Goal: Information Seeking & Learning: Compare options

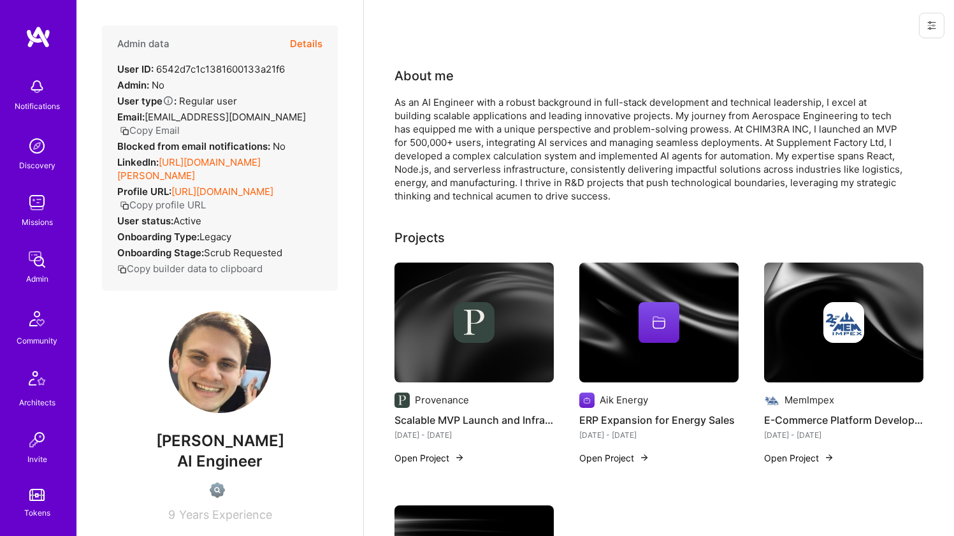
click at [192, 164] on link "https://linkedin.com/in/emil-toader-588793113" at bounding box center [188, 168] width 143 height 25
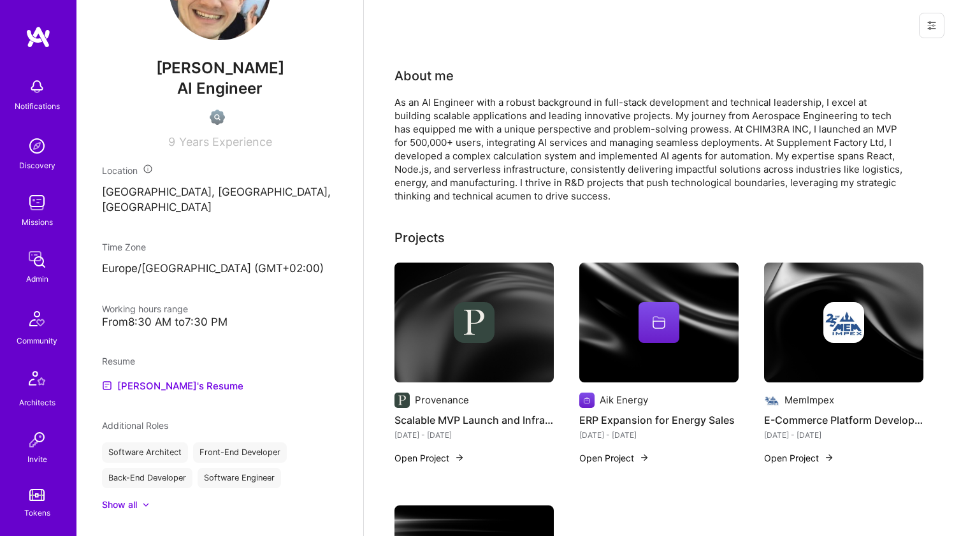
scroll to position [625, 0]
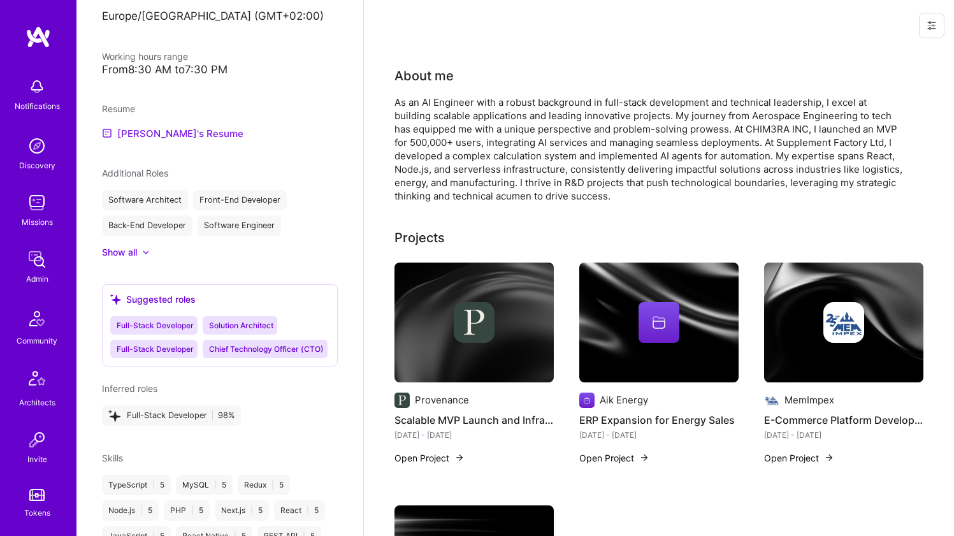
click at [133, 126] on link "Emil's Resume" at bounding box center [173, 133] width 142 height 15
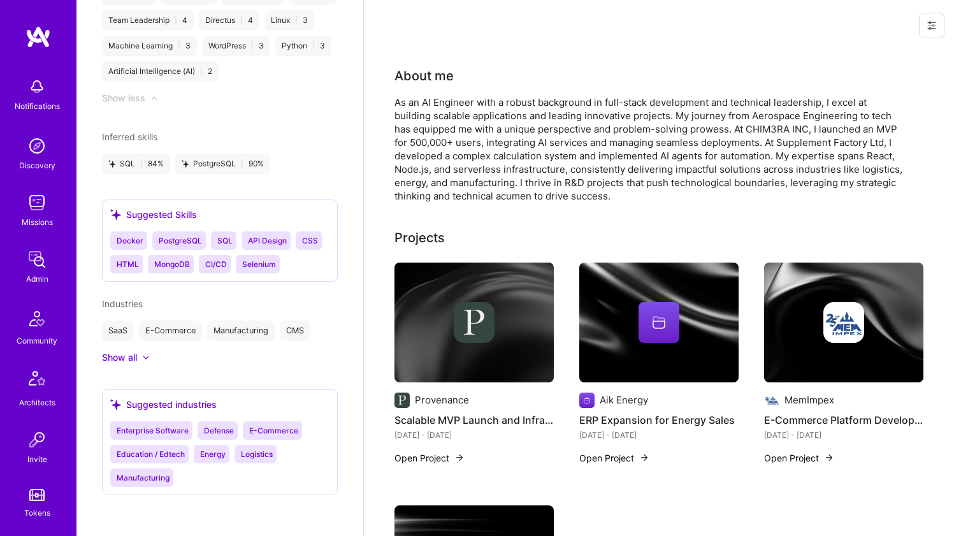
scroll to position [0, 0]
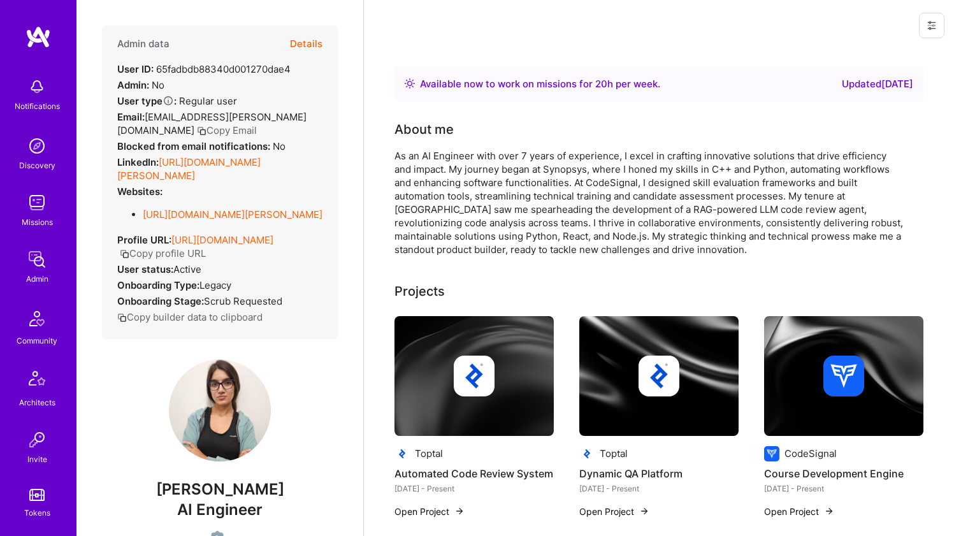
click at [196, 175] on link "[URL][DOMAIN_NAME][PERSON_NAME]" at bounding box center [188, 168] width 143 height 25
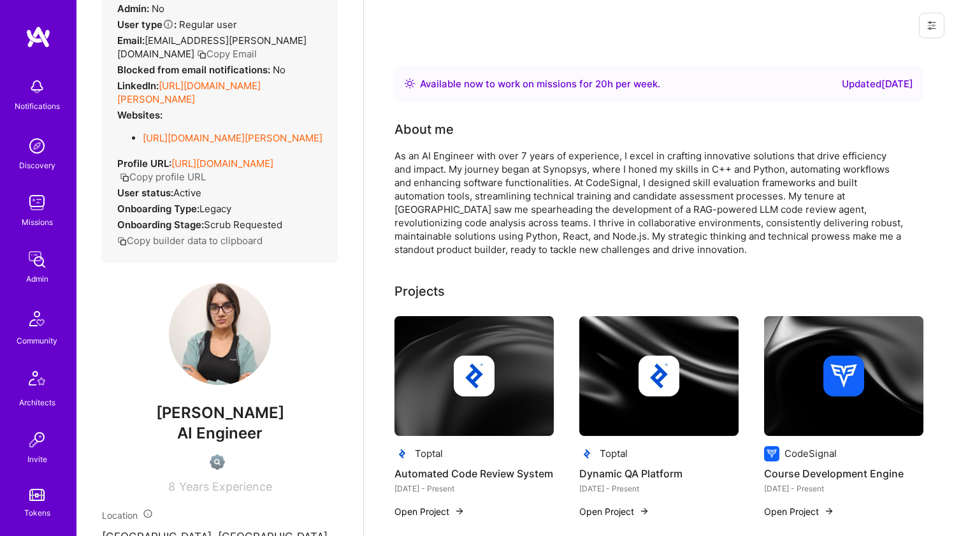
click at [204, 144] on link "[URL][DOMAIN_NAME][PERSON_NAME]" at bounding box center [233, 138] width 180 height 12
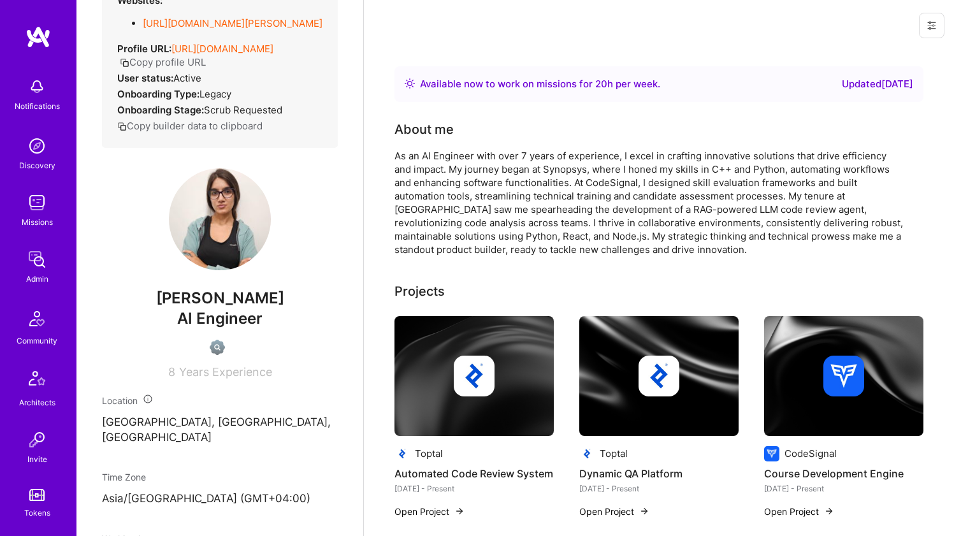
scroll to position [222, 0]
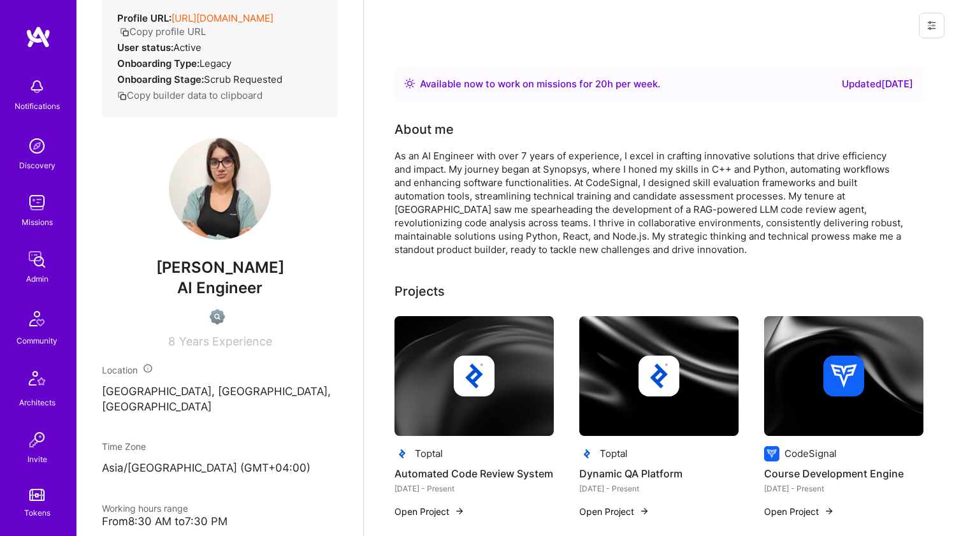
click at [456, 172] on div "As an AI Engineer with over 7 years of experience, I excel in crafting innovati…" at bounding box center [650, 202] width 510 height 107
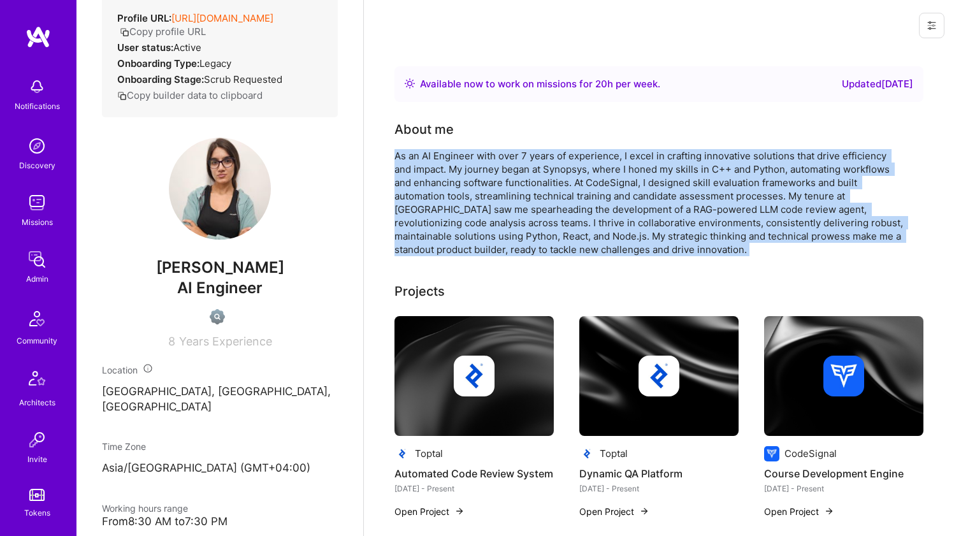
click at [469, 184] on div "As an AI Engineer with over 7 years of experience, I excel in crafting innovati…" at bounding box center [650, 202] width 510 height 107
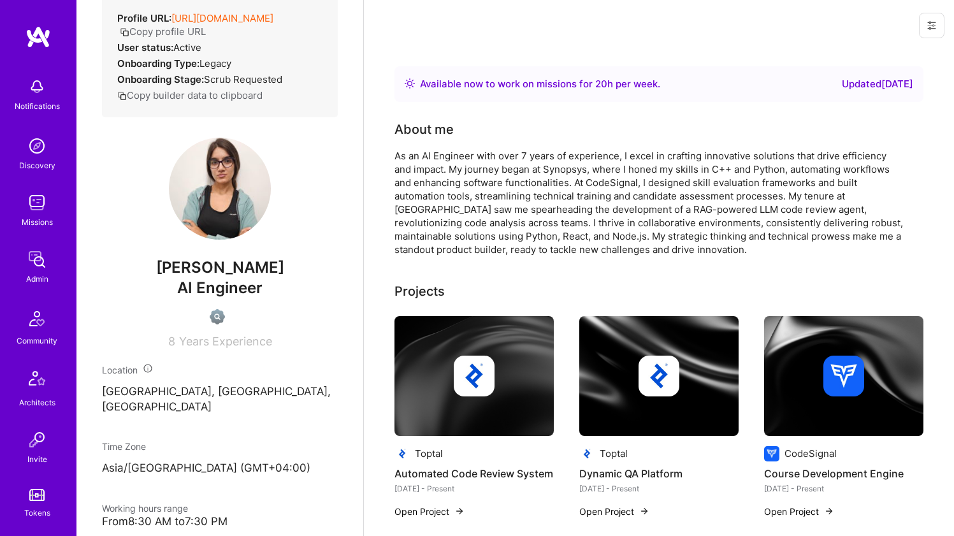
click at [469, 184] on div "As an AI Engineer with over 7 years of experience, I excel in crafting innovati…" at bounding box center [650, 202] width 510 height 107
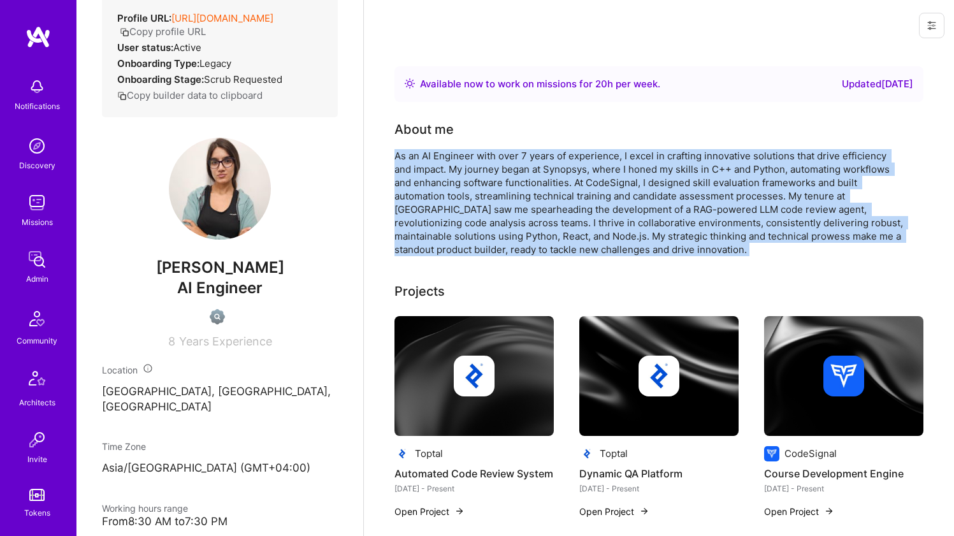
click at [469, 184] on div "As an AI Engineer with over 7 years of experience, I excel in crafting innovati…" at bounding box center [650, 202] width 510 height 107
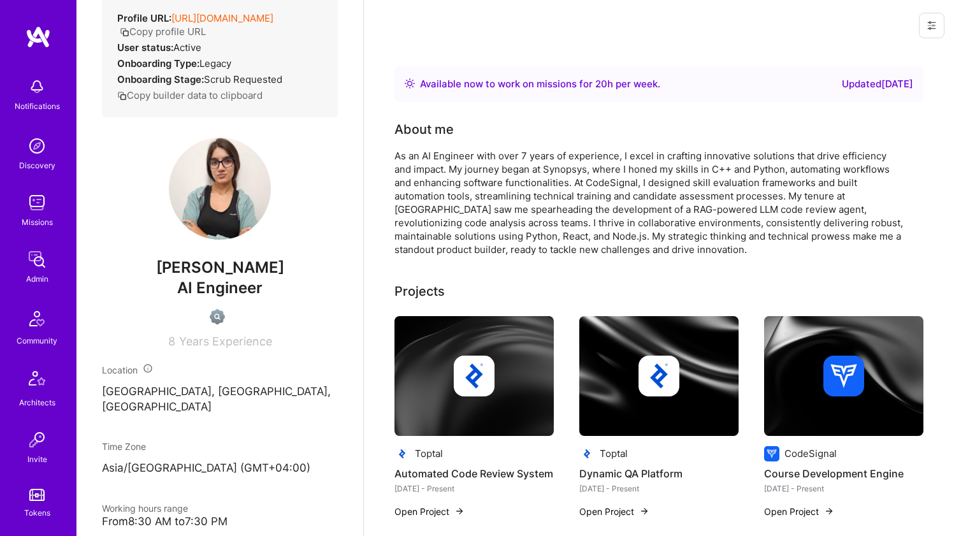
click at [469, 184] on div "As an AI Engineer with over 7 years of experience, I excel in crafting innovati…" at bounding box center [650, 202] width 510 height 107
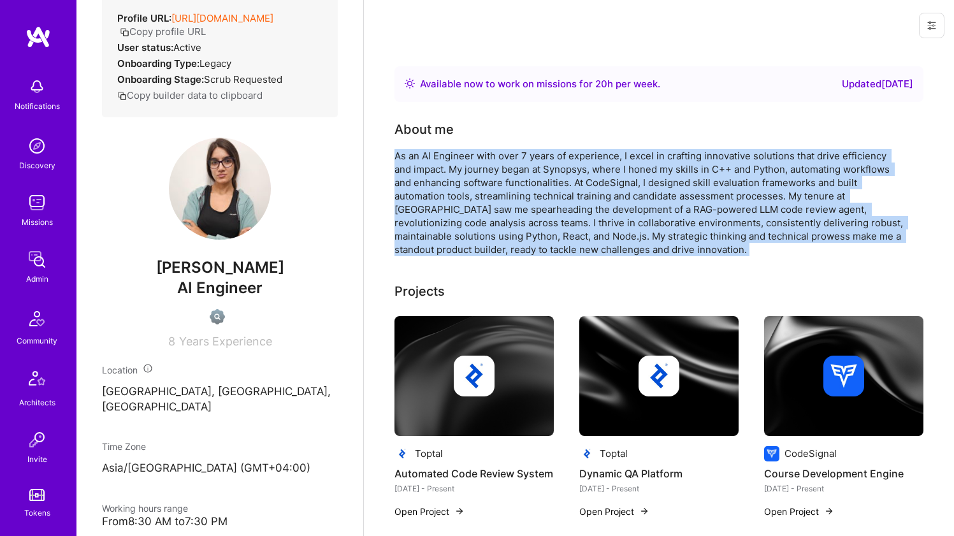
click at [469, 184] on div "As an AI Engineer with over 7 years of experience, I excel in crafting innovati…" at bounding box center [650, 202] width 510 height 107
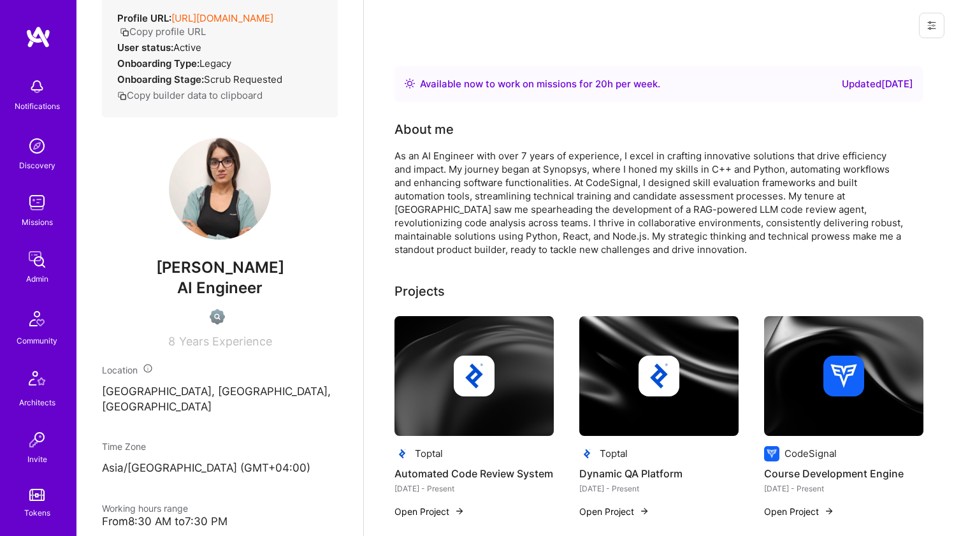
click at [469, 184] on div "As an AI Engineer with over 7 years of experience, I excel in crafting innovati…" at bounding box center [650, 202] width 510 height 107
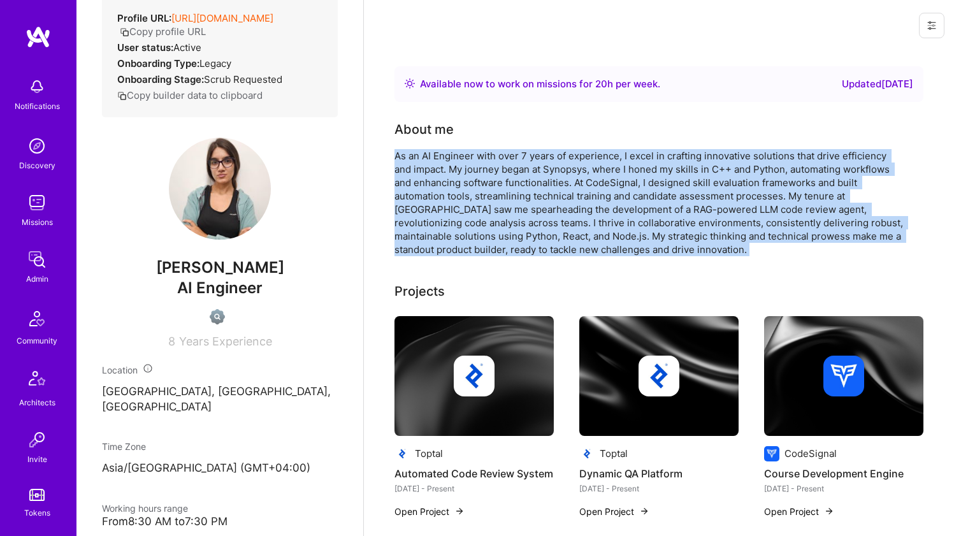
click at [469, 184] on div "As an AI Engineer with over 7 years of experience, I excel in crafting innovati…" at bounding box center [650, 202] width 510 height 107
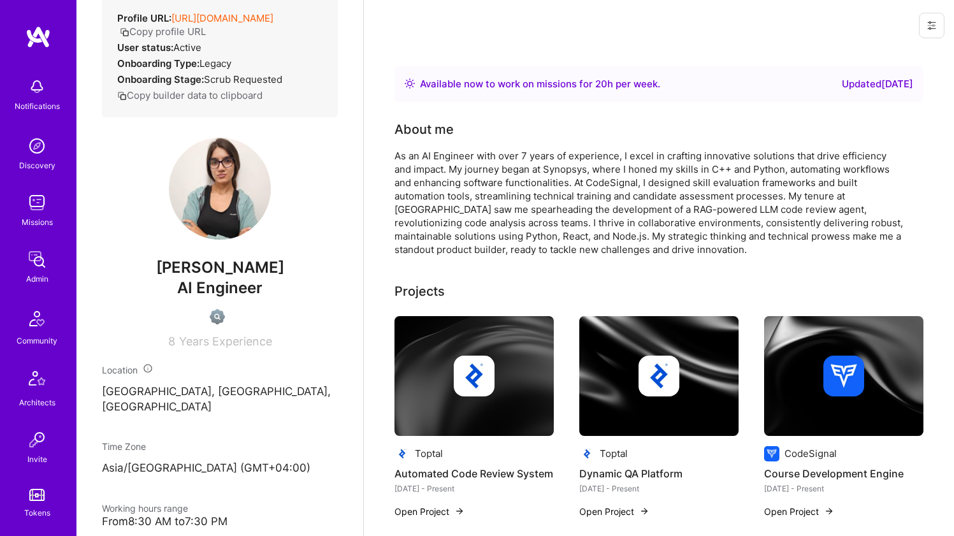
click at [469, 184] on div "As an AI Engineer with over 7 years of experience, I excel in crafting innovati…" at bounding box center [650, 202] width 510 height 107
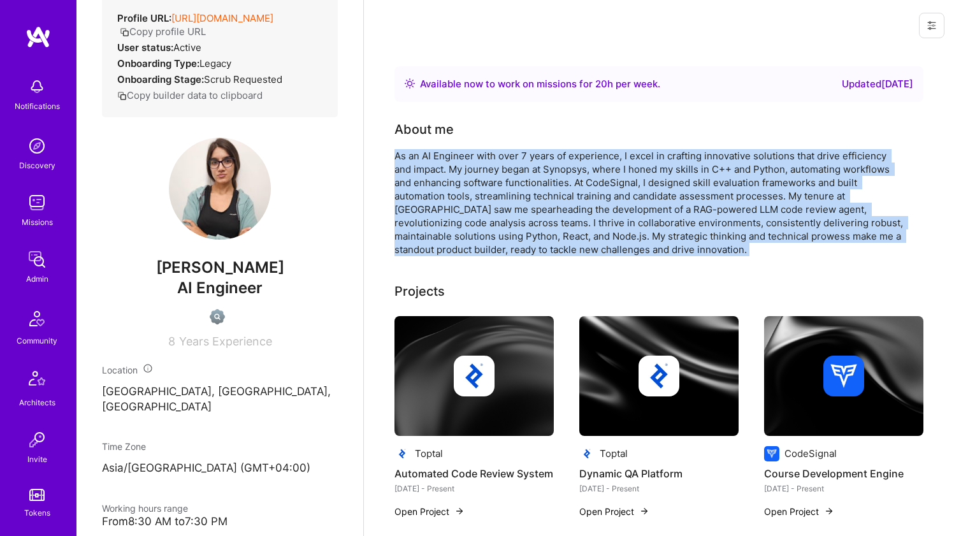
click at [469, 189] on div "As an AI Engineer with over 7 years of experience, I excel in crafting innovati…" at bounding box center [650, 202] width 510 height 107
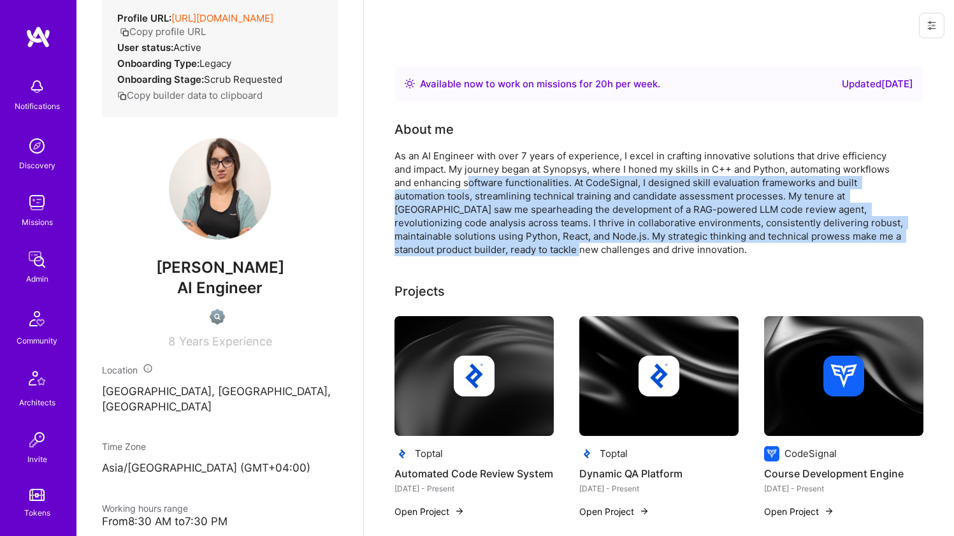
drag, startPoint x: 467, startPoint y: 184, endPoint x: 520, endPoint y: 249, distance: 83.4
click at [520, 249] on div "As an AI Engineer with over 7 years of experience, I excel in crafting innovati…" at bounding box center [650, 202] width 510 height 107
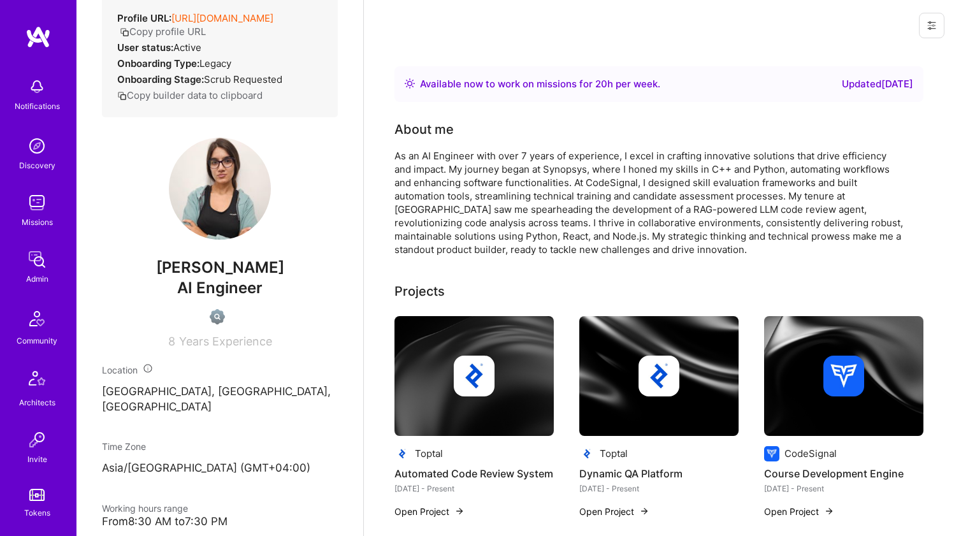
click at [520, 249] on div "As an AI Engineer with over 7 years of experience, I excel in crafting innovati…" at bounding box center [650, 202] width 510 height 107
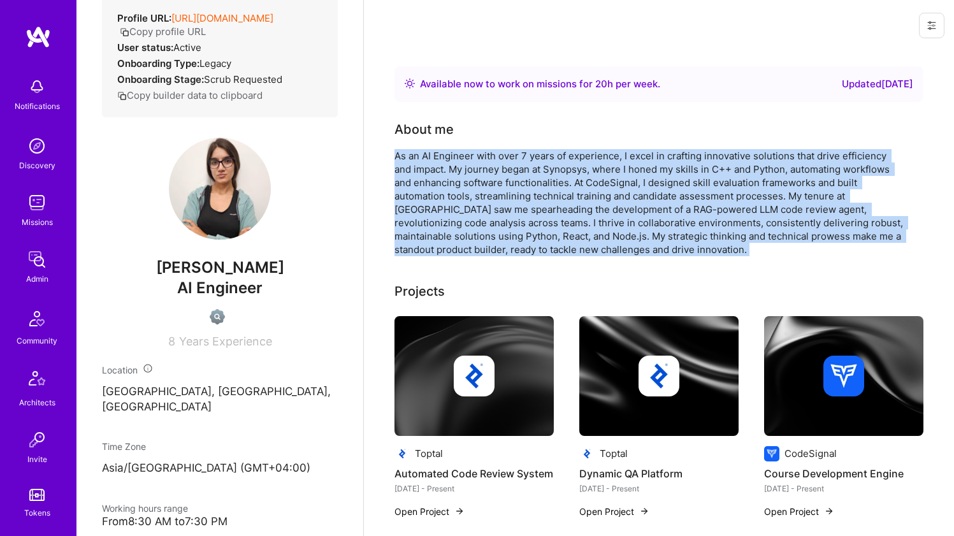
click at [520, 249] on div "As an AI Engineer with over 7 years of experience, I excel in crafting innovati…" at bounding box center [650, 202] width 510 height 107
click at [514, 231] on div "As an AI Engineer with over 7 years of experience, I excel in crafting innovati…" at bounding box center [650, 202] width 510 height 107
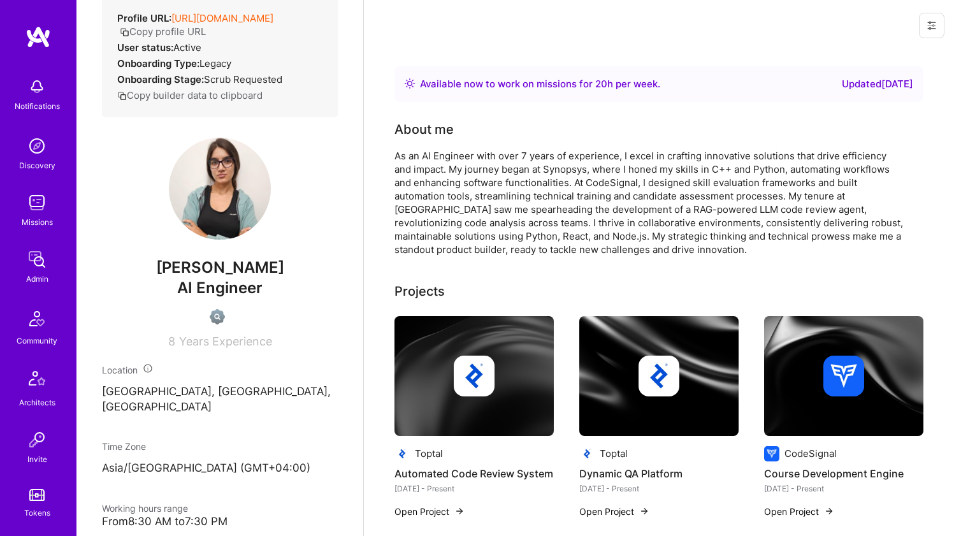
click at [514, 231] on div "As an AI Engineer with over 7 years of experience, I excel in crafting innovati…" at bounding box center [650, 202] width 510 height 107
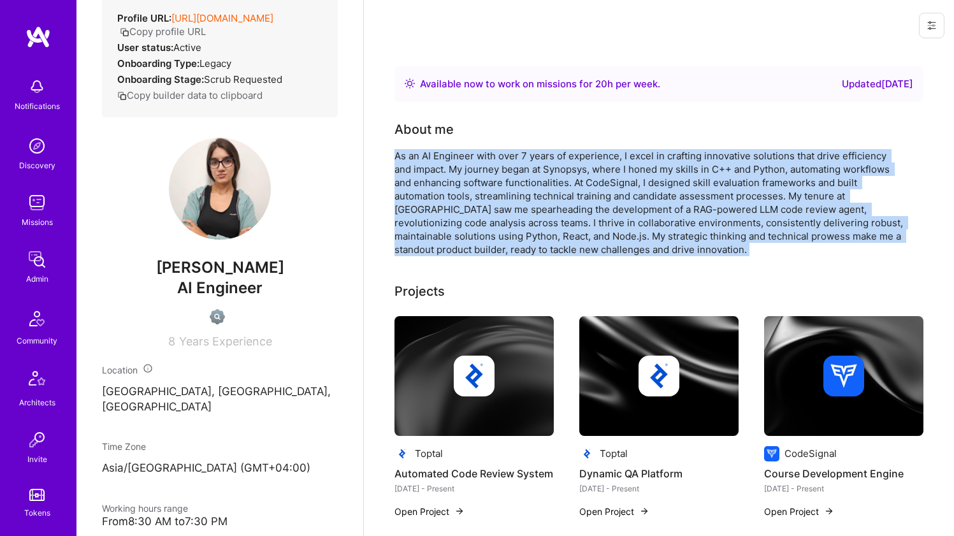
click at [512, 212] on div "As an AI Engineer with over 7 years of experience, I excel in crafting innovati…" at bounding box center [650, 202] width 510 height 107
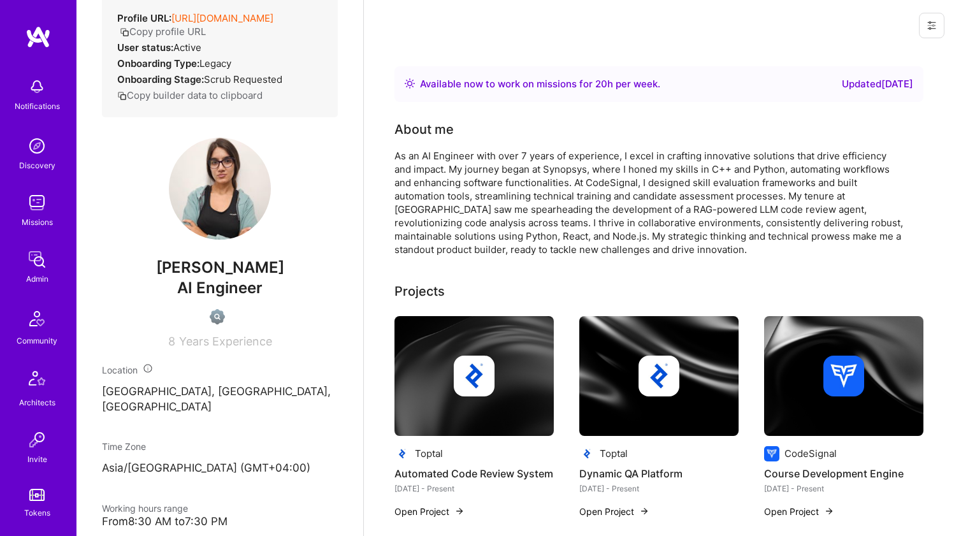
click at [512, 212] on div "As an AI Engineer with over 7 years of experience, I excel in crafting innovati…" at bounding box center [650, 202] width 510 height 107
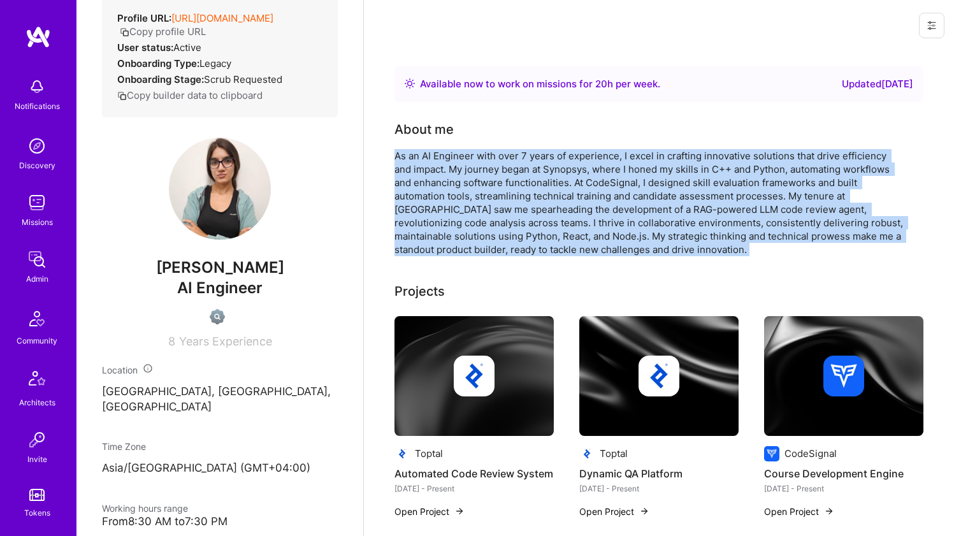
click at [512, 227] on div "As an AI Engineer with over 7 years of experience, I excel in crafting innovati…" at bounding box center [650, 202] width 510 height 107
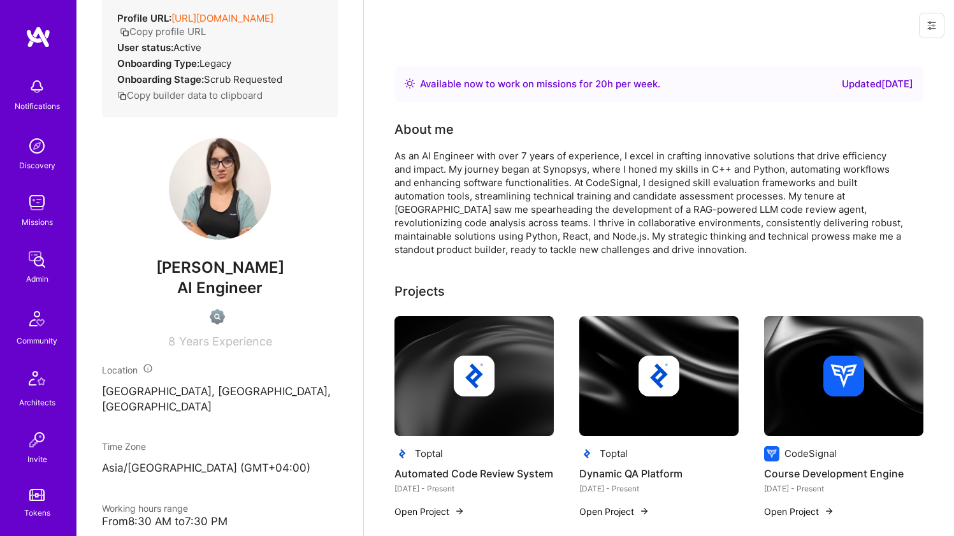
click at [512, 227] on div "As an AI Engineer with over 7 years of experience, I excel in crafting innovati…" at bounding box center [650, 202] width 510 height 107
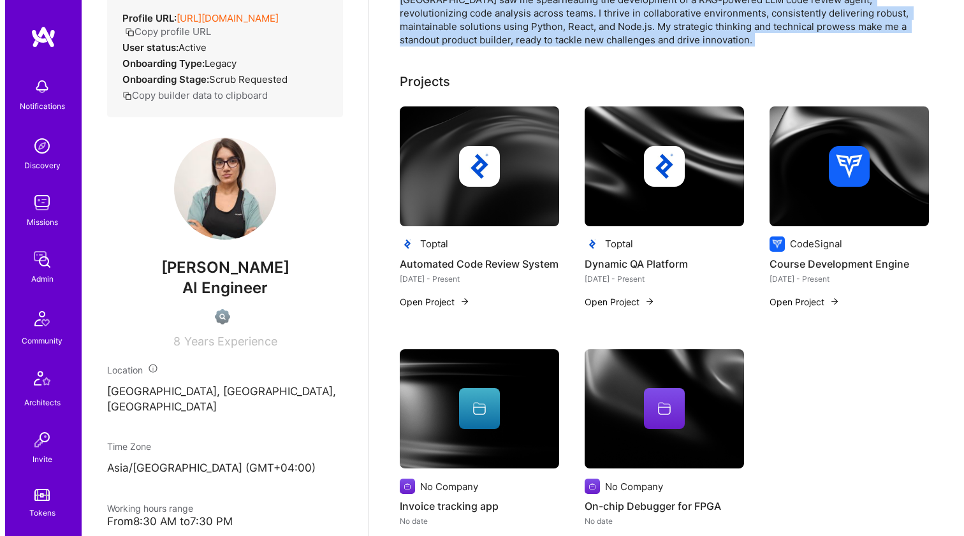
scroll to position [213, 0]
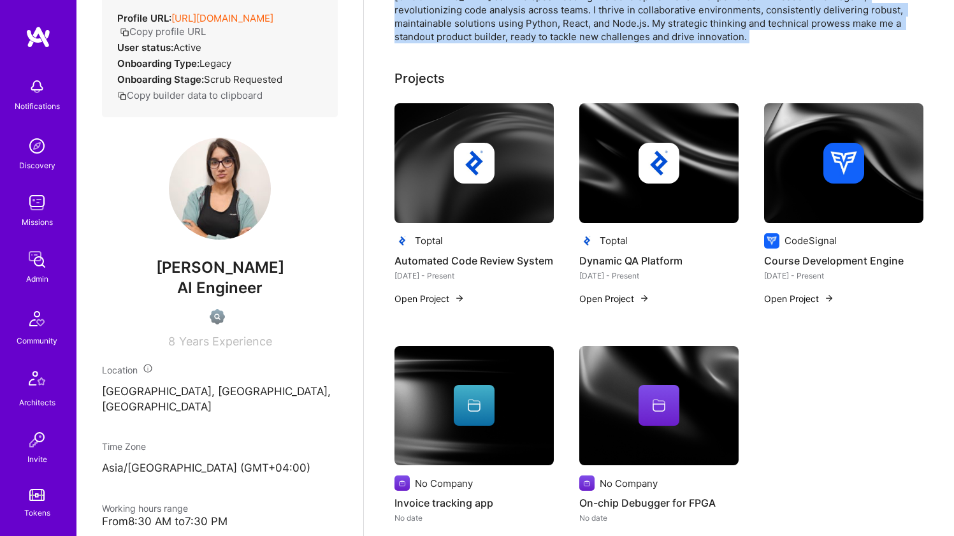
click at [480, 175] on img at bounding box center [474, 163] width 41 height 41
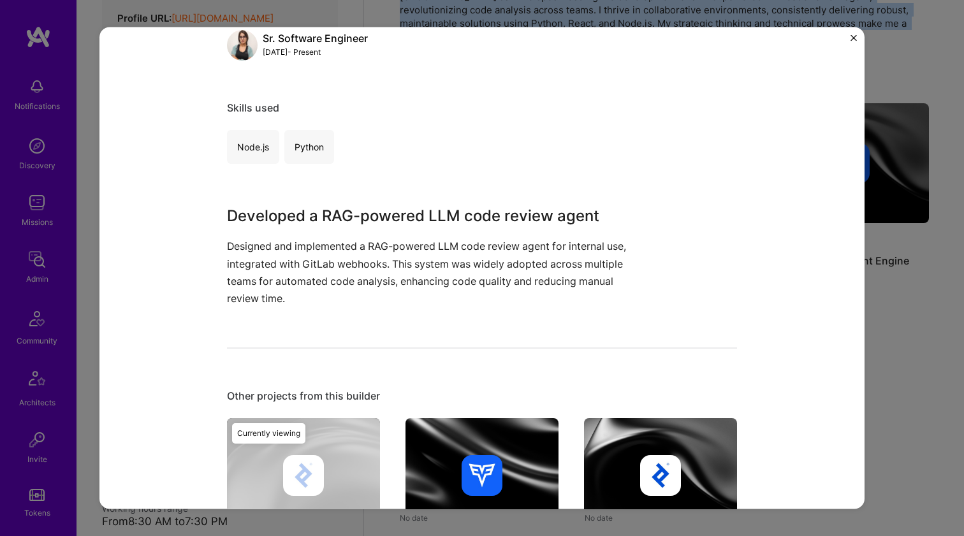
click at [458, 270] on p "Designed and implemented a RAG-powered LLM code review agent for internal use, …" at bounding box center [434, 272] width 414 height 69
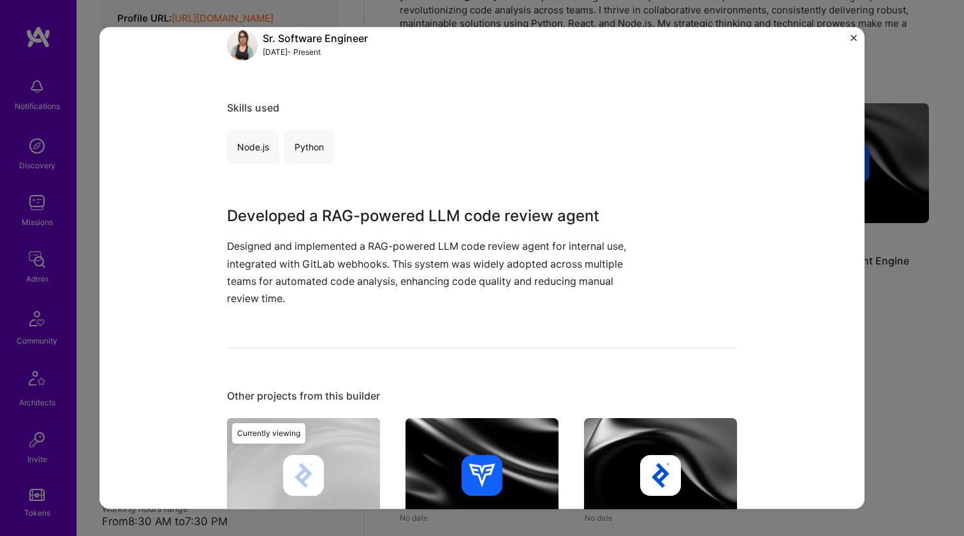
click at [458, 270] on p "Designed and implemented a RAG-powered LLM code review agent for internal use, …" at bounding box center [434, 272] width 414 height 69
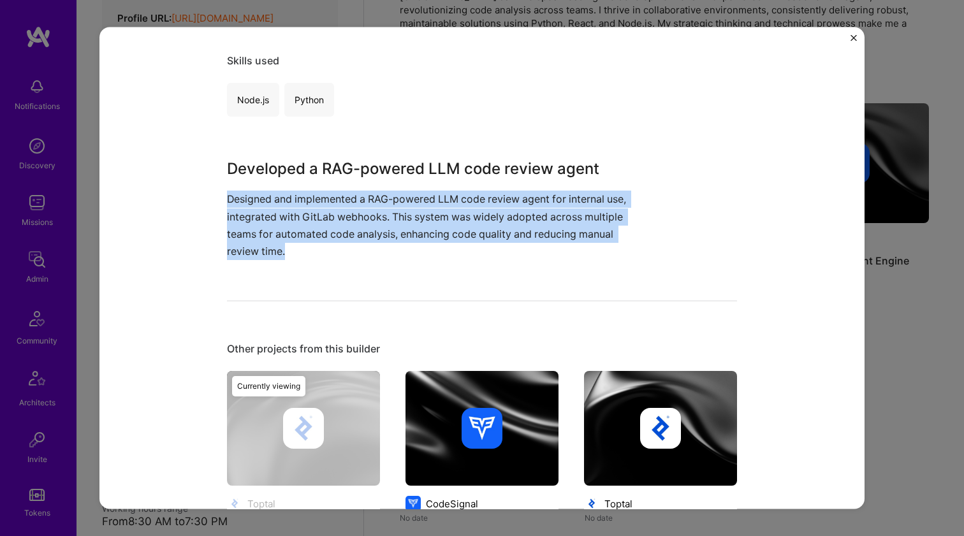
scroll to position [236, 0]
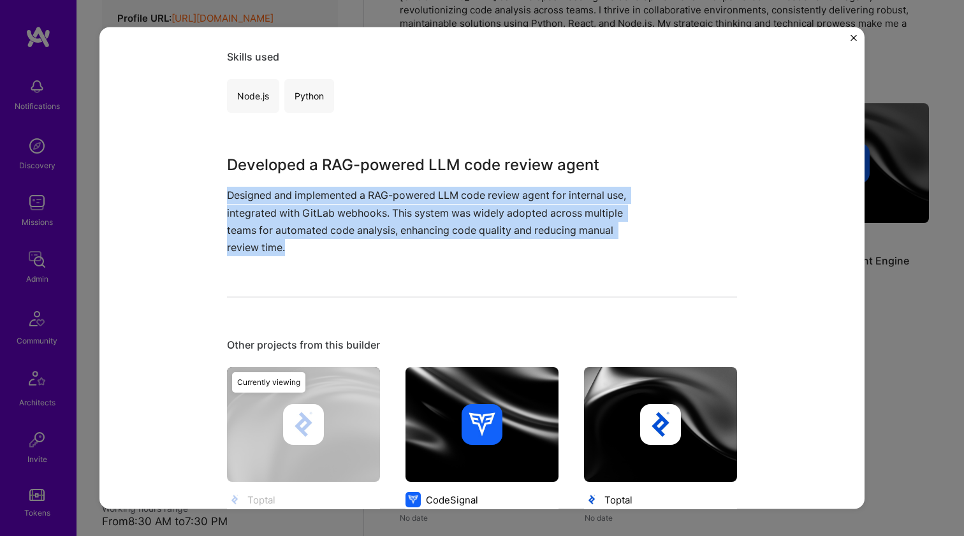
click at [467, 414] on img at bounding box center [482, 424] width 41 height 41
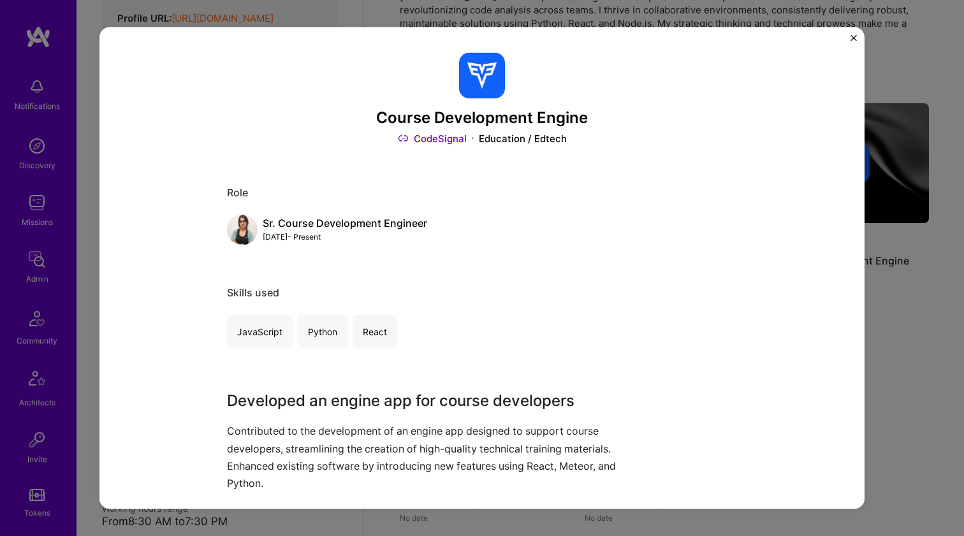
scroll to position [52, 0]
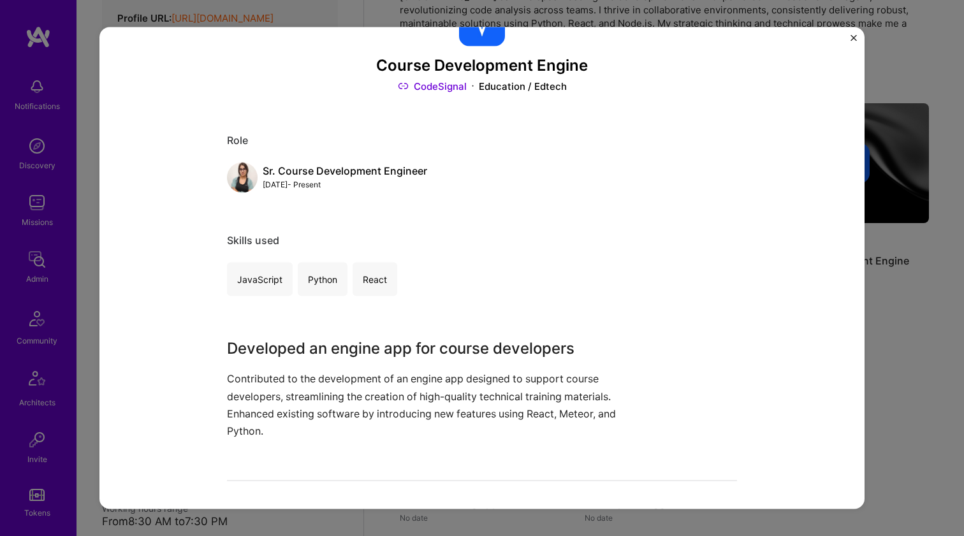
click at [467, 414] on p "Contributed to the development of an engine app designed to support course deve…" at bounding box center [434, 404] width 414 height 69
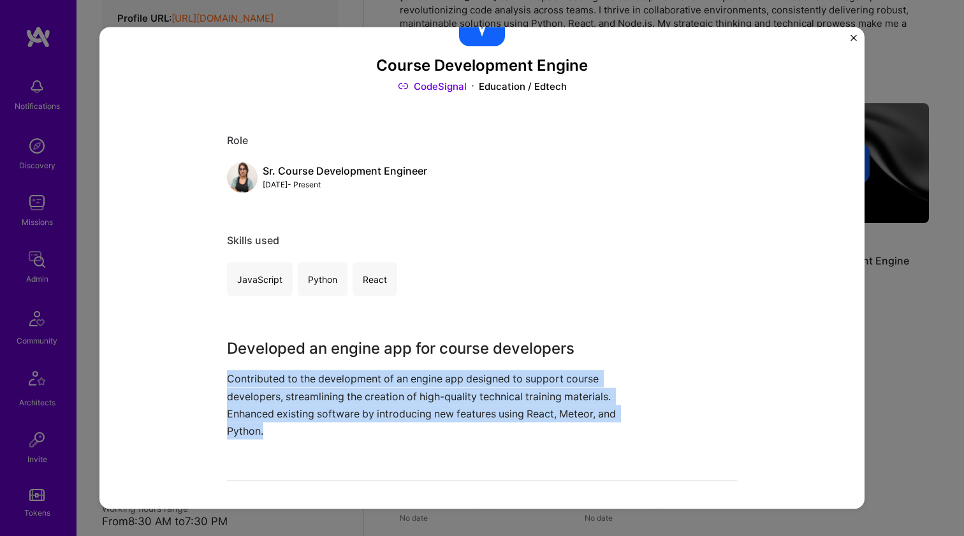
scroll to position [80, 0]
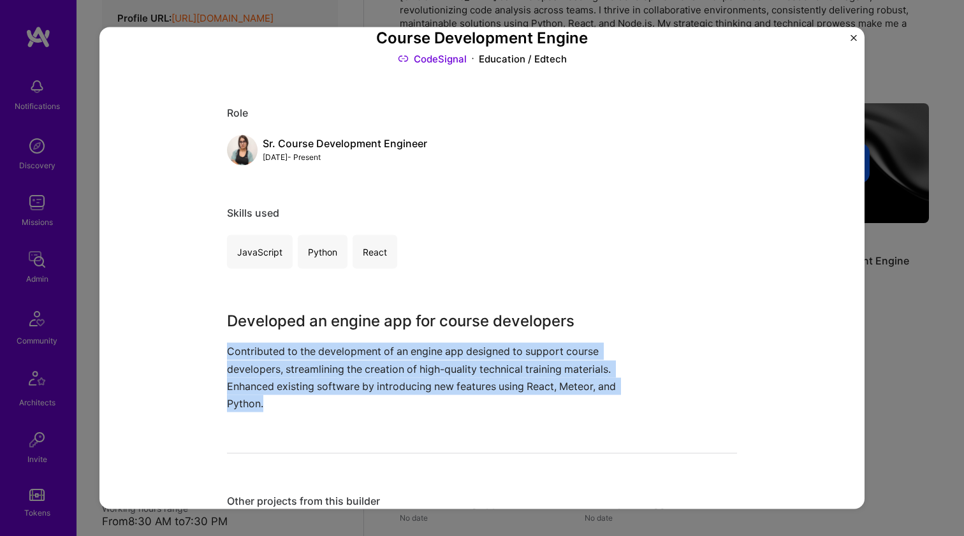
click at [444, 379] on p "Contributed to the development of an engine app designed to support course deve…" at bounding box center [434, 377] width 414 height 69
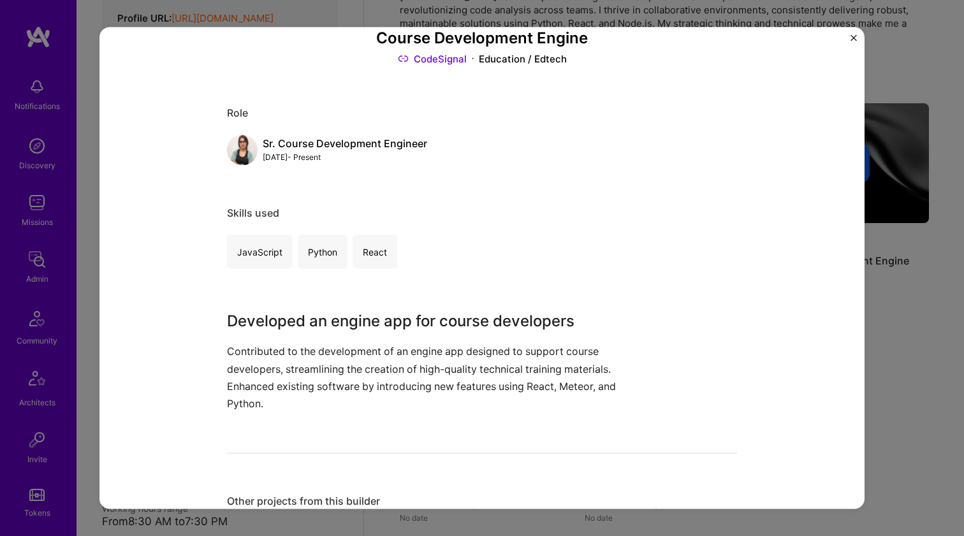
click at [444, 379] on p "Contributed to the development of an engine app designed to support course deve…" at bounding box center [434, 377] width 414 height 69
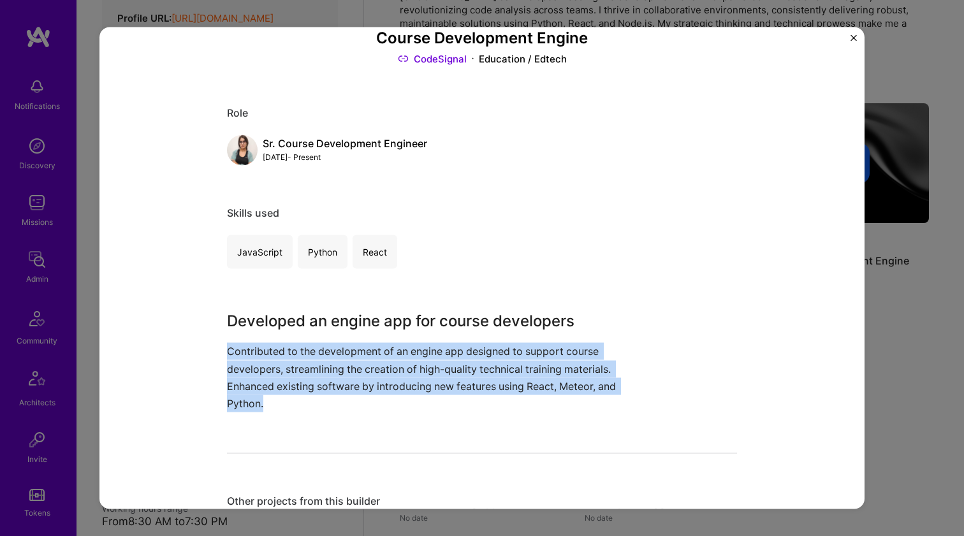
click at [452, 365] on p "Contributed to the development of an engine app designed to support course deve…" at bounding box center [434, 377] width 414 height 69
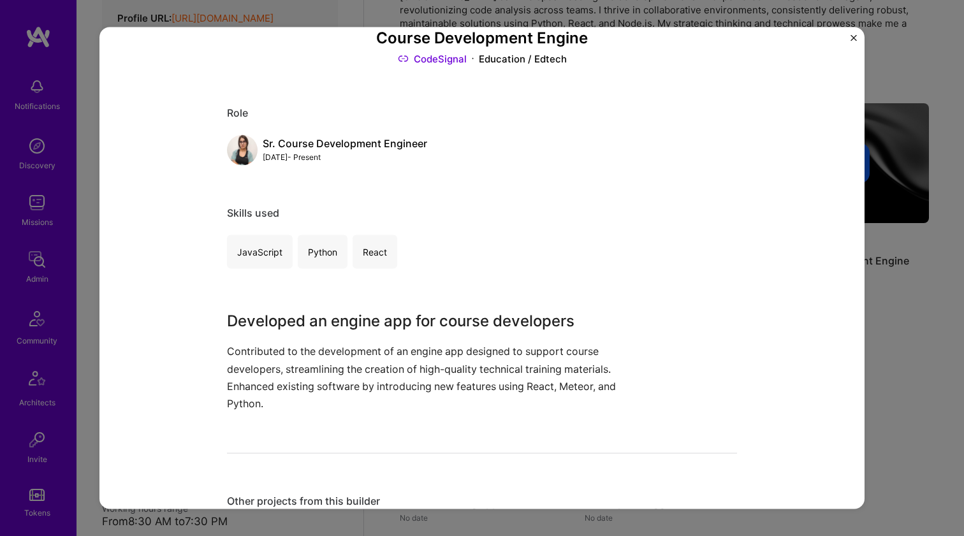
click at [452, 365] on p "Contributed to the development of an engine app designed to support course deve…" at bounding box center [434, 377] width 414 height 69
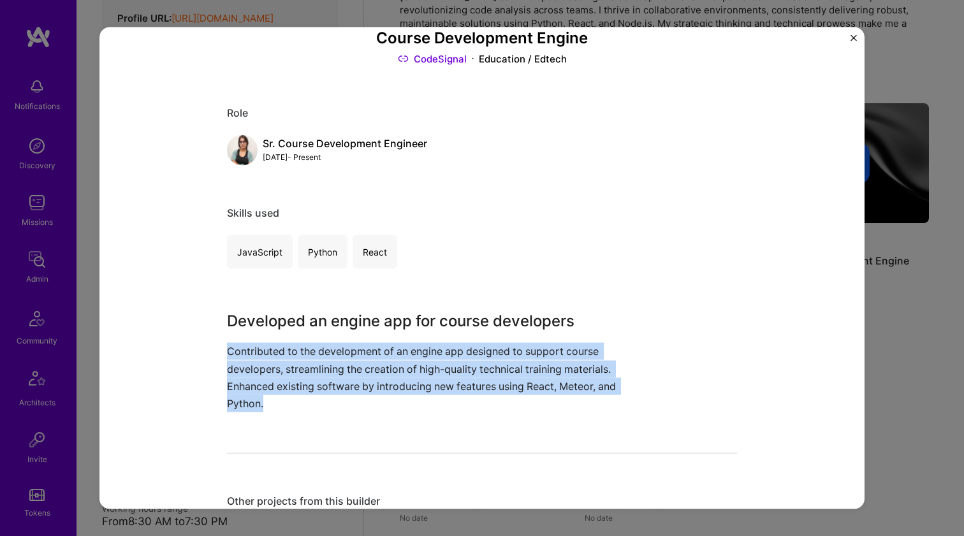
click at [467, 363] on p "Contributed to the development of an engine app designed to support course deve…" at bounding box center [434, 377] width 414 height 69
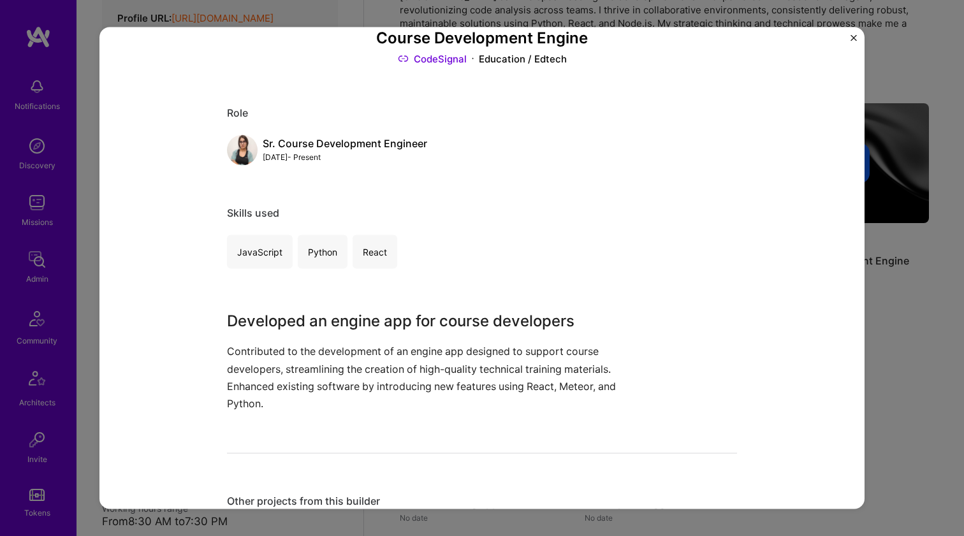
click at [467, 363] on p "Contributed to the development of an engine app designed to support course deve…" at bounding box center [434, 377] width 414 height 69
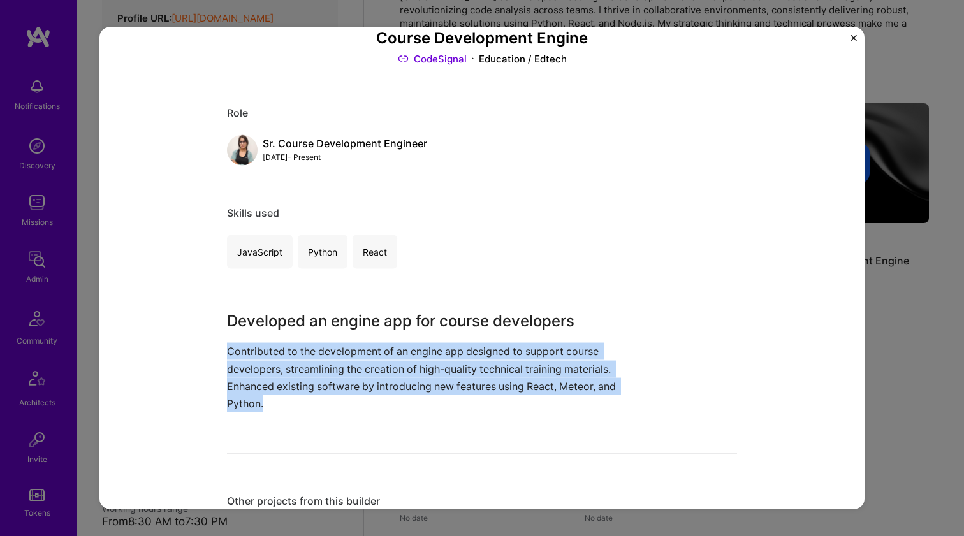
click at [467, 363] on p "Contributed to the development of an engine app designed to support course deve…" at bounding box center [434, 377] width 414 height 69
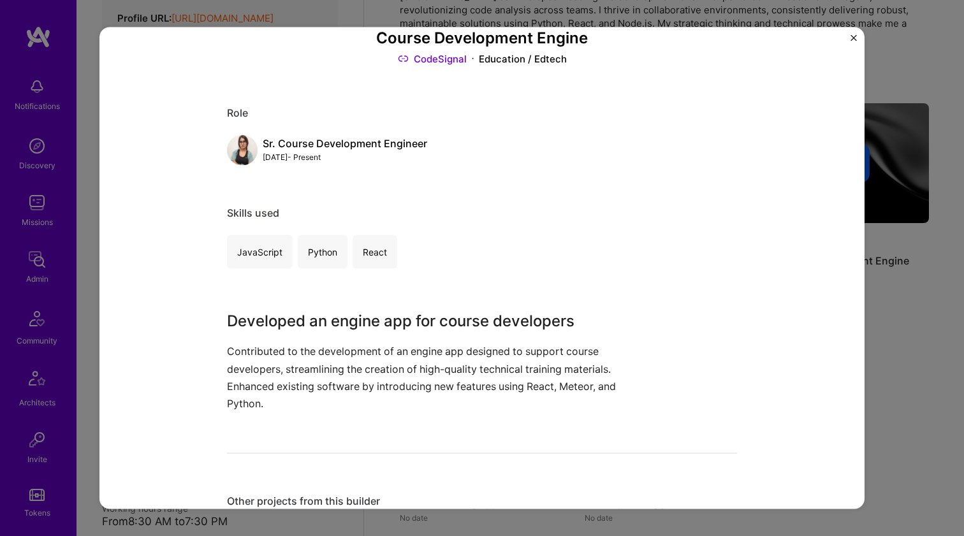
click at [467, 363] on p "Contributed to the development of an engine app designed to support course deve…" at bounding box center [434, 377] width 414 height 69
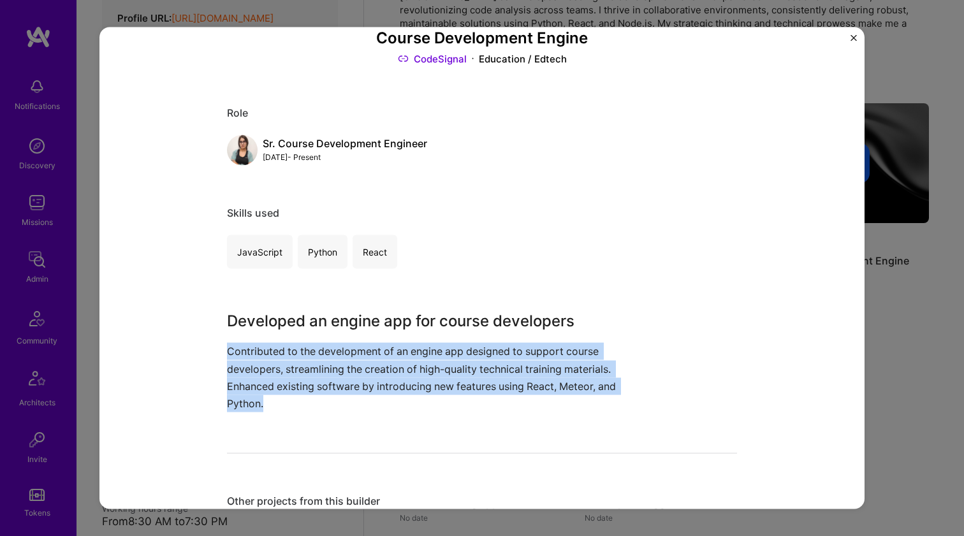
click at [442, 360] on p "Contributed to the development of an engine app designed to support course deve…" at bounding box center [434, 377] width 414 height 69
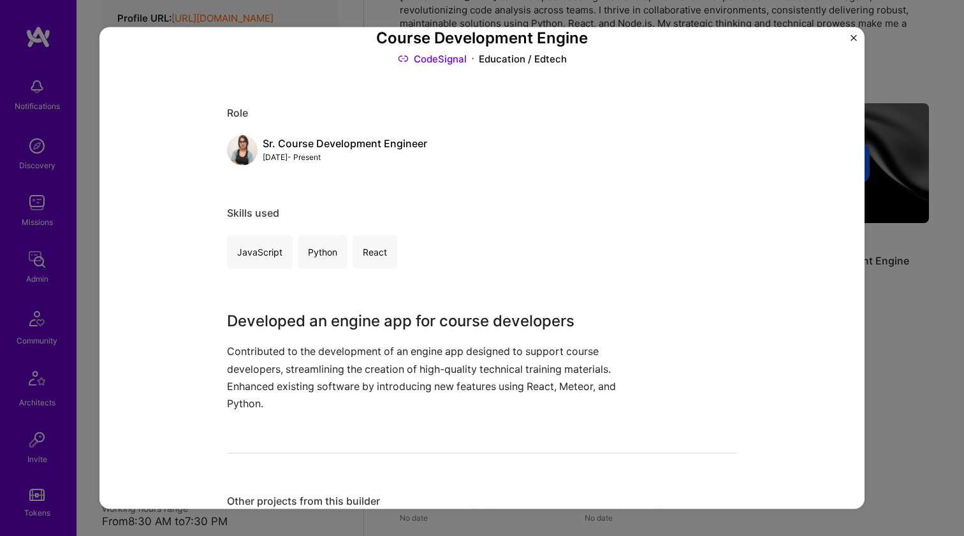
click at [442, 360] on p "Contributed to the development of an engine app designed to support course deve…" at bounding box center [434, 377] width 414 height 69
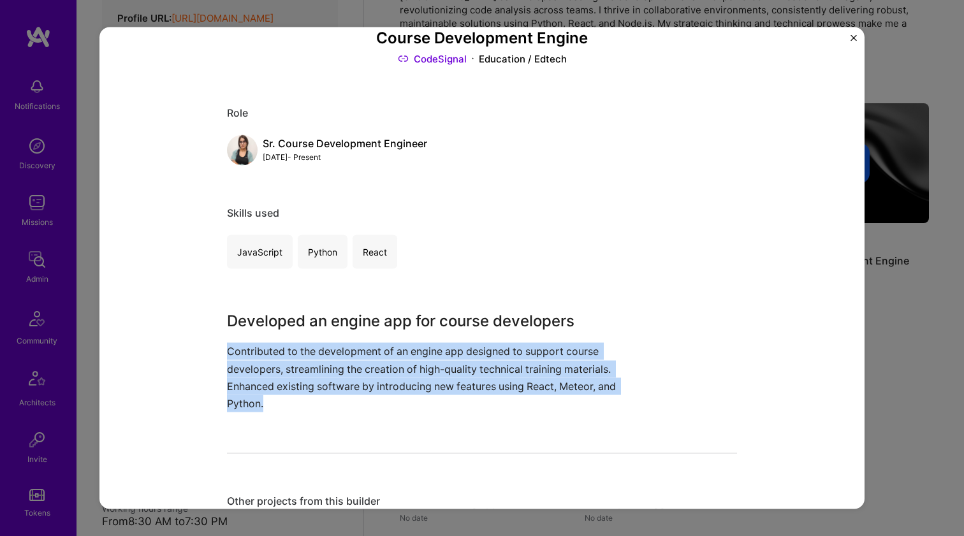
click at [450, 368] on p "Contributed to the development of an engine app designed to support course deve…" at bounding box center [434, 377] width 414 height 69
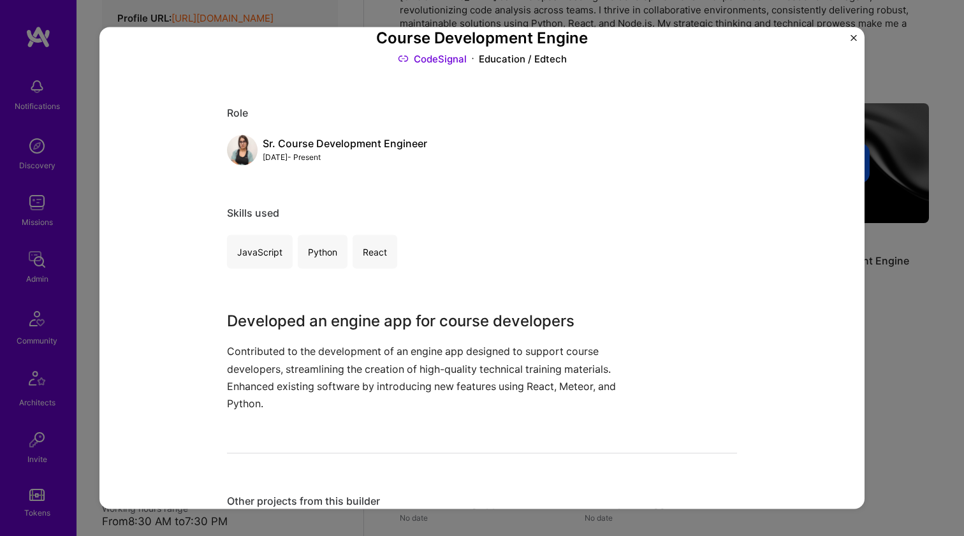
click at [450, 368] on p "Contributed to the development of an engine app designed to support course deve…" at bounding box center [434, 377] width 414 height 69
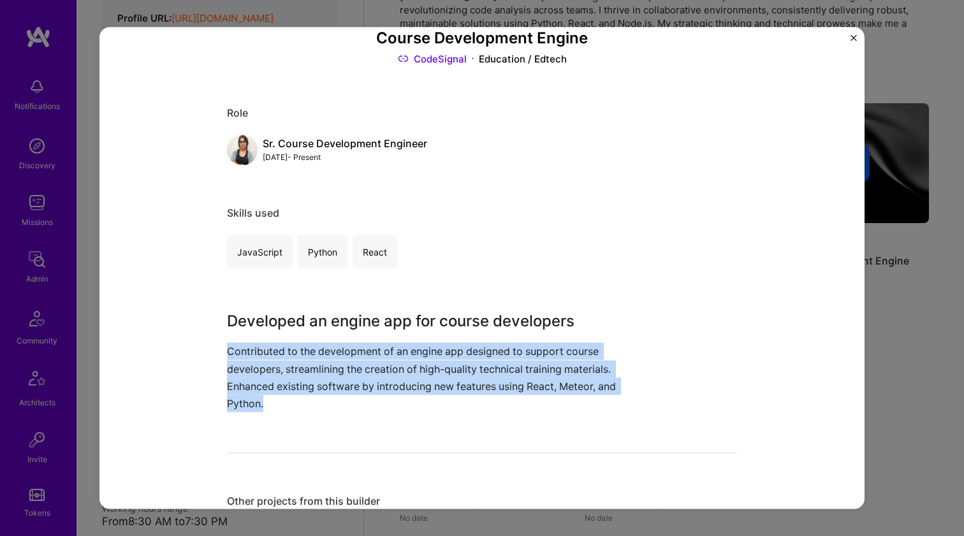
click at [443, 356] on p "Contributed to the development of an engine app designed to support course deve…" at bounding box center [434, 377] width 414 height 69
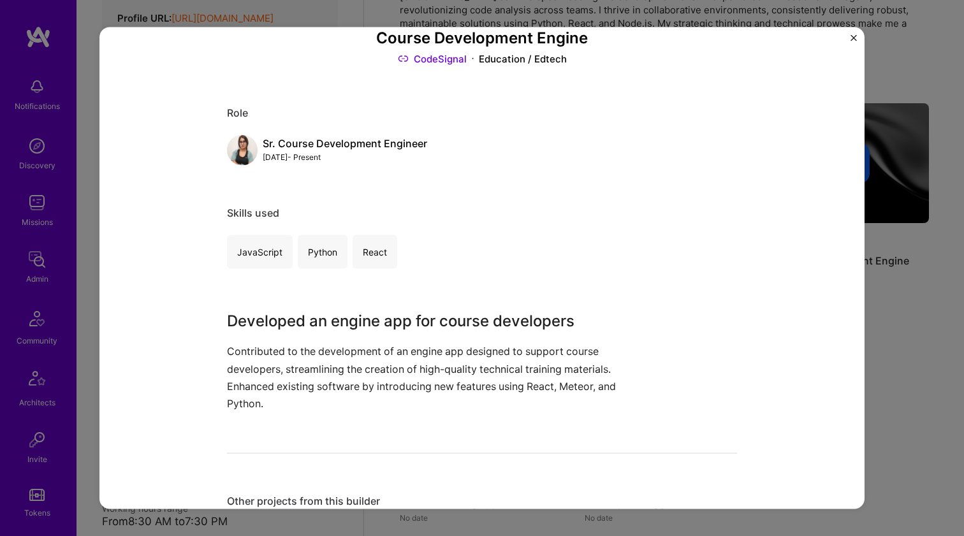
click at [443, 356] on p "Contributed to the development of an engine app designed to support course deve…" at bounding box center [434, 377] width 414 height 69
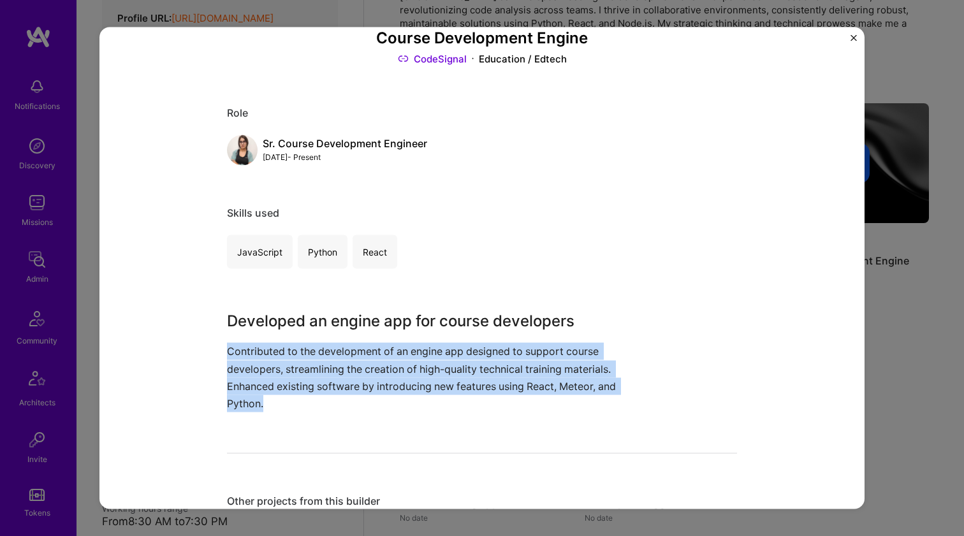
click at [426, 356] on p "Contributed to the development of an engine app designed to support course deve…" at bounding box center [434, 377] width 414 height 69
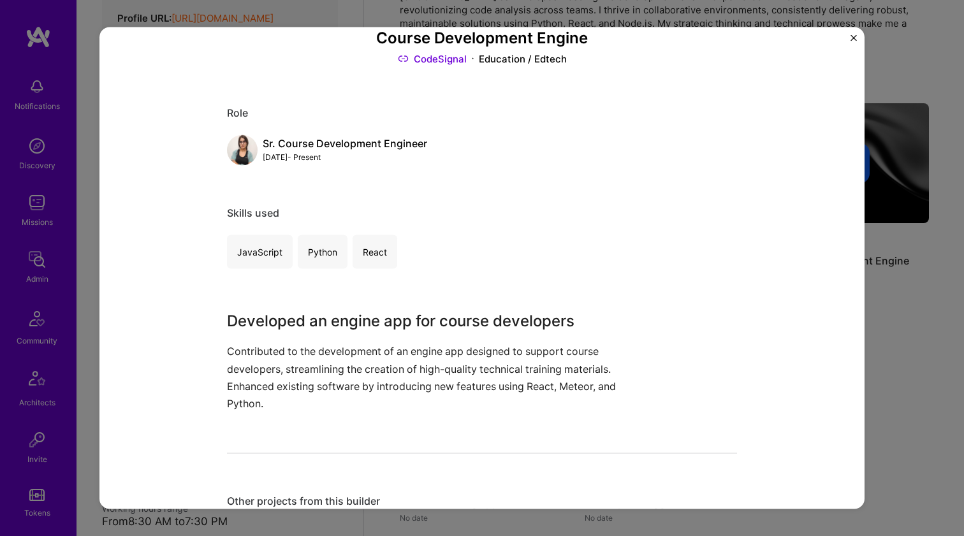
click at [426, 356] on p "Contributed to the development of an engine app designed to support course deve…" at bounding box center [434, 377] width 414 height 69
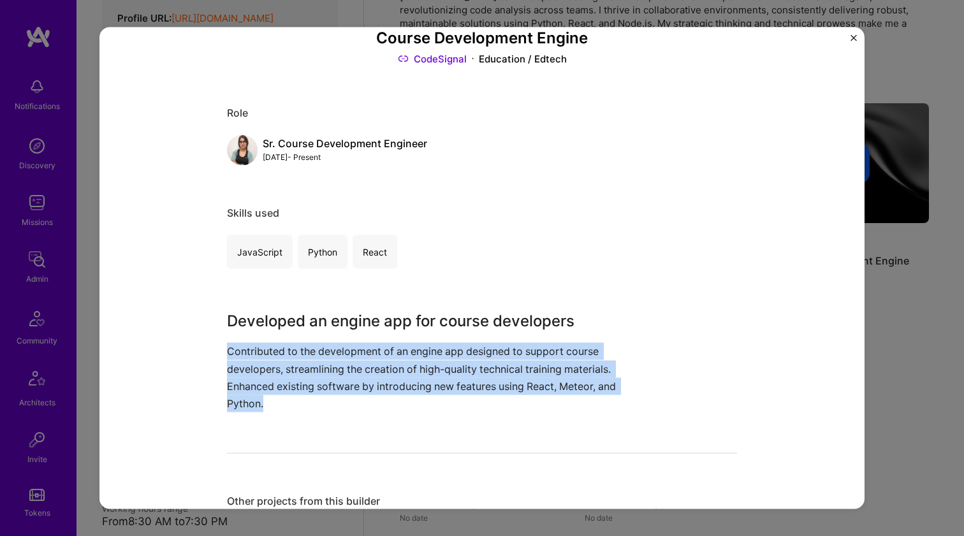
click at [432, 369] on p "Contributed to the development of an engine app designed to support course deve…" at bounding box center [434, 377] width 414 height 69
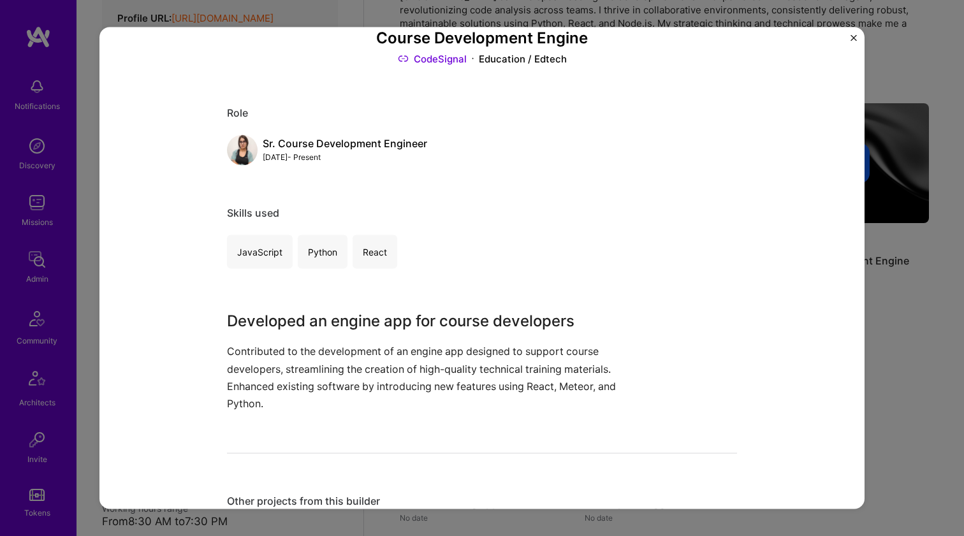
click at [432, 369] on p "Contributed to the development of an engine app designed to support course deve…" at bounding box center [434, 377] width 414 height 69
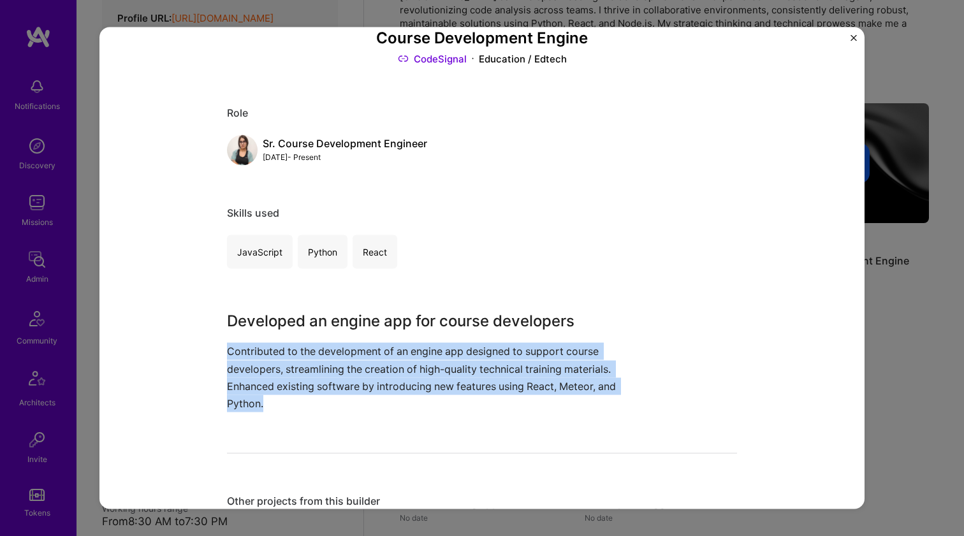
click at [432, 369] on p "Contributed to the development of an engine app designed to support course deve…" at bounding box center [434, 377] width 414 height 69
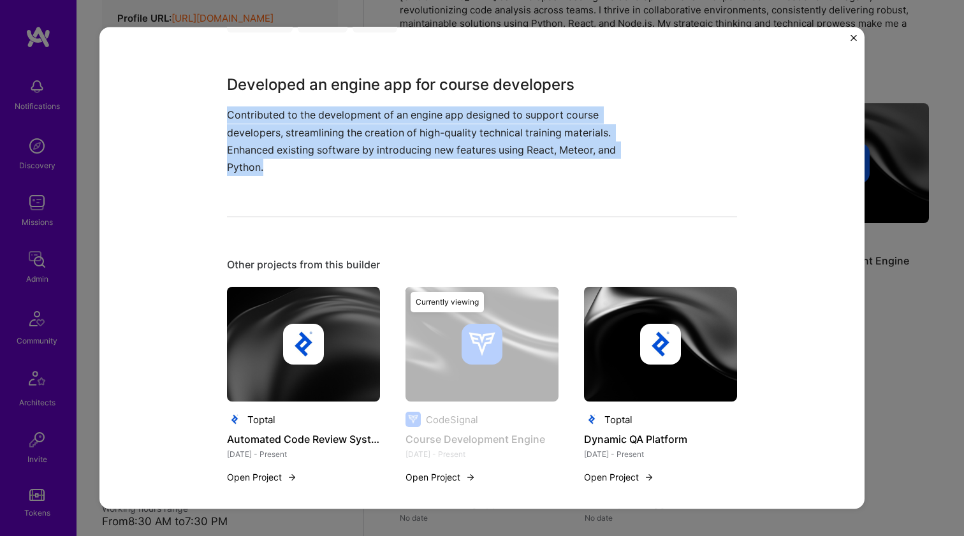
scroll to position [331, 0]
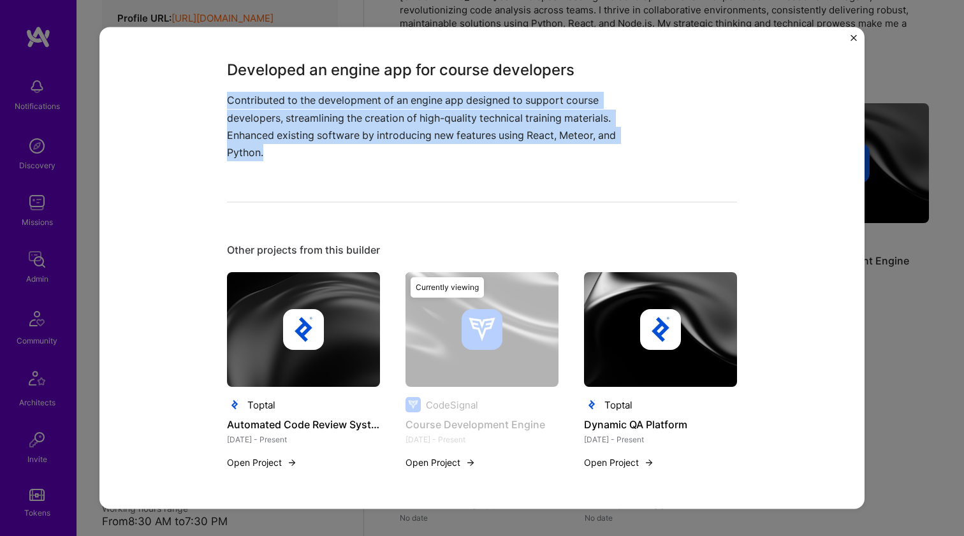
click at [627, 334] on div at bounding box center [660, 329] width 153 height 41
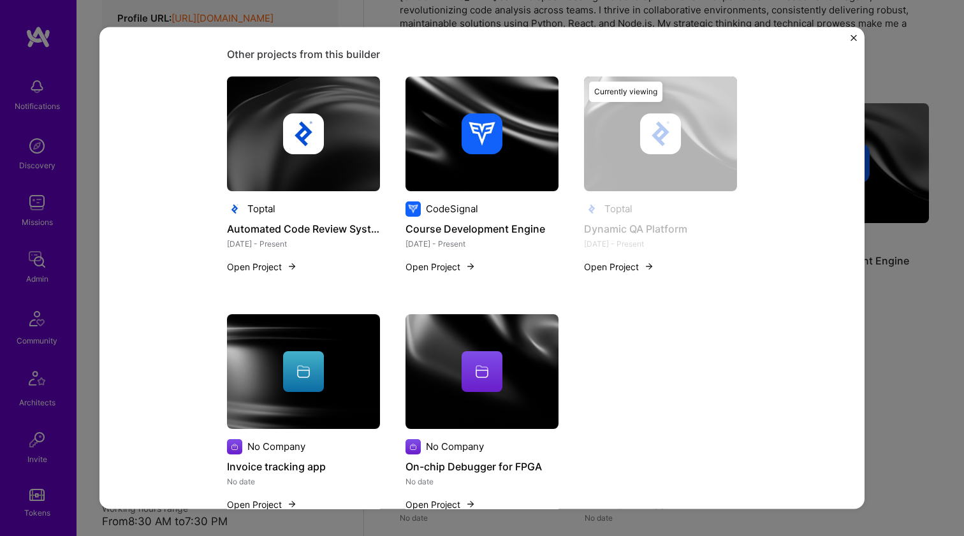
scroll to position [525, 0]
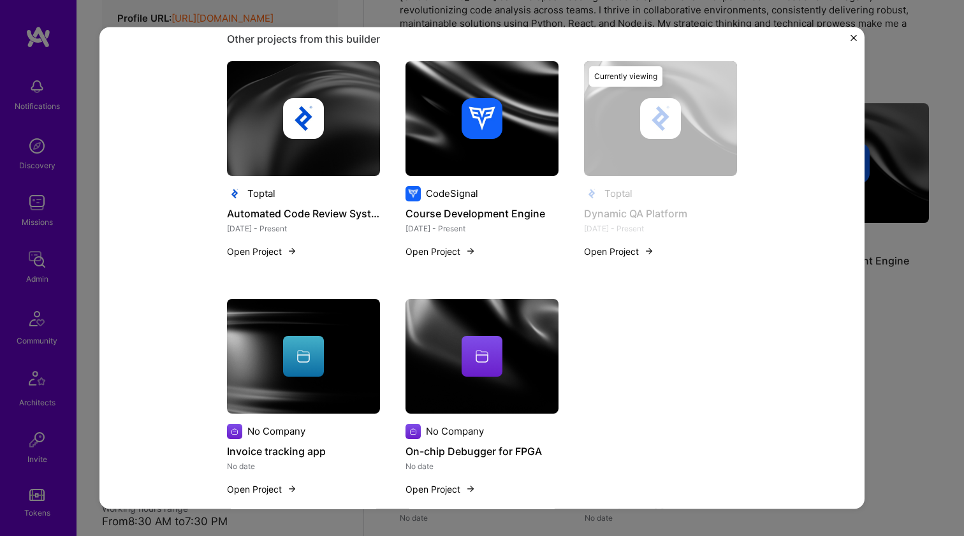
click at [340, 377] on img at bounding box center [303, 355] width 153 height 115
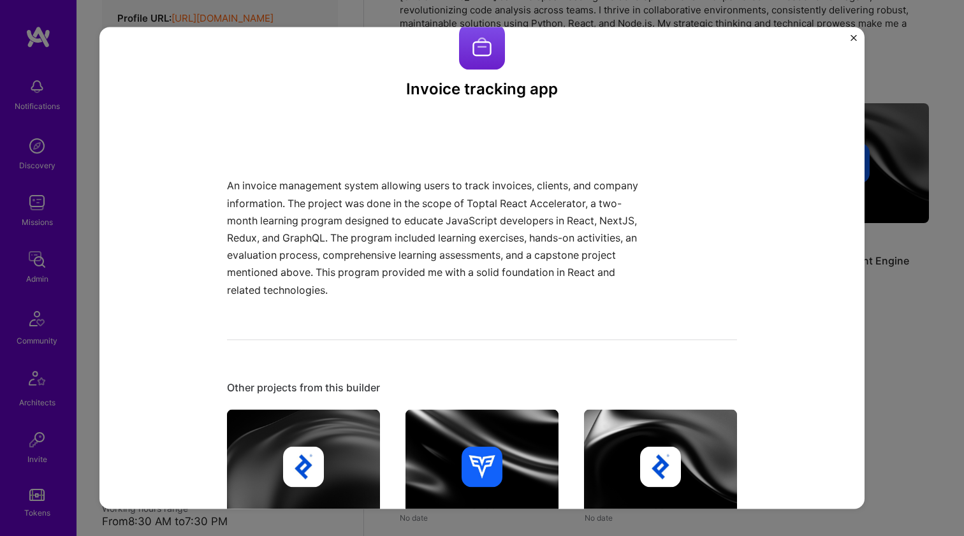
scroll to position [27, 0]
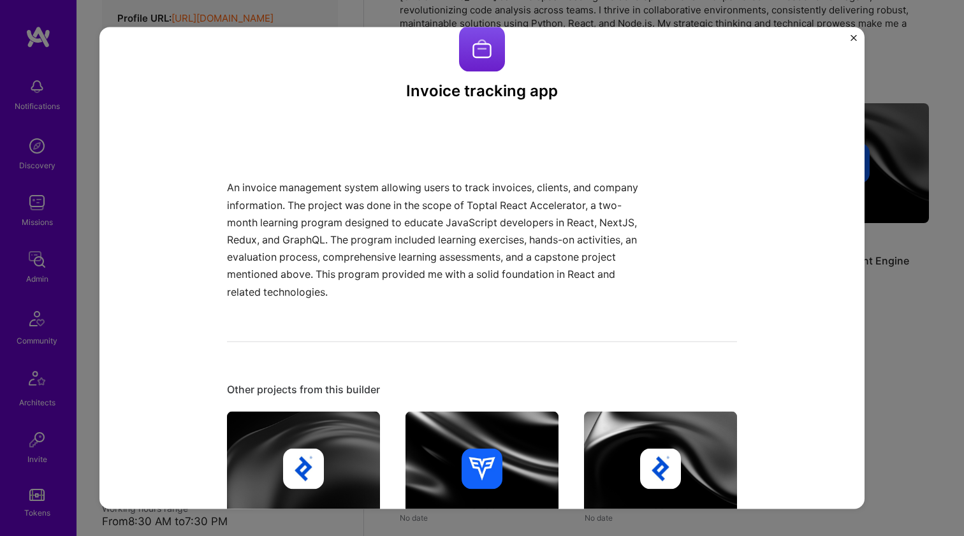
click at [319, 233] on p "An invoice management system allowing users to track invoices, clients, and com…" at bounding box center [434, 239] width 414 height 121
click at [332, 205] on p "An invoice management system allowing users to track invoices, clients, and com…" at bounding box center [434, 239] width 414 height 121
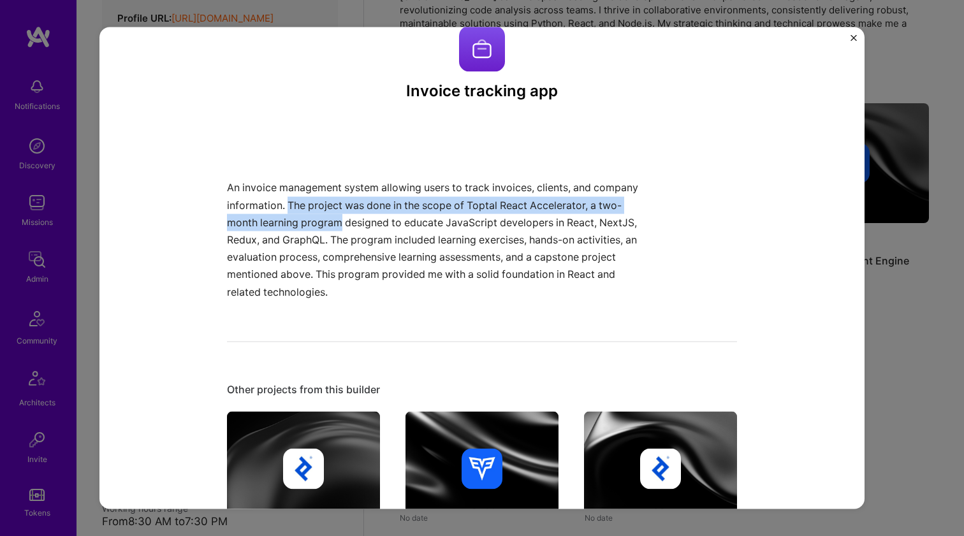
drag, startPoint x: 332, startPoint y: 205, endPoint x: 360, endPoint y: 223, distance: 33.6
click at [360, 223] on p "An invoice management system allowing users to track invoices, clients, and com…" at bounding box center [434, 239] width 414 height 121
click at [340, 204] on p "An invoice management system allowing users to track invoices, clients, and com…" at bounding box center [434, 239] width 414 height 121
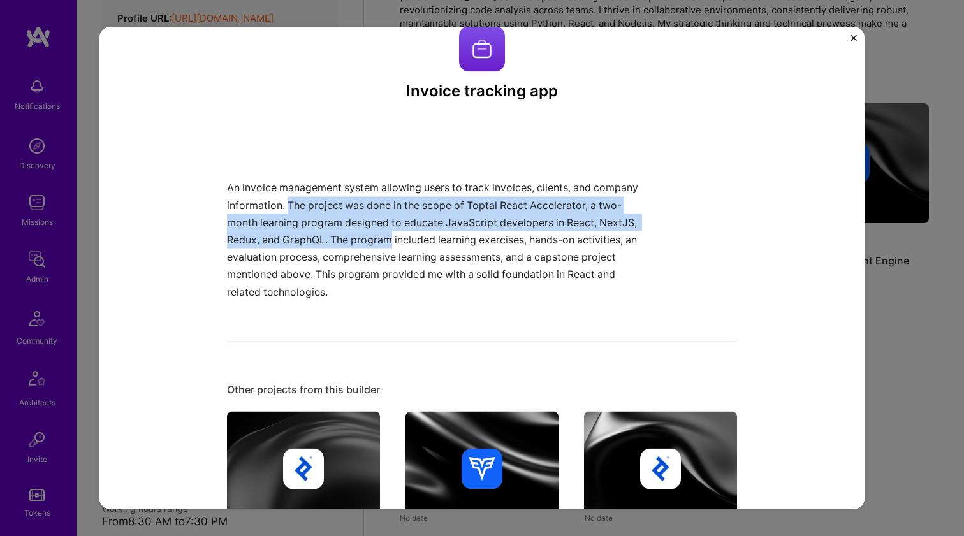
drag, startPoint x: 340, startPoint y: 204, endPoint x: 405, endPoint y: 238, distance: 74.1
click at [405, 238] on p "An invoice management system allowing users to track invoices, clients, and com…" at bounding box center [434, 239] width 414 height 121
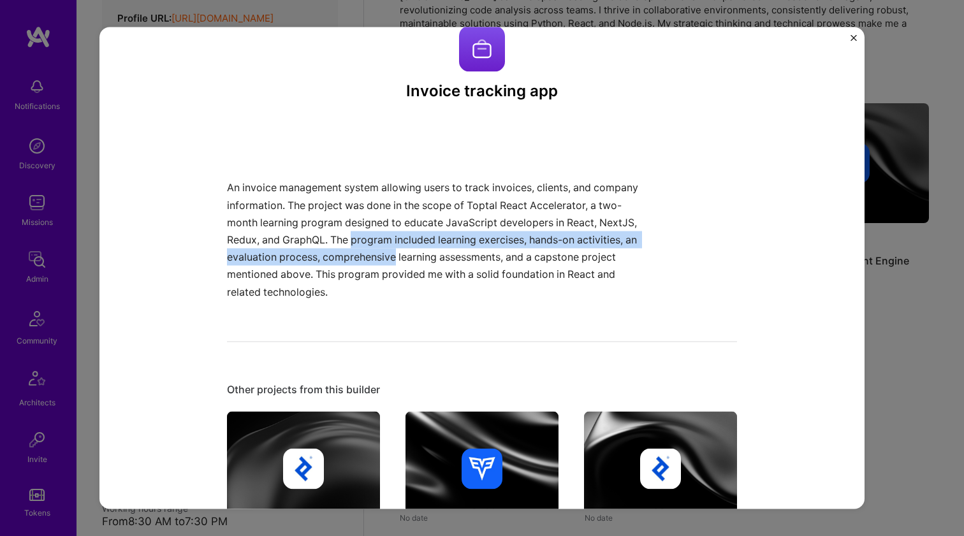
drag, startPoint x: 405, startPoint y: 238, endPoint x: 412, endPoint y: 251, distance: 14.6
click at [412, 251] on p "An invoice management system allowing users to track invoices, clients, and com…" at bounding box center [434, 239] width 414 height 121
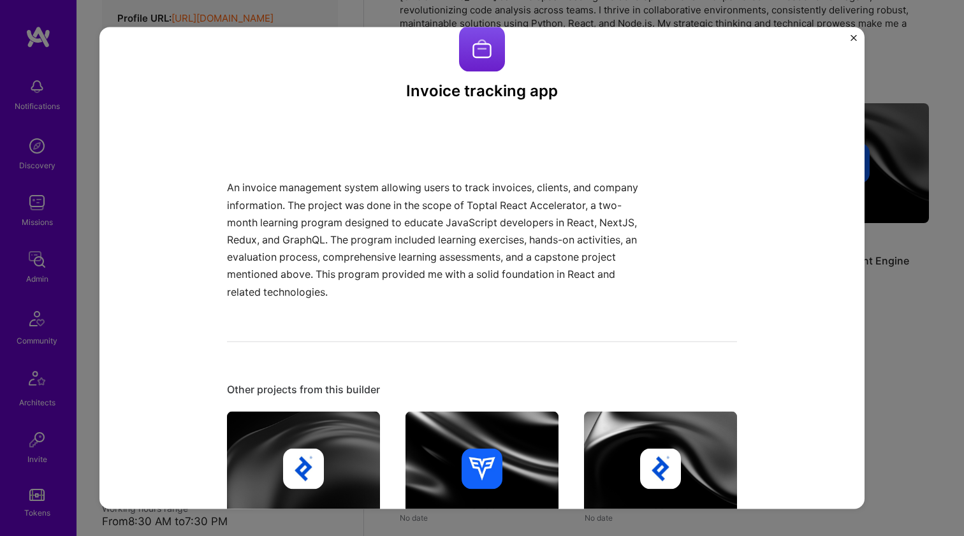
click at [382, 242] on p "An invoice management system allowing users to track invoices, clients, and com…" at bounding box center [434, 239] width 414 height 121
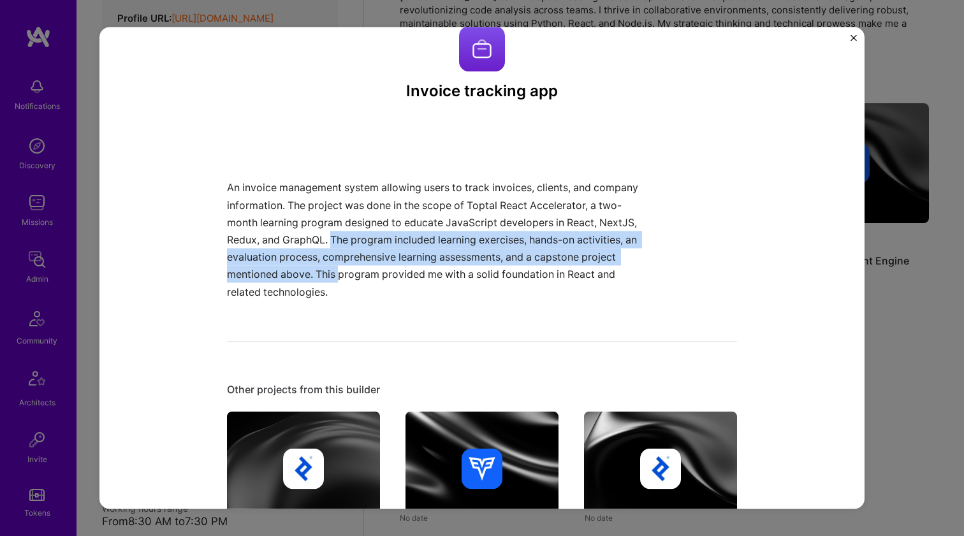
drag, startPoint x: 382, startPoint y: 242, endPoint x: 417, endPoint y: 266, distance: 42.3
click at [417, 266] on p "An invoice management system allowing users to track invoices, clients, and com…" at bounding box center [434, 239] width 414 height 121
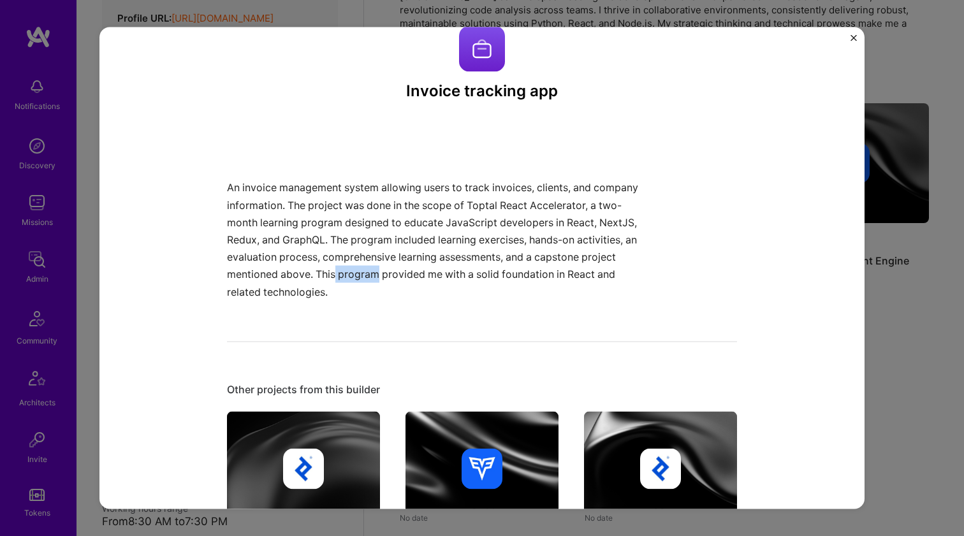
click at [420, 268] on p "An invoice management system allowing users to track invoices, clients, and com…" at bounding box center [434, 239] width 414 height 121
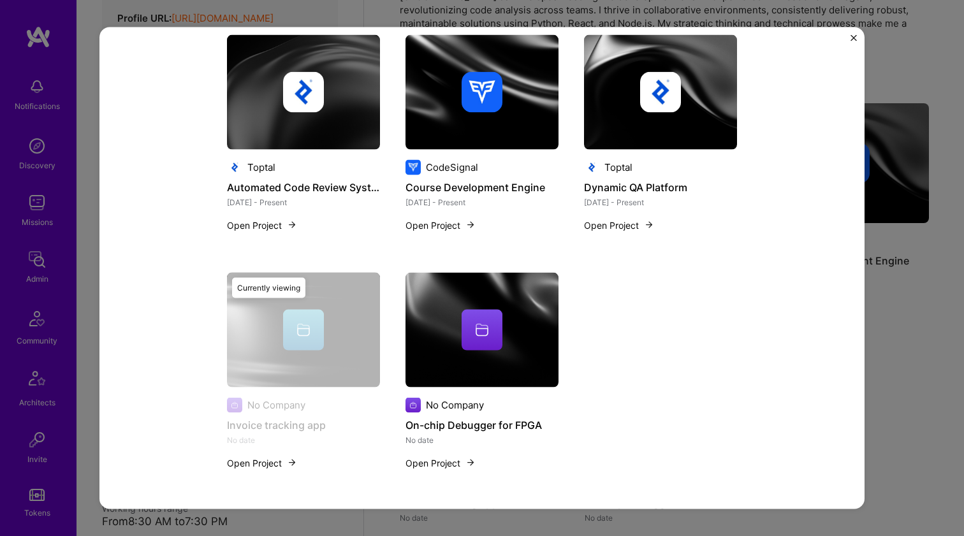
scroll to position [403, 0]
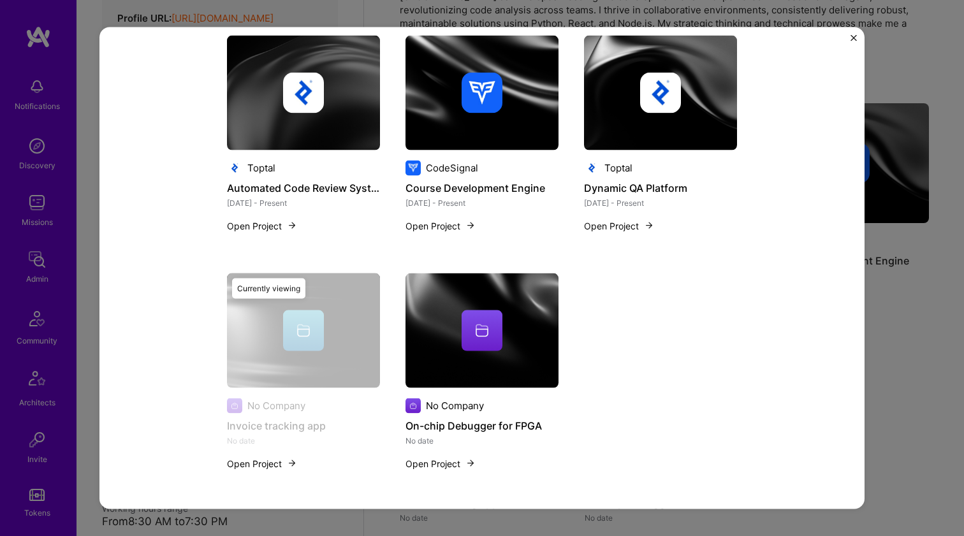
click at [451, 319] on div at bounding box center [481, 330] width 153 height 41
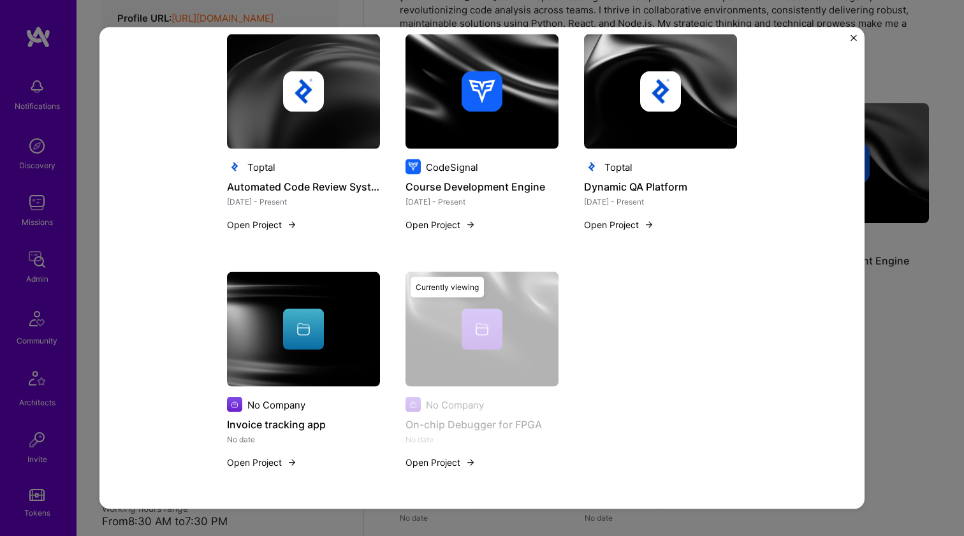
scroll to position [368, 0]
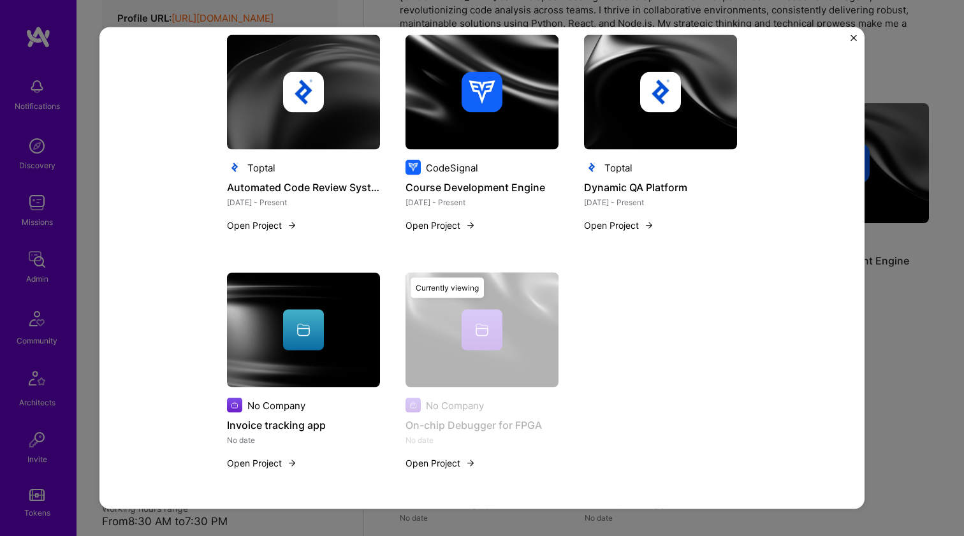
click at [359, 334] on div at bounding box center [303, 330] width 153 height 41
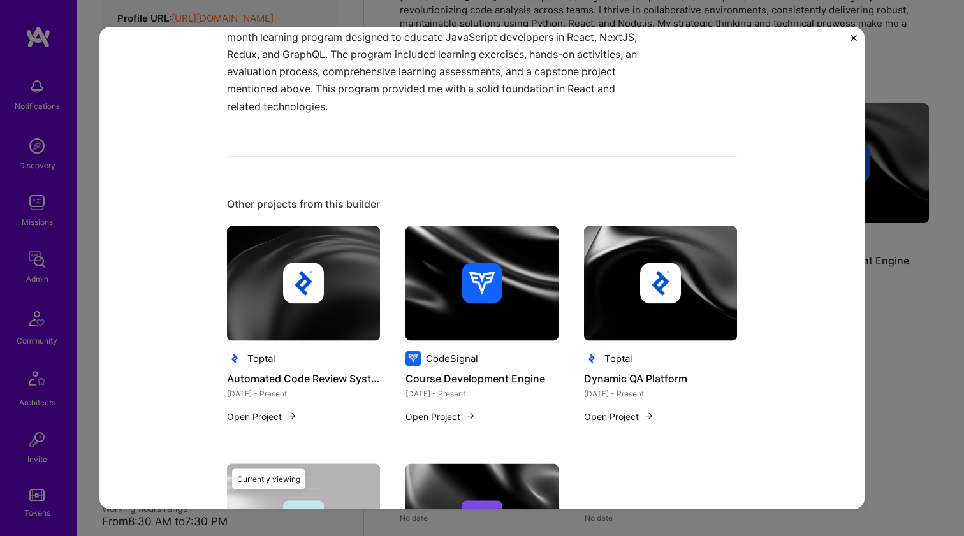
scroll to position [270, 0]
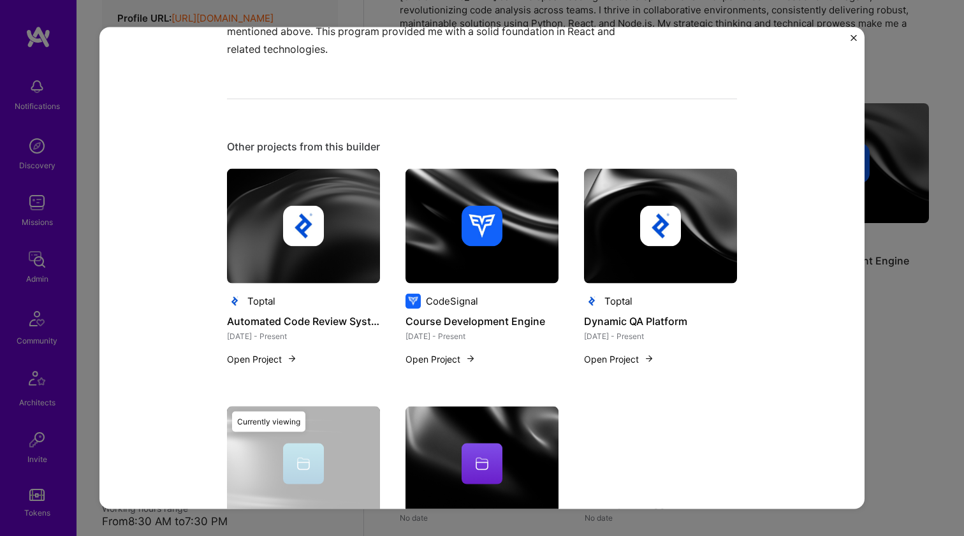
click at [623, 265] on img at bounding box center [660, 225] width 153 height 115
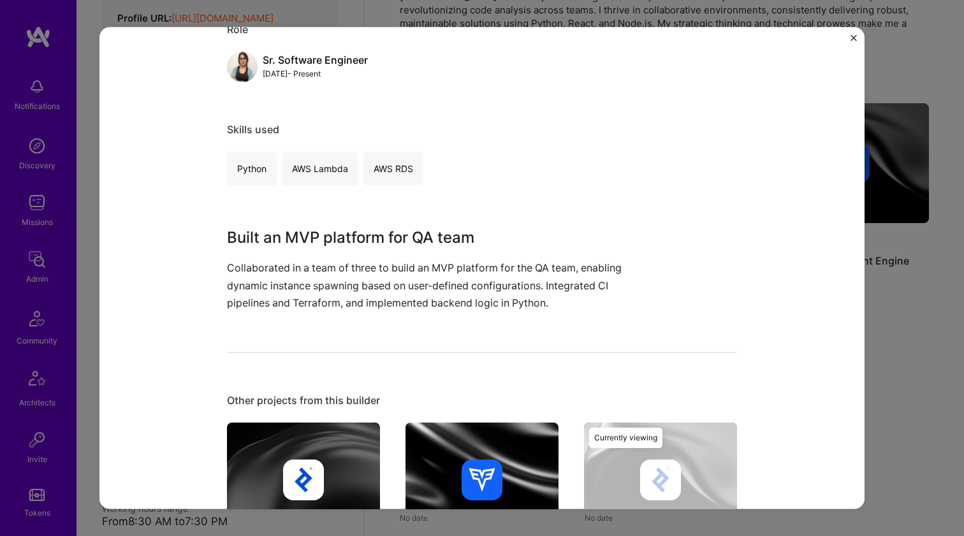
scroll to position [179, 0]
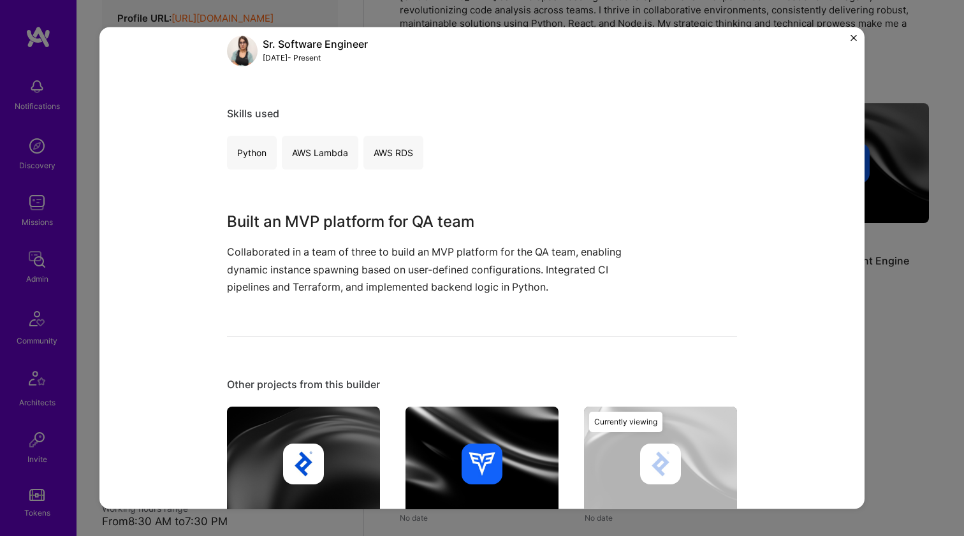
click at [465, 412] on img at bounding box center [481, 463] width 153 height 115
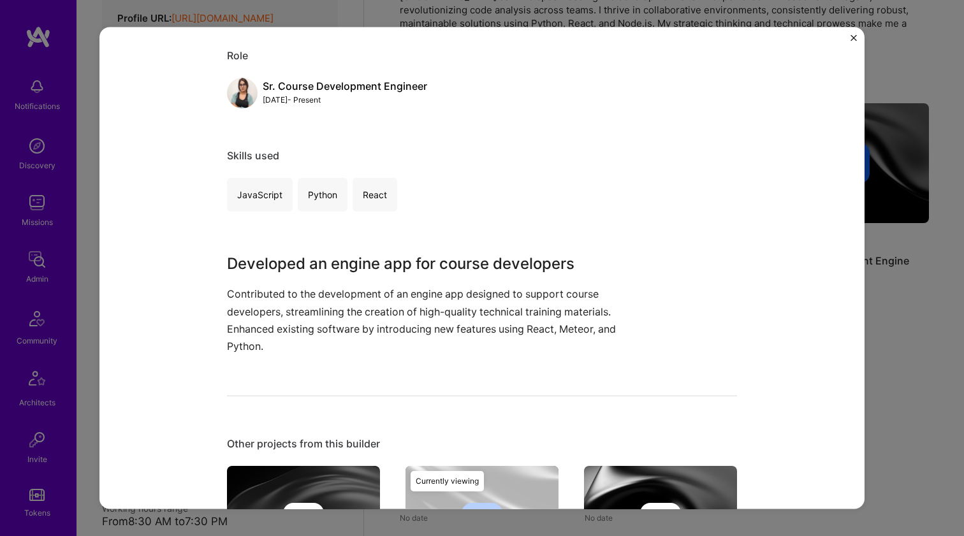
scroll to position [138, 0]
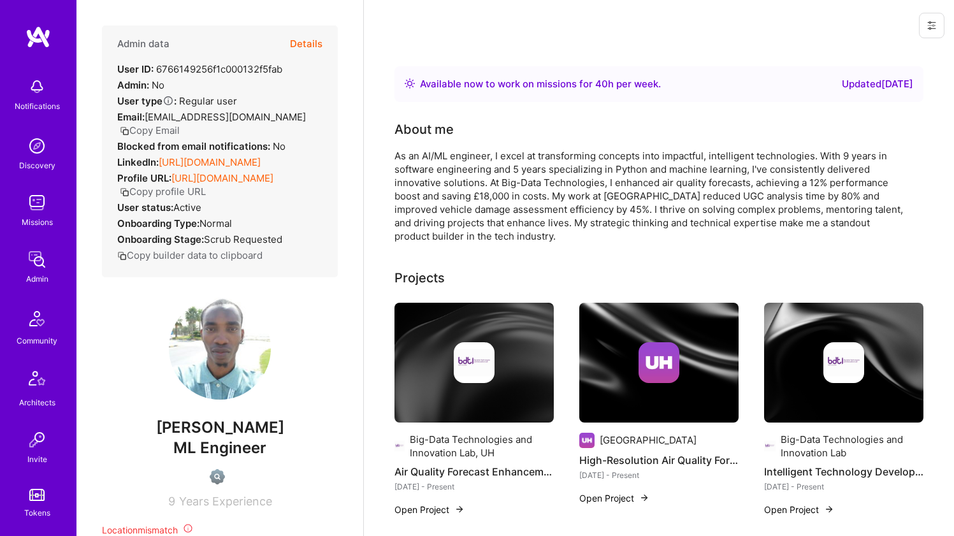
click at [189, 163] on link "https://linkedin.com/in/ismail-sulaimon" at bounding box center [210, 162] width 102 height 12
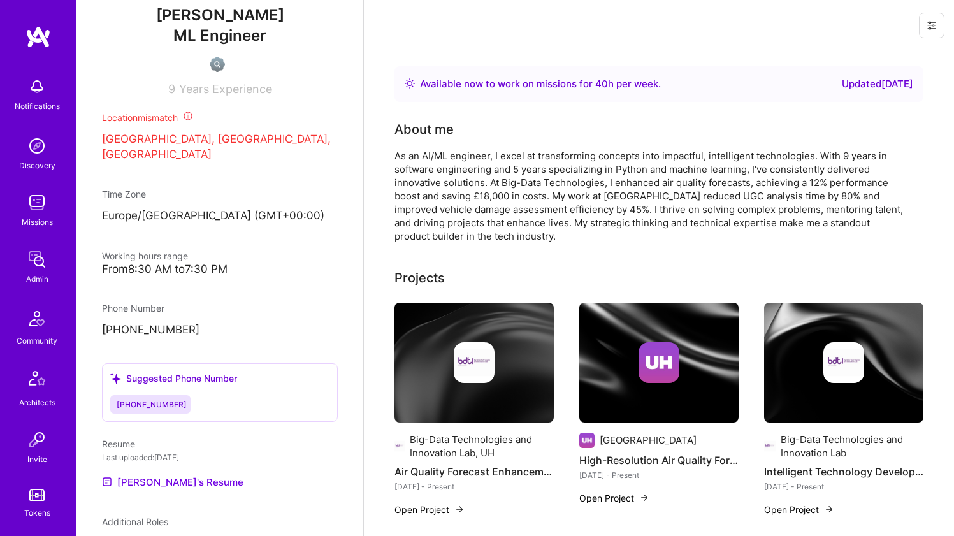
scroll to position [537, 0]
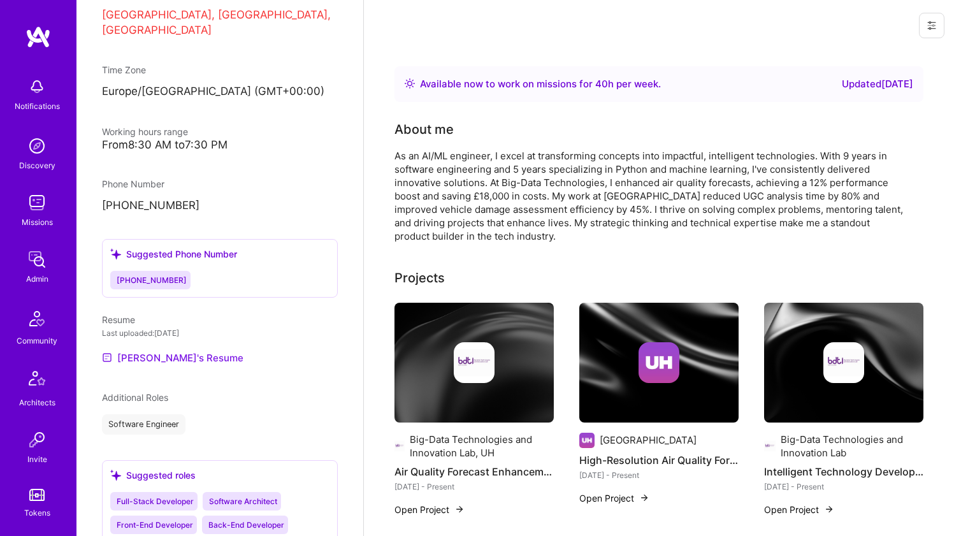
click at [143, 365] on link "Ismail's Resume" at bounding box center [173, 357] width 142 height 15
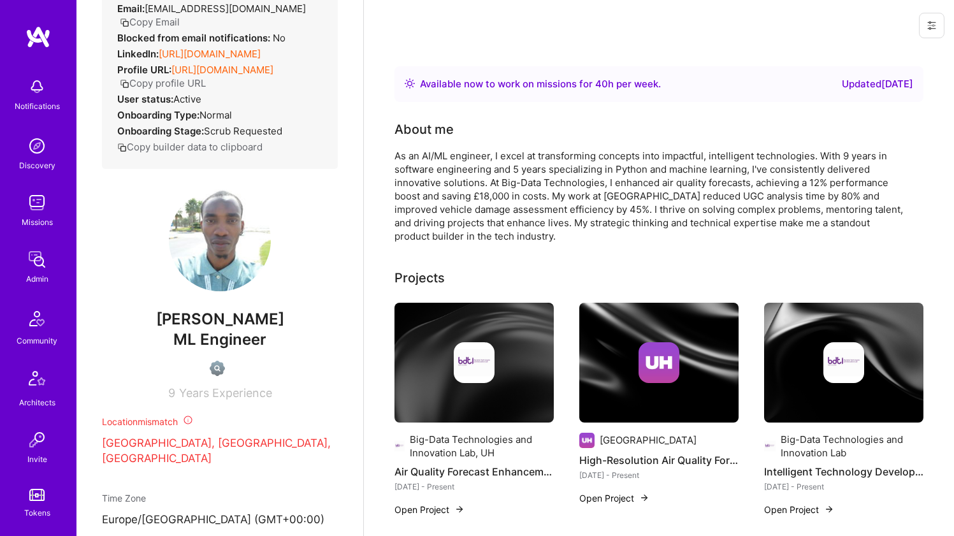
click at [521, 168] on div "As an AI/ML engineer, I excel at transforming concepts into impactful, intellig…" at bounding box center [650, 196] width 510 height 94
click at [521, 167] on div "As an AI/ML engineer, I excel at transforming concepts into impactful, intellig…" at bounding box center [650, 196] width 510 height 94
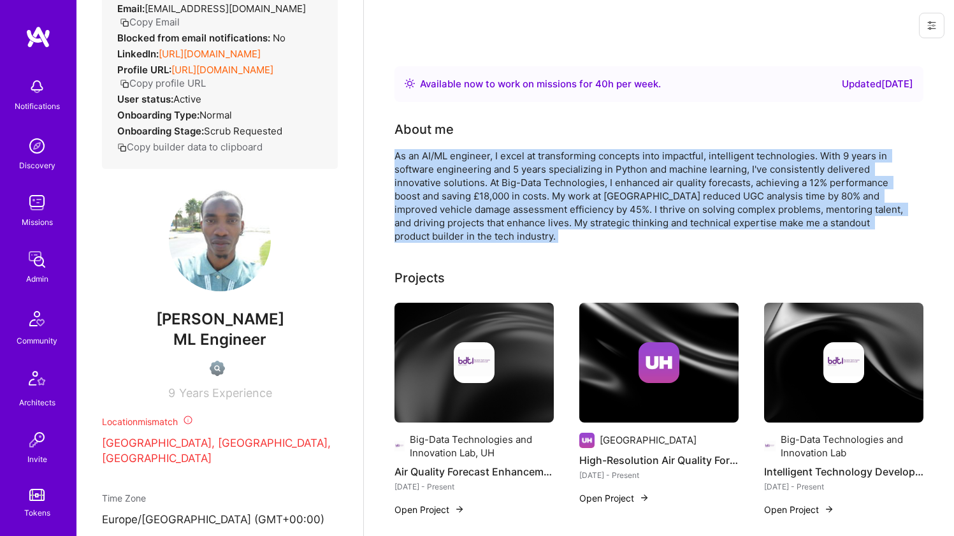
click at [521, 167] on div "As an AI/ML engineer, I excel at transforming concepts into impactful, intellig…" at bounding box center [650, 196] width 510 height 94
click at [520, 165] on div "As an AI/ML engineer, I excel at transforming concepts into impactful, intellig…" at bounding box center [650, 196] width 510 height 94
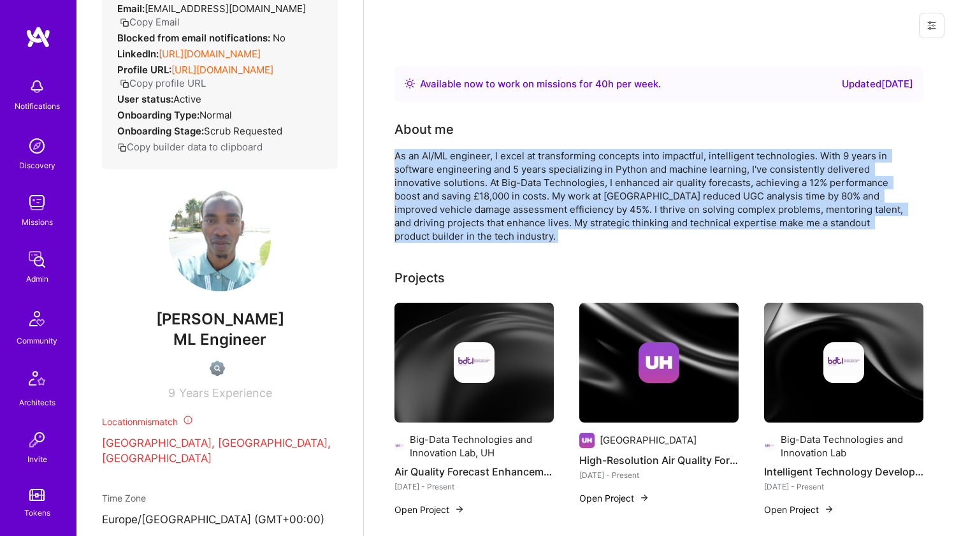
click at [522, 164] on div "As an AI/ML engineer, I excel at transforming concepts into impactful, intellig…" at bounding box center [650, 196] width 510 height 94
click at [522, 163] on div "As an AI/ML engineer, I excel at transforming concepts into impactful, intellig…" at bounding box center [650, 196] width 510 height 94
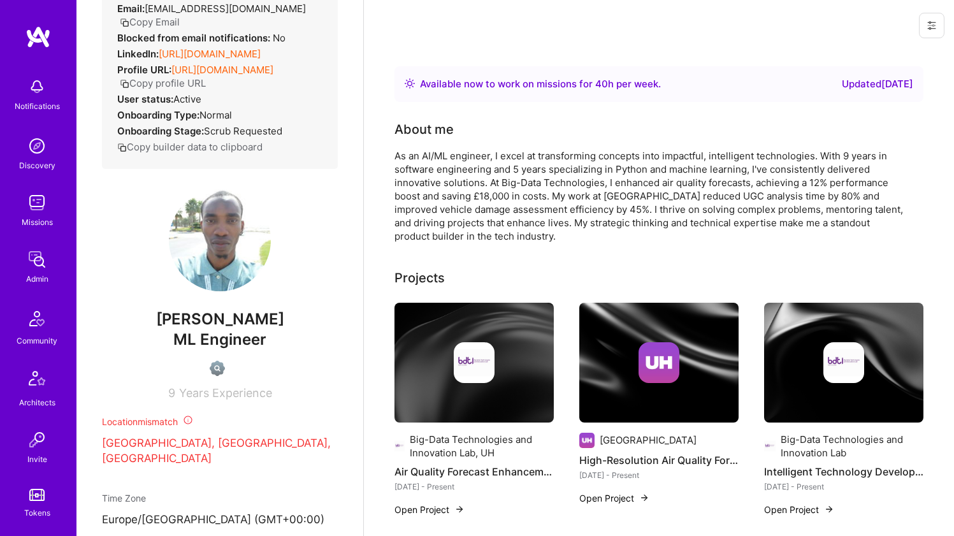
click at [516, 195] on div "As an AI/ML engineer, I excel at transforming concepts into impactful, intellig…" at bounding box center [650, 196] width 510 height 94
click at [516, 194] on div "As an AI/ML engineer, I excel at transforming concepts into impactful, intellig…" at bounding box center [650, 196] width 510 height 94
click at [516, 193] on div "As an AI/ML engineer, I excel at transforming concepts into impactful, intellig…" at bounding box center [650, 196] width 510 height 94
click at [516, 192] on div "As an AI/ML engineer, I excel at transforming concepts into impactful, intellig…" at bounding box center [650, 196] width 510 height 94
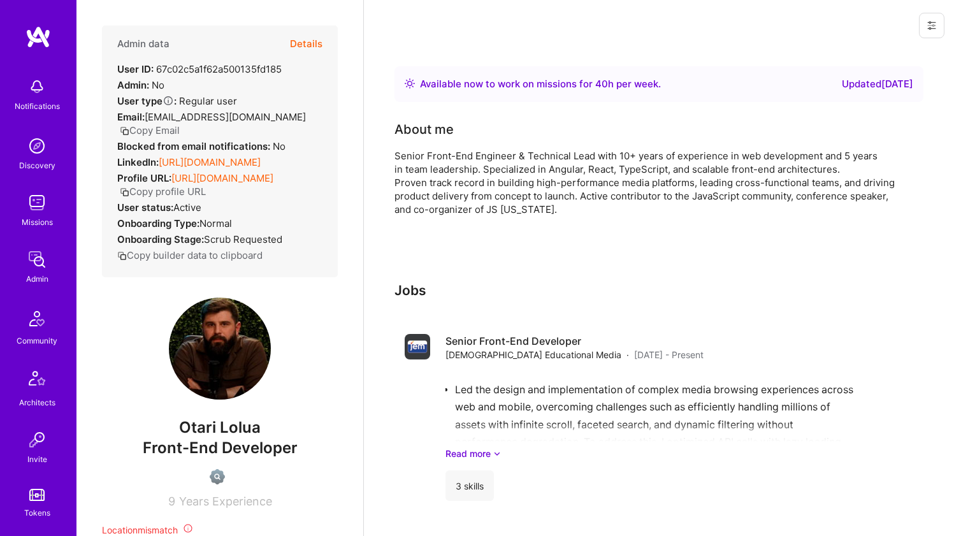
click at [197, 156] on link "https://linkedin.com/in/otolol" at bounding box center [210, 162] width 102 height 12
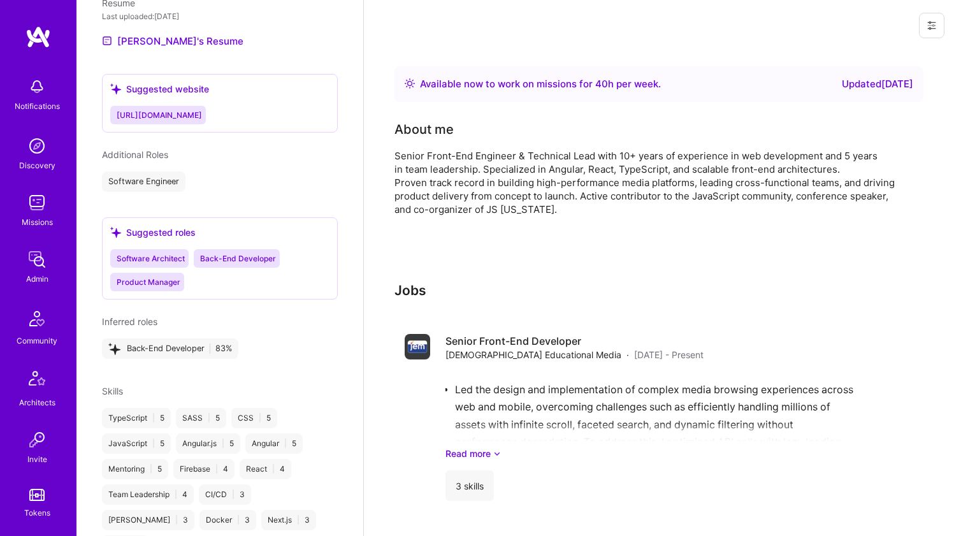
scroll to position [699, 0]
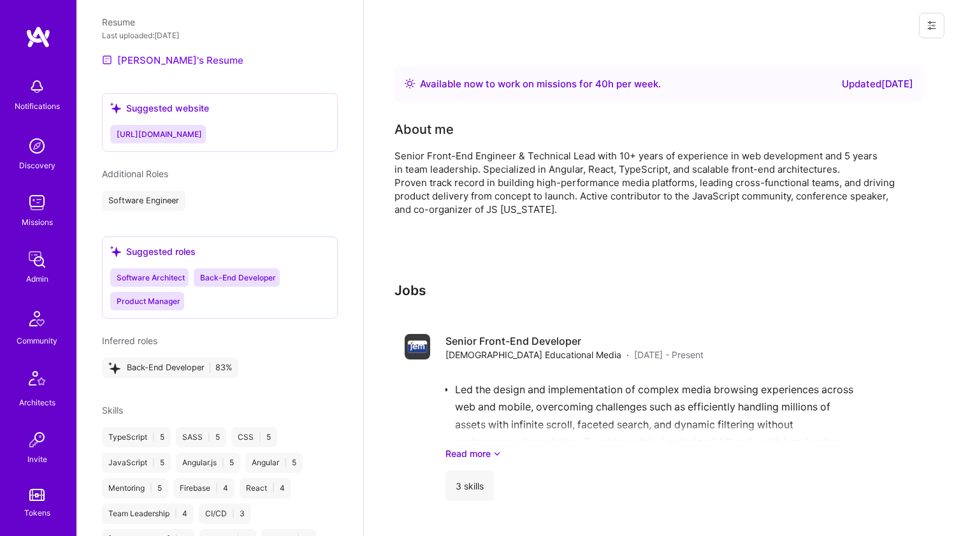
click at [159, 52] on link "Otari's Resume" at bounding box center [173, 59] width 142 height 15
click at [138, 129] on span "https://github.com/otolol" at bounding box center [159, 134] width 85 height 10
click at [175, 129] on span "https://github.com/otolol" at bounding box center [159, 134] width 85 height 10
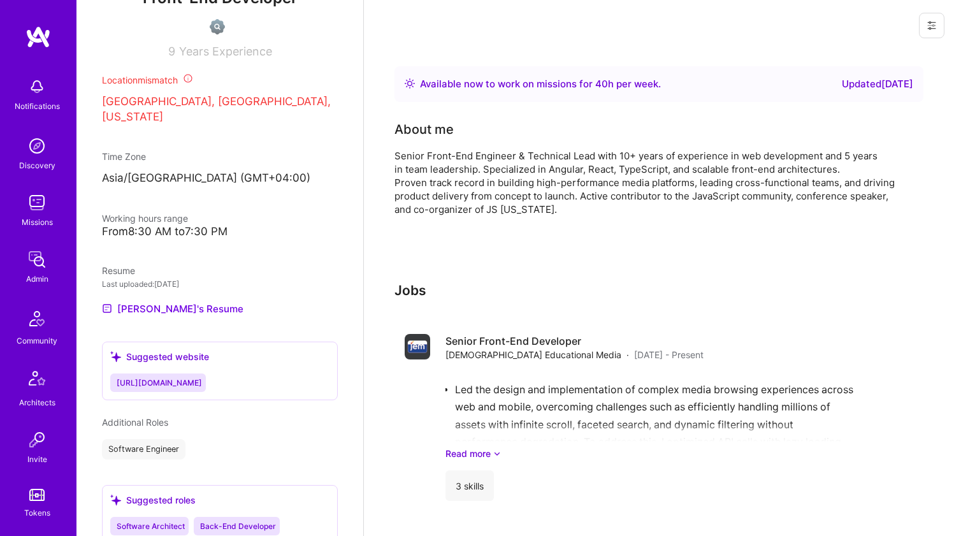
scroll to position [348, 0]
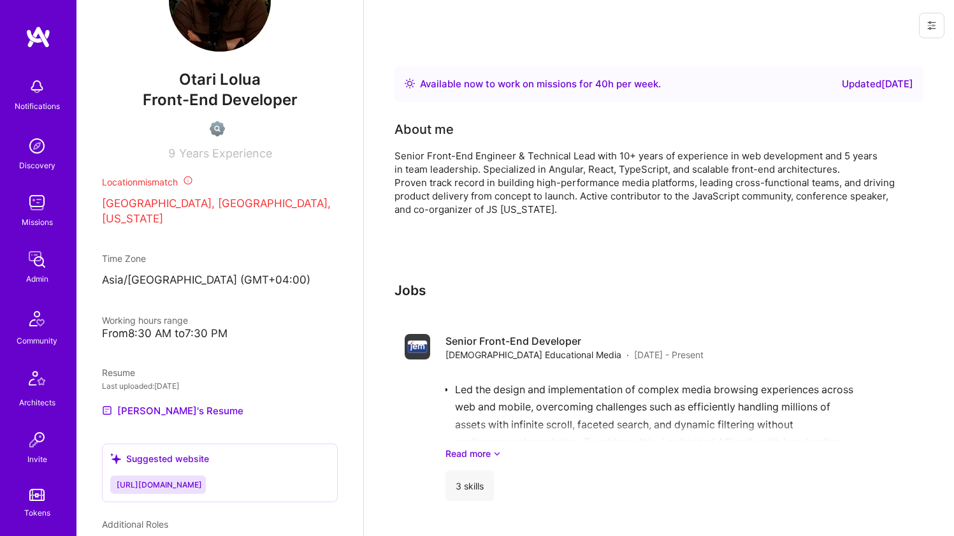
click at [699, 170] on div "Senior Front-End Engineer & Technical Lead with 10+ years of experience in web …" at bounding box center [650, 182] width 510 height 67
click at [698, 168] on div "Senior Front-End Engineer & Technical Lead with 10+ years of experience in web …" at bounding box center [650, 182] width 510 height 67
click at [698, 167] on div "Senior Front-End Engineer & Technical Lead with 10+ years of experience in web …" at bounding box center [650, 182] width 510 height 67
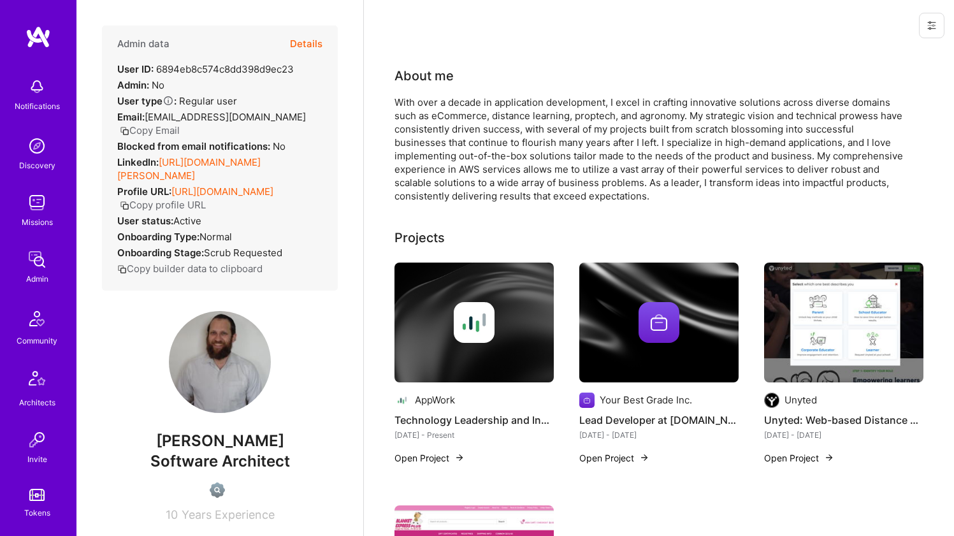
click at [176, 140] on strong "Blocked from email notifications:" at bounding box center [195, 146] width 156 height 12
click at [171, 161] on link "[URL][DOMAIN_NAME][PERSON_NAME]" at bounding box center [188, 168] width 143 height 25
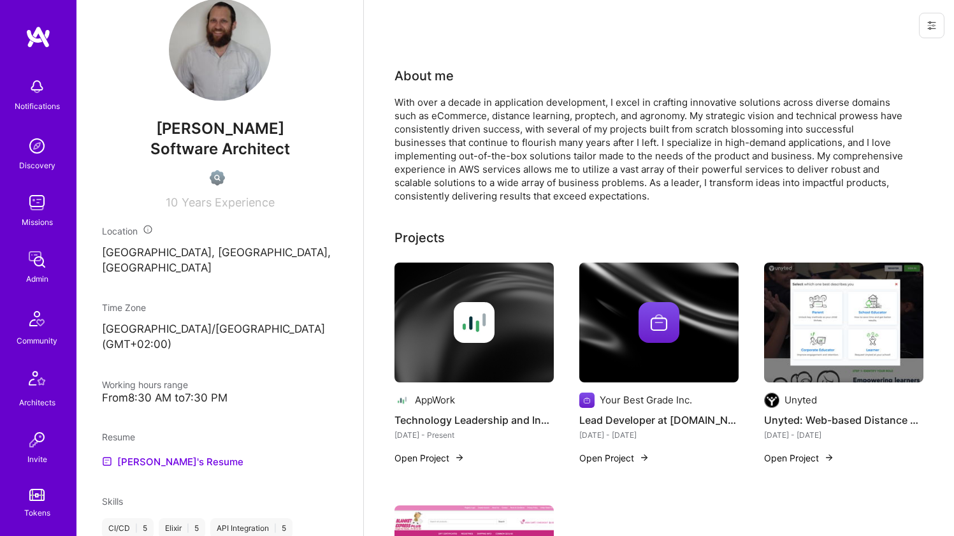
scroll to position [411, 0]
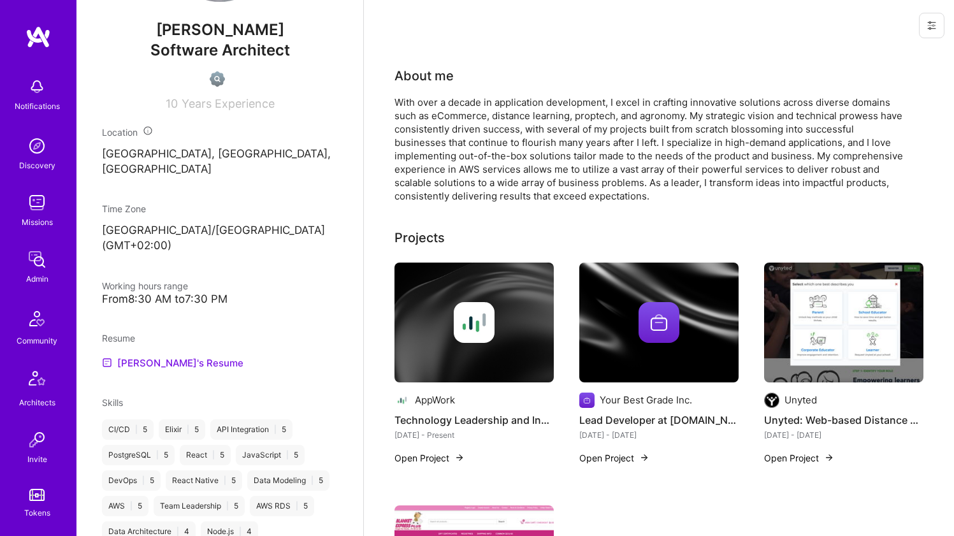
click at [148, 355] on link "Yosef's Resume" at bounding box center [173, 362] width 142 height 15
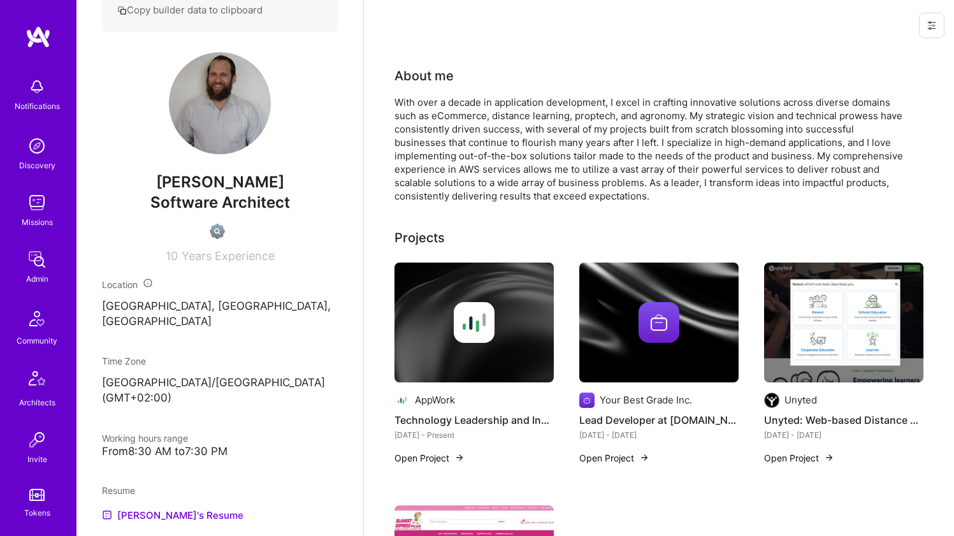
scroll to position [236, 0]
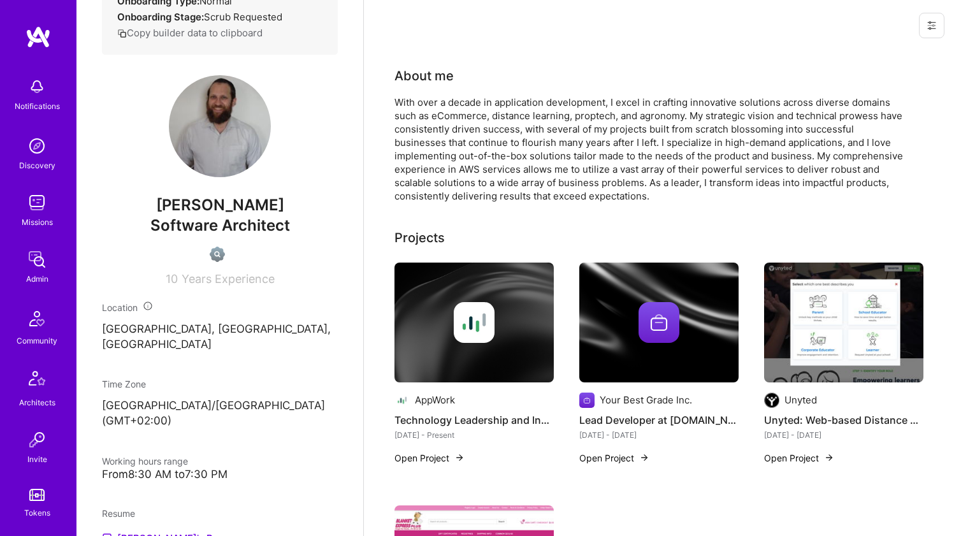
click at [536, 97] on div "With over a decade in application development, I excel in crafting innovative s…" at bounding box center [650, 149] width 510 height 107
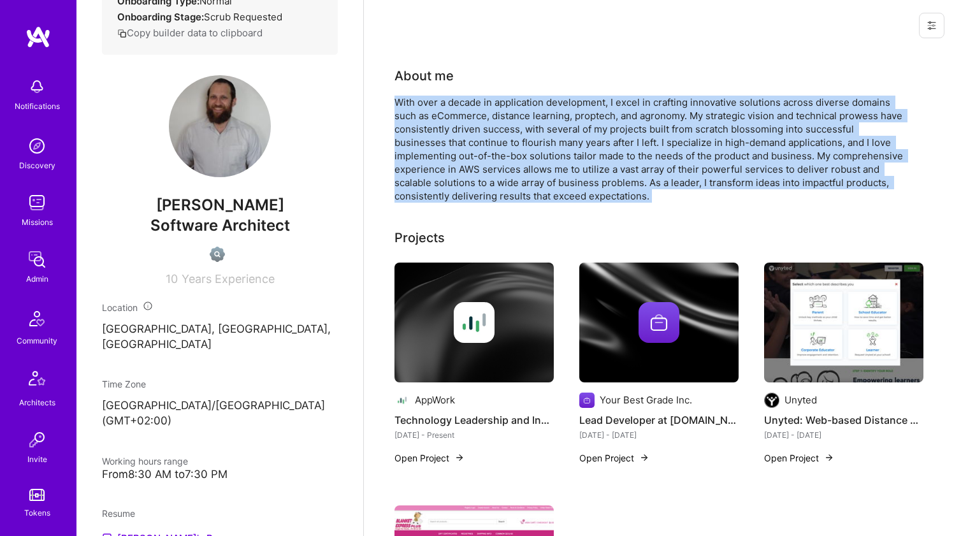
click at [536, 97] on div "With over a decade in application development, I excel in crafting innovative s…" at bounding box center [650, 149] width 510 height 107
click at [525, 110] on div "With over a decade in application development, I excel in crafting innovative s…" at bounding box center [650, 149] width 510 height 107
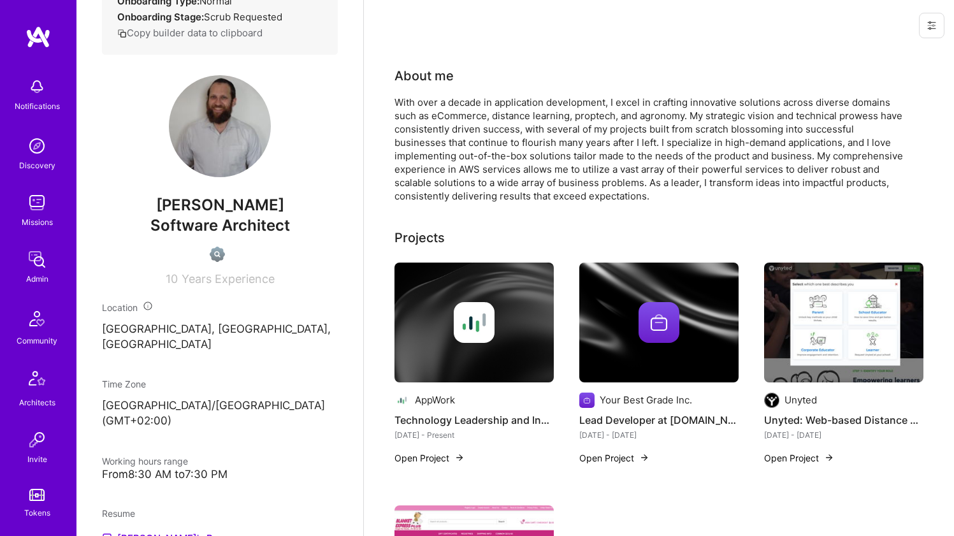
click at [525, 110] on div "With over a decade in application development, I excel in crafting innovative s…" at bounding box center [650, 149] width 510 height 107
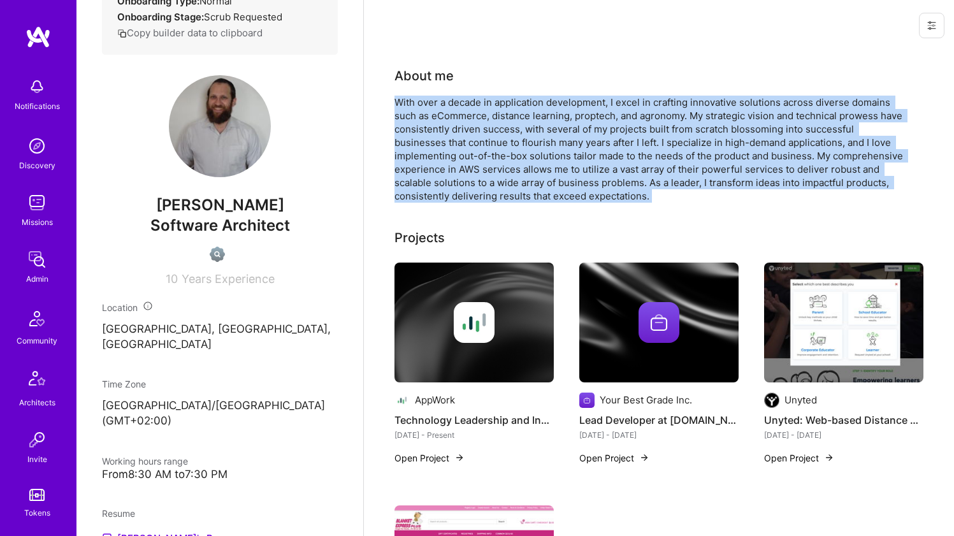
click at [525, 109] on div "With over a decade in application development, I excel in crafting innovative s…" at bounding box center [650, 149] width 510 height 107
click at [524, 113] on div "With over a decade in application development, I excel in crafting innovative s…" at bounding box center [650, 149] width 510 height 107
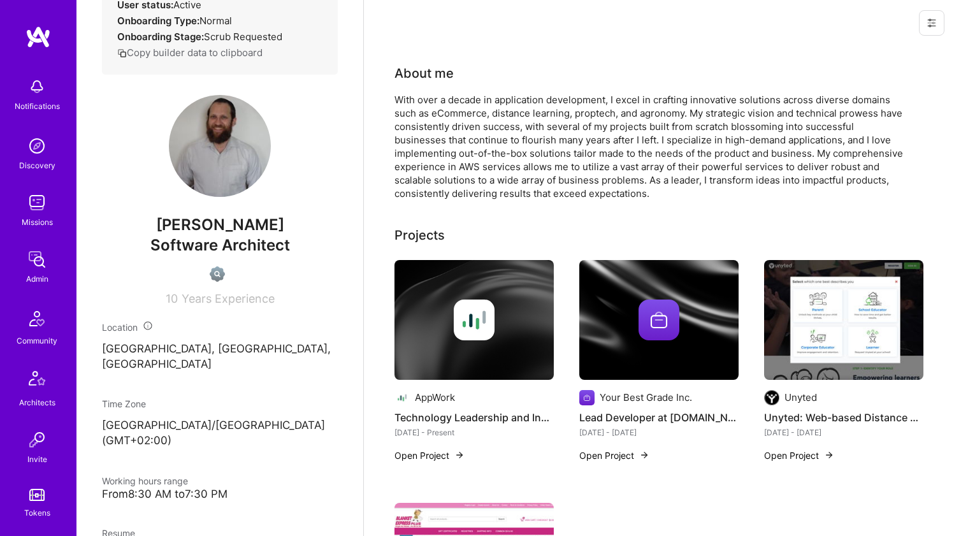
scroll to position [0, 0]
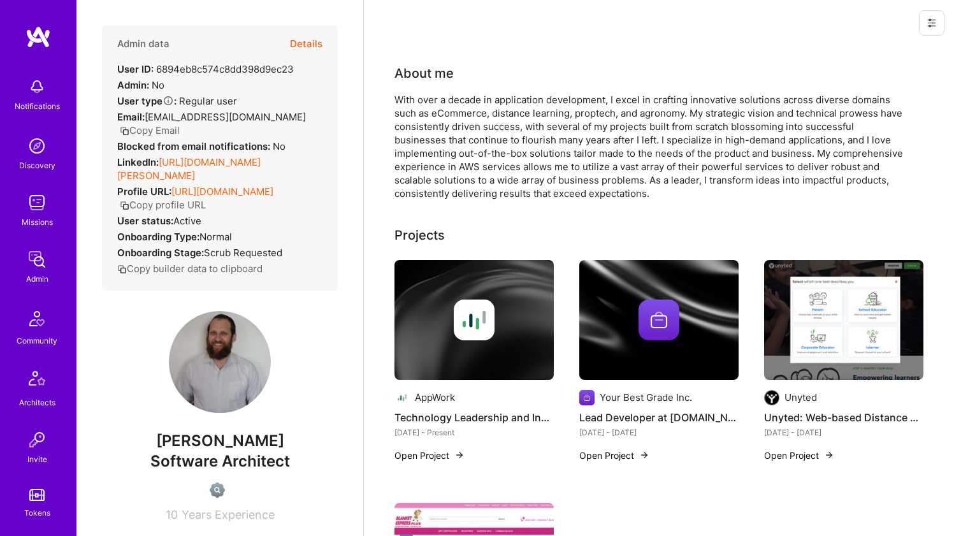
click at [462, 125] on div "With over a decade in application development, I excel in crafting innovative s…" at bounding box center [650, 146] width 510 height 107
click at [462, 124] on div "With over a decade in application development, I excel in crafting innovative s…" at bounding box center [650, 146] width 510 height 107
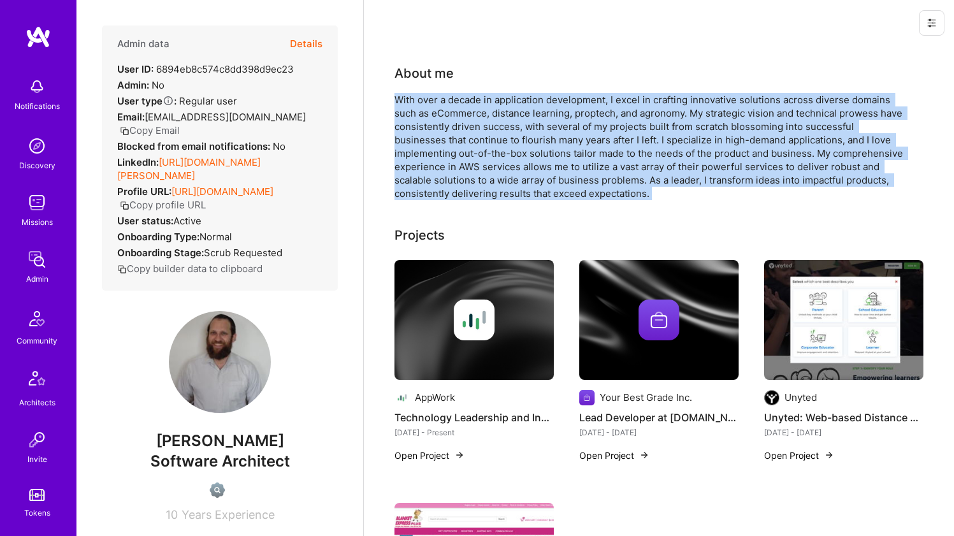
click at [462, 124] on div "With over a decade in application development, I excel in crafting innovative s…" at bounding box center [650, 146] width 510 height 107
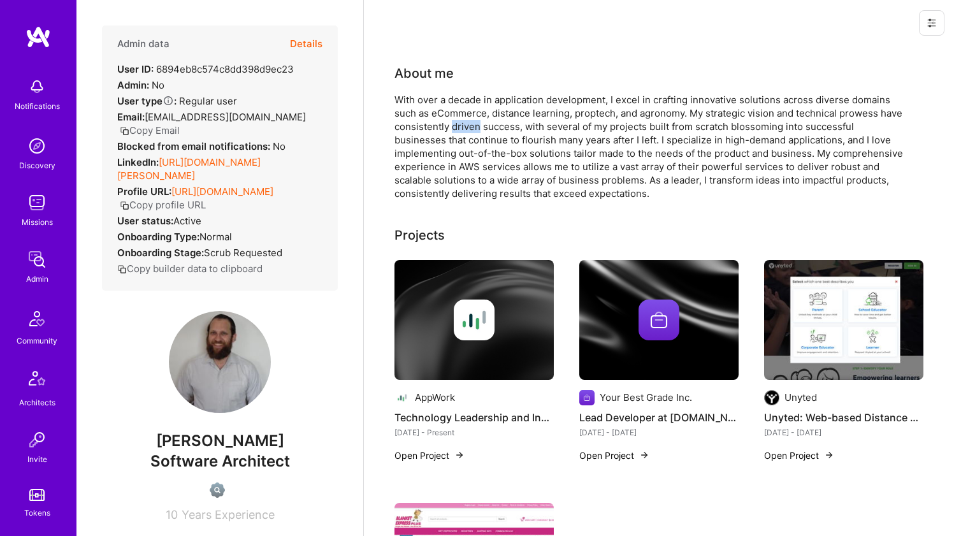
click at [462, 124] on div "With over a decade in application development, I excel in crafting innovative s…" at bounding box center [650, 146] width 510 height 107
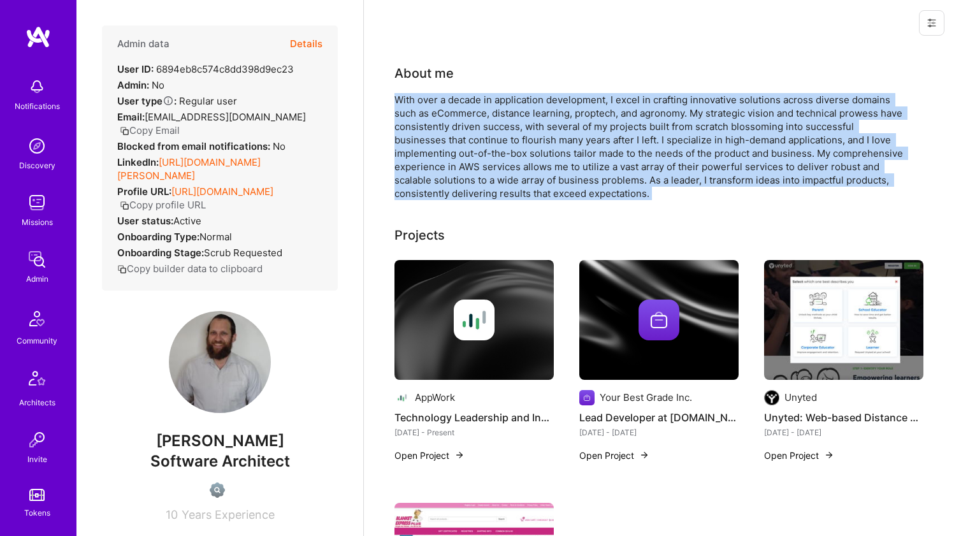
click at [462, 124] on div "With over a decade in application development, I excel in crafting innovative s…" at bounding box center [650, 146] width 510 height 107
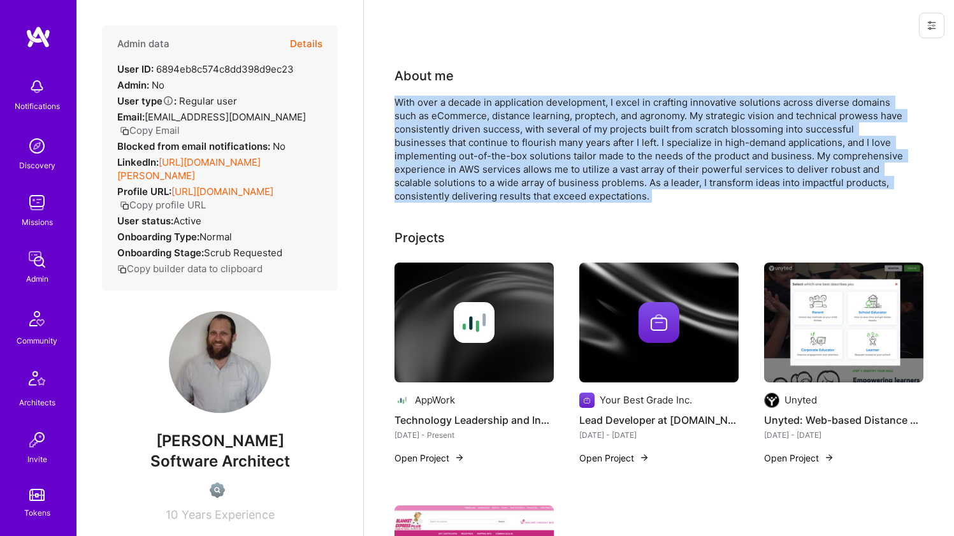
click at [461, 124] on div "With over a decade in application development, I excel in crafting innovative s…" at bounding box center [650, 149] width 510 height 107
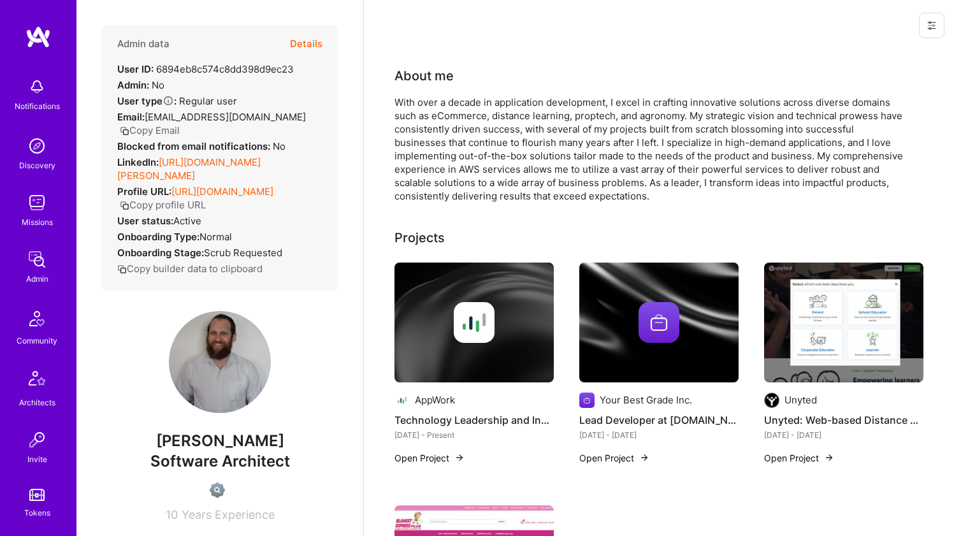
click at [432, 312] on div at bounding box center [474, 322] width 159 height 41
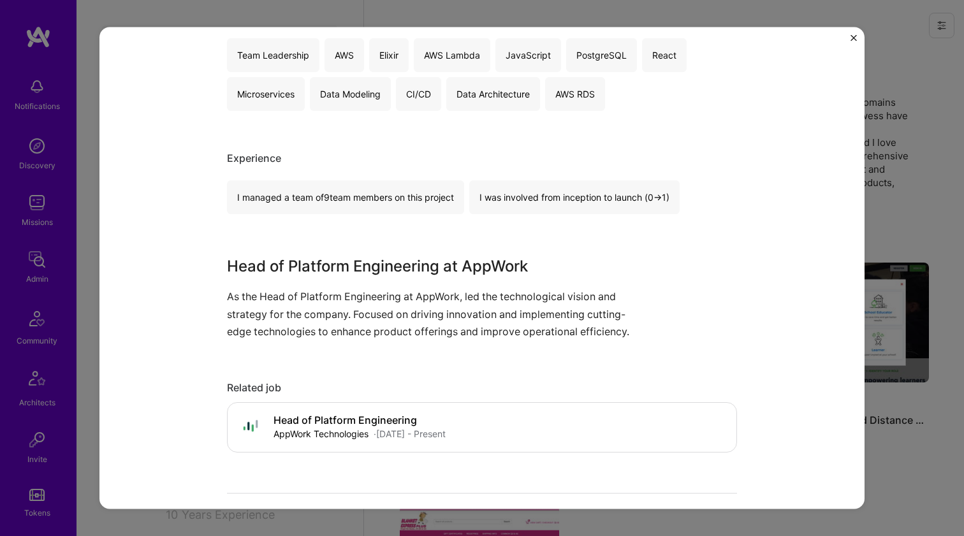
scroll to position [279, 0]
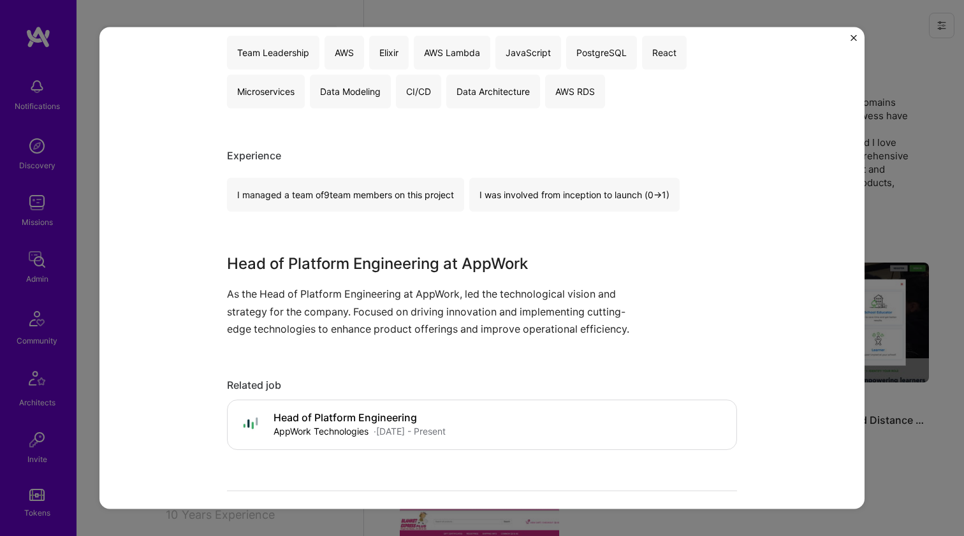
click at [283, 244] on div "Technology Leadership and Innovation AppWork SaaS, PropTech Project link Role H…" at bounding box center [482, 391] width 510 height 1237
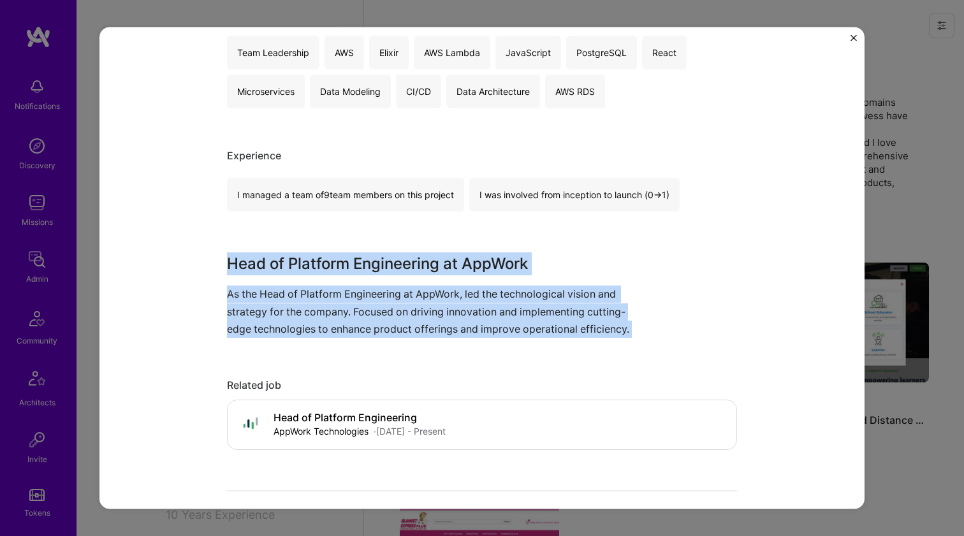
drag, startPoint x: 283, startPoint y: 244, endPoint x: 272, endPoint y: 316, distance: 72.8
click at [272, 316] on div "Technology Leadership and Innovation AppWork SaaS, PropTech Project link Role H…" at bounding box center [482, 391] width 510 height 1237
click at [272, 316] on p "As the Head of Platform Engineering at AppWork, led the technological vision an…" at bounding box center [434, 312] width 414 height 52
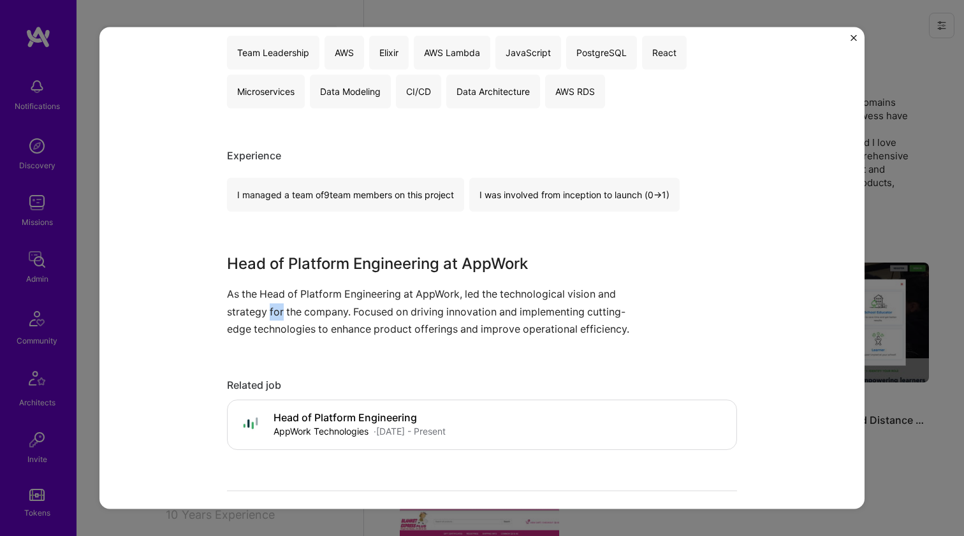
click at [272, 316] on p "As the Head of Platform Engineering at AppWork, led the technological vision an…" at bounding box center [434, 312] width 414 height 52
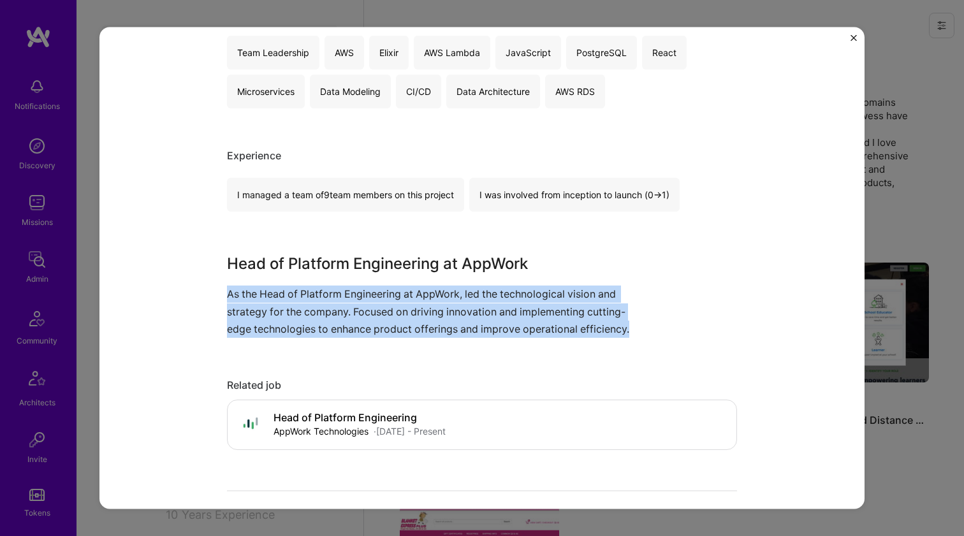
drag, startPoint x: 272, startPoint y: 316, endPoint x: 268, endPoint y: 237, distance: 79.8
click at [268, 237] on div "Technology Leadership and Innovation AppWork SaaS, PropTech Project link Role H…" at bounding box center [482, 391] width 510 height 1237
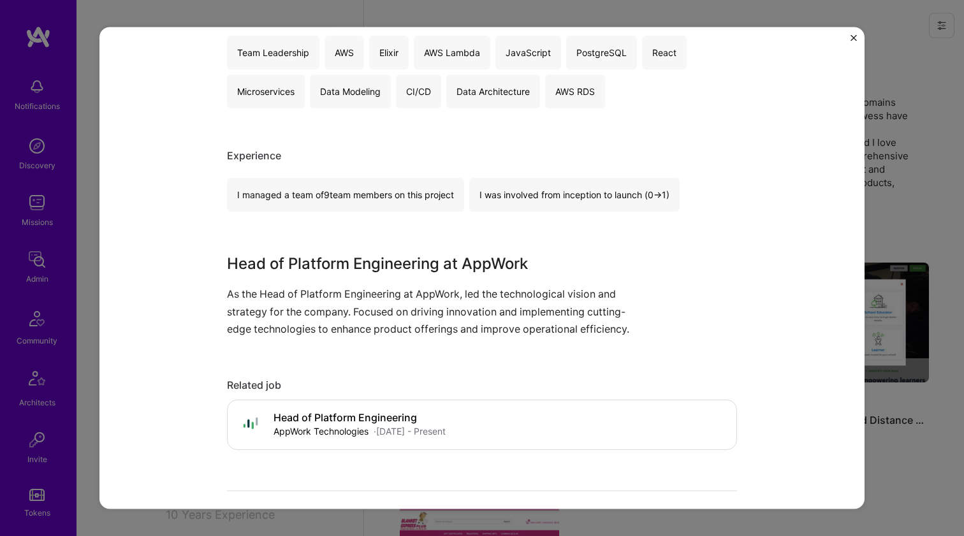
click at [268, 237] on div "Technology Leadership and Innovation AppWork SaaS, PropTech Project link Role H…" at bounding box center [482, 391] width 510 height 1237
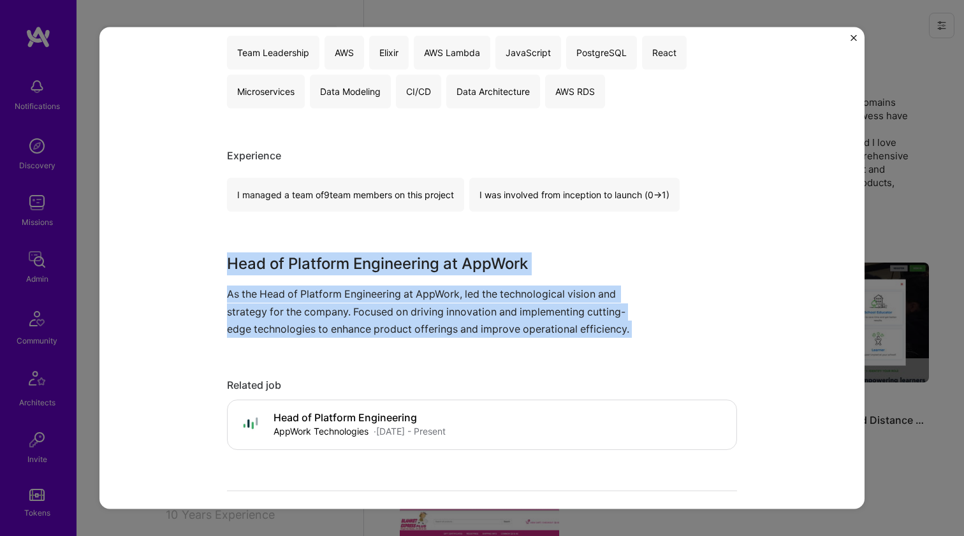
drag, startPoint x: 268, startPoint y: 237, endPoint x: 249, endPoint y: 279, distance: 46.5
click at [249, 279] on div "Technology Leadership and Innovation AppWork SaaS, PropTech Project link Role H…" at bounding box center [482, 391] width 510 height 1237
click at [249, 279] on div "Head of Platform Engineering at AppWork As the Head of Platform Engineering at …" at bounding box center [434, 294] width 414 height 85
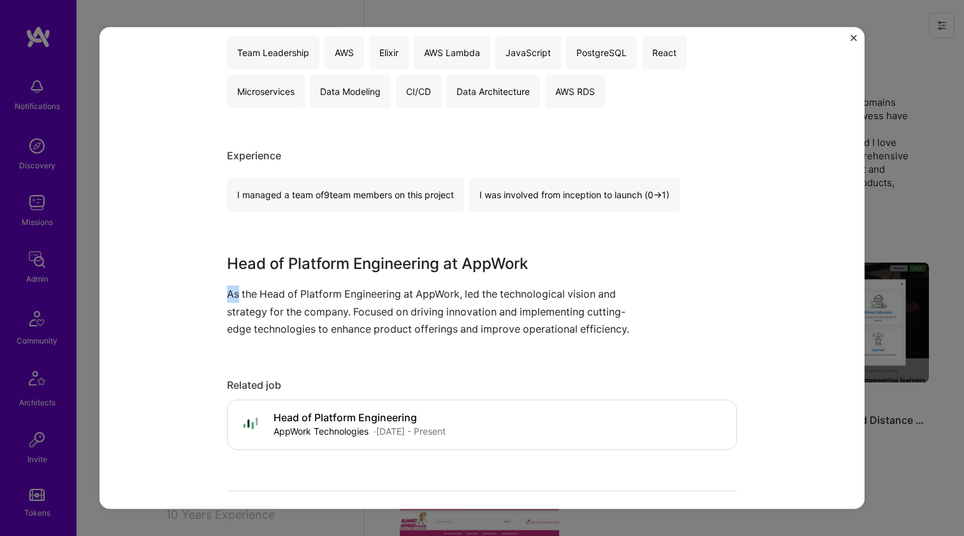
click at [249, 279] on div "Head of Platform Engineering at AppWork As the Head of Platform Engineering at …" at bounding box center [434, 294] width 414 height 85
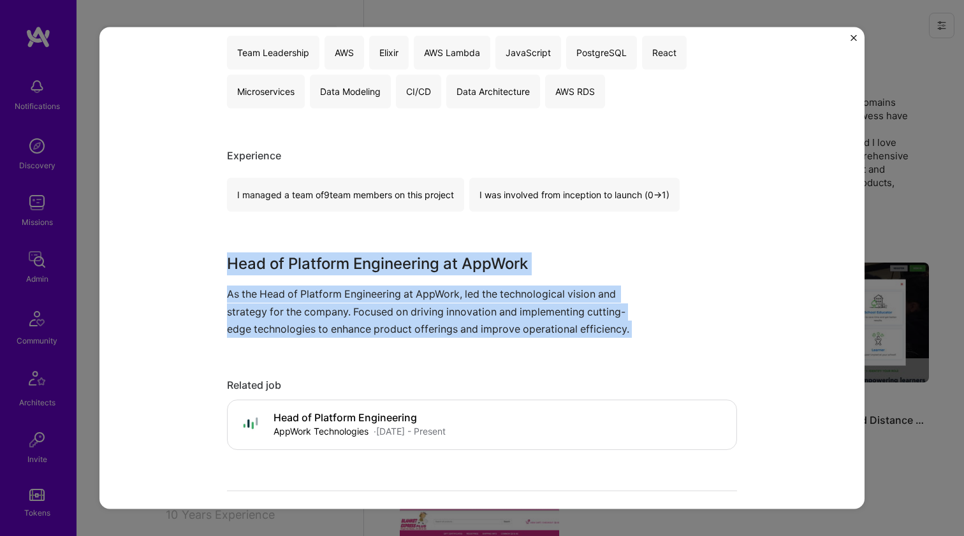
drag, startPoint x: 249, startPoint y: 279, endPoint x: 252, endPoint y: 262, distance: 16.9
click at [252, 262] on div "Head of Platform Engineering at AppWork As the Head of Platform Engineering at …" at bounding box center [434, 294] width 414 height 85
click at [252, 262] on h3 "Head of Platform Engineering at AppWork" at bounding box center [434, 263] width 414 height 23
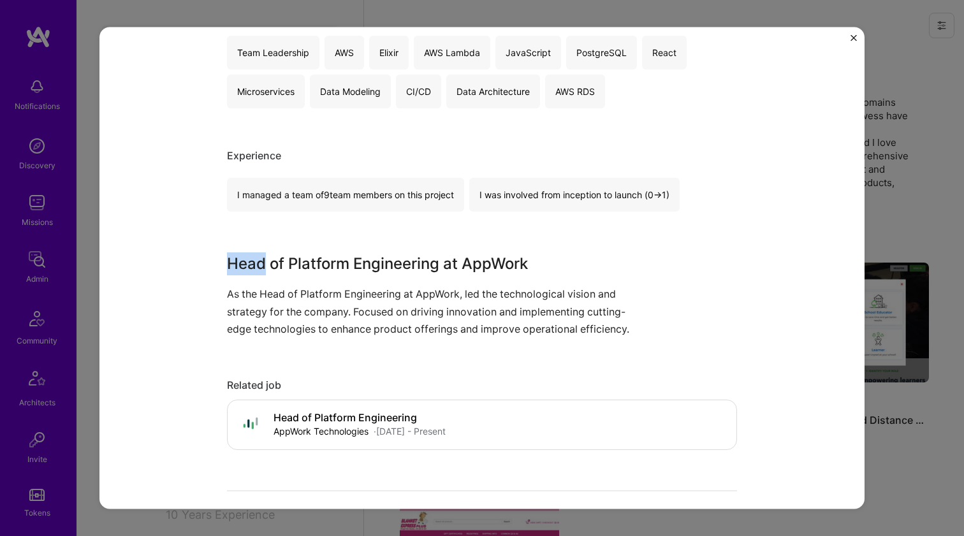
click at [252, 262] on h3 "Head of Platform Engineering at AppWork" at bounding box center [434, 263] width 414 height 23
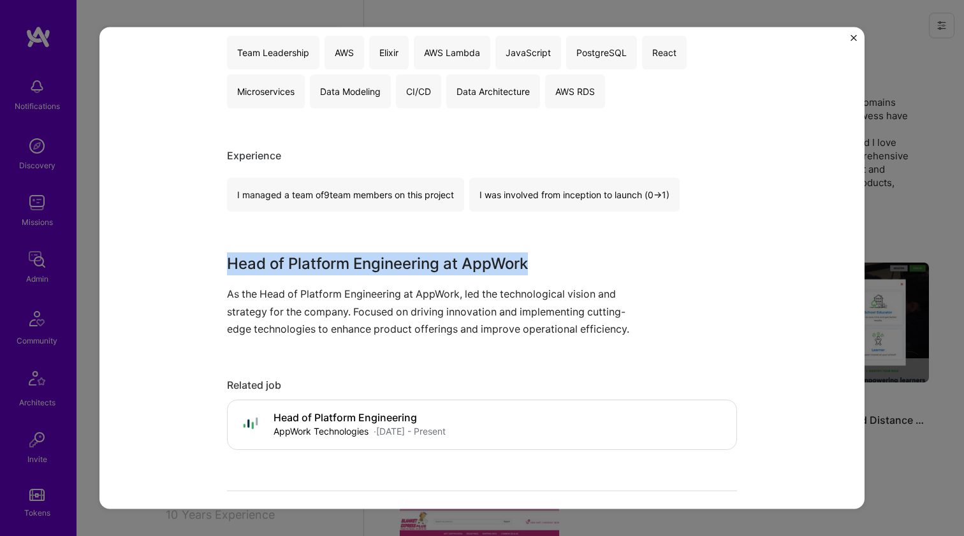
drag, startPoint x: 252, startPoint y: 262, endPoint x: 216, endPoint y: 309, distance: 59.5
click at [216, 309] on div "Technology Leadership and Innovation AppWork SaaS, PropTech Project link Role H…" at bounding box center [481, 268] width 765 height 483
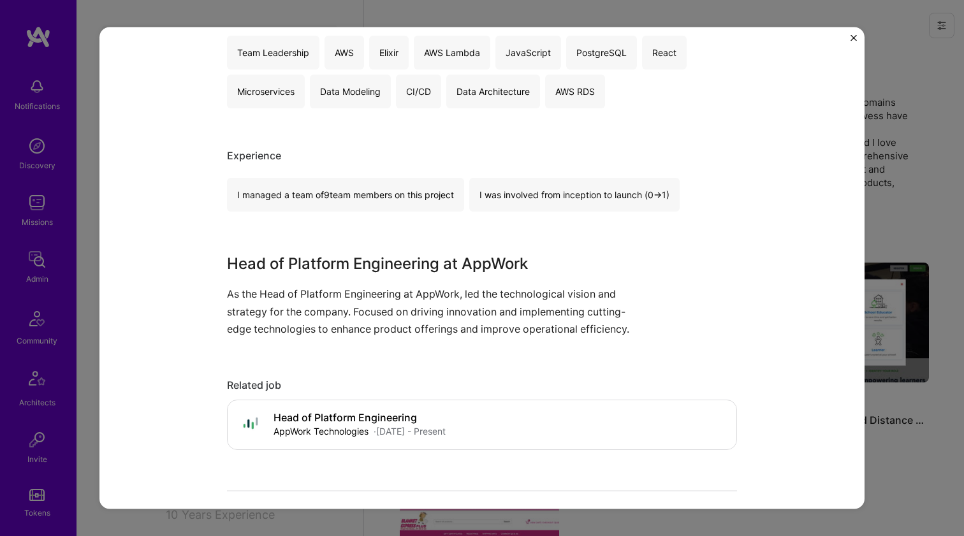
click at [216, 309] on div "Technology Leadership and Innovation AppWork SaaS, PropTech Project link Role H…" at bounding box center [481, 268] width 765 height 483
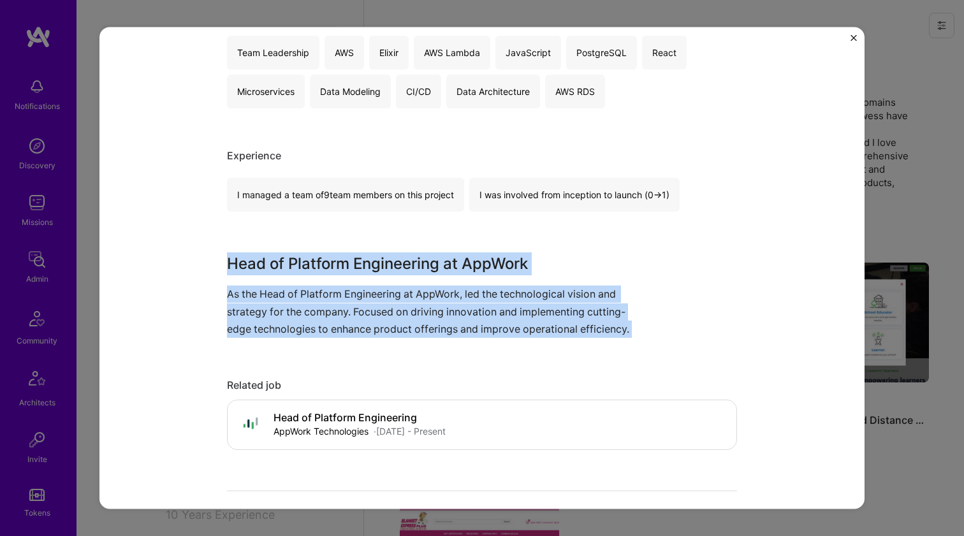
drag, startPoint x: 216, startPoint y: 309, endPoint x: 228, endPoint y: 259, distance: 51.7
click at [226, 262] on div "Technology Leadership and Innovation AppWork SaaS, PropTech Project link Role H…" at bounding box center [481, 268] width 765 height 483
click at [228, 259] on h3 "Head of Platform Engineering at AppWork" at bounding box center [434, 263] width 414 height 23
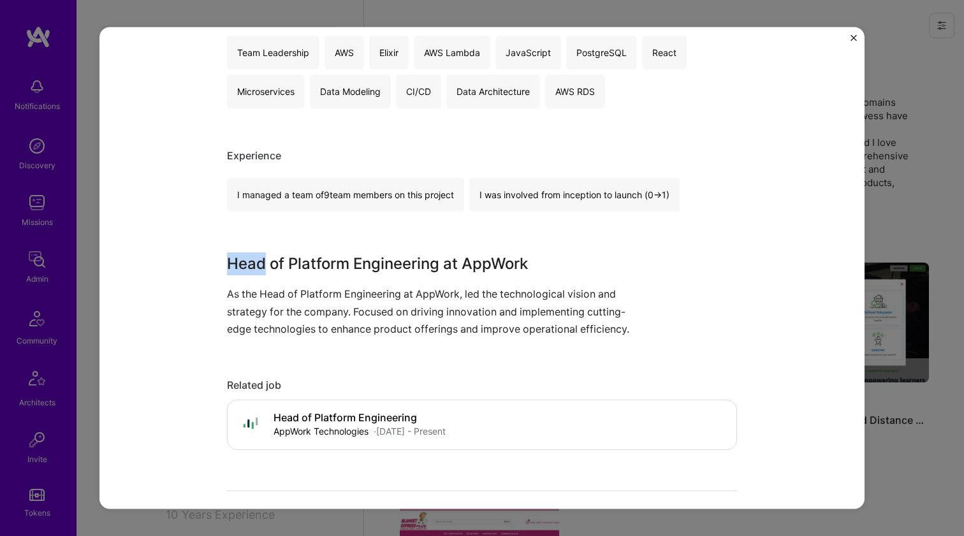
click at [228, 259] on h3 "Head of Platform Engineering at AppWork" at bounding box center [434, 263] width 414 height 23
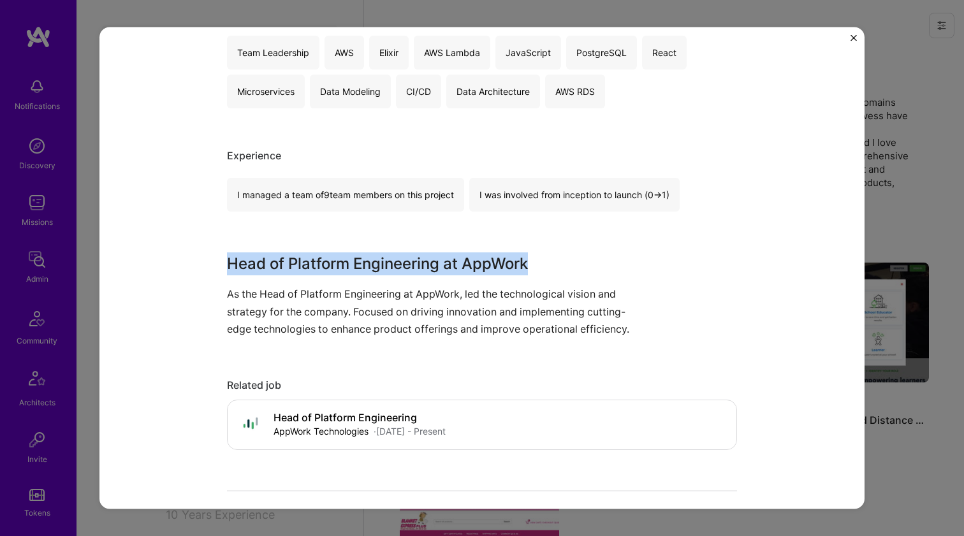
drag, startPoint x: 228, startPoint y: 259, endPoint x: 199, endPoint y: 305, distance: 54.7
click at [199, 305] on div "Technology Leadership and Innovation AppWork SaaS, PropTech Project link Role H…" at bounding box center [481, 268] width 765 height 483
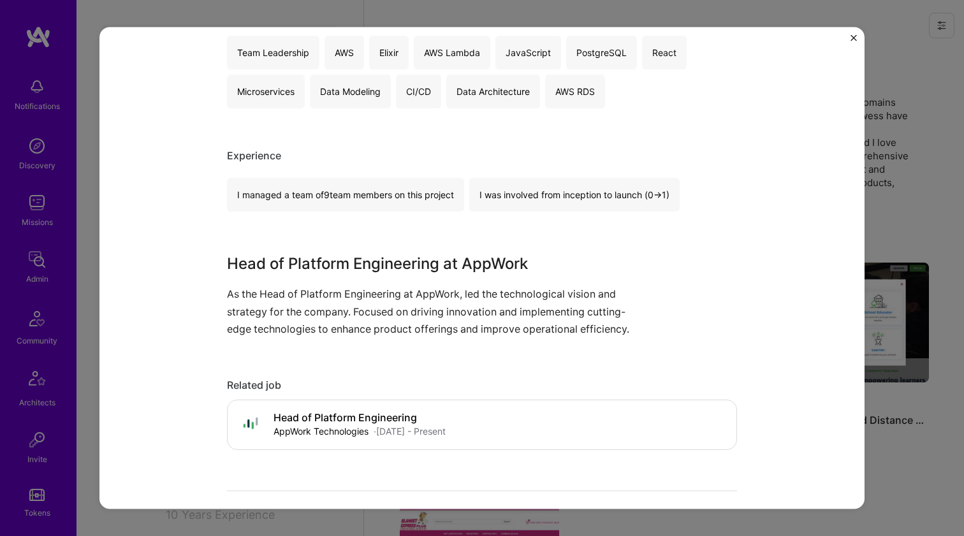
click at [199, 305] on div "Technology Leadership and Innovation AppWork SaaS, PropTech Project link Role H…" at bounding box center [481, 268] width 765 height 483
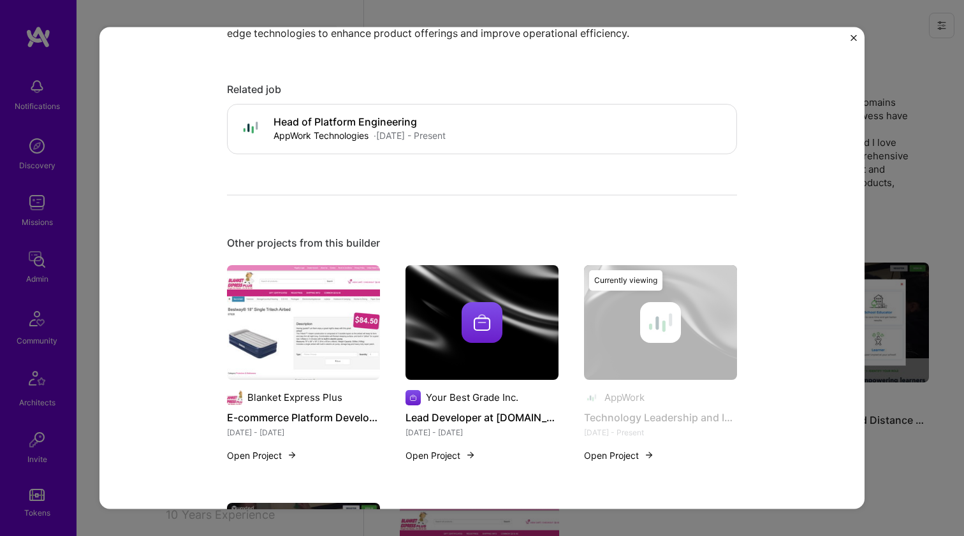
scroll to position [596, 0]
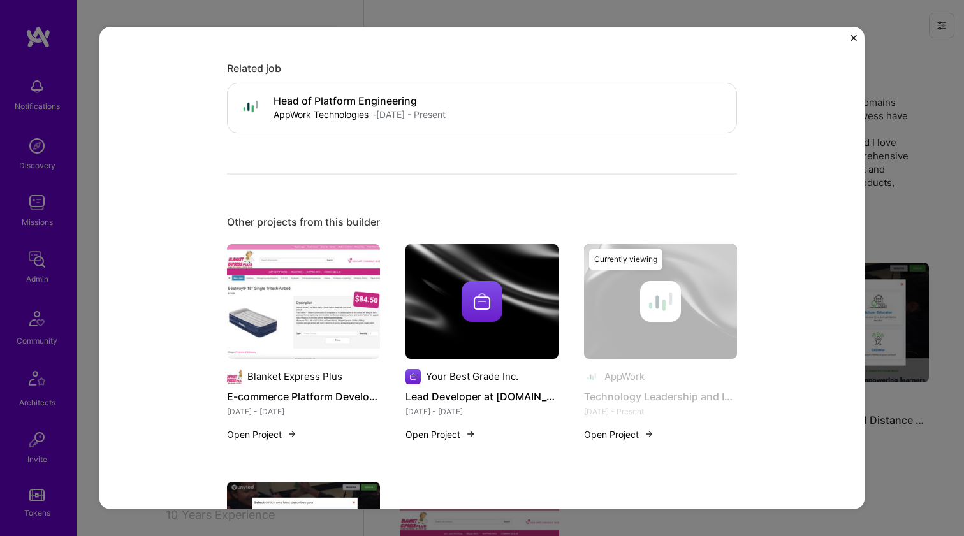
click at [310, 286] on img at bounding box center [303, 301] width 153 height 115
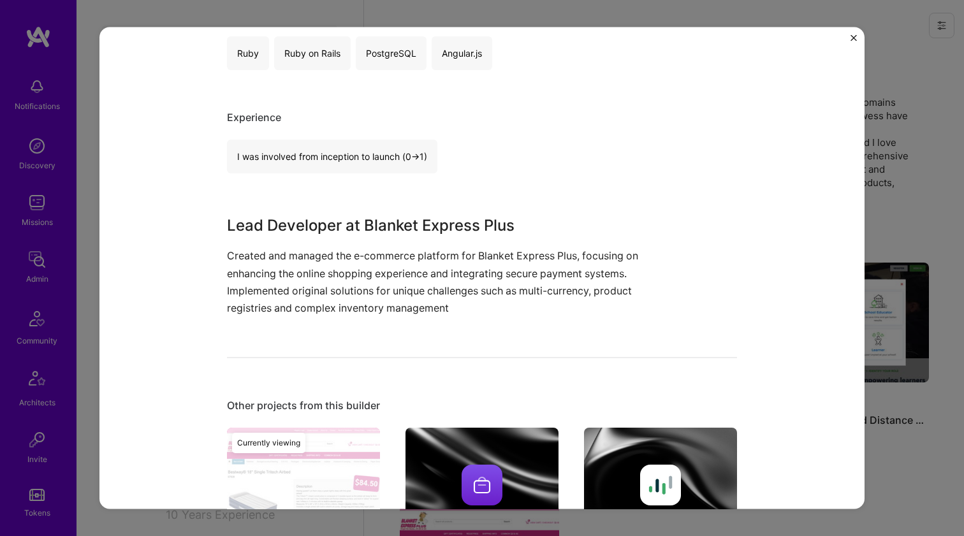
scroll to position [800, 0]
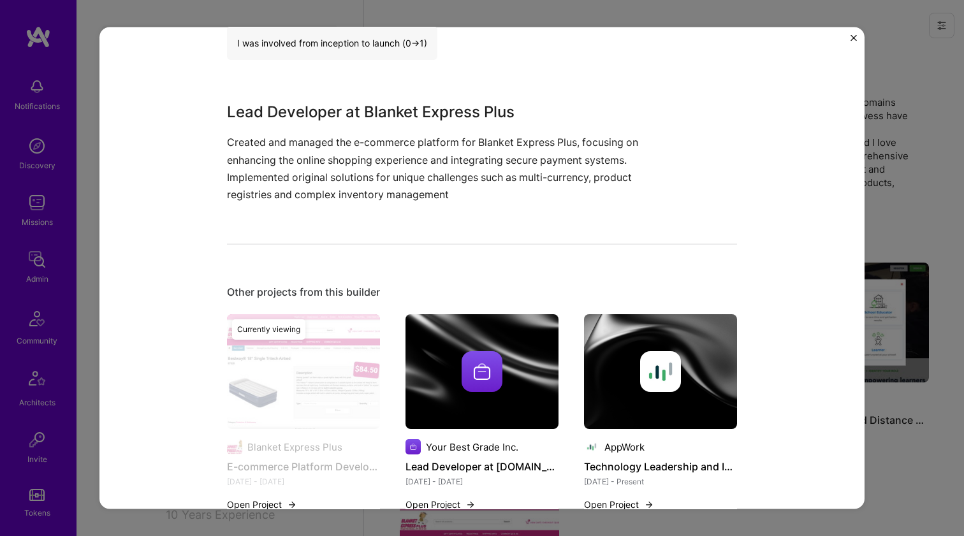
click at [479, 326] on img at bounding box center [481, 371] width 153 height 115
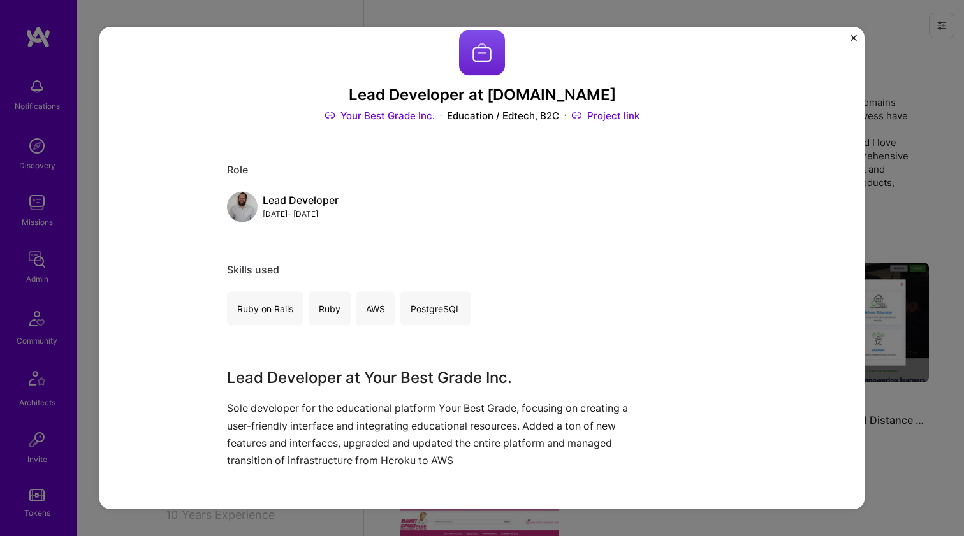
scroll to position [108, 0]
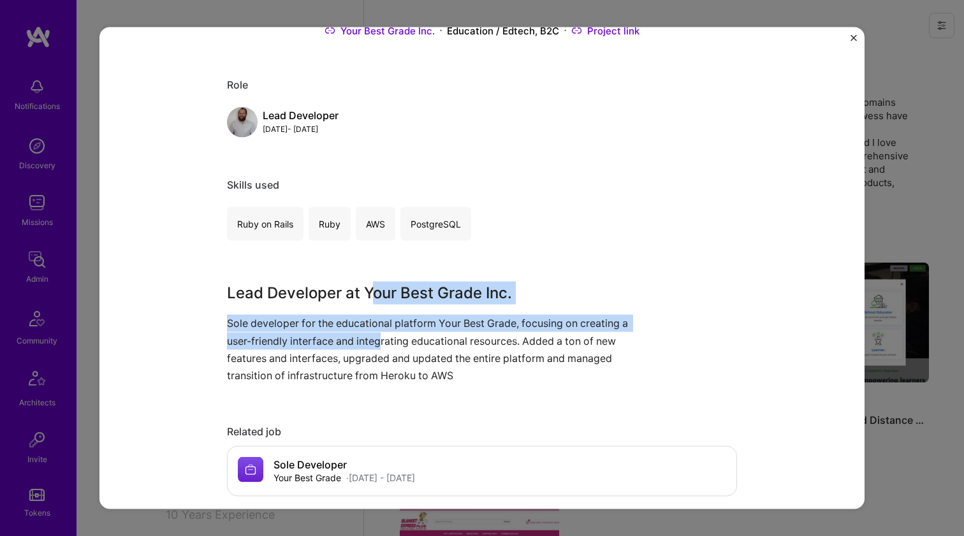
drag, startPoint x: 375, startPoint y: 302, endPoint x: 376, endPoint y: 343, distance: 41.4
click at [376, 343] on div "Lead Developer at Your Best Grade Inc. Sole developer for the educational platf…" at bounding box center [434, 333] width 414 height 103
click at [376, 343] on p "Sole developer for the educational platform Your Best Grade, focusing on creati…" at bounding box center [434, 349] width 414 height 69
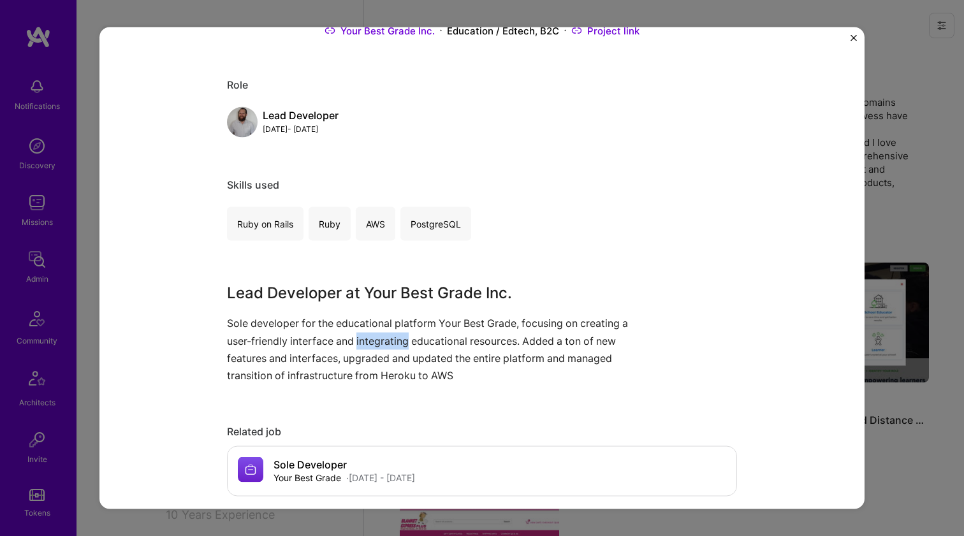
click at [376, 343] on p "Sole developer for the educational platform Your Best Grade, focusing on creati…" at bounding box center [434, 349] width 414 height 69
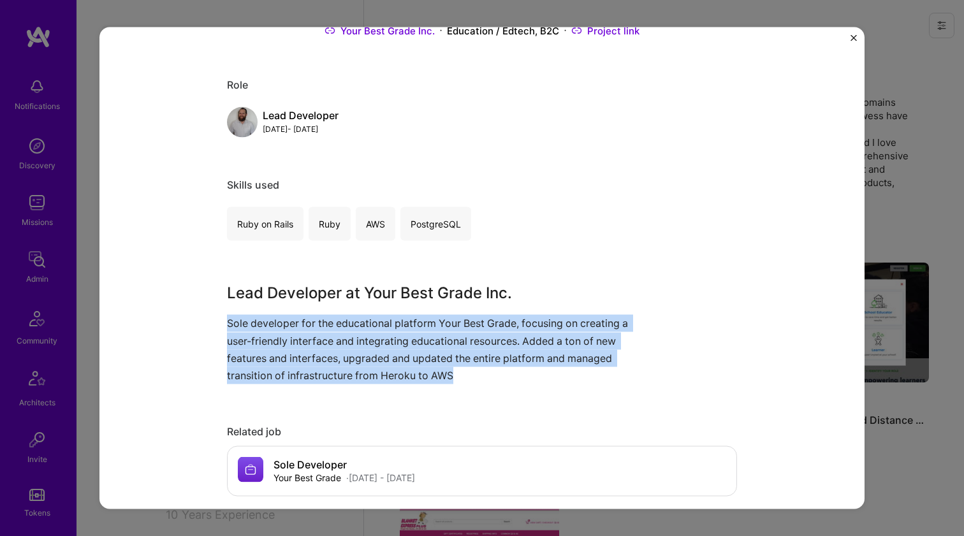
drag, startPoint x: 376, startPoint y: 343, endPoint x: 385, endPoint y: 290, distance: 53.7
click at [385, 290] on div "Lead Developer at Your Best Grade Inc. Sole developer for the educational platf…" at bounding box center [434, 333] width 414 height 103
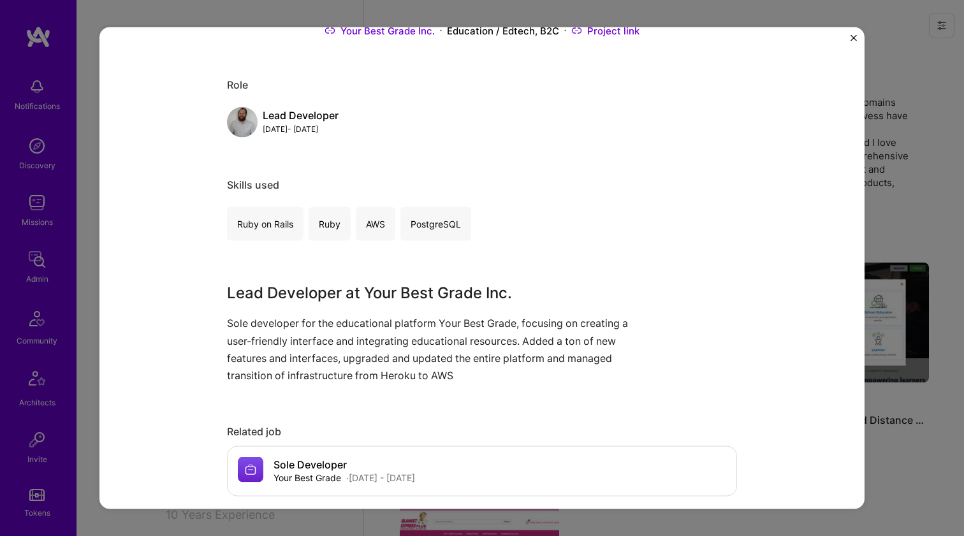
click at [385, 290] on h3 "Lead Developer at Your Best Grade Inc." at bounding box center [434, 293] width 414 height 23
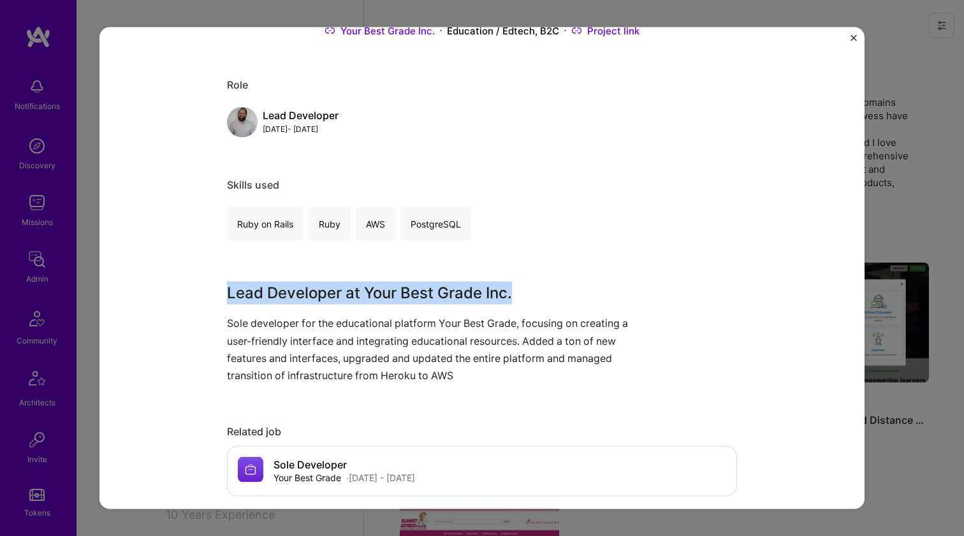
click at [385, 290] on h3 "Lead Developer at Your Best Grade Inc." at bounding box center [434, 293] width 414 height 23
click at [374, 335] on p "Sole developer for the educational platform Your Best Grade, focusing on creati…" at bounding box center [434, 349] width 414 height 69
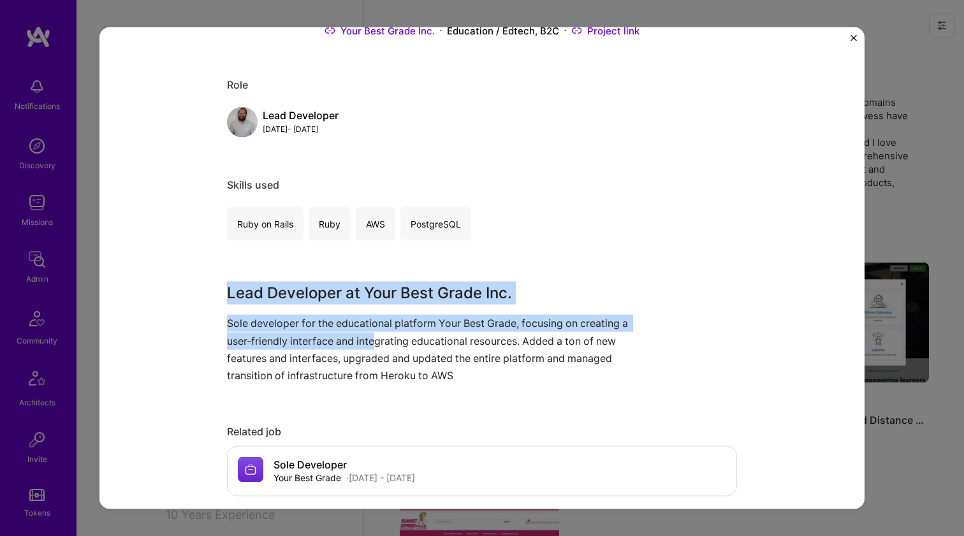
click at [370, 354] on p "Sole developer for the educational platform Your Best Grade, focusing on creati…" at bounding box center [434, 349] width 414 height 69
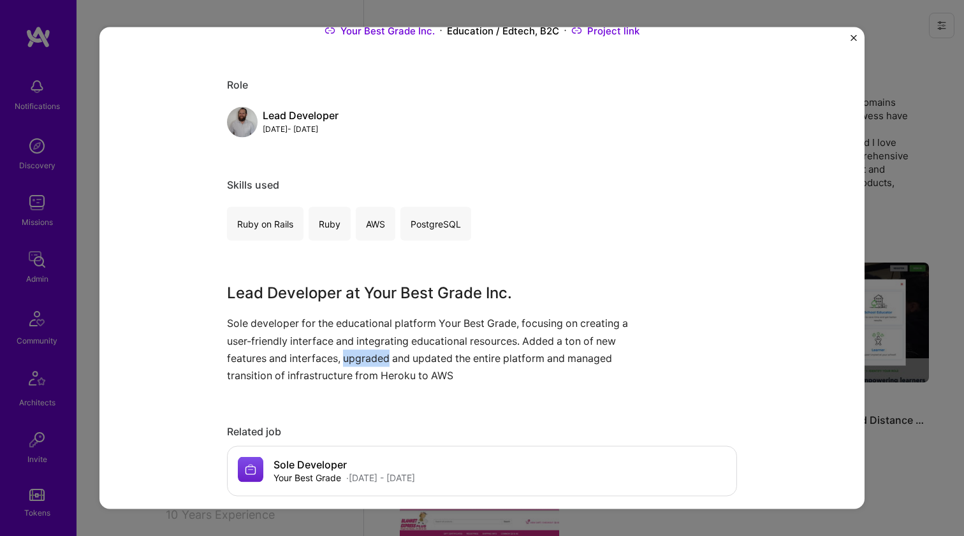
click at [370, 354] on p "Sole developer for the educational platform Your Best Grade, focusing on creati…" at bounding box center [434, 349] width 414 height 69
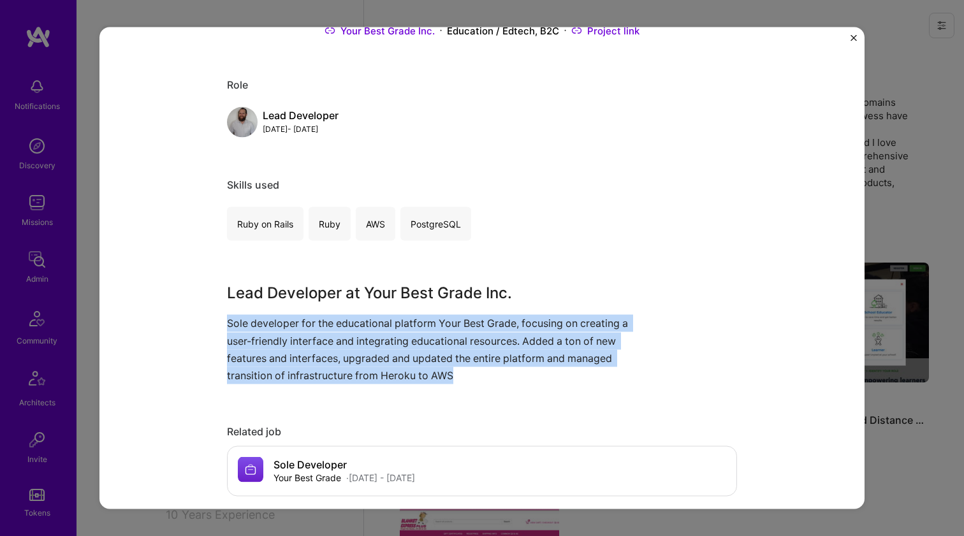
click at [370, 353] on p "Sole developer for the educational platform Your Best Grade, focusing on creati…" at bounding box center [434, 349] width 414 height 69
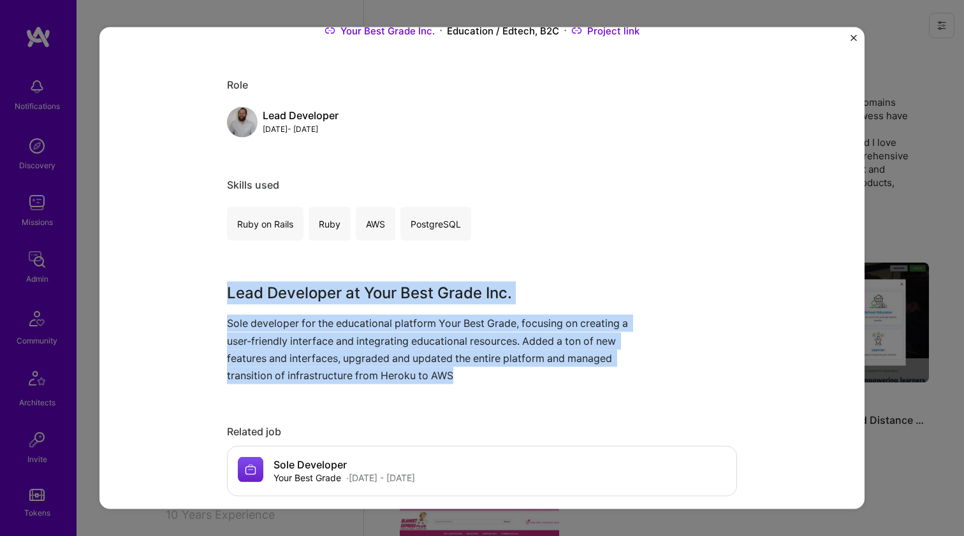
click at [377, 271] on div "Lead Developer at YourBestGrade.com Your Best Grade Inc. Education / Edtech, B2…" at bounding box center [482, 501] width 510 height 1113
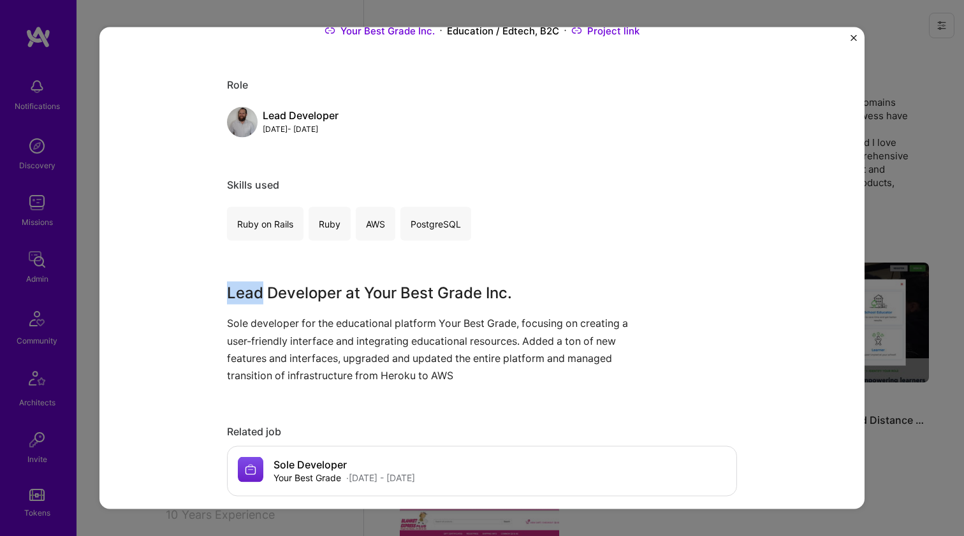
click at [377, 271] on div "Lead Developer at YourBestGrade.com Your Best Grade Inc. Education / Edtech, B2…" at bounding box center [482, 501] width 510 height 1113
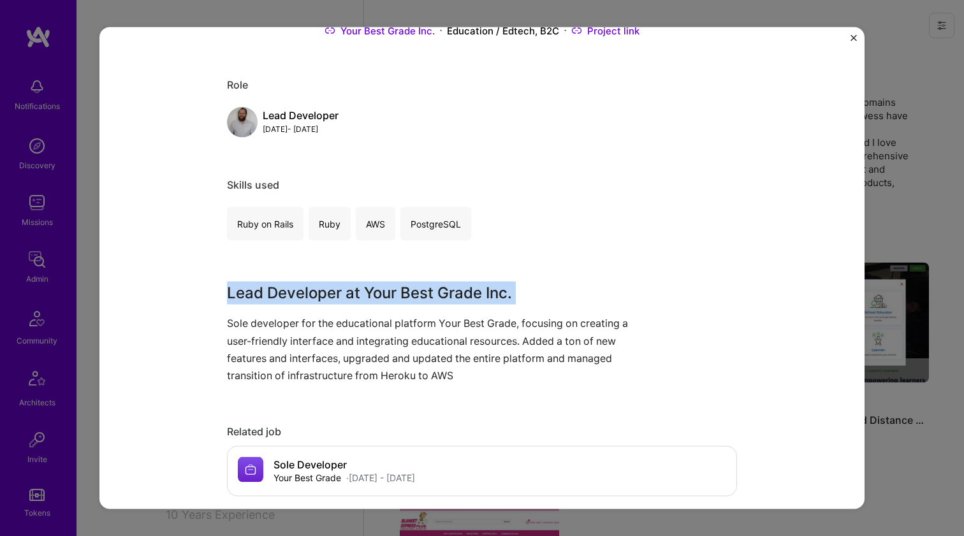
click at [377, 271] on div "Lead Developer at YourBestGrade.com Your Best Grade Inc. Education / Edtech, B2…" at bounding box center [482, 501] width 510 height 1113
click at [340, 323] on p "Sole developer for the educational platform Your Best Grade, focusing on creati…" at bounding box center [434, 349] width 414 height 69
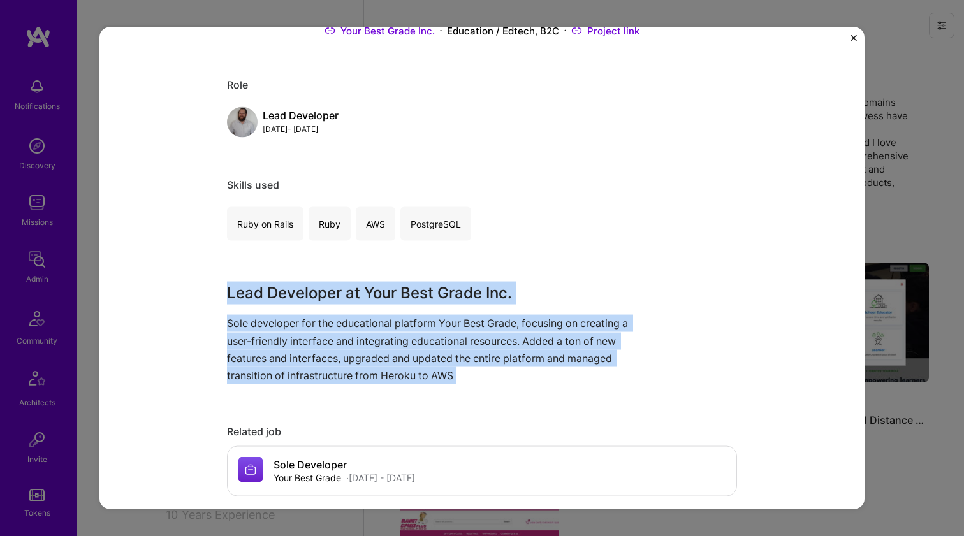
scroll to position [680, 0]
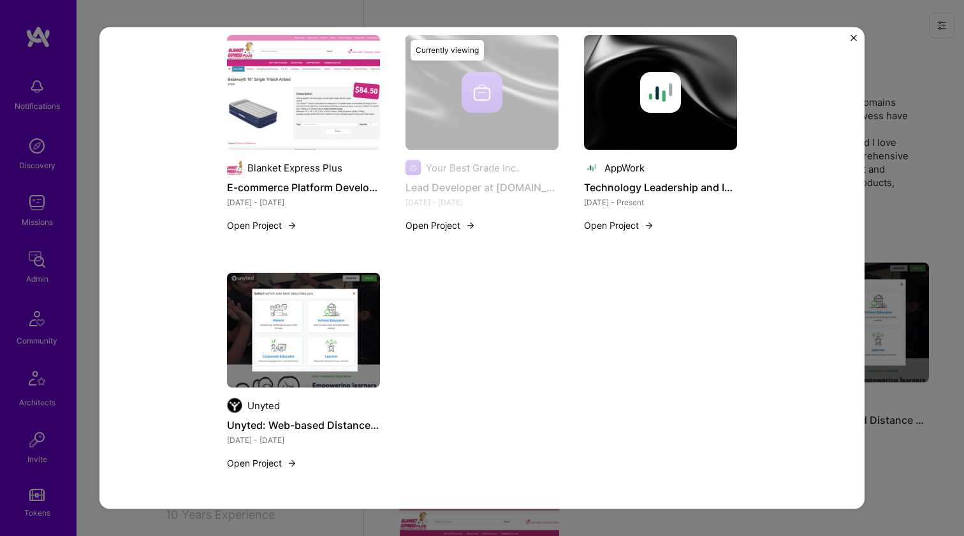
click at [350, 320] on img at bounding box center [303, 330] width 153 height 115
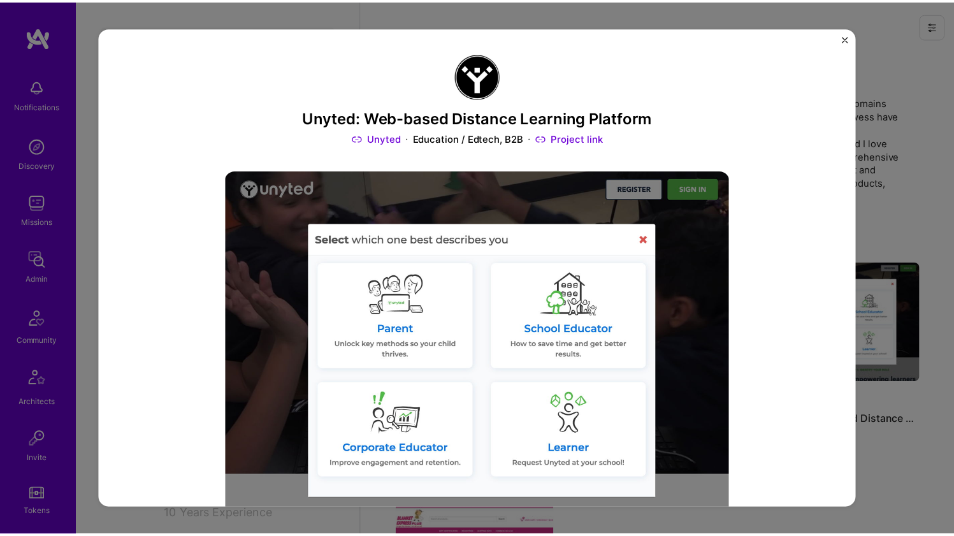
scroll to position [235, 0]
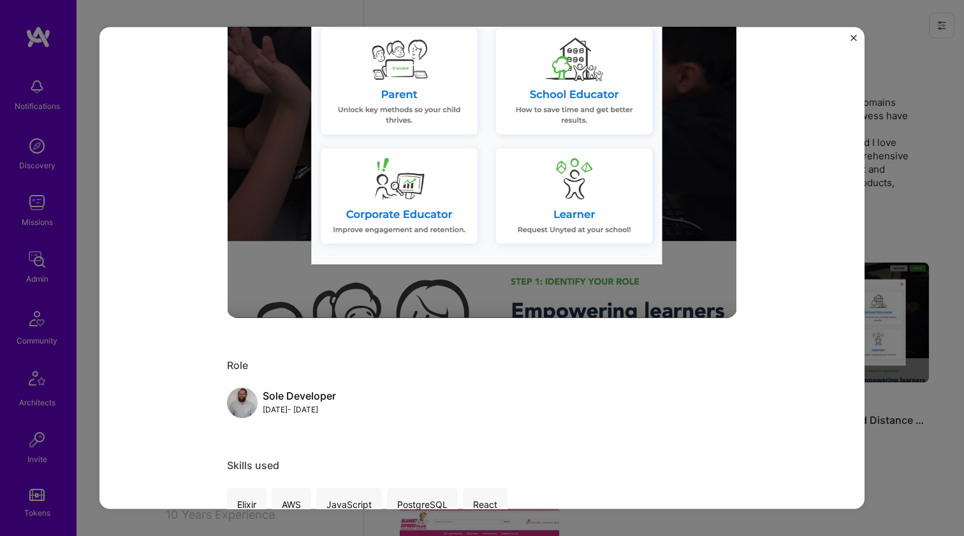
click at [943, 170] on div "Unyted: Web-based Distance Learning Platform Unyted Education / Edtech, B2B Pro…" at bounding box center [482, 268] width 964 height 536
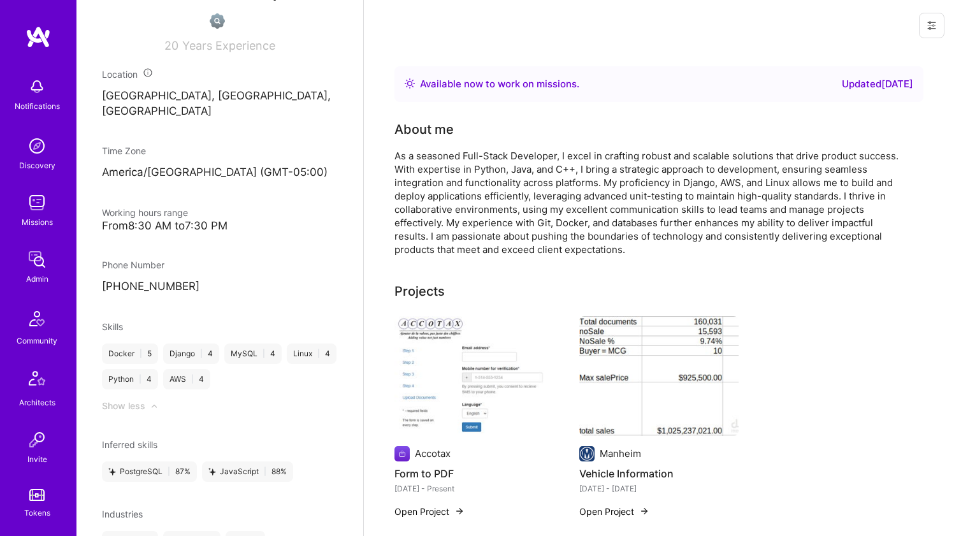
scroll to position [519, 0]
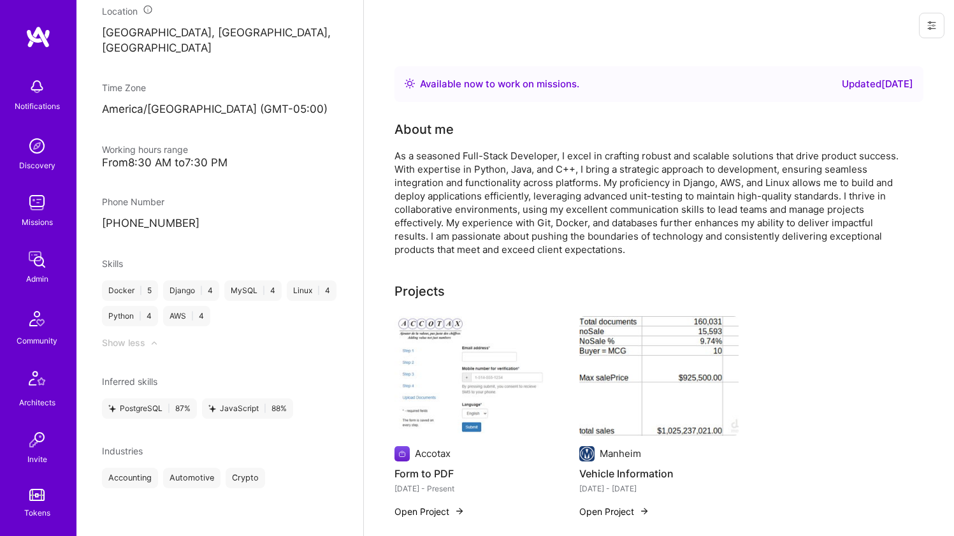
click at [486, 174] on div "As a seasoned Full-Stack Developer, I excel in crafting robust and scalable sol…" at bounding box center [650, 202] width 510 height 107
click at [486, 173] on div "As a seasoned Full-Stack Developer, I excel in crafting robust and scalable sol…" at bounding box center [650, 202] width 510 height 107
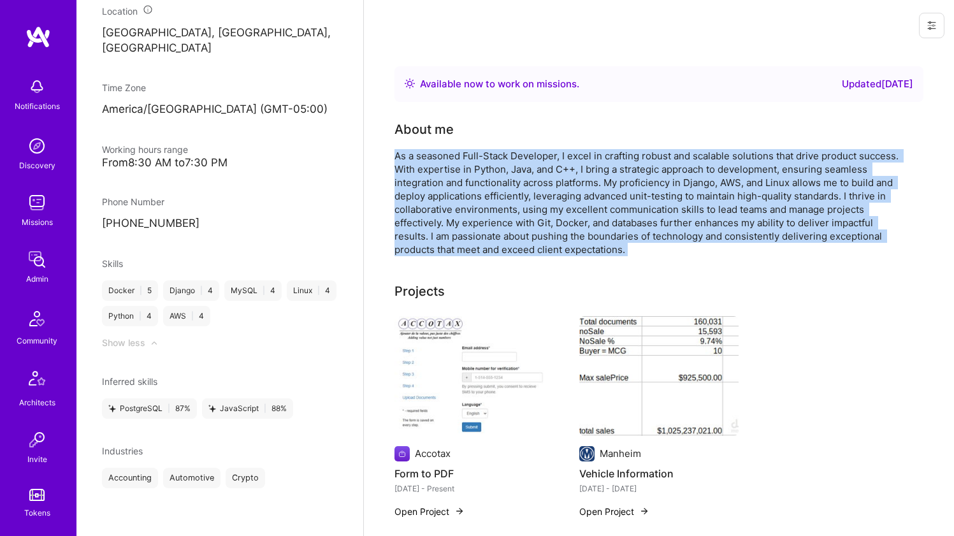
click at [486, 173] on div "As a seasoned Full-Stack Developer, I excel in crafting robust and scalable sol…" at bounding box center [650, 202] width 510 height 107
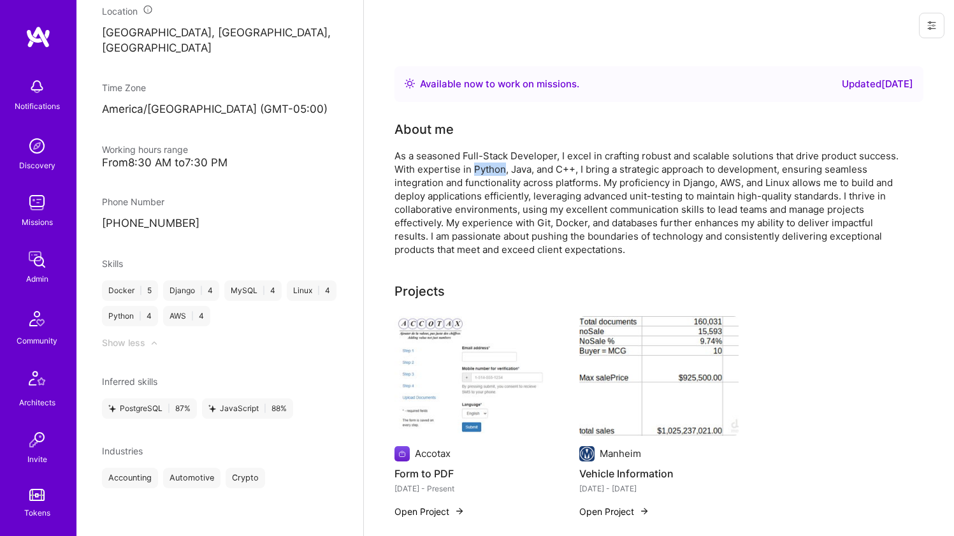
click at [486, 173] on div "As a seasoned Full-Stack Developer, I excel in crafting robust and scalable sol…" at bounding box center [650, 202] width 510 height 107
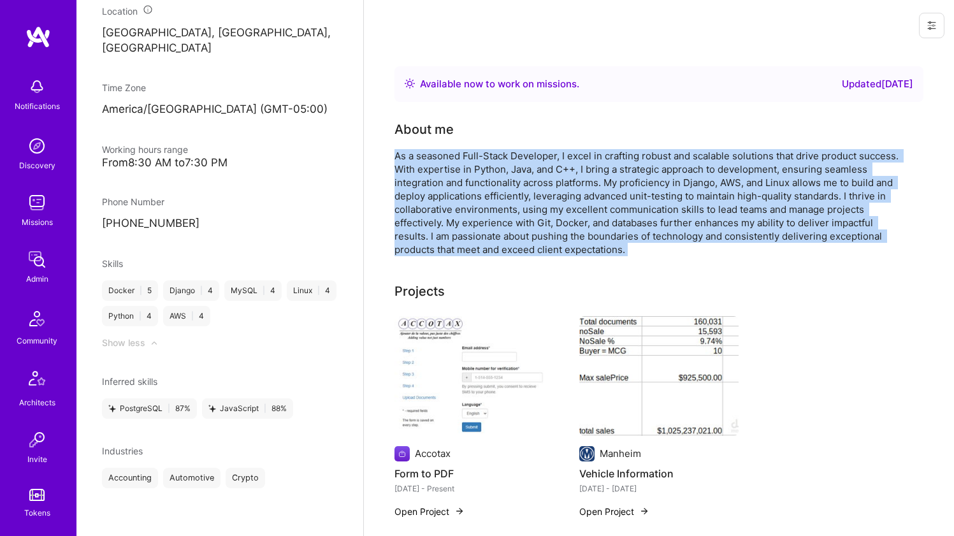
click at [486, 173] on div "As a seasoned Full-Stack Developer, I excel in crafting robust and scalable sol…" at bounding box center [650, 202] width 510 height 107
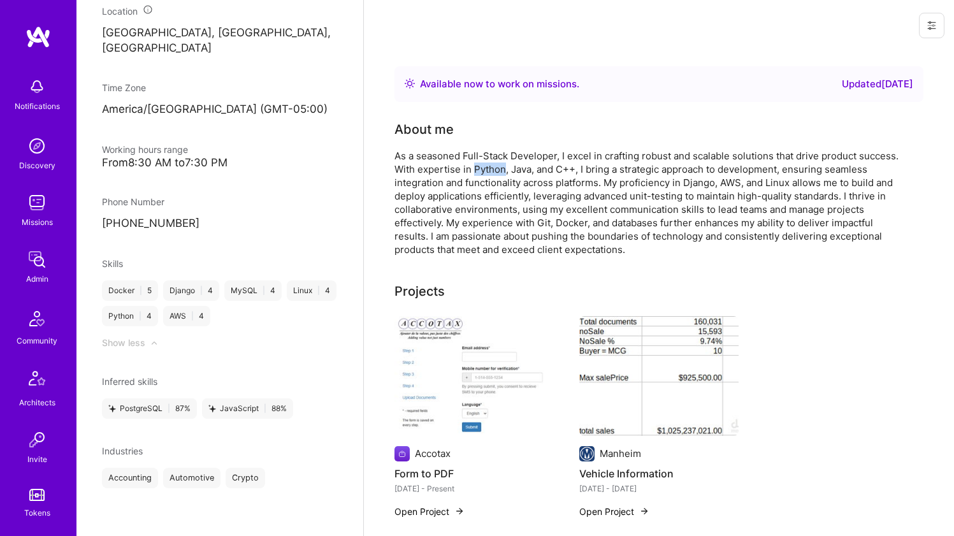
click at [486, 173] on div "As a seasoned Full-Stack Developer, I excel in crafting robust and scalable sol…" at bounding box center [650, 202] width 510 height 107
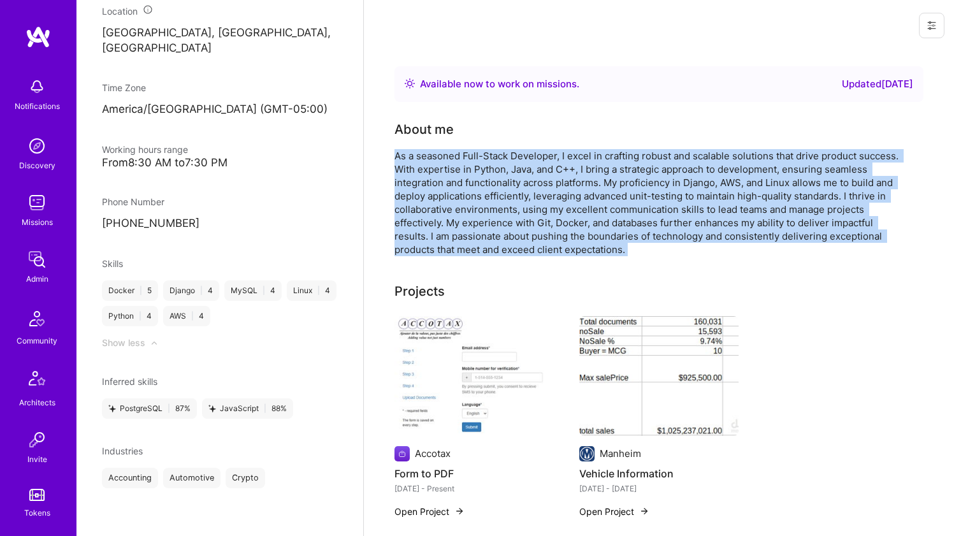
click at [486, 173] on div "As a seasoned Full-Stack Developer, I excel in crafting robust and scalable sol…" at bounding box center [650, 202] width 510 height 107
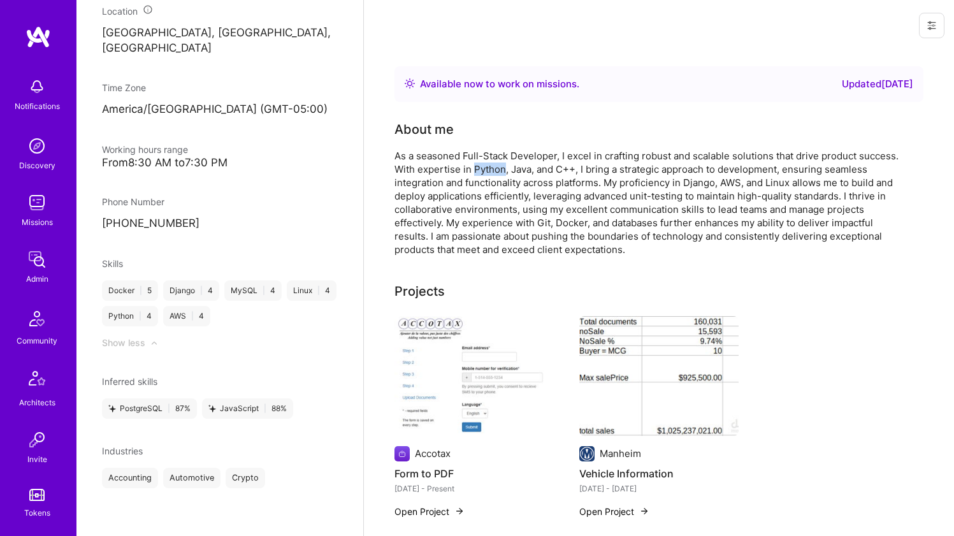
click at [486, 173] on div "As a seasoned Full-Stack Developer, I excel in crafting robust and scalable sol…" at bounding box center [650, 202] width 510 height 107
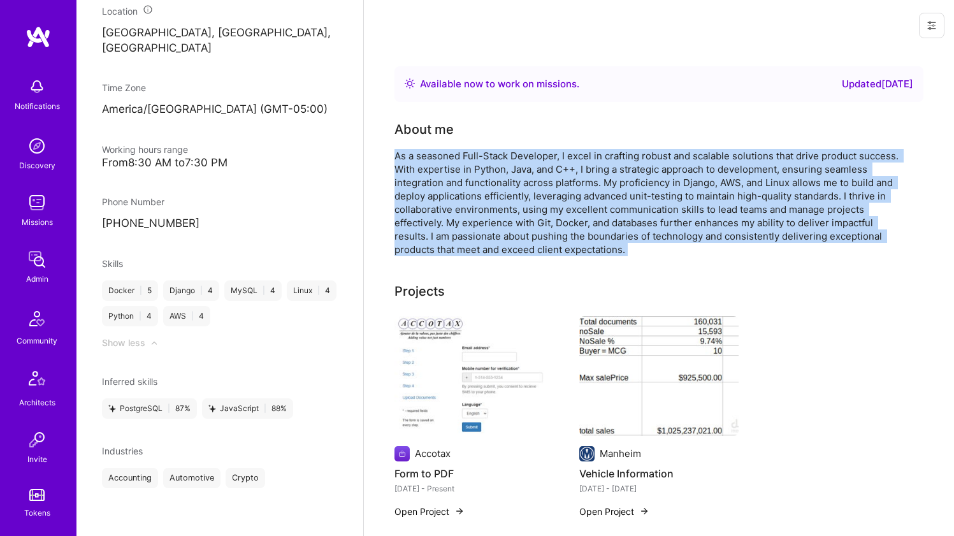
click at [486, 173] on div "As a seasoned Full-Stack Developer, I excel in crafting robust and scalable sol…" at bounding box center [650, 202] width 510 height 107
click at [433, 169] on div "As a seasoned Full-Stack Developer, I excel in crafting robust and scalable sol…" at bounding box center [650, 202] width 510 height 107
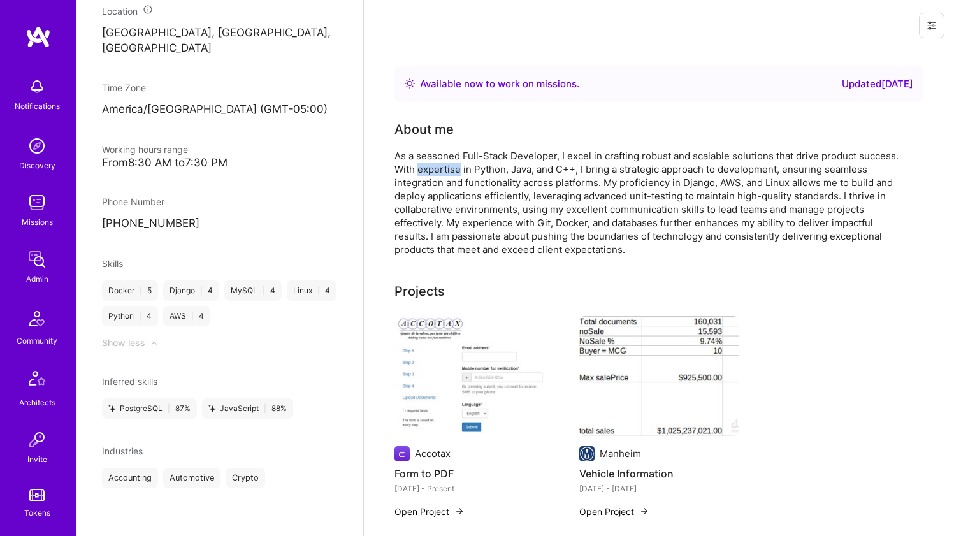
click at [433, 169] on div "As a seasoned Full-Stack Developer, I excel in crafting robust and scalable sol…" at bounding box center [650, 202] width 510 height 107
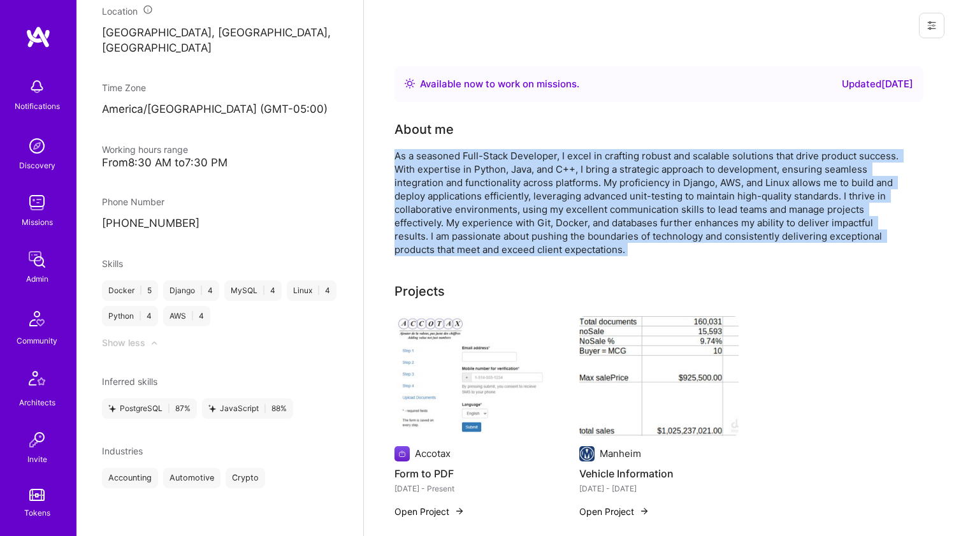
click at [433, 169] on div "As a seasoned Full-Stack Developer, I excel in crafting robust and scalable sol…" at bounding box center [650, 202] width 510 height 107
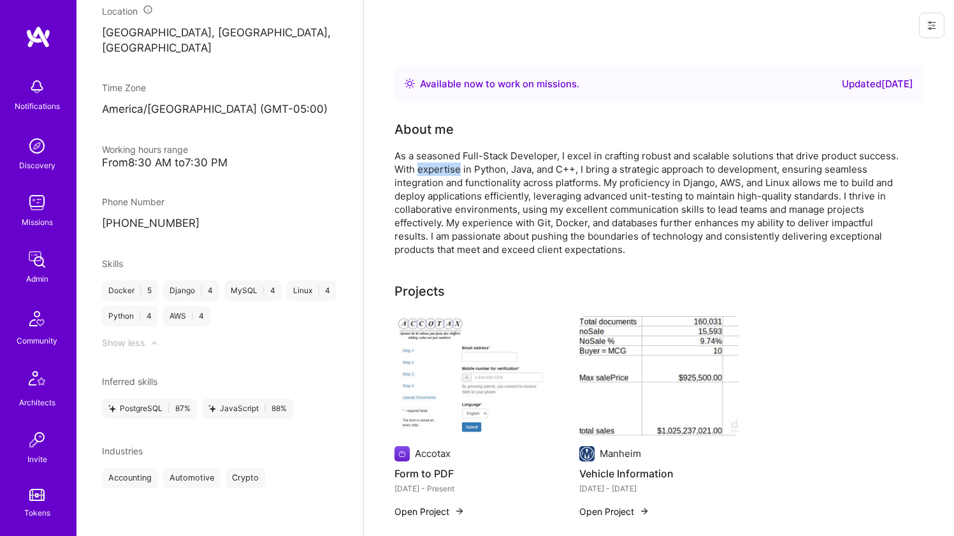
click at [433, 169] on div "As a seasoned Full-Stack Developer, I excel in crafting robust and scalable sol…" at bounding box center [650, 202] width 510 height 107
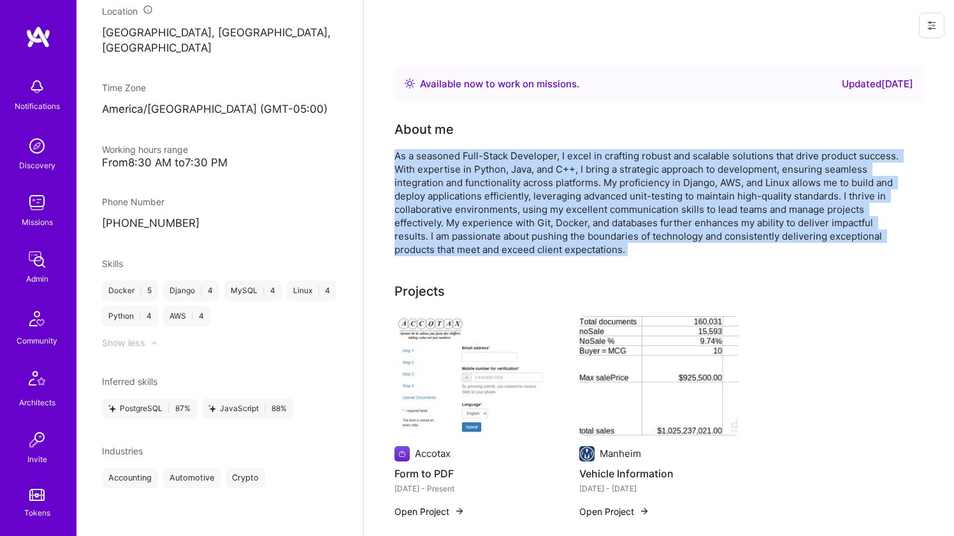
click at [433, 169] on div "As a seasoned Full-Stack Developer, I excel in crafting robust and scalable sol…" at bounding box center [650, 202] width 510 height 107
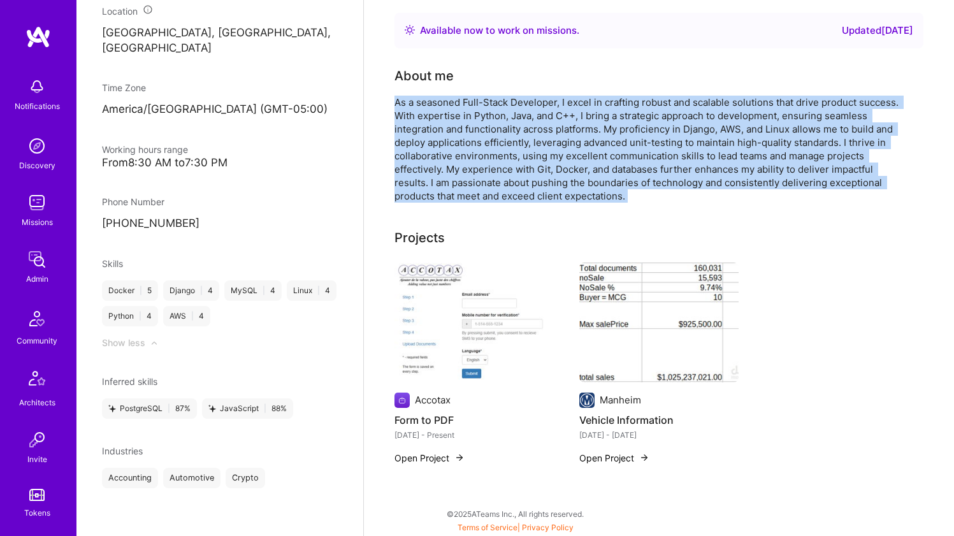
scroll to position [0, 0]
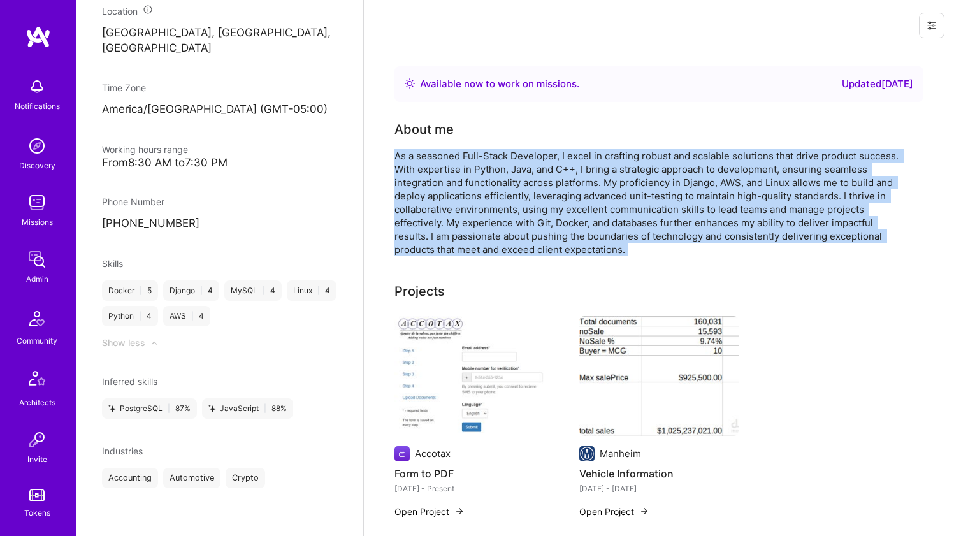
click at [433, 150] on div "As a seasoned Full-Stack Developer, I excel in crafting robust and scalable sol…" at bounding box center [650, 202] width 510 height 107
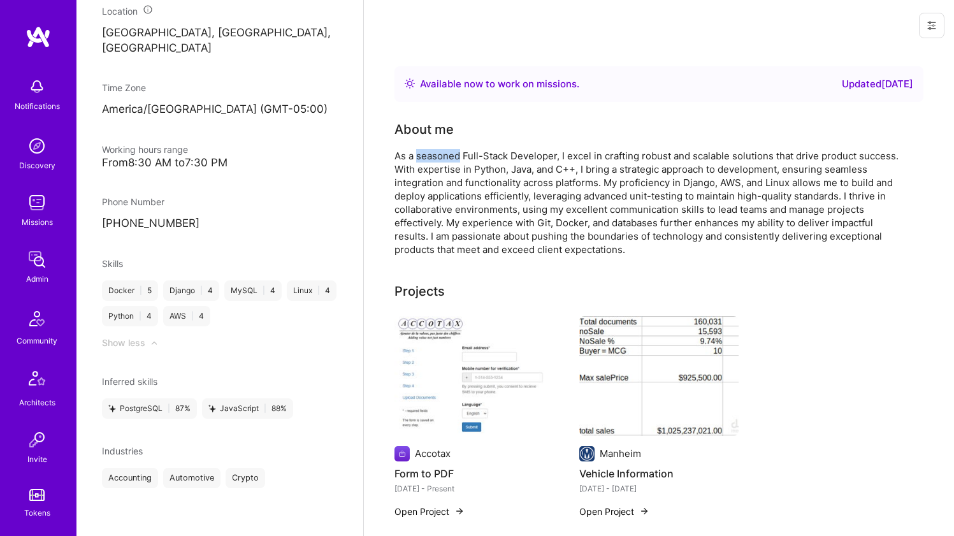
click at [433, 150] on div "As a seasoned Full-Stack Developer, I excel in crafting robust and scalable sol…" at bounding box center [650, 202] width 510 height 107
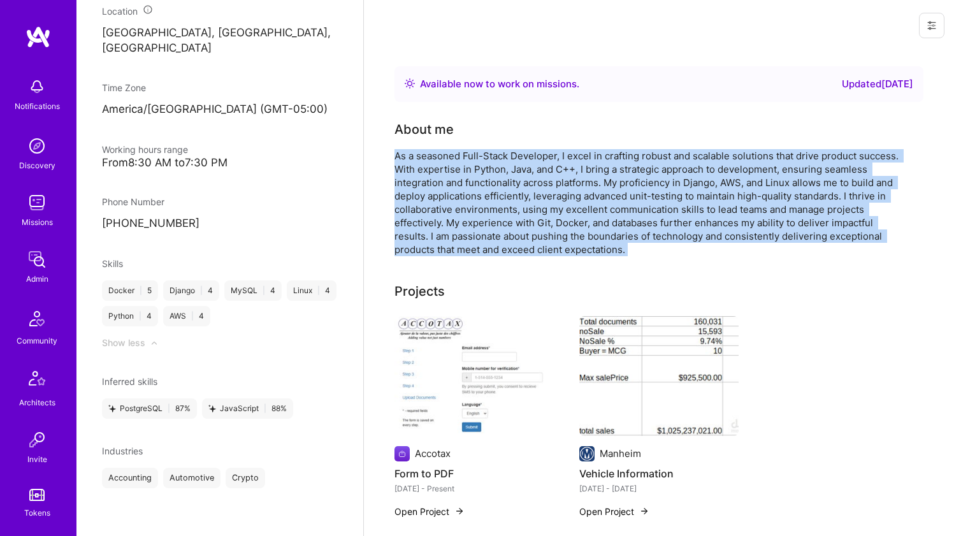
click at [433, 150] on div "As a seasoned Full-Stack Developer, I excel in crafting robust and scalable sol…" at bounding box center [650, 202] width 510 height 107
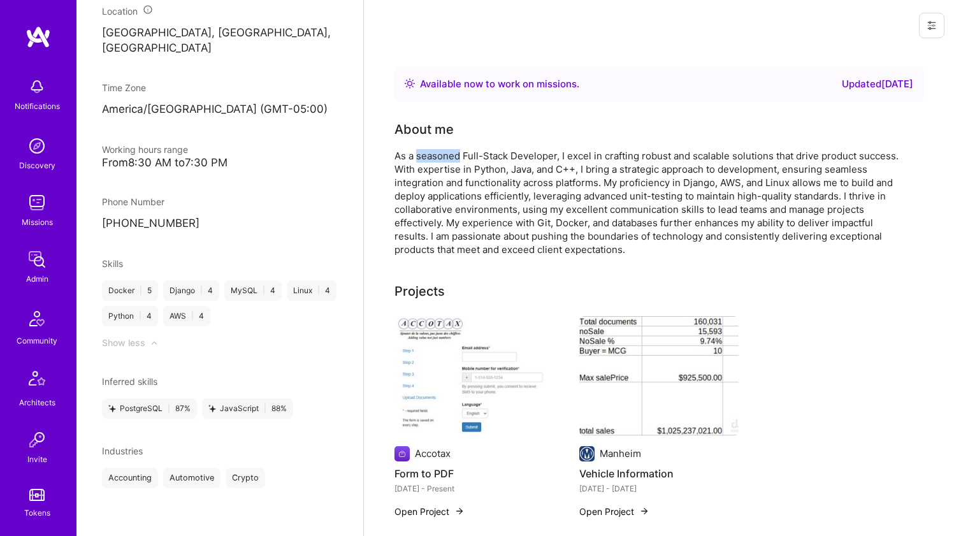
click at [433, 150] on div "As a seasoned Full-Stack Developer, I excel in crafting robust and scalable sol…" at bounding box center [650, 202] width 510 height 107
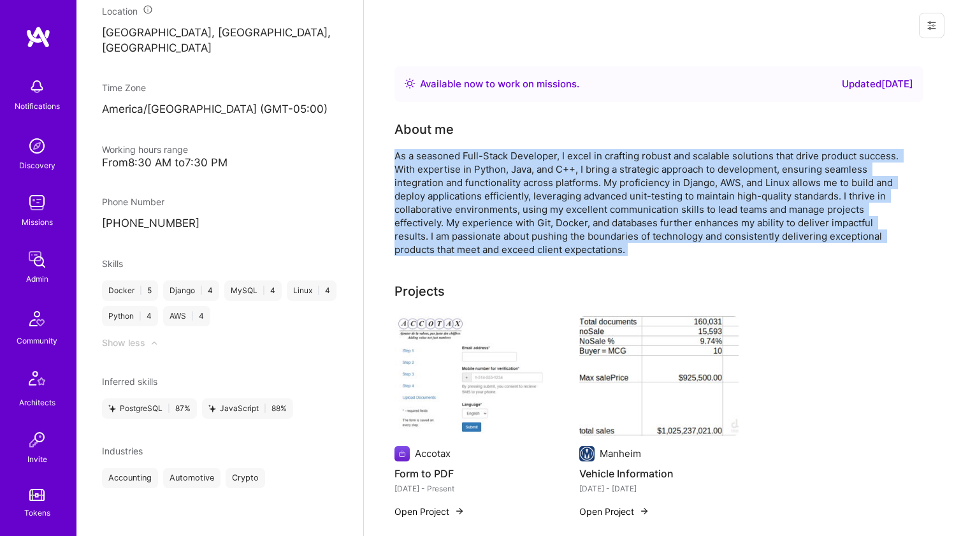
click at [433, 150] on div "As a seasoned Full-Stack Developer, I excel in crafting robust and scalable sol…" at bounding box center [650, 202] width 510 height 107
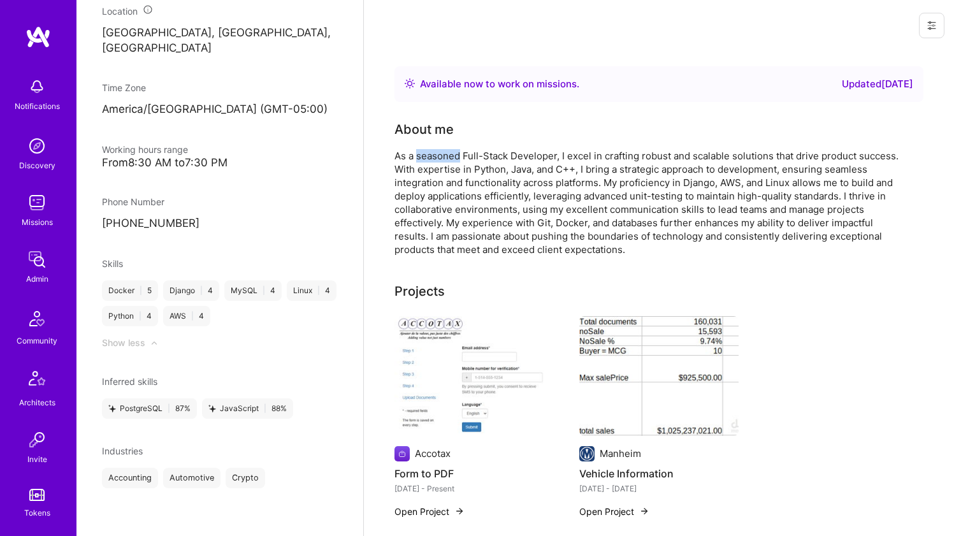
click at [433, 150] on div "As a seasoned Full-Stack Developer, I excel in crafting robust and scalable sol…" at bounding box center [650, 202] width 510 height 107
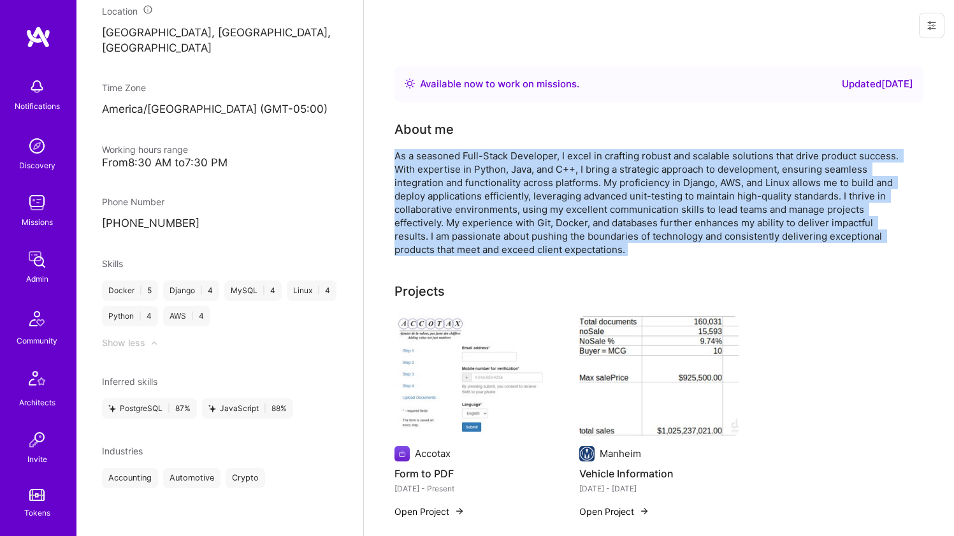
click at [433, 150] on div "As a seasoned Full-Stack Developer, I excel in crafting robust and scalable sol…" at bounding box center [650, 202] width 510 height 107
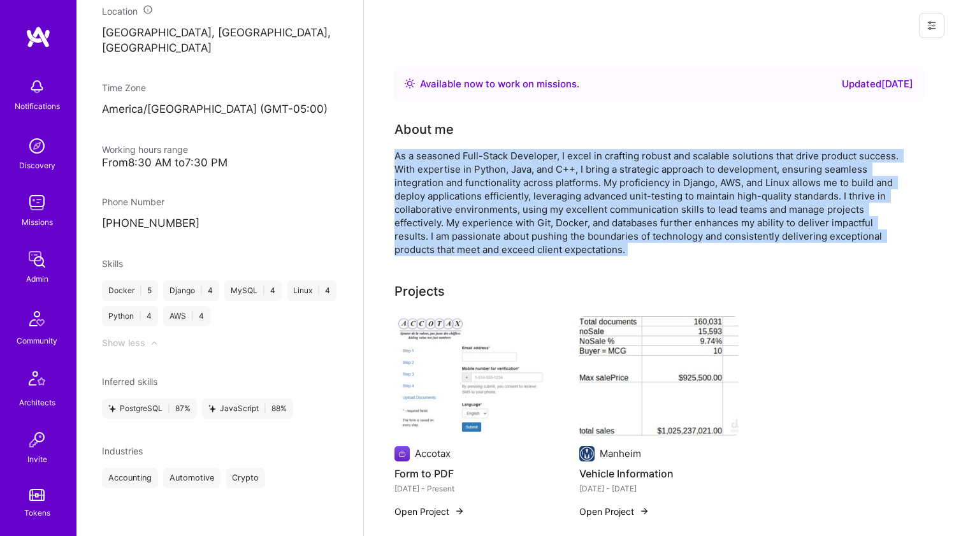
click at [433, 150] on div "As a seasoned Full-Stack Developer, I excel in crafting robust and scalable sol…" at bounding box center [650, 202] width 510 height 107
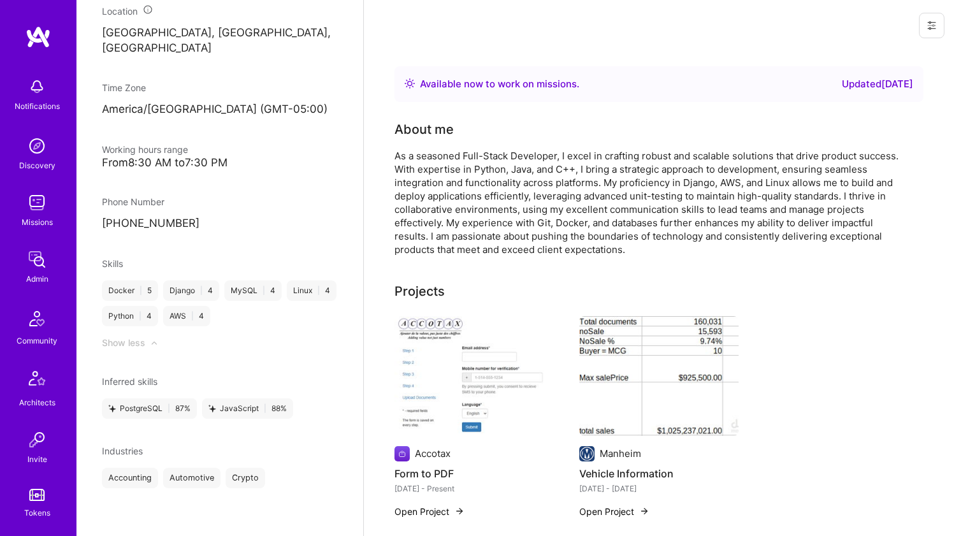
click at [436, 125] on div "About me" at bounding box center [424, 129] width 59 height 19
click at [419, 166] on div "As a seasoned Full-Stack Developer, I excel in crafting robust and scalable sol…" at bounding box center [650, 202] width 510 height 107
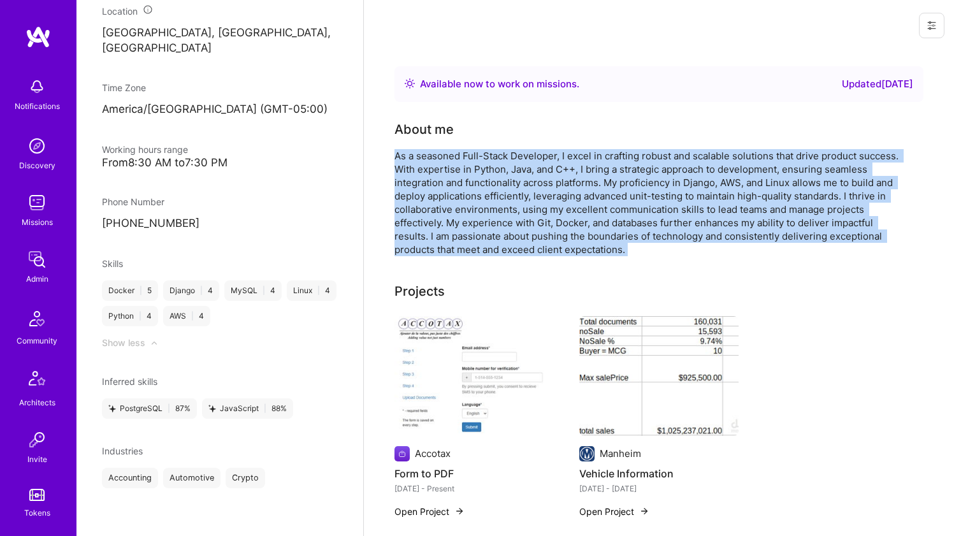
click at [419, 165] on div "As a seasoned Full-Stack Developer, I excel in crafting robust and scalable sol…" at bounding box center [650, 202] width 510 height 107
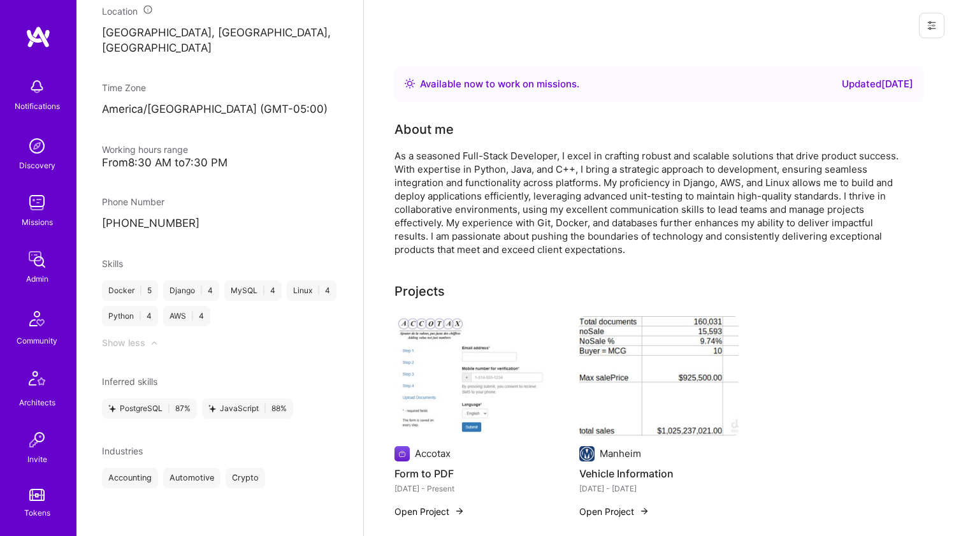
click at [427, 135] on div "About me" at bounding box center [424, 129] width 59 height 19
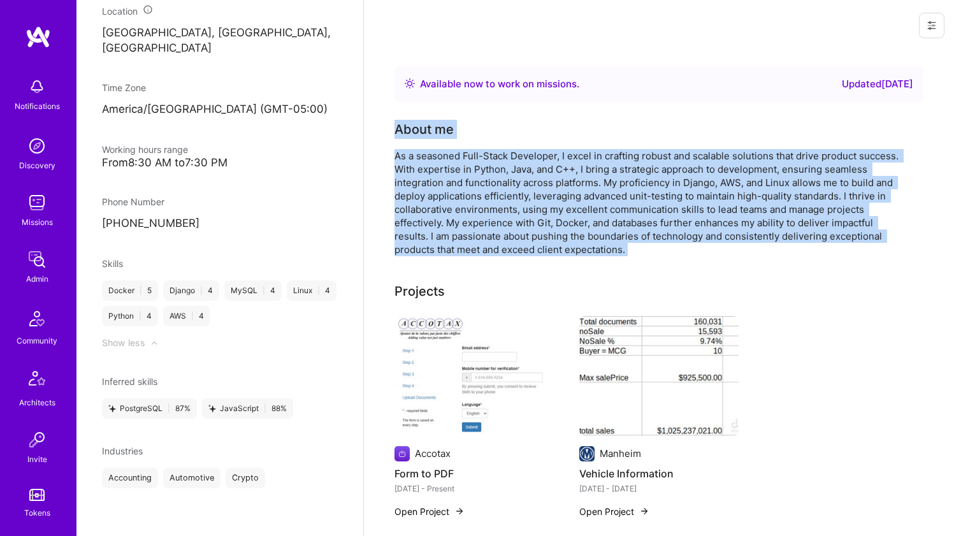
click at [422, 149] on div "About me As a seasoned Full-Stack Developer, I excel in crafting robust and sca…" at bounding box center [650, 188] width 510 height 136
click at [425, 149] on div "As a seasoned Full-Stack Developer, I excel in crafting robust and scalable sol…" at bounding box center [650, 202] width 510 height 107
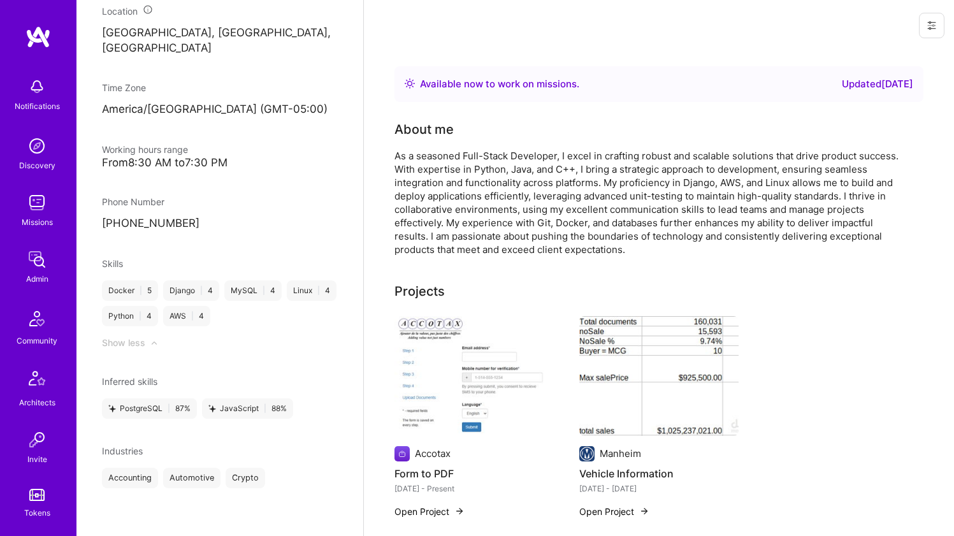
click at [430, 135] on div "About me" at bounding box center [424, 129] width 59 height 19
click at [430, 134] on div "About me" at bounding box center [424, 129] width 59 height 19
click at [430, 133] on div "About me" at bounding box center [424, 129] width 59 height 19
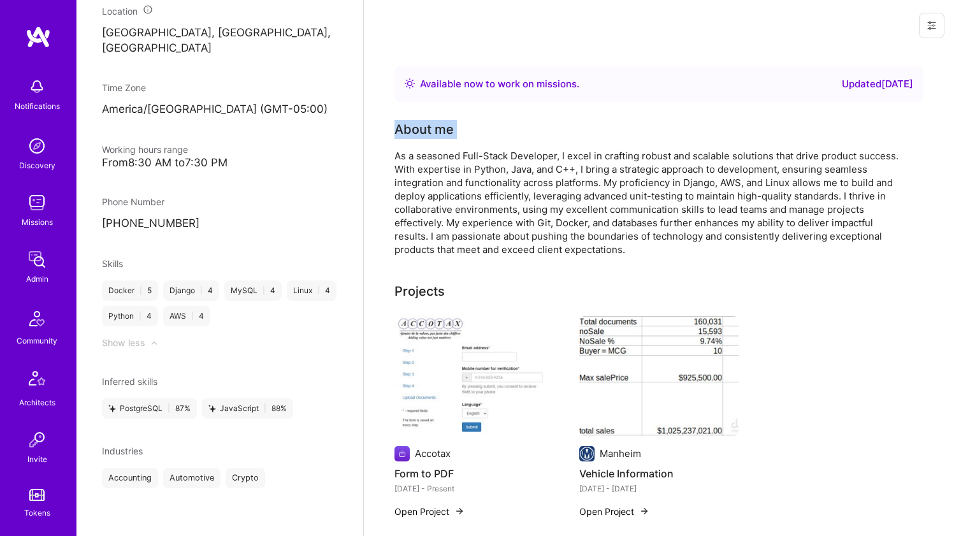
click at [430, 133] on div "About me" at bounding box center [424, 129] width 59 height 19
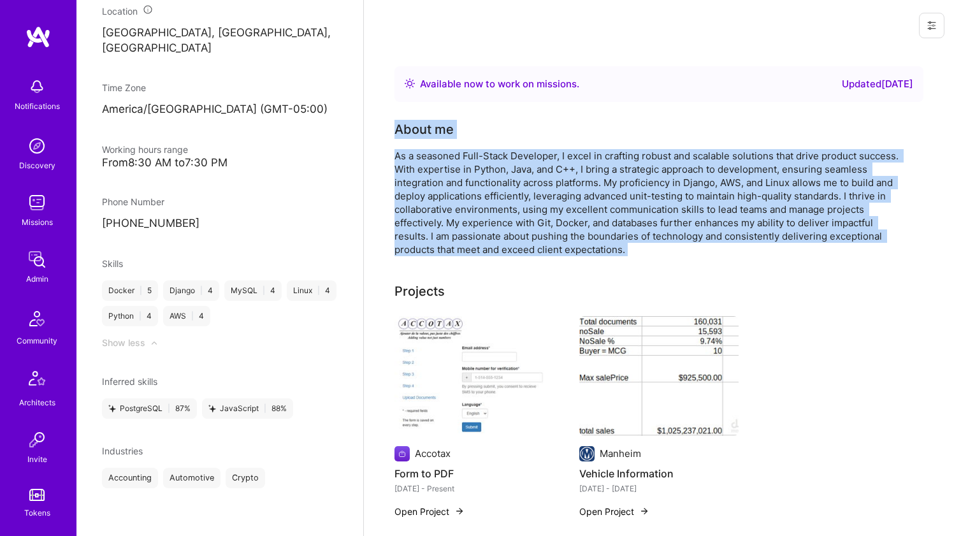
click at [432, 155] on div "As a seasoned Full-Stack Developer, I excel in crafting robust and scalable sol…" at bounding box center [650, 202] width 510 height 107
click at [433, 154] on div "As a seasoned Full-Stack Developer, I excel in crafting robust and scalable sol…" at bounding box center [650, 202] width 510 height 107
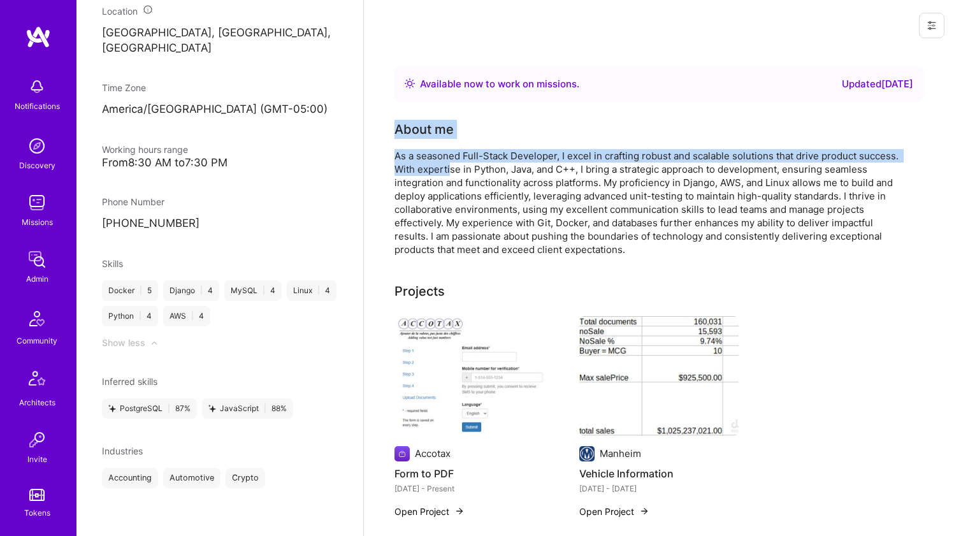
drag, startPoint x: 400, startPoint y: 122, endPoint x: 451, endPoint y: 168, distance: 68.6
click at [451, 167] on div "Available now to work on missions . Updated [DATE] About me As a seasoned Full-…" at bounding box center [659, 320] width 590 height 539
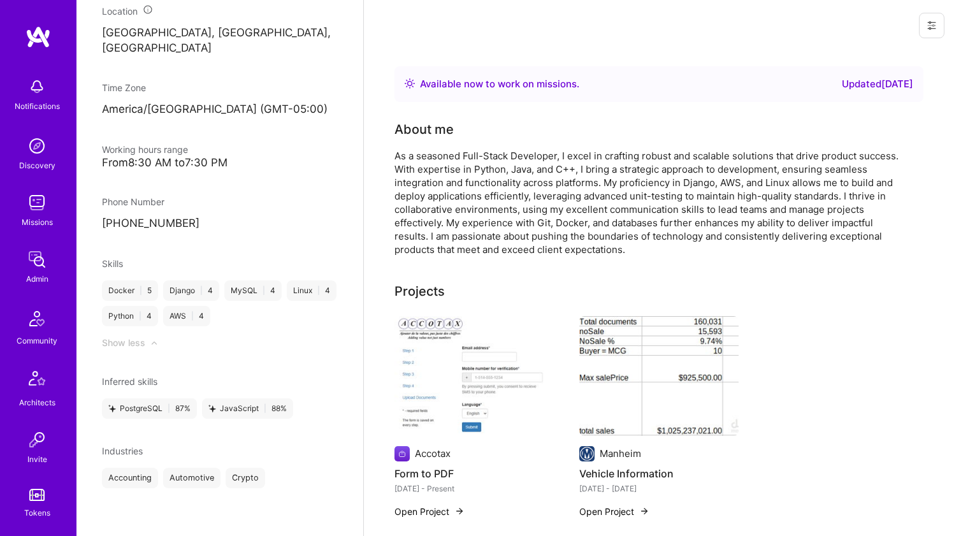
click at [455, 168] on div "As a seasoned Full-Stack Developer, I excel in crafting robust and scalable sol…" at bounding box center [650, 202] width 510 height 107
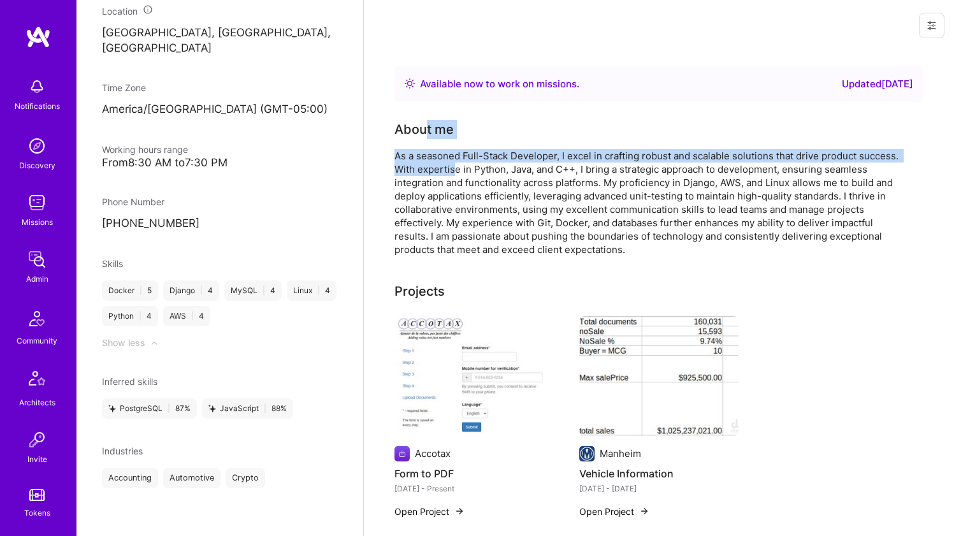
drag, startPoint x: 456, startPoint y: 175, endPoint x: 419, endPoint y: 119, distance: 67.2
click at [423, 120] on div "About me As a seasoned Full-Stack Developer, I excel in crafting robust and sca…" at bounding box center [650, 188] width 510 height 136
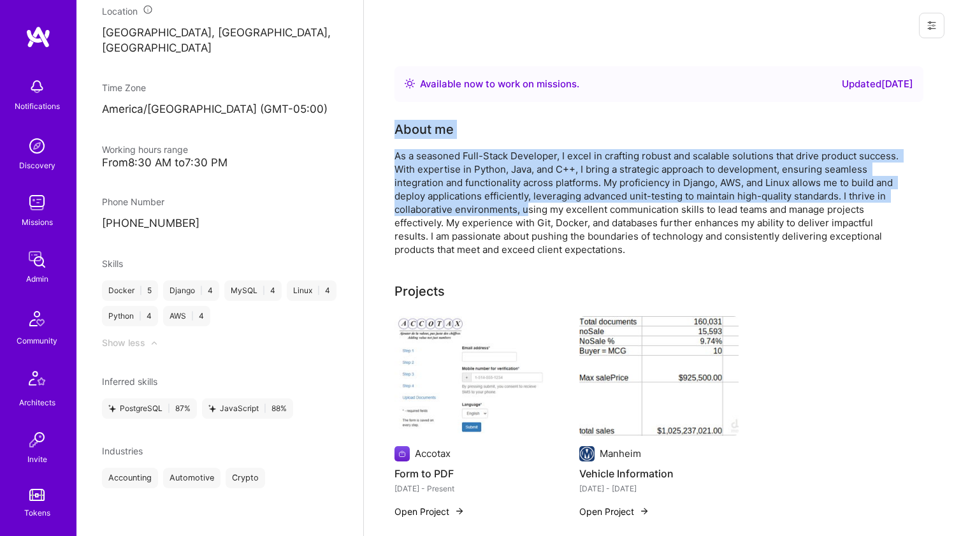
drag, startPoint x: 388, startPoint y: 113, endPoint x: 525, endPoint y: 212, distance: 169.0
click at [525, 212] on div "Available now to work on missions . Updated [DATE] About me As a seasoned Full-…" at bounding box center [659, 320] width 590 height 539
click at [525, 212] on div "As a seasoned Full-Stack Developer, I excel in crafting robust and scalable sol…" at bounding box center [650, 202] width 510 height 107
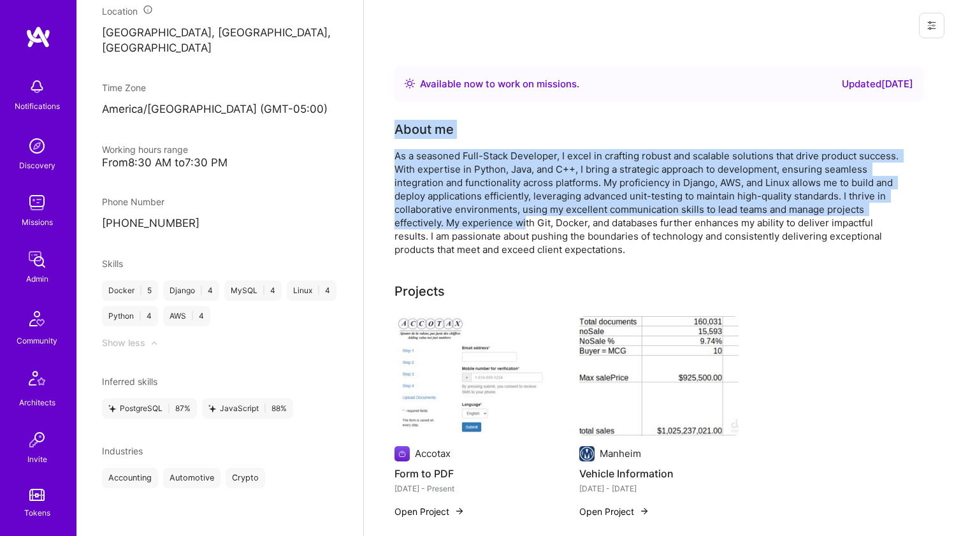
drag, startPoint x: 526, startPoint y: 221, endPoint x: 387, endPoint y: 123, distance: 170.2
click at [387, 123] on div "Available now to work on missions . Updated [DATE] About me As a seasoned Full-…" at bounding box center [659, 320] width 590 height 539
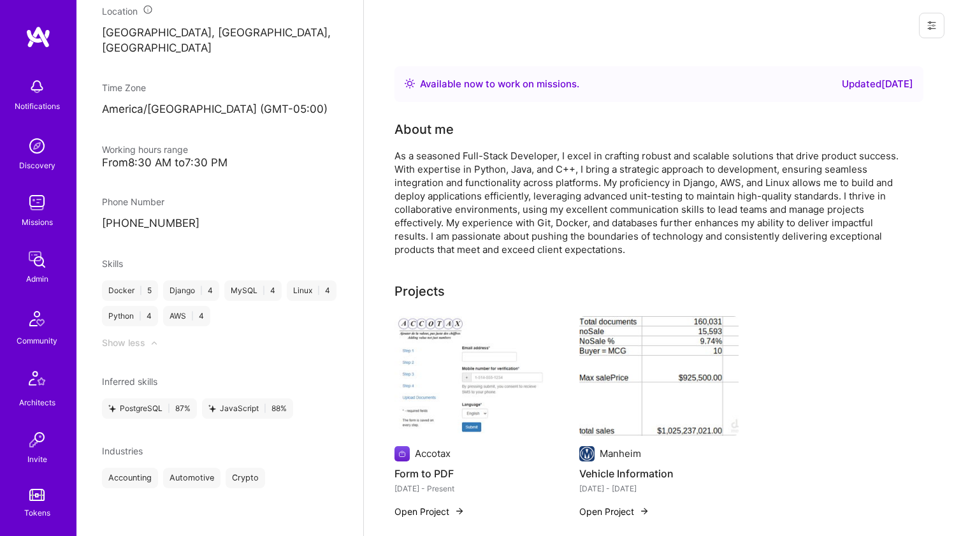
click at [387, 119] on div "Available now to work on missions . Updated [DATE] About me As a seasoned Full-…" at bounding box center [659, 320] width 590 height 539
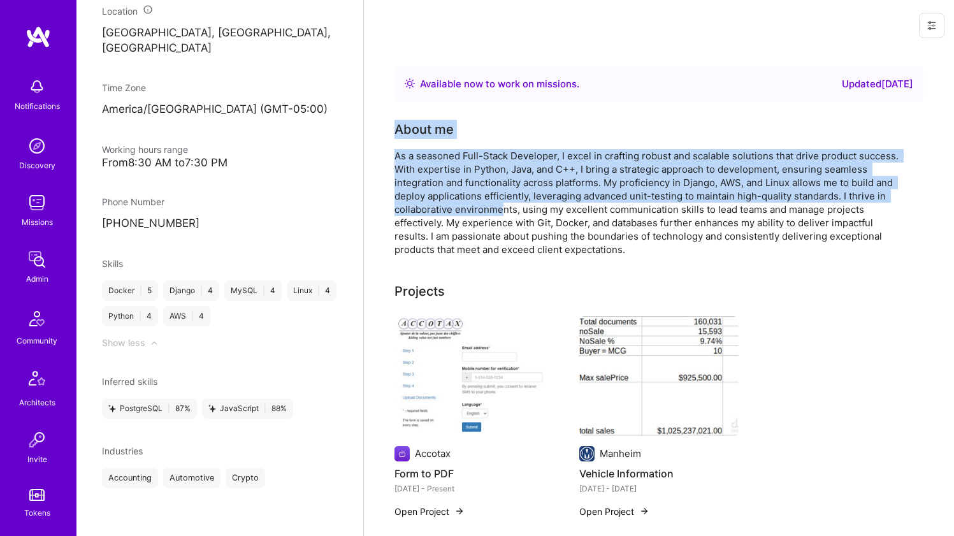
drag, startPoint x: 386, startPoint y: 114, endPoint x: 500, endPoint y: 214, distance: 151.8
click at [500, 214] on div "Available now to work on missions . Updated [DATE] About me As a seasoned Full-…" at bounding box center [659, 320] width 590 height 539
click at [500, 214] on div "As a seasoned Full-Stack Developer, I excel in crafting robust and scalable sol…" at bounding box center [650, 202] width 510 height 107
drag, startPoint x: 500, startPoint y: 214, endPoint x: 381, endPoint y: 127, distance: 147.9
click at [381, 127] on div "Available now to work on missions . Updated [DATE] About me As a seasoned Full-…" at bounding box center [659, 320] width 590 height 539
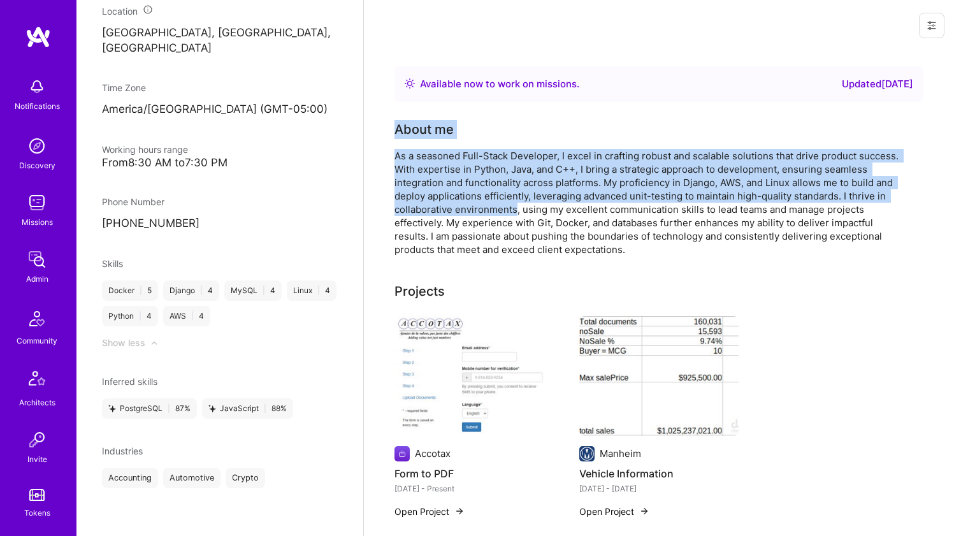
click at [381, 127] on div "Available now to work on missions . Updated [DATE] About me As a seasoned Full-…" at bounding box center [659, 320] width 590 height 539
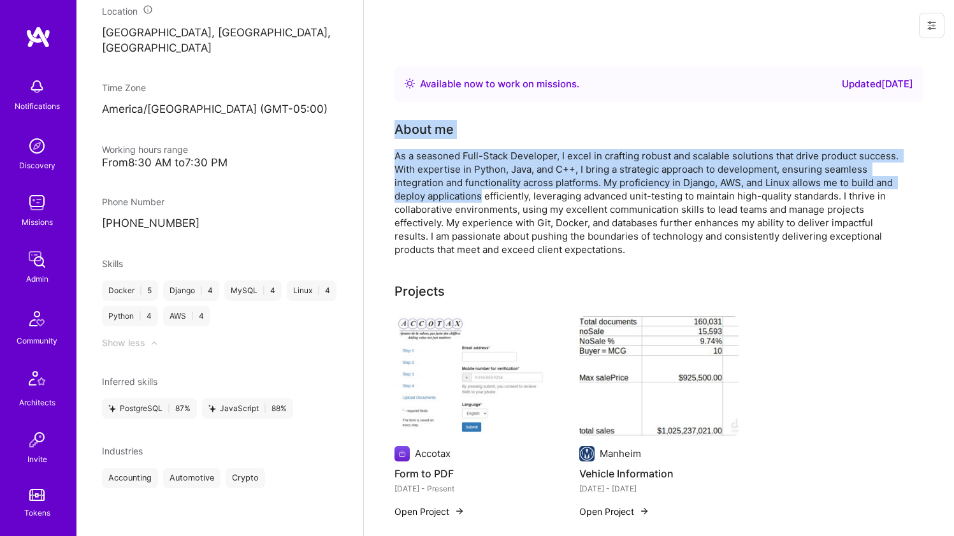
drag, startPoint x: 381, startPoint y: 127, endPoint x: 472, endPoint y: 193, distance: 112.2
click at [472, 193] on div "Available now to work on missions . Updated [DATE] About me As a seasoned Full-…" at bounding box center [659, 320] width 590 height 539
click at [472, 193] on div "As a seasoned Full-Stack Developer, I excel in crafting robust and scalable sol…" at bounding box center [650, 202] width 510 height 107
drag, startPoint x: 472, startPoint y: 193, endPoint x: 407, endPoint y: 131, distance: 89.3
click at [407, 131] on div "About me As a seasoned Full-Stack Developer, I excel in crafting robust and sca…" at bounding box center [650, 188] width 510 height 136
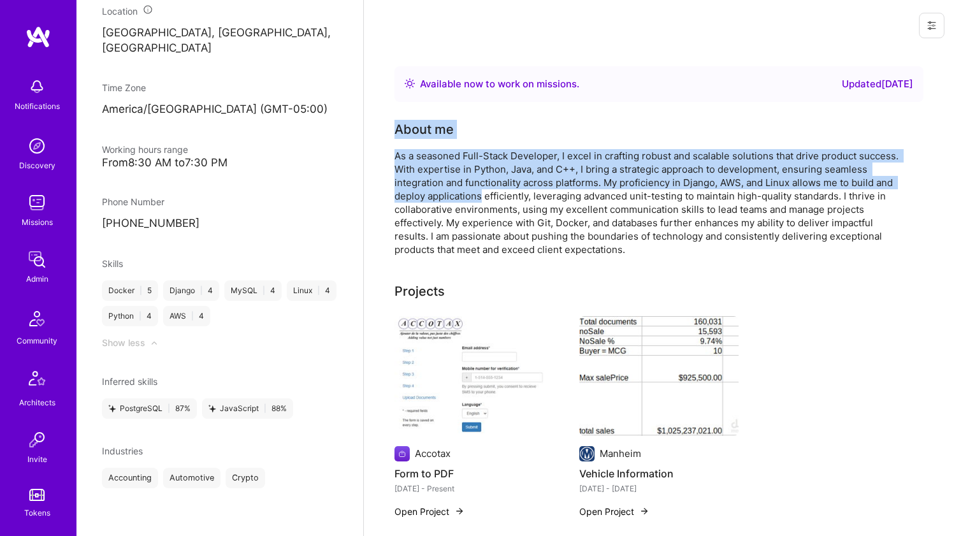
click at [407, 131] on div "About me" at bounding box center [424, 129] width 59 height 19
drag, startPoint x: 397, startPoint y: 117, endPoint x: 461, endPoint y: 196, distance: 102.0
click at [461, 196] on div "Available now to work on missions . Updated [DATE] About me As a seasoned Full-…" at bounding box center [659, 312] width 529 height 493
click at [461, 196] on div "As a seasoned Full-Stack Developer, I excel in crafting robust and scalable sol…" at bounding box center [650, 202] width 510 height 107
drag, startPoint x: 461, startPoint y: 196, endPoint x: 422, endPoint y: 126, distance: 80.2
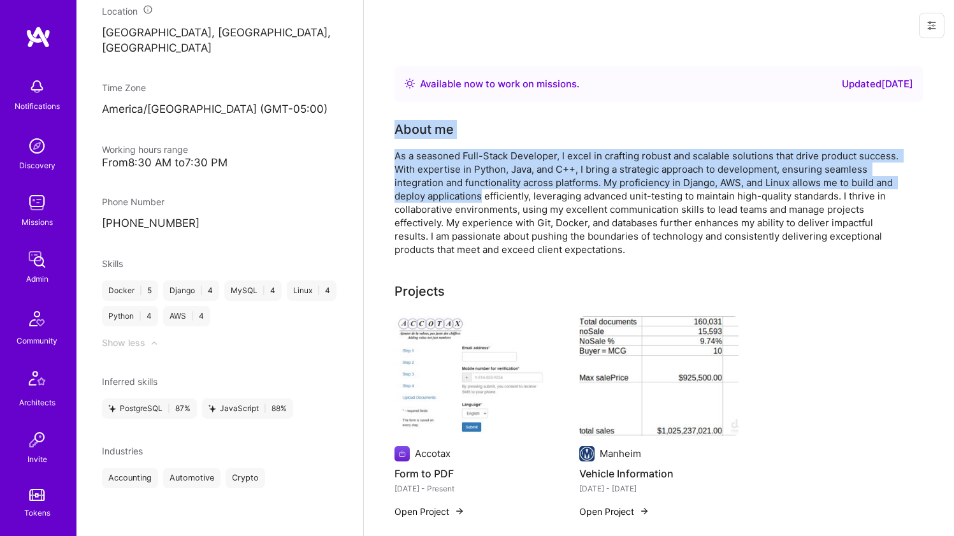
click at [422, 126] on div "About me As a seasoned Full-Stack Developer, I excel in crafting robust and sca…" at bounding box center [650, 188] width 510 height 136
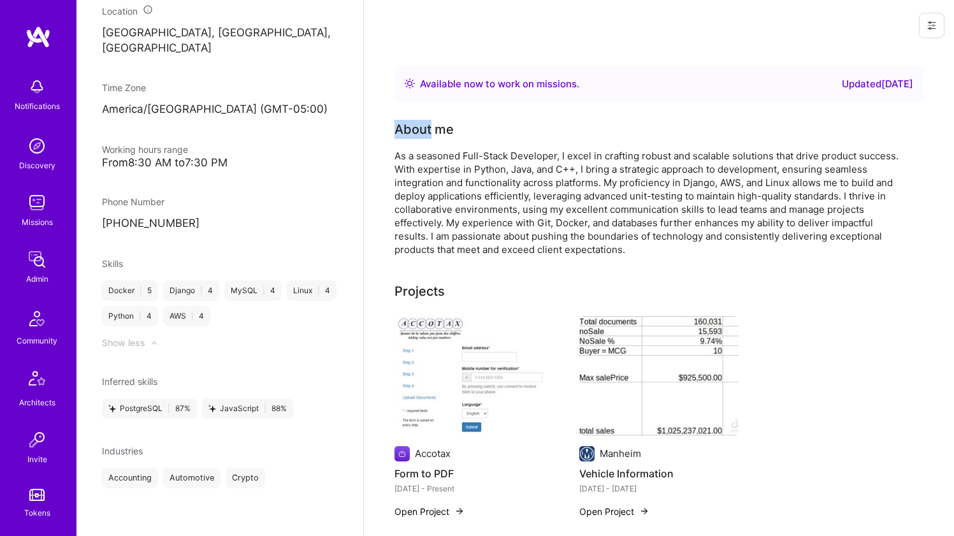
click at [421, 126] on div "About me" at bounding box center [424, 129] width 59 height 19
click at [421, 125] on div "About me" at bounding box center [424, 129] width 59 height 19
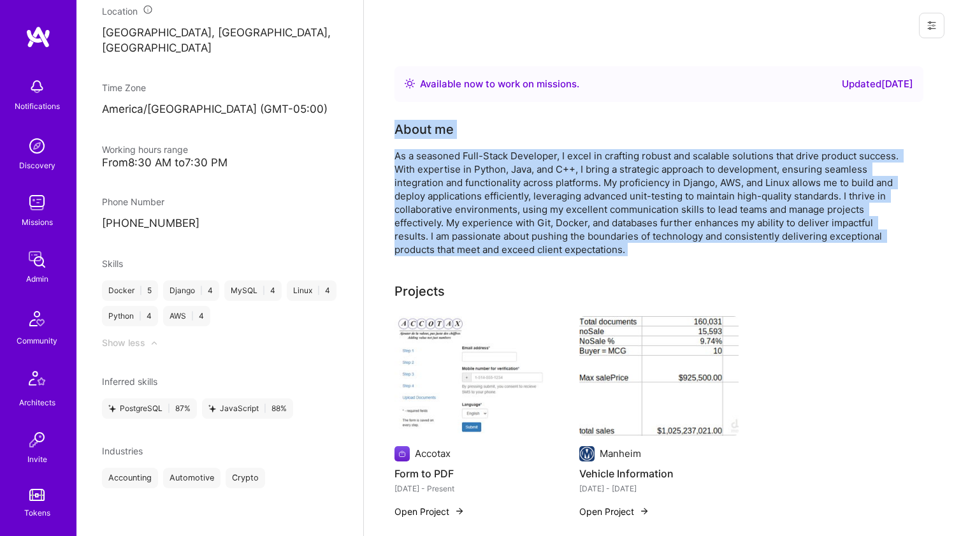
drag, startPoint x: 421, startPoint y: 125, endPoint x: 434, endPoint y: 186, distance: 61.9
click at [434, 185] on div "About me As a seasoned Full-Stack Developer, I excel in crafting robust and sca…" at bounding box center [650, 188] width 510 height 136
click at [434, 186] on div "As a seasoned Full-Stack Developer, I excel in crafting robust and scalable sol…" at bounding box center [650, 202] width 510 height 107
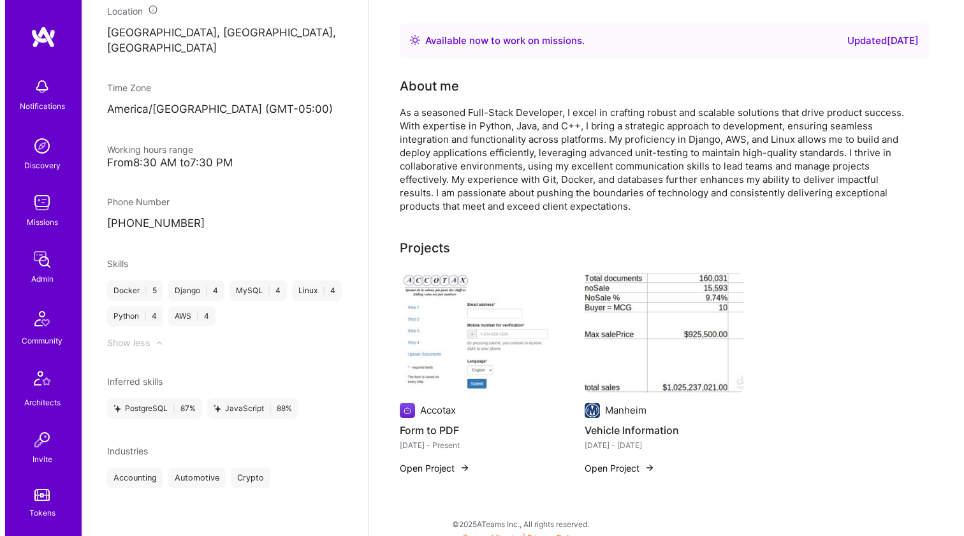
scroll to position [54, 0]
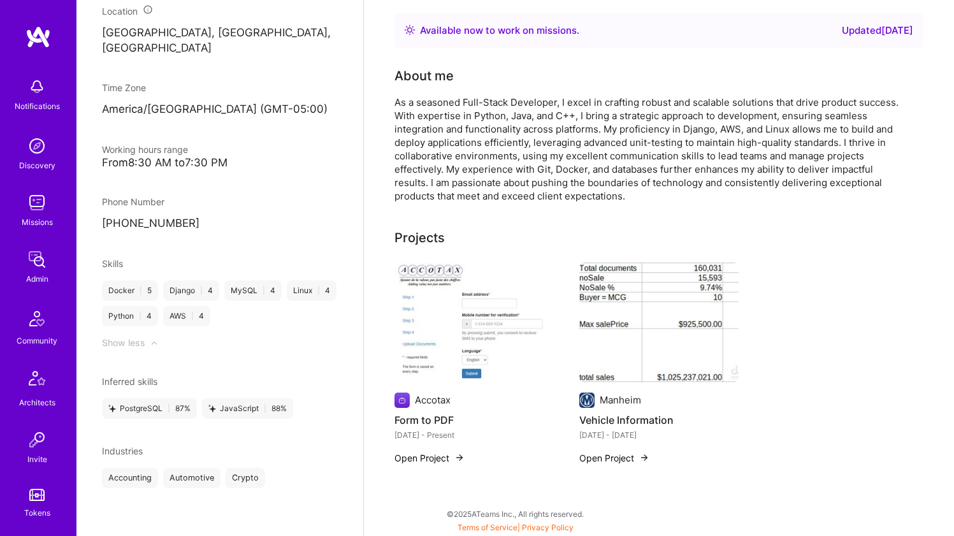
click at [454, 301] on img at bounding box center [474, 323] width 159 height 120
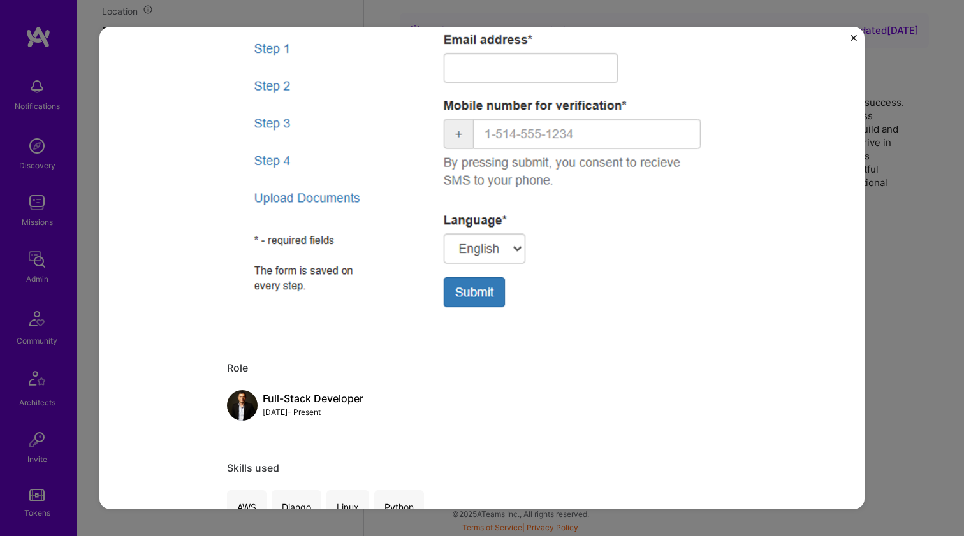
scroll to position [817, 0]
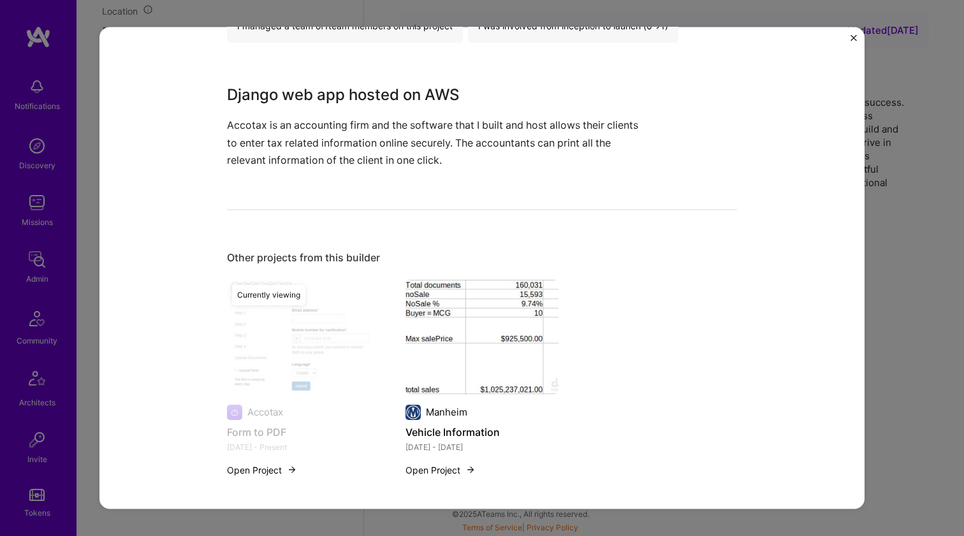
click at [461, 305] on img at bounding box center [481, 336] width 153 height 115
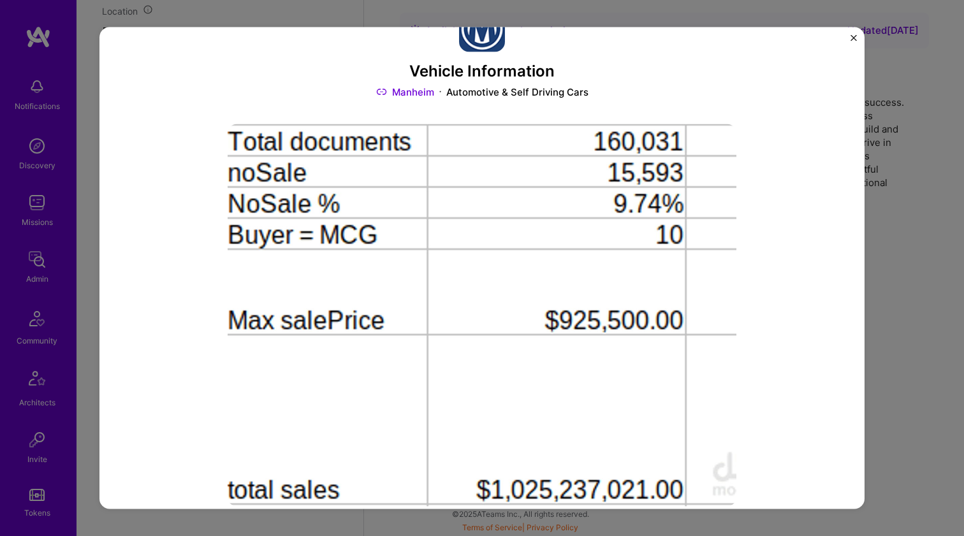
scroll to position [807, 0]
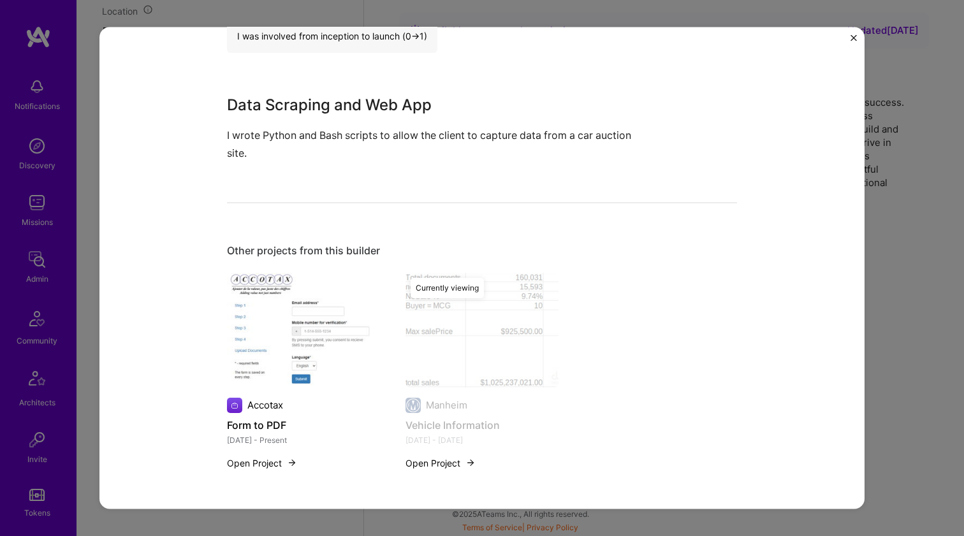
click at [297, 300] on img at bounding box center [303, 329] width 153 height 115
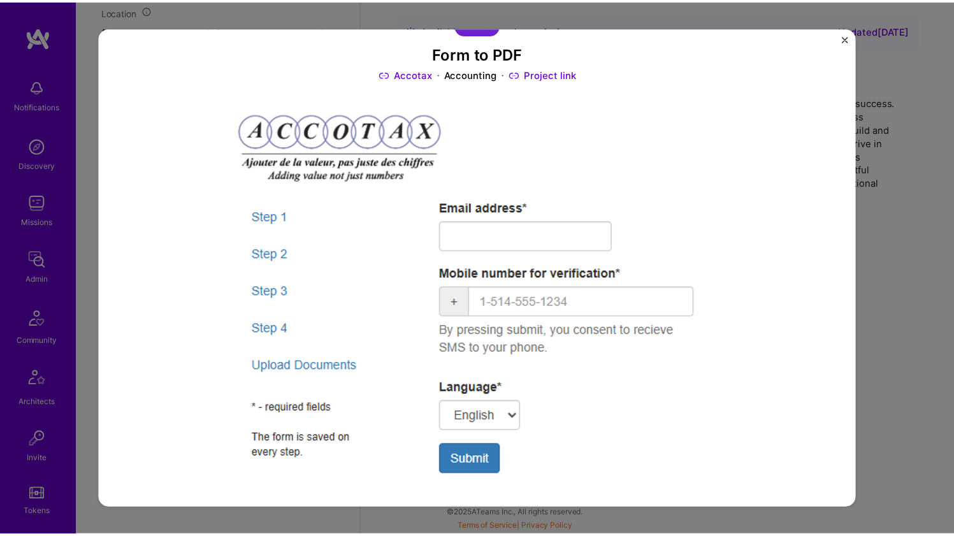
scroll to position [67, 0]
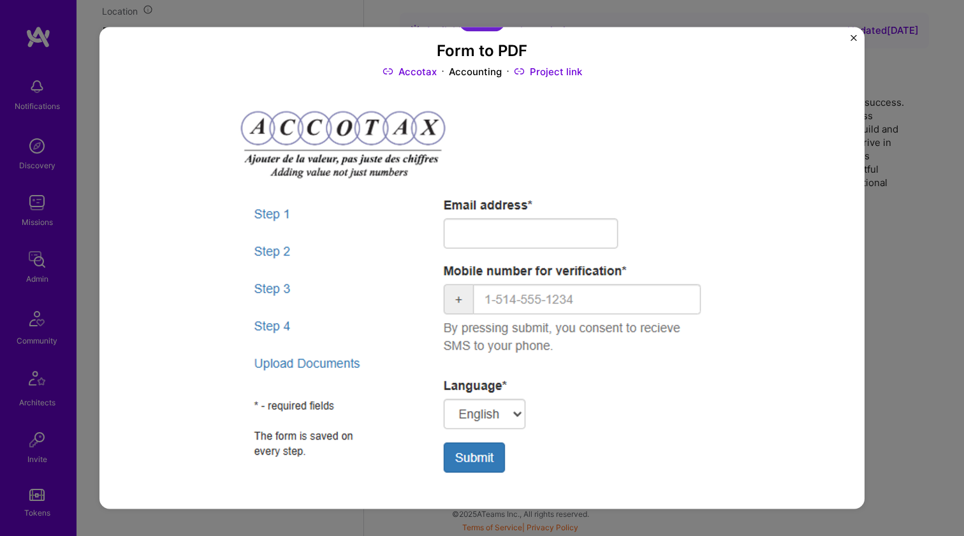
click at [907, 133] on div "Form to PDF Accotax Accounting Project link Role Full-Stack Developer [DATE] - …" at bounding box center [482, 268] width 964 height 536
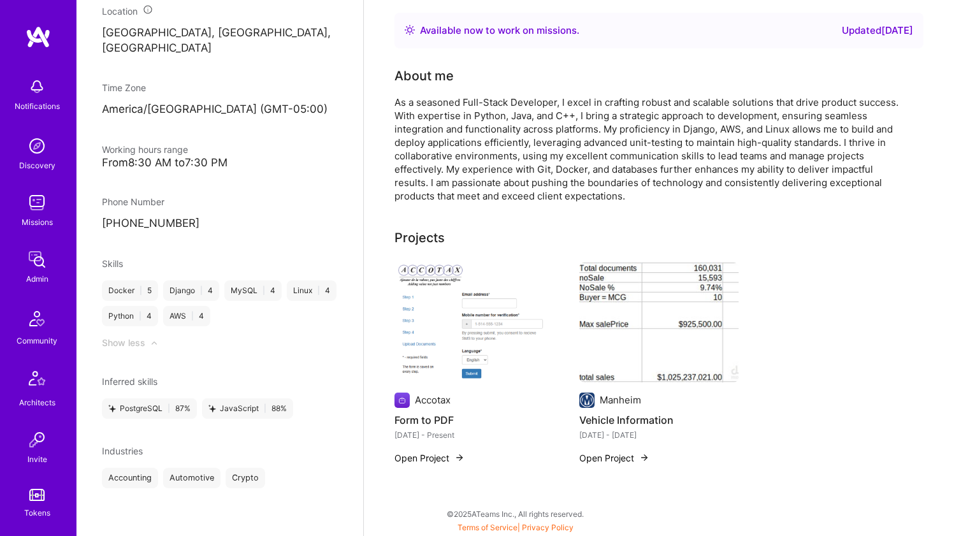
click at [492, 162] on div "As a seasoned Full-Stack Developer, I excel in crafting robust and scalable sol…" at bounding box center [650, 149] width 510 height 107
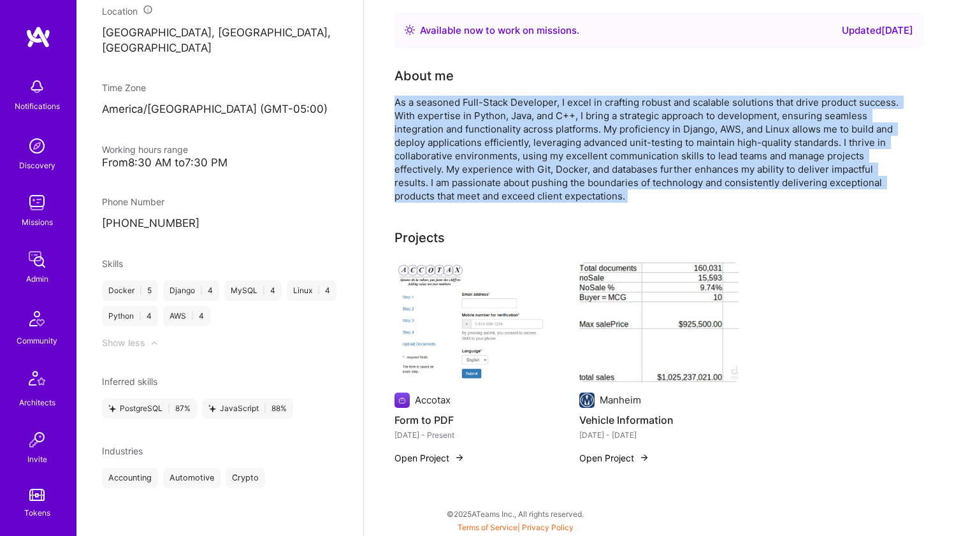
click at [492, 162] on div "As a seasoned Full-Stack Developer, I excel in crafting robust and scalable sol…" at bounding box center [650, 149] width 510 height 107
click at [492, 163] on div "As a seasoned Full-Stack Developer, I excel in crafting robust and scalable sol…" at bounding box center [650, 149] width 510 height 107
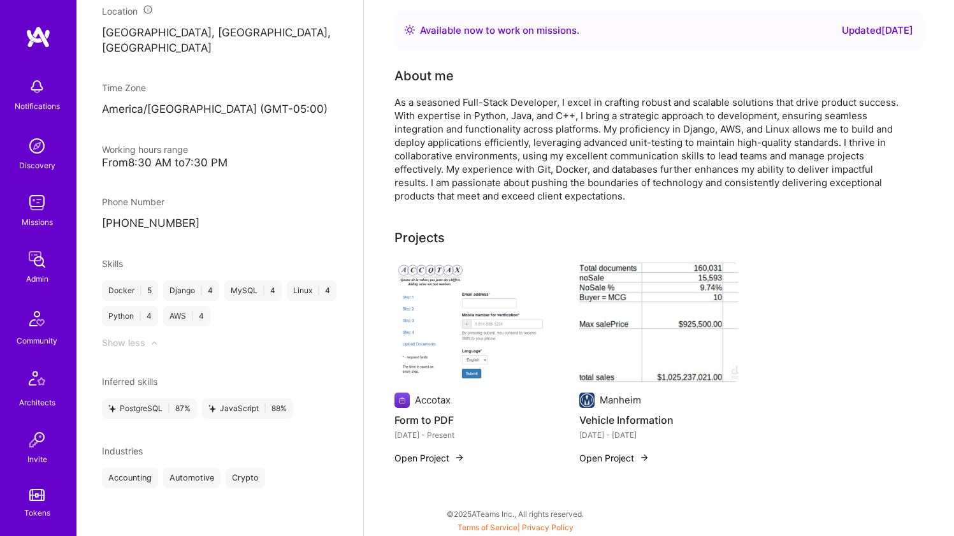
click at [586, 307] on img at bounding box center [658, 323] width 159 height 120
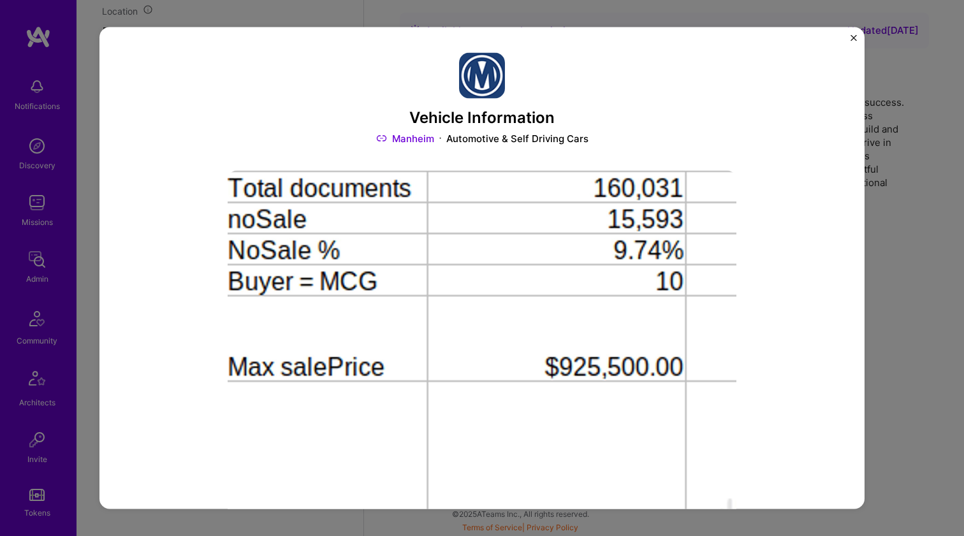
click at [942, 119] on div "Vehicle Information Manheim Automotive & Self Driving Cars Role Full-Stack Deve…" at bounding box center [482, 268] width 964 height 536
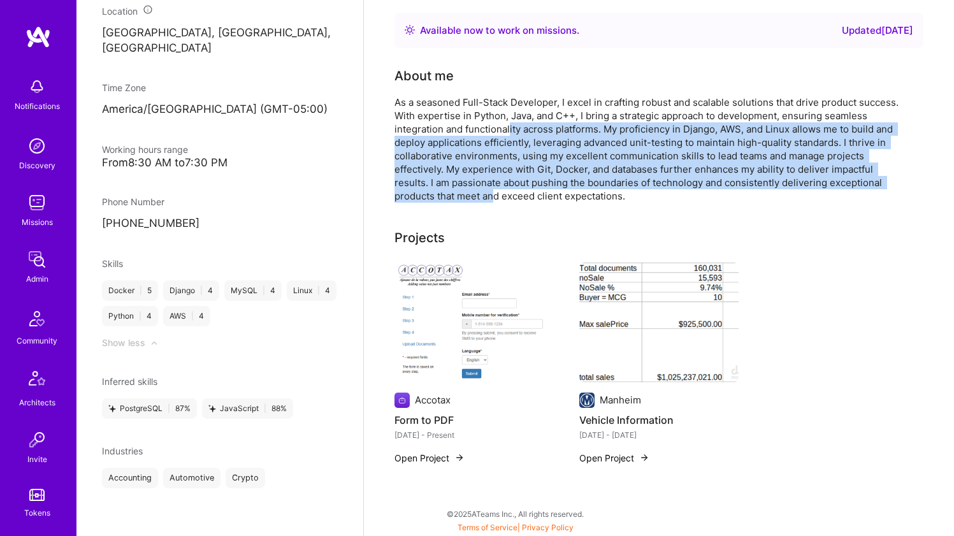
drag, startPoint x: 509, startPoint y: 124, endPoint x: 494, endPoint y: 189, distance: 67.4
click at [494, 189] on div "As a seasoned Full-Stack Developer, I excel in crafting robust and scalable sol…" at bounding box center [650, 149] width 510 height 107
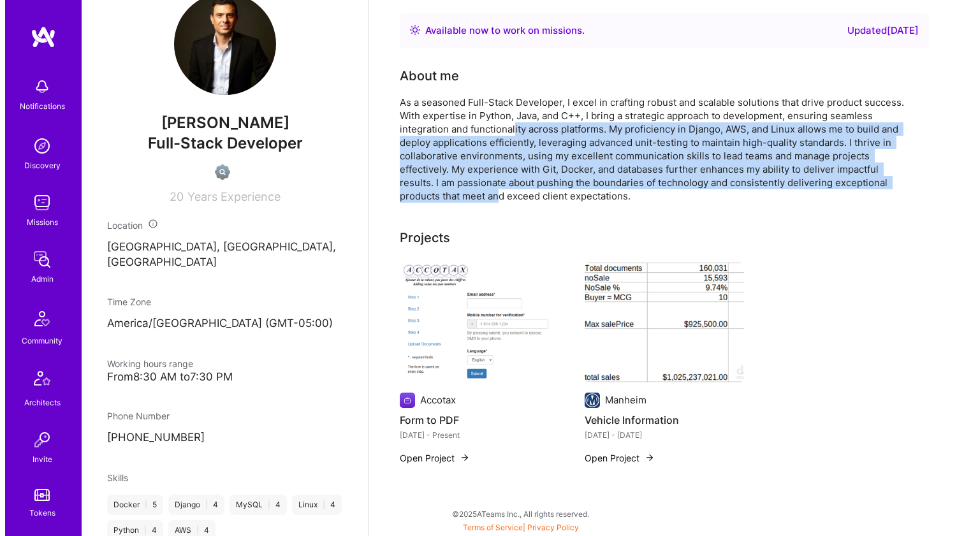
scroll to position [295, 0]
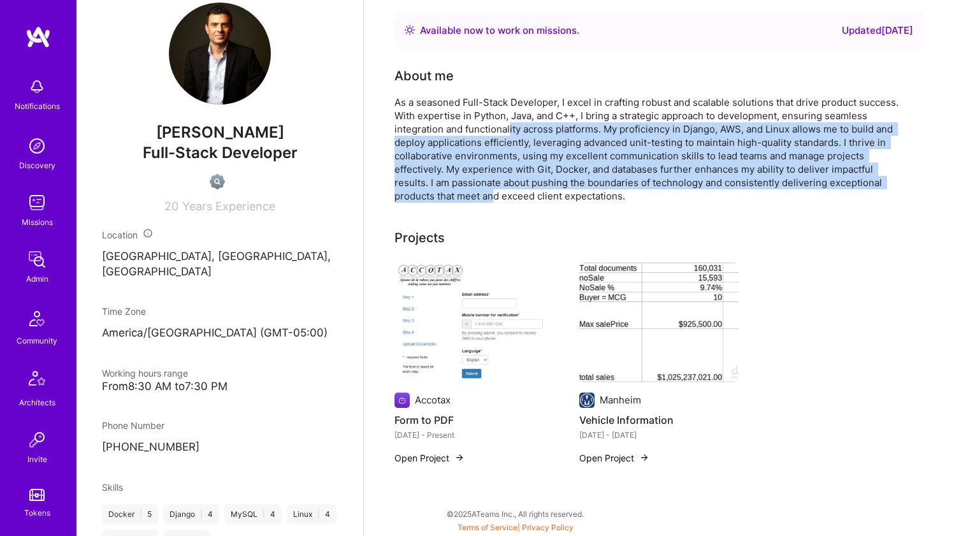
click at [508, 281] on img at bounding box center [474, 323] width 159 height 120
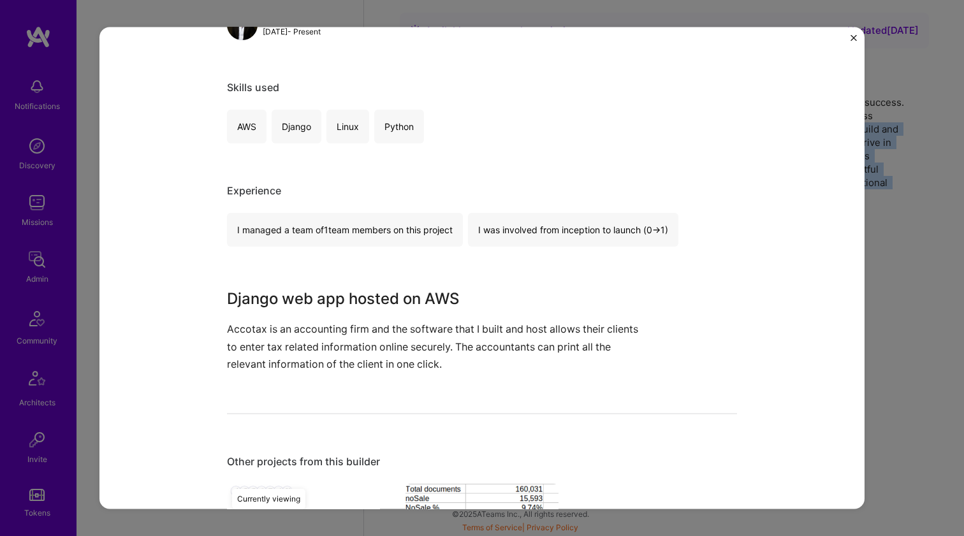
scroll to position [824, 0]
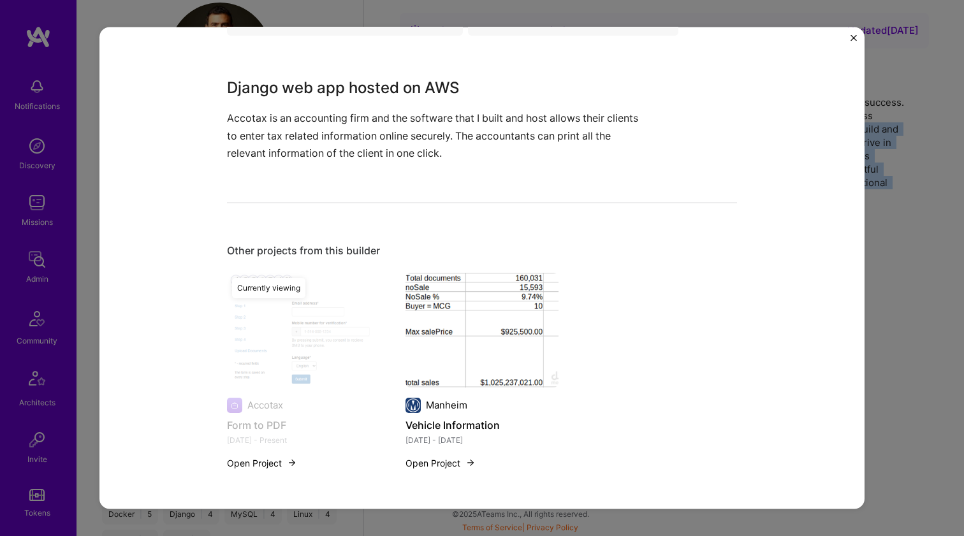
click at [455, 326] on img at bounding box center [481, 329] width 153 height 115
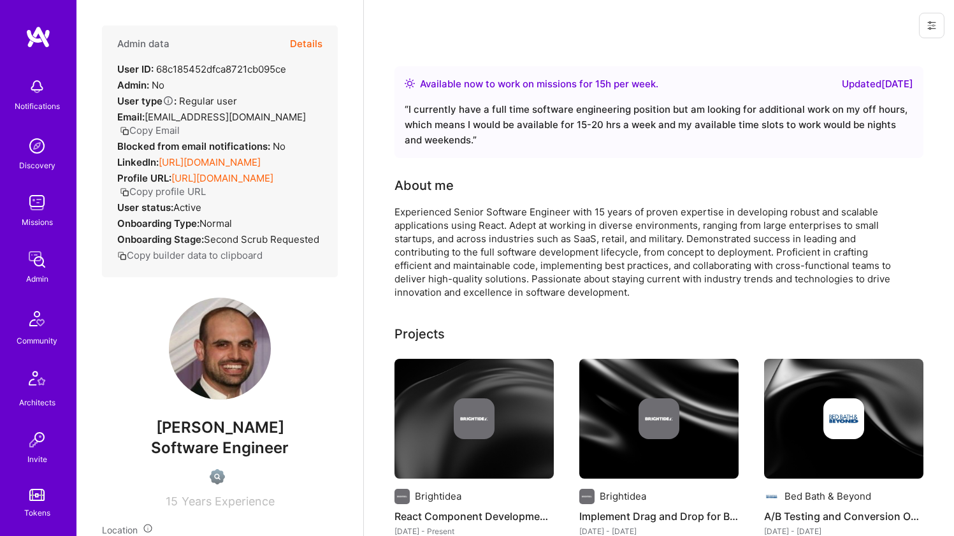
click at [207, 168] on link "https://linkedin.com/in/robgoldstein22" at bounding box center [210, 162] width 102 height 12
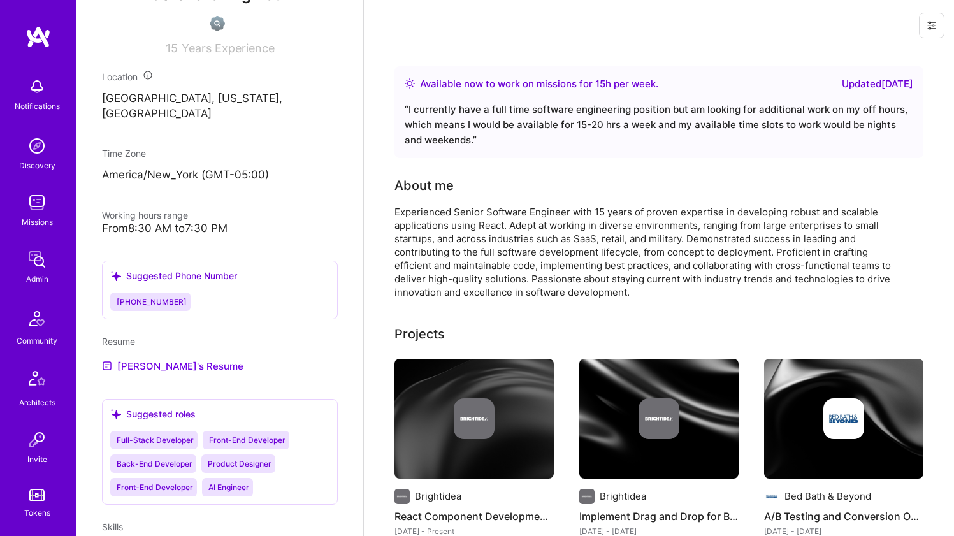
scroll to position [456, 0]
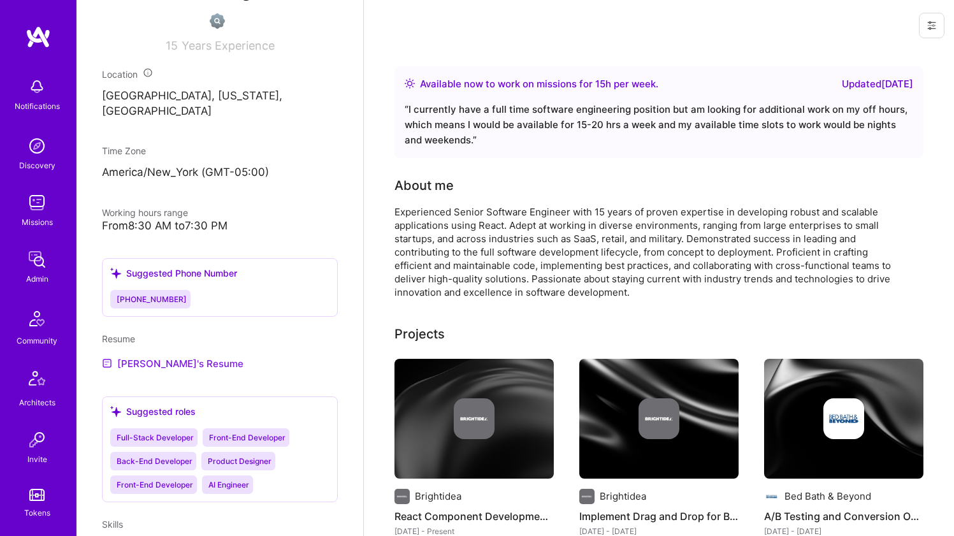
click at [141, 371] on link "Rob's Resume" at bounding box center [173, 363] width 142 height 15
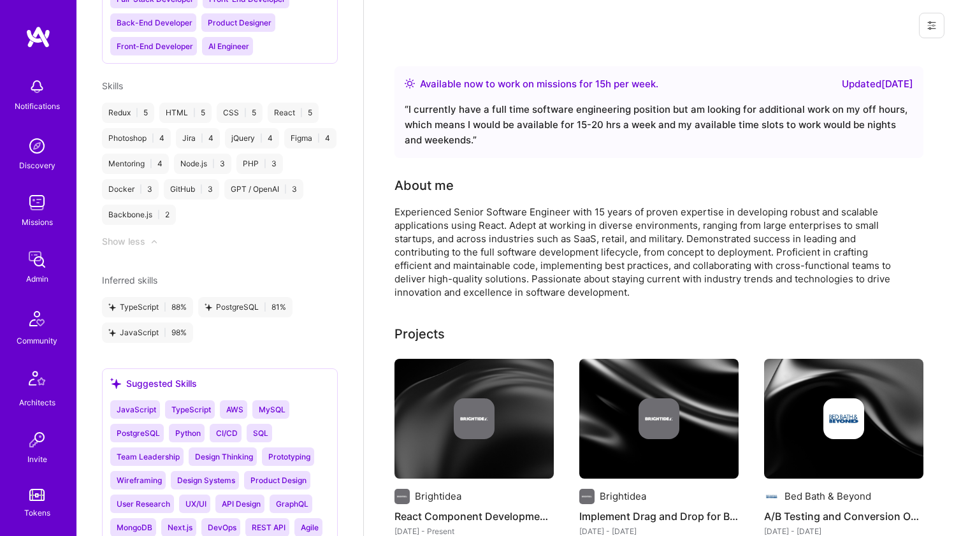
scroll to position [0, 0]
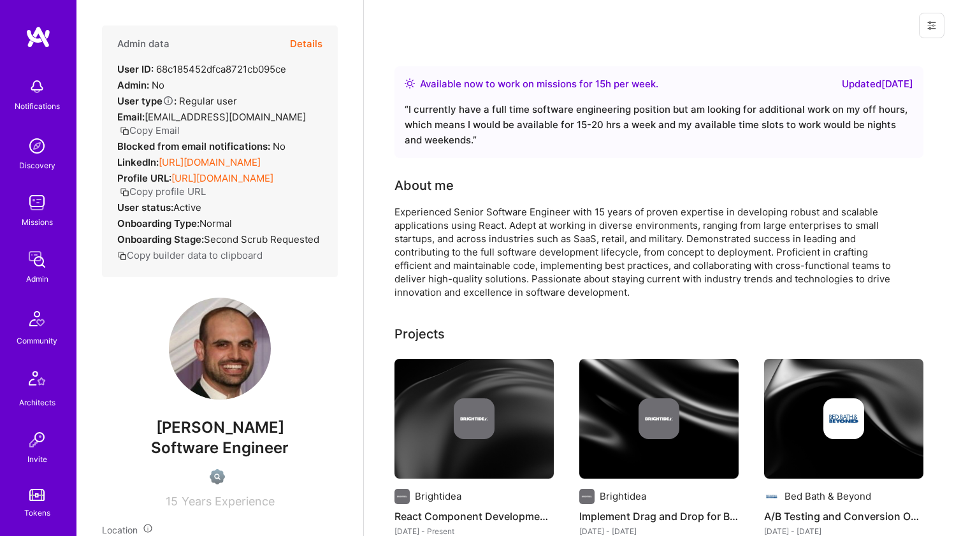
click at [450, 193] on div "About me" at bounding box center [424, 185] width 59 height 19
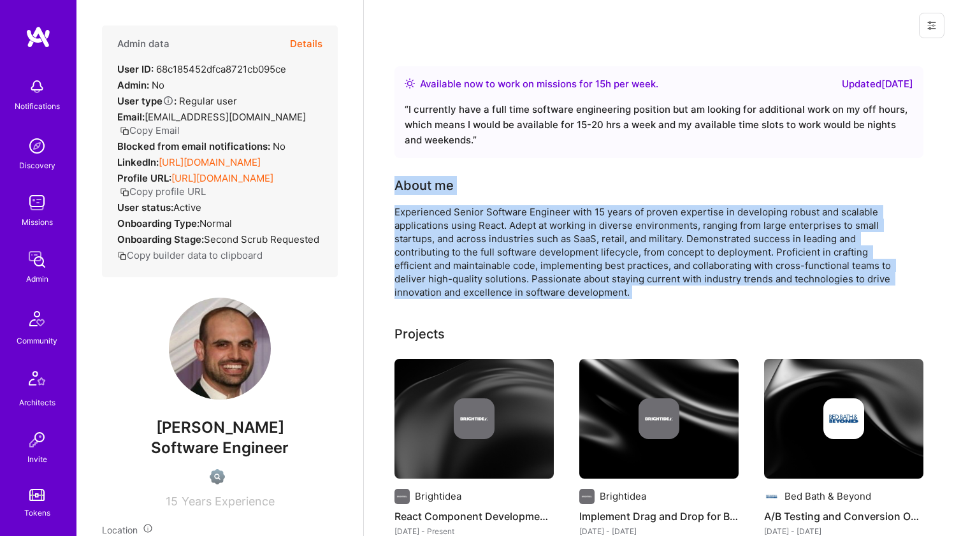
drag, startPoint x: 450, startPoint y: 193, endPoint x: 441, endPoint y: 228, distance: 36.3
click at [441, 228] on div "About me Experienced Senior Software Engineer with 15 years of proven expertise…" at bounding box center [650, 237] width 510 height 123
click at [441, 228] on div "Experienced Senior Software Engineer with 15 years of proven expertise in devel…" at bounding box center [650, 252] width 510 height 94
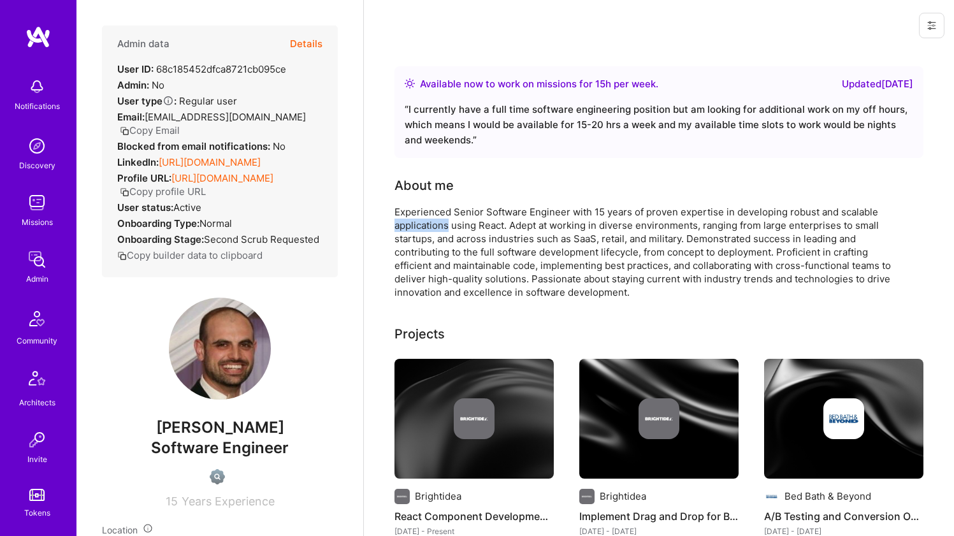
click at [441, 228] on div "Experienced Senior Software Engineer with 15 years of proven expertise in devel…" at bounding box center [650, 252] width 510 height 94
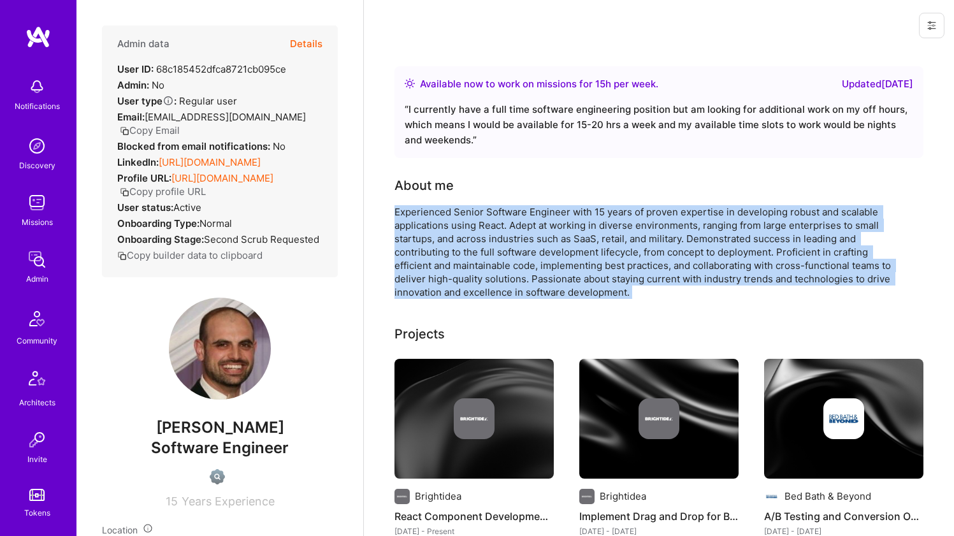
click at [441, 228] on div "Experienced Senior Software Engineer with 15 years of proven expertise in devel…" at bounding box center [650, 252] width 510 height 94
click at [456, 202] on div "About me Experienced Senior Software Engineer with 15 years of proven expertise…" at bounding box center [650, 237] width 510 height 123
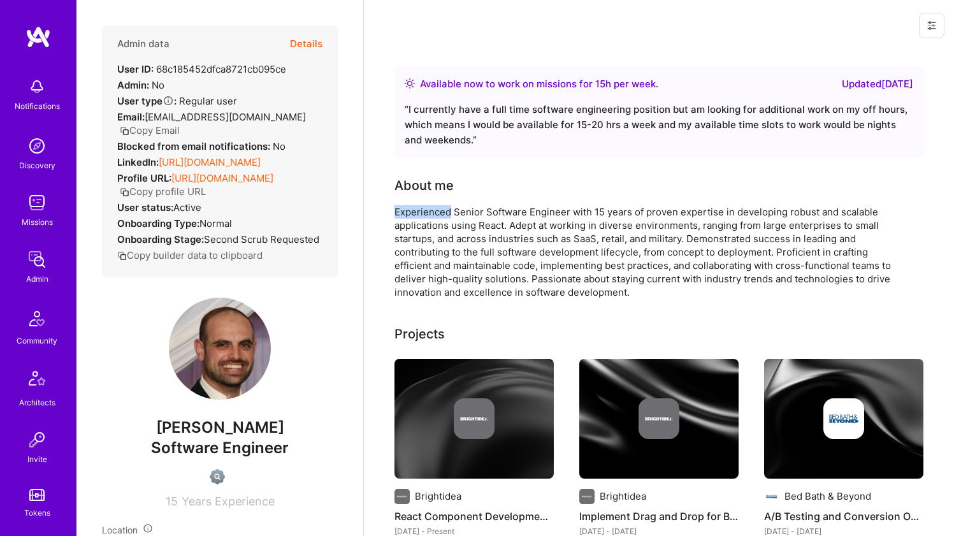
click at [456, 202] on div "About me Experienced Senior Software Engineer with 15 years of proven expertise…" at bounding box center [650, 237] width 510 height 123
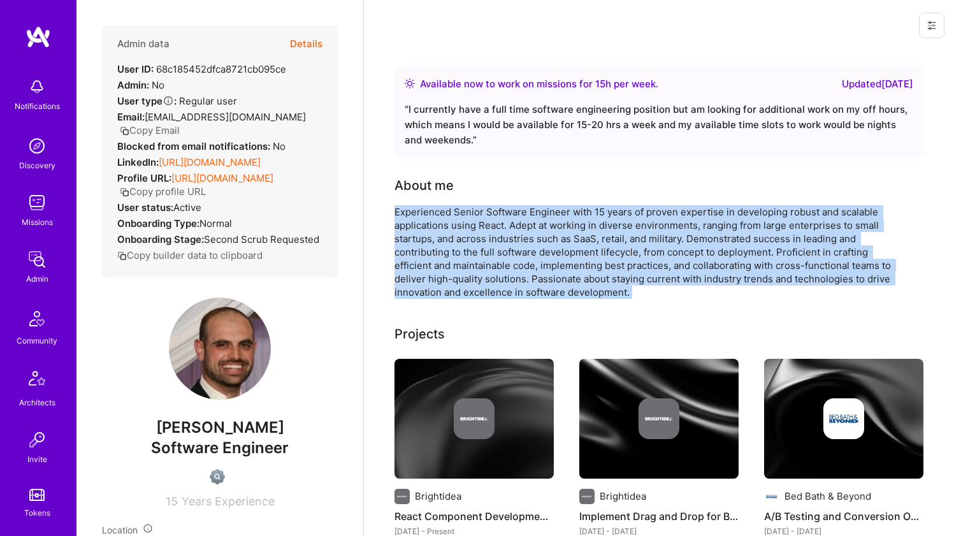
click at [456, 202] on div "About me Experienced Senior Software Engineer with 15 years of proven expertise…" at bounding box center [650, 237] width 510 height 123
click at [446, 224] on div "Experienced Senior Software Engineer with 15 years of proven expertise in devel…" at bounding box center [650, 252] width 510 height 94
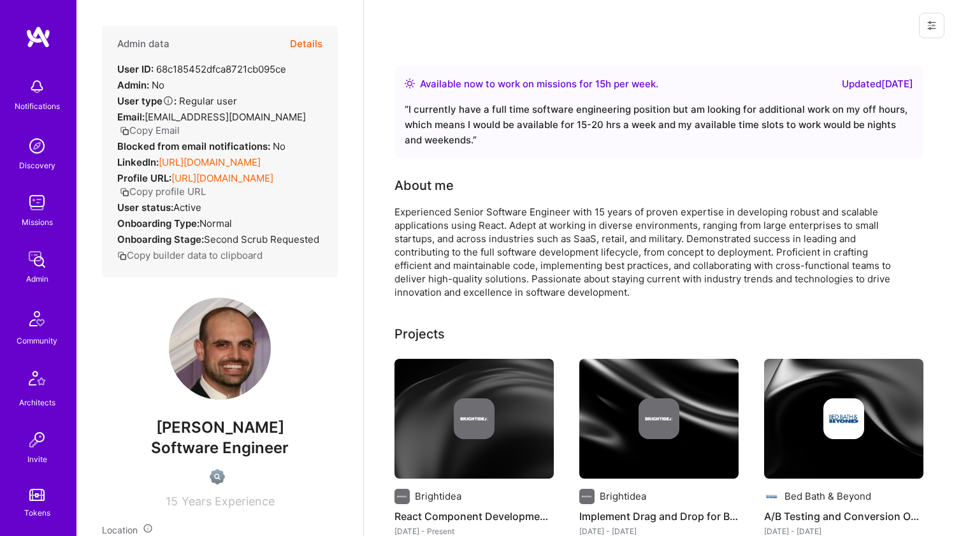
click at [490, 251] on div "Experienced Senior Software Engineer with 15 years of proven expertise in devel…" at bounding box center [650, 252] width 510 height 94
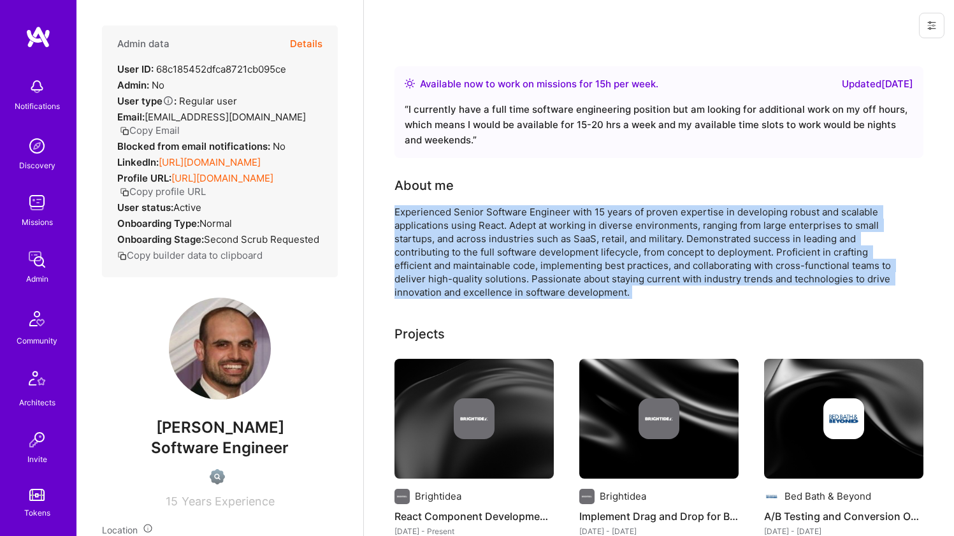
click at [490, 251] on div "Experienced Senior Software Engineer with 15 years of proven expertise in devel…" at bounding box center [650, 252] width 510 height 94
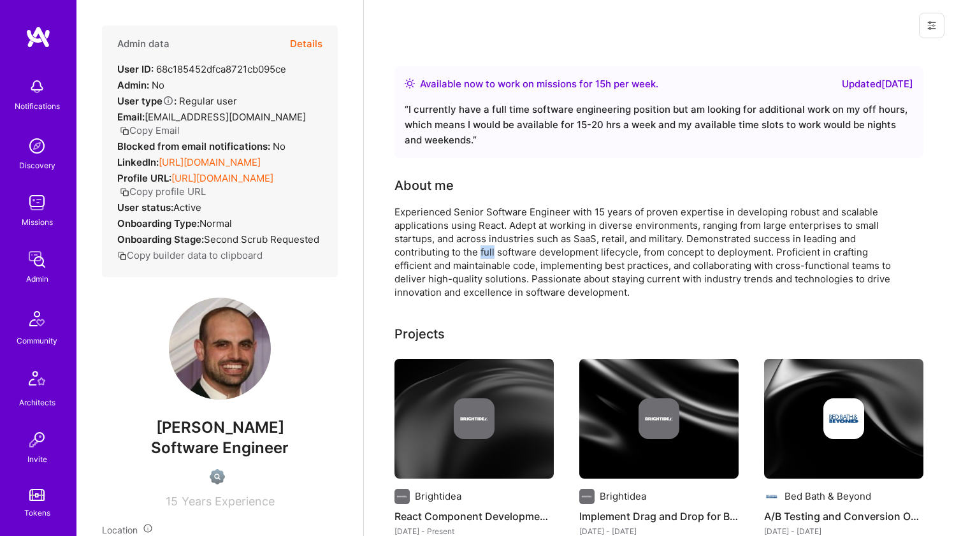
click at [490, 251] on div "Experienced Senior Software Engineer with 15 years of proven expertise in devel…" at bounding box center [650, 252] width 510 height 94
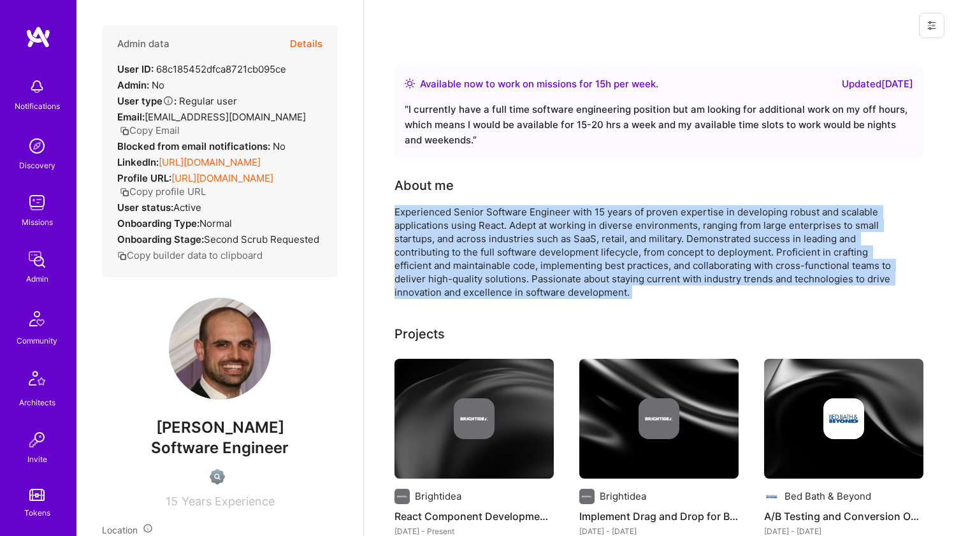
click at [490, 251] on div "Experienced Senior Software Engineer with 15 years of proven expertise in devel…" at bounding box center [650, 252] width 510 height 94
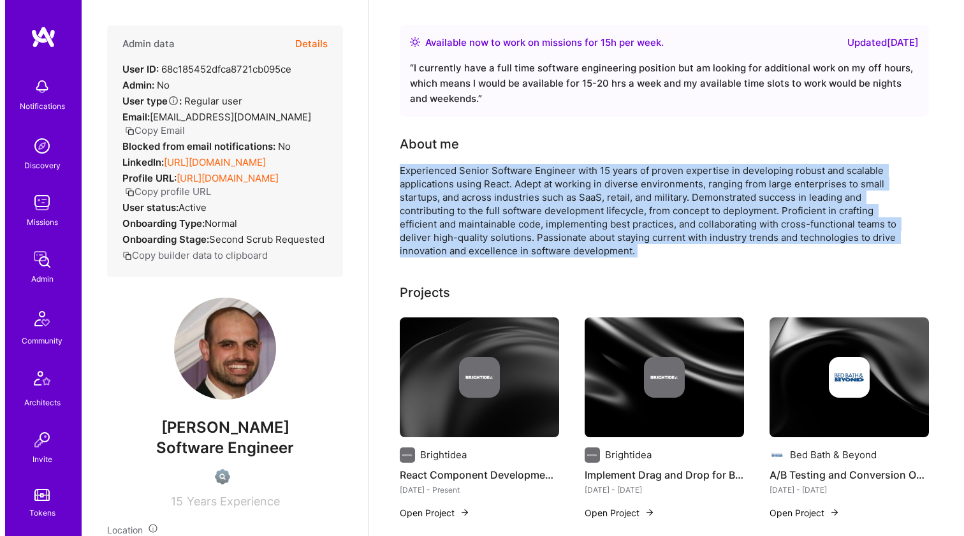
scroll to position [127, 0]
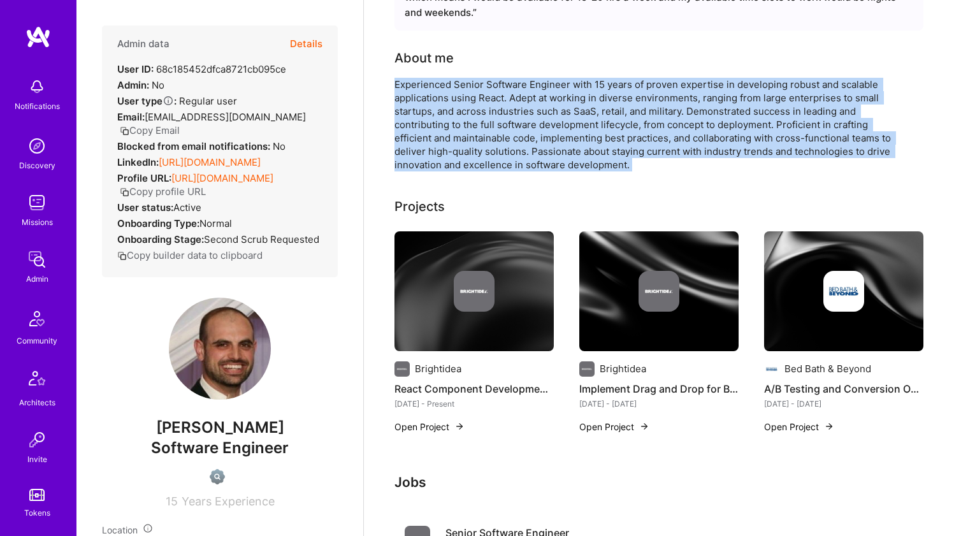
click at [470, 261] on img at bounding box center [474, 291] width 159 height 120
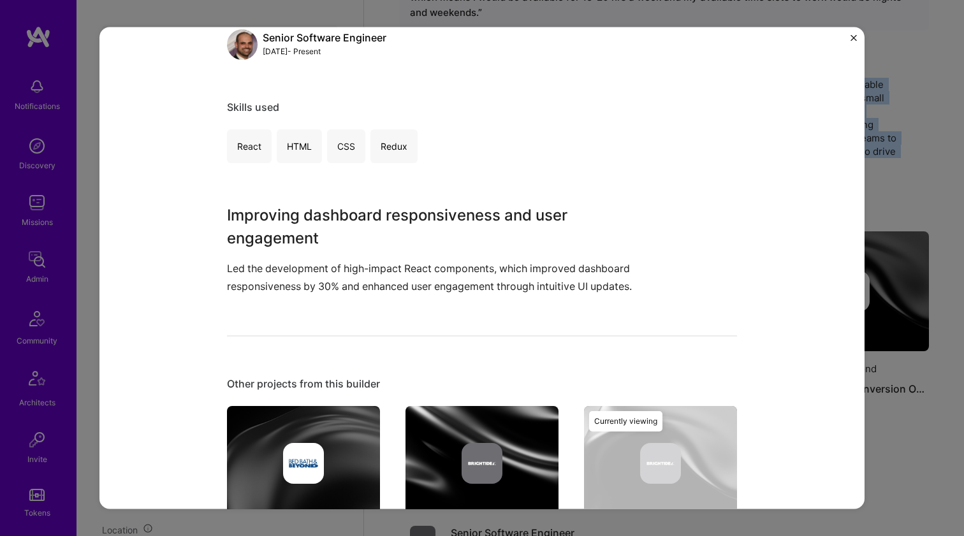
scroll to position [247, 0]
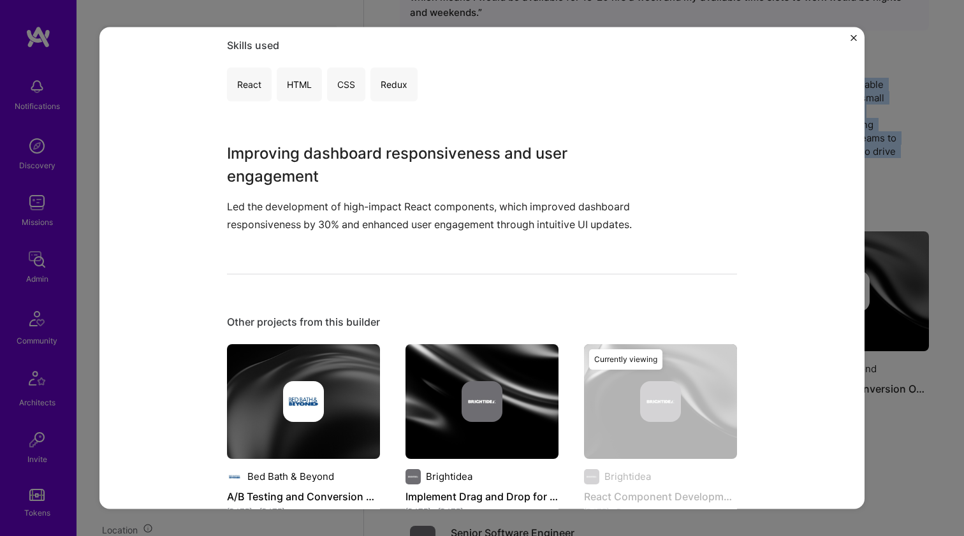
click at [446, 363] on img at bounding box center [481, 401] width 153 height 115
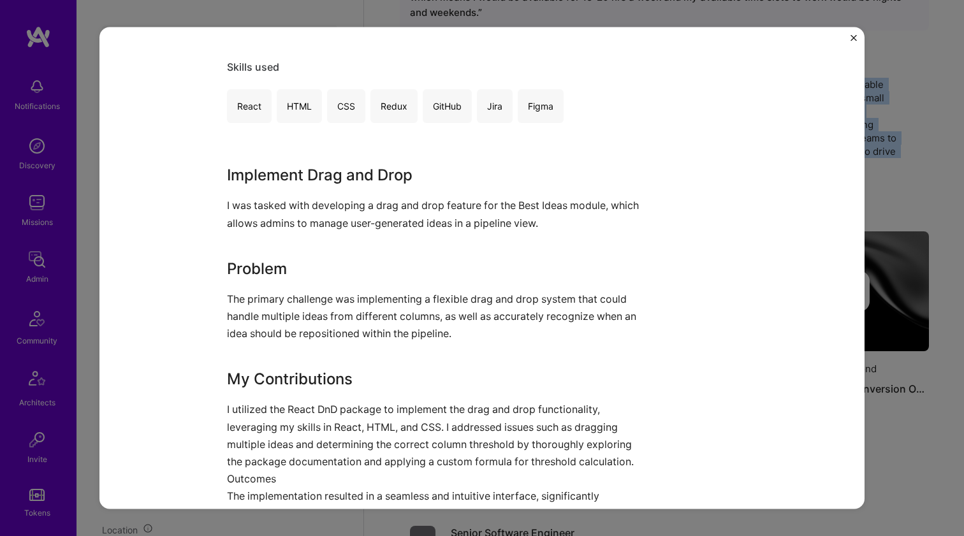
scroll to position [329, 0]
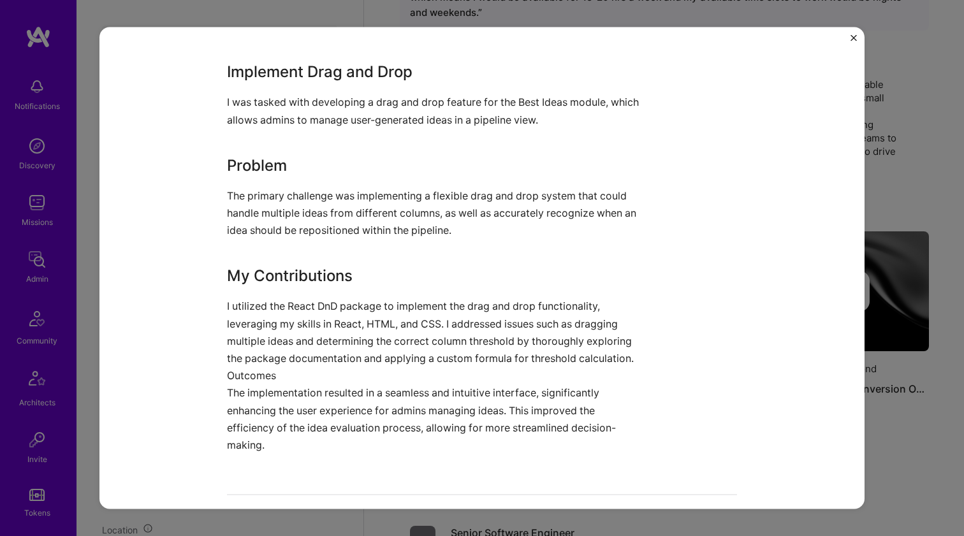
click at [354, 207] on p "The primary challenge was implementing a flexible drag and drop system that cou…" at bounding box center [434, 213] width 414 height 52
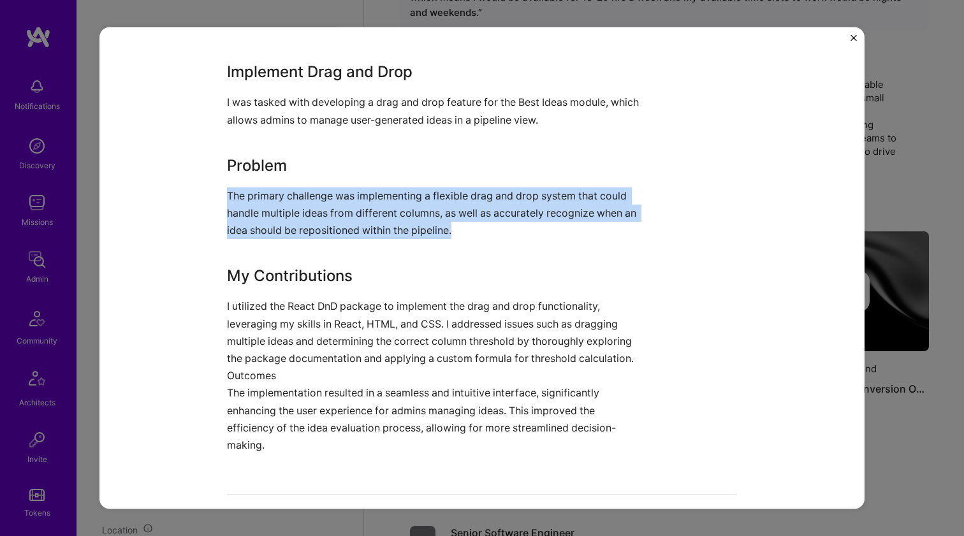
click at [354, 207] on p "The primary challenge was implementing a flexible drag and drop system that cou…" at bounding box center [434, 213] width 414 height 52
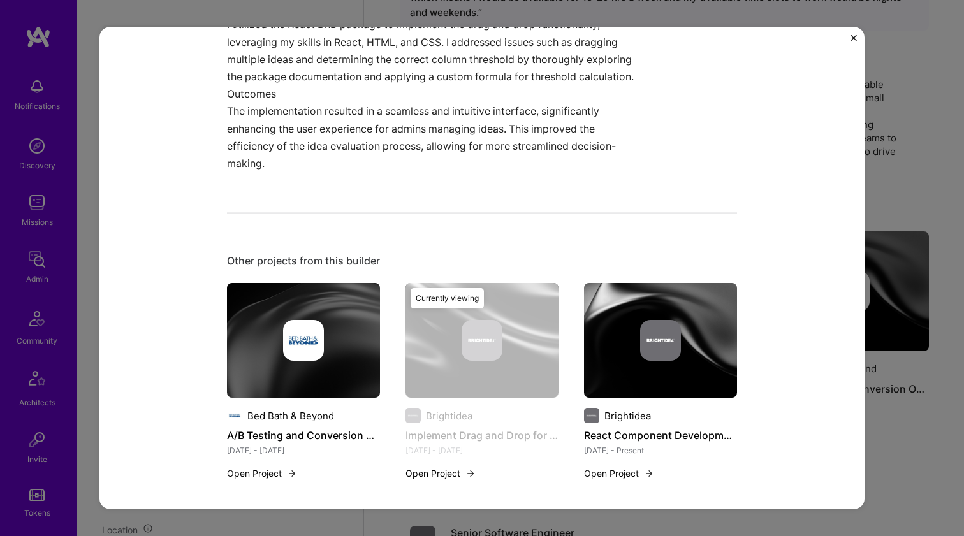
scroll to position [620, 0]
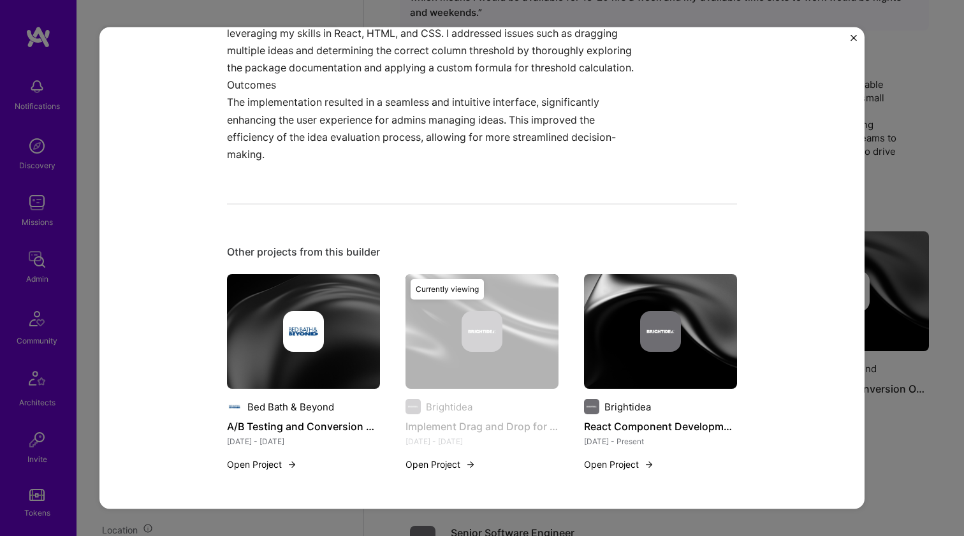
click at [305, 281] on img at bounding box center [303, 331] width 153 height 115
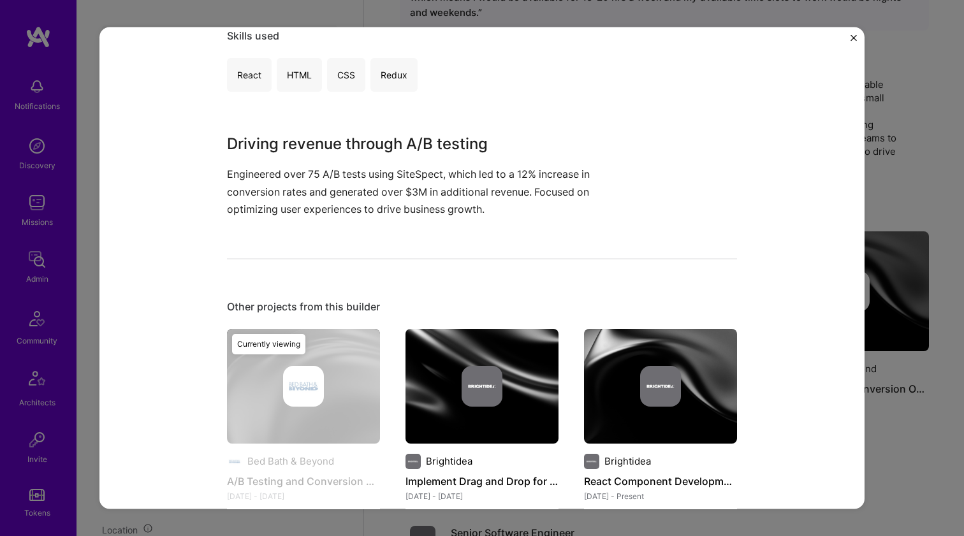
scroll to position [254, 0]
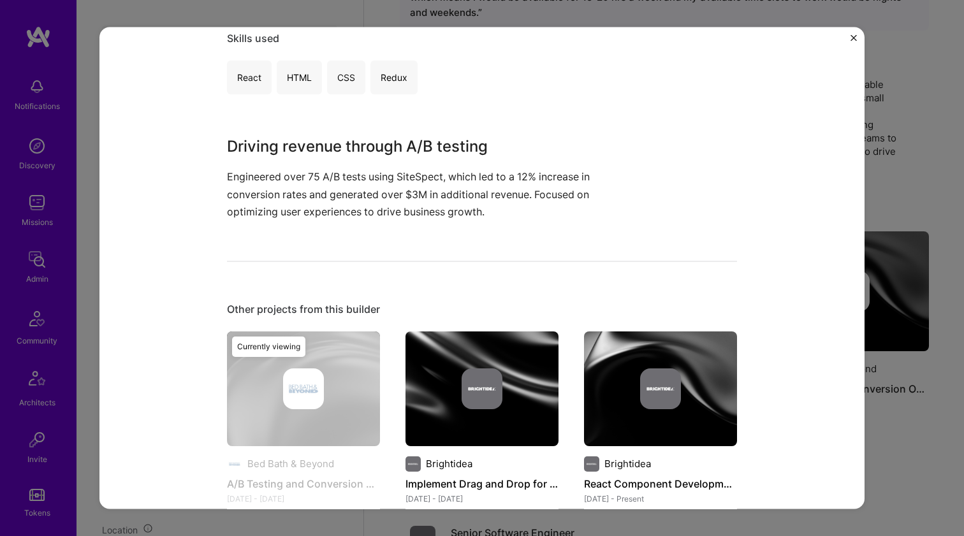
click at [395, 162] on div "Driving revenue through A/B testing Engineered over 75 A/B tests using SiteSpec…" at bounding box center [434, 177] width 414 height 85
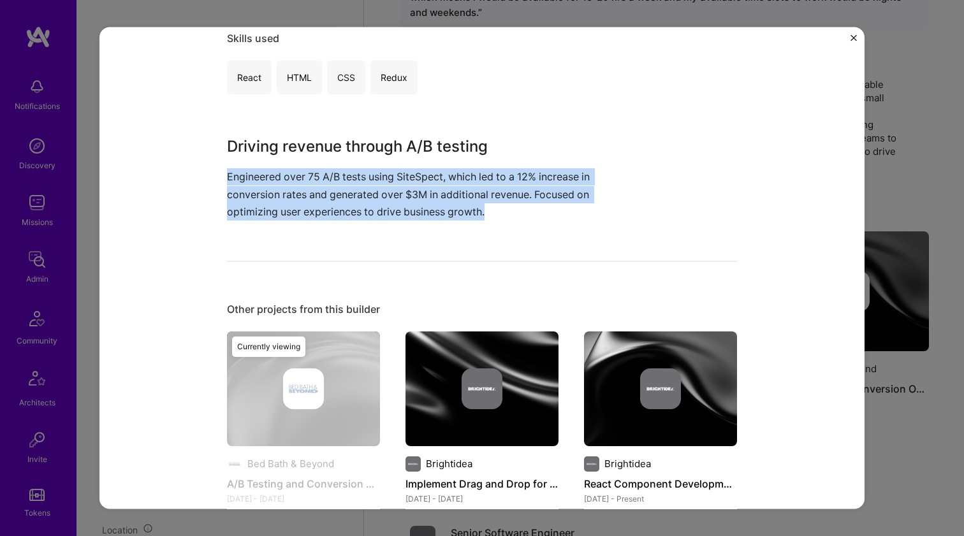
click at [391, 166] on div "Driving revenue through A/B testing Engineered over 75 A/B tests using SiteSpec…" at bounding box center [434, 177] width 414 height 85
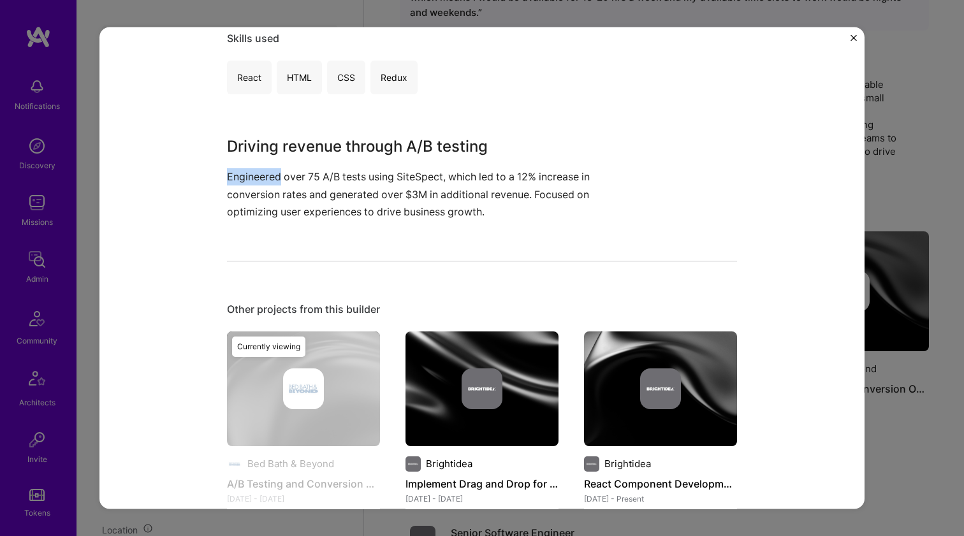
click at [391, 166] on div "Driving revenue through A/B testing Engineered over 75 A/B tests using SiteSpec…" at bounding box center [434, 177] width 414 height 85
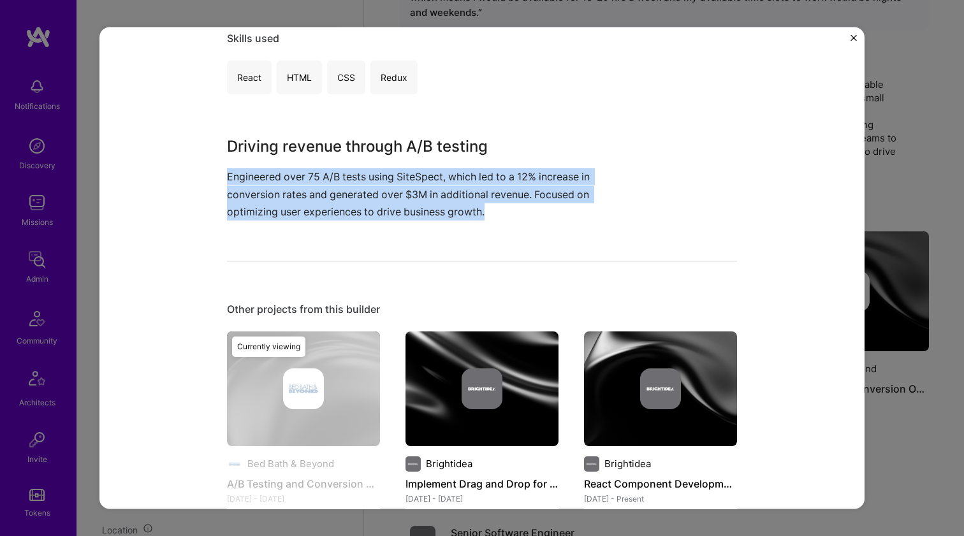
click at [391, 166] on div "Driving revenue through A/B testing Engineered over 75 A/B tests using SiteSpec…" at bounding box center [434, 177] width 414 height 85
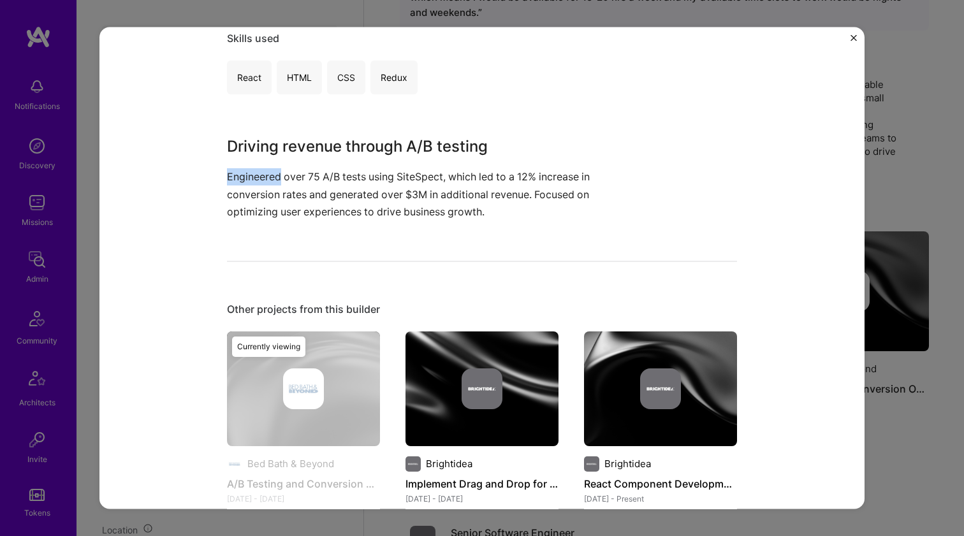
click at [391, 166] on div "Driving revenue through A/B testing Engineered over 75 A/B tests using SiteSpec…" at bounding box center [434, 177] width 414 height 85
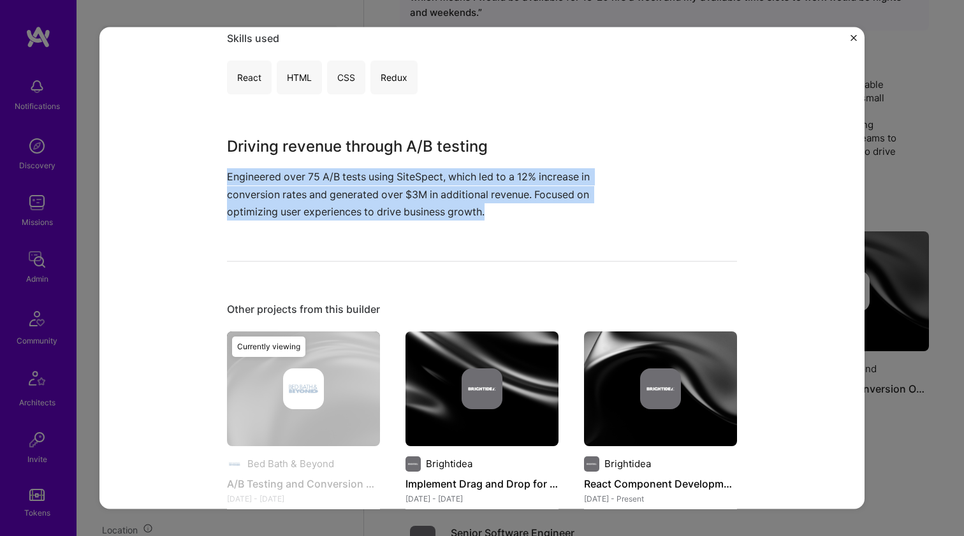
click at [391, 166] on div "Driving revenue through A/B testing Engineered over 75 A/B tests using SiteSpec…" at bounding box center [434, 177] width 414 height 85
click at [394, 161] on div "Driving revenue through A/B testing Engineered over 75 A/B tests using SiteSpec…" at bounding box center [434, 177] width 414 height 85
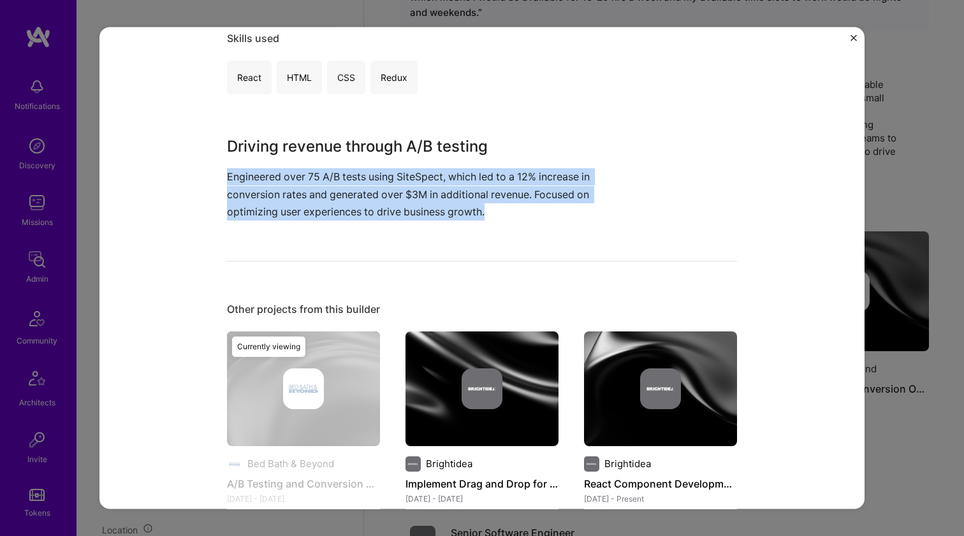
click at [394, 161] on div "Driving revenue through A/B testing Engineered over 75 A/B tests using SiteSpec…" at bounding box center [434, 177] width 414 height 85
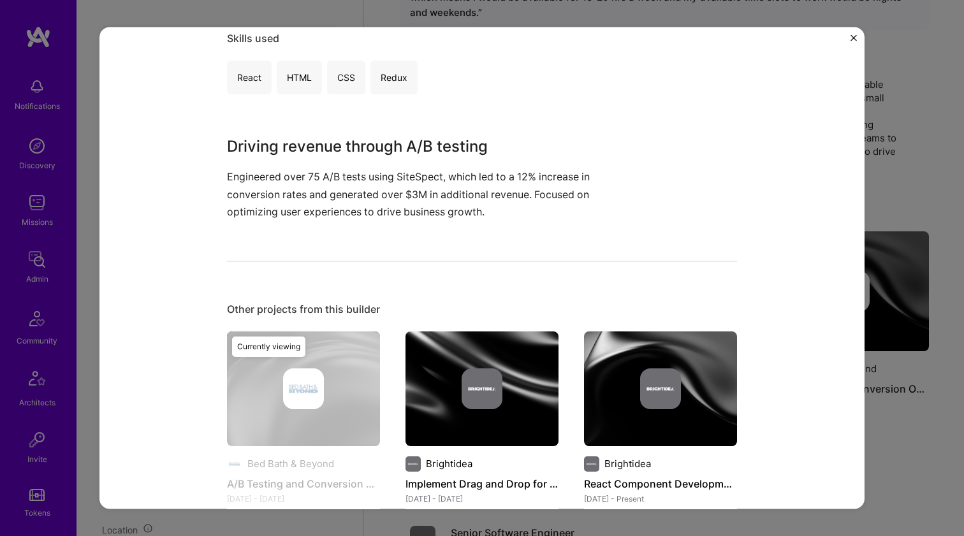
click at [398, 156] on h3 "Driving revenue through A/B testing" at bounding box center [434, 146] width 414 height 23
click at [407, 145] on h3 "Driving revenue through A/B testing" at bounding box center [434, 146] width 414 height 23
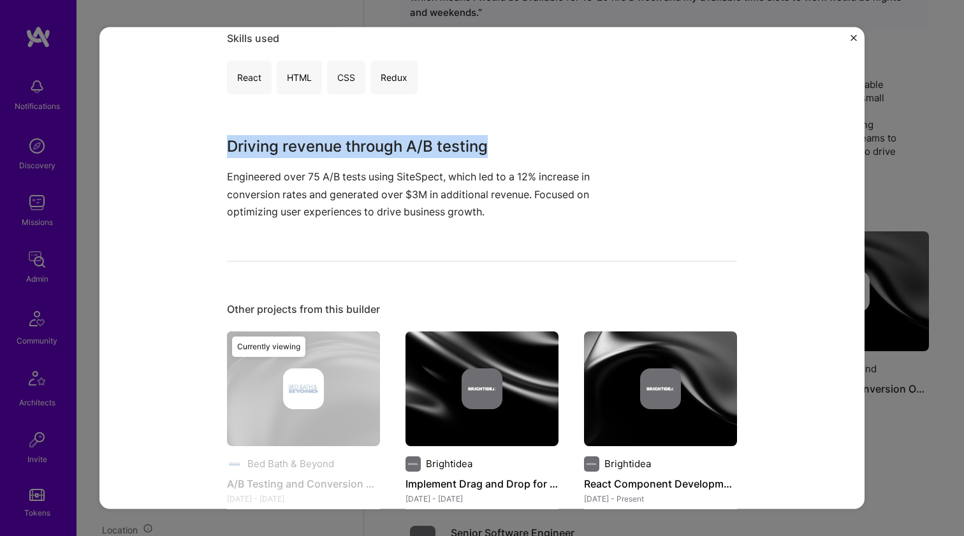
click at [407, 145] on h3 "Driving revenue through A/B testing" at bounding box center [434, 146] width 414 height 23
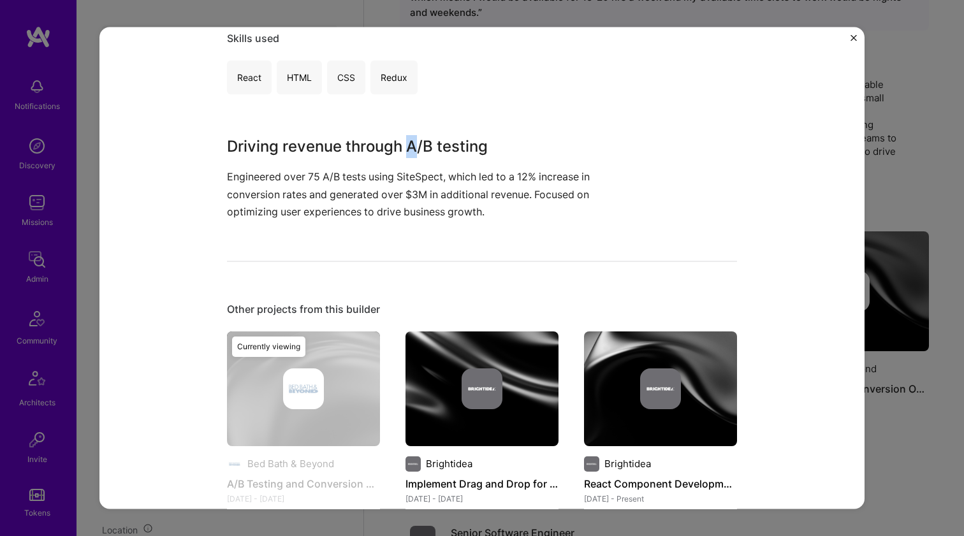
click at [407, 145] on h3 "Driving revenue through A/B testing" at bounding box center [434, 146] width 414 height 23
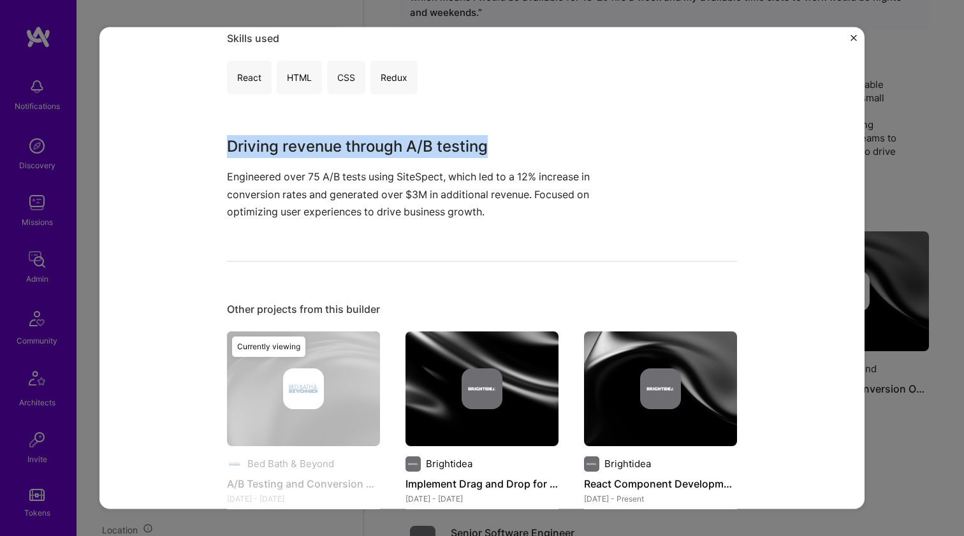
click at [407, 145] on h3 "Driving revenue through A/B testing" at bounding box center [434, 146] width 414 height 23
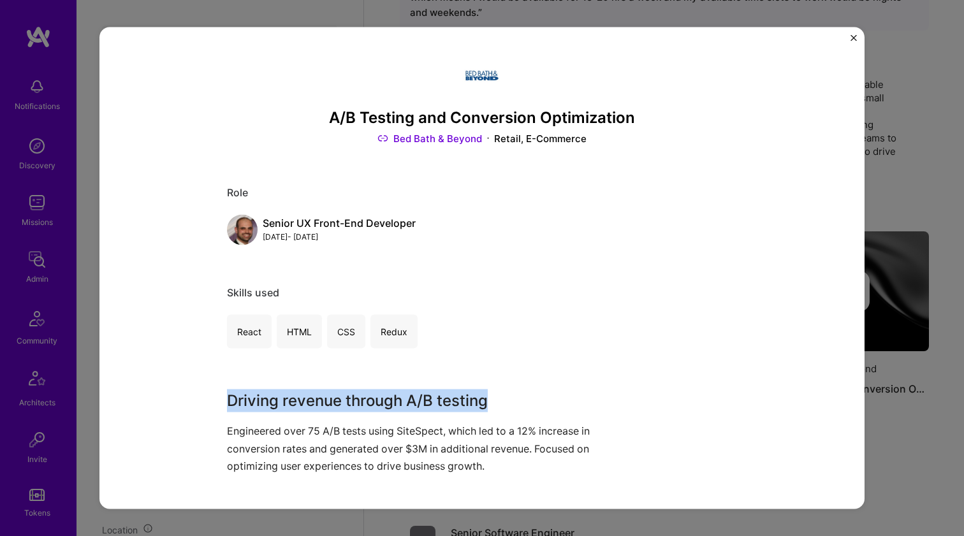
scroll to position [114, 0]
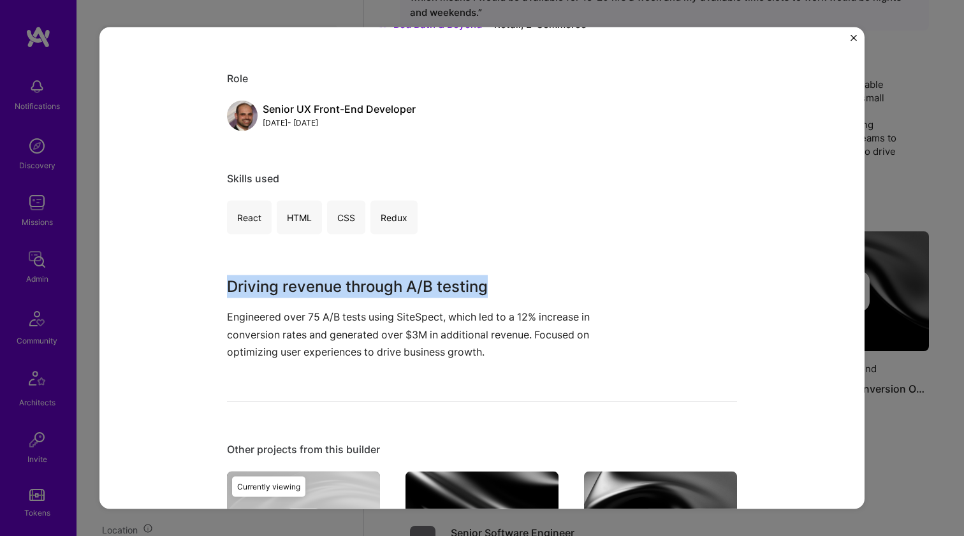
click at [237, 288] on h3 "Driving revenue through A/B testing" at bounding box center [434, 286] width 414 height 23
click at [237, 287] on h3 "Driving revenue through A/B testing" at bounding box center [434, 286] width 414 height 23
drag, startPoint x: 237, startPoint y: 287, endPoint x: 195, endPoint y: 387, distance: 108.6
click at [195, 387] on div "A/B Testing and Conversion Optimization Bed Bath & Beyond Retail, E-Commerce Ro…" at bounding box center [481, 268] width 765 height 483
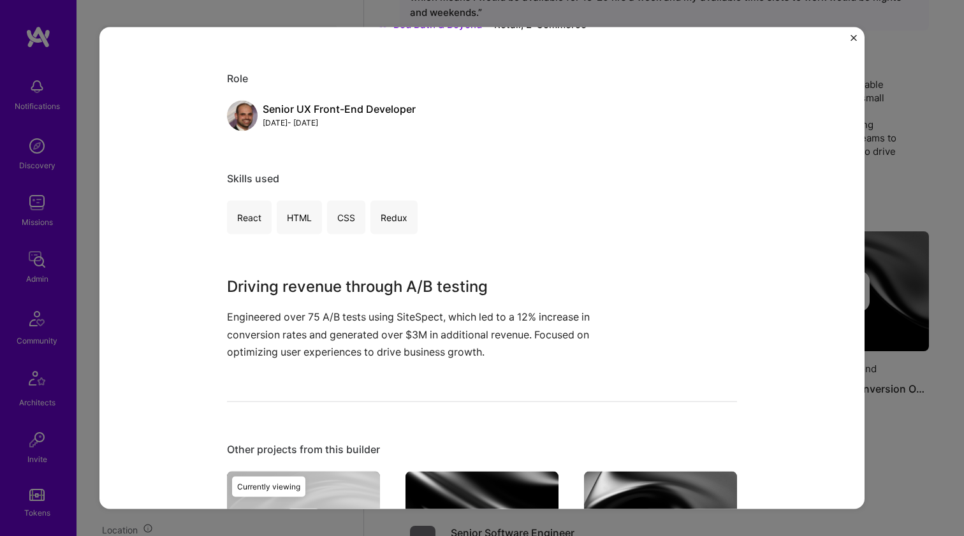
click at [195, 387] on div "A/B Testing and Conversion Optimization Bed Bath & Beyond Retail, E-Commerce Ro…" at bounding box center [481, 268] width 765 height 483
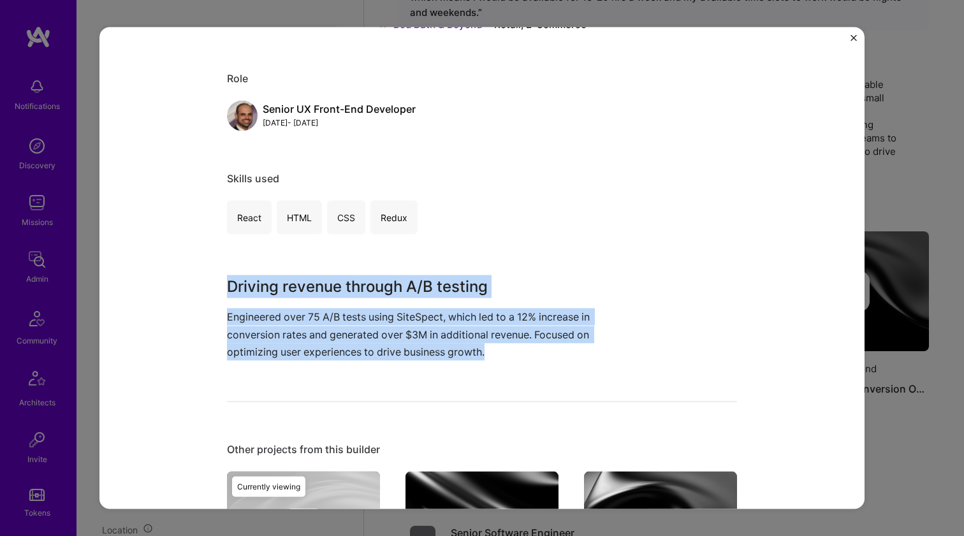
drag, startPoint x: 207, startPoint y: 378, endPoint x: 264, endPoint y: 269, distance: 123.2
click at [264, 269] on div "A/B Testing and Conversion Optimization Bed Bath & Beyond Retail, E-Commerce Ro…" at bounding box center [481, 268] width 765 height 483
click at [264, 269] on div "A/B Testing and Conversion Optimization Bed Bath & Beyond Retail, E-Commerce Ro…" at bounding box center [482, 310] width 510 height 745
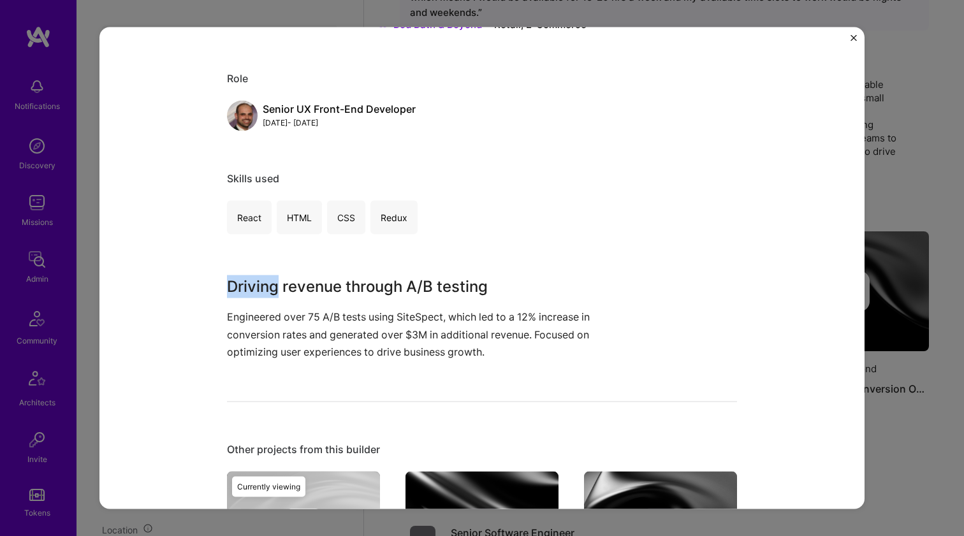
click at [264, 269] on div "A/B Testing and Conversion Optimization Bed Bath & Beyond Retail, E-Commerce Ro…" at bounding box center [482, 310] width 510 height 745
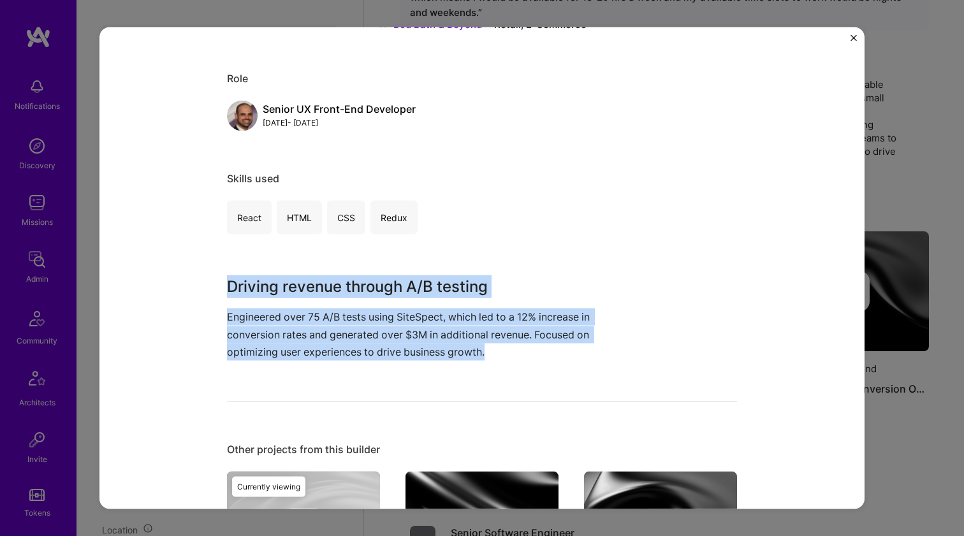
drag, startPoint x: 264, startPoint y: 269, endPoint x: 229, endPoint y: 333, distance: 73.3
click at [229, 333] on div "A/B Testing and Conversion Optimization Bed Bath & Beyond Retail, E-Commerce Ro…" at bounding box center [482, 310] width 510 height 745
click at [229, 333] on p "Engineered over 75 A/B tests using SiteSpect, which led to a 12% increase in co…" at bounding box center [434, 335] width 414 height 52
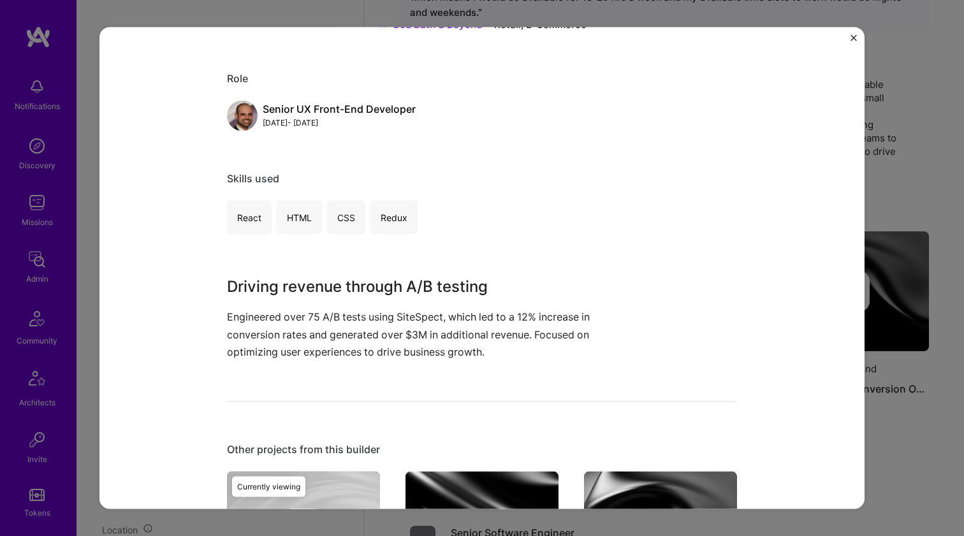
click at [217, 367] on div "A/B Testing and Conversion Optimization Bed Bath & Beyond Retail, E-Commerce Ro…" at bounding box center [481, 268] width 765 height 483
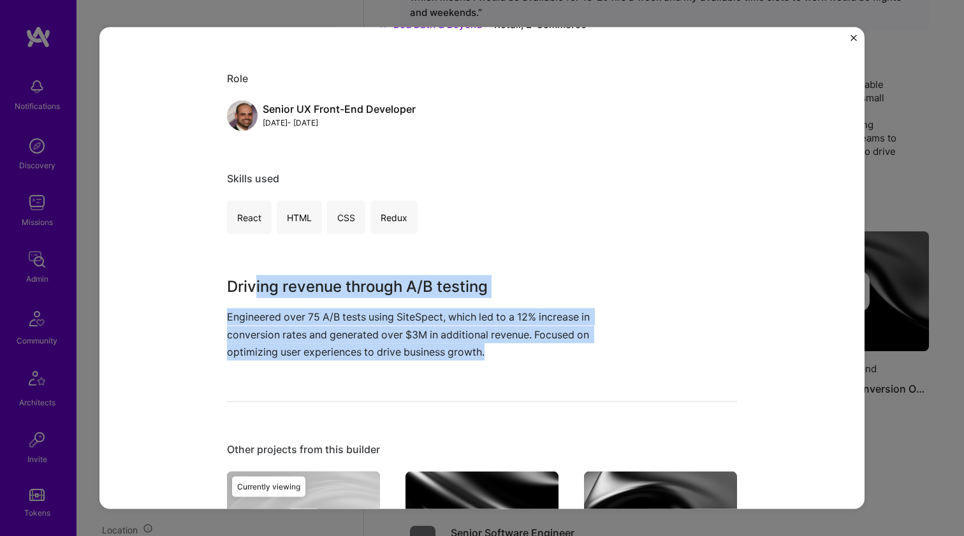
drag, startPoint x: 217, startPoint y: 367, endPoint x: 250, endPoint y: 281, distance: 91.6
click at [250, 281] on div "A/B Testing and Conversion Optimization Bed Bath & Beyond Retail, E-Commerce Ro…" at bounding box center [481, 268] width 765 height 483
click at [251, 280] on h3 "Driving revenue through A/B testing" at bounding box center [434, 286] width 414 height 23
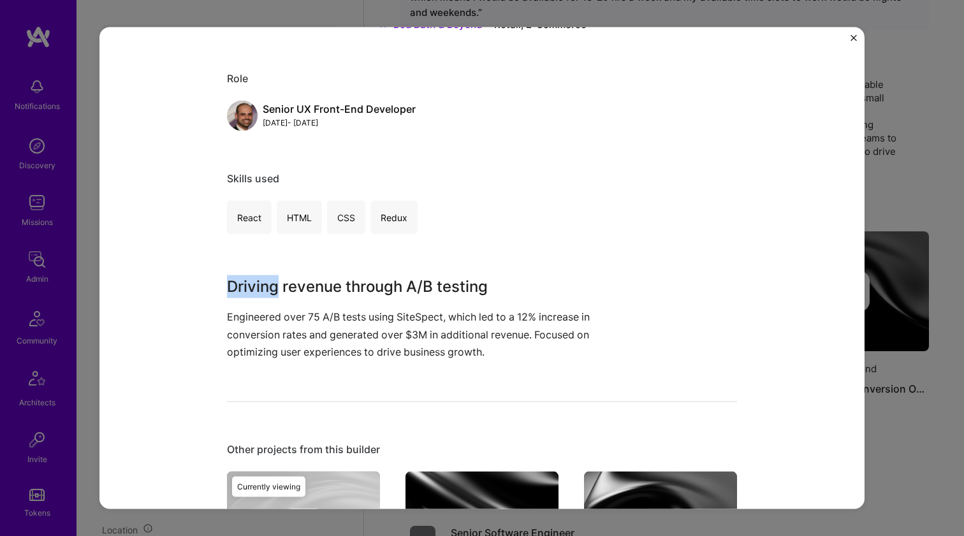
click at [251, 280] on h3 "Driving revenue through A/B testing" at bounding box center [434, 286] width 414 height 23
drag, startPoint x: 251, startPoint y: 280, endPoint x: 226, endPoint y: 344, distance: 68.4
click at [227, 344] on div "Driving revenue through A/B testing Engineered over 75 A/B tests using SiteSpec…" at bounding box center [434, 317] width 414 height 85
click at [227, 344] on p "Engineered over 75 A/B tests using SiteSpect, which led to a 12% increase in co…" at bounding box center [434, 335] width 414 height 52
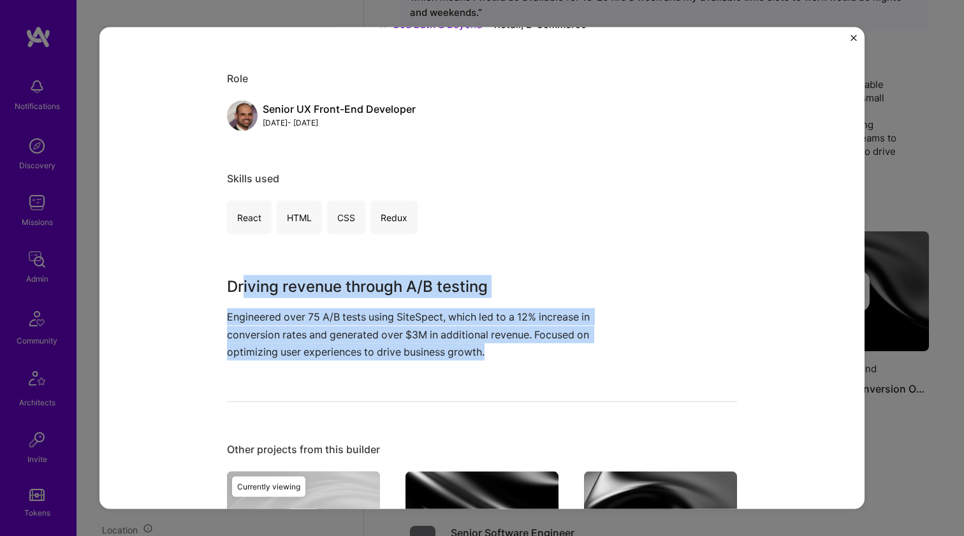
drag, startPoint x: 217, startPoint y: 370, endPoint x: 242, endPoint y: 281, distance: 92.6
click at [242, 281] on div "A/B Testing and Conversion Optimization Bed Bath & Beyond Retail, E-Commerce Ro…" at bounding box center [481, 268] width 765 height 483
click at [242, 281] on h3 "Driving revenue through A/B testing" at bounding box center [434, 286] width 414 height 23
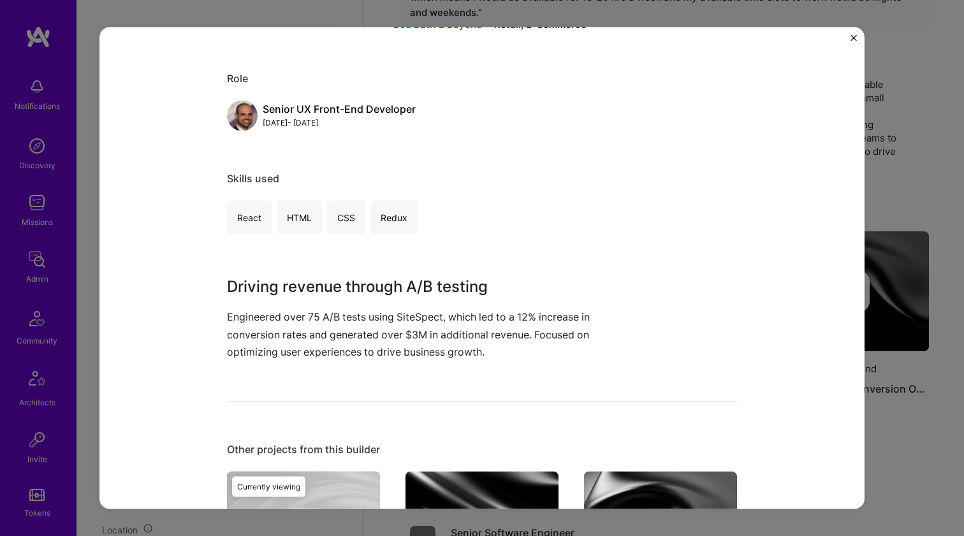
click at [246, 272] on div "A/B Testing and Conversion Optimization Bed Bath & Beyond Retail, E-Commerce Ro…" at bounding box center [482, 310] width 510 height 745
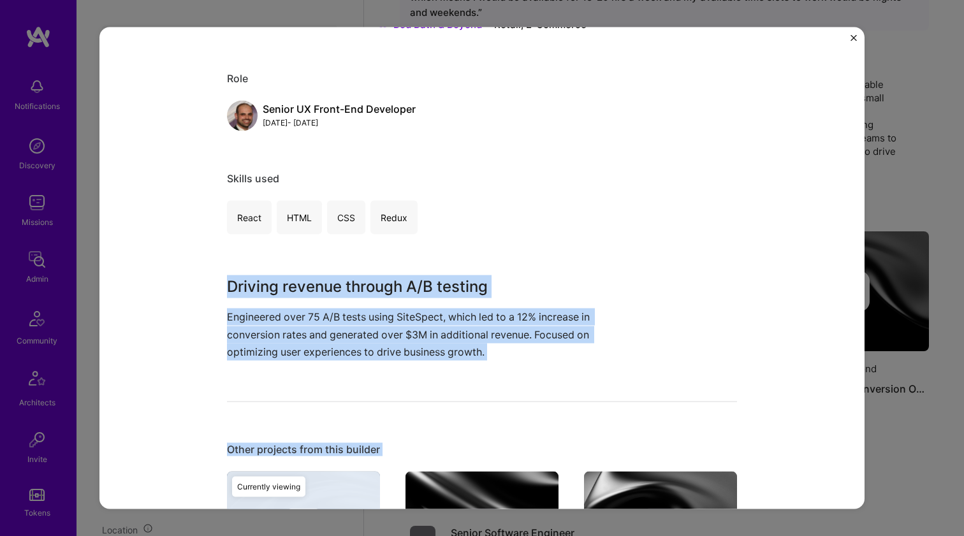
drag, startPoint x: 246, startPoint y: 272, endPoint x: 208, endPoint y: 404, distance: 137.2
click at [208, 404] on div "A/B Testing and Conversion Optimization Bed Bath & Beyond Retail, E-Commerce Ro…" at bounding box center [481, 268] width 765 height 483
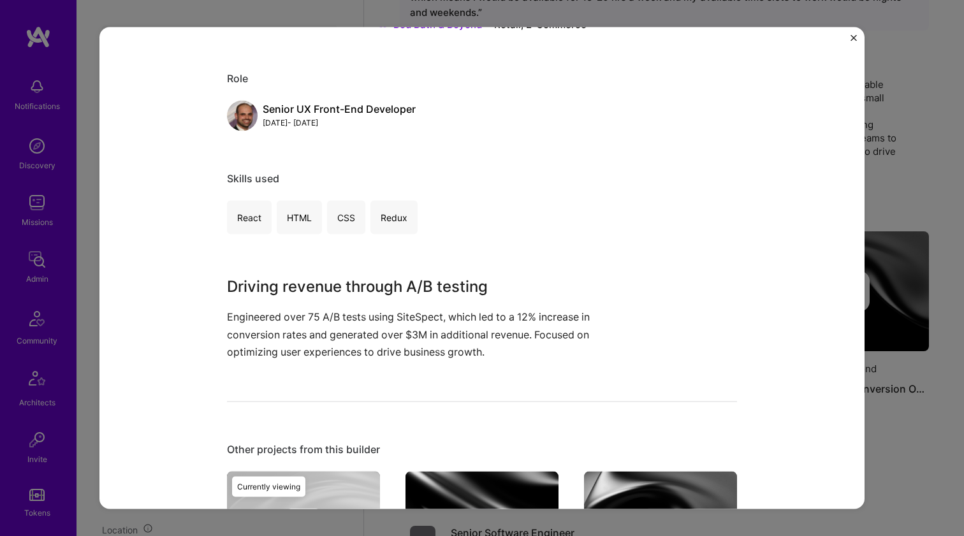
click at [229, 382] on div "A/B Testing and Conversion Optimization Bed Bath & Beyond Retail, E-Commerce Ro…" at bounding box center [482, 310] width 510 height 745
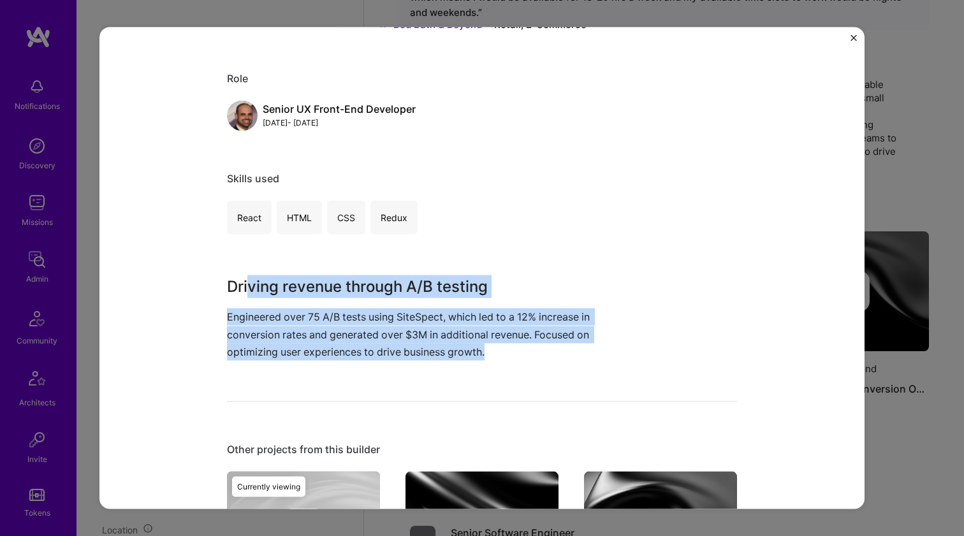
drag, startPoint x: 229, startPoint y: 382, endPoint x: 247, endPoint y: 280, distance: 104.2
click at [247, 280] on div "A/B Testing and Conversion Optimization Bed Bath & Beyond Retail, E-Commerce Ro…" at bounding box center [482, 310] width 510 height 745
click at [247, 280] on h3 "Driving revenue through A/B testing" at bounding box center [434, 286] width 414 height 23
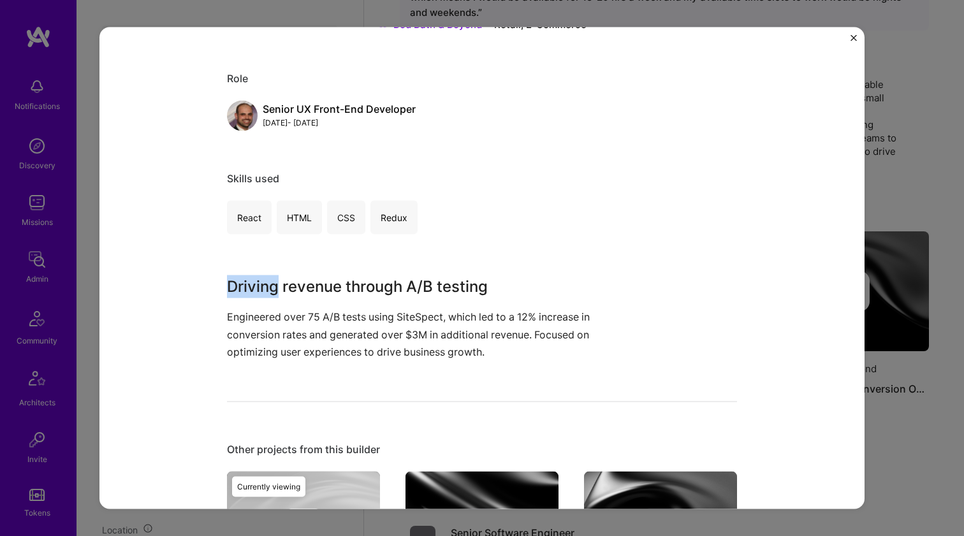
click at [247, 280] on h3 "Driving revenue through A/B testing" at bounding box center [434, 286] width 414 height 23
drag, startPoint x: 247, startPoint y: 280, endPoint x: 202, endPoint y: 379, distance: 109.0
click at [202, 379] on div "A/B Testing and Conversion Optimization Bed Bath & Beyond Retail, E-Commerce Ro…" at bounding box center [481, 268] width 765 height 483
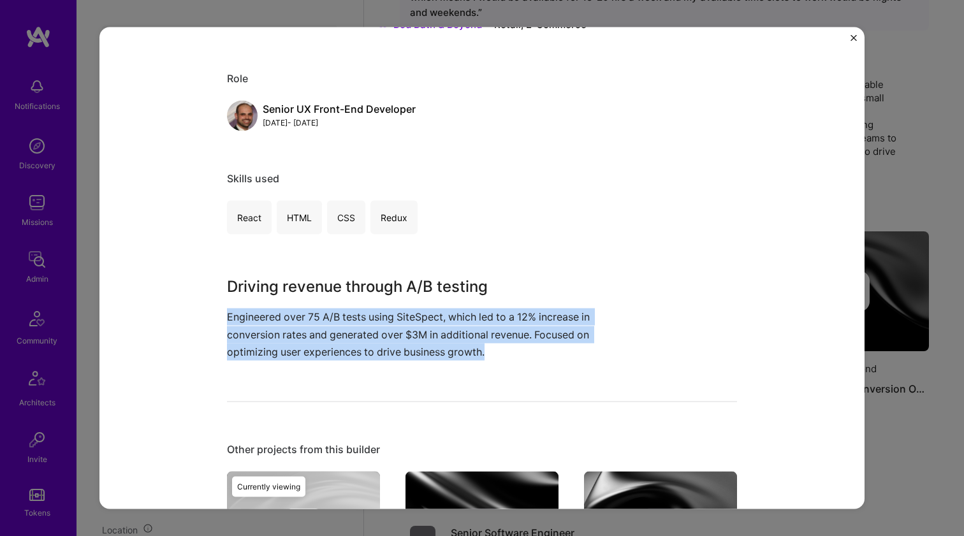
drag, startPoint x: 202, startPoint y: 379, endPoint x: 254, endPoint y: 293, distance: 100.2
click at [251, 297] on div "A/B Testing and Conversion Optimization Bed Bath & Beyond Retail, E-Commerce Ro…" at bounding box center [481, 268] width 765 height 483
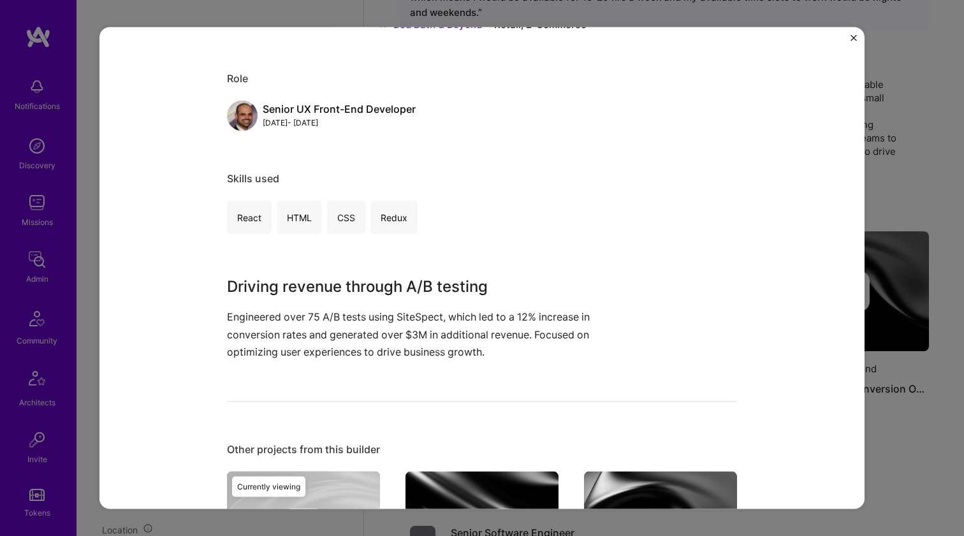
click at [255, 292] on h3 "Driving revenue through A/B testing" at bounding box center [434, 286] width 414 height 23
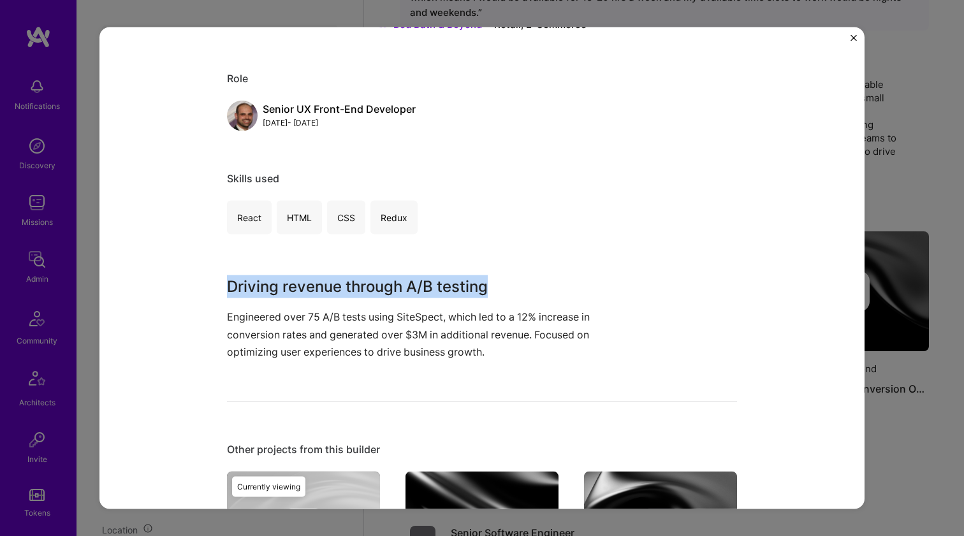
drag, startPoint x: 255, startPoint y: 292, endPoint x: 229, endPoint y: 379, distance: 91.0
click at [229, 379] on div "A/B Testing and Conversion Optimization Bed Bath & Beyond Retail, E-Commerce Ro…" at bounding box center [482, 310] width 510 height 745
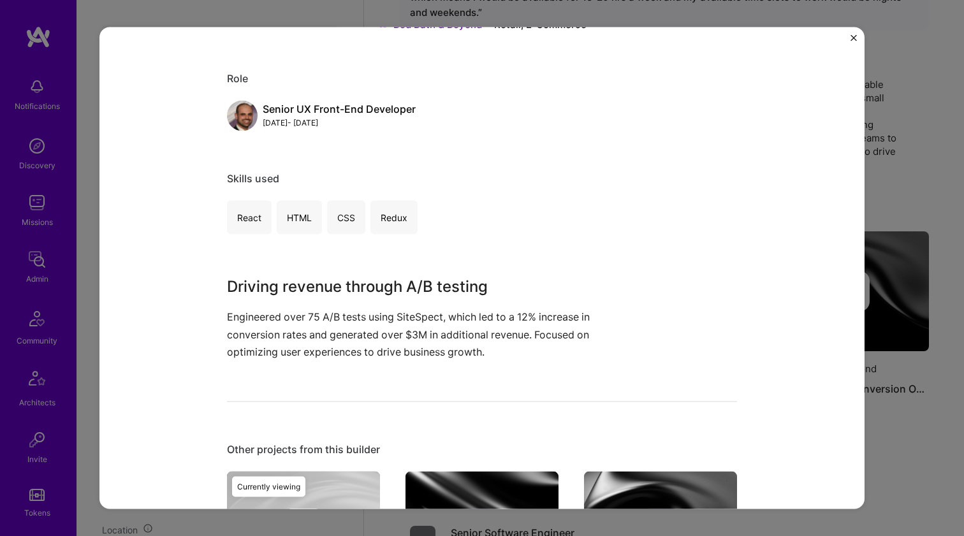
click at [229, 379] on div "A/B Testing and Conversion Optimization Bed Bath & Beyond Retail, E-Commerce Ro…" at bounding box center [482, 310] width 510 height 745
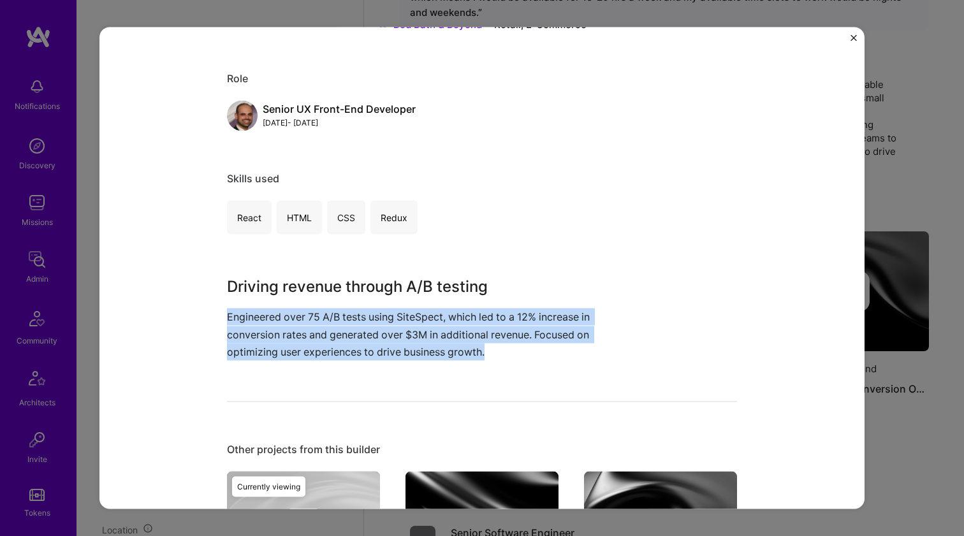
drag, startPoint x: 229, startPoint y: 379, endPoint x: 270, endPoint y: 295, distance: 93.8
click at [267, 298] on div "A/B Testing and Conversion Optimization Bed Bath & Beyond Retail, E-Commerce Ro…" at bounding box center [482, 310] width 510 height 745
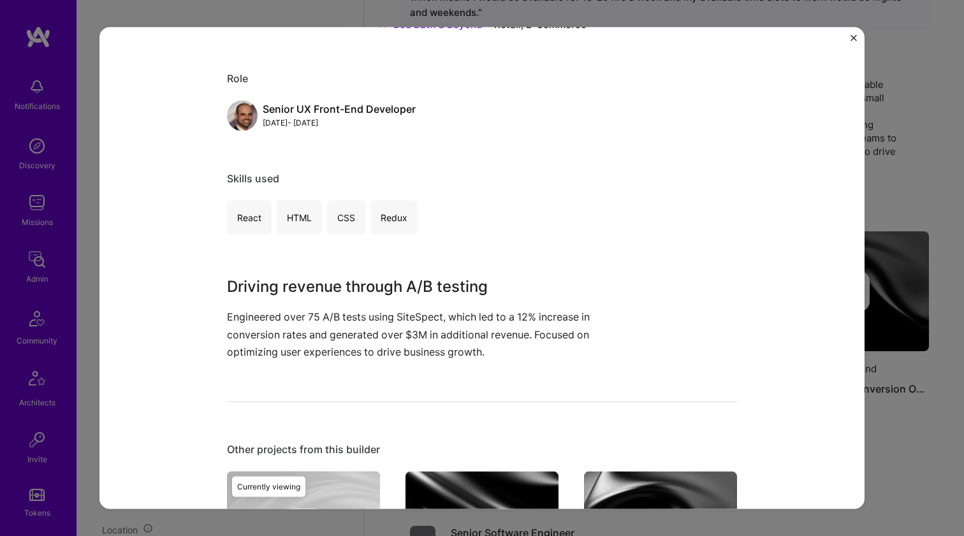
click at [271, 293] on h3 "Driving revenue through A/B testing" at bounding box center [434, 286] width 414 height 23
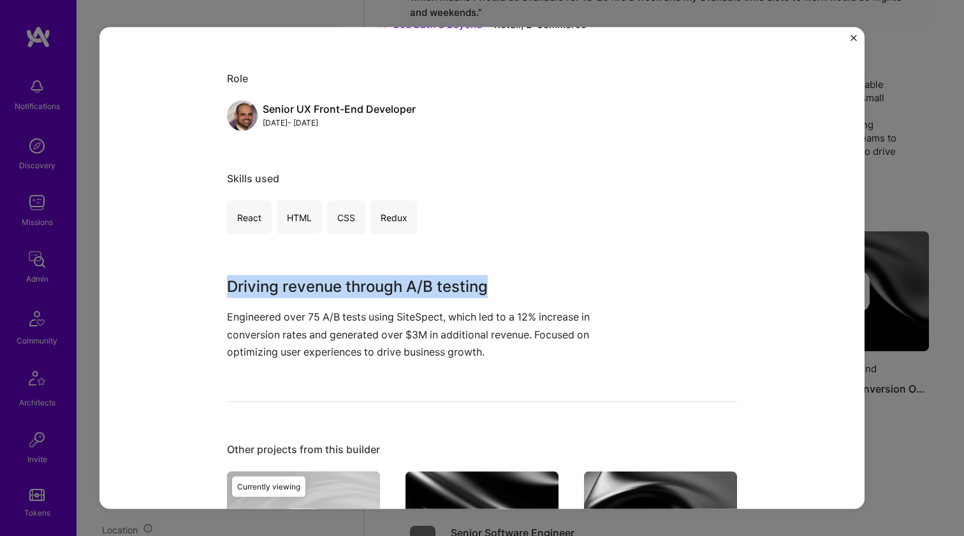
drag, startPoint x: 271, startPoint y: 293, endPoint x: 237, endPoint y: 358, distance: 73.8
click at [237, 358] on div "Driving revenue through A/B testing Engineered over 75 A/B tests using SiteSpec…" at bounding box center [434, 317] width 414 height 85
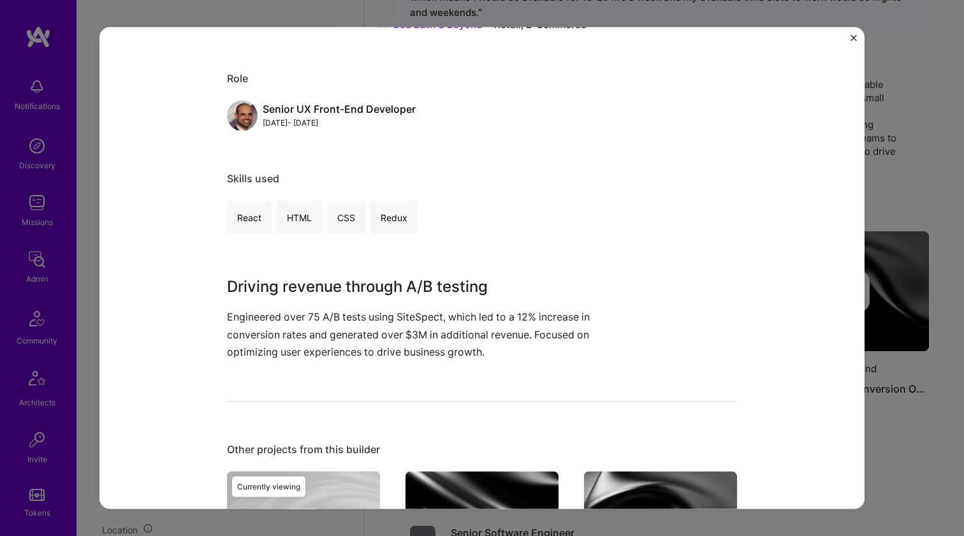
click at [237, 358] on p "Engineered over 75 A/B tests using SiteSpect, which led to a 12% increase in co…" at bounding box center [434, 335] width 414 height 52
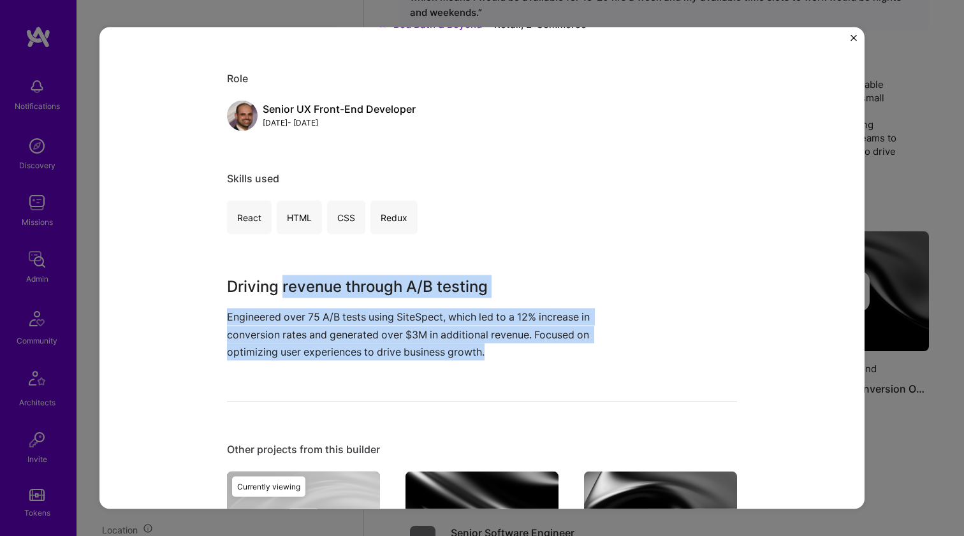
drag, startPoint x: 237, startPoint y: 358, endPoint x: 284, endPoint y: 271, distance: 99.0
click at [284, 271] on div "A/B Testing and Conversion Optimization Bed Bath & Beyond Retail, E-Commerce Ro…" at bounding box center [482, 310] width 510 height 745
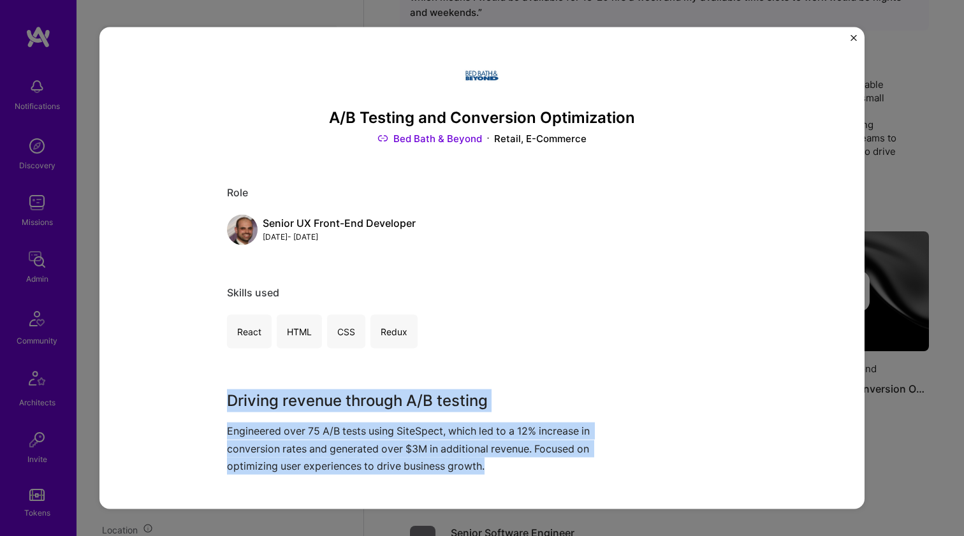
scroll to position [313, 0]
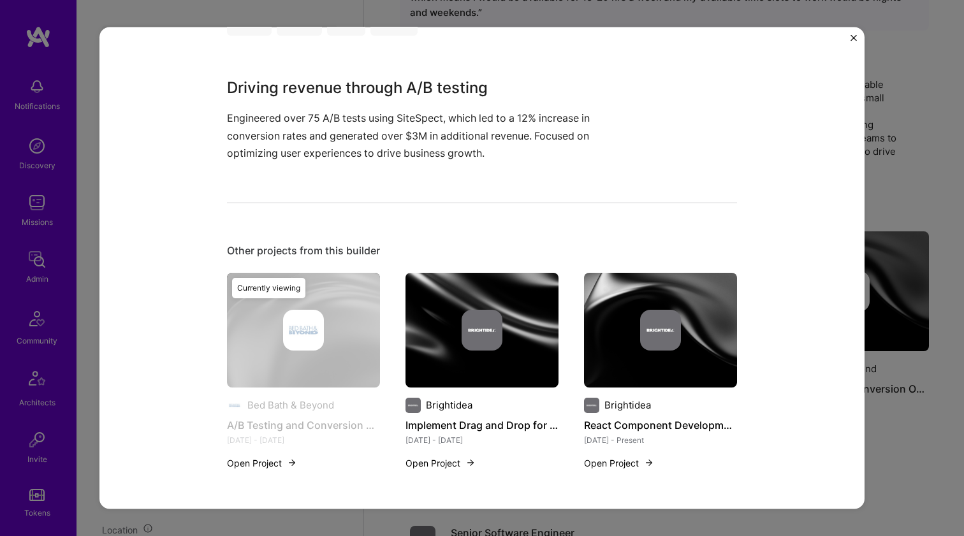
click at [431, 388] on div "Brightidea Implement Drag and Drop for Best Ideas Feb 2023 - Feb 2023 Open Proj…" at bounding box center [481, 359] width 153 height 174
click at [437, 380] on img at bounding box center [481, 329] width 153 height 115
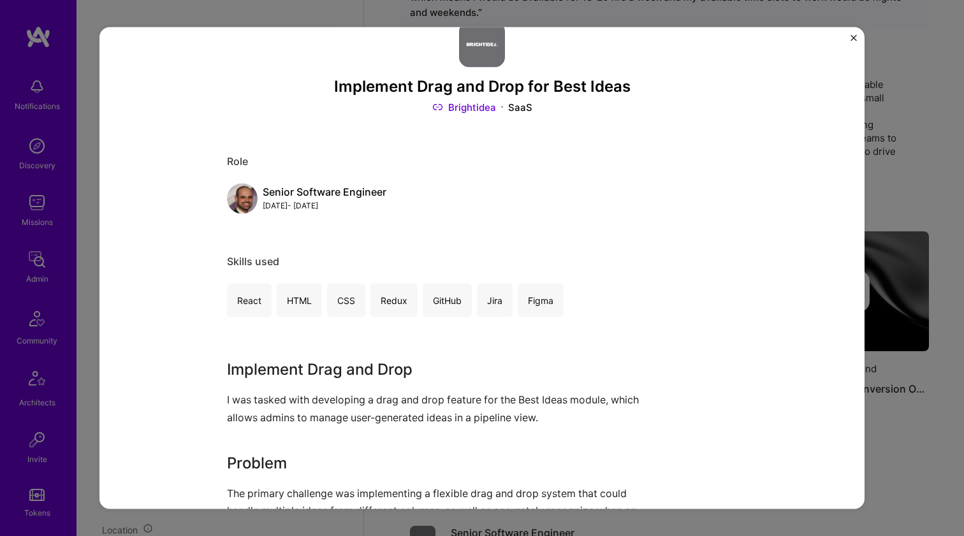
scroll to position [125, 0]
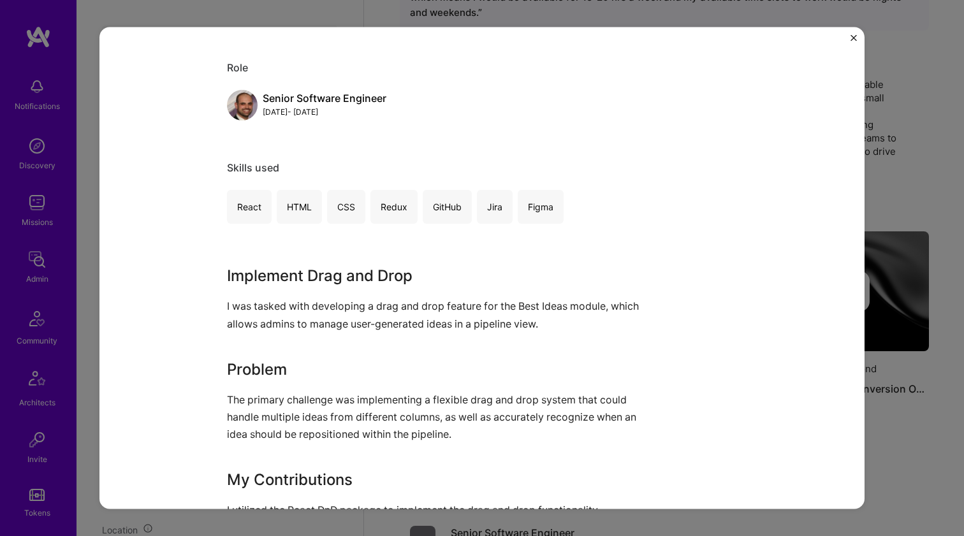
click at [417, 298] on p "I was tasked with developing a drag and drop feature for the Best Ideas module,…" at bounding box center [434, 315] width 414 height 34
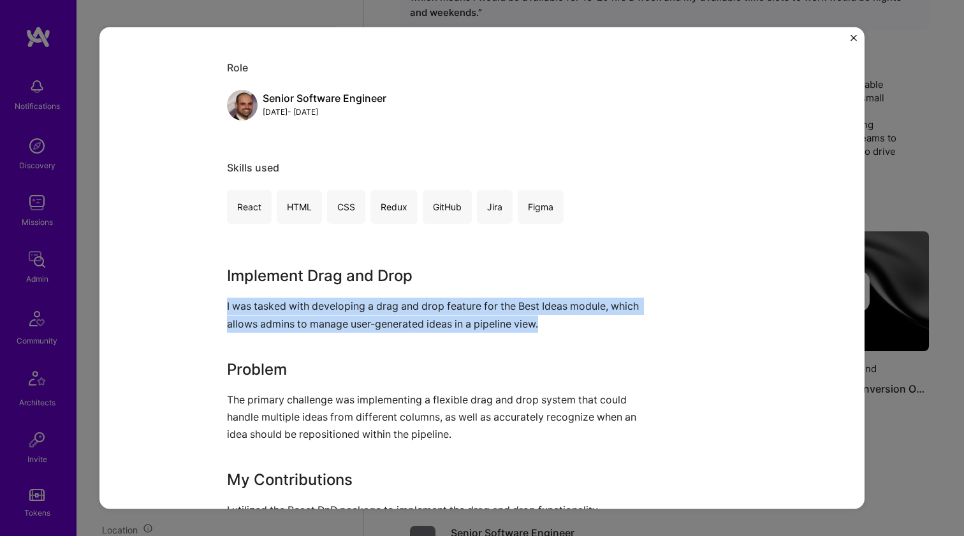
click at [417, 298] on p "I was tasked with developing a drag and drop feature for the Best Ideas module,…" at bounding box center [434, 315] width 414 height 34
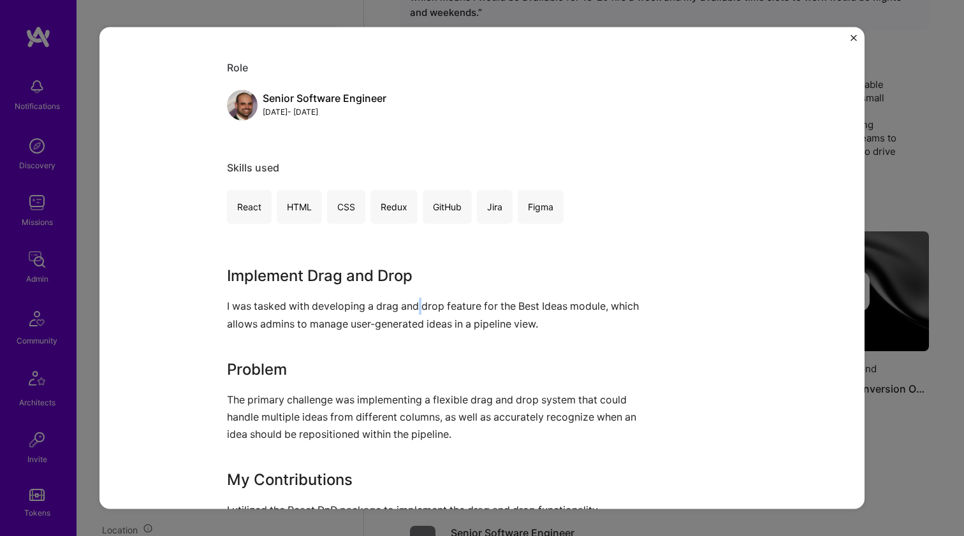
click at [417, 298] on p "I was tasked with developing a drag and drop feature for the Best Ideas module,…" at bounding box center [434, 315] width 414 height 34
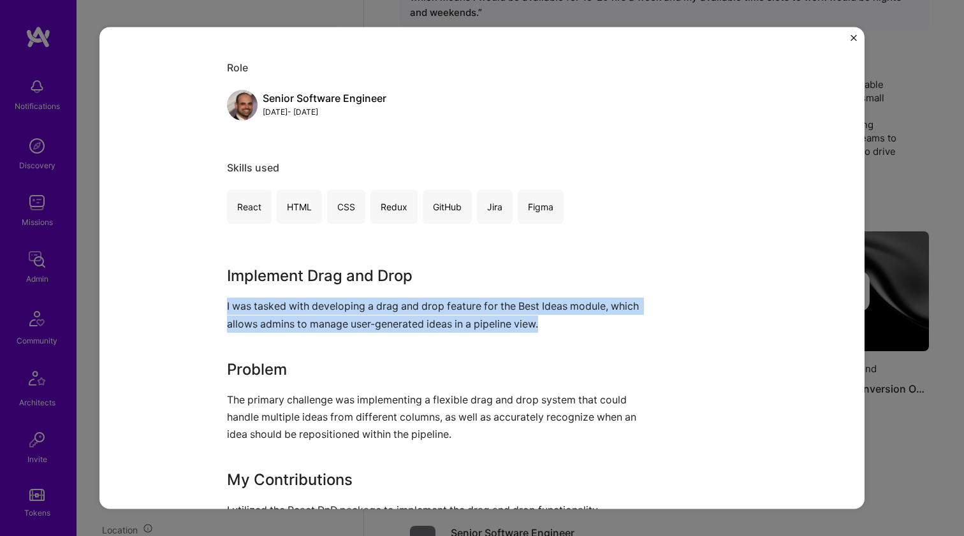
click at [417, 298] on p "I was tasked with developing a drag and drop feature for the Best Ideas module,…" at bounding box center [434, 315] width 414 height 34
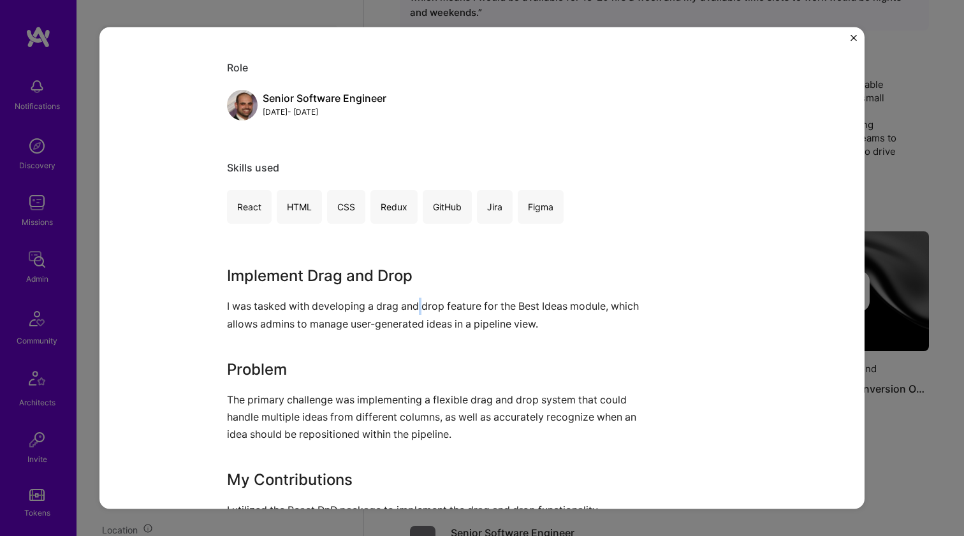
click at [417, 298] on p "I was tasked with developing a drag and drop feature for the Best Ideas module,…" at bounding box center [434, 315] width 414 height 34
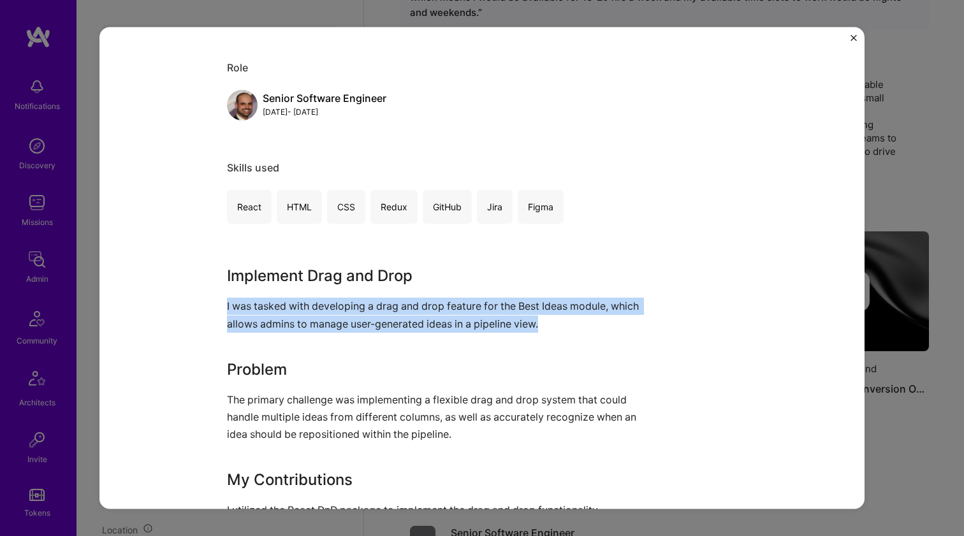
click at [417, 298] on p "I was tasked with developing a drag and drop feature for the Best Ideas module,…" at bounding box center [434, 315] width 414 height 34
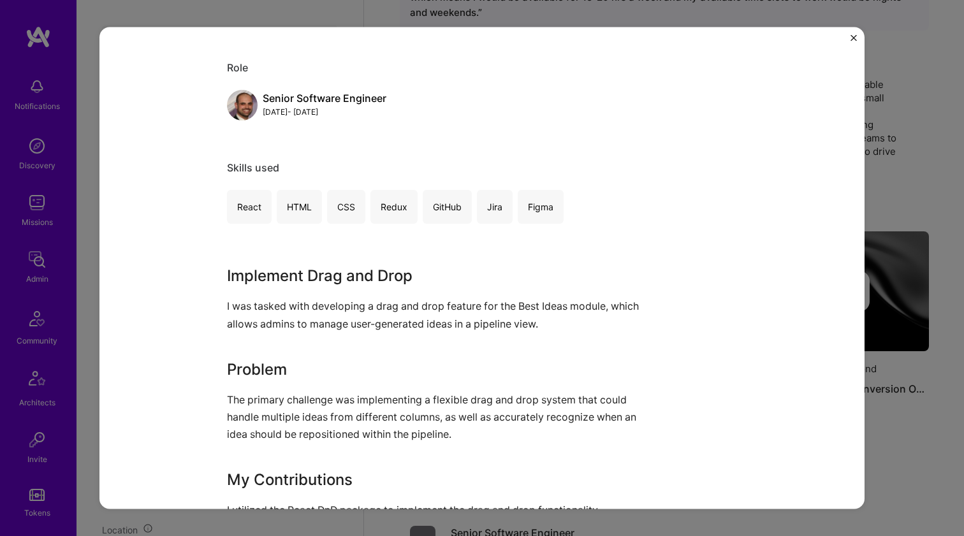
click at [436, 263] on div "Implement Drag and Drop for Best Ideas Brightidea SaaS Role Senior Software Eng…" at bounding box center [482, 454] width 510 height 1054
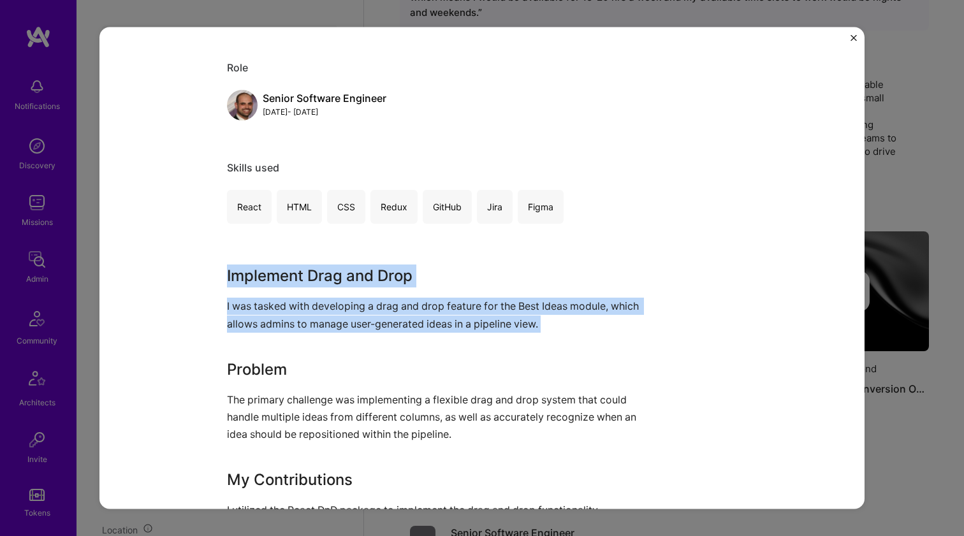
drag, startPoint x: 436, startPoint y: 263, endPoint x: 391, endPoint y: 315, distance: 68.7
click at [391, 315] on div "Implement Drag and Drop for Best Ideas Brightidea SaaS Role Senior Software Eng…" at bounding box center [482, 454] width 510 height 1054
click at [391, 315] on p "I was tasked with developing a drag and drop feature for the Best Ideas module,…" at bounding box center [434, 315] width 414 height 34
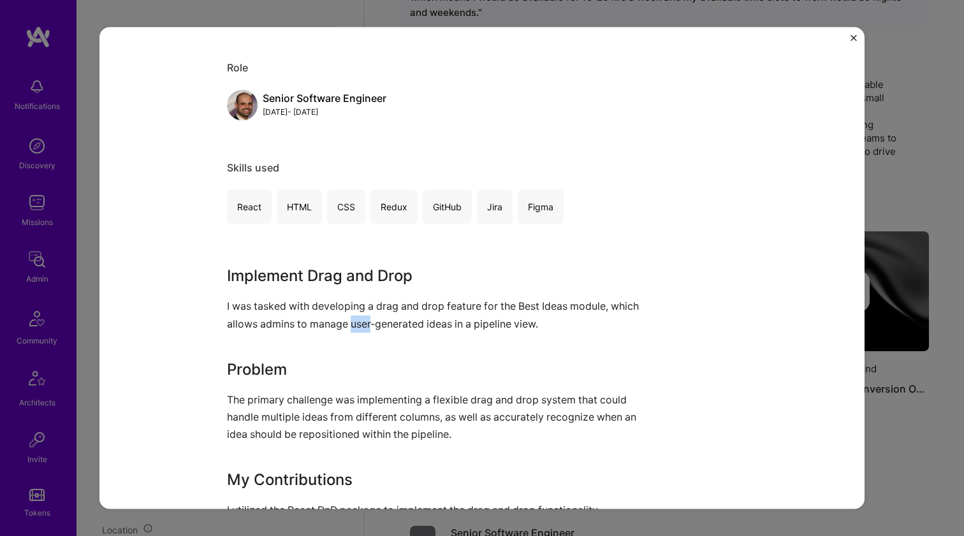
click at [391, 315] on p "I was tasked with developing a drag and drop feature for the Best Ideas module,…" at bounding box center [434, 315] width 414 height 34
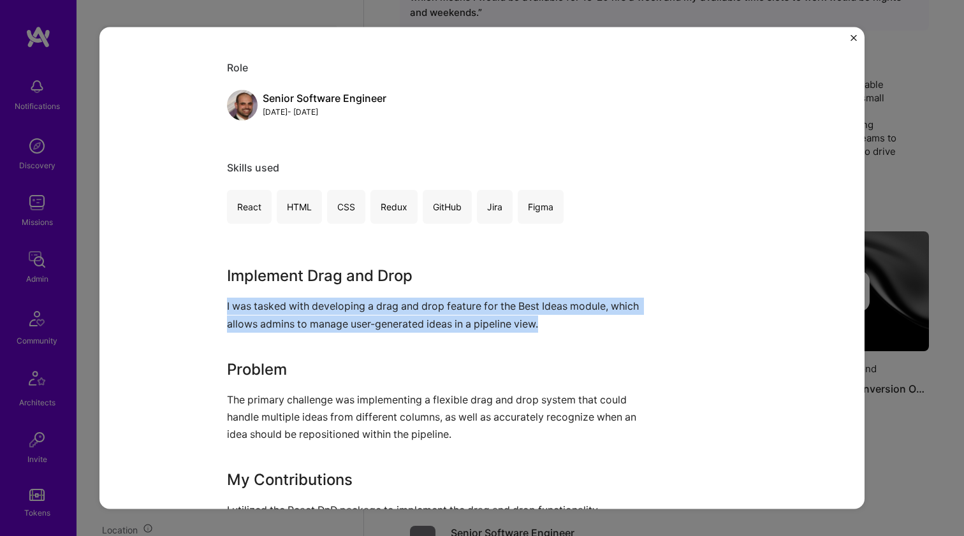
drag, startPoint x: 391, startPoint y: 315, endPoint x: 444, endPoint y: 273, distance: 67.1
click at [442, 275] on div "Implement Drag and Drop I was tasked with developing a drag and drop feature fo…" at bounding box center [434, 461] width 414 height 393
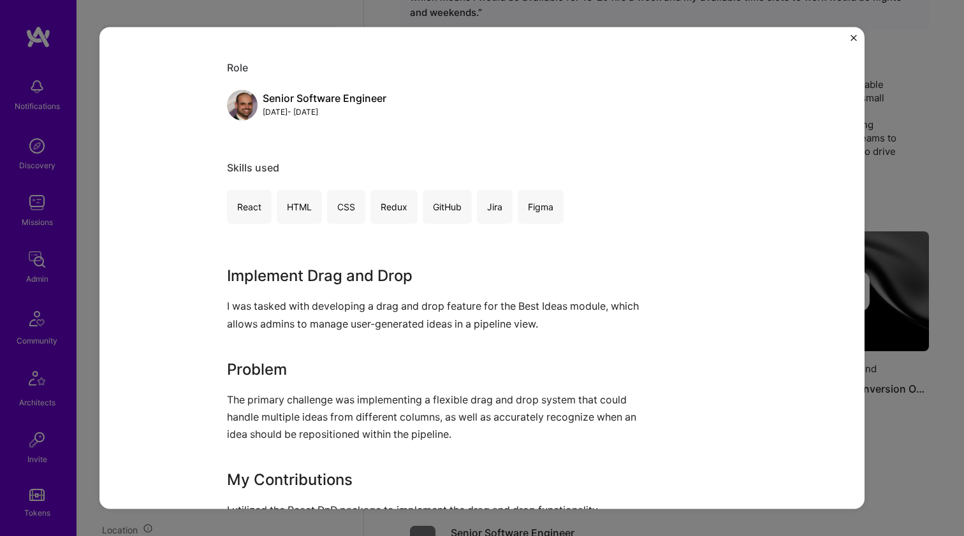
click at [444, 273] on h3 "Implement Drag and Drop" at bounding box center [434, 276] width 414 height 23
drag, startPoint x: 444, startPoint y: 273, endPoint x: 410, endPoint y: 307, distance: 48.2
click at [410, 307] on div "Implement Drag and Drop I was tasked with developing a drag and drop feature fo…" at bounding box center [434, 461] width 414 height 393
click at [410, 307] on p "I was tasked with developing a drag and drop feature for the Best Ideas module,…" at bounding box center [434, 315] width 414 height 34
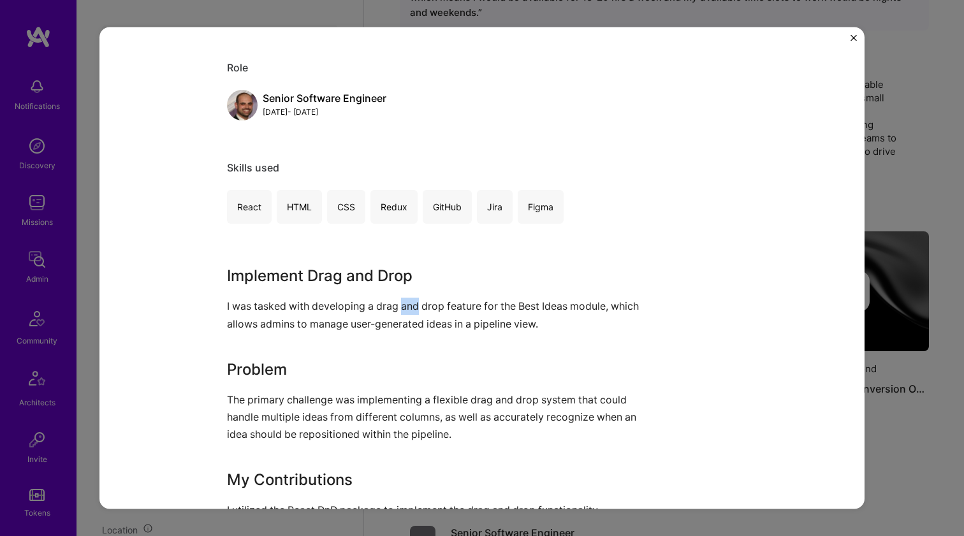
click at [410, 307] on p "I was tasked with developing a drag and drop feature for the Best Ideas module,…" at bounding box center [434, 315] width 414 height 34
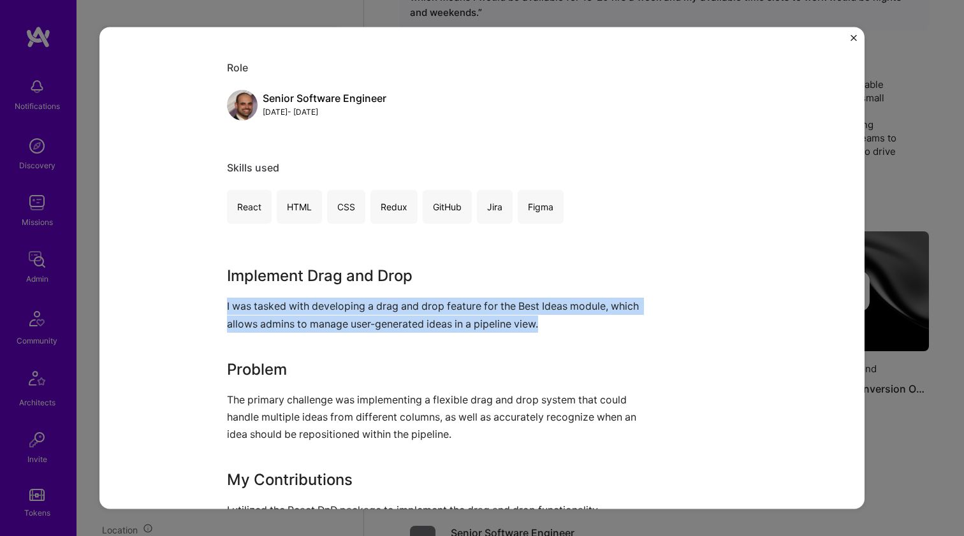
drag, startPoint x: 410, startPoint y: 307, endPoint x: 425, endPoint y: 272, distance: 38.8
click at [419, 283] on div "Implement Drag and Drop I was tasked with developing a drag and drop feature fo…" at bounding box center [434, 461] width 414 height 393
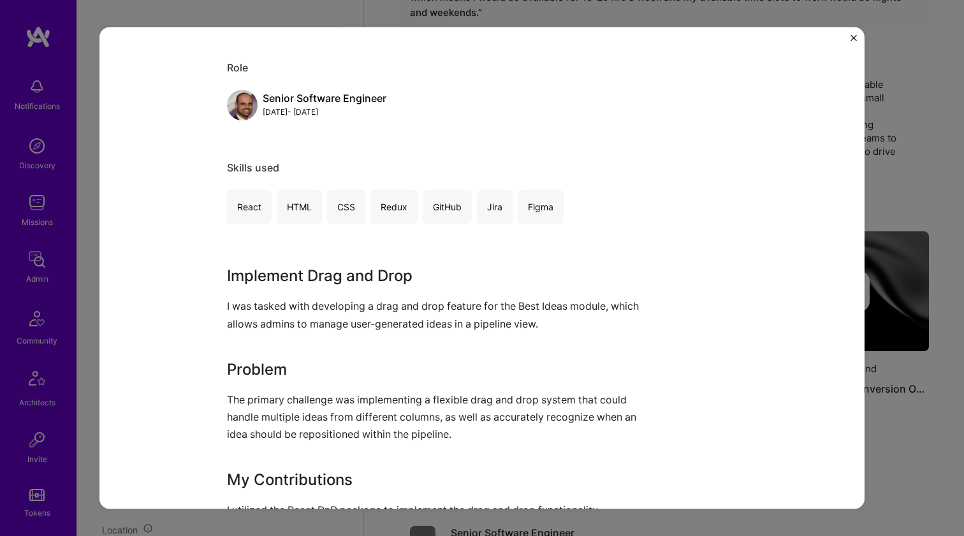
click at [425, 272] on h3 "Implement Drag and Drop" at bounding box center [434, 276] width 414 height 23
drag, startPoint x: 425, startPoint y: 272, endPoint x: 340, endPoint y: 319, distance: 97.6
click at [340, 319] on div "Implement Drag and Drop I was tasked with developing a drag and drop feature fo…" at bounding box center [434, 461] width 414 height 393
click at [340, 319] on p "I was tasked with developing a drag and drop feature for the Best Ideas module,…" at bounding box center [434, 315] width 414 height 34
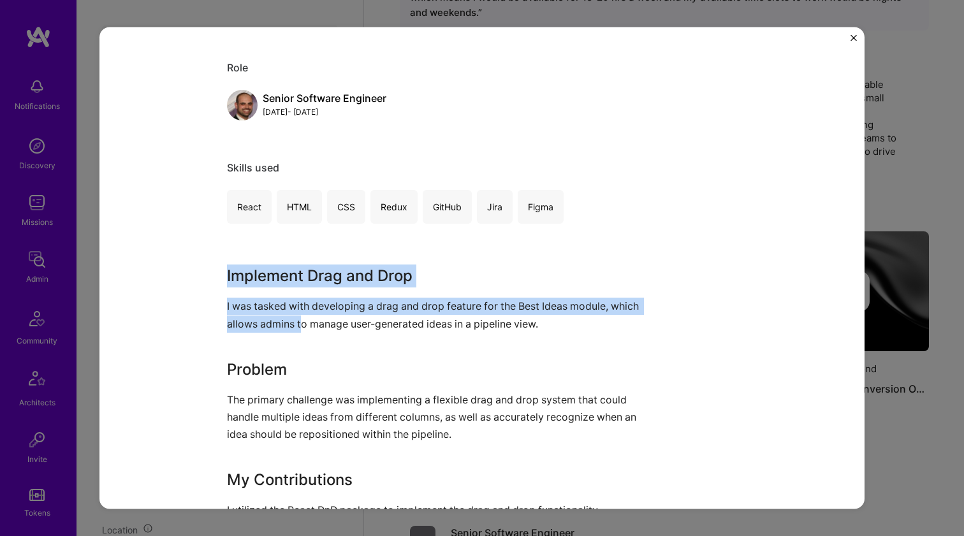
drag, startPoint x: 329, startPoint y: 323, endPoint x: 280, endPoint y: 260, distance: 79.5
click at [280, 260] on div "Implement Drag and Drop for Best Ideas Brightidea SaaS Role Senior Software Eng…" at bounding box center [482, 454] width 510 height 1054
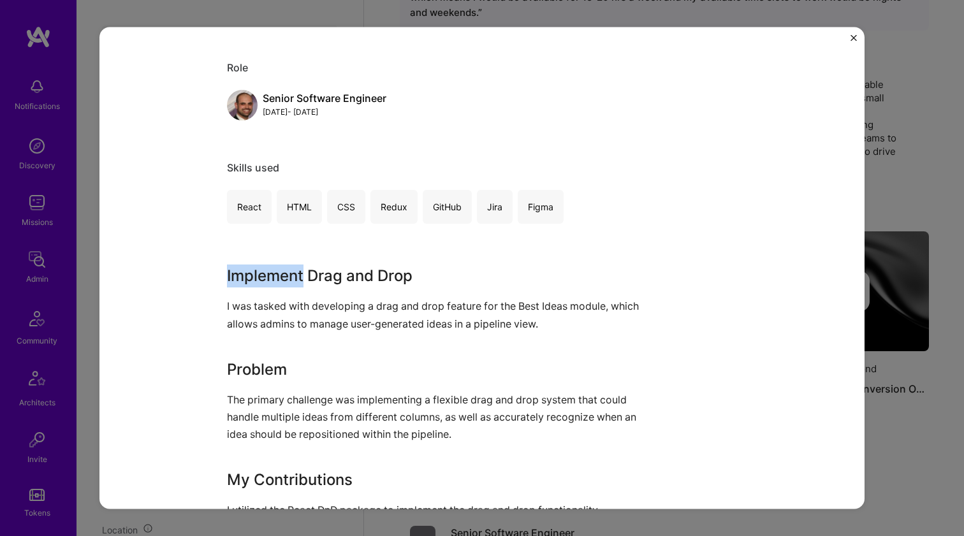
click at [280, 260] on div "Implement Drag and Drop for Best Ideas Brightidea SaaS Role Senior Software Eng…" at bounding box center [482, 454] width 510 height 1054
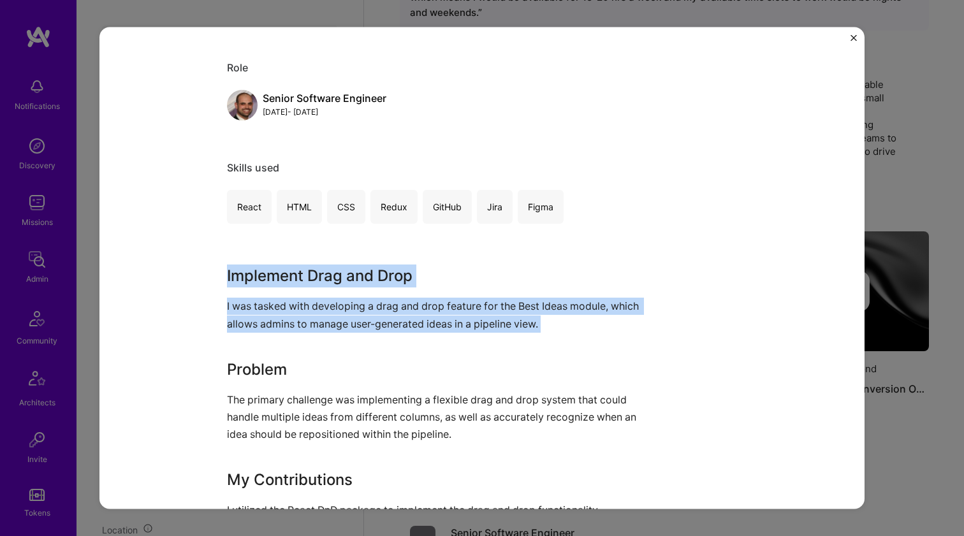
drag, startPoint x: 280, startPoint y: 260, endPoint x: 175, endPoint y: 314, distance: 118.3
click at [175, 314] on div "Implement Drag and Drop for Best Ideas Brightidea SaaS Role Senior Software Eng…" at bounding box center [481, 268] width 765 height 483
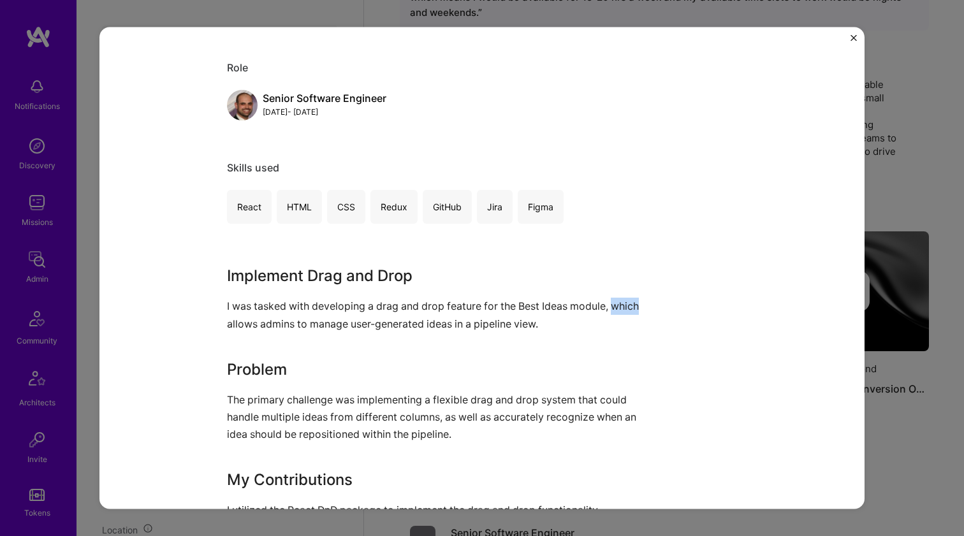
click at [175, 314] on div "Implement Drag and Drop for Best Ideas Brightidea SaaS Role Senior Software Eng…" at bounding box center [481, 268] width 765 height 483
drag, startPoint x: 175, startPoint y: 314, endPoint x: 210, endPoint y: 264, distance: 61.7
click at [210, 264] on div "Implement Drag and Drop for Best Ideas Brightidea SaaS Role Senior Software Eng…" at bounding box center [481, 268] width 765 height 483
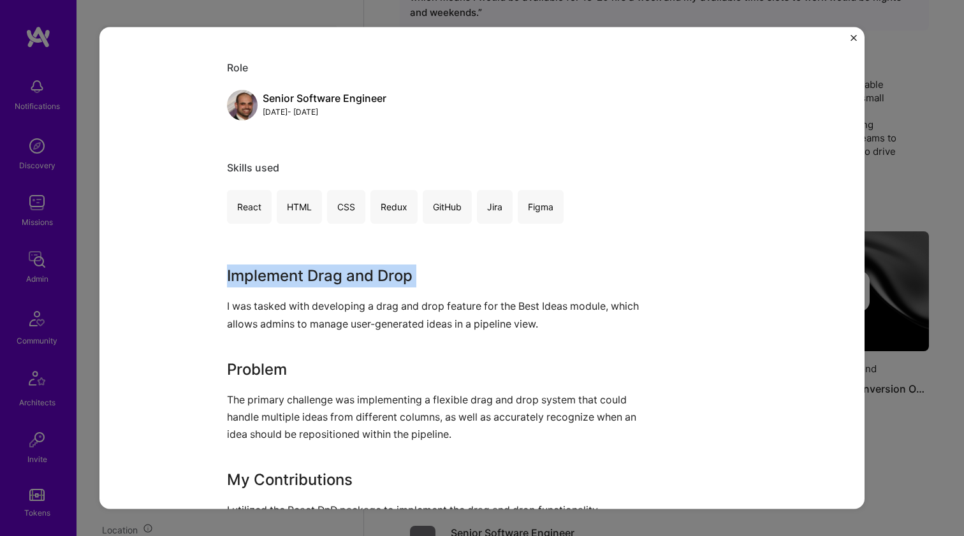
click at [210, 264] on div "Implement Drag and Drop for Best Ideas Brightidea SaaS Role Senior Software Eng…" at bounding box center [481, 268] width 765 height 483
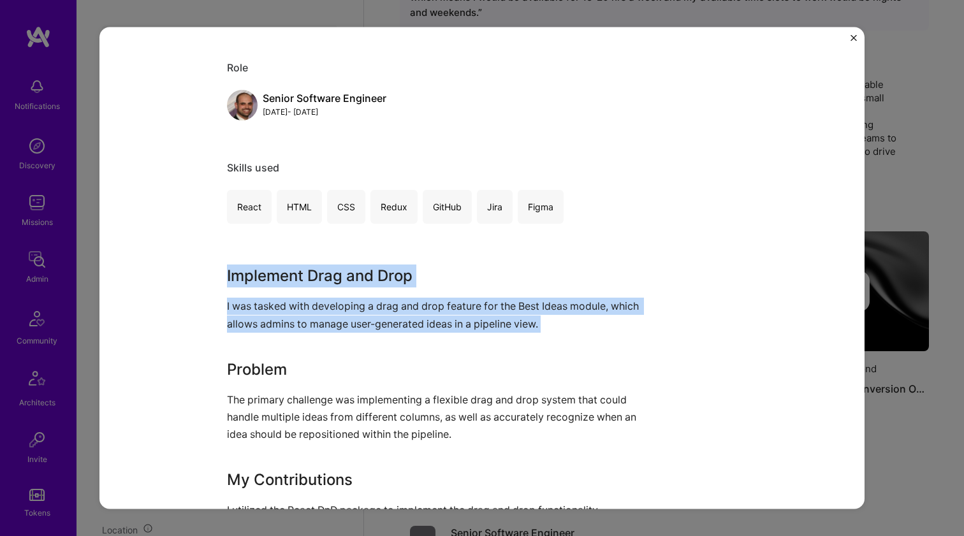
drag, startPoint x: 210, startPoint y: 264, endPoint x: 178, endPoint y: 311, distance: 57.3
click at [178, 311] on div "Implement Drag and Drop for Best Ideas Brightidea SaaS Role Senior Software Eng…" at bounding box center [481, 268] width 765 height 483
drag, startPoint x: 178, startPoint y: 311, endPoint x: 208, endPoint y: 266, distance: 54.3
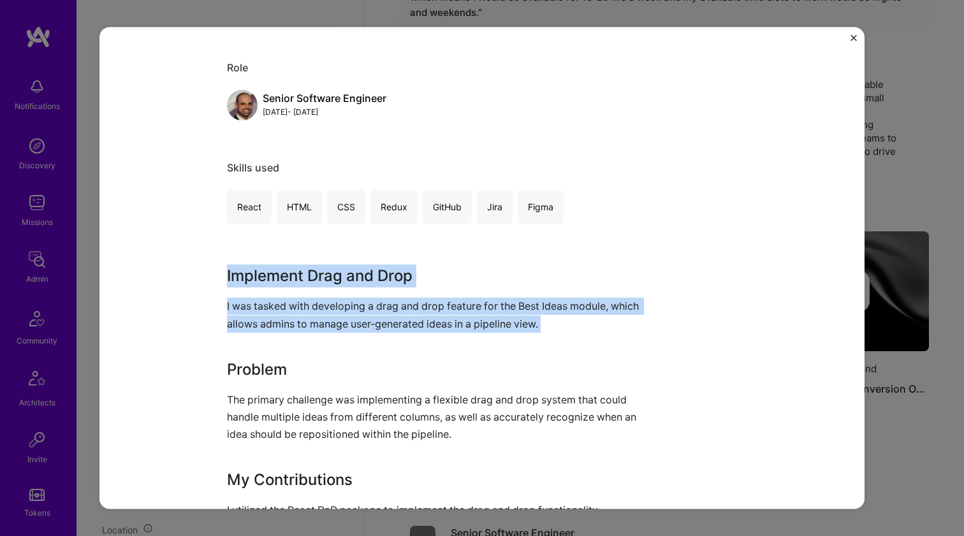
click at [208, 266] on div "Implement Drag and Drop for Best Ideas Brightidea SaaS Role Senior Software Eng…" at bounding box center [481, 268] width 765 height 483
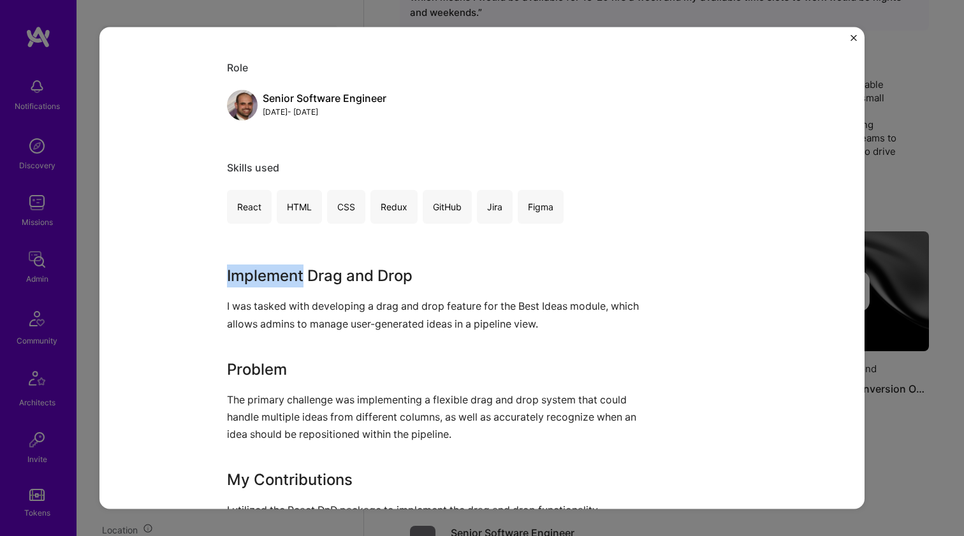
click at [208, 266] on div "Implement Drag and Drop for Best Ideas Brightidea SaaS Role Senior Software Eng…" at bounding box center [481, 268] width 765 height 483
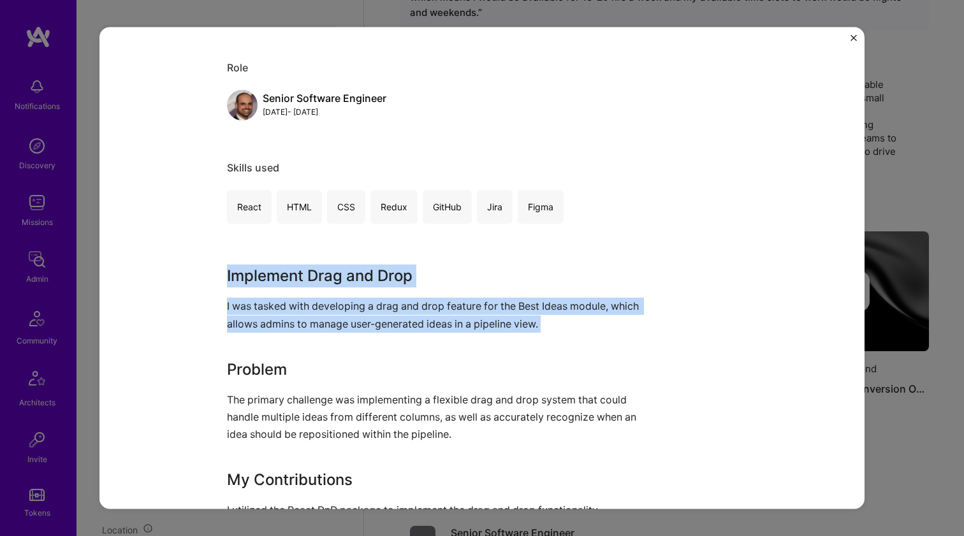
drag, startPoint x: 208, startPoint y: 266, endPoint x: 189, endPoint y: 307, distance: 45.9
click at [189, 307] on div "Implement Drag and Drop for Best Ideas Brightidea SaaS Role Senior Software Eng…" at bounding box center [481, 268] width 765 height 483
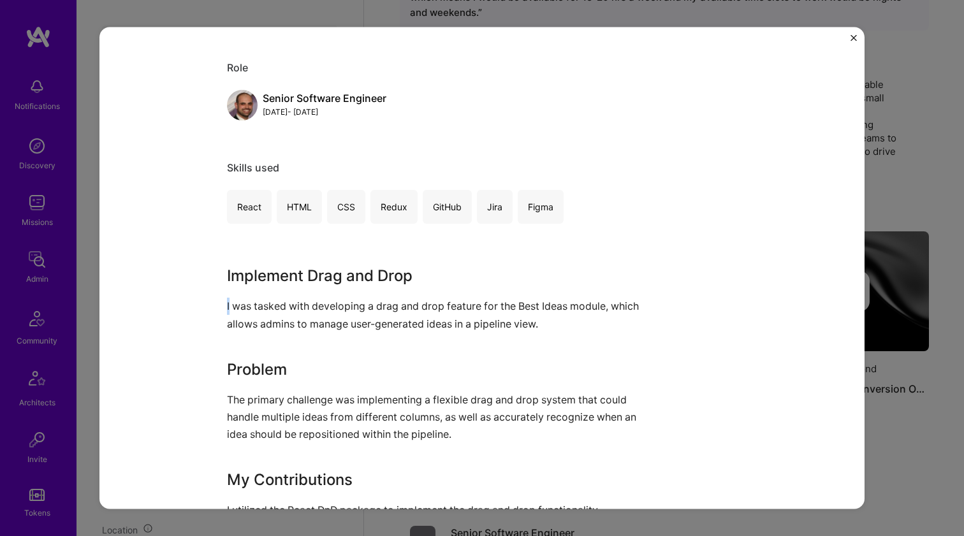
click at [189, 307] on div "Implement Drag and Drop for Best Ideas Brightidea SaaS Role Senior Software Eng…" at bounding box center [481, 268] width 765 height 483
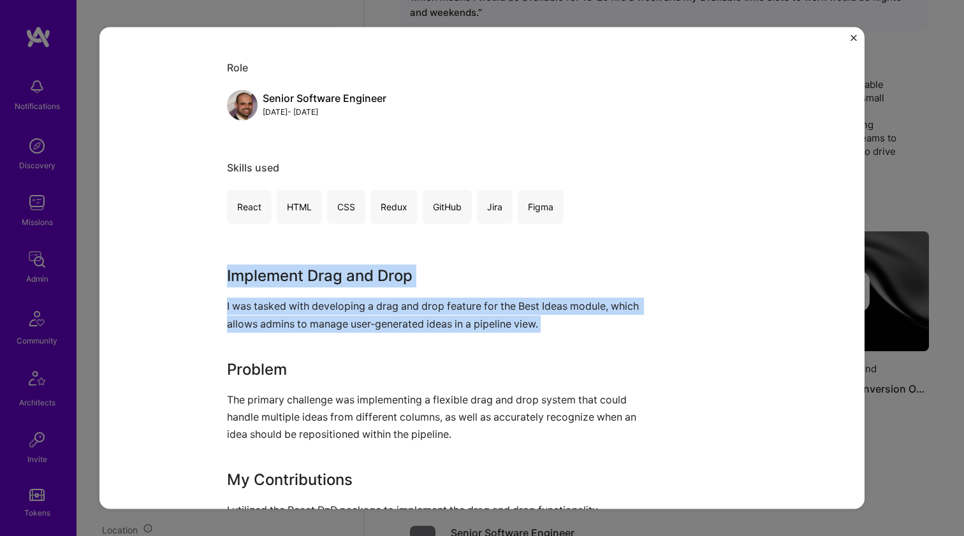
drag, startPoint x: 189, startPoint y: 307, endPoint x: 208, endPoint y: 275, distance: 37.7
click at [208, 275] on div "Implement Drag and Drop for Best Ideas Brightidea SaaS Role Senior Software Eng…" at bounding box center [481, 268] width 765 height 483
click at [208, 274] on div "Implement Drag and Drop for Best Ideas Brightidea SaaS Role Senior Software Eng…" at bounding box center [481, 268] width 765 height 483
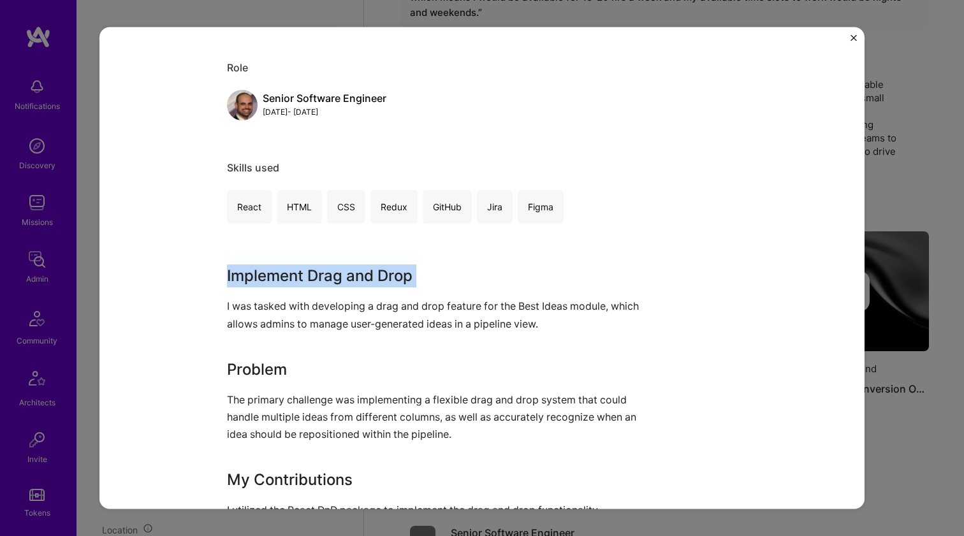
click at [208, 274] on div "Implement Drag and Drop for Best Ideas Brightidea SaaS Role Senior Software Eng…" at bounding box center [481, 268] width 765 height 483
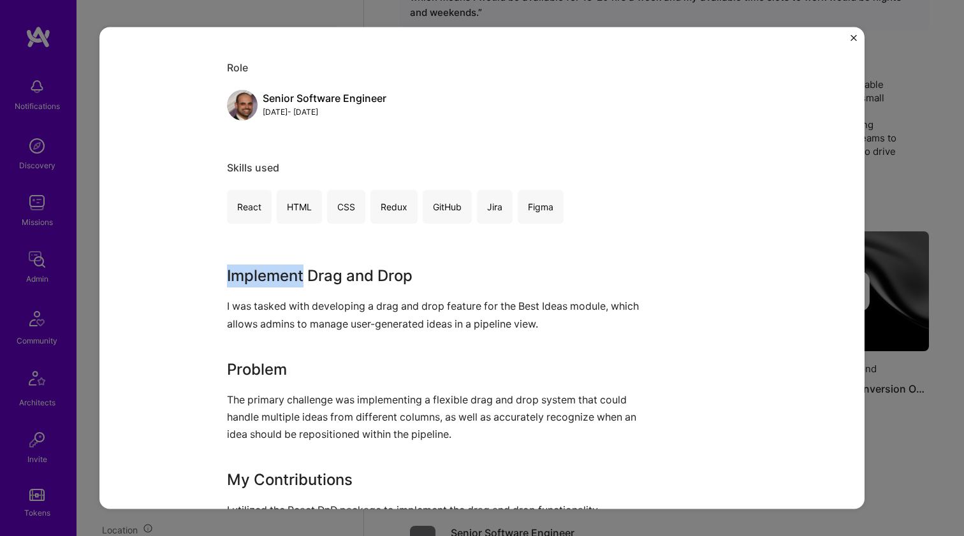
click at [208, 274] on div "Implement Drag and Drop for Best Ideas Brightidea SaaS Role Senior Software Eng…" at bounding box center [481, 268] width 765 height 483
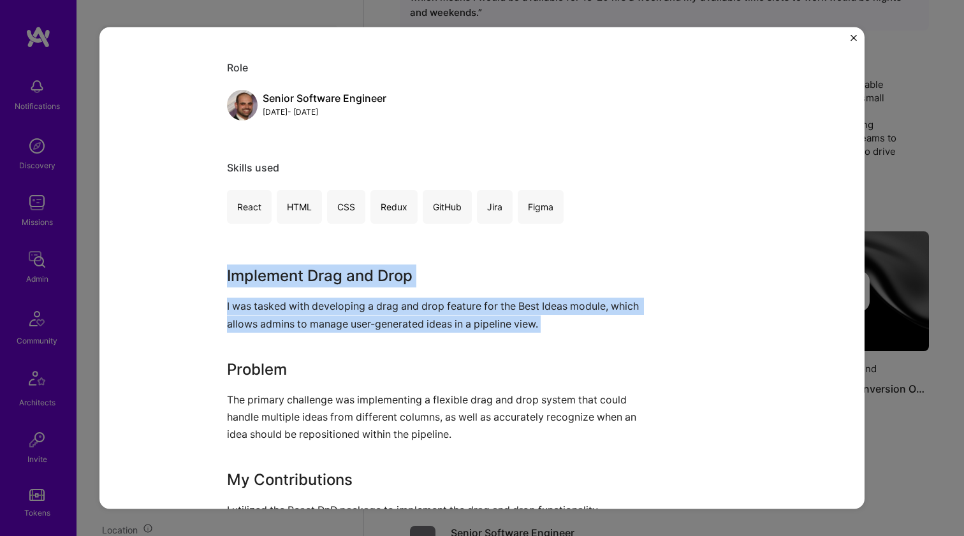
drag, startPoint x: 208, startPoint y: 274, endPoint x: 214, endPoint y: 327, distance: 53.2
click at [214, 327] on div "Implement Drag and Drop for Best Ideas Brightidea SaaS Role Senior Software Eng…" at bounding box center [481, 268] width 765 height 483
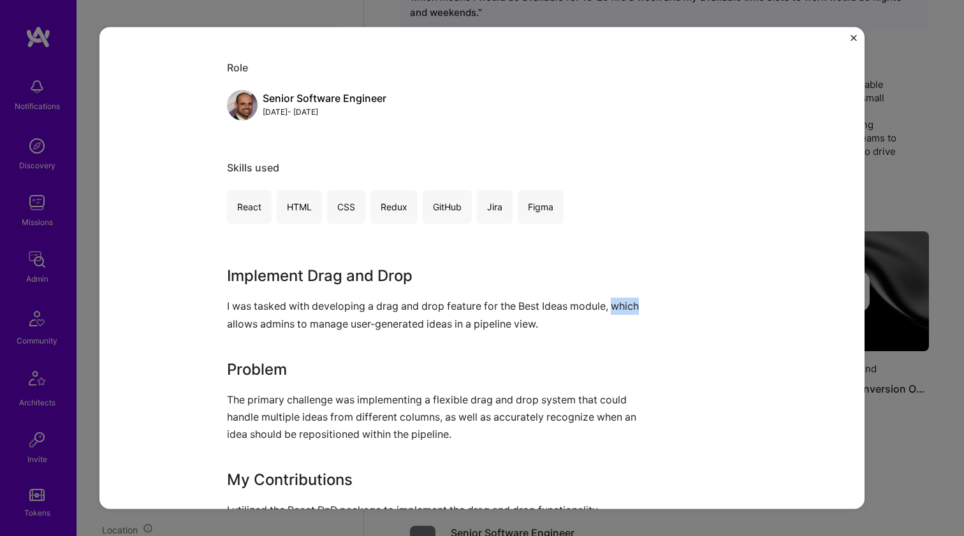
click at [214, 327] on div "Implement Drag and Drop for Best Ideas Brightidea SaaS Role Senior Software Eng…" at bounding box center [481, 268] width 765 height 483
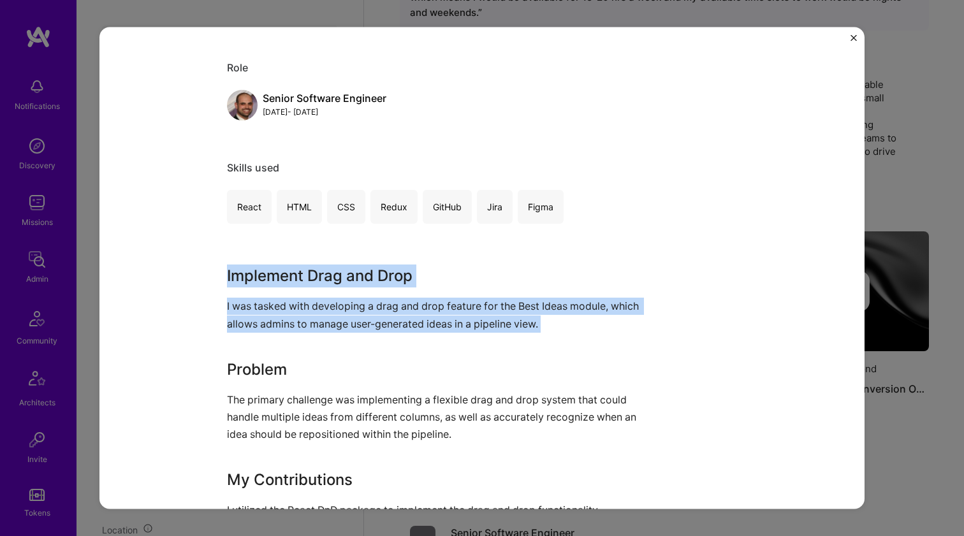
drag, startPoint x: 214, startPoint y: 327, endPoint x: 216, endPoint y: 272, distance: 55.5
click at [216, 272] on div "Implement Drag and Drop for Best Ideas Brightidea SaaS Role Senior Software Eng…" at bounding box center [481, 268] width 765 height 483
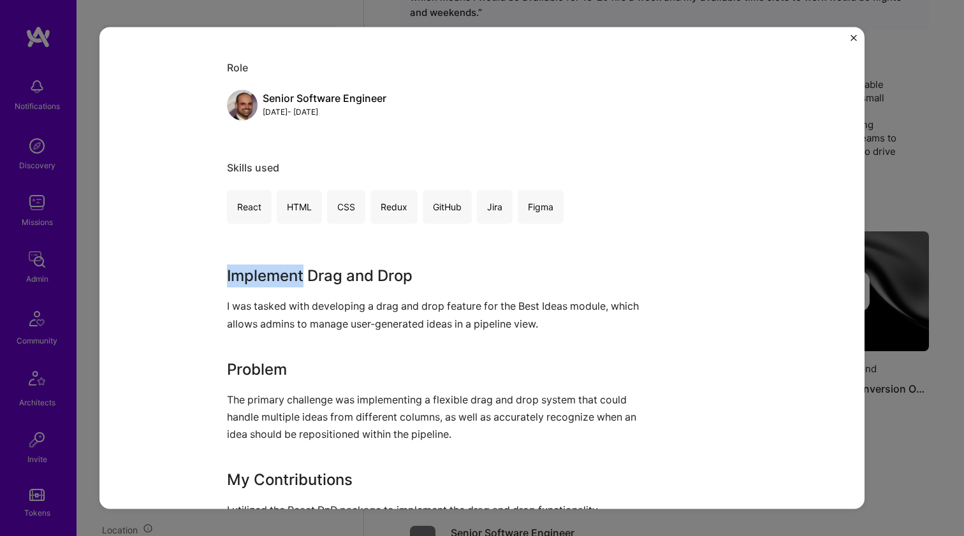
click at [216, 272] on div "Implement Drag and Drop for Best Ideas Brightidea SaaS Role Senior Software Eng…" at bounding box center [481, 268] width 765 height 483
click at [219, 273] on div "Implement Drag and Drop for Best Ideas Brightidea SaaS Role Senior Software Eng…" at bounding box center [481, 268] width 765 height 483
click at [219, 274] on div "Implement Drag and Drop for Best Ideas Brightidea SaaS Role Senior Software Eng…" at bounding box center [481, 268] width 765 height 483
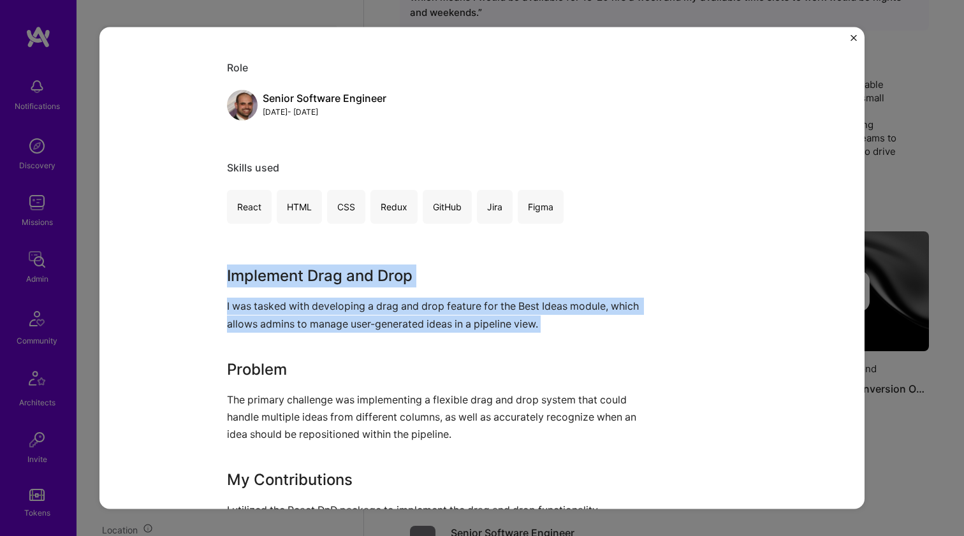
drag, startPoint x: 219, startPoint y: 274, endPoint x: 215, endPoint y: 315, distance: 41.0
click at [215, 315] on div "Implement Drag and Drop for Best Ideas Brightidea SaaS Role Senior Software Eng…" at bounding box center [481, 268] width 765 height 483
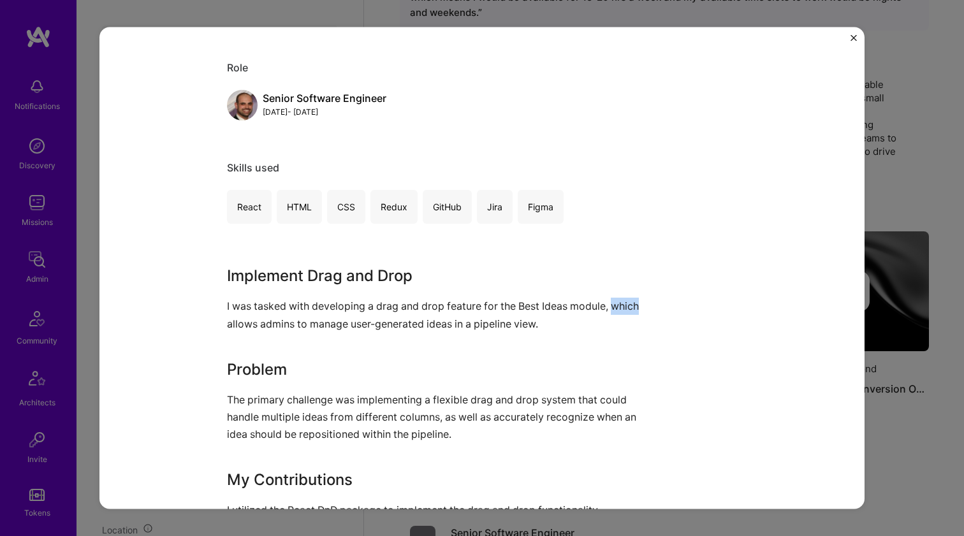
click at [215, 315] on div "Implement Drag and Drop for Best Ideas Brightidea SaaS Role Senior Software Eng…" at bounding box center [481, 268] width 765 height 483
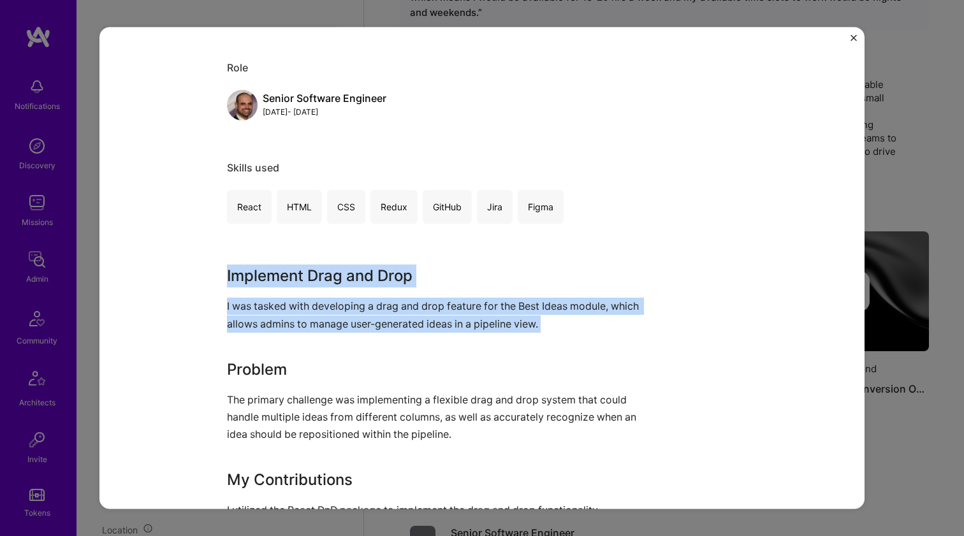
drag, startPoint x: 215, startPoint y: 315, endPoint x: 215, endPoint y: 283, distance: 31.9
click at [215, 283] on div "Implement Drag and Drop for Best Ideas Brightidea SaaS Role Senior Software Eng…" at bounding box center [481, 268] width 765 height 483
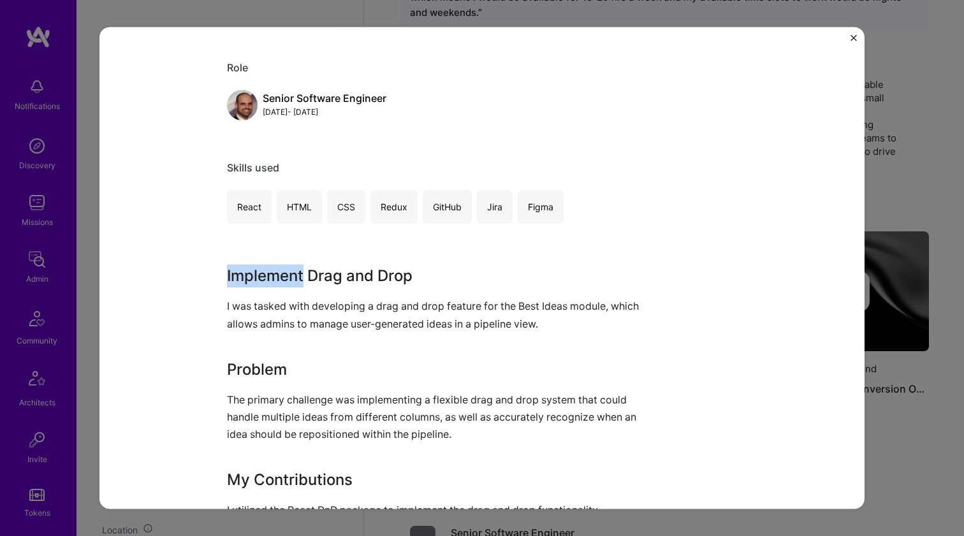
click at [215, 283] on div "Implement Drag and Drop for Best Ideas Brightidea SaaS Role Senior Software Eng…" at bounding box center [481, 268] width 765 height 483
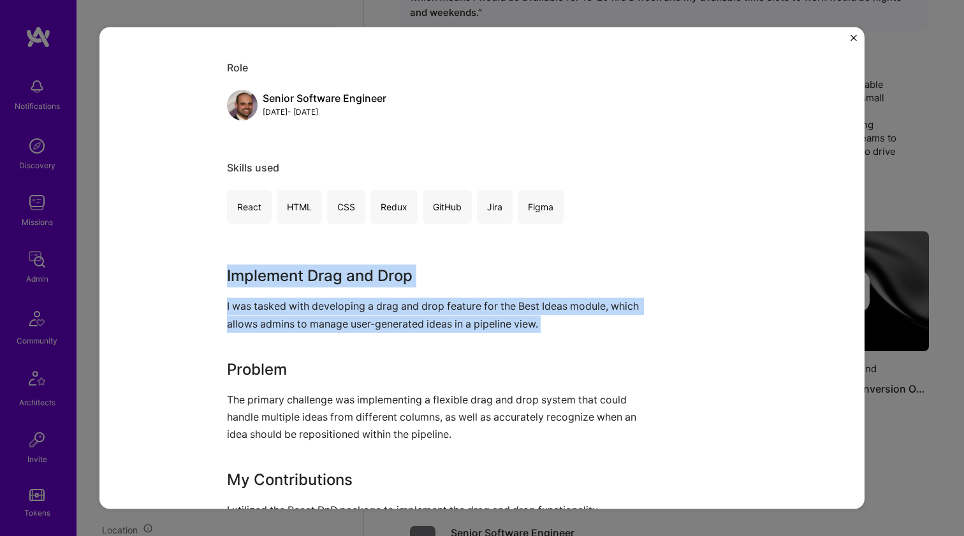
drag
click at [217, 295] on div "Implement Drag and Drop for Best Ideas Brightidea SaaS Role Senior Software Eng…" at bounding box center [481, 268] width 765 height 483
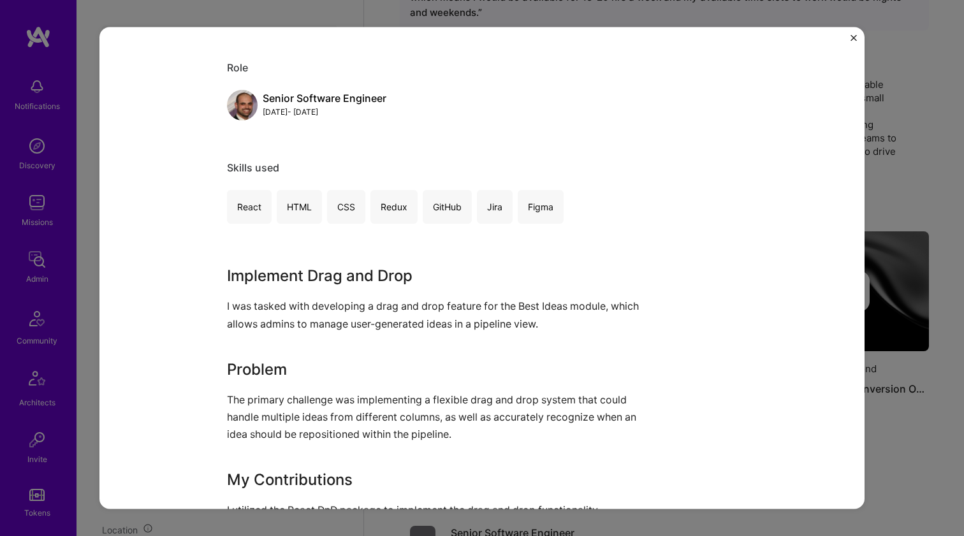
click at [217, 295] on div "Implement Drag and Drop for Best Ideas Brightidea SaaS Role Senior Software Eng…" at bounding box center [481, 268] width 765 height 483
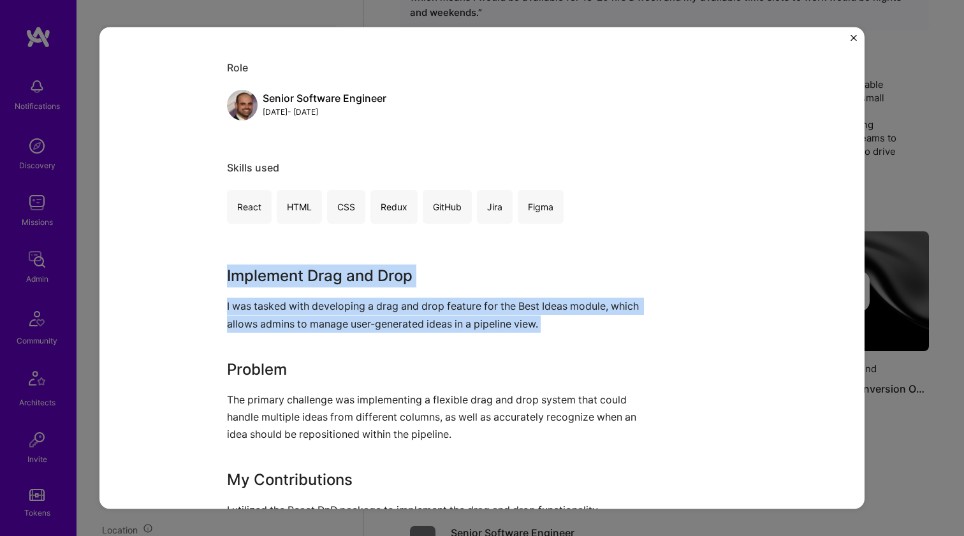
click at [218, 277] on div "Implement Drag and Drop for Best Ideas Brightidea SaaS Role Senior Software Eng…" at bounding box center [481, 268] width 765 height 483
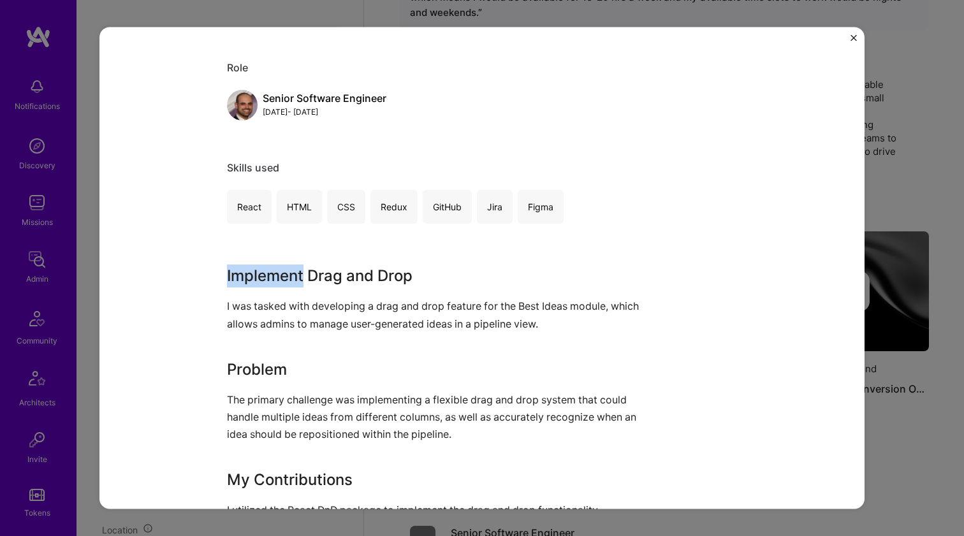
click at [218, 277] on div "Implement Drag and Drop for Best Ideas Brightidea SaaS Role Senior Software Eng…" at bounding box center [481, 268] width 765 height 483
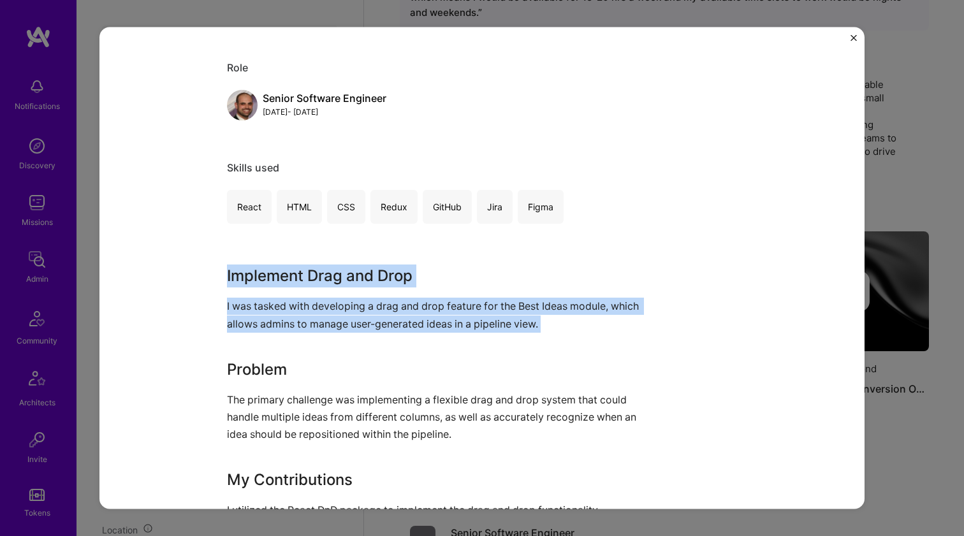
click at [221, 299] on div "Implement Drag and Drop for Best Ideas Brightidea SaaS Role Senior Software Eng…" at bounding box center [481, 268] width 765 height 483
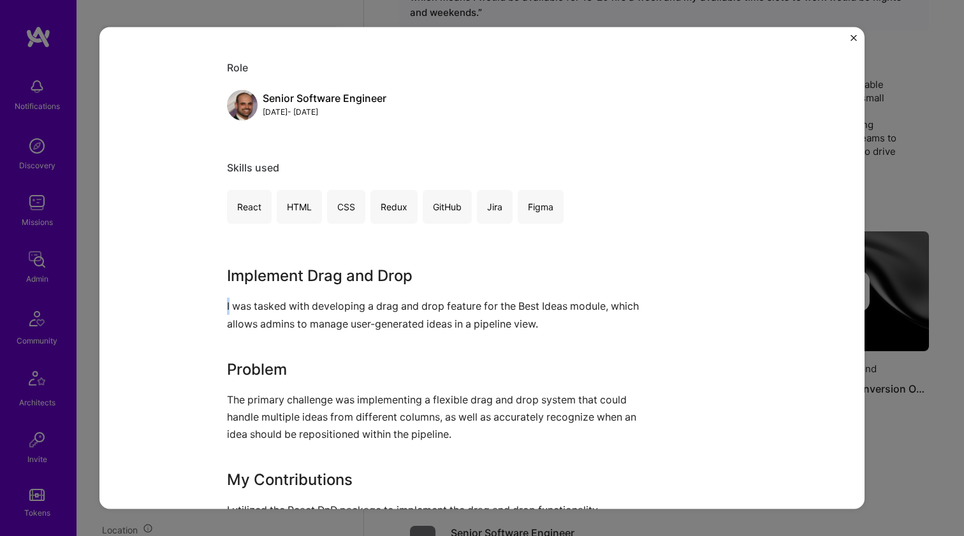
click at [221, 299] on div "Implement Drag and Drop for Best Ideas Brightidea SaaS Role Senior Software Eng…" at bounding box center [481, 268] width 765 height 483
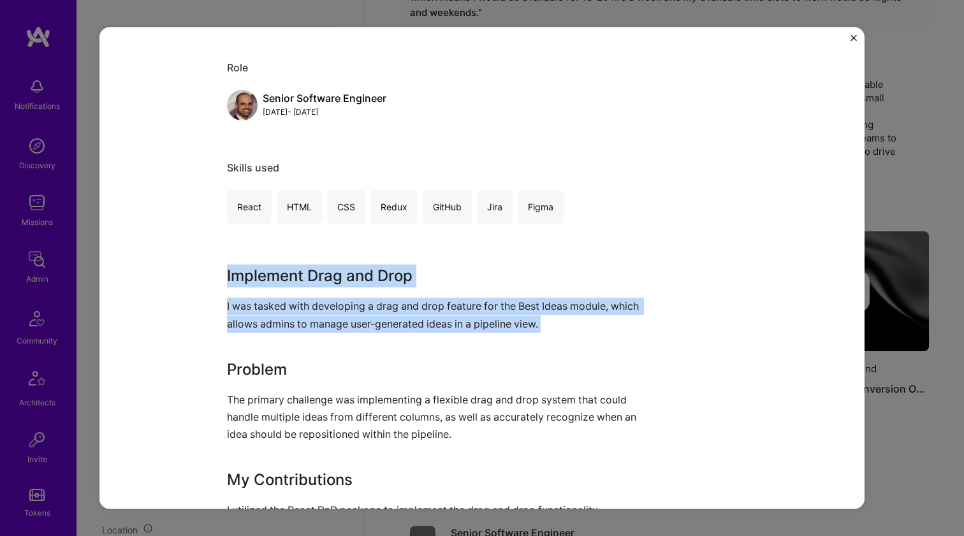
click at [222, 268] on div "Implement Drag and Drop for Best Ideas Brightidea SaaS Role Senior Software Eng…" at bounding box center [481, 268] width 765 height 483
click at [227, 268] on h3 "Implement Drag and Drop" at bounding box center [434, 276] width 414 height 23
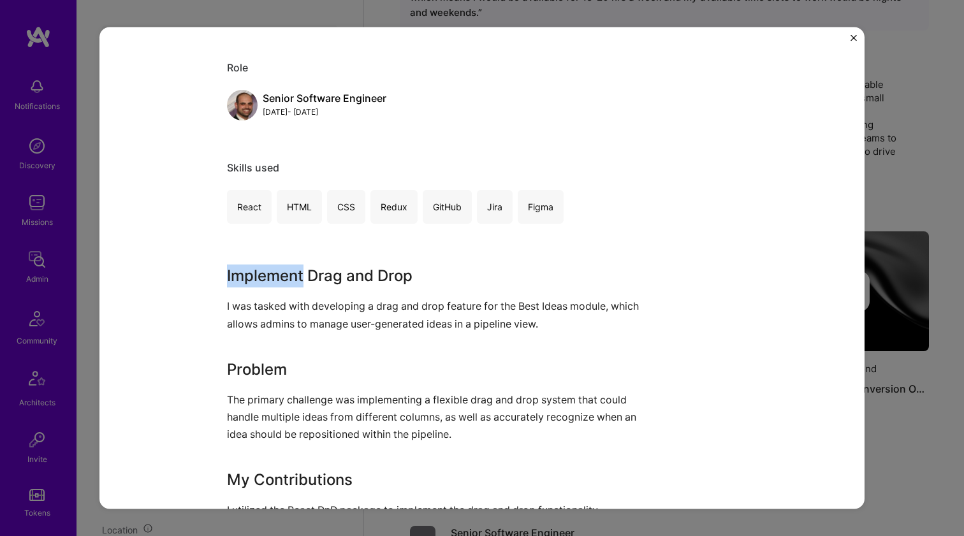
click at [227, 268] on h3 "Implement Drag and Drop" at bounding box center [434, 276] width 414 height 23
click at [219, 289] on div "Implement Drag and Drop for Best Ideas Brightidea SaaS Role Senior Software Eng…" at bounding box center [481, 268] width 765 height 483
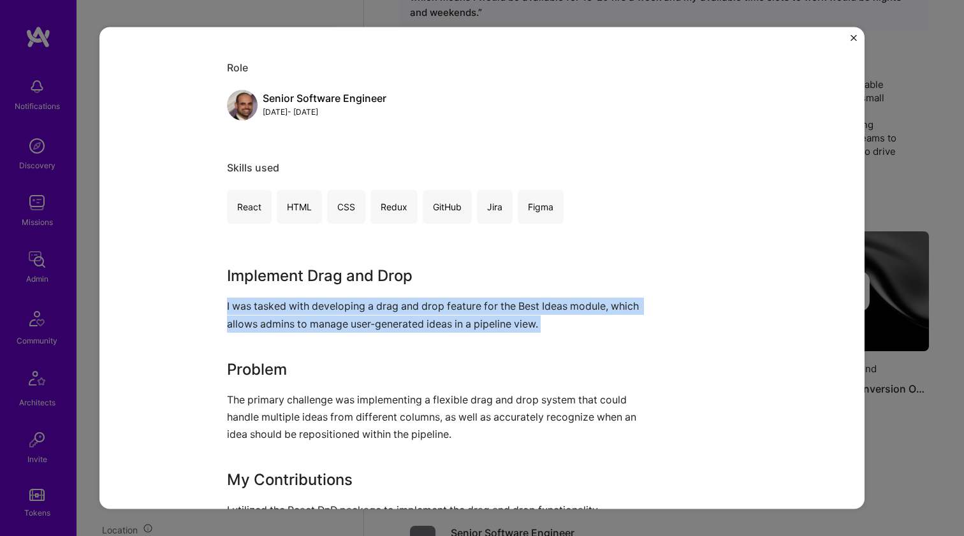
click at [212, 308] on div "Implement Drag and Drop for Best Ideas Brightidea SaaS Role Senior Software Eng…" at bounding box center [481, 268] width 765 height 483
click at [212, 307] on div "Implement Drag and Drop for Best Ideas Brightidea SaaS Role Senior Software Eng…" at bounding box center [481, 268] width 765 height 483
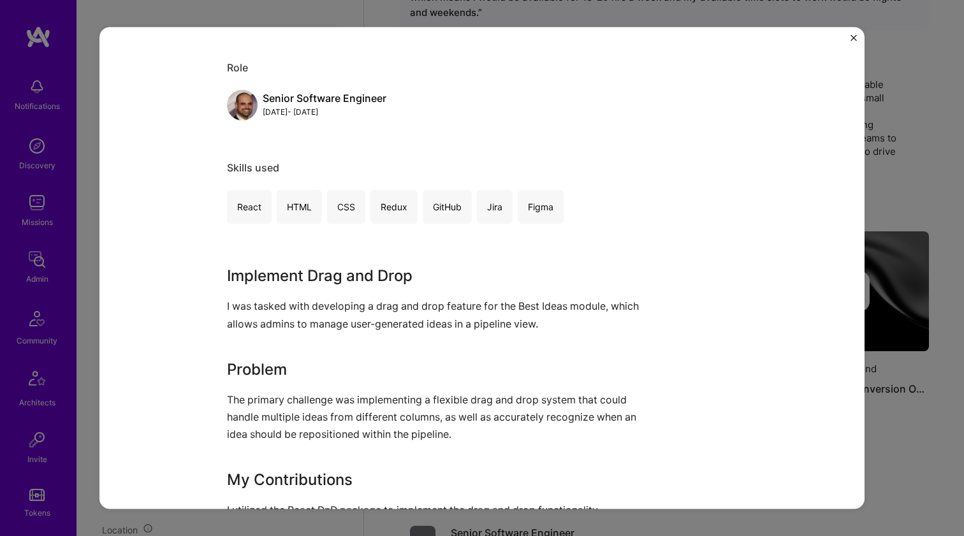
click at [216, 275] on div "Implement Drag and Drop for Best Ideas Brightidea SaaS Role Senior Software Eng…" at bounding box center [481, 268] width 765 height 483
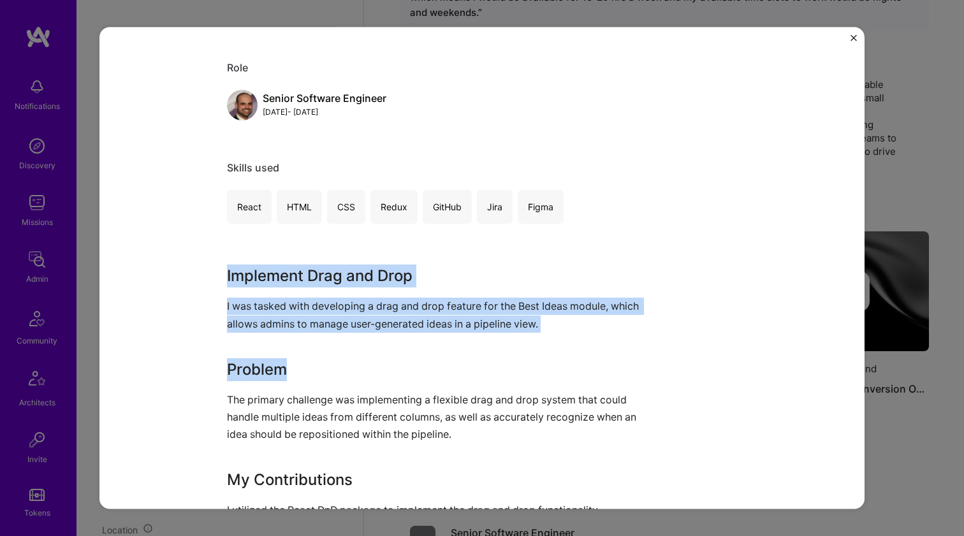
click at [208, 332] on div "Implement Drag and Drop for Best Ideas Brightidea SaaS Role Senior Software Eng…" at bounding box center [481, 268] width 765 height 483
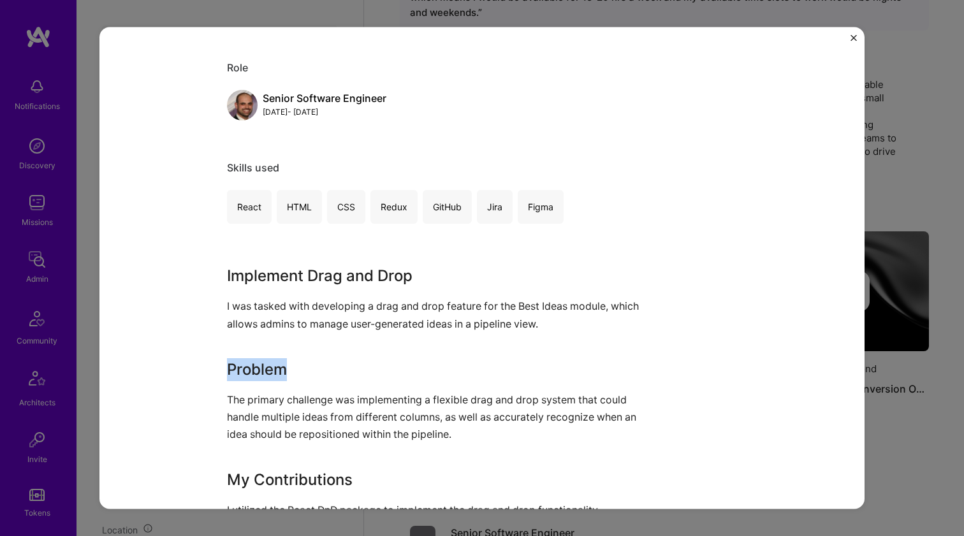
click at [208, 331] on div "Implement Drag and Drop for Best Ideas Brightidea SaaS Role Senior Software Eng…" at bounding box center [481, 268] width 765 height 483
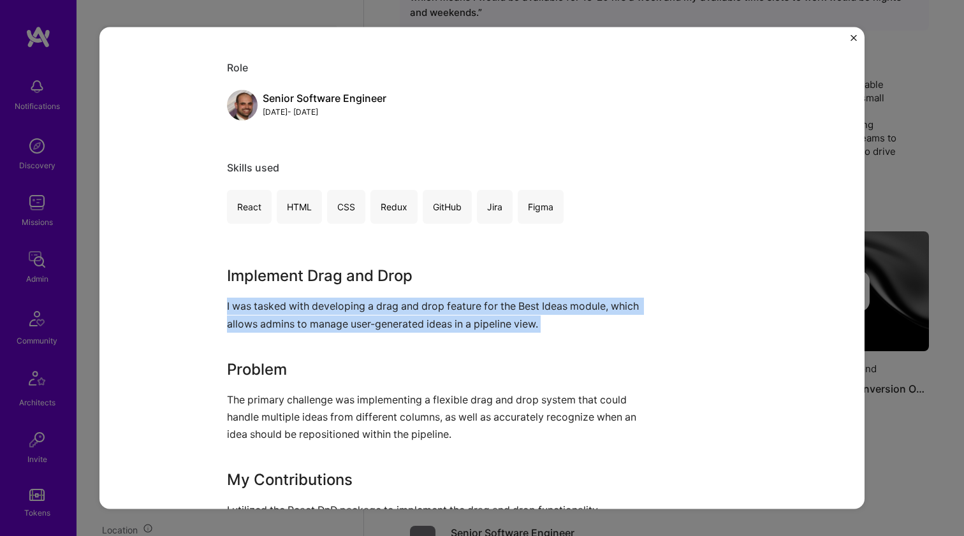
click at [208, 331] on div "Implement Drag and Drop for Best Ideas Brightidea SaaS Role Senior Software Eng…" at bounding box center [481, 268] width 765 height 483
click at [217, 282] on div "Implement Drag and Drop for Best Ideas Brightidea SaaS Role Senior Software Eng…" at bounding box center [481, 268] width 765 height 483
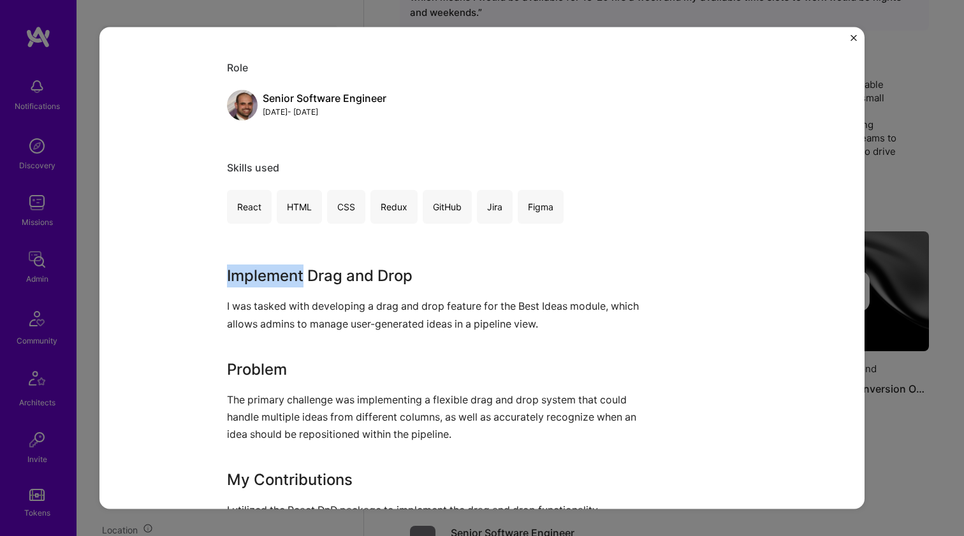
click at [217, 282] on div "Implement Drag and Drop for Best Ideas Brightidea SaaS Role Senior Software Eng…" at bounding box center [481, 268] width 765 height 483
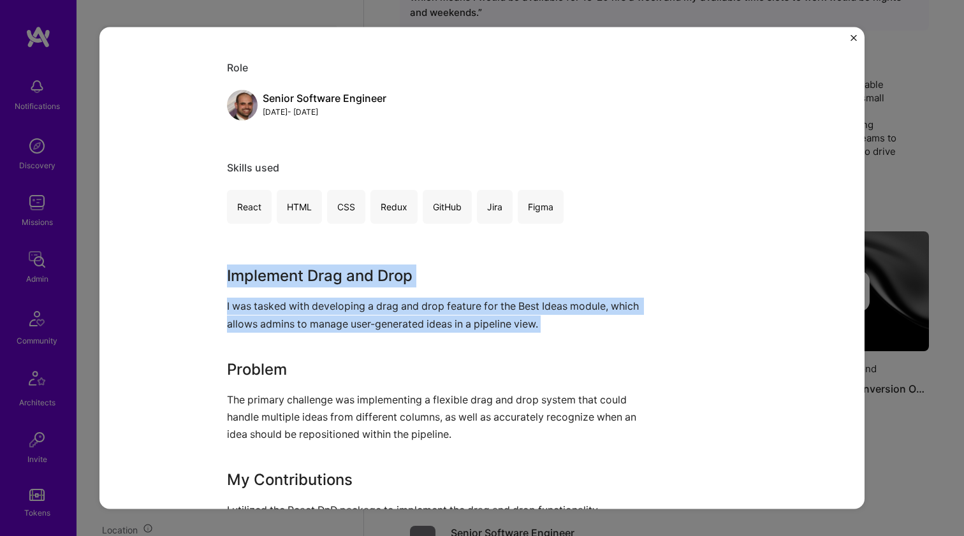
click at [221, 309] on div "Implement Drag and Drop for Best Ideas Brightidea SaaS Role Senior Software Eng…" at bounding box center [481, 268] width 765 height 483
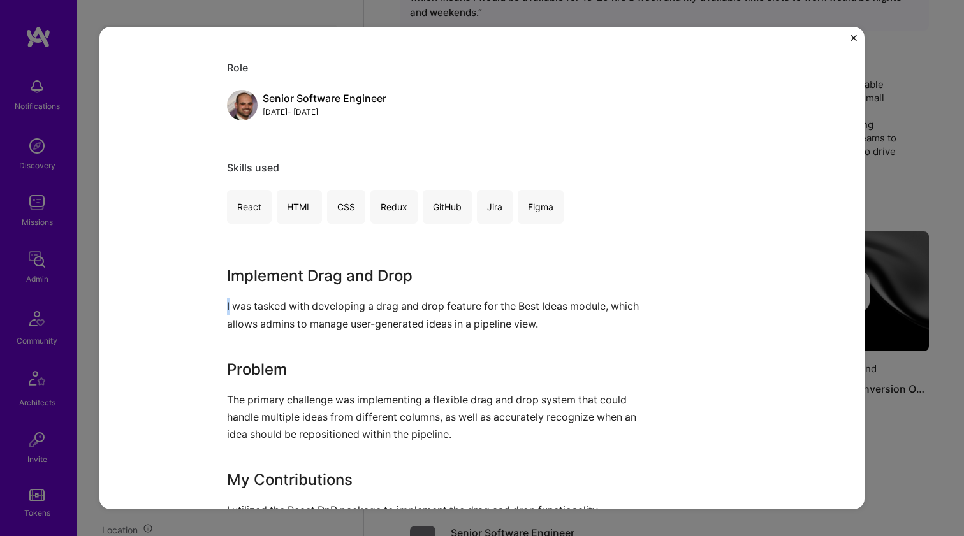
click at [221, 309] on div "Implement Drag and Drop for Best Ideas Brightidea SaaS Role Senior Software Eng…" at bounding box center [481, 268] width 765 height 483
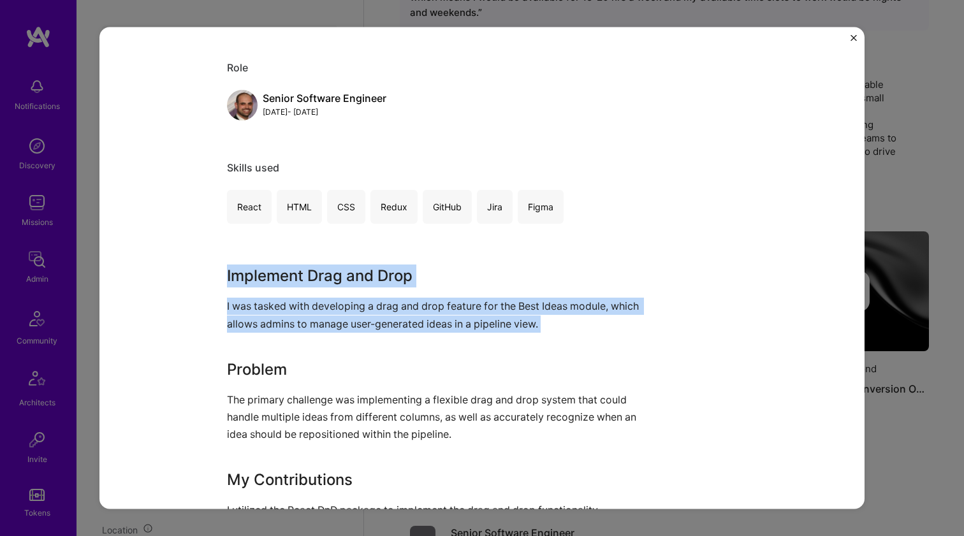
click at [226, 267] on div "Implement Drag and Drop for Best Ideas Brightidea SaaS Role Senior Software Eng…" at bounding box center [481, 268] width 765 height 483
click at [227, 267] on h3 "Implement Drag and Drop" at bounding box center [434, 276] width 414 height 23
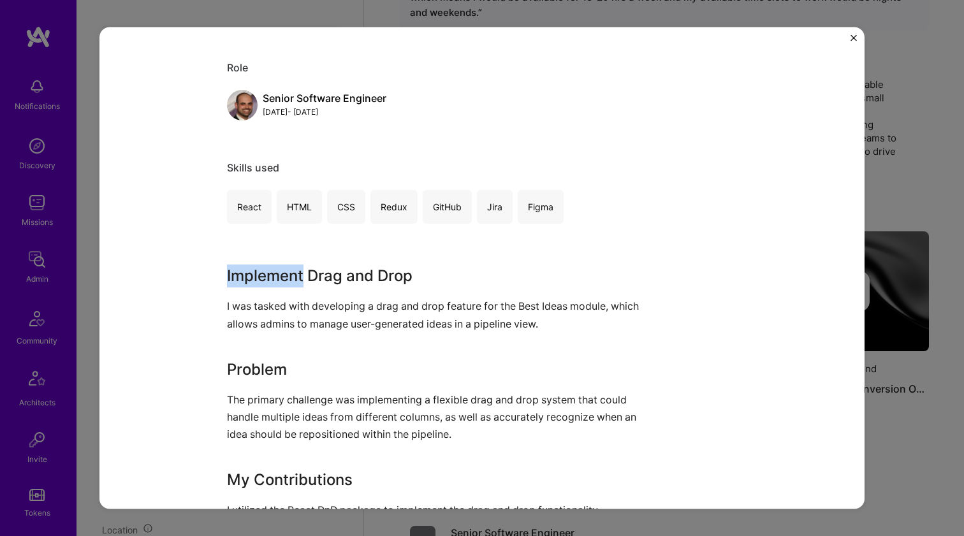
click at [227, 267] on h3 "Implement Drag and Drop" at bounding box center [434, 276] width 414 height 23
click at [219, 307] on div "Implement Drag and Drop for Best Ideas Brightidea SaaS Role Senior Software Eng…" at bounding box center [481, 268] width 765 height 483
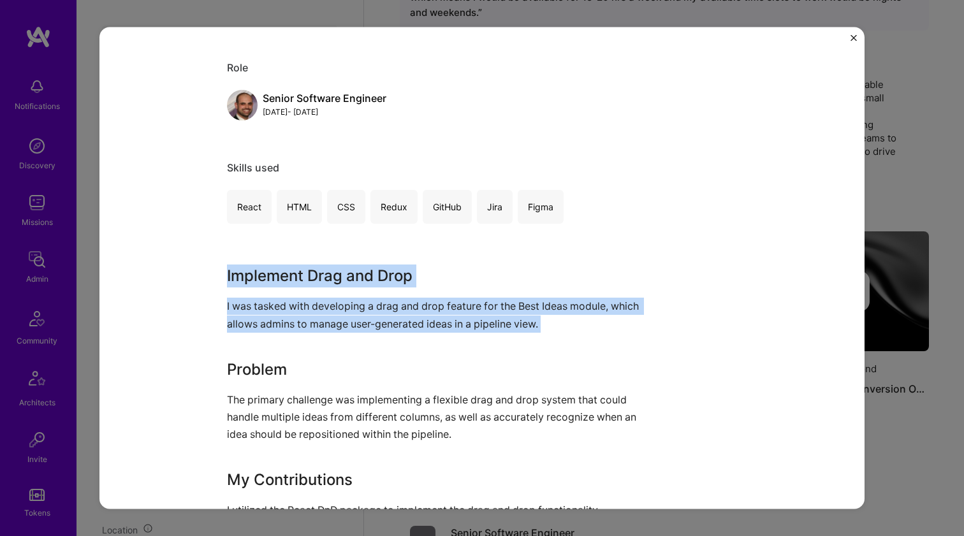
click at [221, 282] on div "Implement Drag and Drop for Best Ideas Brightidea SaaS Role Senior Software Eng…" at bounding box center [481, 268] width 765 height 483
click at [221, 283] on div "Implement Drag and Drop for Best Ideas Brightidea SaaS Role Senior Software Eng…" at bounding box center [481, 268] width 765 height 483
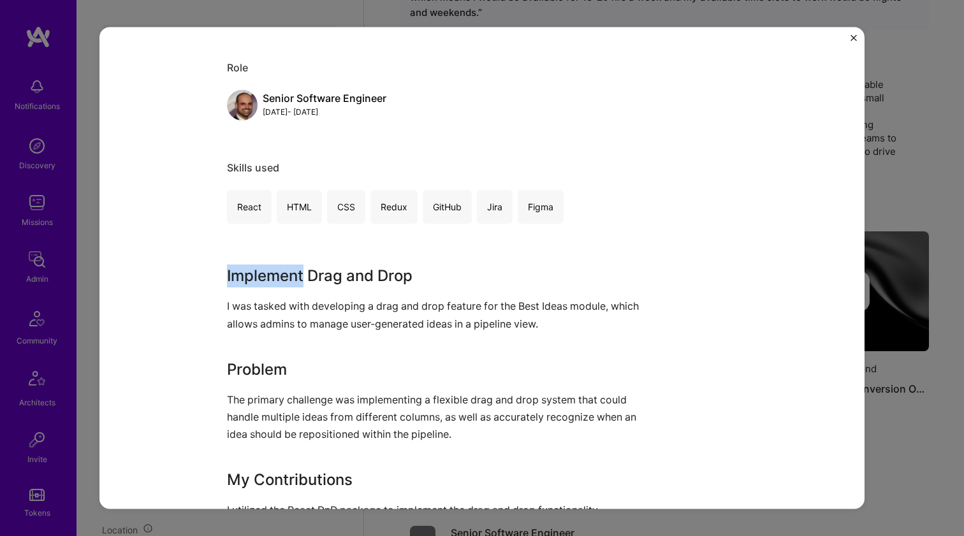
click at [221, 283] on div "Implement Drag and Drop for Best Ideas Brightidea SaaS Role Senior Software Eng…" at bounding box center [481, 268] width 765 height 483
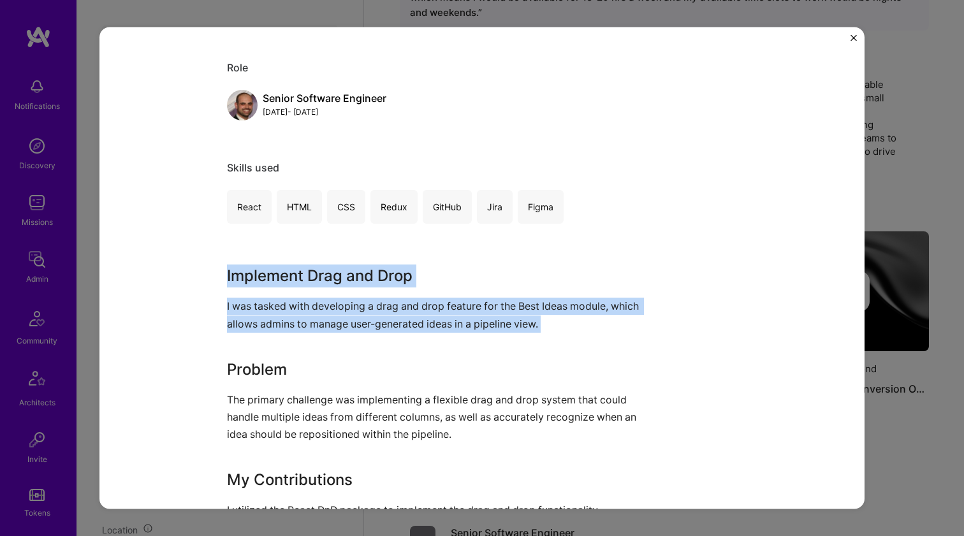
click at [216, 318] on div "Implement Drag and Drop for Best Ideas Brightidea SaaS Role Senior Software Eng…" at bounding box center [481, 268] width 765 height 483
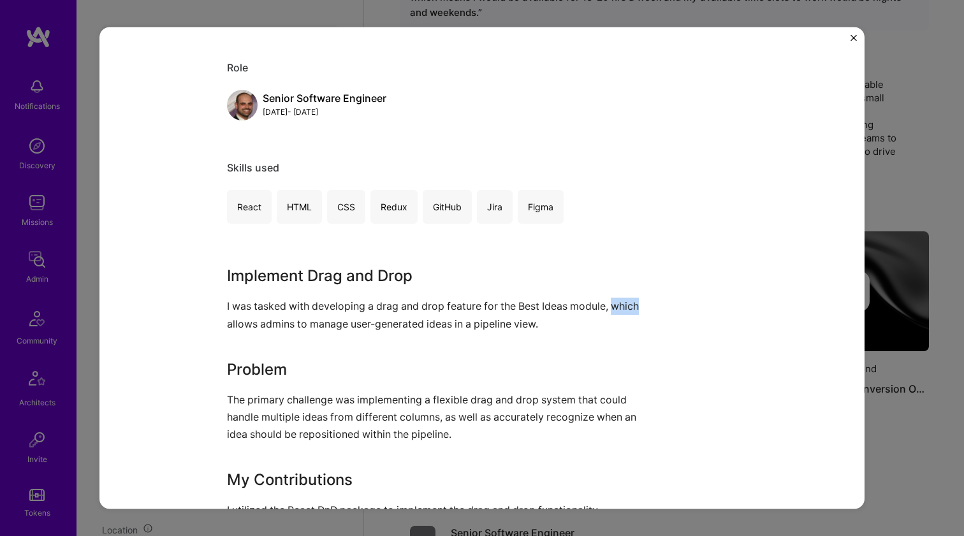
click at [216, 318] on div "Implement Drag and Drop for Best Ideas Brightidea SaaS Role Senior Software Eng…" at bounding box center [481, 268] width 765 height 483
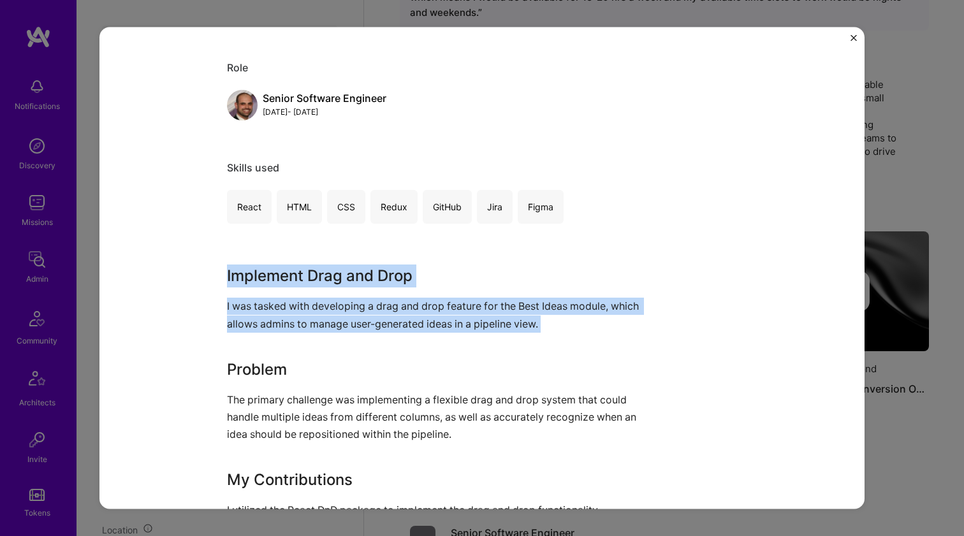
click at [215, 282] on div "Implement Drag and Drop for Best Ideas Brightidea SaaS Role Senior Software Eng…" at bounding box center [481, 268] width 765 height 483
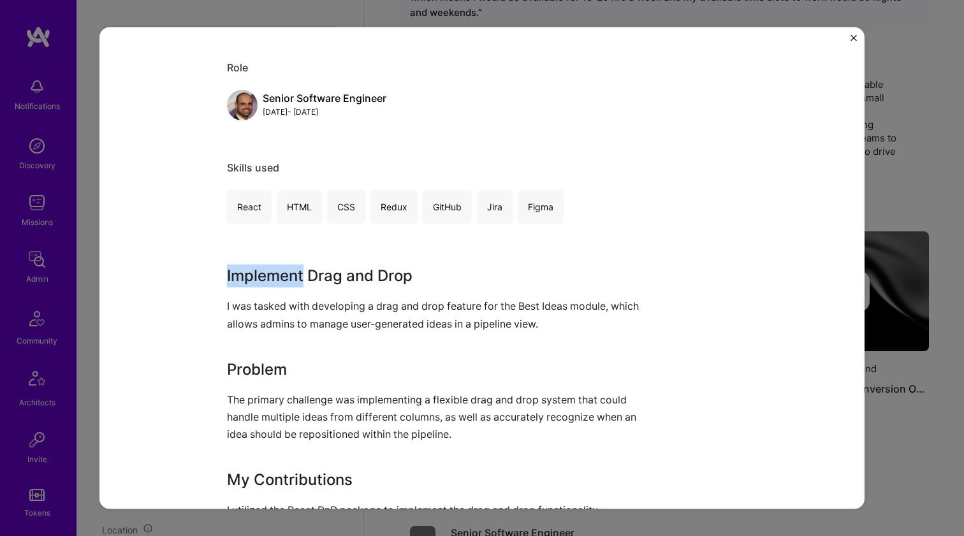
click at [215, 282] on div "Implement Drag and Drop for Best Ideas Brightidea SaaS Role Senior Software Eng…" at bounding box center [481, 268] width 765 height 483
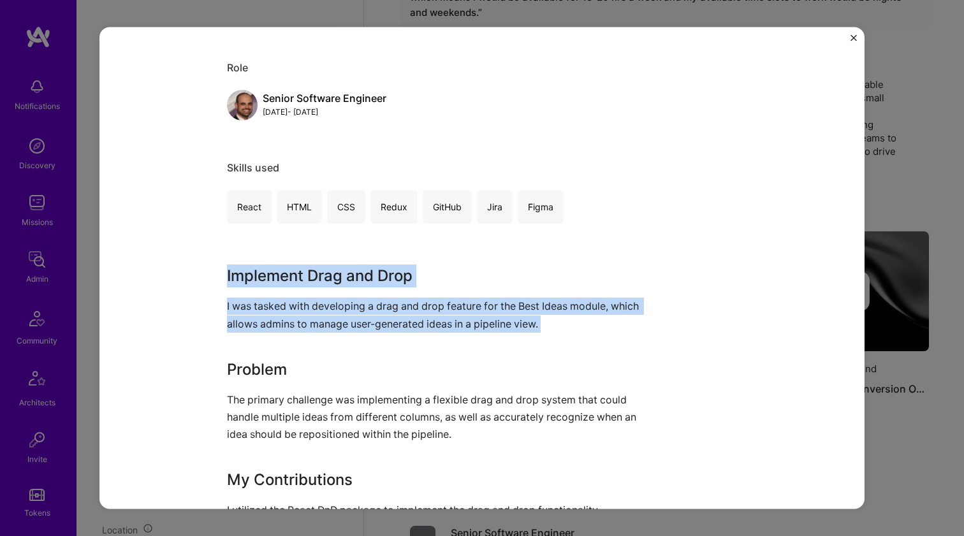
click at [214, 310] on div "Implement Drag and Drop for Best Ideas Brightidea SaaS Role Senior Software Eng…" at bounding box center [481, 268] width 765 height 483
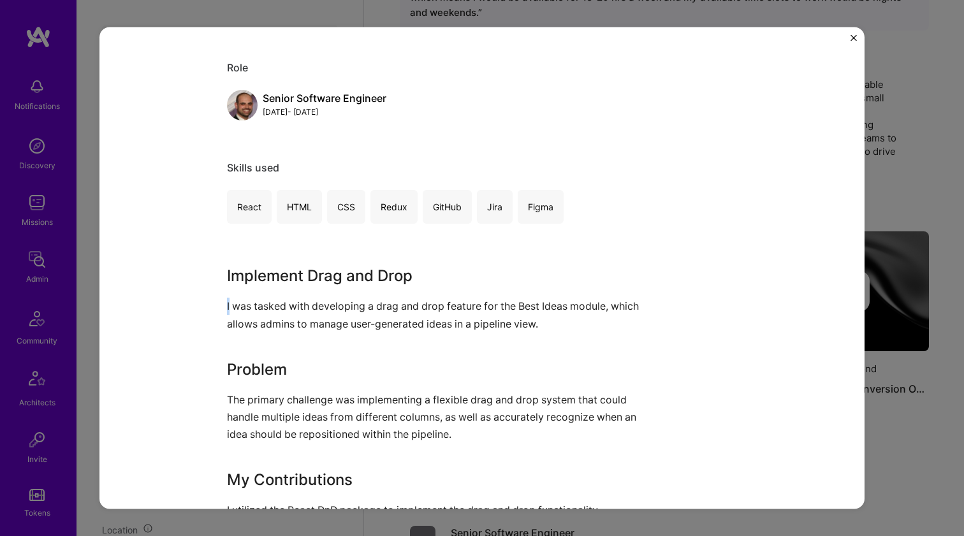
click at [214, 310] on div "Implement Drag and Drop for Best Ideas Brightidea SaaS Role Senior Software Eng…" at bounding box center [481, 268] width 765 height 483
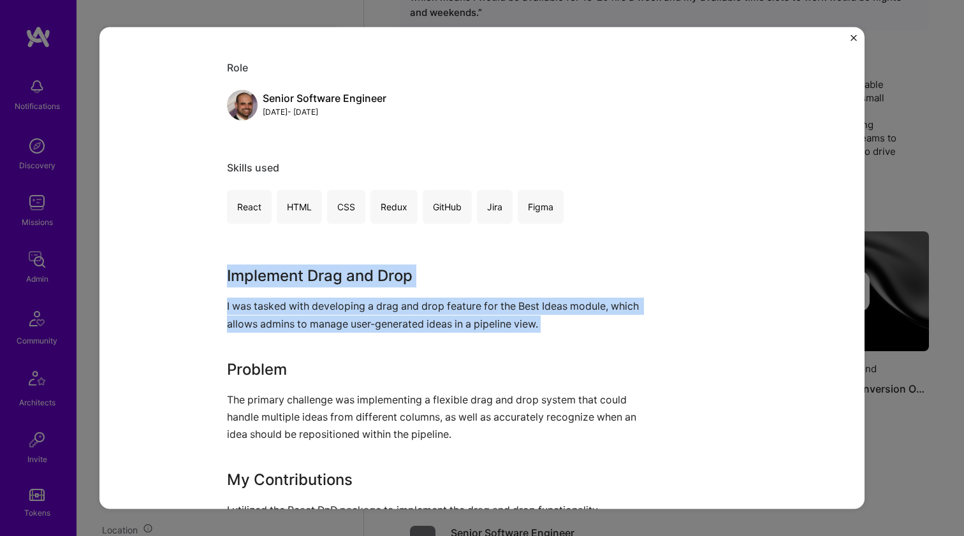
click at [215, 274] on div "Implement Drag and Drop for Best Ideas Brightidea SaaS Role Senior Software Eng…" at bounding box center [481, 268] width 765 height 483
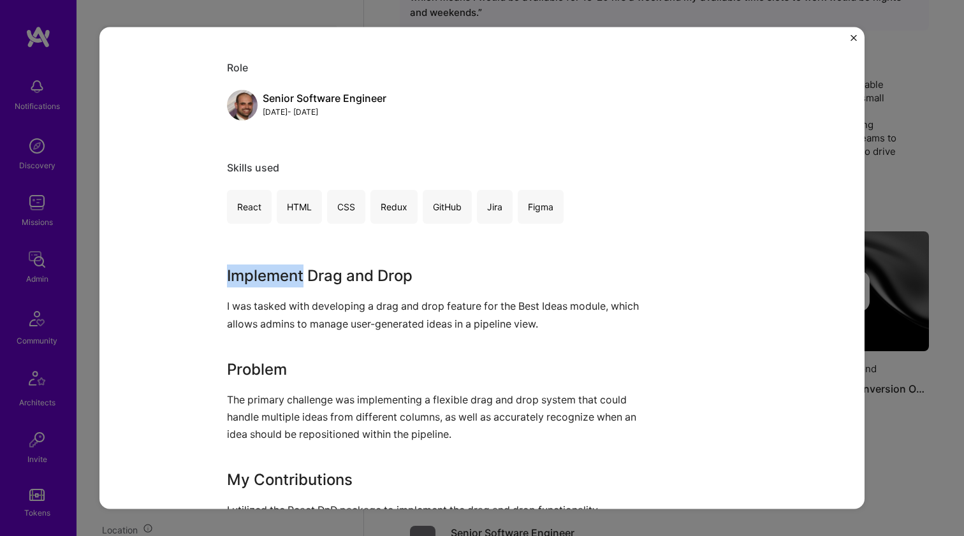
click at [215, 274] on div "Implement Drag and Drop for Best Ideas Brightidea SaaS Role Senior Software Eng…" at bounding box center [481, 268] width 765 height 483
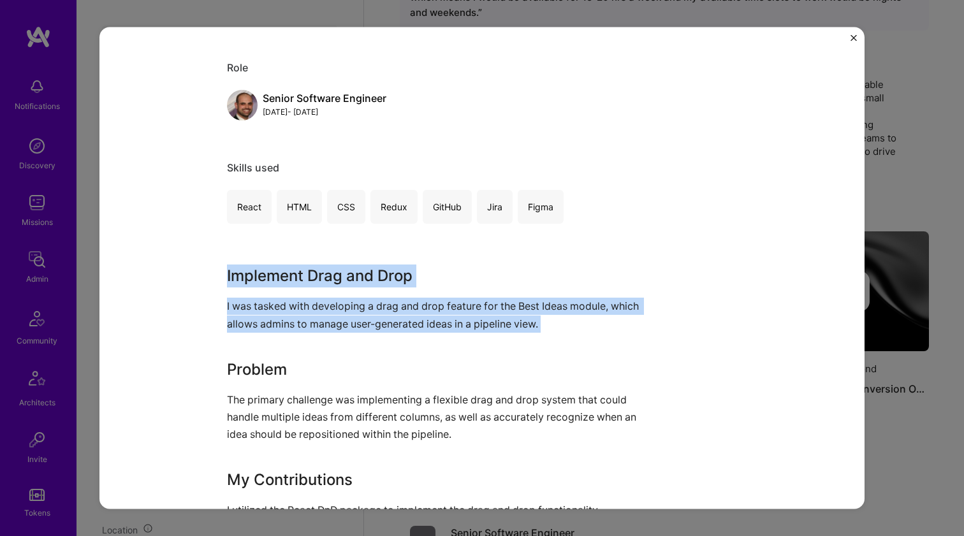
click at [215, 305] on div "Implement Drag and Drop for Best Ideas Brightidea SaaS Role Senior Software Eng…" at bounding box center [481, 268] width 765 height 483
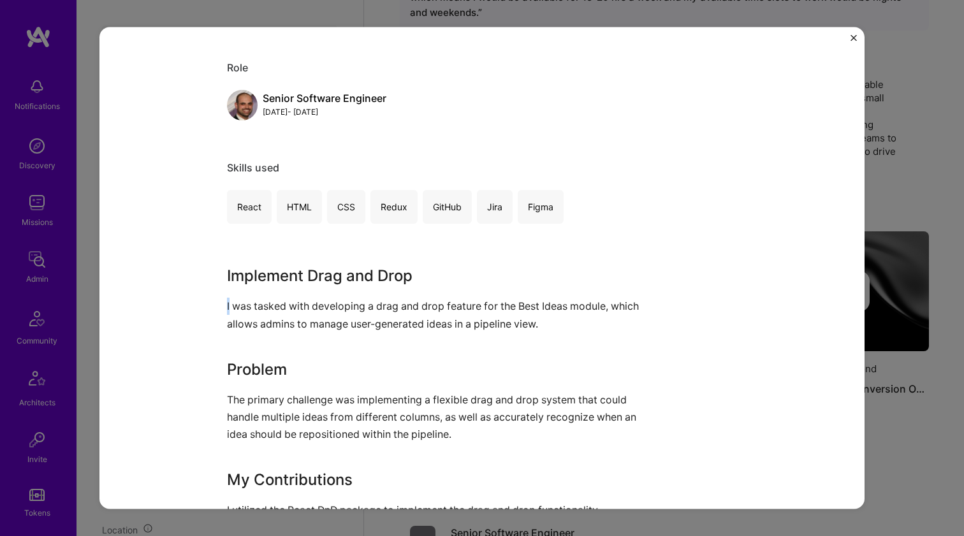
click at [215, 305] on div "Implement Drag and Drop for Best Ideas Brightidea SaaS Role Senior Software Eng…" at bounding box center [481, 268] width 765 height 483
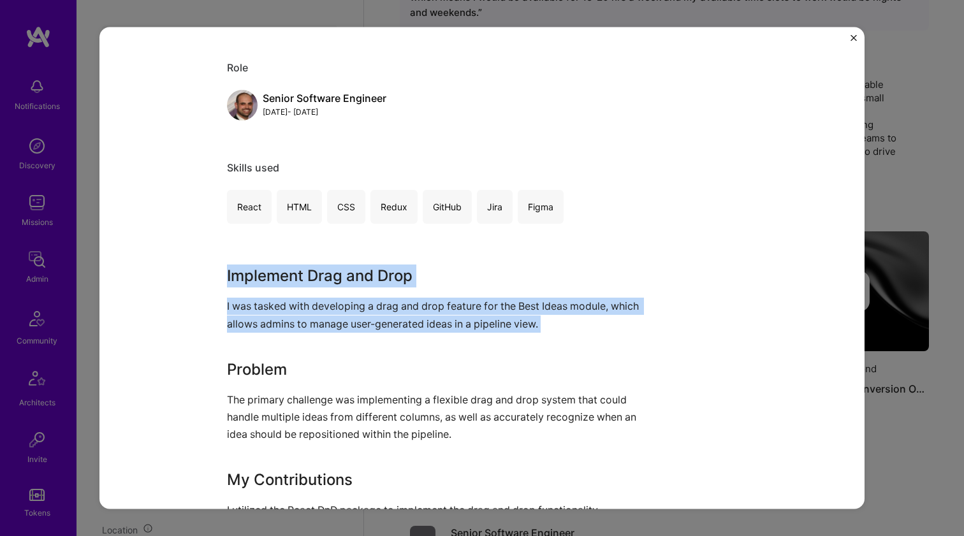
click at [217, 280] on div "Implement Drag and Drop for Best Ideas Brightidea SaaS Role Senior Software Eng…" at bounding box center [481, 268] width 765 height 483
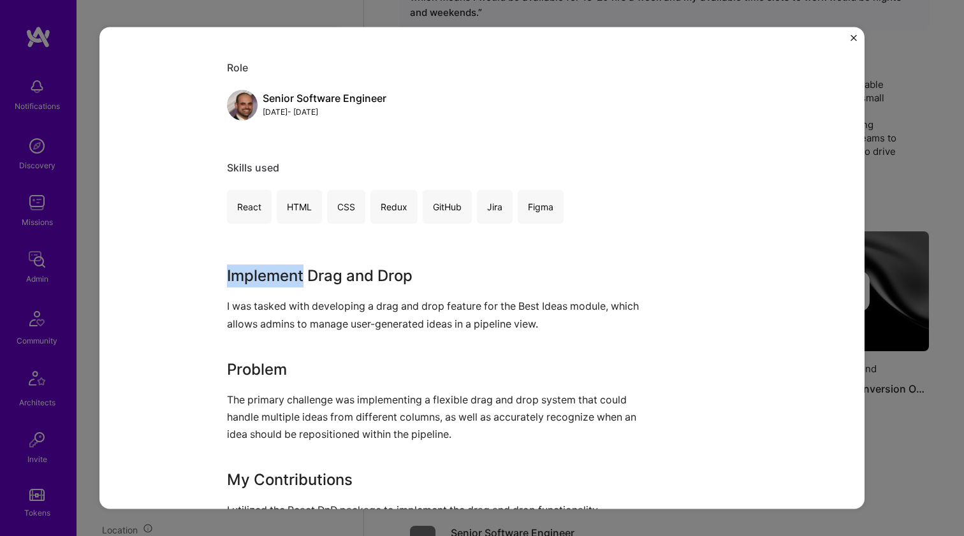
click at [217, 280] on div "Implement Drag and Drop for Best Ideas Brightidea SaaS Role Senior Software Eng…" at bounding box center [481, 268] width 765 height 483
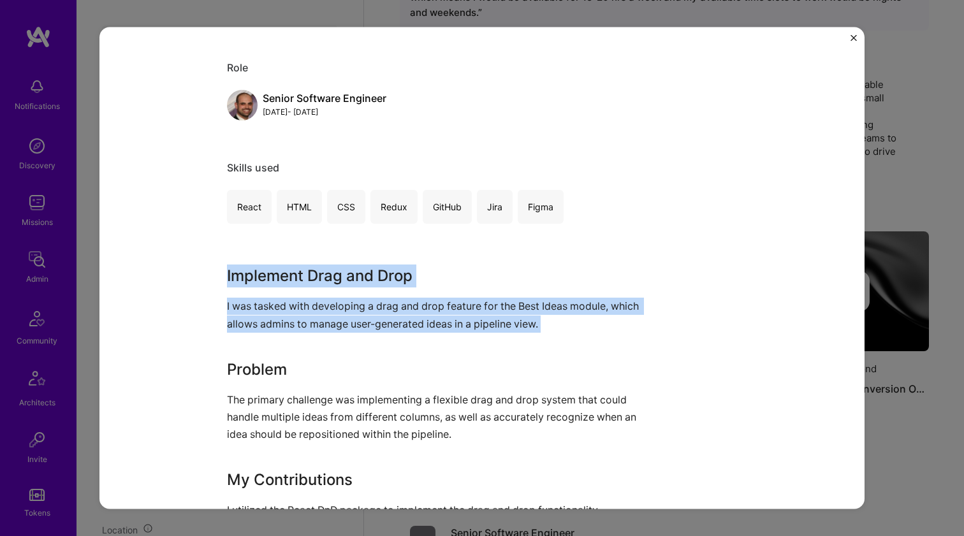
click at [214, 302] on div "Implement Drag and Drop for Best Ideas Brightidea SaaS Role Senior Software Eng…" at bounding box center [481, 268] width 765 height 483
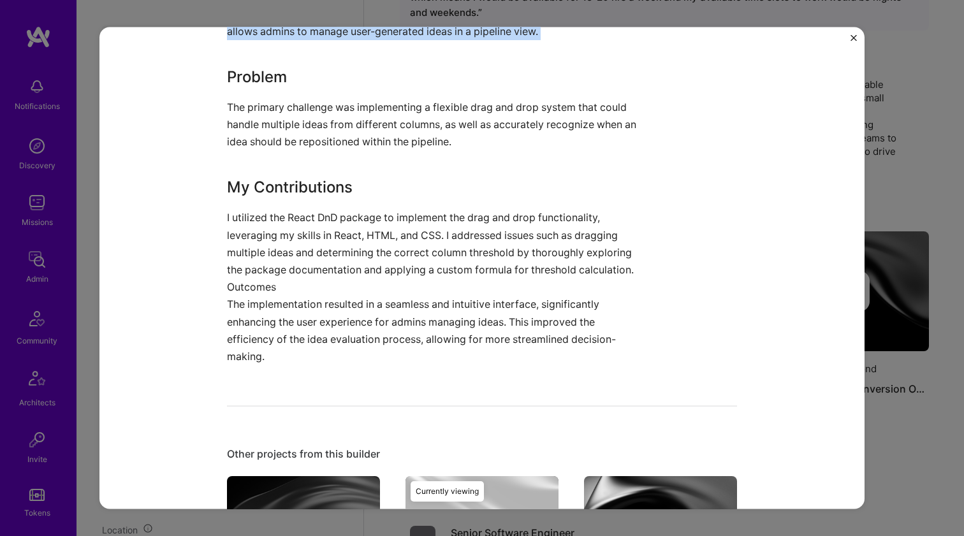
scroll to position [620, 0]
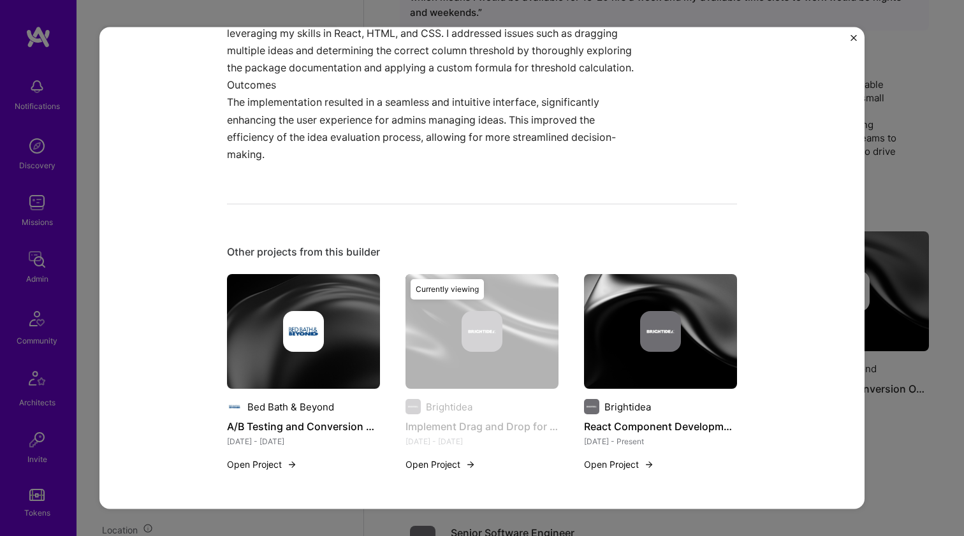
click at [606, 322] on div at bounding box center [660, 331] width 153 height 41
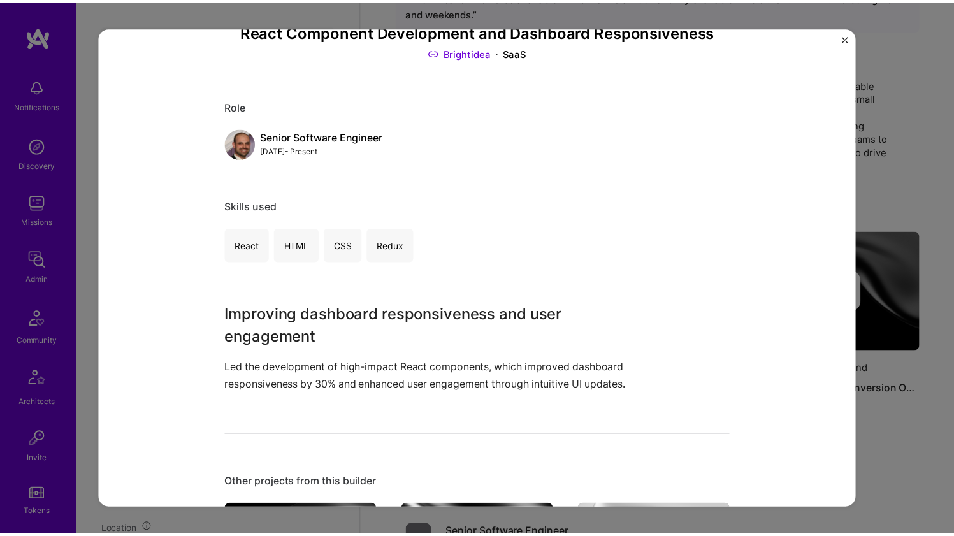
scroll to position [229, 0]
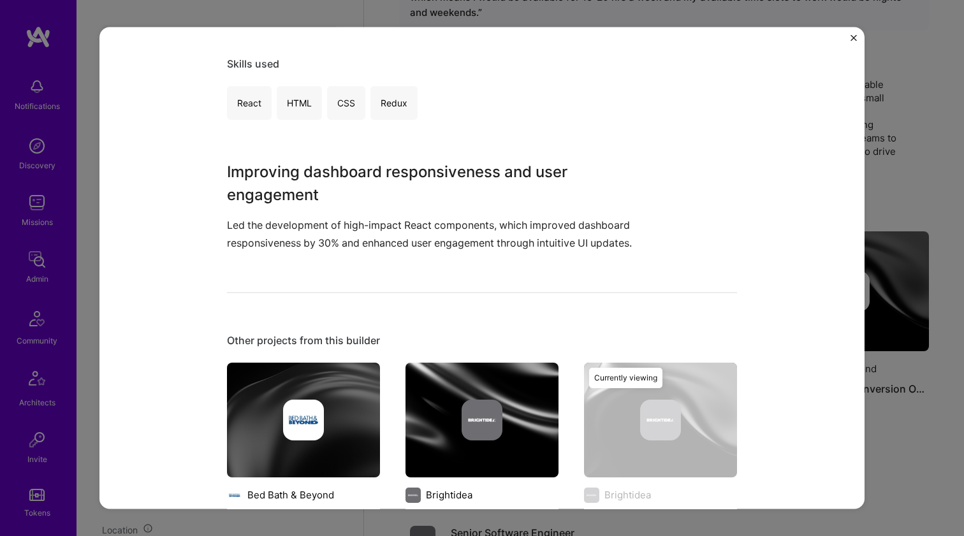
click at [339, 201] on h3 "Improving dashboard responsiveness and user engagement" at bounding box center [434, 184] width 414 height 46
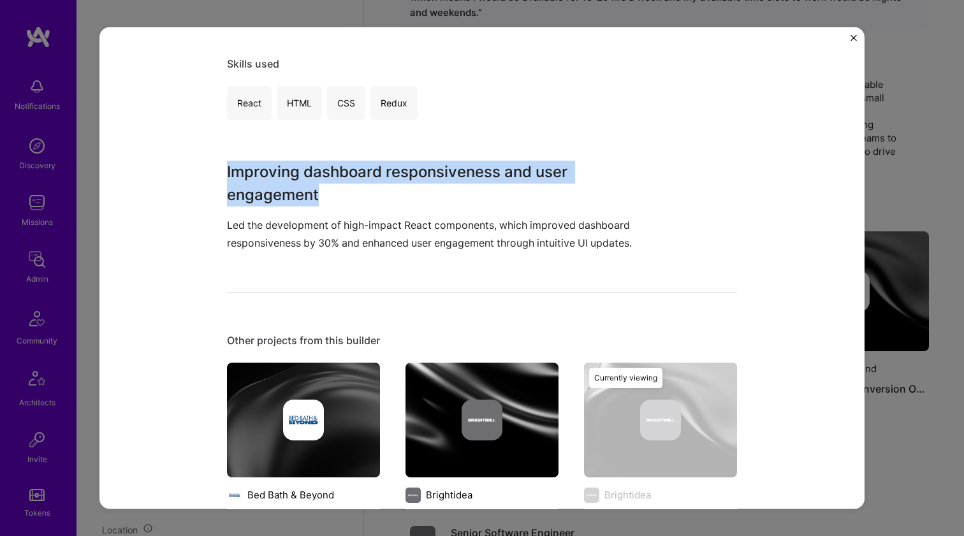
drag, startPoint x: 339, startPoint y: 201, endPoint x: 284, endPoint y: 245, distance: 69.8
click at [284, 245] on div "Improving dashboard responsiveness and user engagement Led the development of h…" at bounding box center [434, 206] width 414 height 91
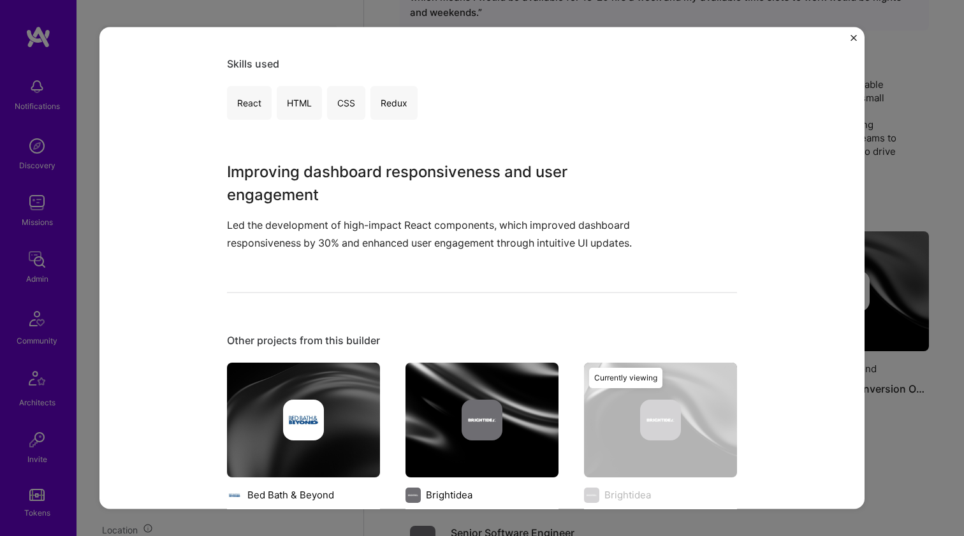
click at [284, 245] on p "Led the development of high-impact React components, which improved dashboard r…" at bounding box center [434, 234] width 414 height 34
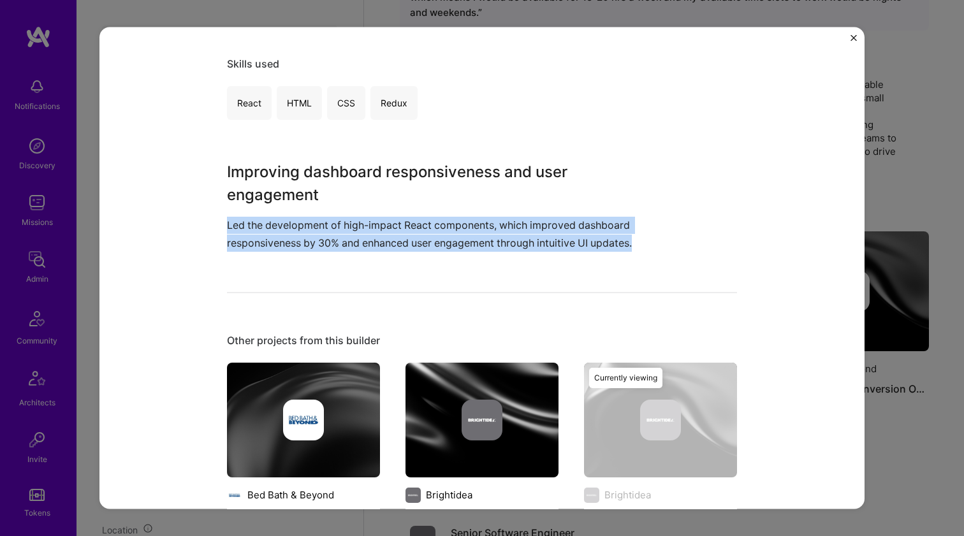
drag, startPoint x: 284, startPoint y: 245, endPoint x: 336, endPoint y: 156, distance: 103.1
click at [326, 168] on div "Improving dashboard responsiveness and user engagement Led the development of h…" at bounding box center [434, 206] width 414 height 91
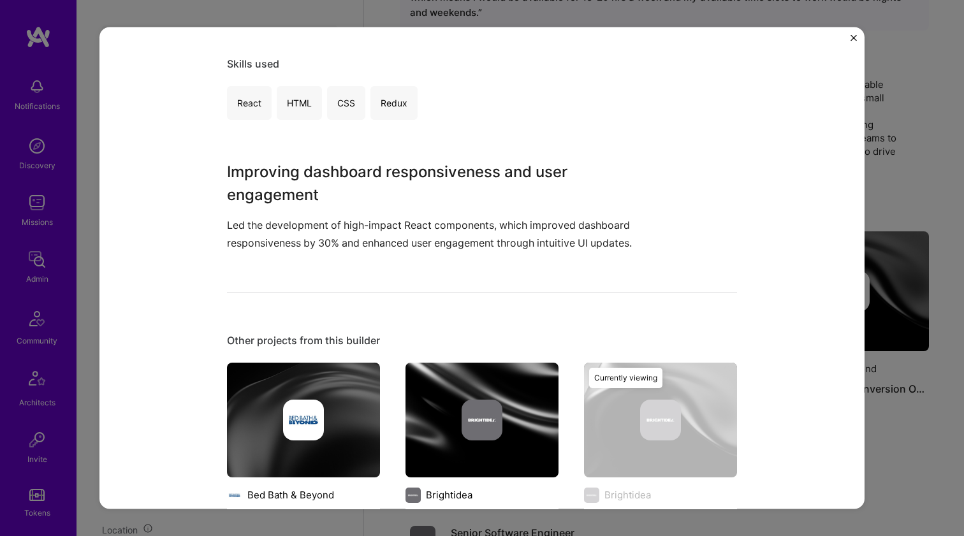
click at [339, 153] on div "React Component Development and Dashboard Responsiveness Brightidea SaaS Role S…" at bounding box center [482, 198] width 510 height 751
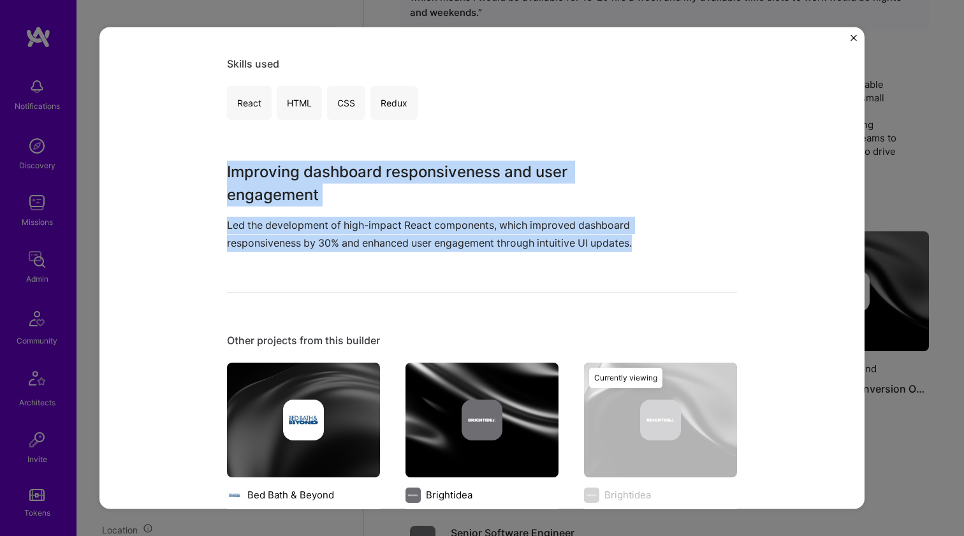
drag, startPoint x: 344, startPoint y: 140, endPoint x: 183, endPoint y: 277, distance: 211.7
click at [181, 277] on div "React Component Development and Dashboard Responsiveness Brightidea SaaS Role S…" at bounding box center [481, 268] width 765 height 483
click at [183, 277] on div "React Component Development and Dashboard Responsiveness Brightidea SaaS Role S…" at bounding box center [481, 268] width 765 height 483
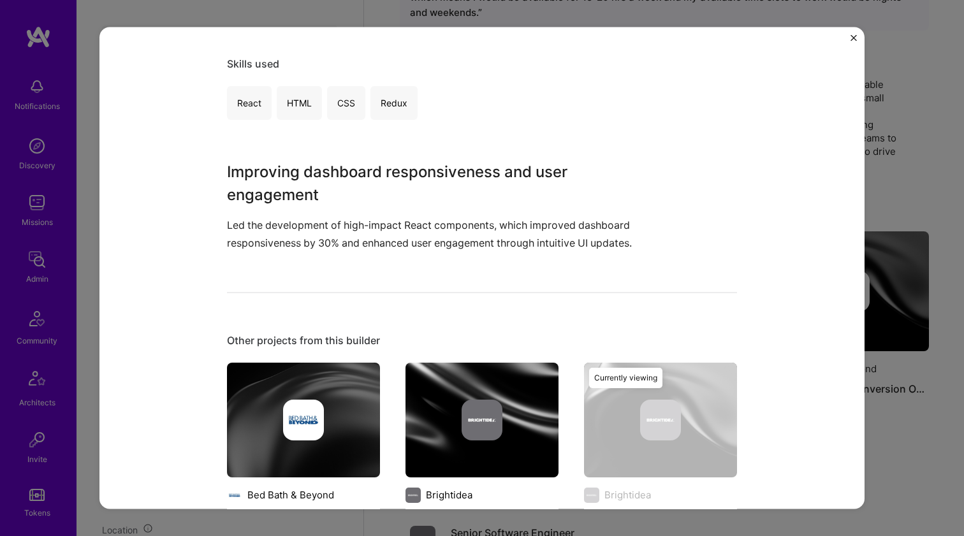
click at [183, 277] on div "React Component Development and Dashboard Responsiveness Brightidea SaaS Role S…" at bounding box center [481, 268] width 765 height 483
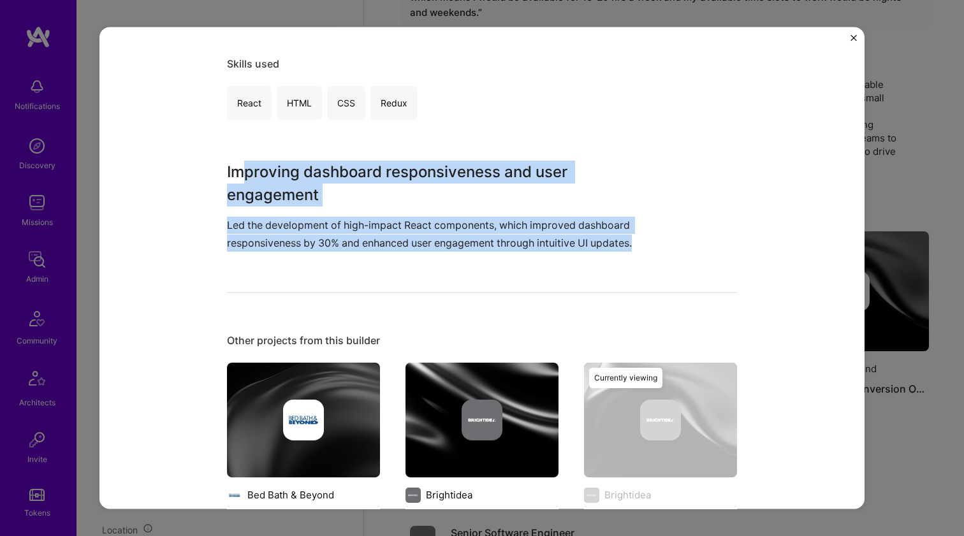
drag, startPoint x: 184, startPoint y: 272, endPoint x: 246, endPoint y: 149, distance: 137.1
click at [246, 149] on div "React Component Development and Dashboard Responsiveness Brightidea SaaS Role S…" at bounding box center [481, 268] width 765 height 483
click at [256, 131] on div "React Component Development and Dashboard Responsiveness Brightidea SaaS Role S…" at bounding box center [482, 198] width 510 height 751
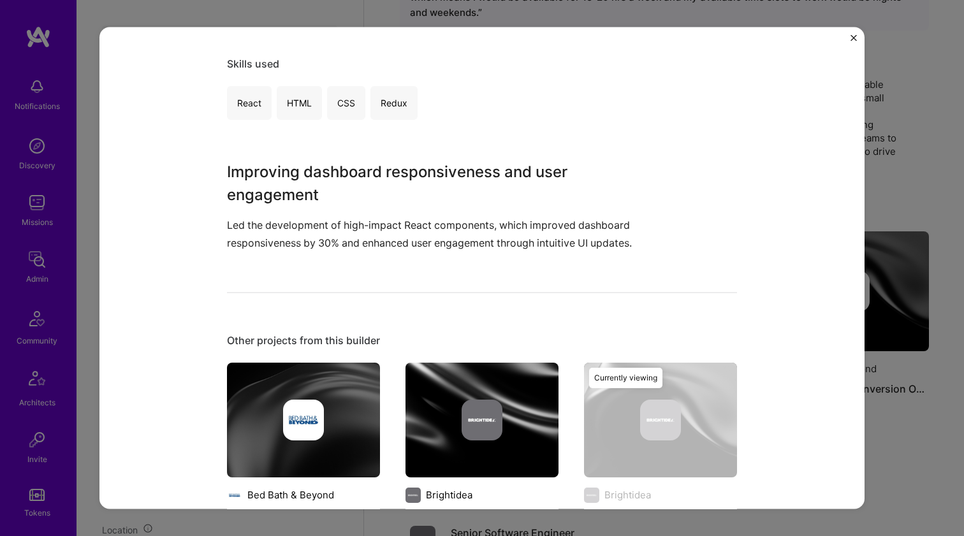
click at [257, 130] on div "React Component Development and Dashboard Responsiveness Brightidea SaaS Role S…" at bounding box center [482, 198] width 510 height 751
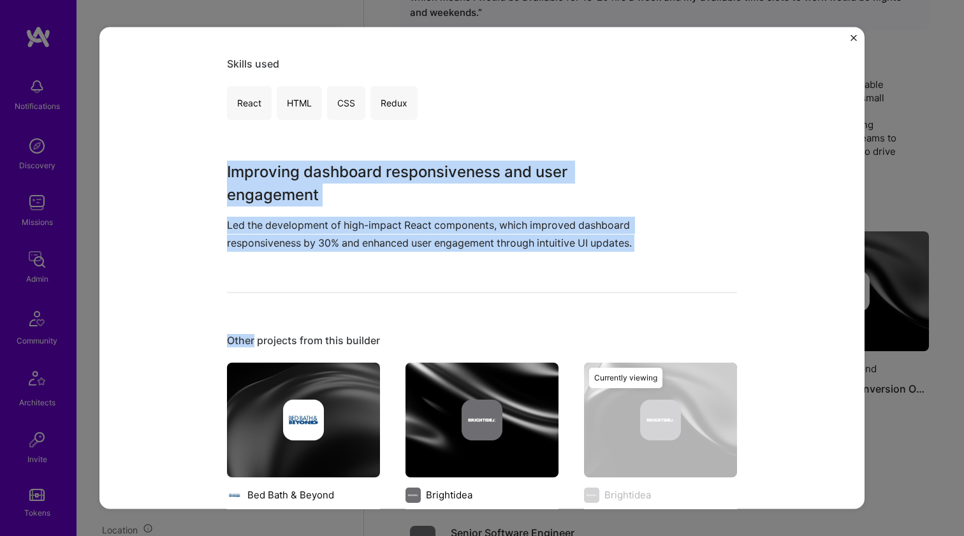
drag, startPoint x: 258, startPoint y: 130, endPoint x: 251, endPoint y: 299, distance: 169.1
click at [251, 299] on div "React Component Development and Dashboard Responsiveness Brightidea SaaS Role S…" at bounding box center [482, 198] width 510 height 751
click at [267, 270] on div "React Component Development and Dashboard Responsiveness Brightidea SaaS Role S…" at bounding box center [482, 198] width 510 height 751
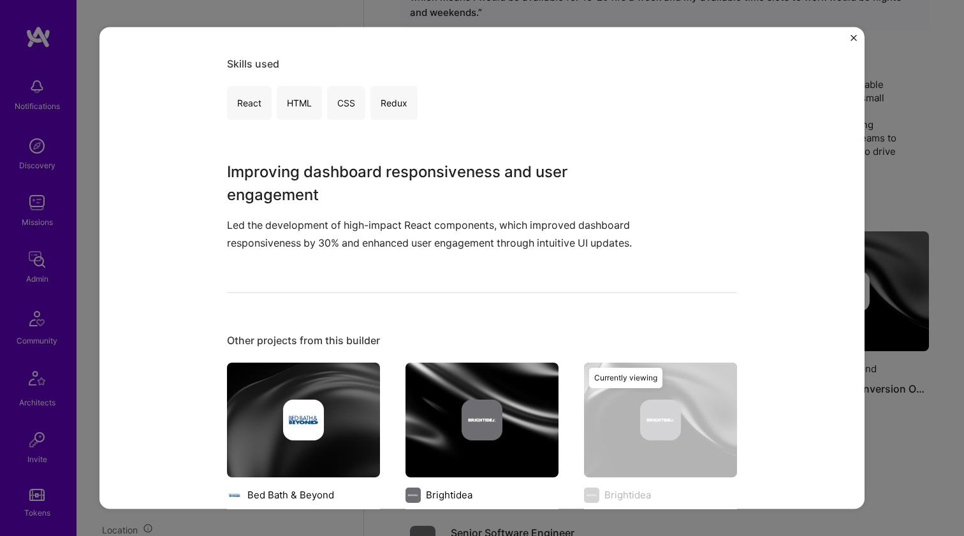
click at [268, 268] on div "React Component Development and Dashboard Responsiveness Brightidea SaaS Role S…" at bounding box center [482, 198] width 510 height 751
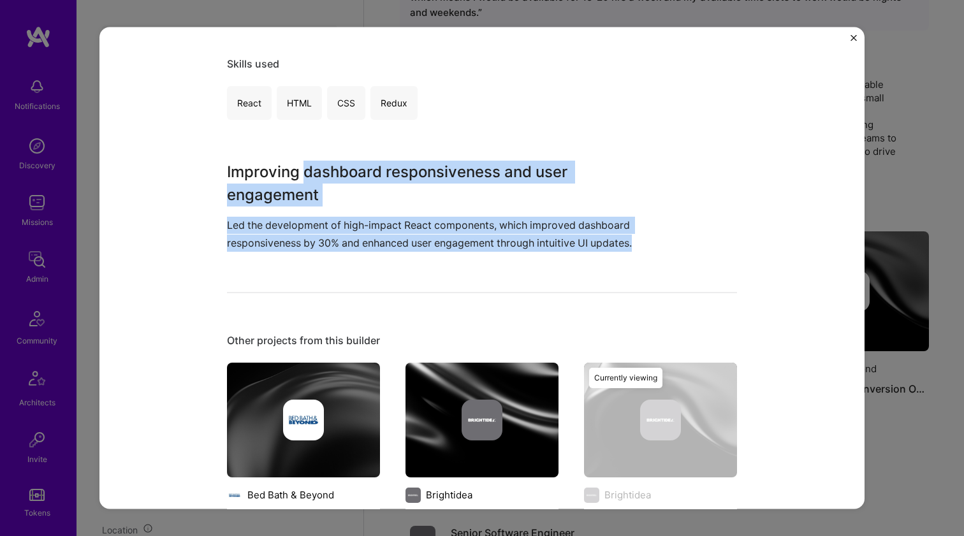
drag, startPoint x: 268, startPoint y: 267, endPoint x: 300, endPoint y: 172, distance: 100.4
click at [298, 175] on div "React Component Development and Dashboard Responsiveness Brightidea SaaS Role S…" at bounding box center [482, 198] width 510 height 751
click at [300, 172] on h3 "Improving dashboard responsiveness and user engagement" at bounding box center [434, 184] width 414 height 46
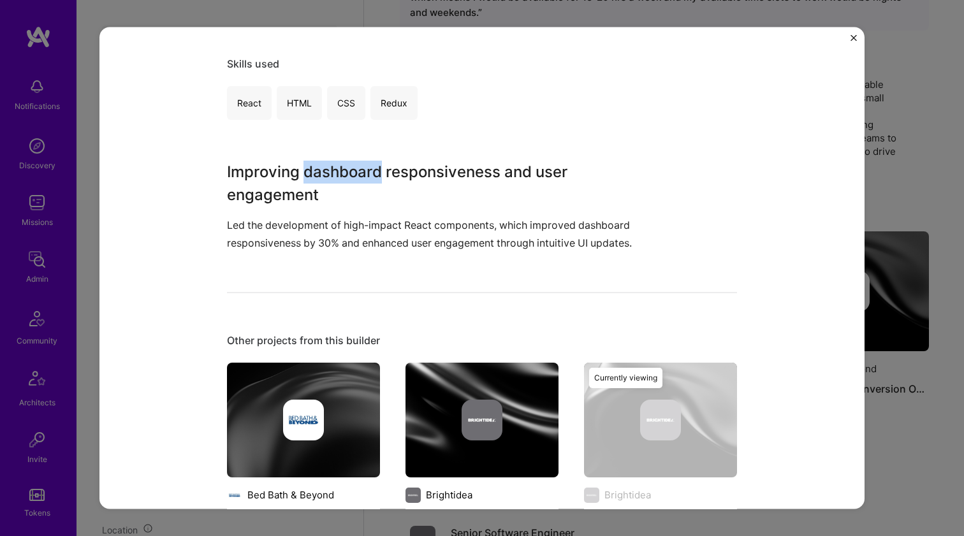
click at [300, 172] on h3 "Improving dashboard responsiveness and user engagement" at bounding box center [434, 184] width 414 height 46
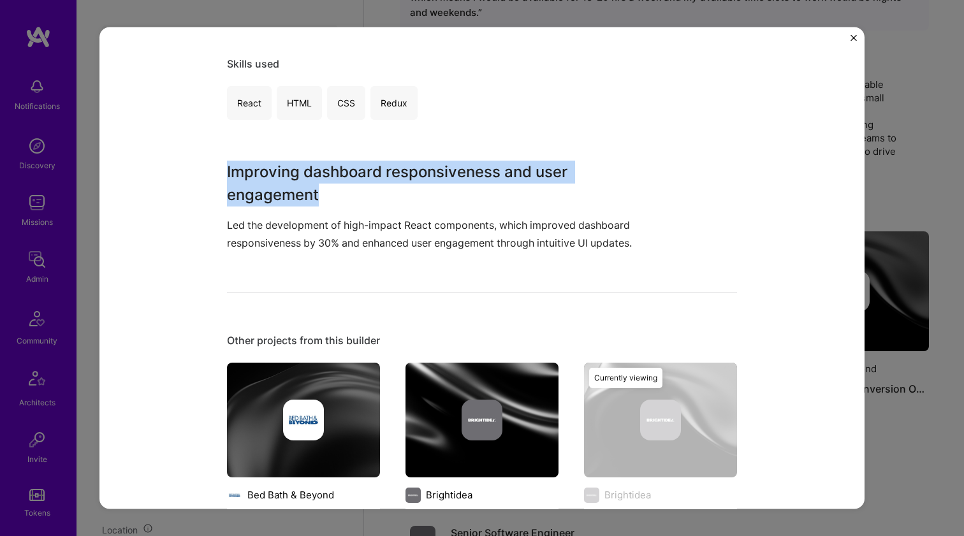
drag, startPoint x: 300, startPoint y: 172, endPoint x: 242, endPoint y: 233, distance: 84.8
click at [242, 233] on div "Improving dashboard responsiveness and user engagement Led the development of h…" at bounding box center [434, 206] width 414 height 91
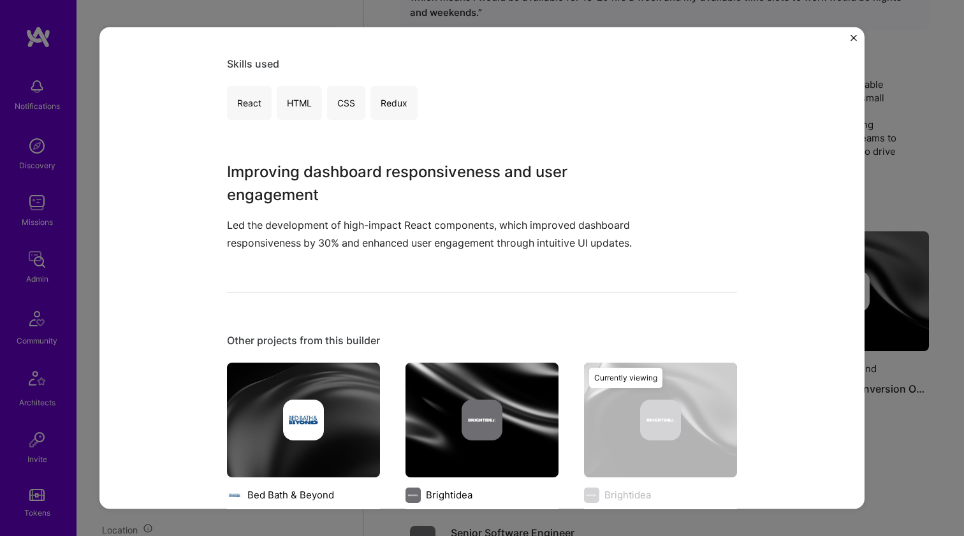
click at [242, 233] on p "Led the development of high-impact React components, which improved dashboard r…" at bounding box center [434, 234] width 414 height 34
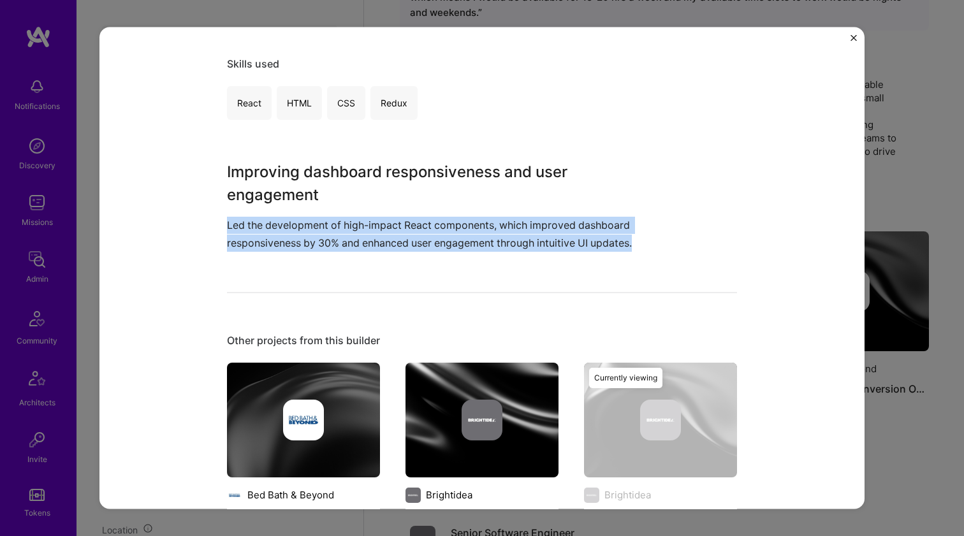
drag, startPoint x: 242, startPoint y: 233, endPoint x: 288, endPoint y: 172, distance: 76.9
click at [288, 173] on div "Improving dashboard responsiveness and user engagement Led the development of h…" at bounding box center [434, 206] width 414 height 91
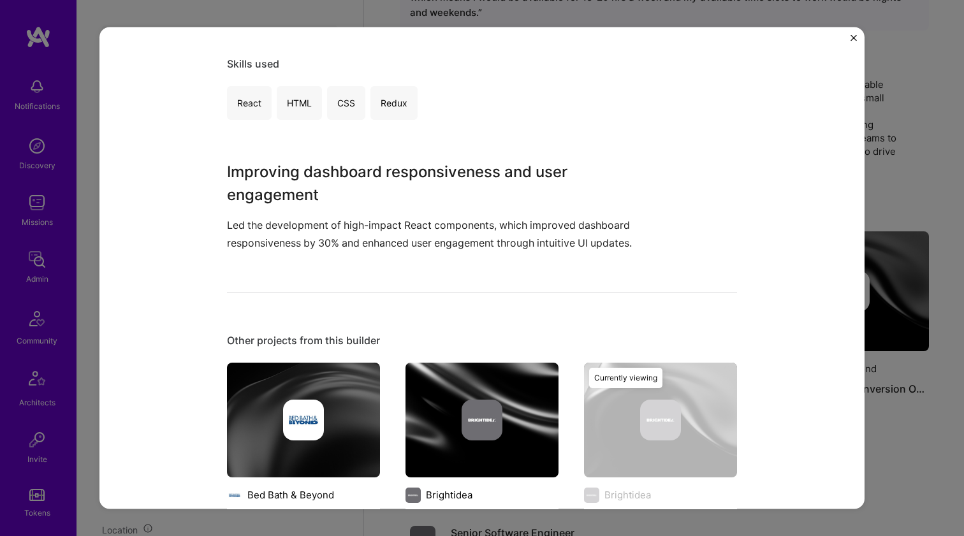
click at [288, 172] on h3 "Improving dashboard responsiveness and user engagement" at bounding box center [434, 184] width 414 height 46
click at [941, 254] on div "React Component Development and Dashboard Responsiveness Brightidea SaaS Role S…" at bounding box center [482, 268] width 964 height 536
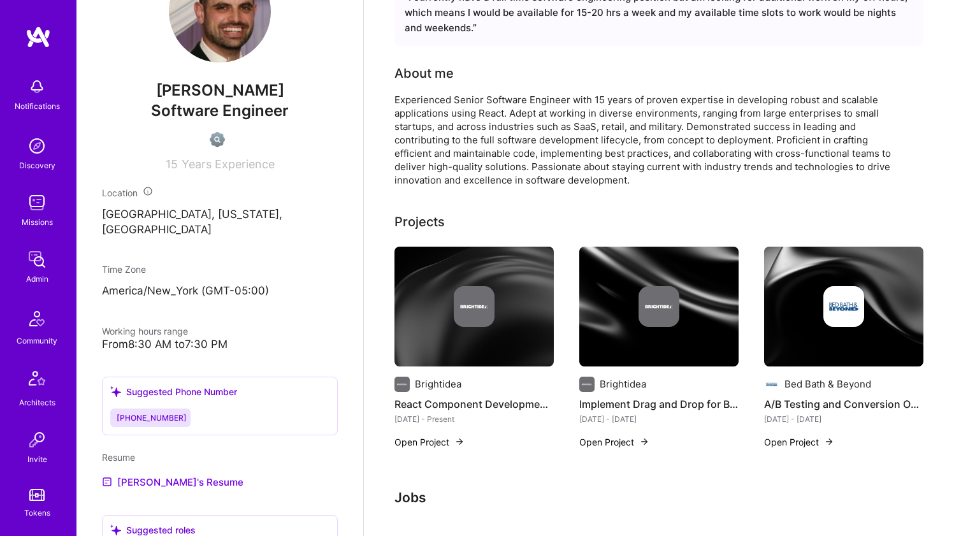
scroll to position [340, 0]
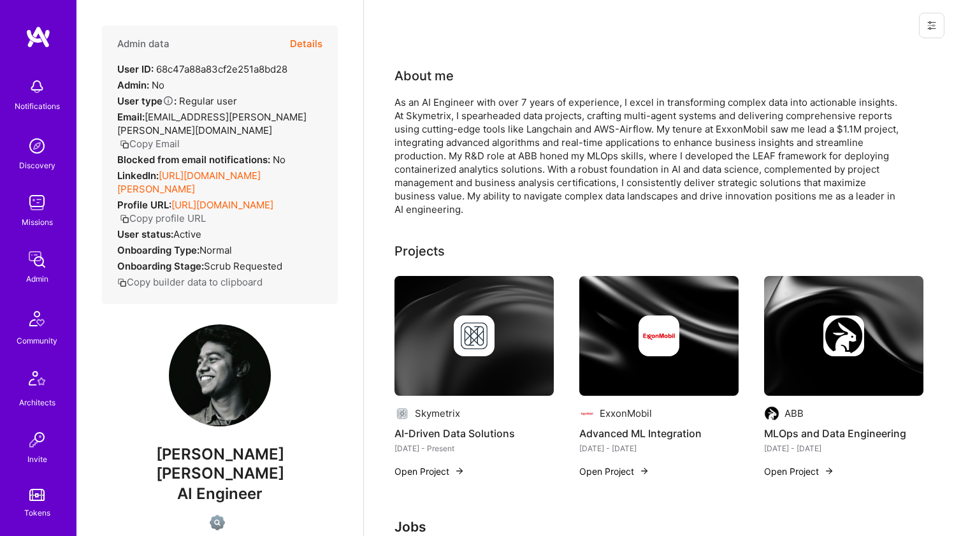
click at [237, 170] on link "[URL][DOMAIN_NAME][PERSON_NAME]" at bounding box center [188, 182] width 143 height 25
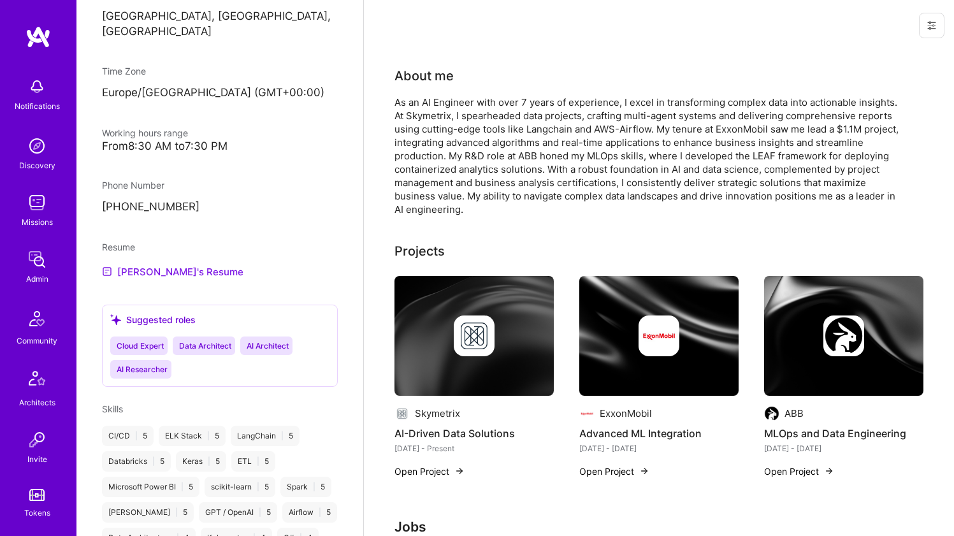
click at [143, 264] on link "Sambit's Resume" at bounding box center [173, 271] width 142 height 15
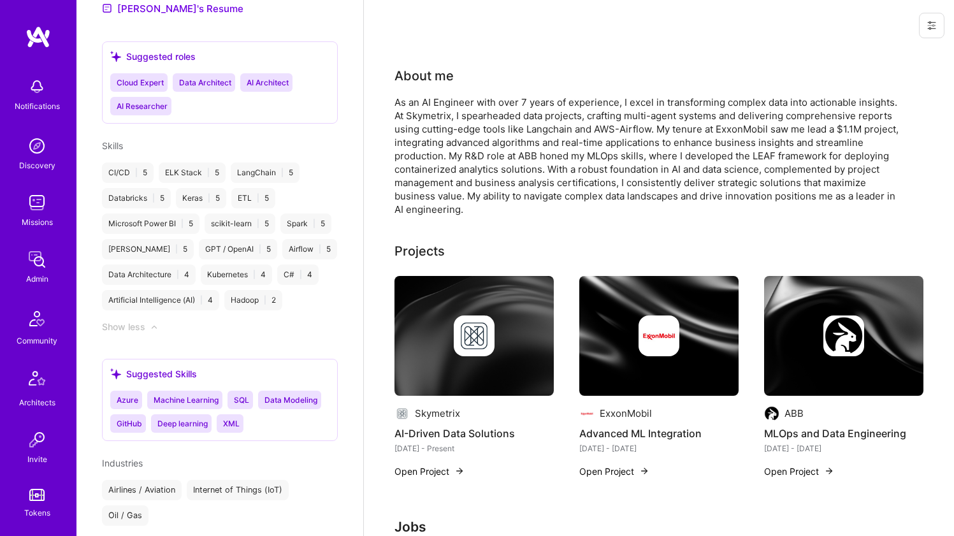
scroll to position [197, 0]
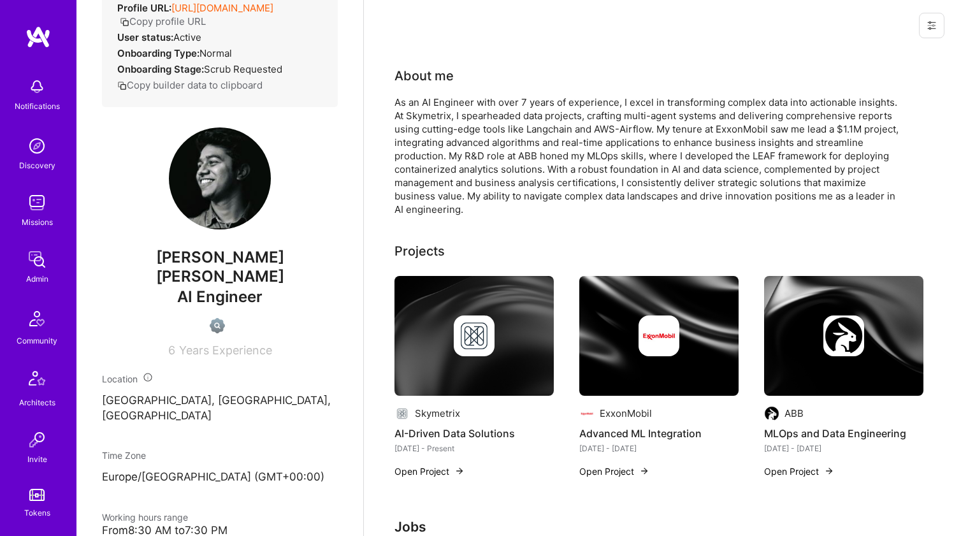
click at [472, 115] on div "As an AI Engineer with over 7 years of experience, I excel in transforming comp…" at bounding box center [650, 156] width 510 height 120
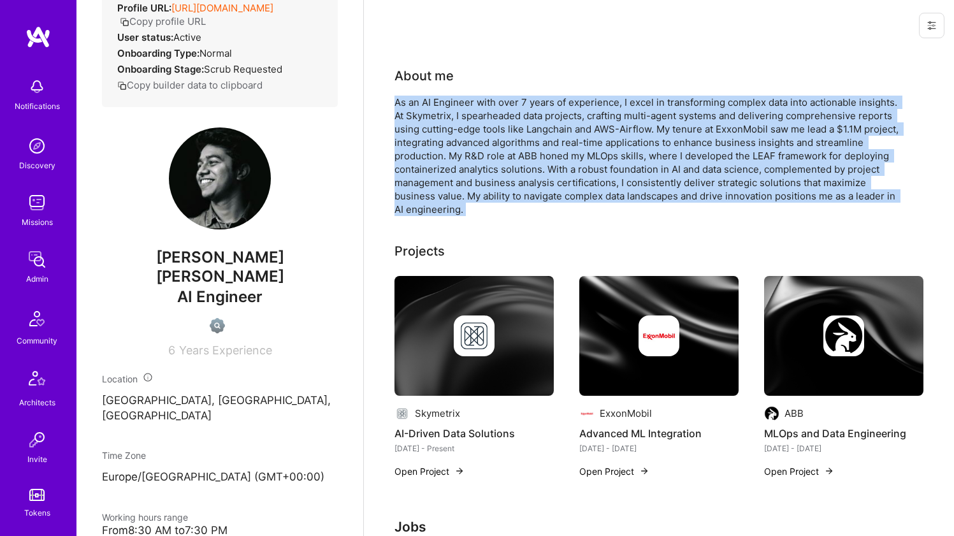
click at [472, 115] on div "As an AI Engineer with over 7 years of experience, I excel in transforming comp…" at bounding box center [650, 156] width 510 height 120
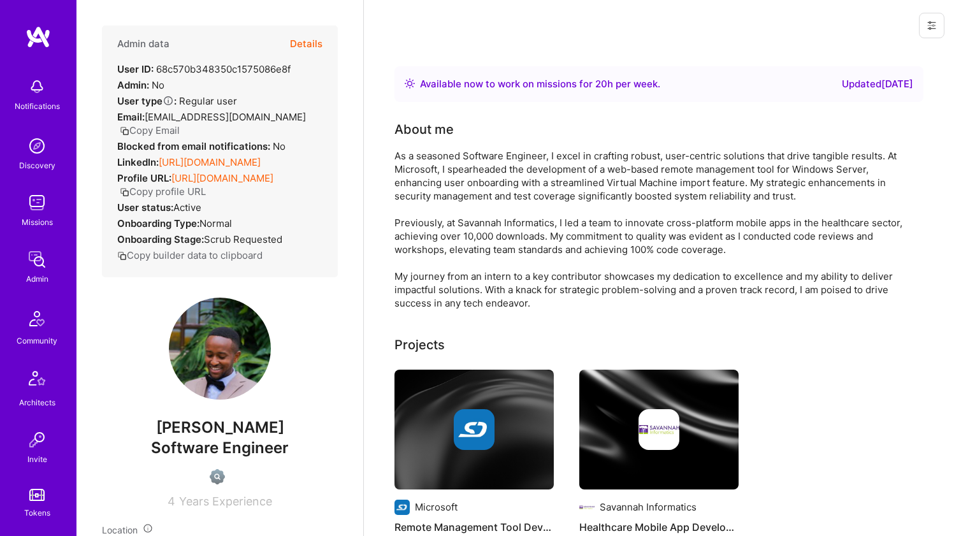
click at [186, 168] on link "[URL][DOMAIN_NAME]" at bounding box center [210, 162] width 102 height 12
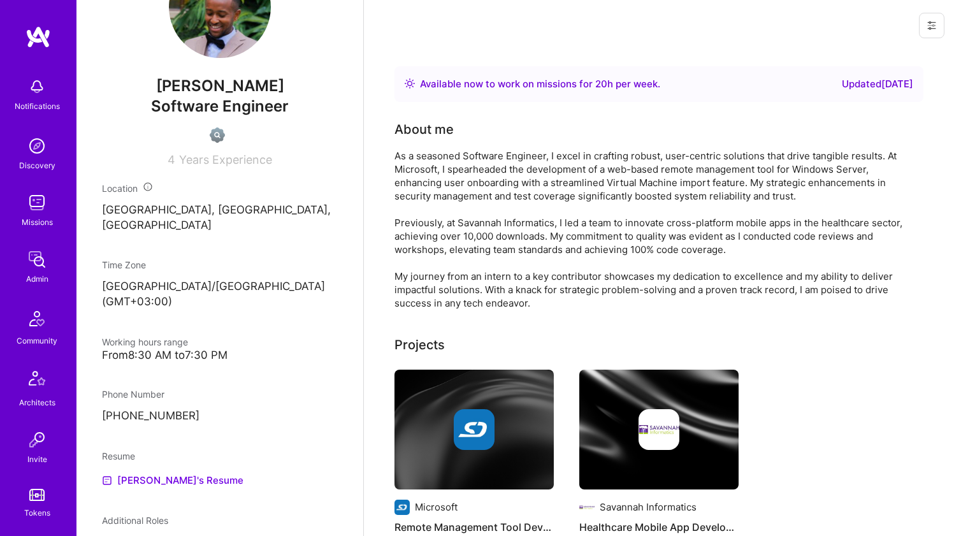
scroll to position [450, 0]
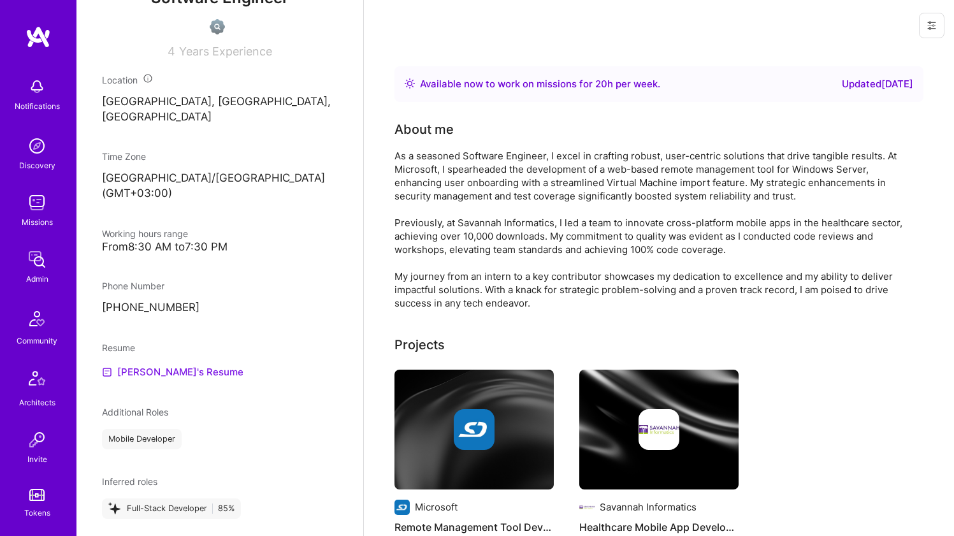
click at [125, 369] on link "[PERSON_NAME]'s Resume" at bounding box center [173, 372] width 142 height 15
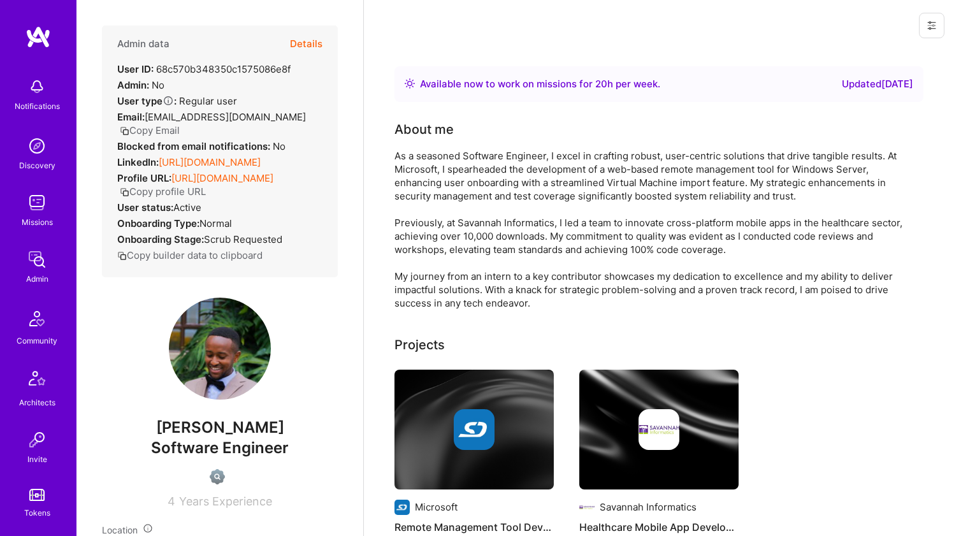
click at [419, 205] on div "As a seasoned Software Engineer, I excel in crafting robust, user-centric solut…" at bounding box center [650, 229] width 510 height 161
click at [436, 185] on div "As a seasoned Software Engineer, I excel in crafting robust, user-centric solut…" at bounding box center [650, 229] width 510 height 161
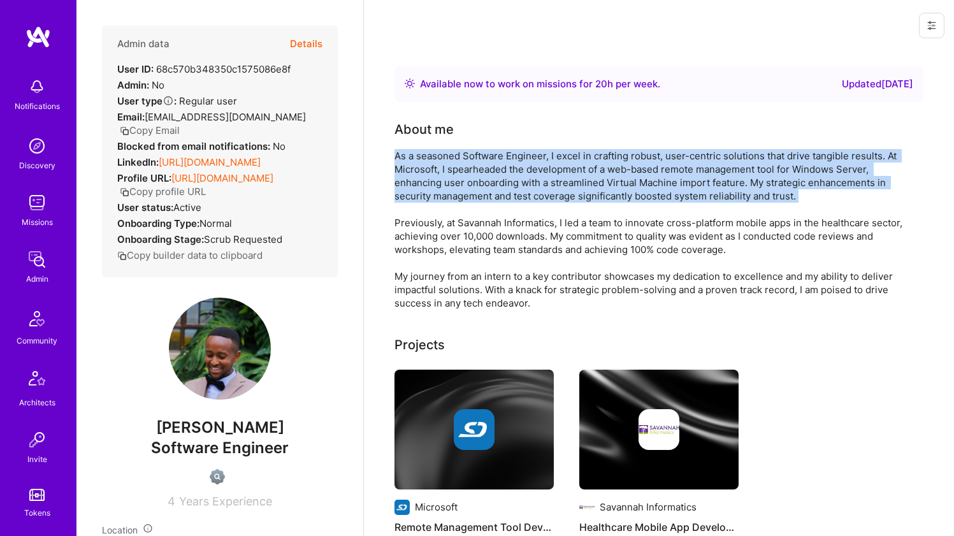
click at [436, 185] on div "As a seasoned Software Engineer, I excel in crafting robust, user-centric solut…" at bounding box center [650, 229] width 510 height 161
click at [436, 186] on div "As a seasoned Software Engineer, I excel in crafting robust, user-centric solut…" at bounding box center [650, 229] width 510 height 161
click at [436, 185] on div "As a seasoned Software Engineer, I excel in crafting robust, user-centric solut…" at bounding box center [650, 229] width 510 height 161
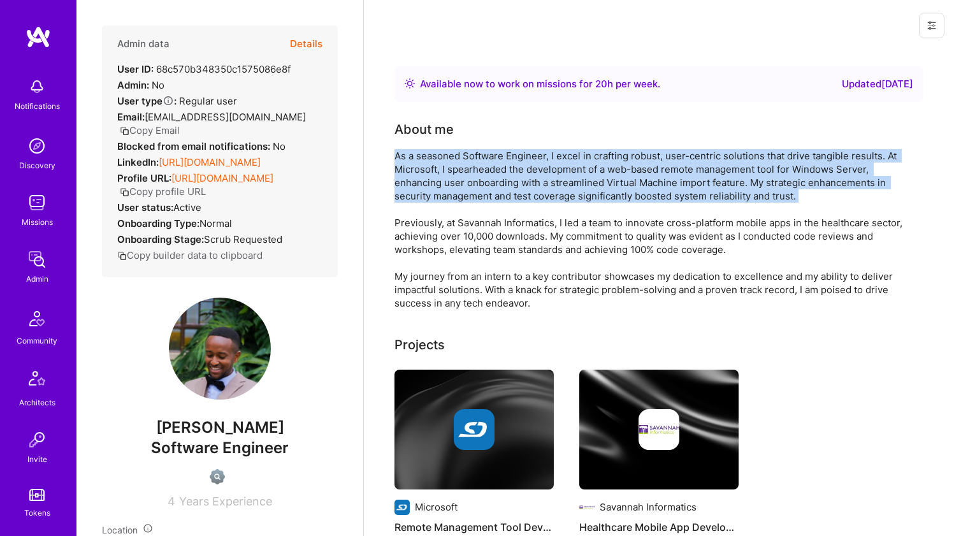
click at [436, 185] on div "As a seasoned Software Engineer, I excel in crafting robust, user-centric solut…" at bounding box center [650, 229] width 510 height 161
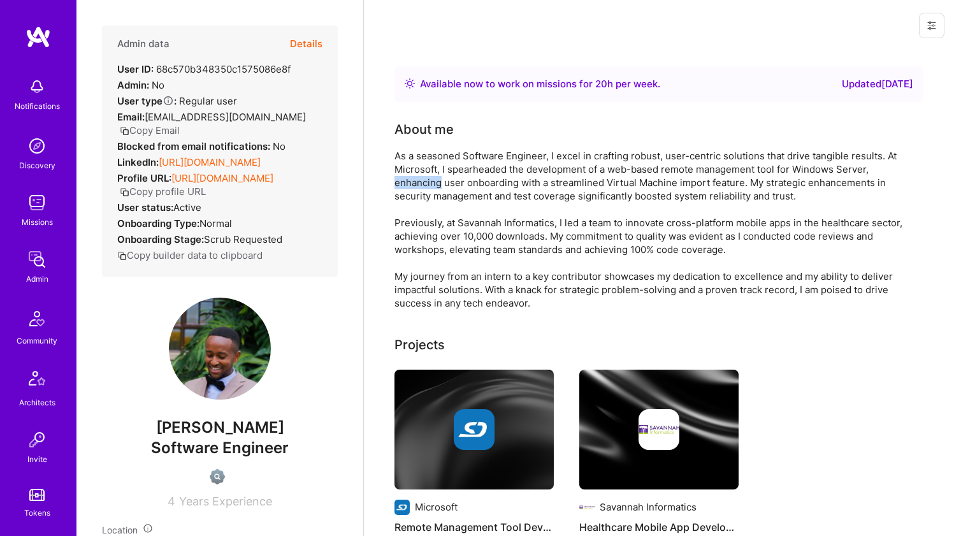
click at [436, 185] on div "As a seasoned Software Engineer, I excel in crafting robust, user-centric solut…" at bounding box center [650, 229] width 510 height 161
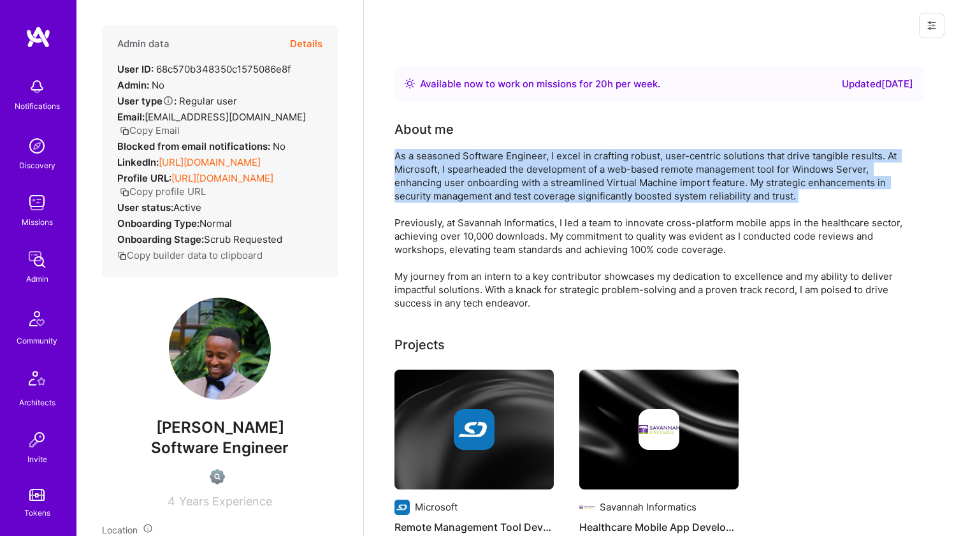
click at [436, 185] on div "As a seasoned Software Engineer, I excel in crafting robust, user-centric solut…" at bounding box center [650, 229] width 510 height 161
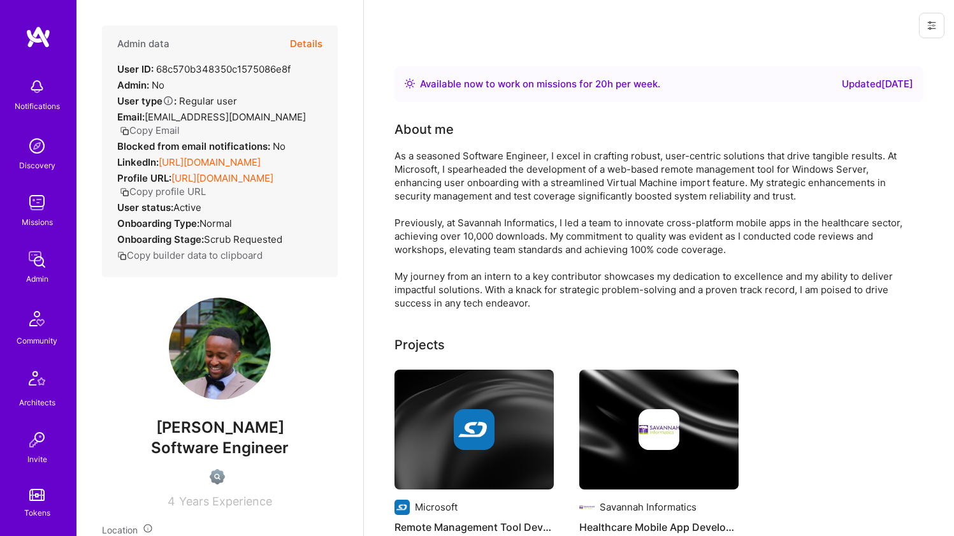
click at [172, 168] on link "[URL][DOMAIN_NAME]" at bounding box center [210, 162] width 102 height 12
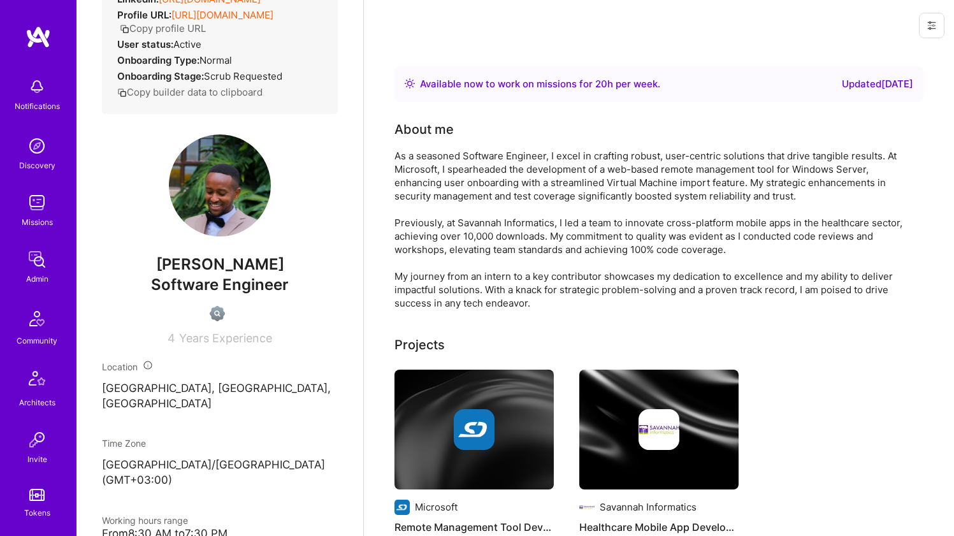
scroll to position [265, 0]
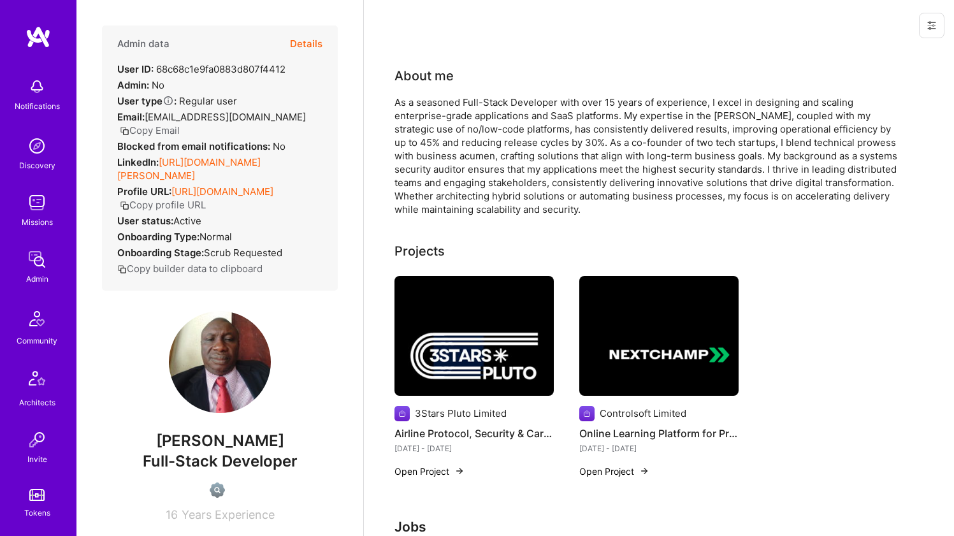
click at [177, 156] on link "[URL][DOMAIN_NAME][PERSON_NAME]" at bounding box center [188, 168] width 143 height 25
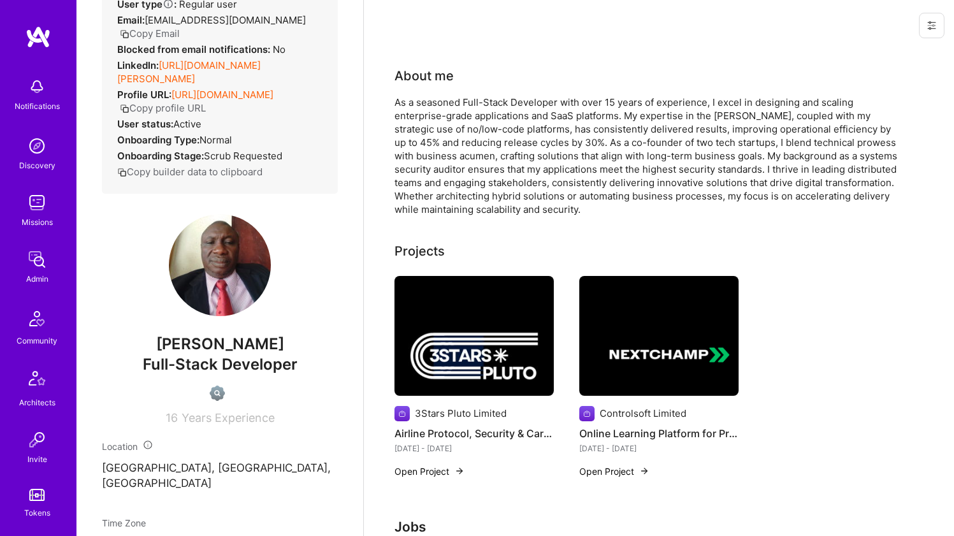
scroll to position [188, 0]
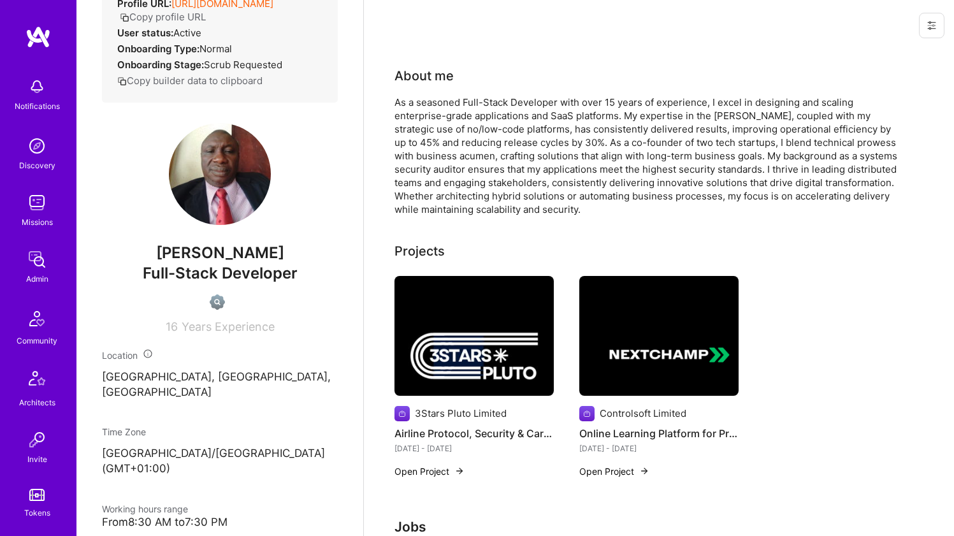
click at [479, 126] on div "As a seasoned Full-Stack Developer with over 15 years of experience, I excel in…" at bounding box center [650, 156] width 510 height 120
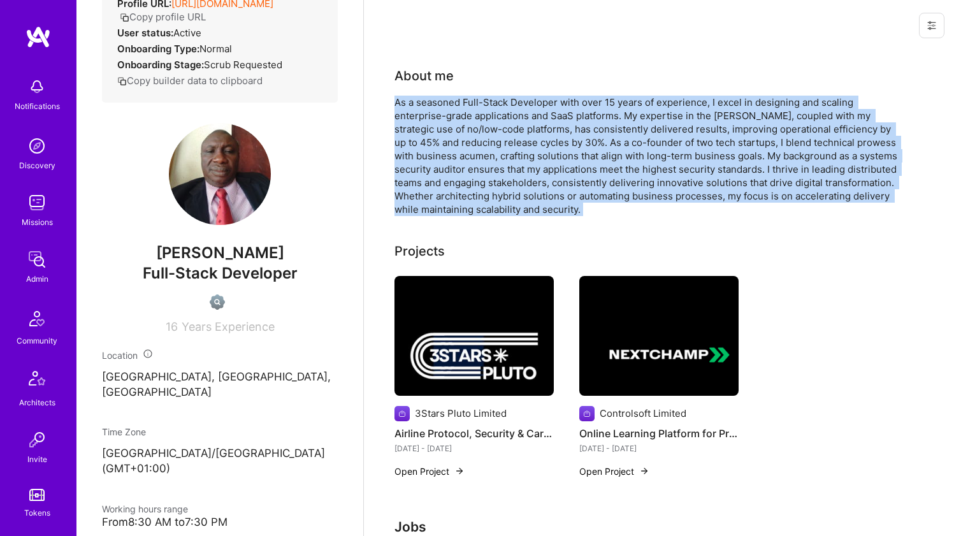
click at [479, 126] on div "As a seasoned Full-Stack Developer with over 15 years of experience, I excel in…" at bounding box center [650, 156] width 510 height 120
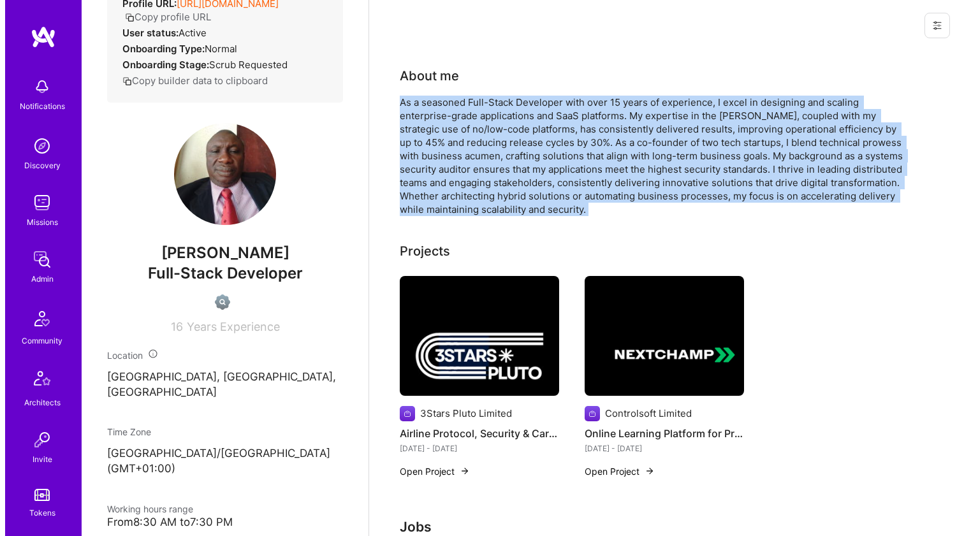
scroll to position [20, 0]
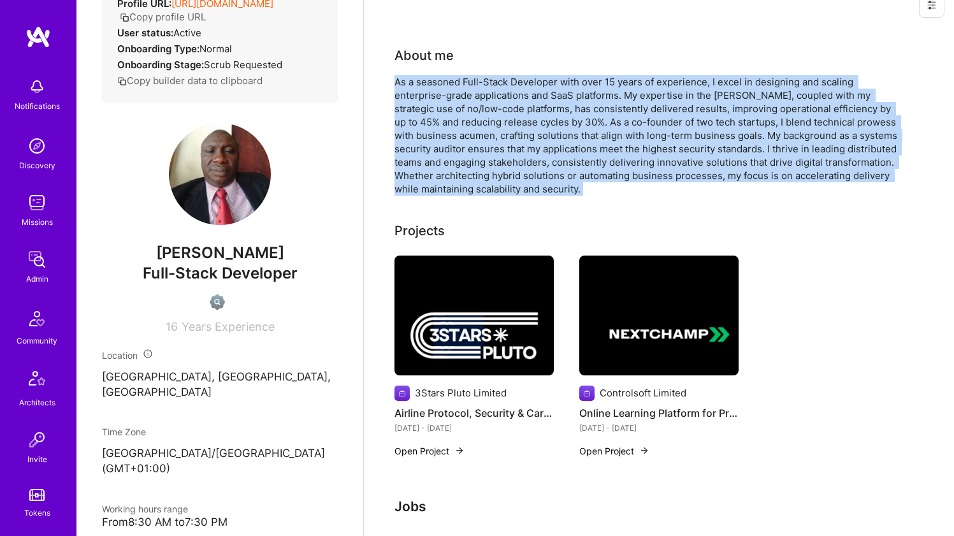
click at [433, 326] on img at bounding box center [474, 316] width 159 height 120
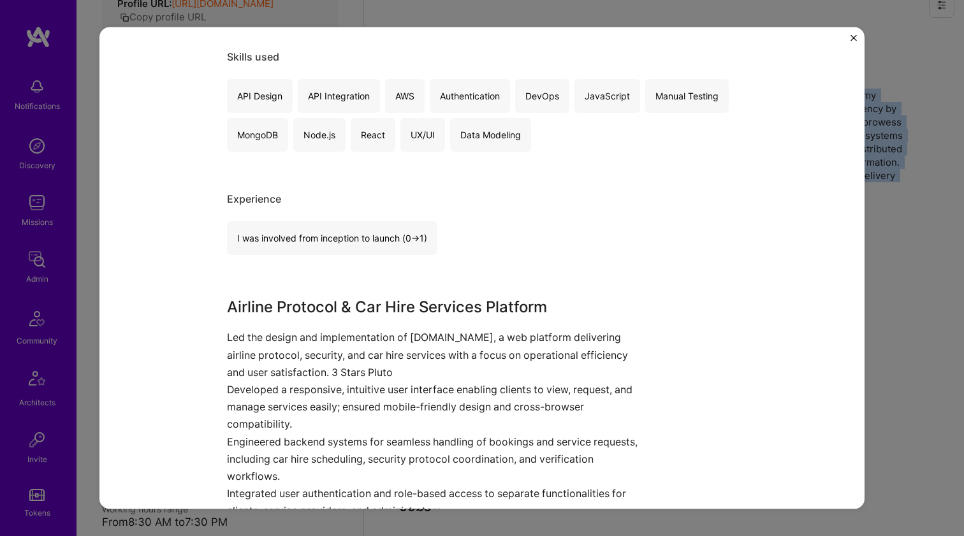
scroll to position [944, 0]
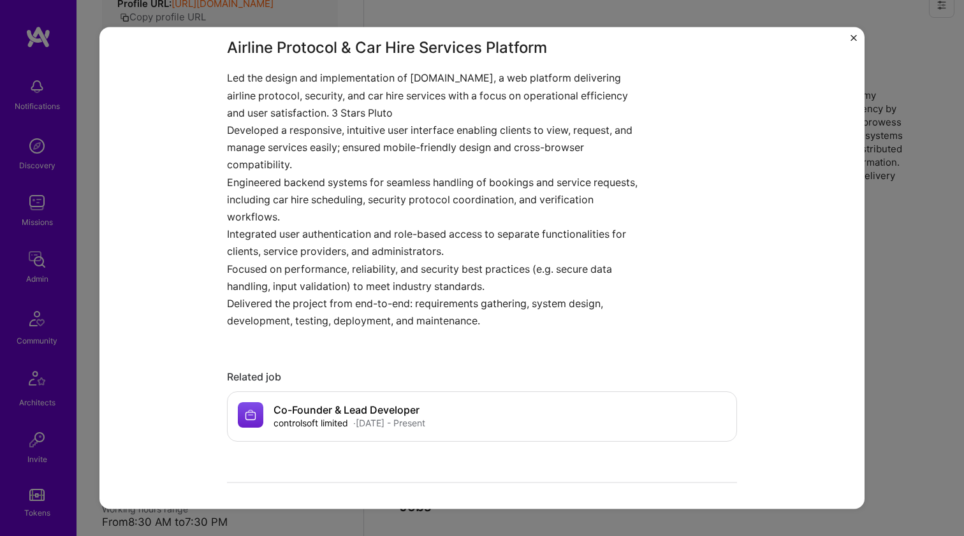
click at [331, 87] on p "Led the design and implementation of 3StarsPluto.com.ng, a web platform deliver…" at bounding box center [434, 95] width 414 height 52
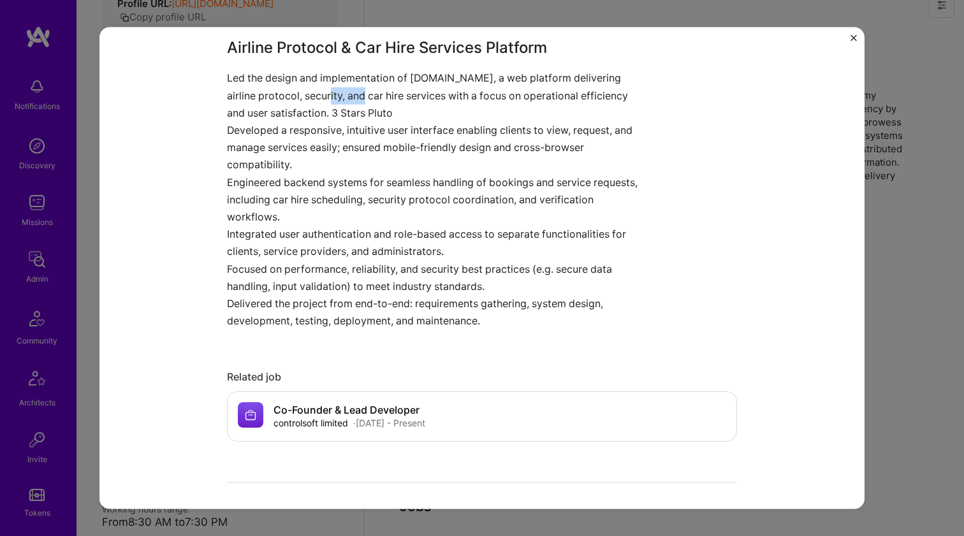
drag, startPoint x: 331, startPoint y: 87, endPoint x: 262, endPoint y: 164, distance: 103.3
click at [262, 164] on div "Airline Protocol & Car Hire Services Platform Led the design and implementation…" at bounding box center [434, 182] width 414 height 293
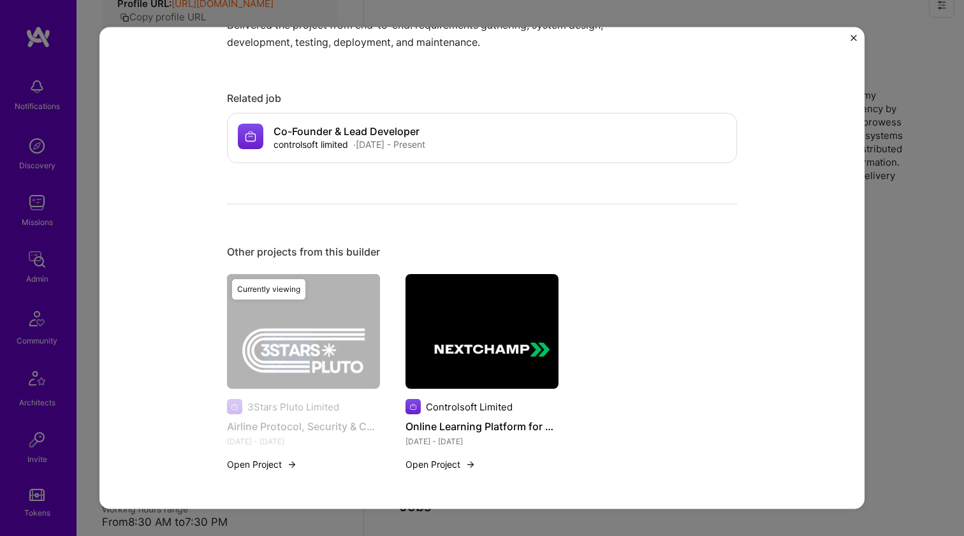
click at [499, 373] on img at bounding box center [481, 331] width 153 height 115
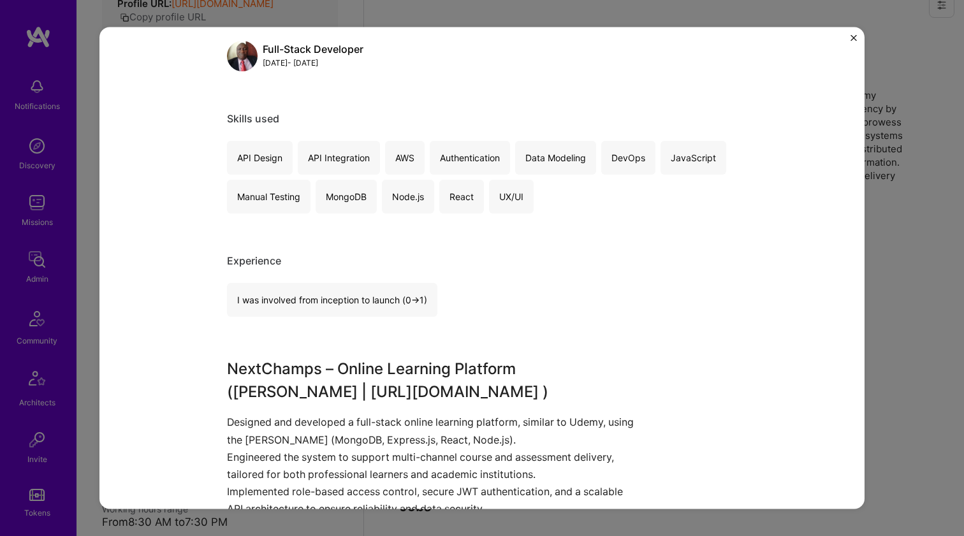
scroll to position [732, 0]
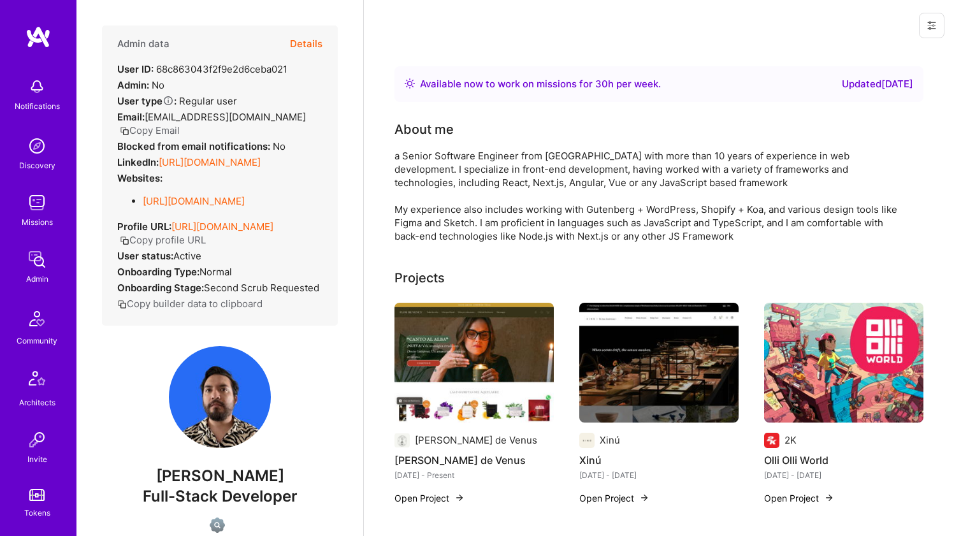
click at [177, 156] on link "[URL][DOMAIN_NAME]" at bounding box center [210, 162] width 102 height 12
click at [153, 195] on link "[URL][DOMAIN_NAME]" at bounding box center [194, 201] width 102 height 12
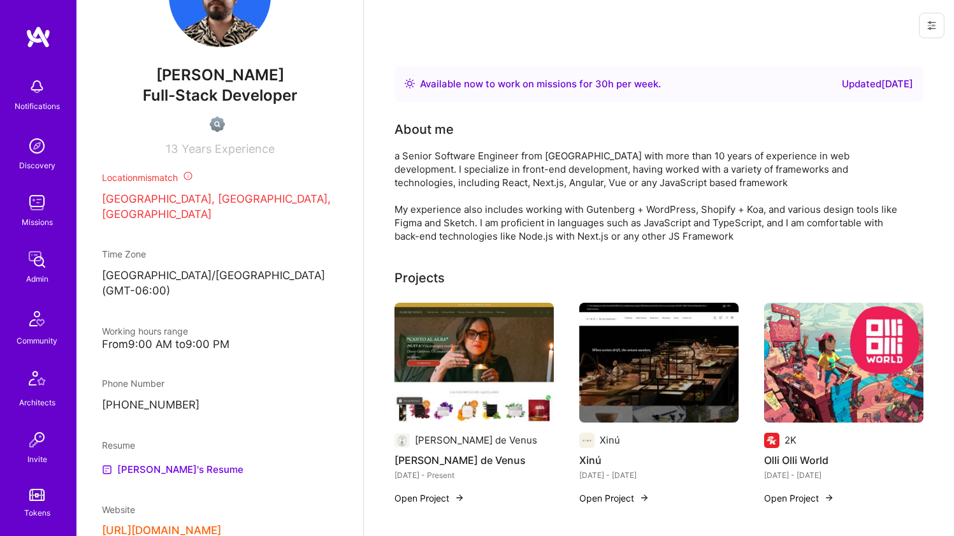
scroll to position [509, 0]
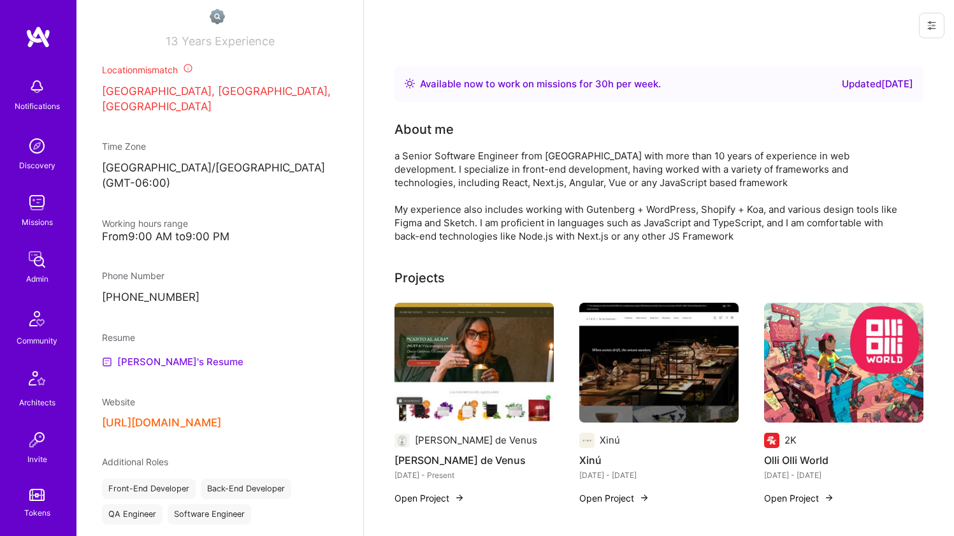
click at [144, 354] on link "[PERSON_NAME]'s Resume" at bounding box center [173, 361] width 142 height 15
click at [159, 416] on button "[URL][DOMAIN_NAME]" at bounding box center [161, 422] width 119 height 13
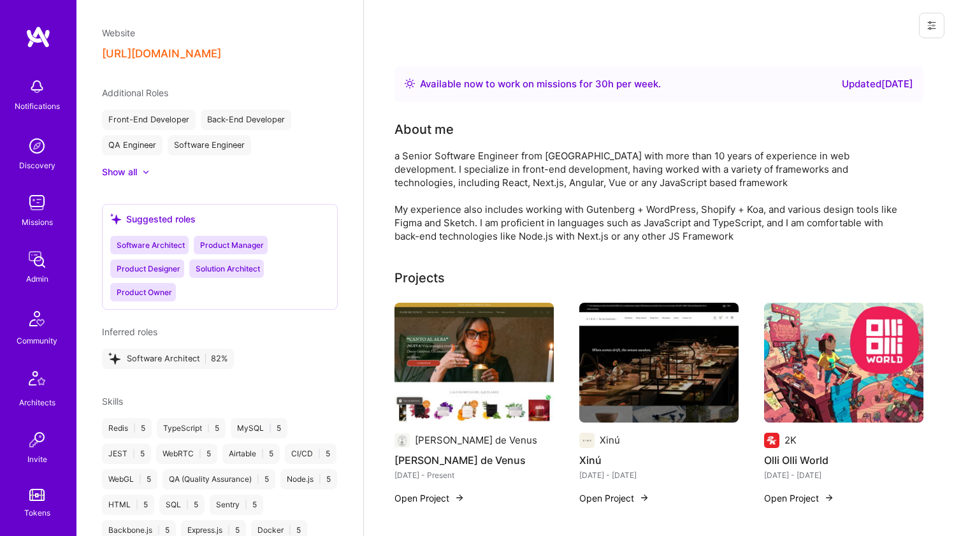
scroll to position [0, 0]
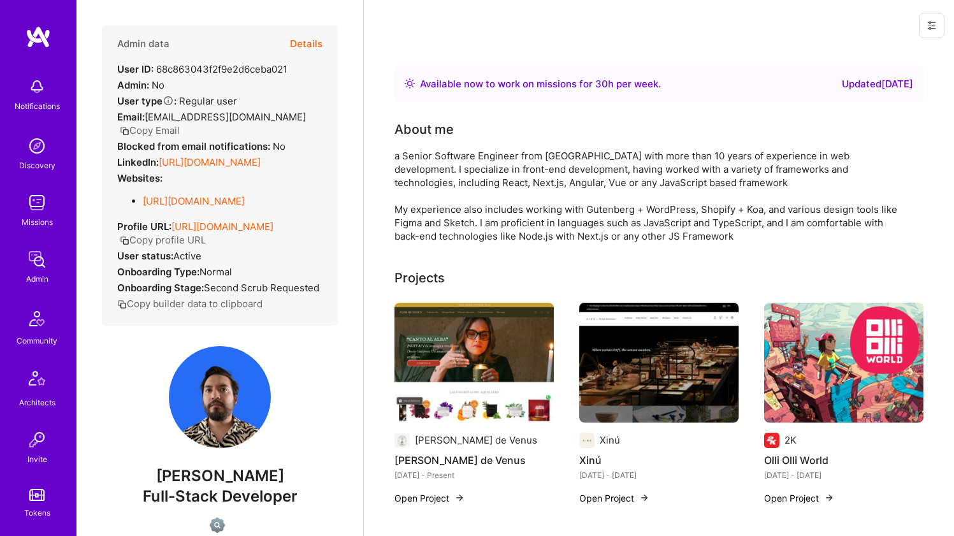
drag, startPoint x: 197, startPoint y: 145, endPoint x: 193, endPoint y: 156, distance: 11.5
click at [197, 156] on link "[URL][DOMAIN_NAME]" at bounding box center [210, 162] width 102 height 12
click at [182, 195] on link "[URL][DOMAIN_NAME]" at bounding box center [194, 201] width 102 height 12
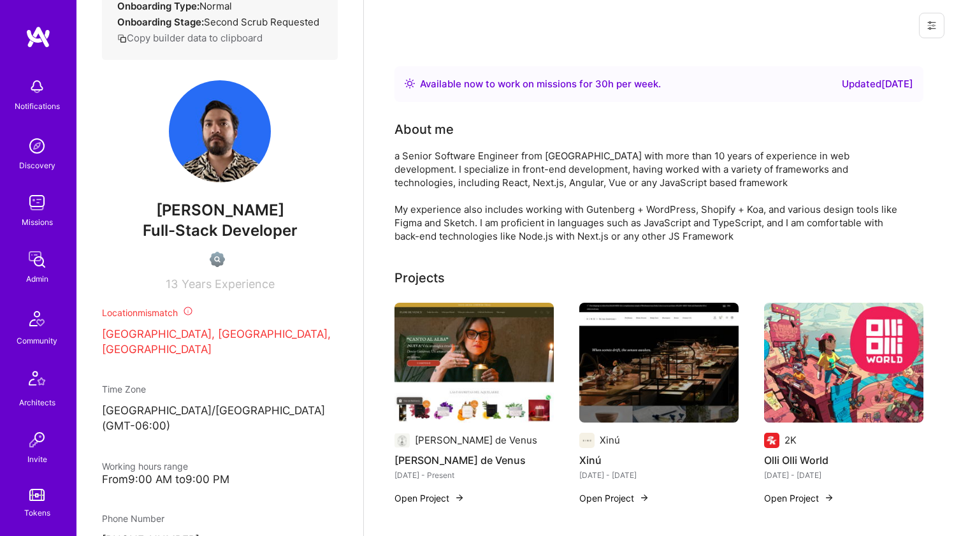
scroll to position [415, 0]
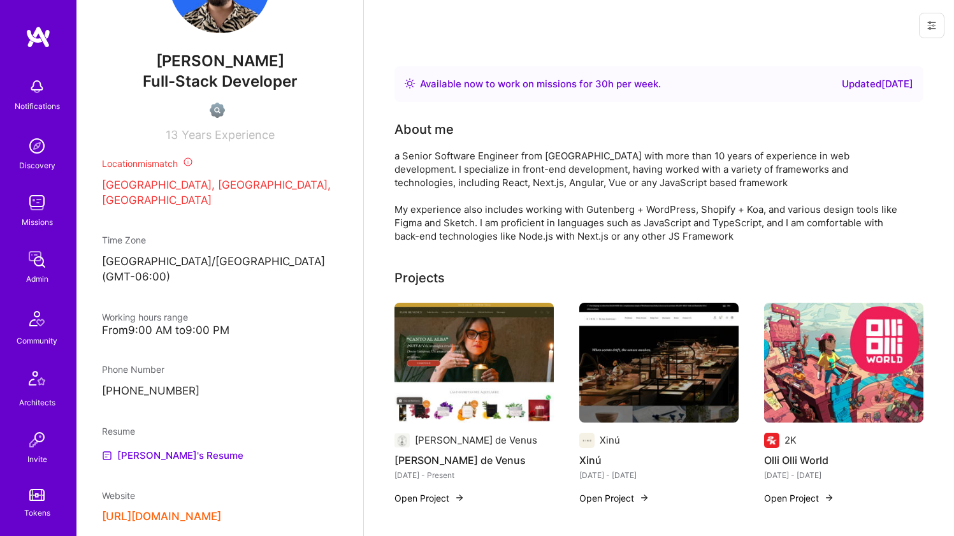
click at [417, 148] on div "About me a Senior Software Engineer from [GEOGRAPHIC_DATA] with more than 10 ye…" at bounding box center [650, 181] width 510 height 123
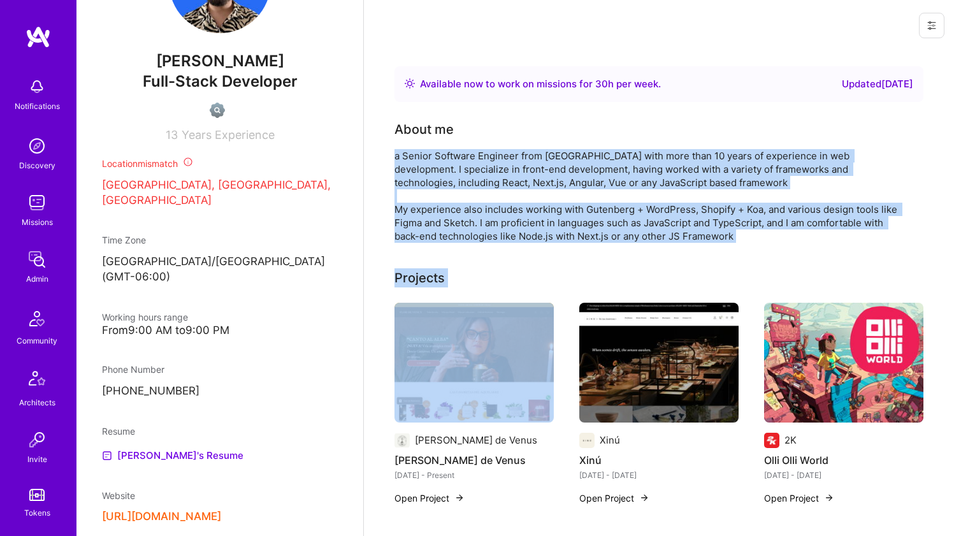
drag, startPoint x: 417, startPoint y: 147, endPoint x: 402, endPoint y: 261, distance: 115.1
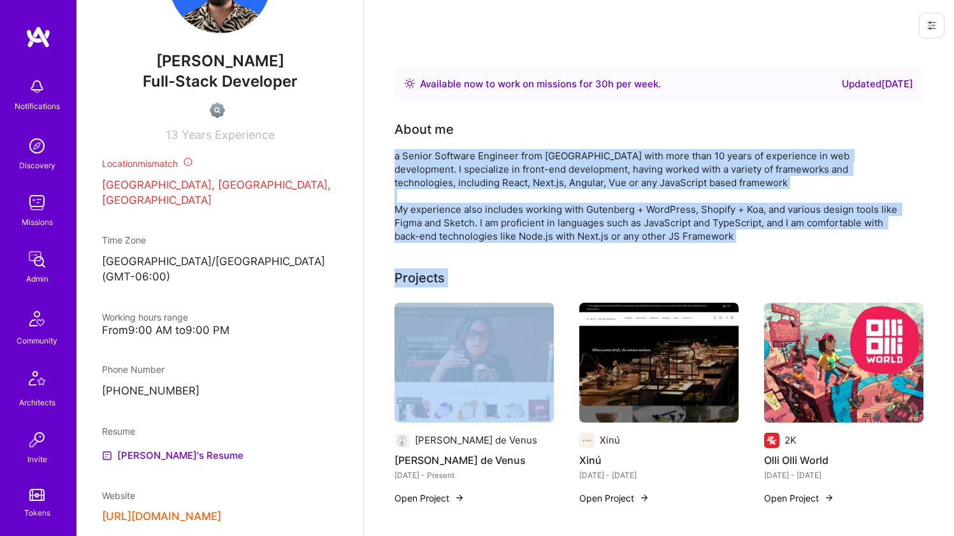
drag, startPoint x: 408, startPoint y: 254, endPoint x: 414, endPoint y: 186, distance: 69.1
click at [414, 186] on div "a Senior Software Engineer from Mexico City with more than 10 years of experien…" at bounding box center [650, 196] width 510 height 94
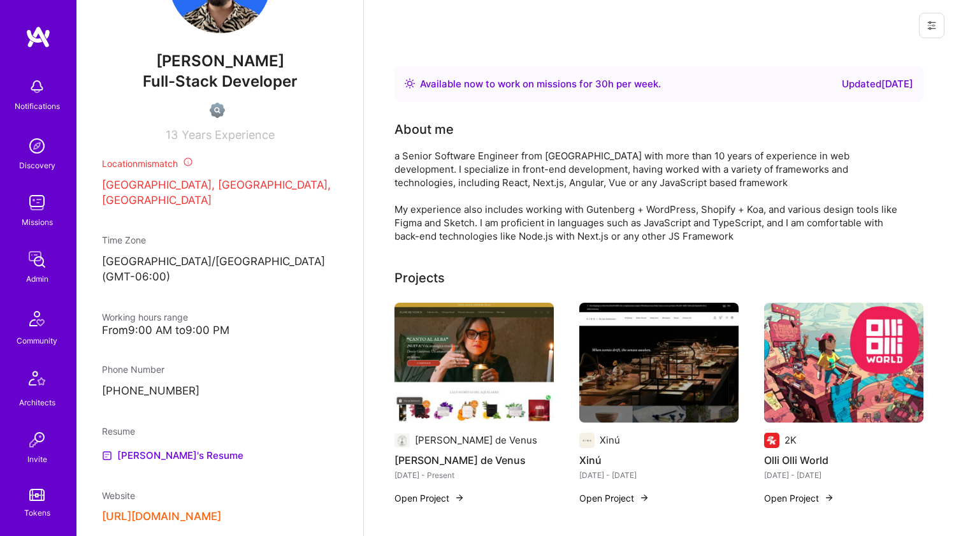
click at [437, 157] on div "a Senior Software Engineer from Mexico City with more than 10 years of experien…" at bounding box center [650, 196] width 510 height 94
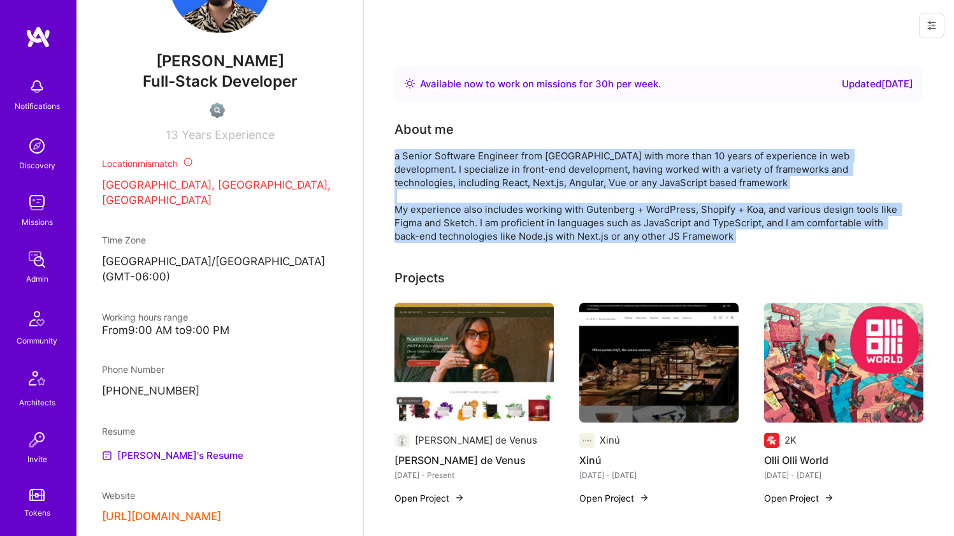
drag, startPoint x: 437, startPoint y: 156, endPoint x: 395, endPoint y: 205, distance: 64.7
click at [395, 205] on div "a Senior Software Engineer from Mexico City with more than 10 years of experien…" at bounding box center [650, 196] width 510 height 94
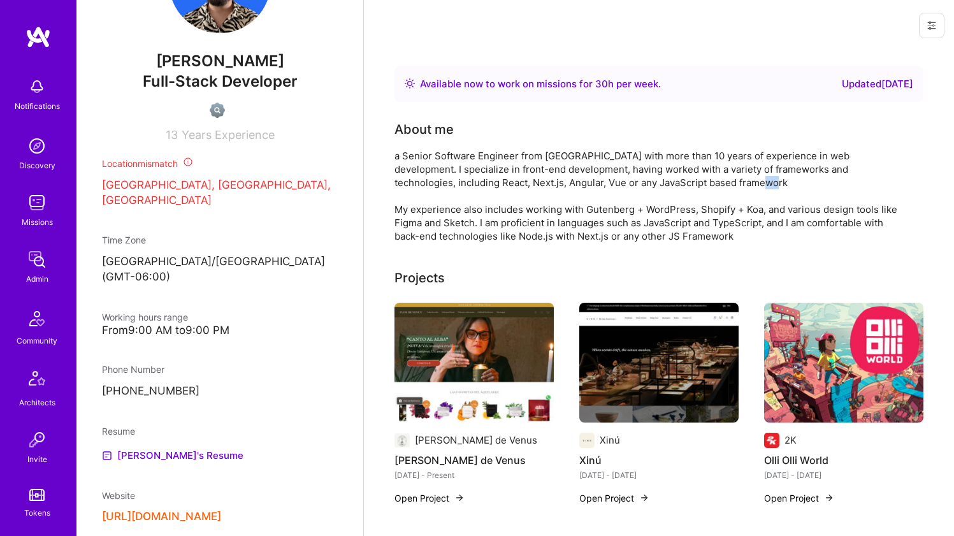
click at [395, 205] on div "a Senior Software Engineer from Mexico City with more than 10 years of experien…" at bounding box center [650, 196] width 510 height 94
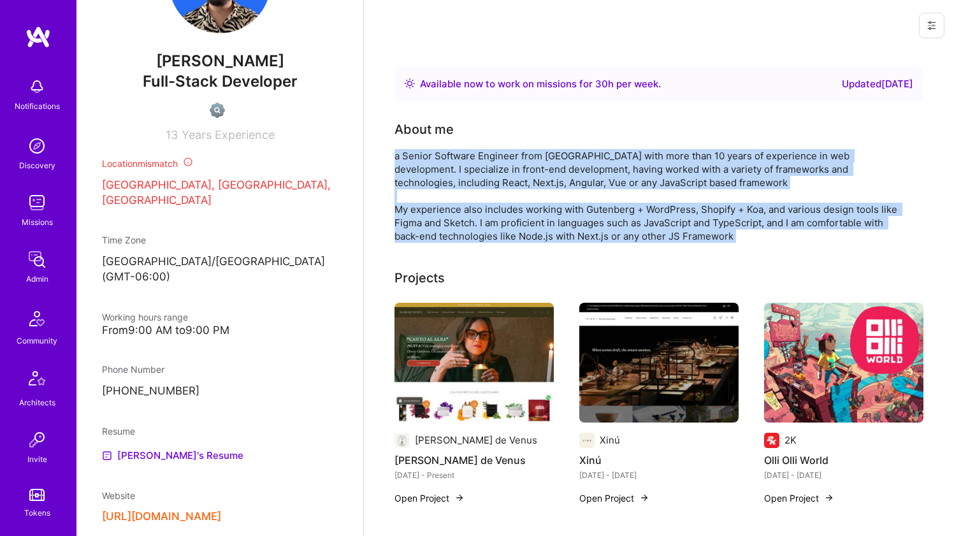
drag, startPoint x: 395, startPoint y: 205, endPoint x: 417, endPoint y: 187, distance: 28.5
click at [417, 187] on div "a Senior Software Engineer from Mexico City with more than 10 years of experien…" at bounding box center [650, 196] width 510 height 94
click at [418, 187] on div "a Senior Software Engineer from Mexico City with more than 10 years of experien…" at bounding box center [650, 196] width 510 height 94
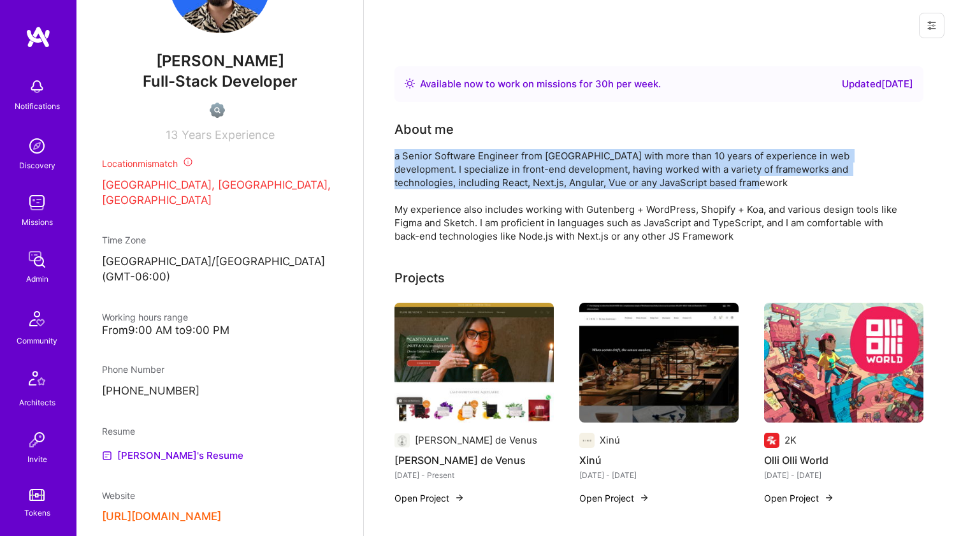
click at [418, 187] on div "a Senior Software Engineer from Mexico City with more than 10 years of experien…" at bounding box center [650, 196] width 510 height 94
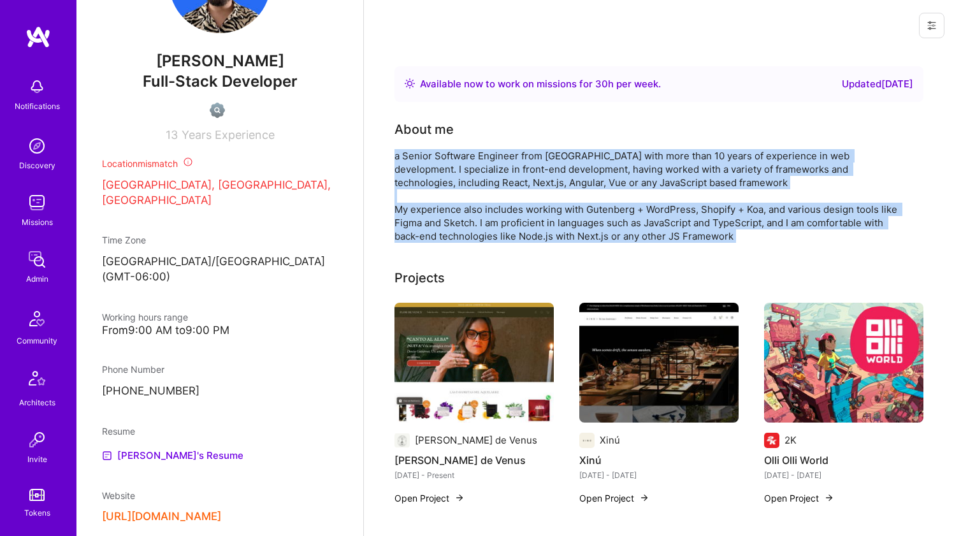
drag, startPoint x: 418, startPoint y: 187, endPoint x: 416, endPoint y: 227, distance: 40.2
click at [416, 227] on div "a Senior Software Engineer from Mexico City with more than 10 years of experien…" at bounding box center [650, 196] width 510 height 94
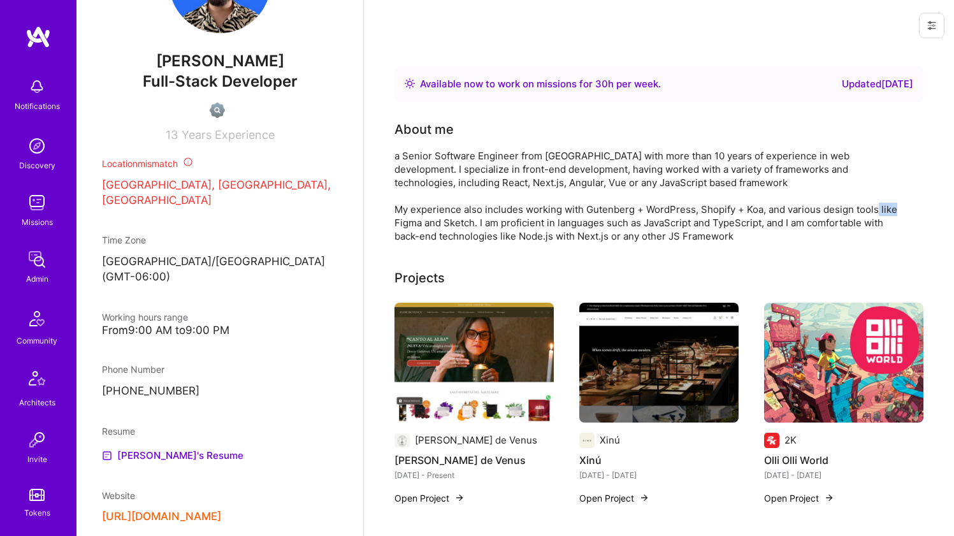
click at [416, 227] on div "a Senior Software Engineer from Mexico City with more than 10 years of experien…" at bounding box center [650, 196] width 510 height 94
drag, startPoint x: 418, startPoint y: 225, endPoint x: 435, endPoint y: 189, distance: 40.5
click at [435, 189] on div "a Senior Software Engineer from Mexico City with more than 10 years of experien…" at bounding box center [650, 196] width 510 height 94
click at [438, 186] on div "a Senior Software Engineer from Mexico City with more than 10 years of experien…" at bounding box center [650, 196] width 510 height 94
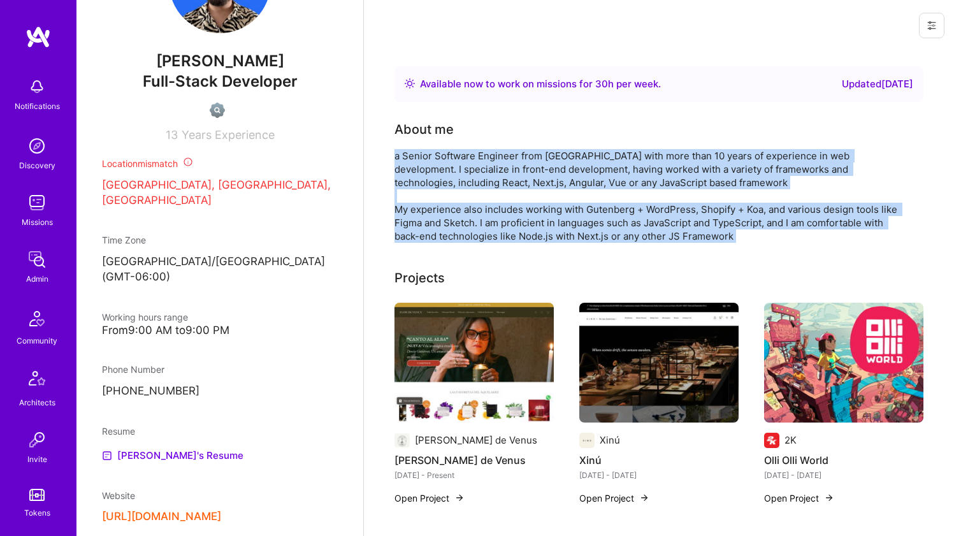
drag, startPoint x: 438, startPoint y: 186, endPoint x: 418, endPoint y: 222, distance: 41.4
click at [418, 222] on div "a Senior Software Engineer from Mexico City with more than 10 years of experien…" at bounding box center [650, 196] width 510 height 94
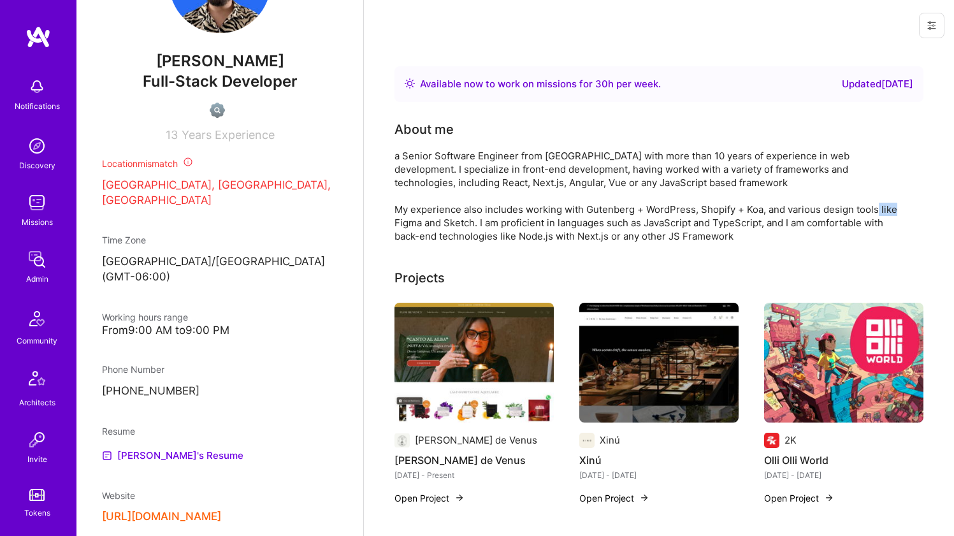
click at [418, 222] on div "a Senior Software Engineer from Mexico City with more than 10 years of experien…" at bounding box center [650, 196] width 510 height 94
drag, startPoint x: 418, startPoint y: 222, endPoint x: 432, endPoint y: 196, distance: 29.4
click at [432, 196] on div "a Senior Software Engineer from Mexico City with more than 10 years of experien…" at bounding box center [650, 196] width 510 height 94
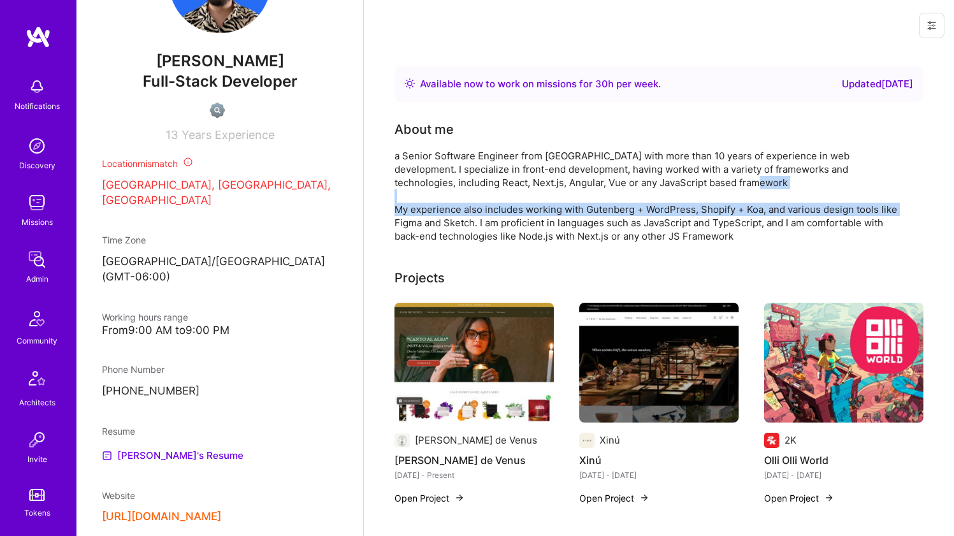
drag, startPoint x: 432, startPoint y: 196, endPoint x: 421, endPoint y: 216, distance: 22.8
click at [421, 216] on div "a Senior Software Engineer from Mexico City with more than 10 years of experien…" at bounding box center [650, 196] width 510 height 94
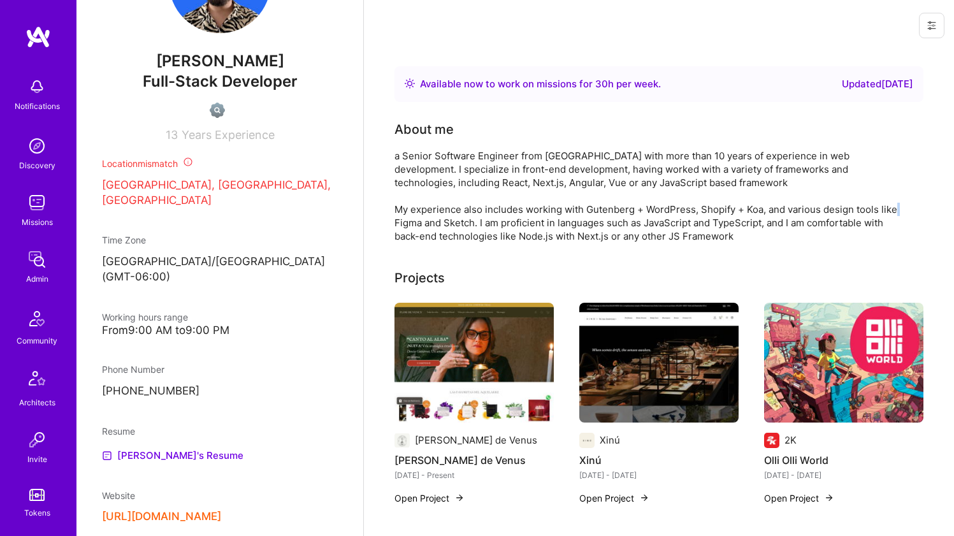
click at [421, 217] on div "a Senior Software Engineer from Mexico City with more than 10 years of experien…" at bounding box center [650, 196] width 510 height 94
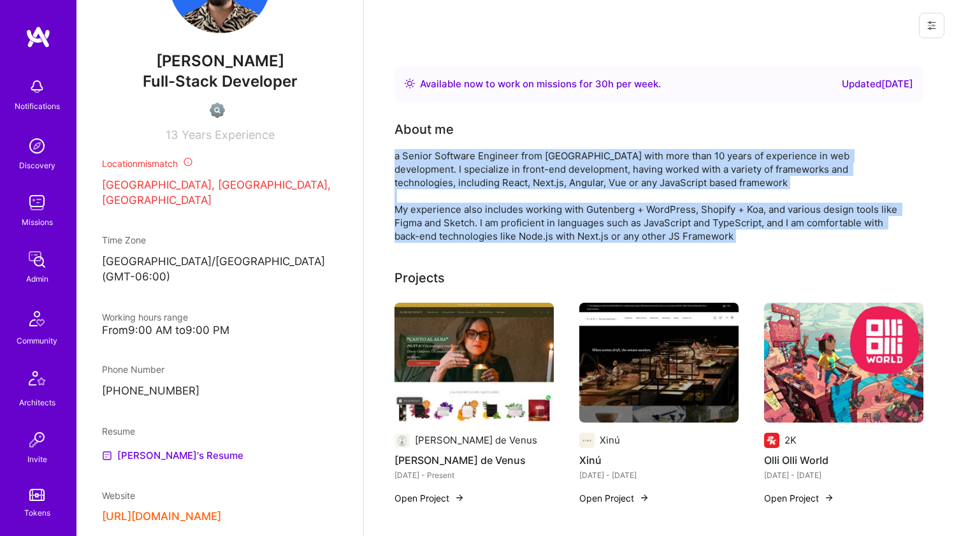
drag, startPoint x: 421, startPoint y: 217, endPoint x: 446, endPoint y: 167, distance: 55.3
click at [446, 167] on div "a Senior Software Engineer from Mexico City with more than 10 years of experien…" at bounding box center [650, 196] width 510 height 94
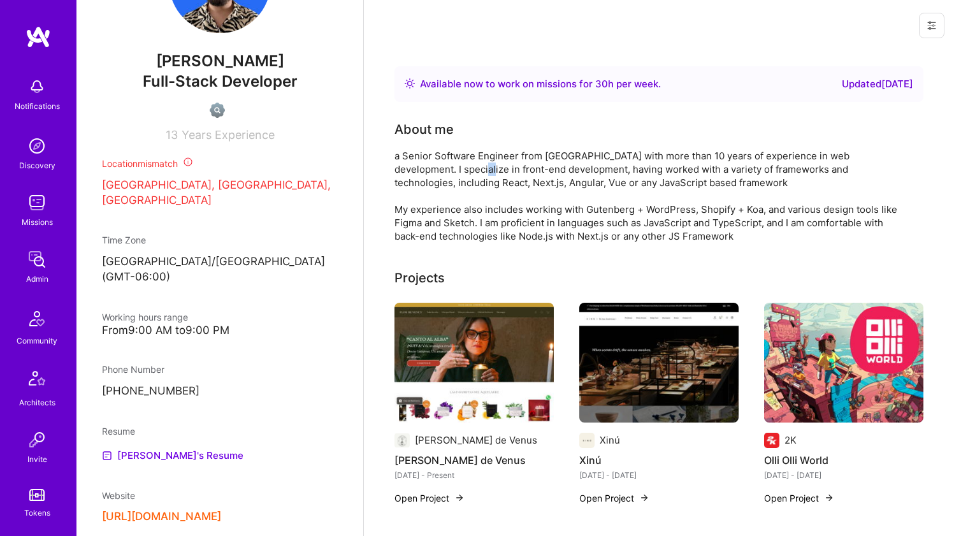
click at [446, 167] on div "a Senior Software Engineer from Mexico City with more than 10 years of experien…" at bounding box center [650, 196] width 510 height 94
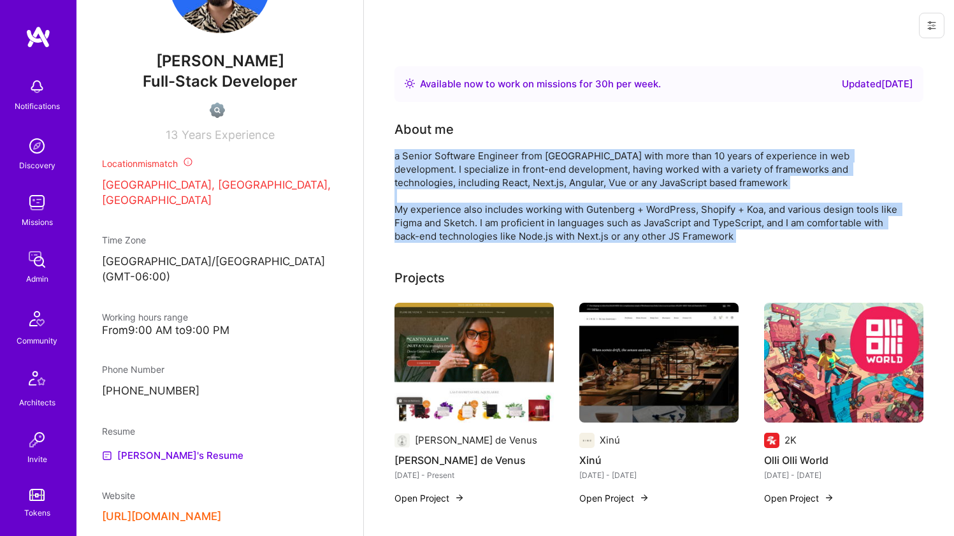
drag, startPoint x: 446, startPoint y: 167, endPoint x: 425, endPoint y: 228, distance: 64.7
click at [425, 228] on div "a Senior Software Engineer from Mexico City with more than 10 years of experien…" at bounding box center [650, 196] width 510 height 94
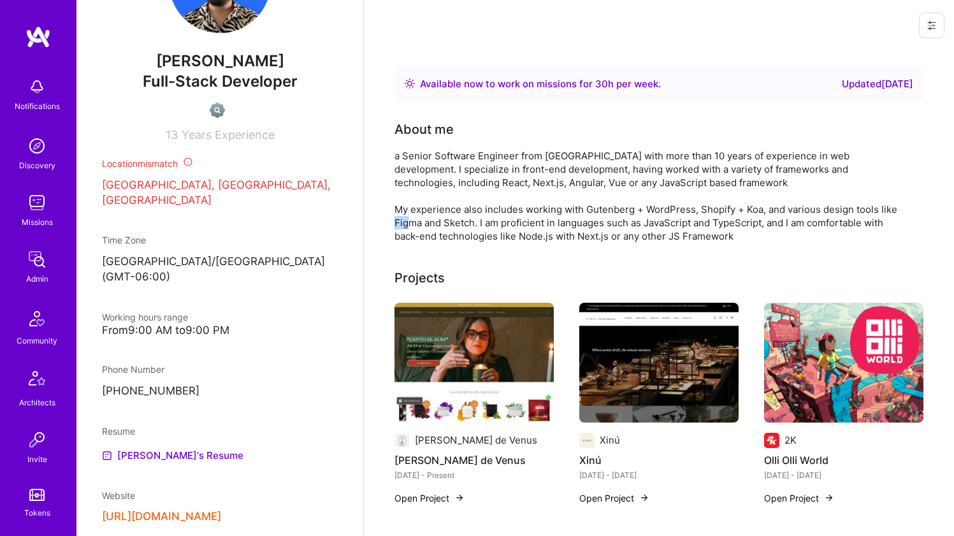
click at [425, 228] on div "a Senior Software Engineer from Mexico City with more than 10 years of experien…" at bounding box center [650, 196] width 510 height 94
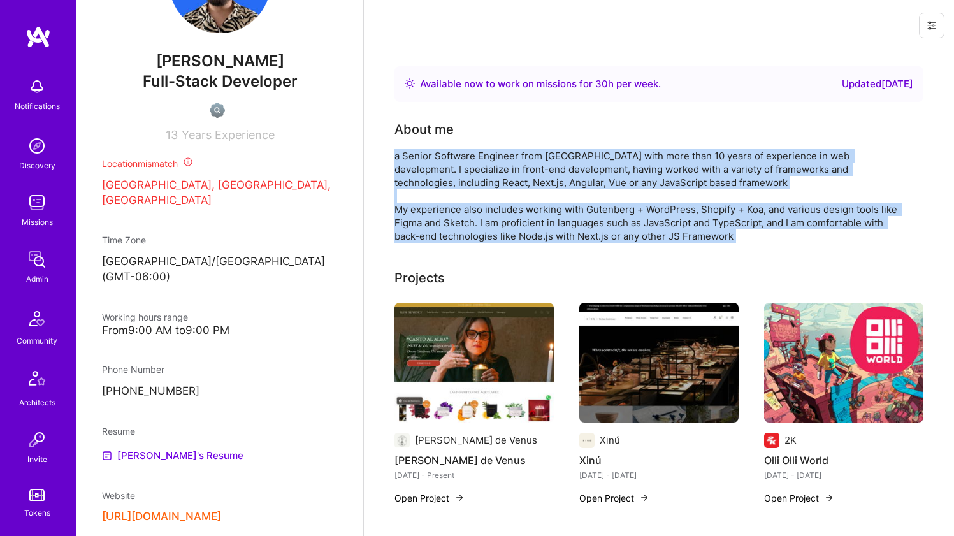
drag, startPoint x: 425, startPoint y: 228, endPoint x: 445, endPoint y: 180, distance: 51.4
click at [445, 181] on div "a Senior Software Engineer from Mexico City with more than 10 years of experien…" at bounding box center [650, 196] width 510 height 94
click at [445, 180] on div "a Senior Software Engineer from Mexico City with more than 10 years of experien…" at bounding box center [650, 196] width 510 height 94
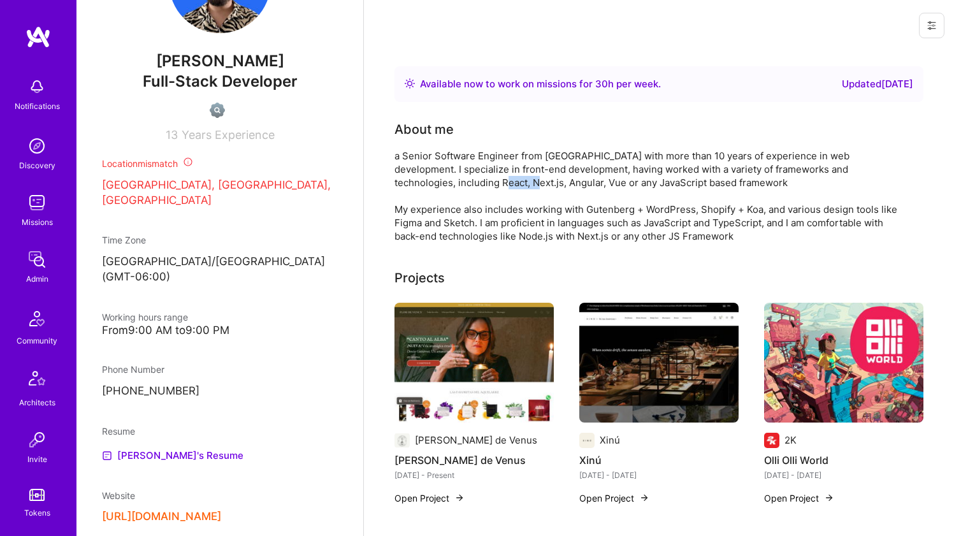
click at [445, 180] on div "a Senior Software Engineer from Mexico City with more than 10 years of experien…" at bounding box center [650, 196] width 510 height 94
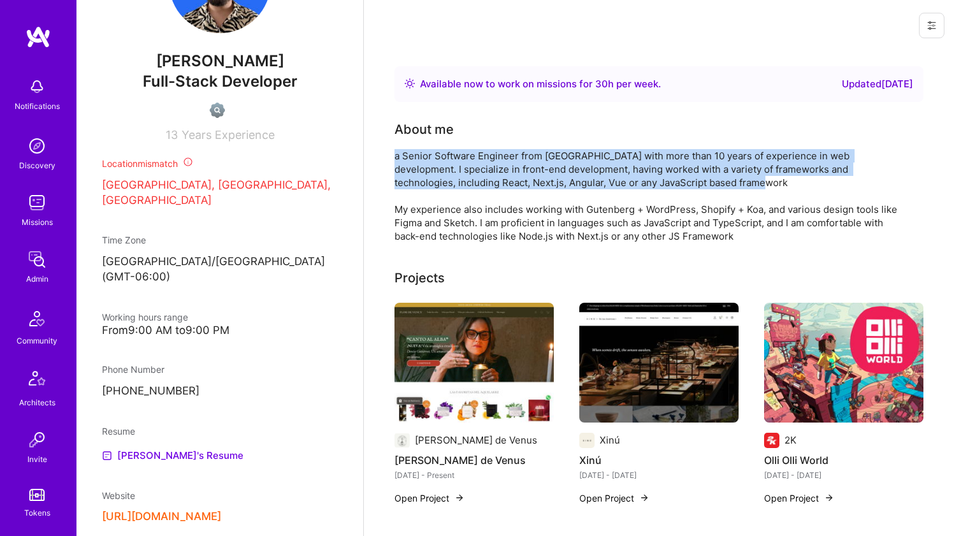
drag, startPoint x: 445, startPoint y: 180, endPoint x: 434, endPoint y: 198, distance: 20.9
click at [434, 198] on div "a Senior Software Engineer from Mexico City with more than 10 years of experien…" at bounding box center [650, 196] width 510 height 94
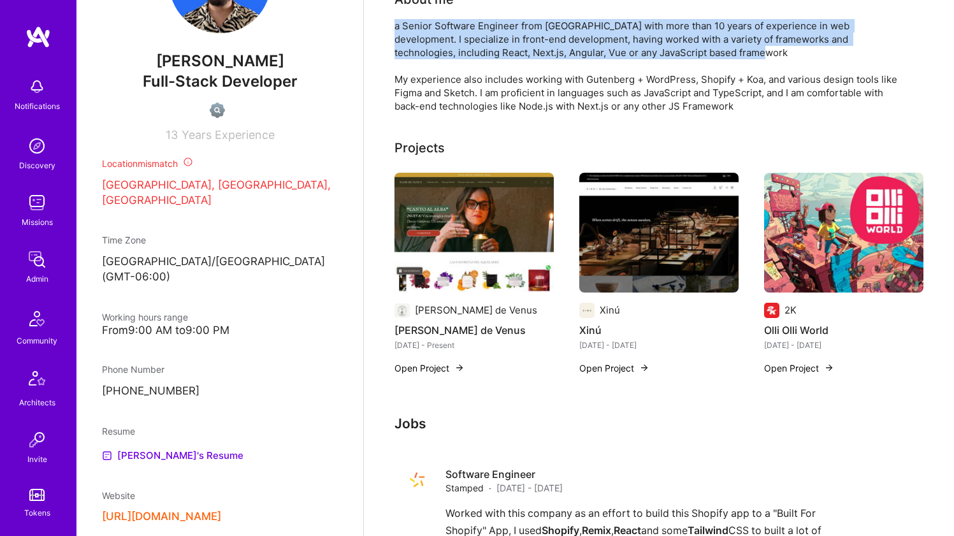
scroll to position [20, 0]
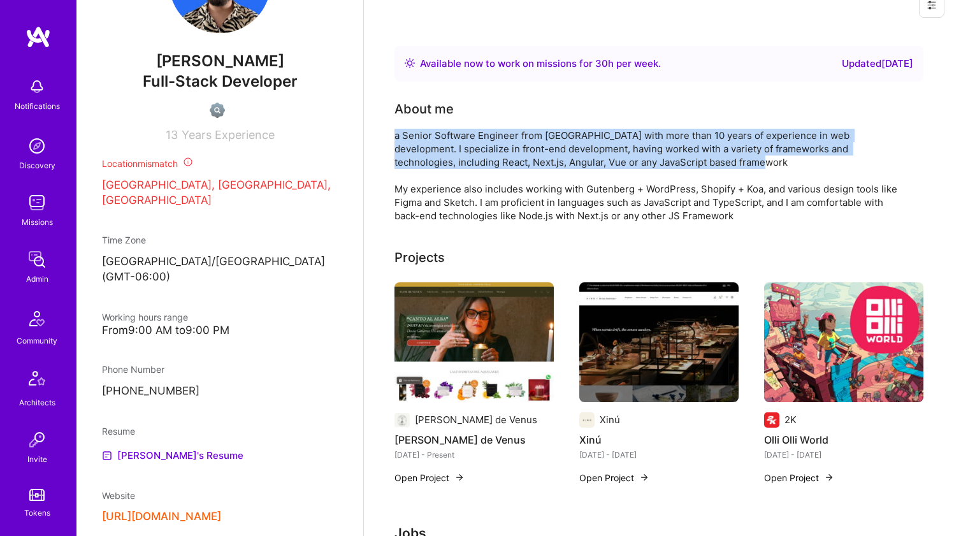
click at [407, 147] on div "a Senior Software Engineer from Mexico City with more than 10 years of experien…" at bounding box center [650, 176] width 510 height 94
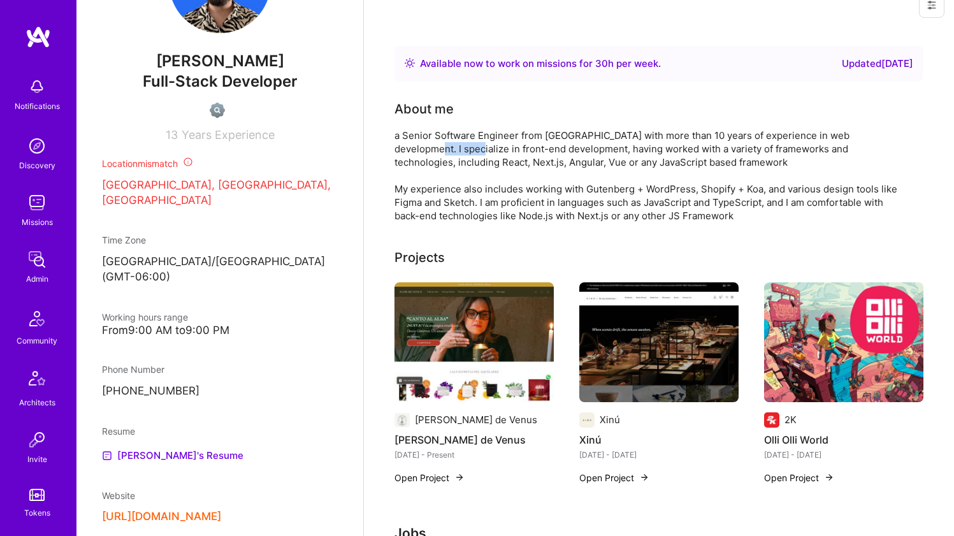
click at [407, 147] on div "a Senior Software Engineer from Mexico City with more than 10 years of experien…" at bounding box center [650, 176] width 510 height 94
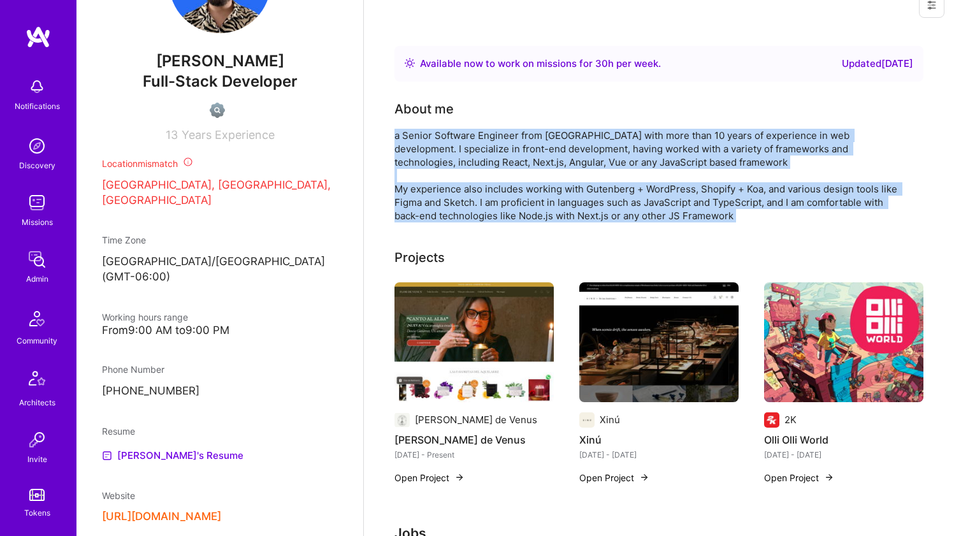
drag, startPoint x: 407, startPoint y: 147, endPoint x: 400, endPoint y: 186, distance: 39.4
click at [400, 186] on div "a Senior Software Engineer from Mexico City with more than 10 years of experien…" at bounding box center [650, 176] width 510 height 94
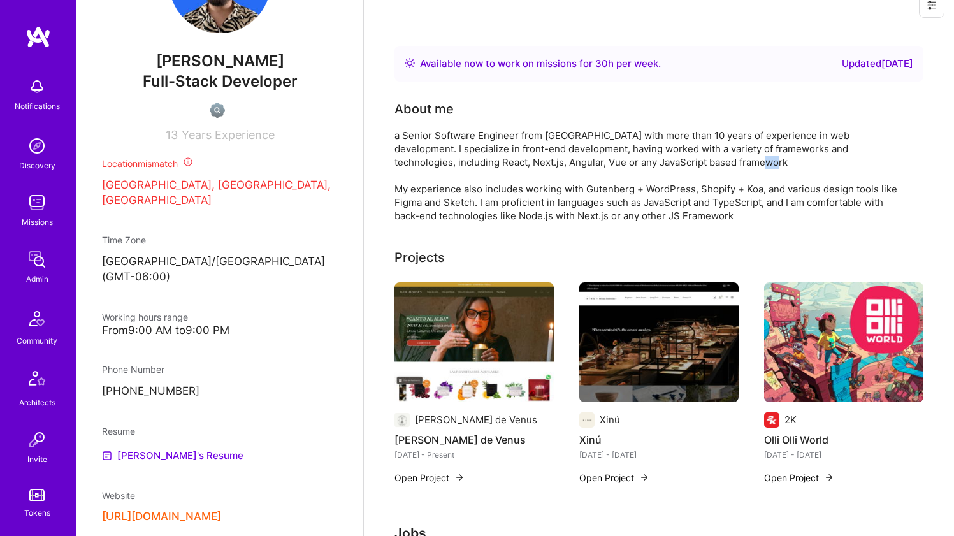
click at [400, 186] on div "a Senior Software Engineer from Mexico City with more than 10 years of experien…" at bounding box center [650, 176] width 510 height 94
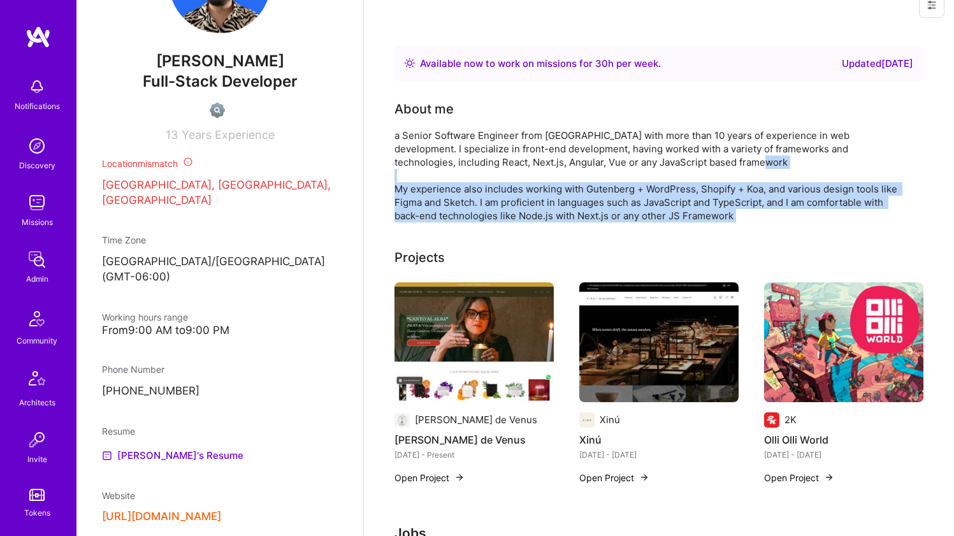
click at [401, 186] on div "a Senior Software Engineer from Mexico City with more than 10 years of experien…" at bounding box center [650, 176] width 510 height 94
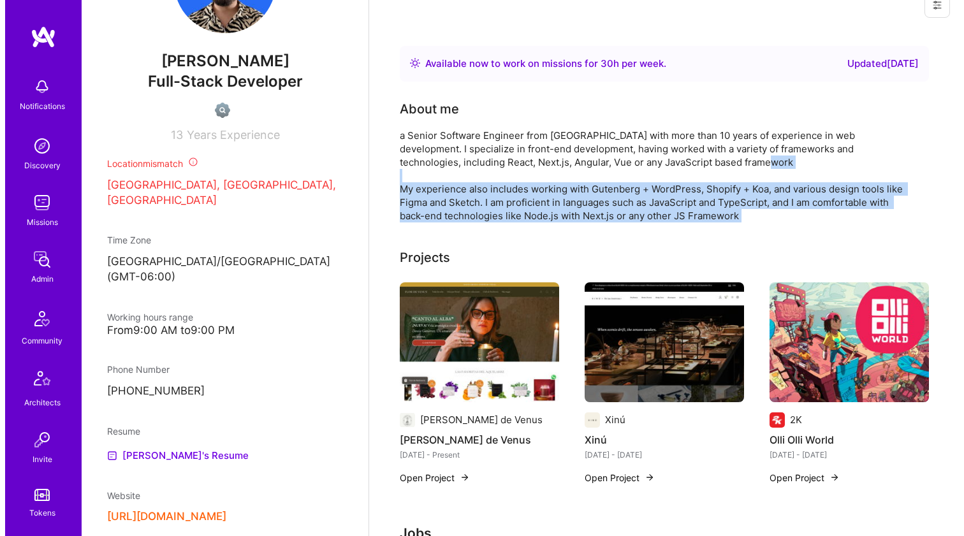
scroll to position [45, 0]
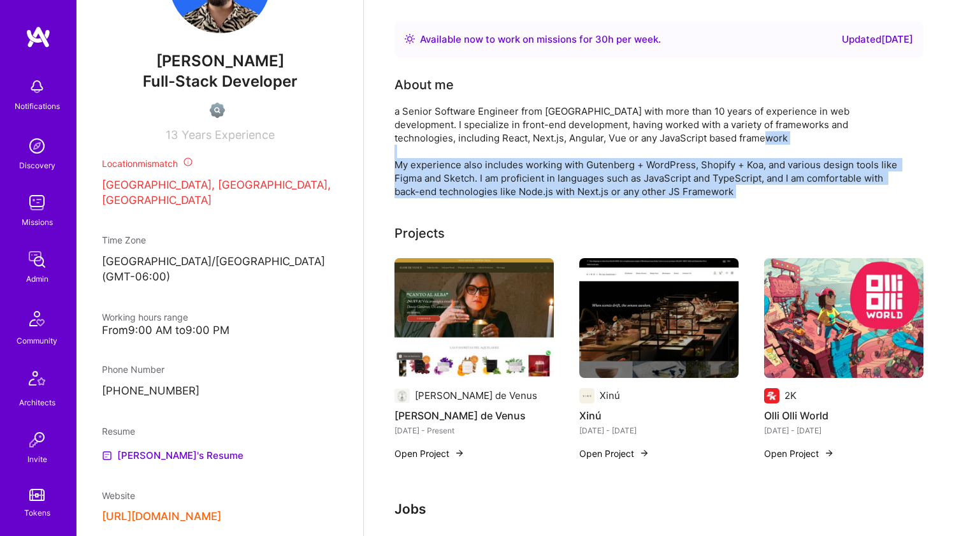
click at [417, 279] on img at bounding box center [474, 318] width 159 height 120
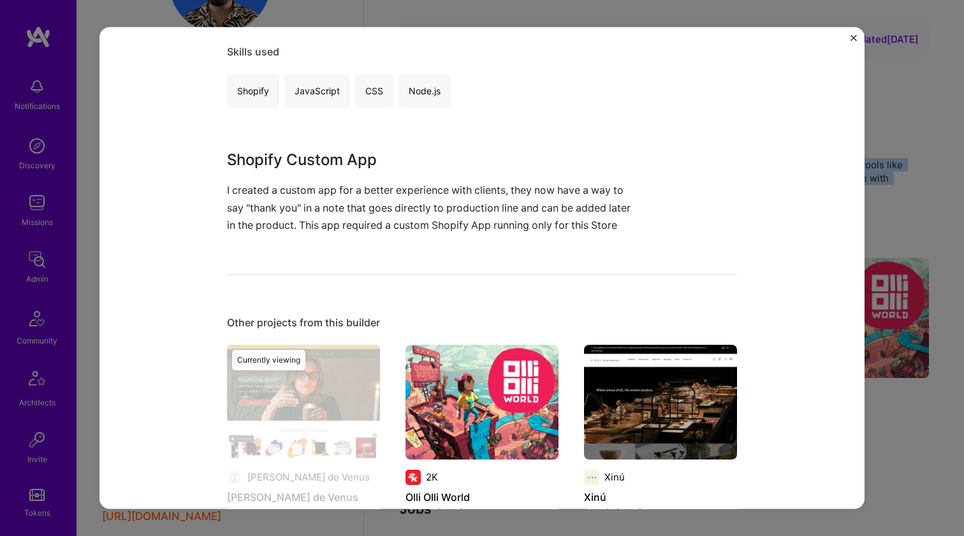
scroll to position [721, 0]
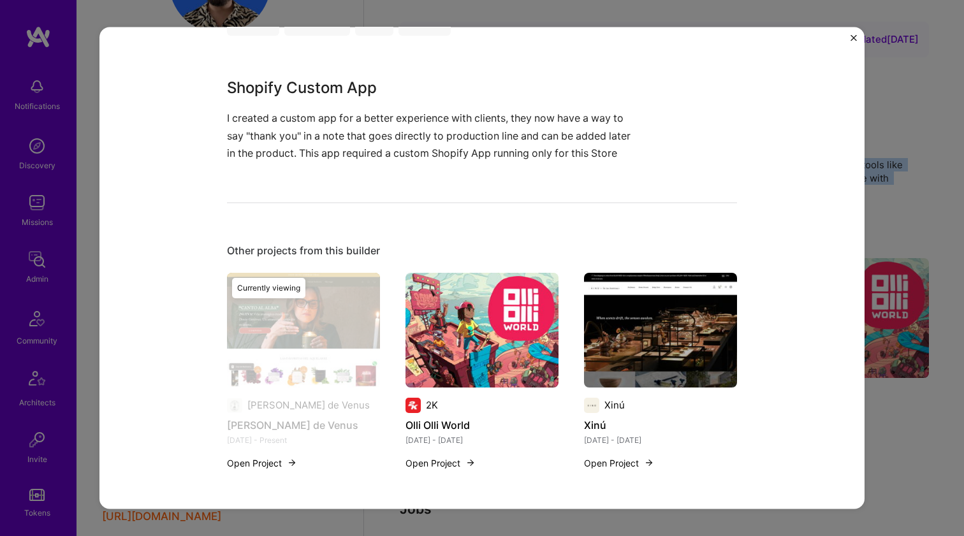
click at [435, 365] on img at bounding box center [481, 329] width 153 height 115
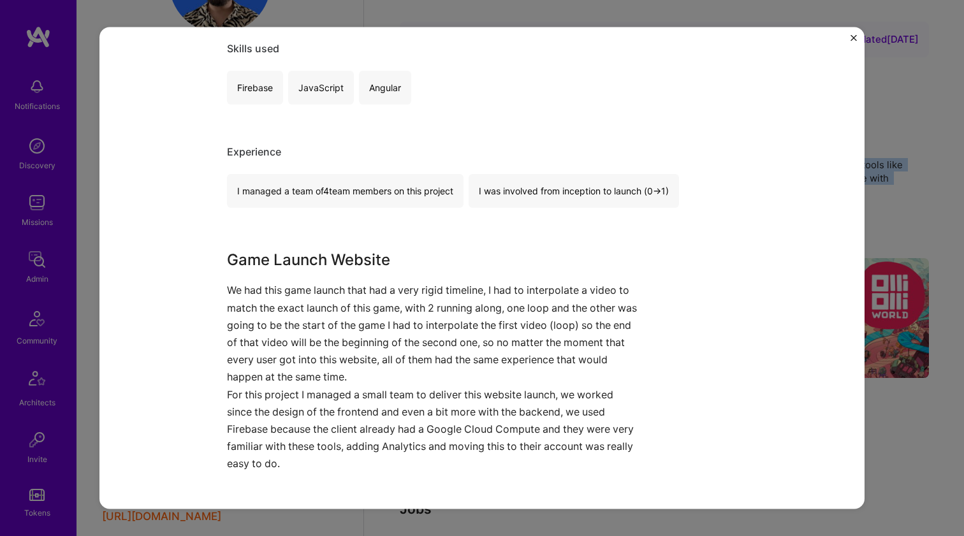
scroll to position [747, 0]
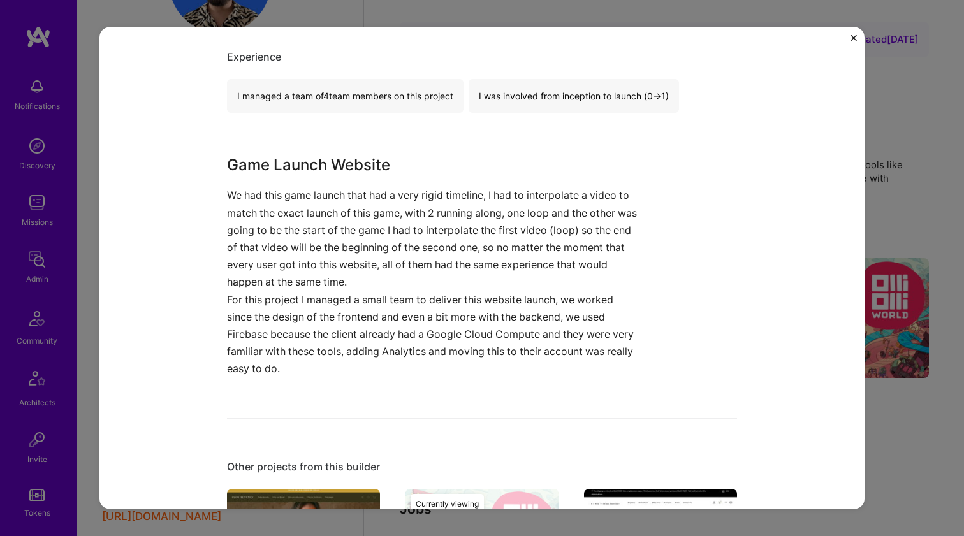
click at [284, 166] on h3 "Game Launch Website" at bounding box center [434, 165] width 414 height 23
drag, startPoint x: 284, startPoint y: 166, endPoint x: 279, endPoint y: 251, distance: 84.3
click at [279, 251] on div "Game Launch Website We had this game launch that had a very rigid timeline, I h…" at bounding box center [434, 266] width 414 height 224
click at [279, 251] on p "We had this game launch that had a very rigid timeline, I had to interpolate a …" at bounding box center [434, 239] width 414 height 104
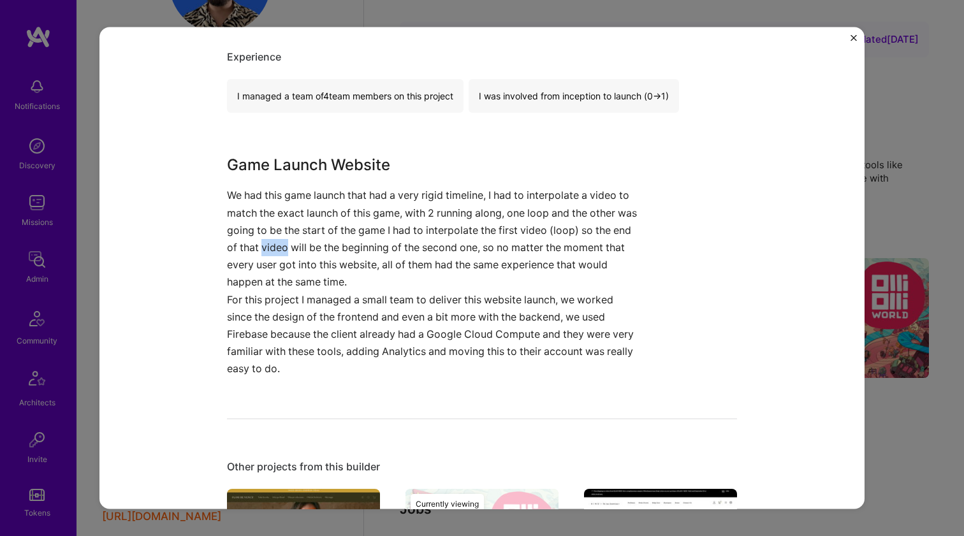
click at [279, 251] on p "We had this game launch that had a very rigid timeline, I had to interpolate a …" at bounding box center [434, 239] width 414 height 104
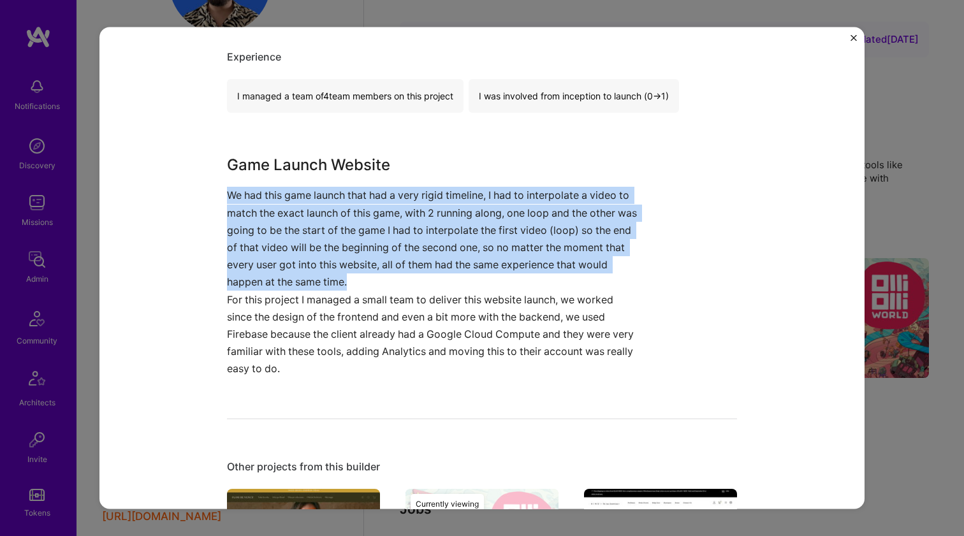
drag, startPoint x: 279, startPoint y: 251, endPoint x: 309, endPoint y: 168, distance: 87.7
click at [309, 168] on div "Game Launch Website We had this game launch that had a very rigid timeline, I h…" at bounding box center [434, 266] width 414 height 224
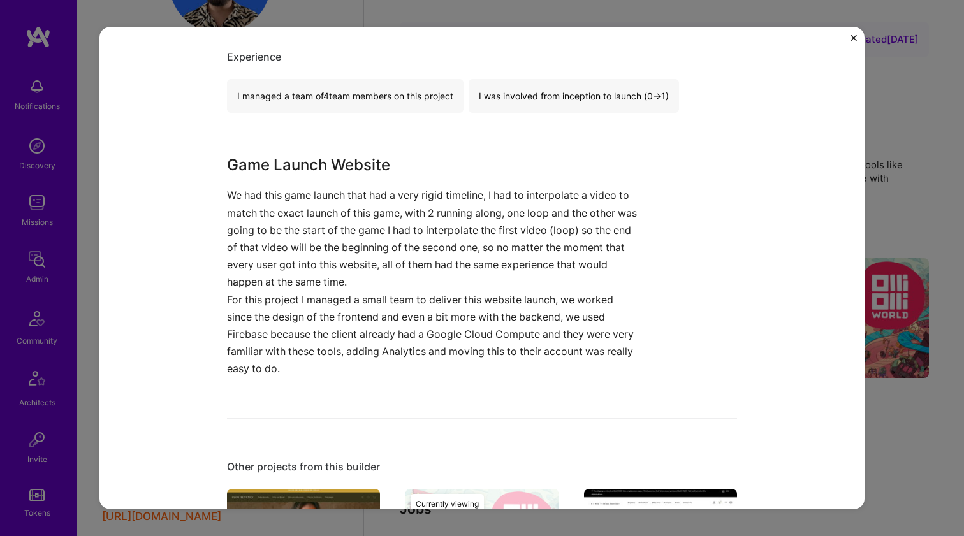
click at [309, 168] on h3 "Game Launch Website" at bounding box center [434, 165] width 414 height 23
click at [309, 169] on h3 "Game Launch Website" at bounding box center [434, 165] width 414 height 23
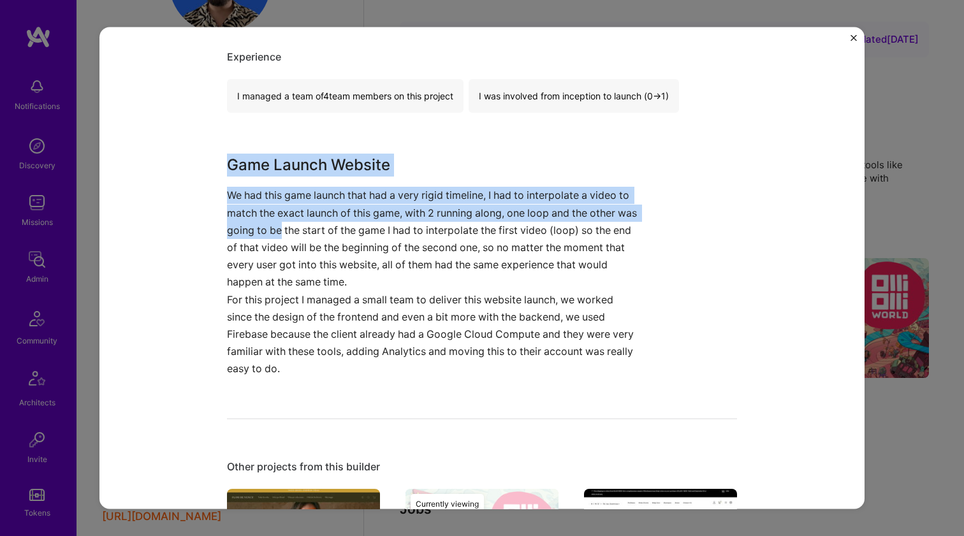
click at [298, 233] on p "We had this game launch that had a very rigid timeline, I had to interpolate a …" at bounding box center [434, 239] width 414 height 104
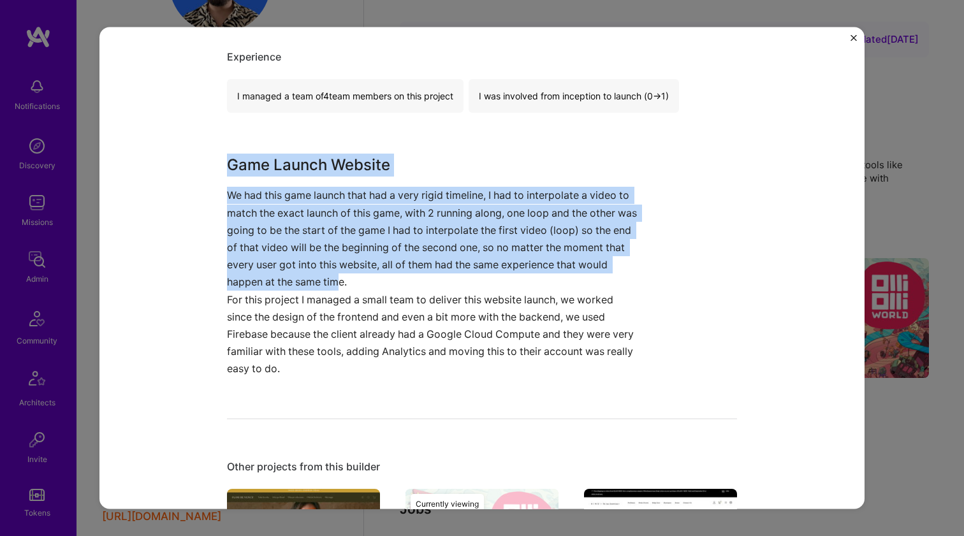
click at [332, 270] on p "We had this game launch that had a very rigid timeline, I had to interpolate a …" at bounding box center [434, 239] width 414 height 104
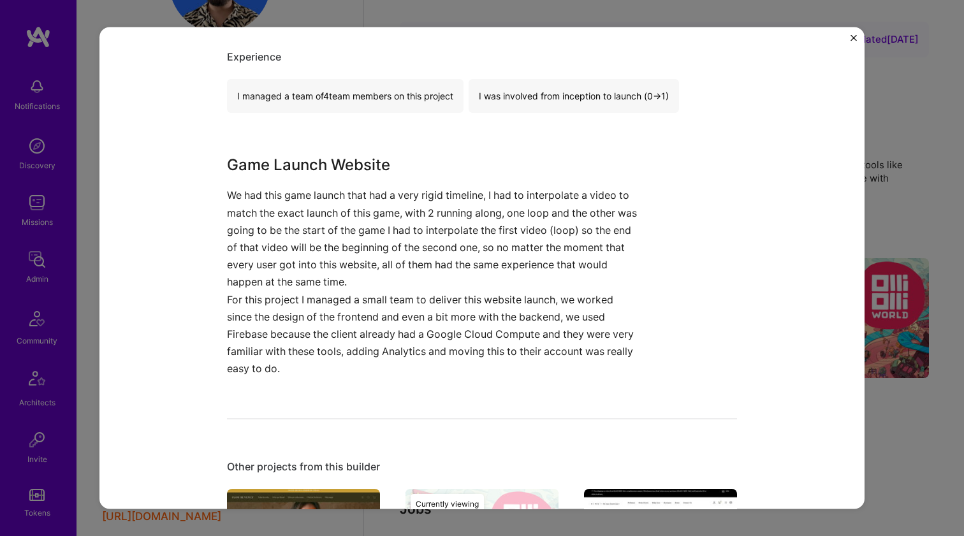
click at [335, 289] on p "We had this game launch that had a very rigid timeline, I had to interpolate a …" at bounding box center [434, 239] width 414 height 104
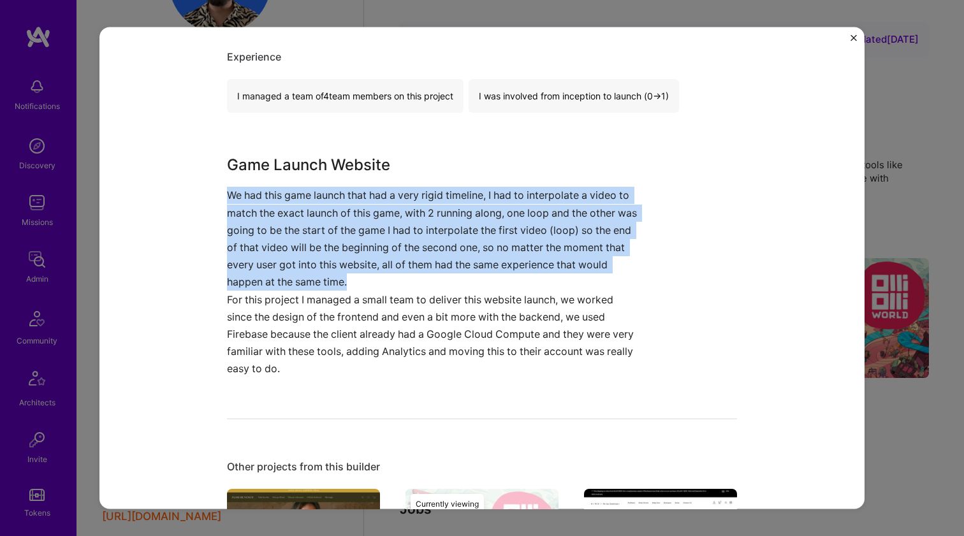
click at [335, 289] on p "We had this game launch that had a very rigid timeline, I had to interpolate a …" at bounding box center [434, 239] width 414 height 104
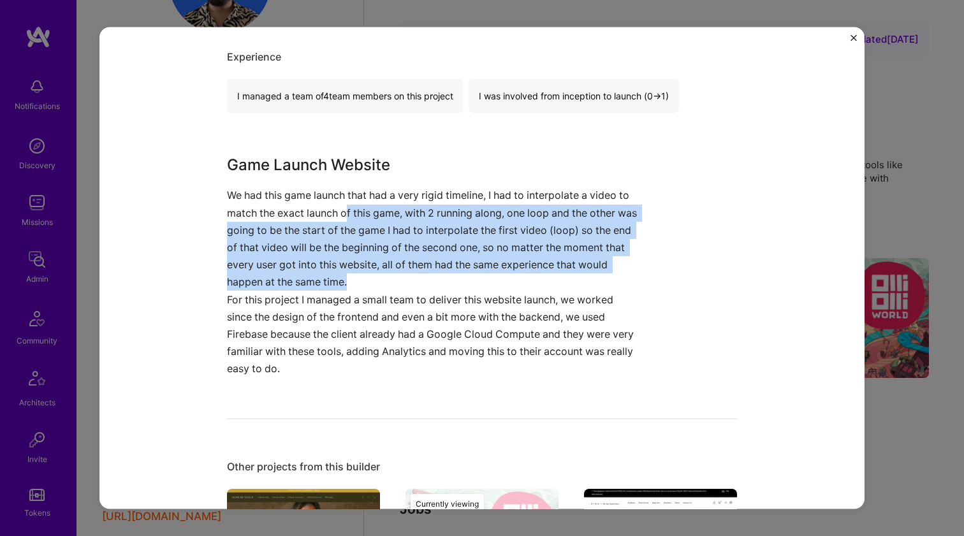
click at [341, 211] on p "We had this game launch that had a very rigid timeline, I had to interpolate a …" at bounding box center [434, 239] width 414 height 104
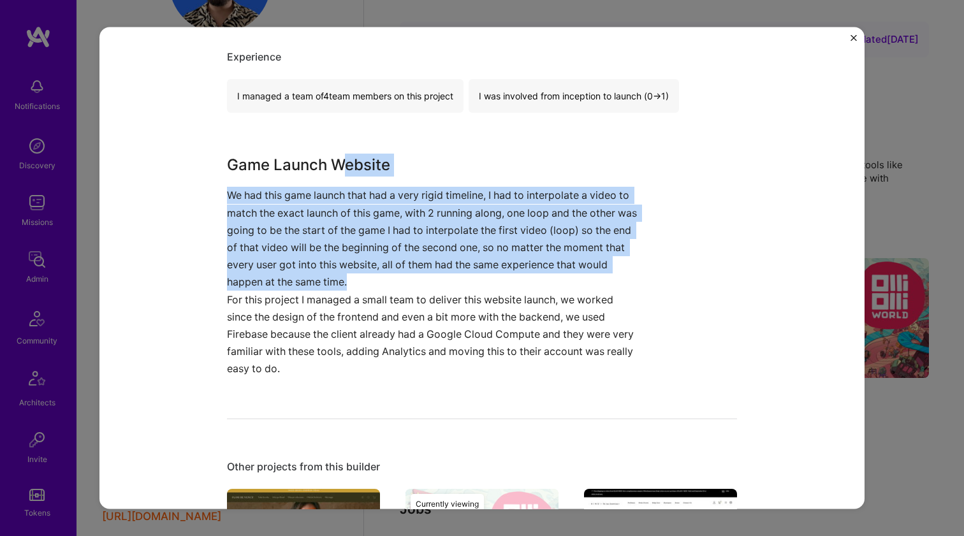
click at [340, 161] on h3 "Game Launch Website" at bounding box center [434, 165] width 414 height 23
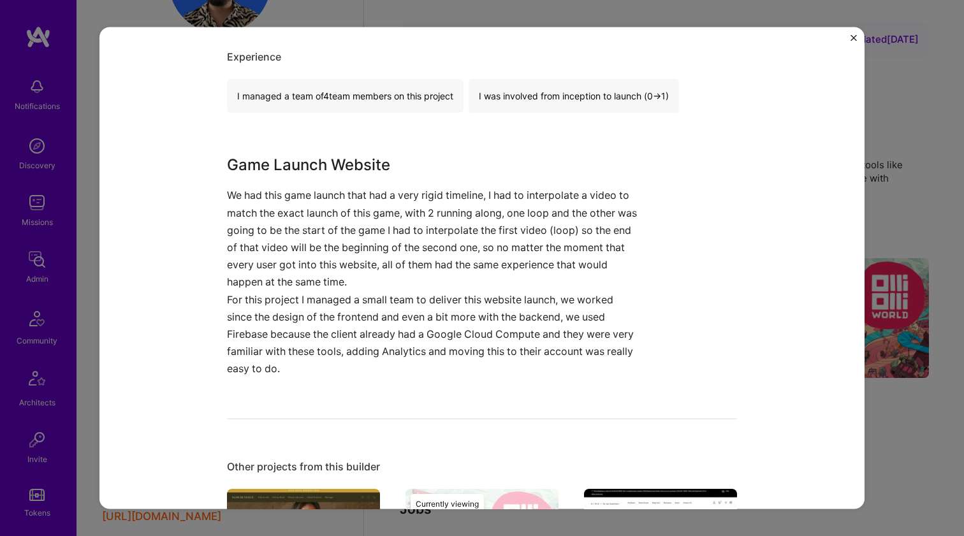
click at [340, 162] on h3 "Game Launch Website" at bounding box center [434, 165] width 414 height 23
click at [340, 161] on h3 "Game Launch Website" at bounding box center [434, 165] width 414 height 23
click at [304, 217] on p "We had this game launch that had a very rigid timeline, I had to interpolate a …" at bounding box center [434, 239] width 414 height 104
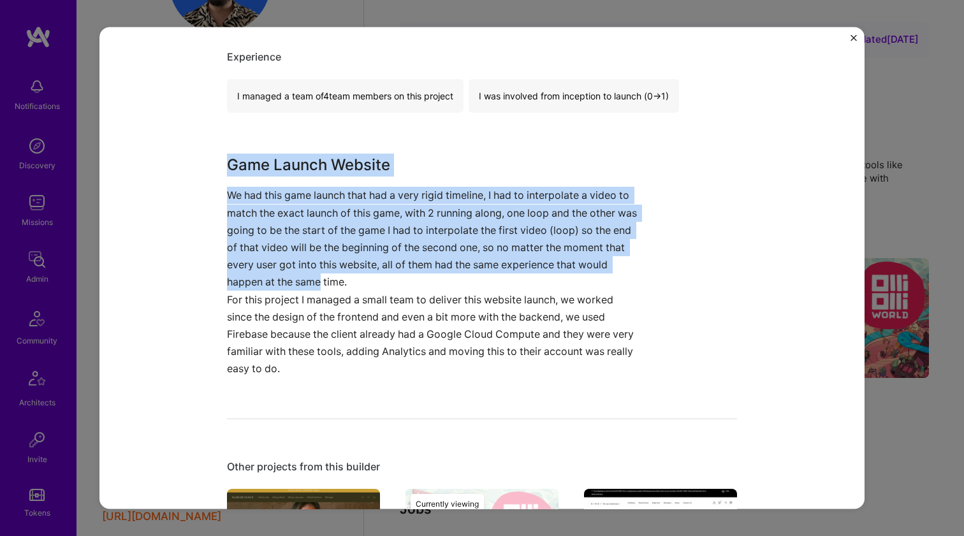
click at [319, 285] on p "We had this game launch that had a very rigid timeline, I had to interpolate a …" at bounding box center [434, 239] width 414 height 104
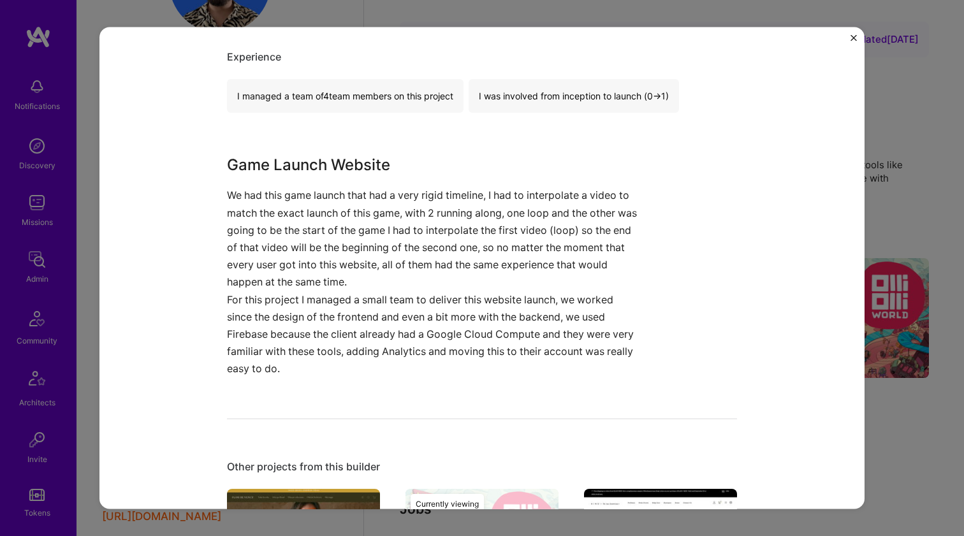
click at [330, 282] on p "We had this game launch that had a very rigid timeline, I had to interpolate a …" at bounding box center [434, 239] width 414 height 104
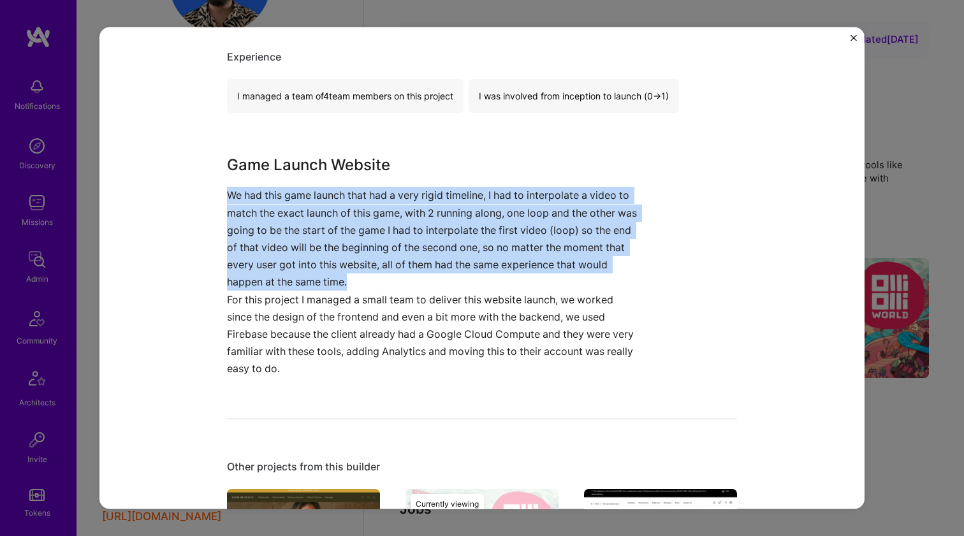
click at [330, 282] on p "We had this game launch that had a very rigid timeline, I had to interpolate a …" at bounding box center [434, 239] width 414 height 104
click at [245, 123] on div "Olli Olli World 2K Gaming & e-Sports Project link Role Full-Stack Developer Nov…" at bounding box center [482, 2] width 510 height 1395
click at [233, 142] on div "Olli Olli World 2K Gaming & e-Sports Project link Role Full-Stack Developer Nov…" at bounding box center [482, 2] width 510 height 1395
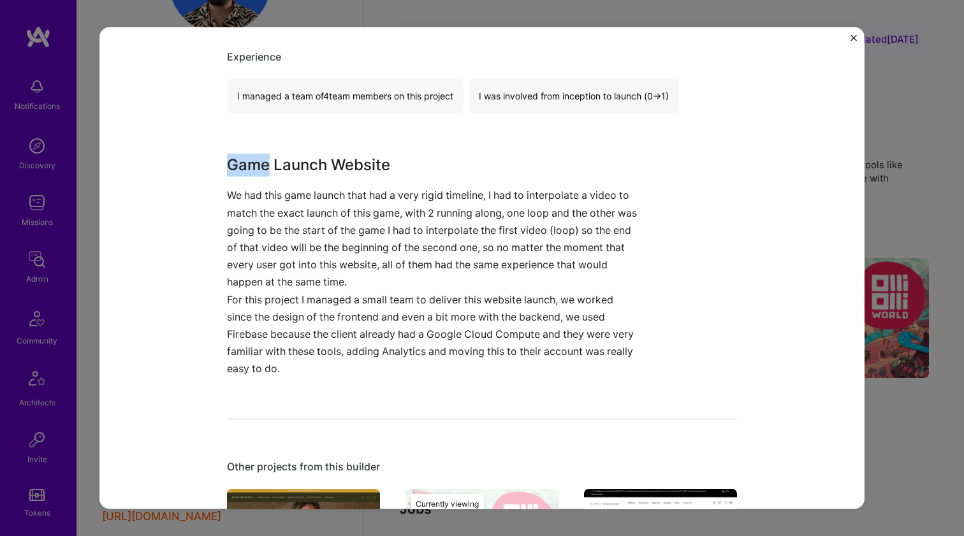
click at [233, 142] on div "Olli Olli World 2K Gaming & e-Sports Project link Role Full-Stack Developer Nov…" at bounding box center [482, 2] width 510 height 1395
drag, startPoint x: 233, startPoint y: 142, endPoint x: 265, endPoint y: 200, distance: 65.9
click at [233, 142] on div "Olli Olli World 2K Gaming & e-Sports Project link Role Full-Stack Developer Nov…" at bounding box center [482, 2] width 510 height 1395
click at [289, 249] on p "We had this game launch that had a very rigid timeline, I had to interpolate a …" at bounding box center [434, 239] width 414 height 104
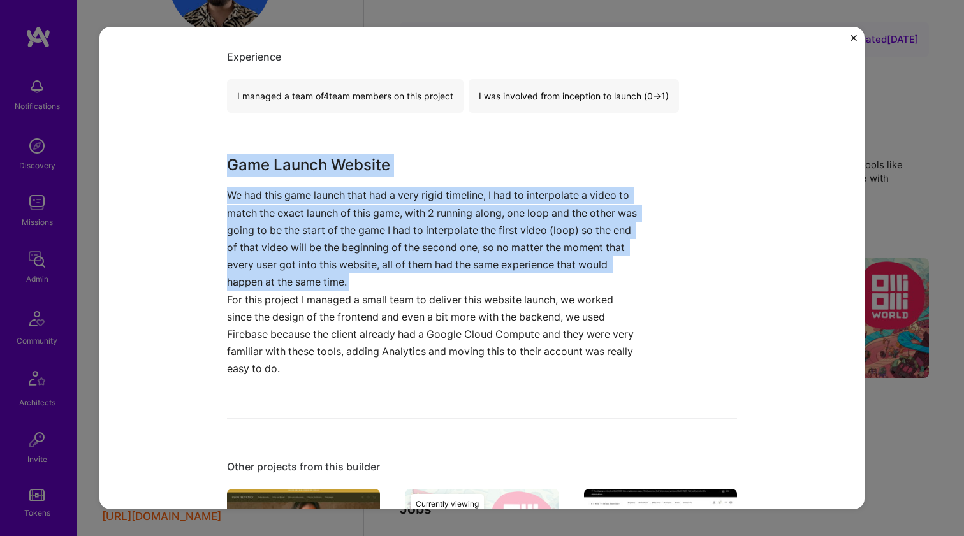
click at [338, 265] on p "We had this game launch that had a very rigid timeline, I had to interpolate a …" at bounding box center [434, 239] width 414 height 104
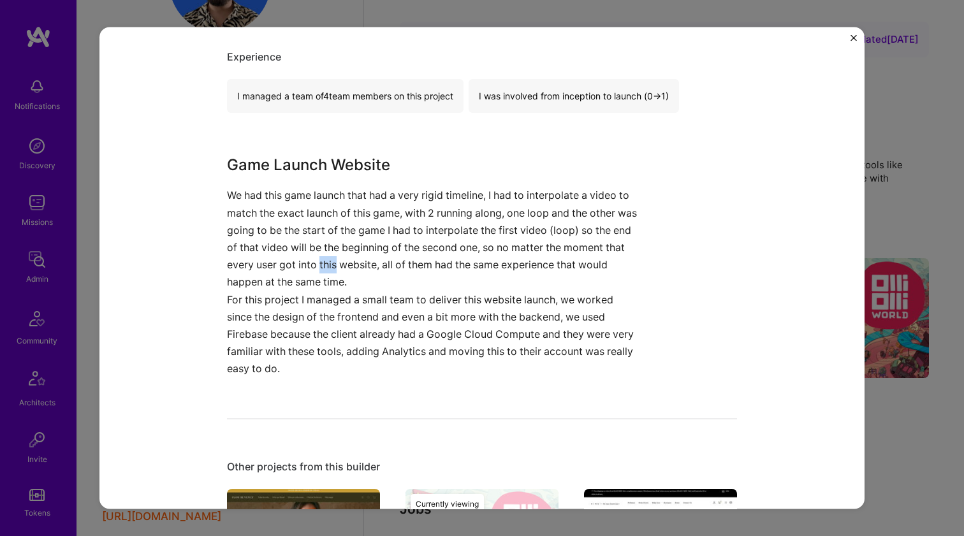
click at [338, 265] on p "We had this game launch that had a very rigid timeline, I had to interpolate a …" at bounding box center [434, 239] width 414 height 104
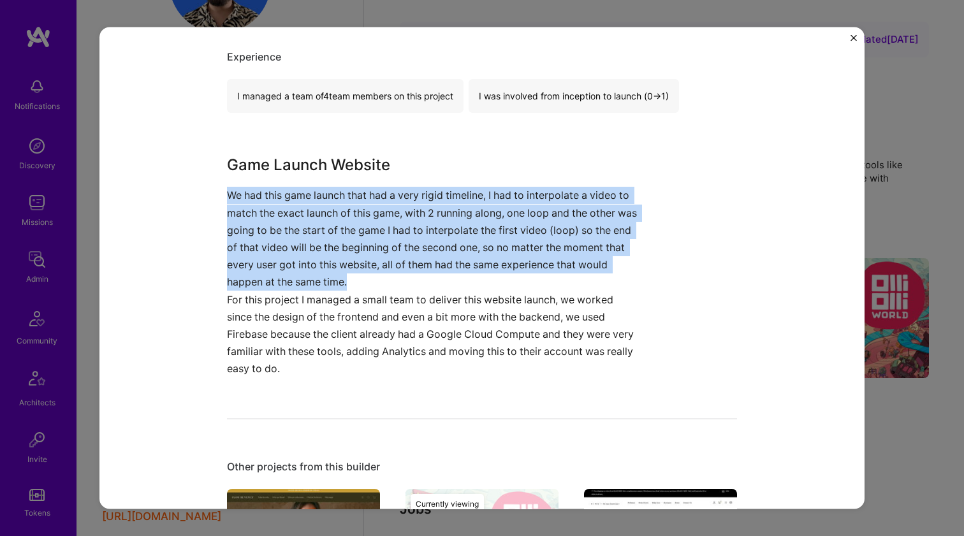
click at [338, 265] on p "We had this game launch that had a very rigid timeline, I had to interpolate a …" at bounding box center [434, 239] width 414 height 104
click at [342, 176] on div "Game Launch Website We had this game launch that had a very rigid timeline, I h…" at bounding box center [434, 266] width 414 height 224
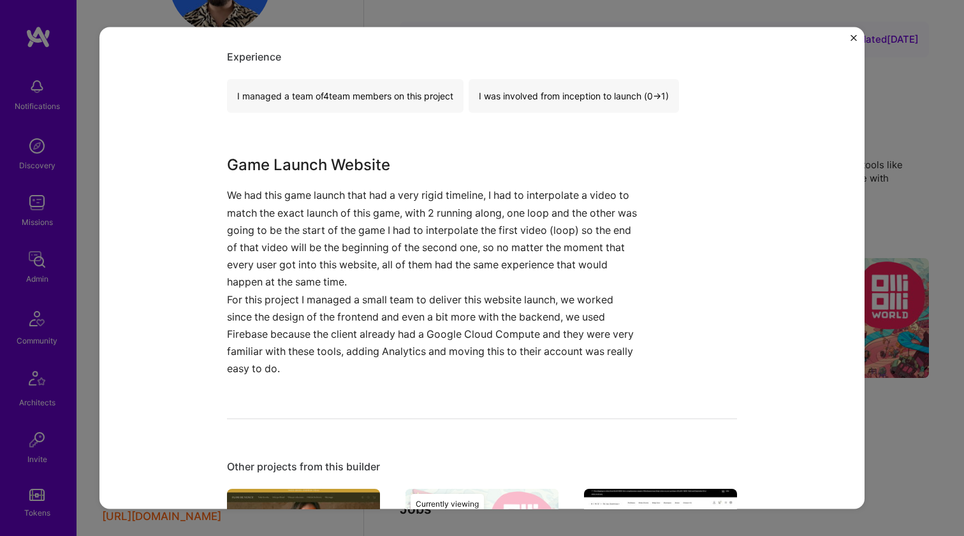
click at [342, 164] on h3 "Game Launch Website" at bounding box center [434, 165] width 414 height 23
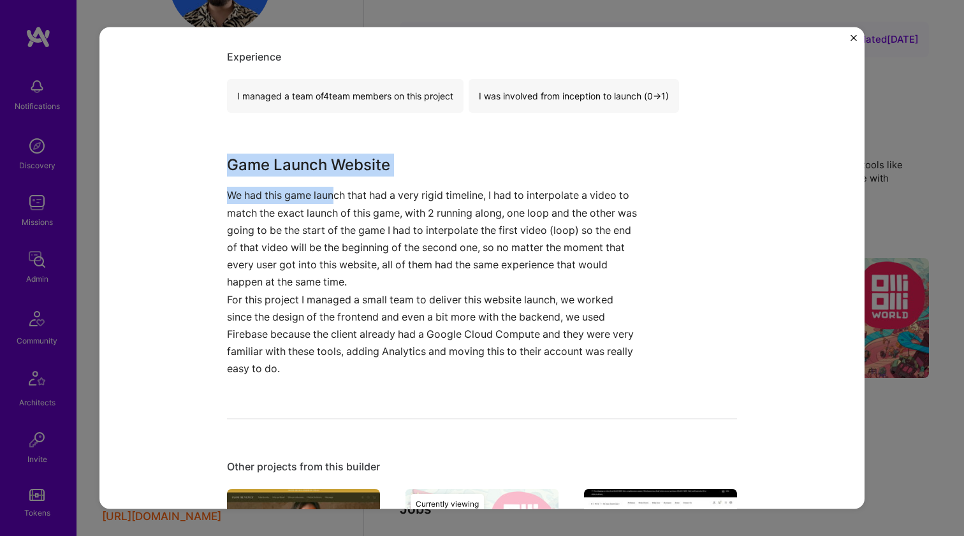
click at [333, 196] on p "We had this game launch that had a very rigid timeline, I had to interpolate a …" at bounding box center [434, 239] width 414 height 104
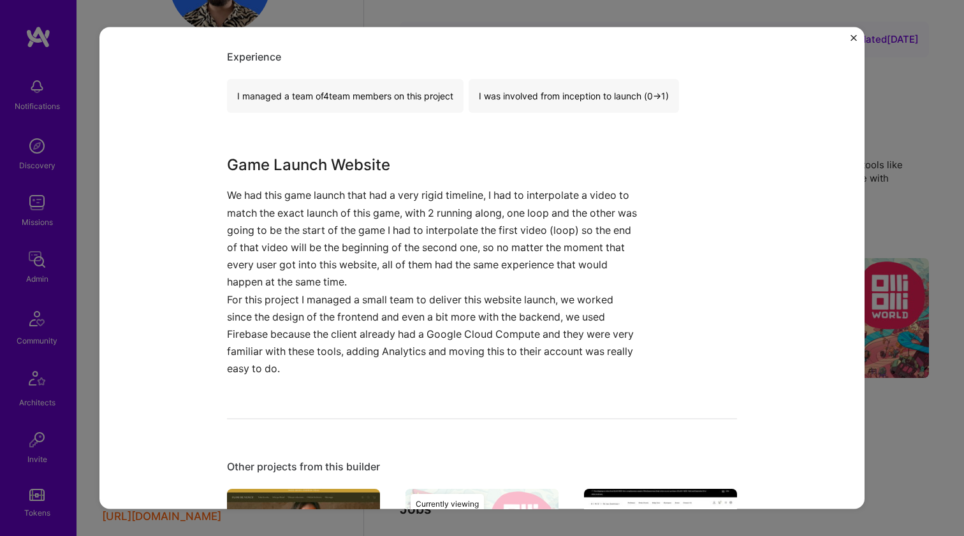
click at [333, 196] on p "We had this game launch that had a very rigid timeline, I had to interpolate a …" at bounding box center [434, 239] width 414 height 104
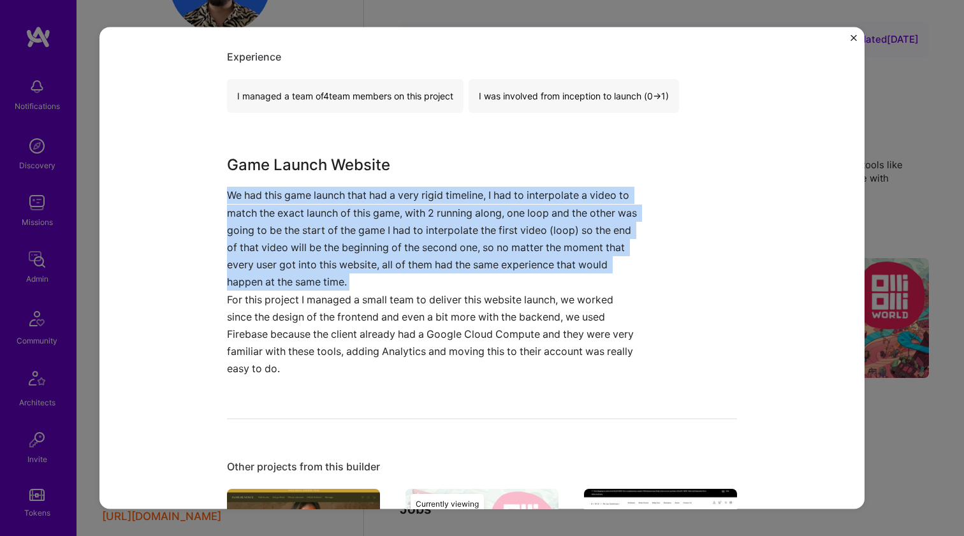
click at [333, 195] on p "We had this game launch that had a very rigid timeline, I had to interpolate a …" at bounding box center [434, 239] width 414 height 104
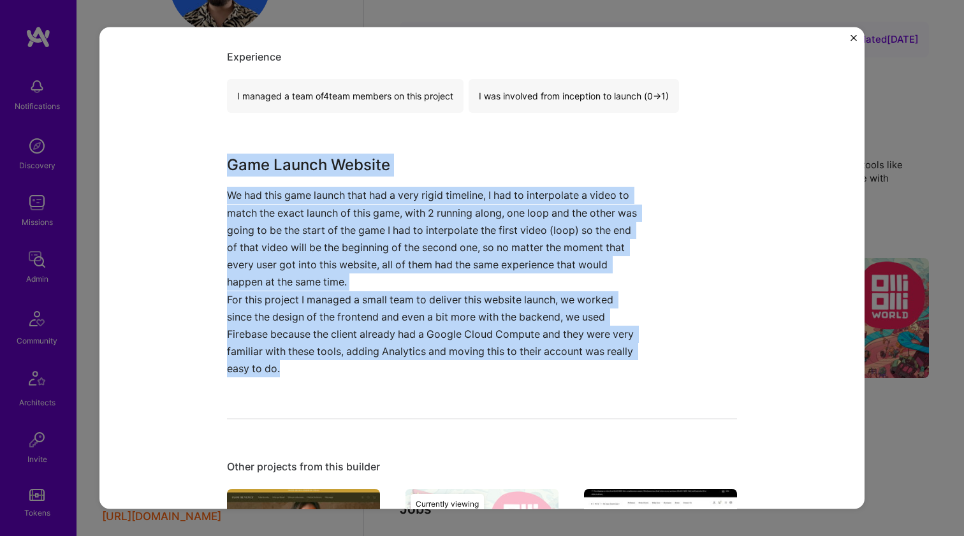
click at [341, 168] on h3 "Game Launch Website" at bounding box center [434, 165] width 414 height 23
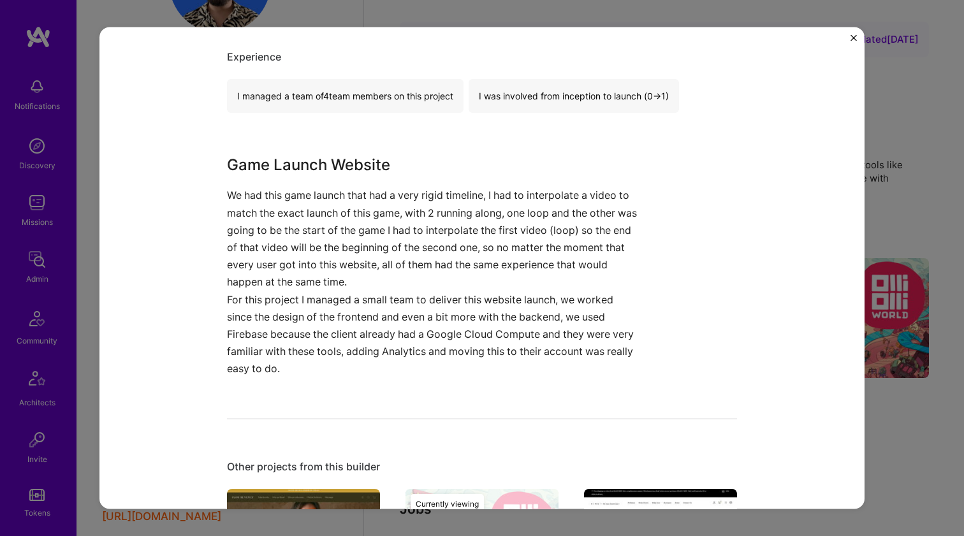
click at [341, 168] on h3 "Game Launch Website" at bounding box center [434, 165] width 414 height 23
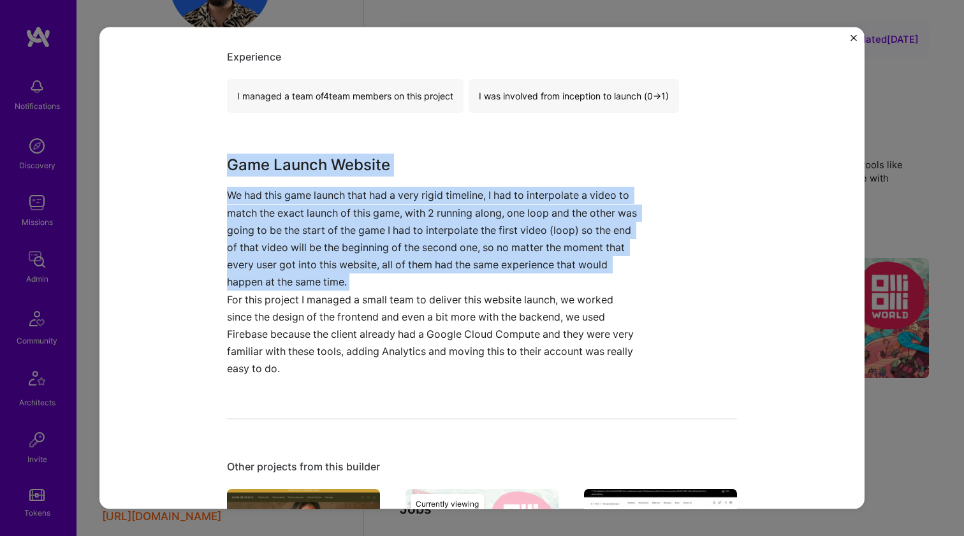
click at [319, 210] on p "We had this game launch that had a very rigid timeline, I had to interpolate a …" at bounding box center [434, 239] width 414 height 104
click at [320, 210] on p "We had this game launch that had a very rigid timeline, I had to interpolate a …" at bounding box center [434, 239] width 414 height 104
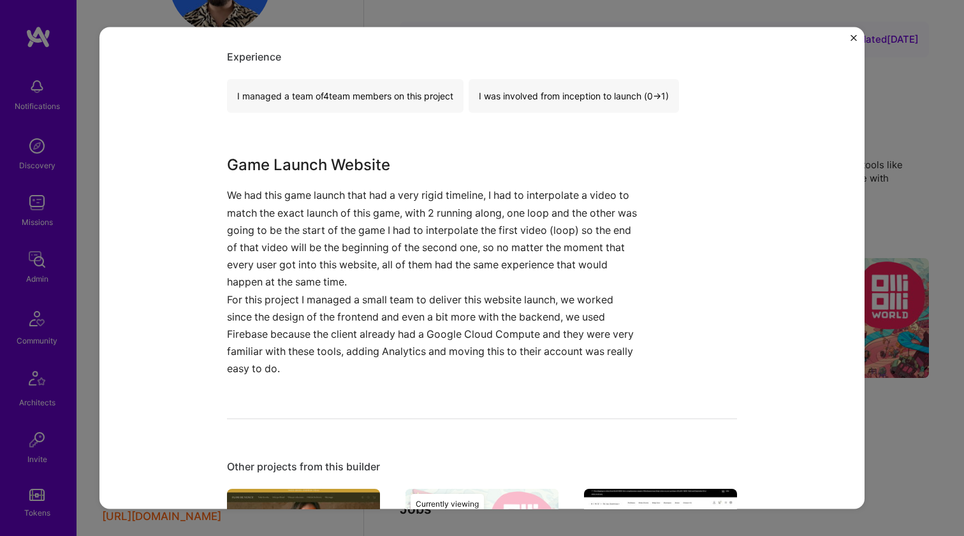
click at [320, 210] on p "We had this game launch that had a very rigid timeline, I had to interpolate a …" at bounding box center [434, 239] width 414 height 104
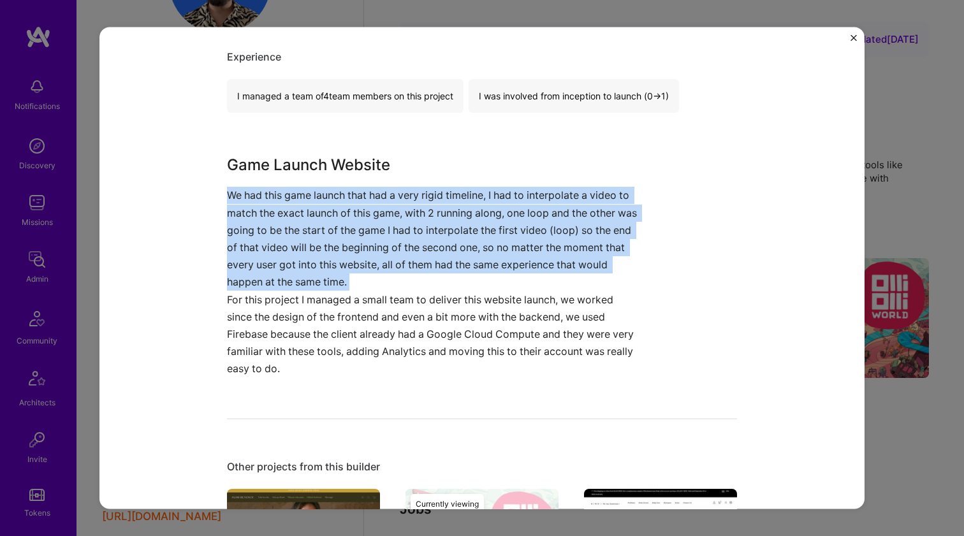
click at [320, 210] on p "We had this game launch that had a very rigid timeline, I had to interpolate a …" at bounding box center [434, 239] width 414 height 104
click at [339, 186] on div "Game Launch Website We had this game launch that had a very rigid timeline, I h…" at bounding box center [434, 266] width 414 height 224
click at [342, 179] on div "Game Launch Website We had this game launch that had a very rigid timeline, I h…" at bounding box center [434, 266] width 414 height 224
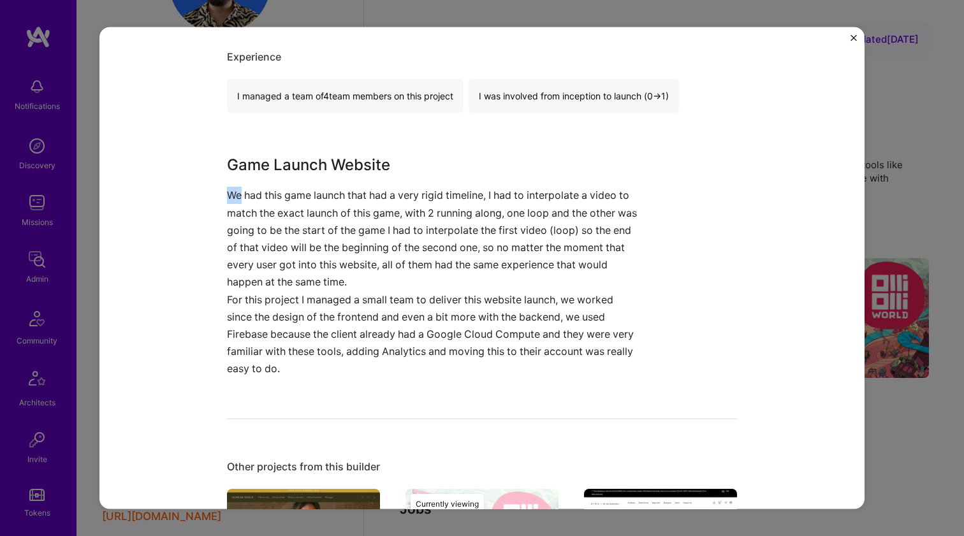
click at [342, 179] on div "Game Launch Website We had this game launch that had a very rigid timeline, I h…" at bounding box center [434, 266] width 414 height 224
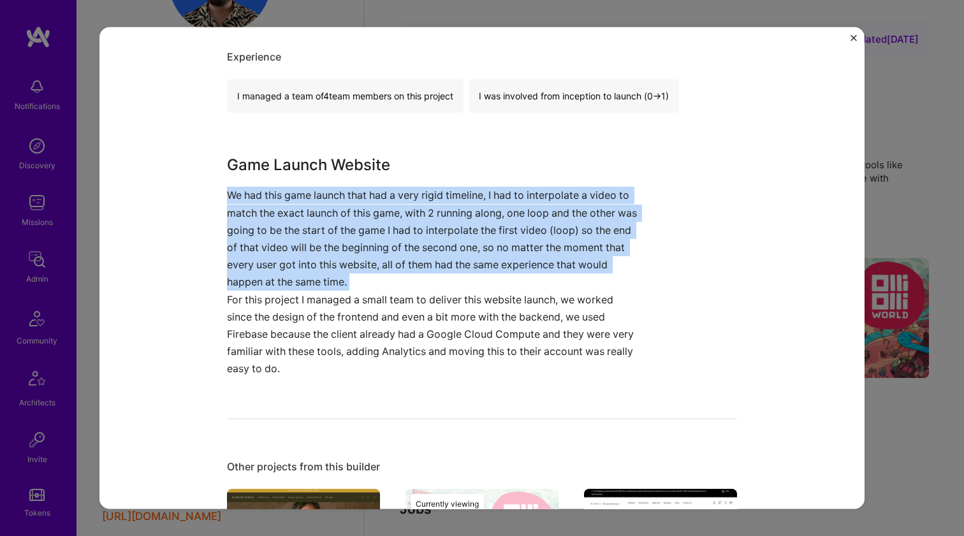
click at [342, 179] on div "Game Launch Website We had this game launch that had a very rigid timeline, I h…" at bounding box center [434, 266] width 414 height 224
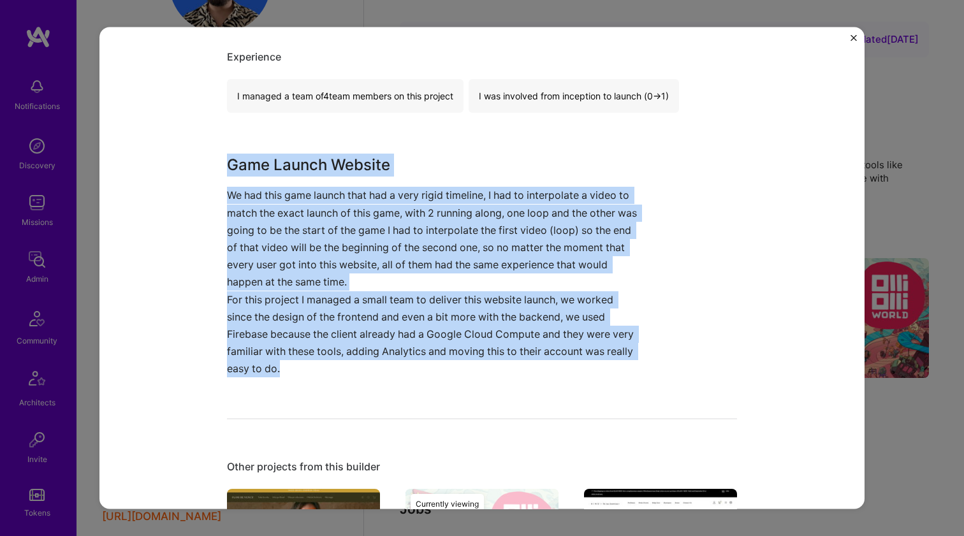
click at [354, 163] on h3 "Game Launch Website" at bounding box center [434, 165] width 414 height 23
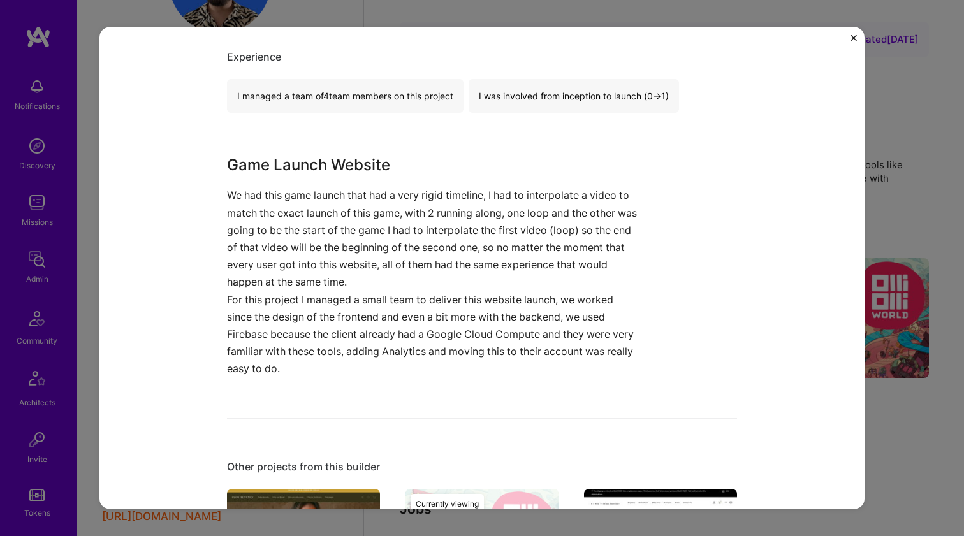
click at [354, 163] on h3 "Game Launch Website" at bounding box center [434, 165] width 414 height 23
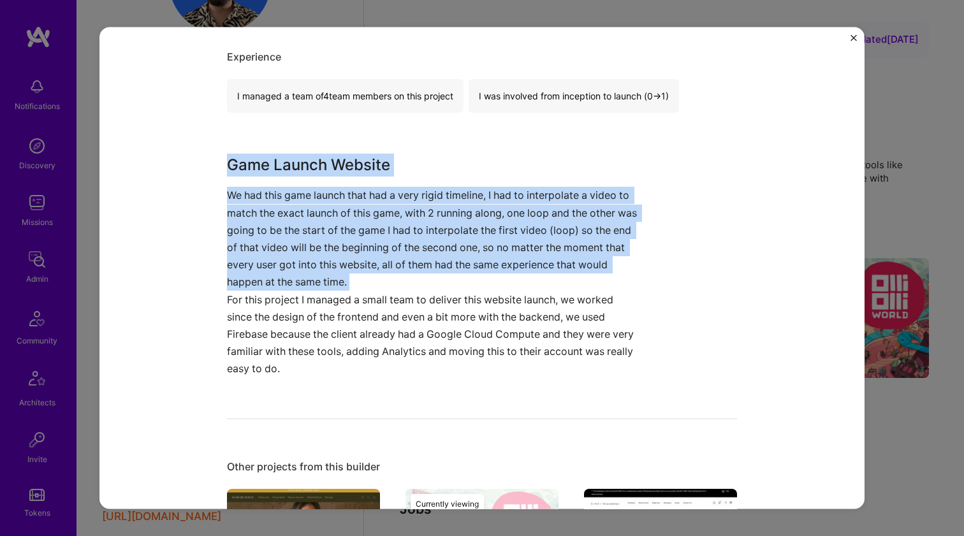
click at [327, 207] on p "We had this game launch that had a very rigid timeline, I had to interpolate a …" at bounding box center [434, 239] width 414 height 104
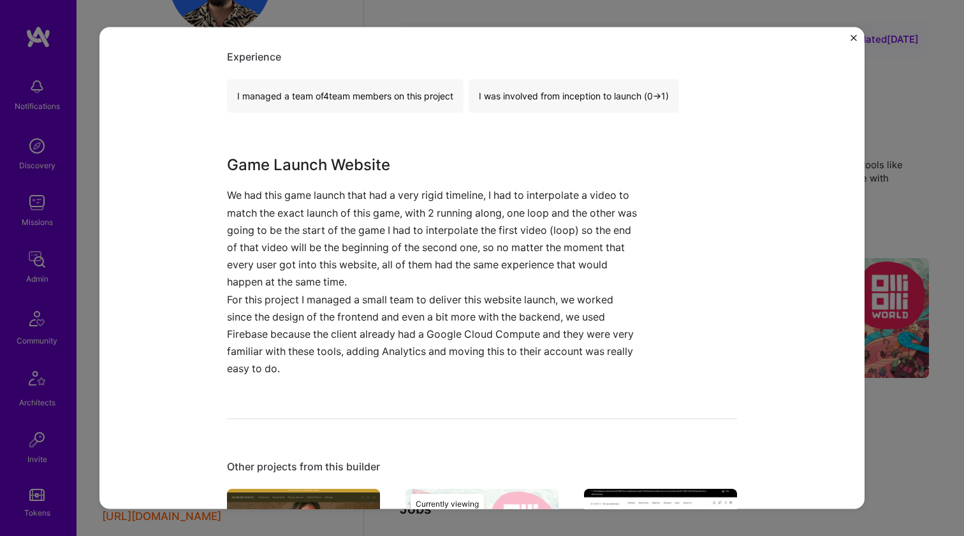
click at [327, 207] on p "We had this game launch that had a very rigid timeline, I had to interpolate a …" at bounding box center [434, 239] width 414 height 104
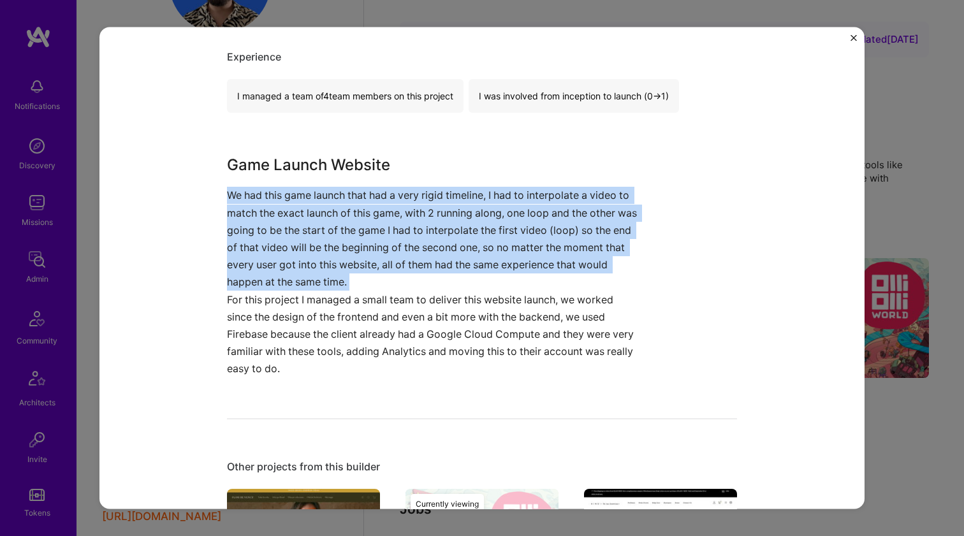
click at [327, 207] on p "We had this game launch that had a very rigid timeline, I had to interpolate a …" at bounding box center [434, 239] width 414 height 104
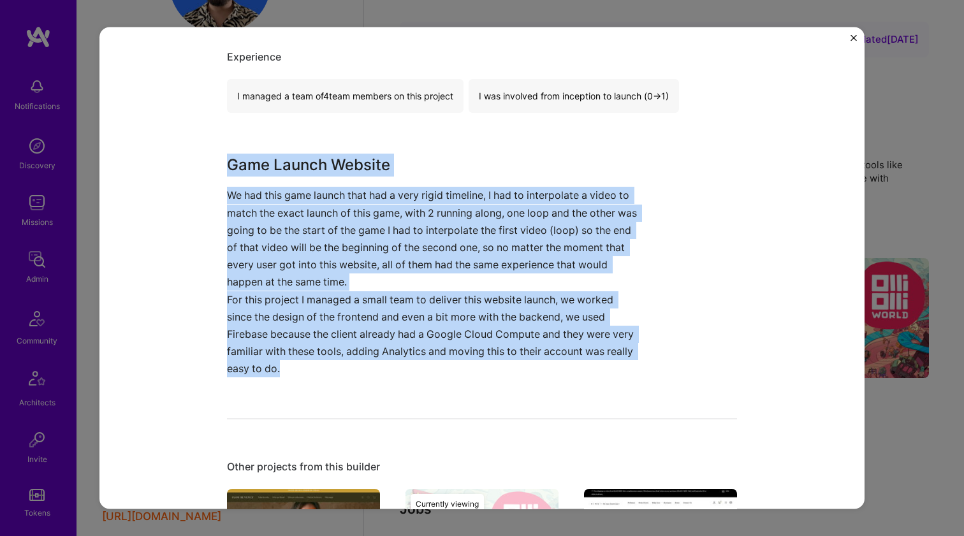
click at [342, 156] on h3 "Game Launch Website" at bounding box center [434, 165] width 414 height 23
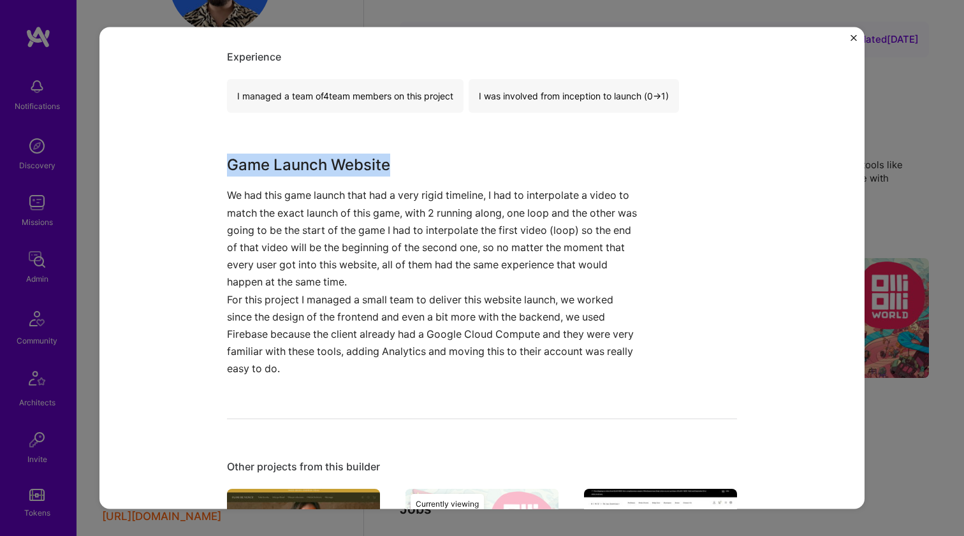
click at [342, 156] on h3 "Game Launch Website" at bounding box center [434, 165] width 414 height 23
click at [316, 193] on p "We had this game launch that had a very rigid timeline, I had to interpolate a …" at bounding box center [434, 239] width 414 height 104
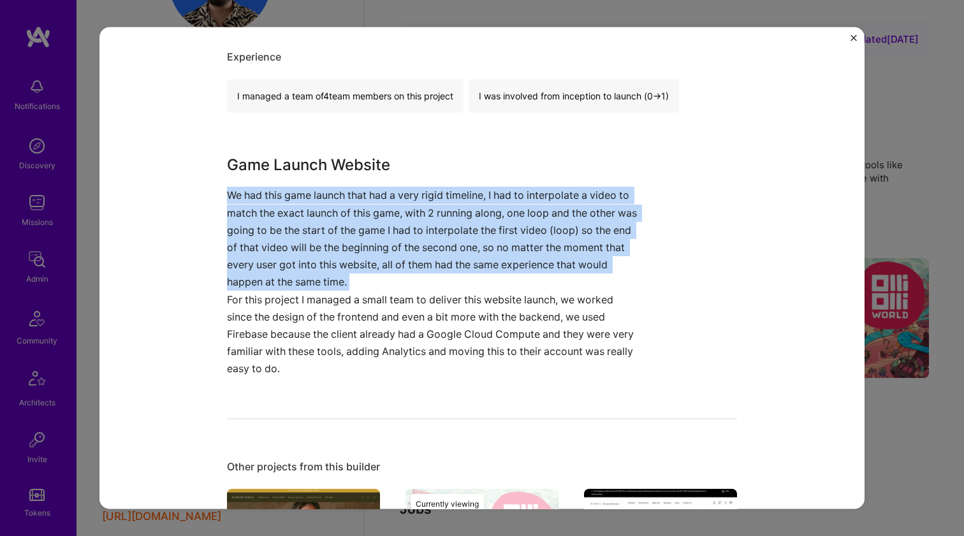
click at [317, 193] on p "We had this game launch that had a very rigid timeline, I had to interpolate a …" at bounding box center [434, 239] width 414 height 104
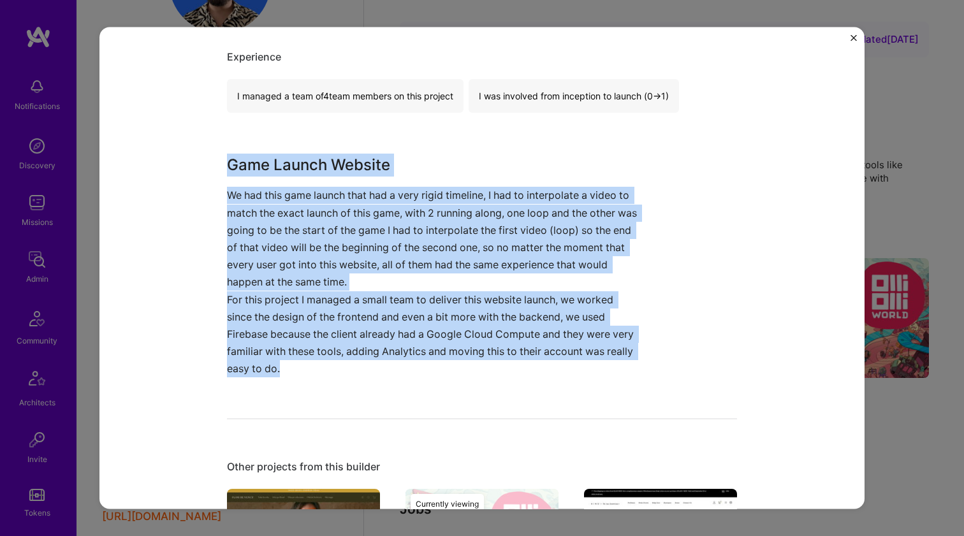
click at [328, 169] on h3 "Game Launch Website" at bounding box center [434, 165] width 414 height 23
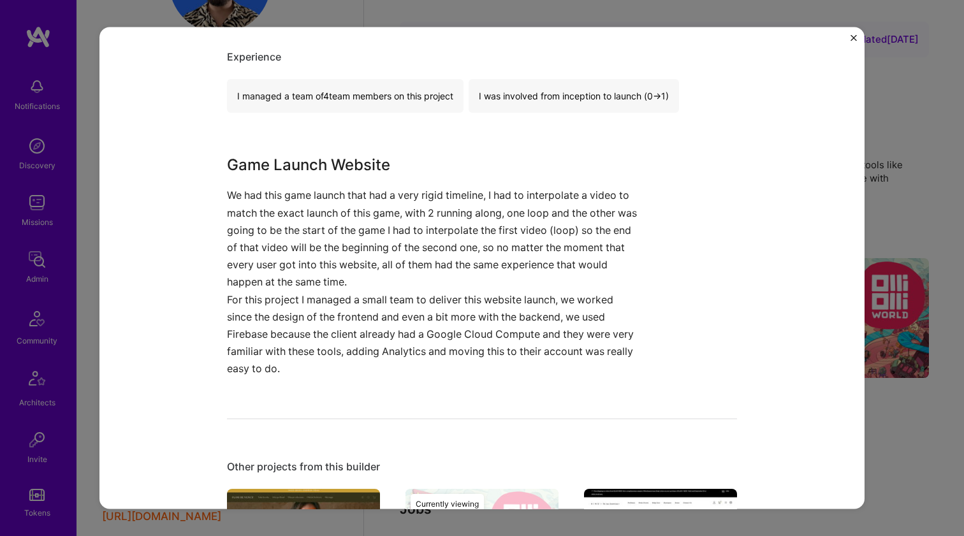
click at [328, 169] on h3 "Game Launch Website" at bounding box center [434, 165] width 414 height 23
click at [307, 198] on p "We had this game launch that had a very rigid timeline, I had to interpolate a …" at bounding box center [434, 239] width 414 height 104
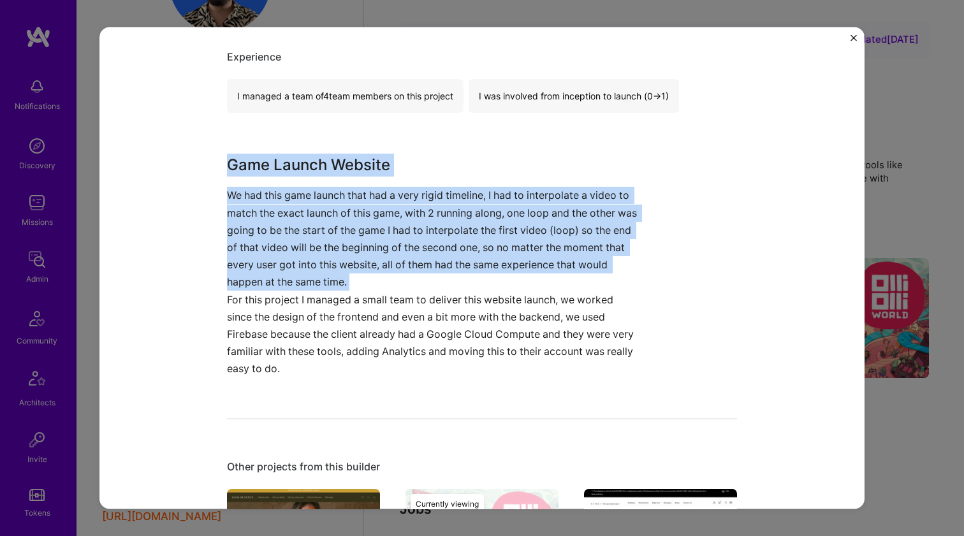
click at [308, 198] on p "We had this game launch that had a very rigid timeline, I had to interpolate a …" at bounding box center [434, 239] width 414 height 104
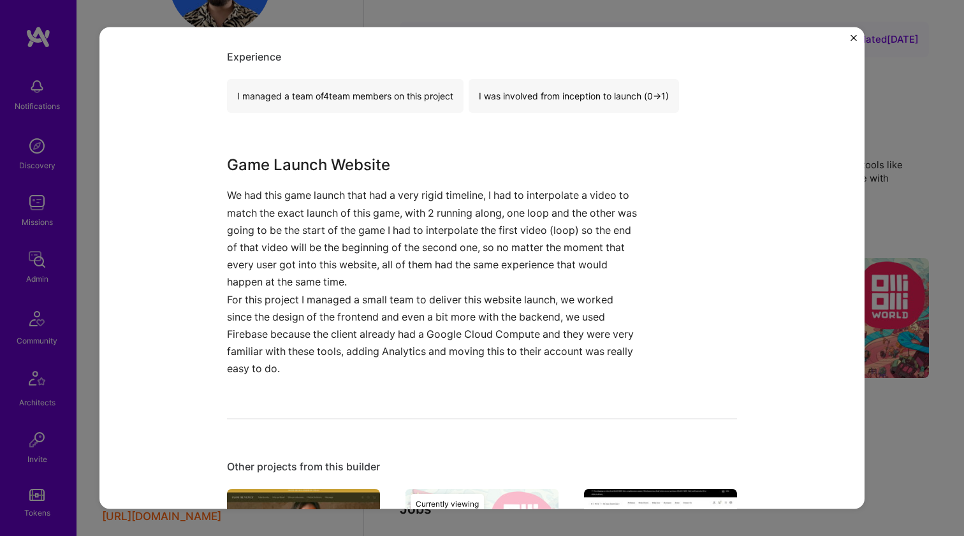
click at [308, 198] on p "We had this game launch that had a very rigid timeline, I had to interpolate a …" at bounding box center [434, 239] width 414 height 104
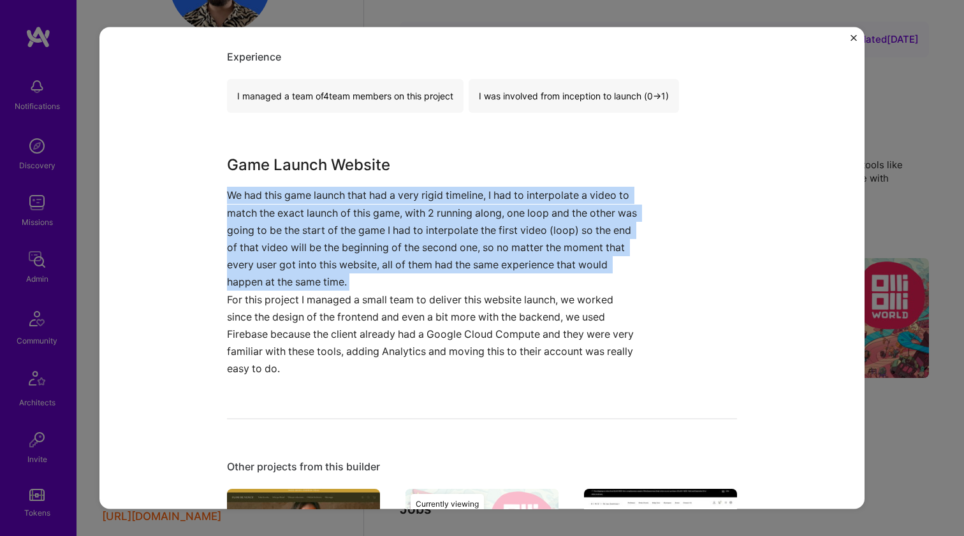
click at [308, 198] on p "We had this game launch that had a very rigid timeline, I had to interpolate a …" at bounding box center [434, 239] width 414 height 104
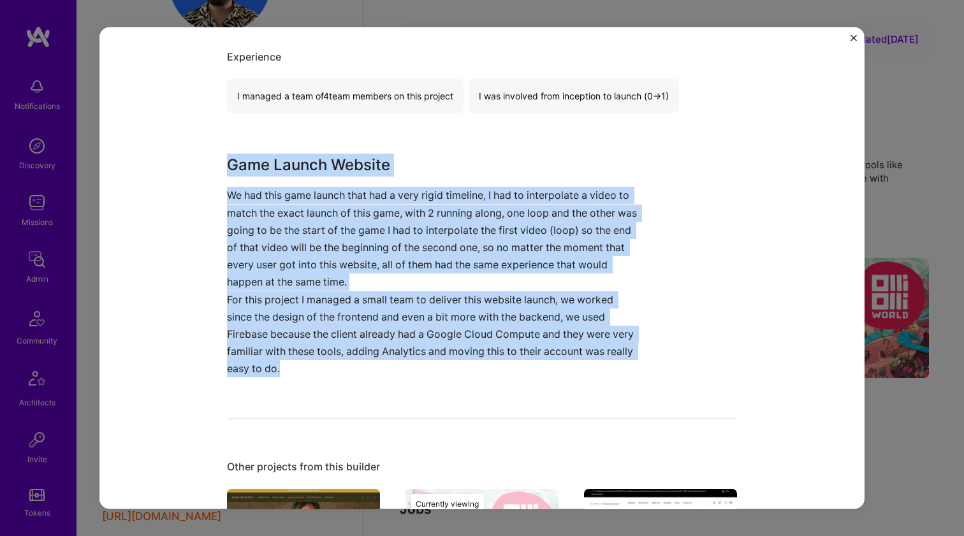
click at [328, 175] on h3 "Game Launch Website" at bounding box center [434, 165] width 414 height 23
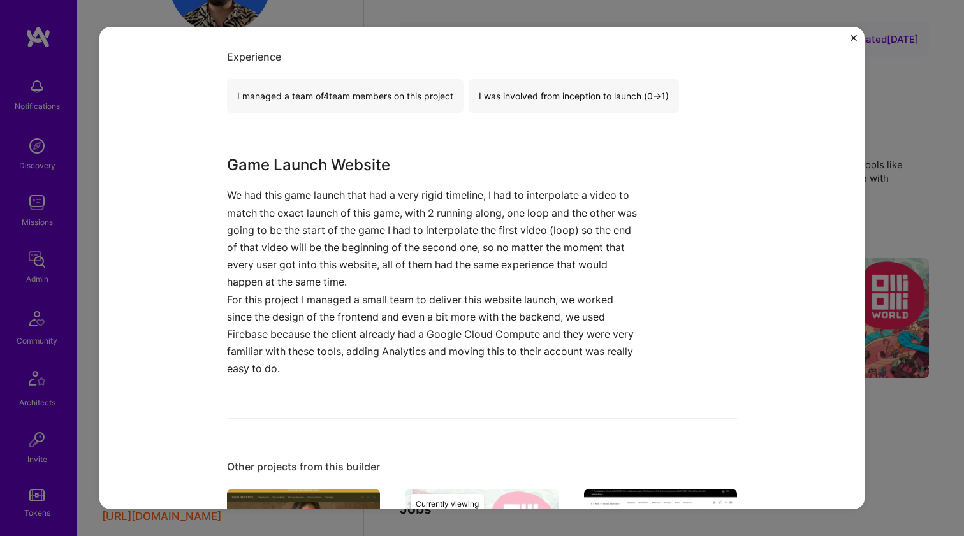
click at [328, 175] on h3 "Game Launch Website" at bounding box center [434, 165] width 414 height 23
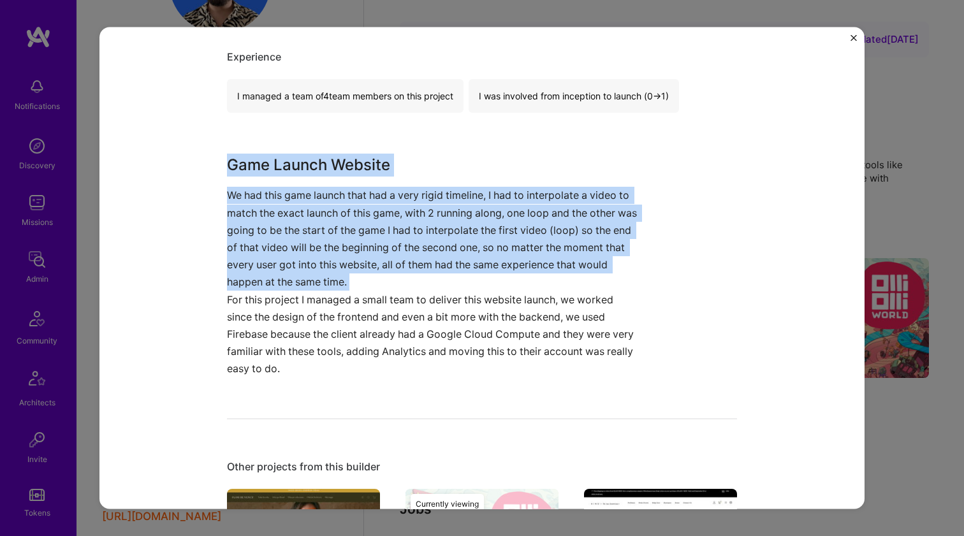
click at [307, 209] on p "We had this game launch that had a very rigid timeline, I had to interpolate a …" at bounding box center [434, 239] width 414 height 104
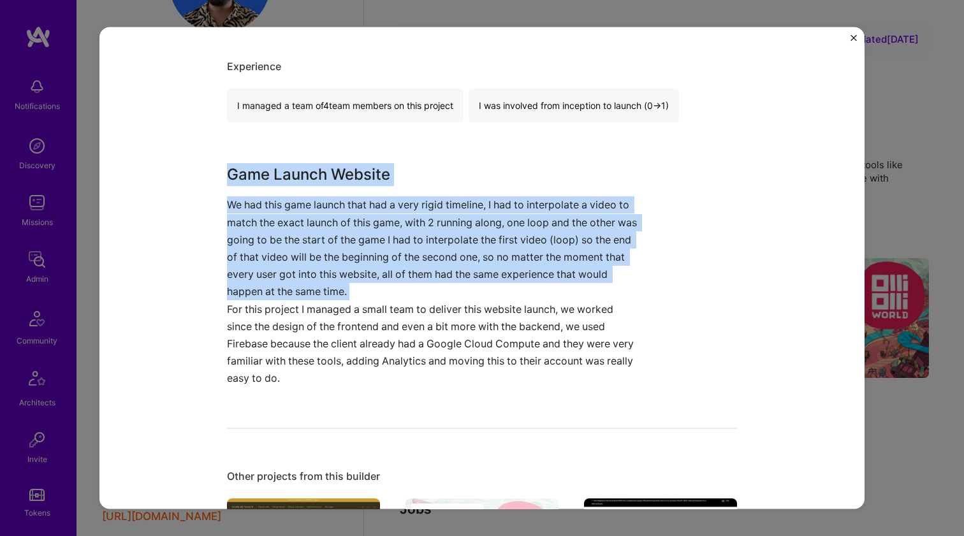
scroll to position [711, 0]
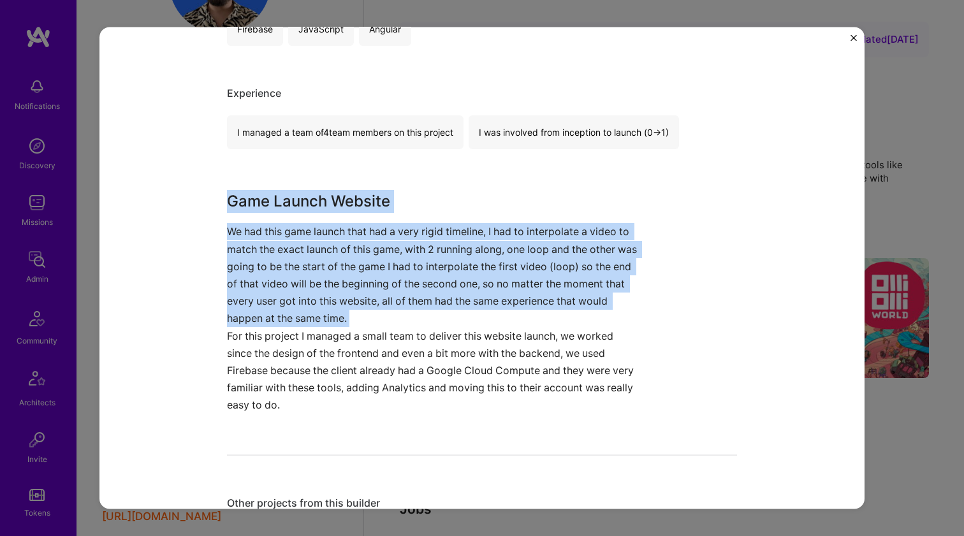
click at [307, 209] on h3 "Game Launch Website" at bounding box center [434, 201] width 414 height 23
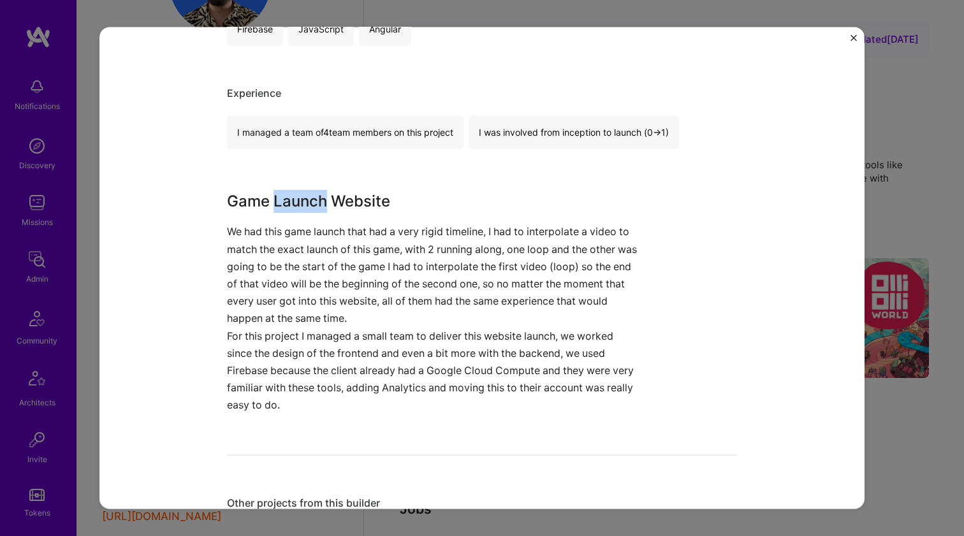
click at [307, 209] on h3 "Game Launch Website" at bounding box center [434, 201] width 414 height 23
click at [293, 229] on p "We had this game launch that had a very rigid timeline, I had to interpolate a …" at bounding box center [434, 275] width 414 height 104
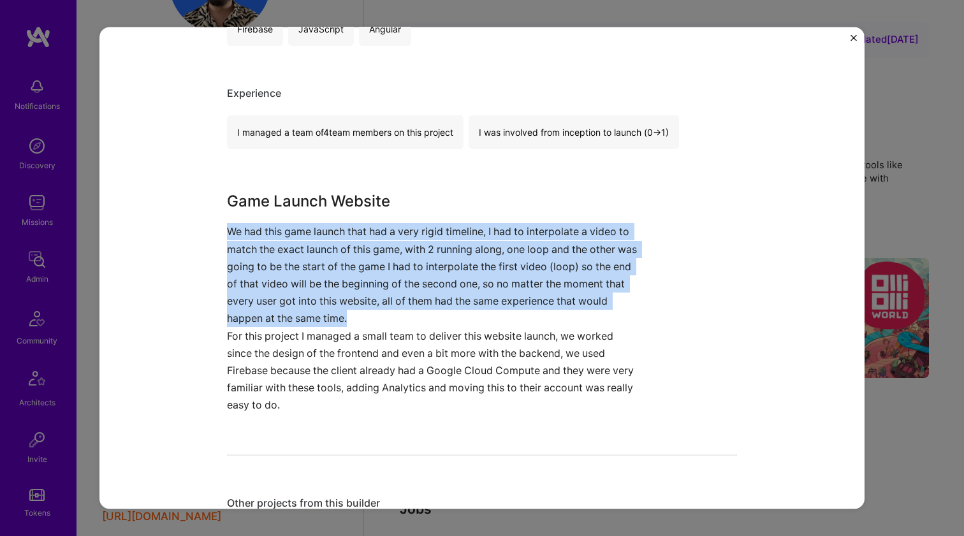
click at [293, 229] on p "We had this game launch that had a very rigid timeline, I had to interpolate a …" at bounding box center [434, 275] width 414 height 104
click at [294, 229] on p "We had this game launch that had a very rigid timeline, I had to interpolate a …" at bounding box center [434, 275] width 414 height 104
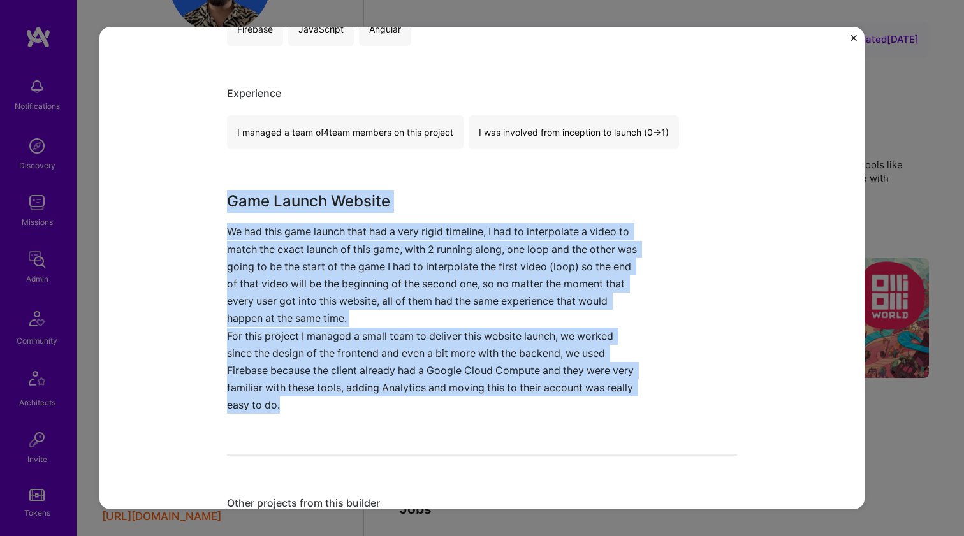
click at [323, 196] on h3 "Game Launch Website" at bounding box center [434, 201] width 414 height 23
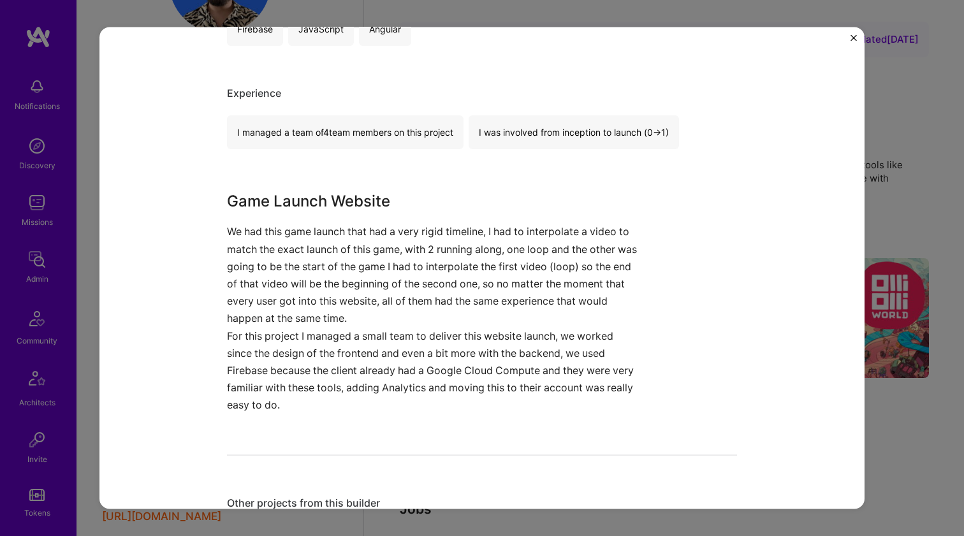
click at [323, 196] on h3 "Game Launch Website" at bounding box center [434, 201] width 414 height 23
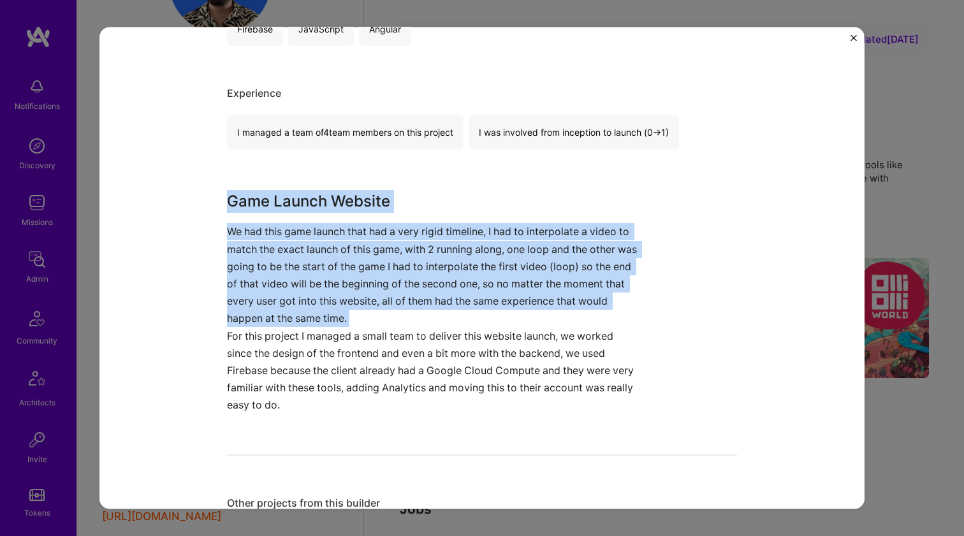
click at [298, 229] on p "We had this game launch that had a very rigid timeline, I had to interpolate a …" at bounding box center [434, 275] width 414 height 104
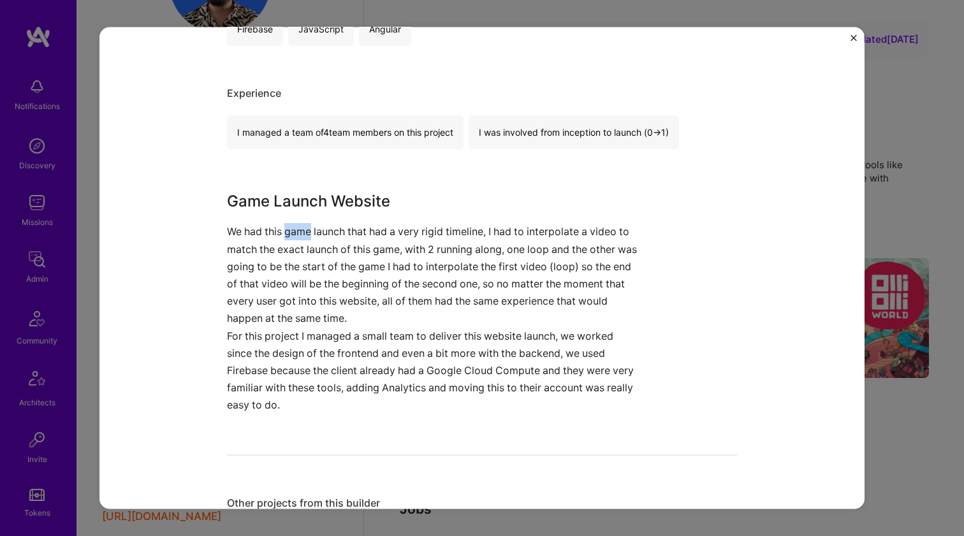
click at [298, 229] on p "We had this game launch that had a very rigid timeline, I had to interpolate a …" at bounding box center [434, 275] width 414 height 104
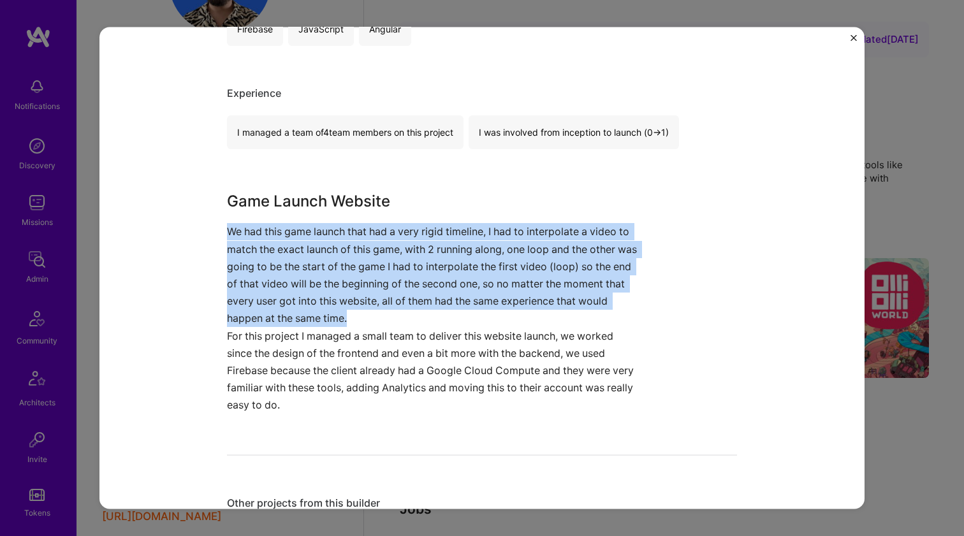
click at [298, 229] on p "We had this game launch that had a very rigid timeline, I had to interpolate a …" at bounding box center [434, 275] width 414 height 104
click at [319, 201] on h3 "Game Launch Website" at bounding box center [434, 201] width 414 height 23
click at [320, 201] on h3 "Game Launch Website" at bounding box center [434, 201] width 414 height 23
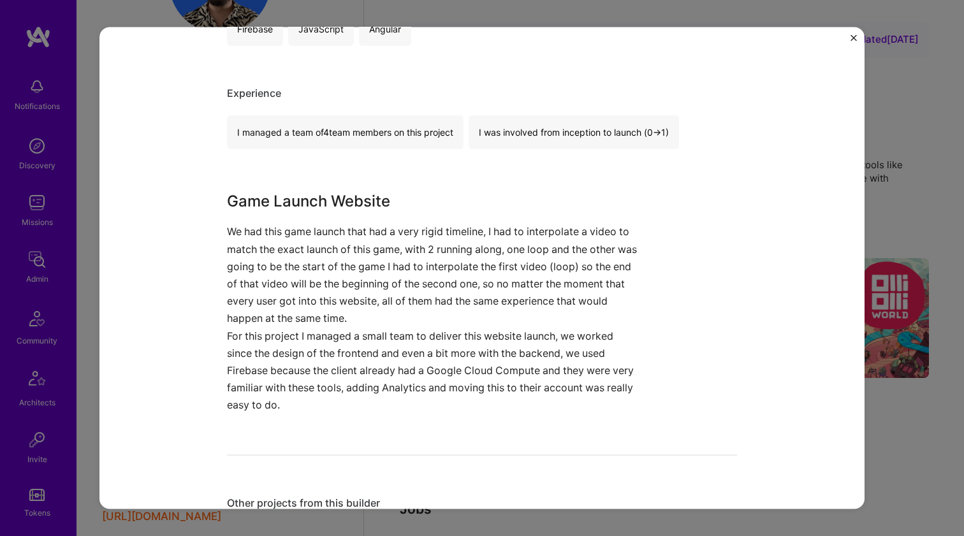
click at [320, 201] on h3 "Game Launch Website" at bounding box center [434, 201] width 414 height 23
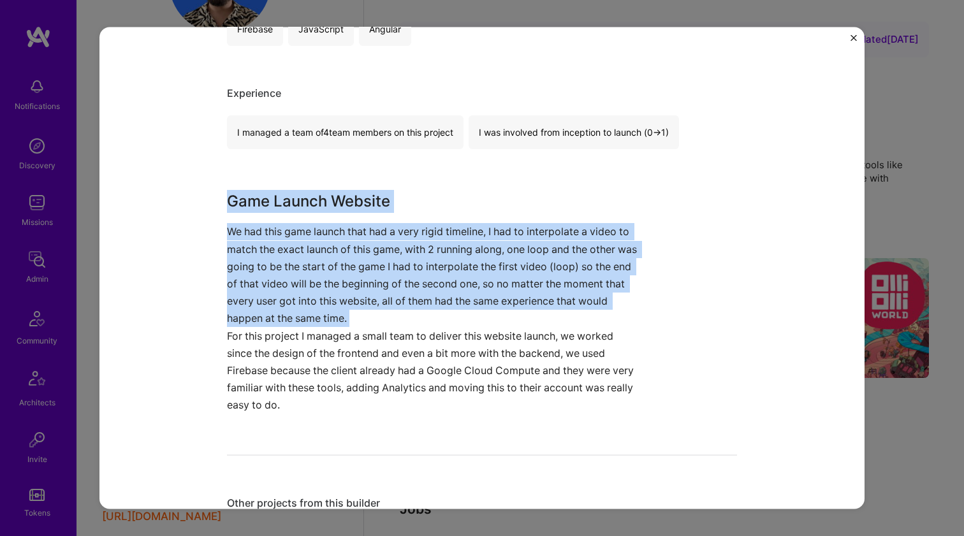
click at [297, 228] on p "We had this game launch that had a very rigid timeline, I had to interpolate a …" at bounding box center [434, 275] width 414 height 104
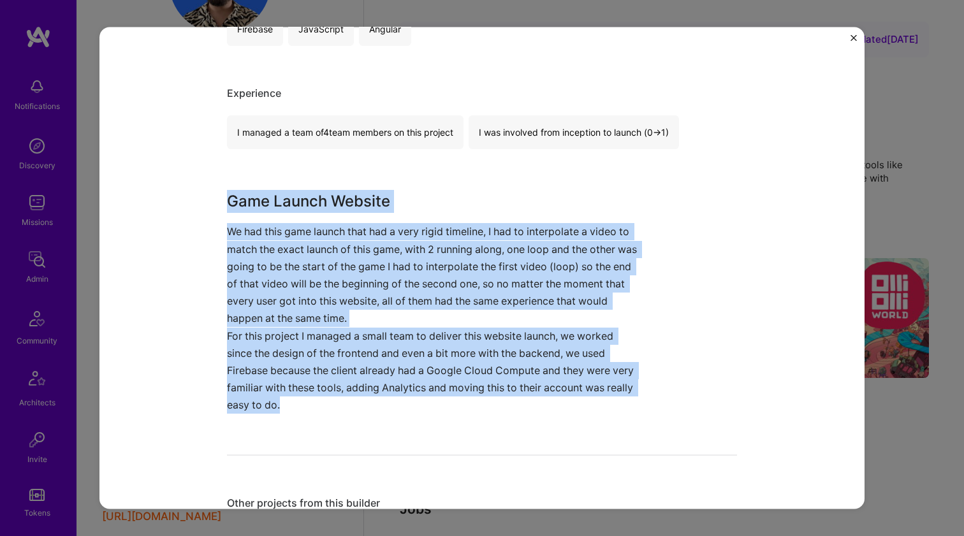
click at [328, 190] on h3 "Game Launch Website" at bounding box center [434, 201] width 414 height 23
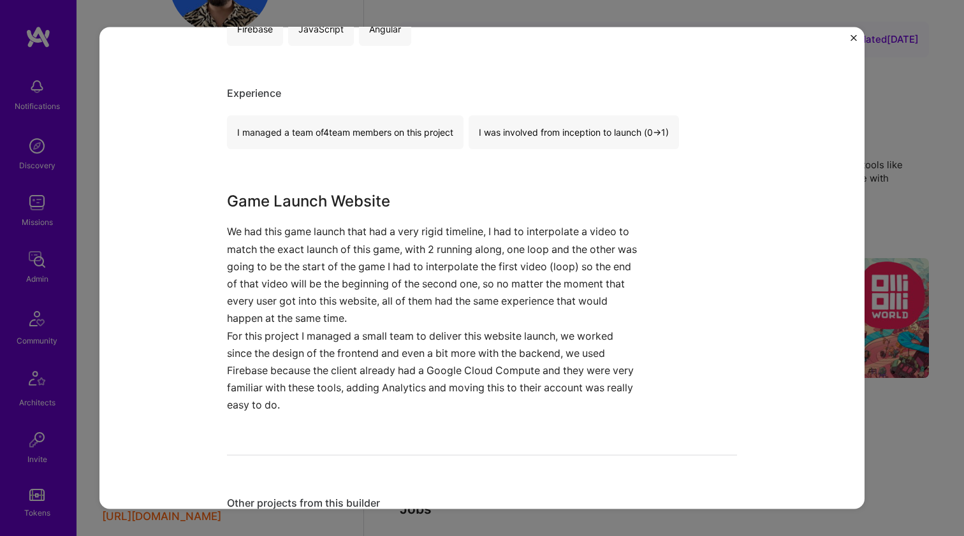
click at [328, 190] on h3 "Game Launch Website" at bounding box center [434, 201] width 414 height 23
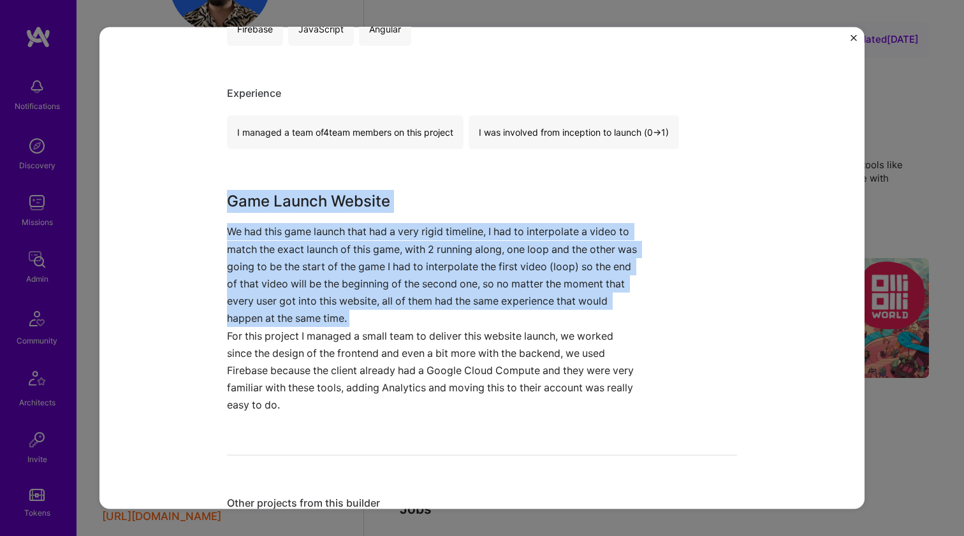
click at [282, 232] on p "We had this game launch that had a very rigid timeline, I had to interpolate a …" at bounding box center [434, 275] width 414 height 104
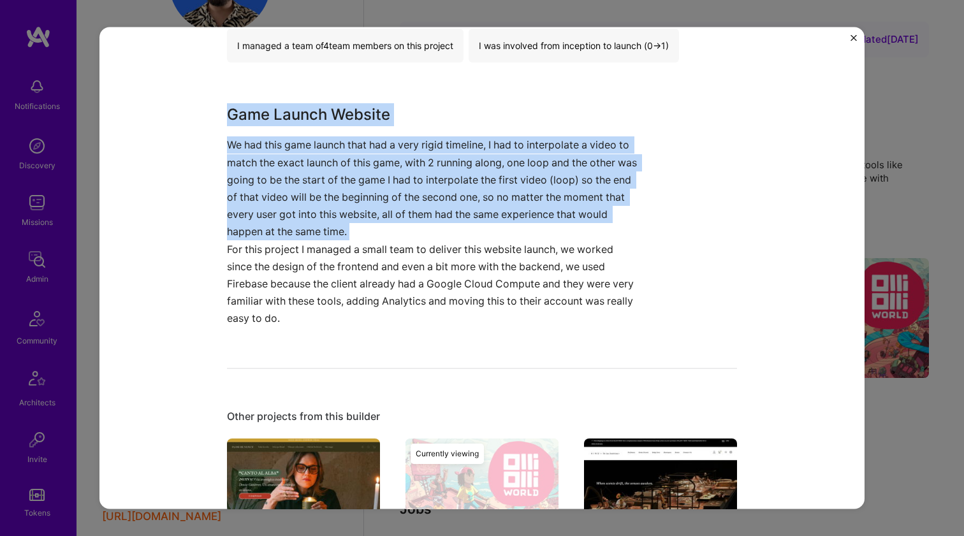
scroll to position [962, 0]
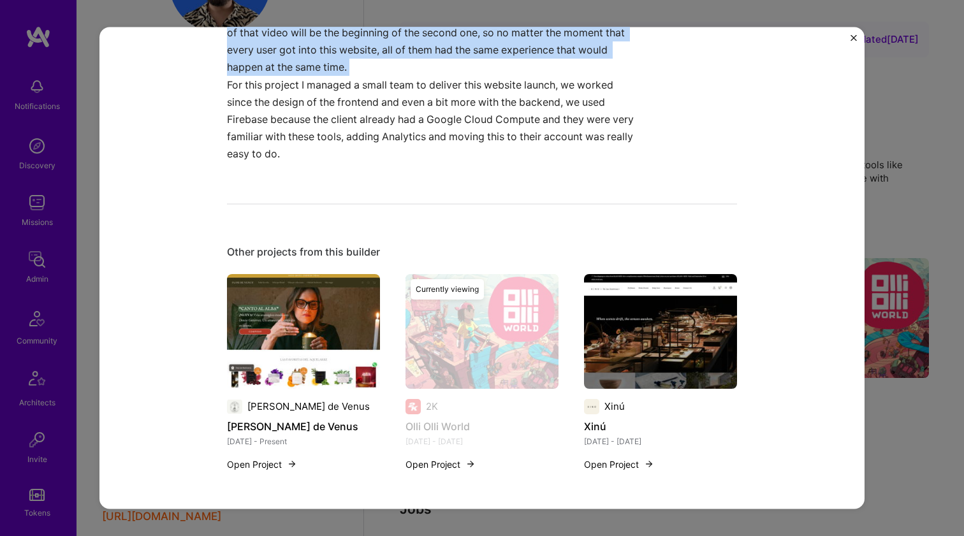
click at [680, 340] on img at bounding box center [660, 330] width 153 height 115
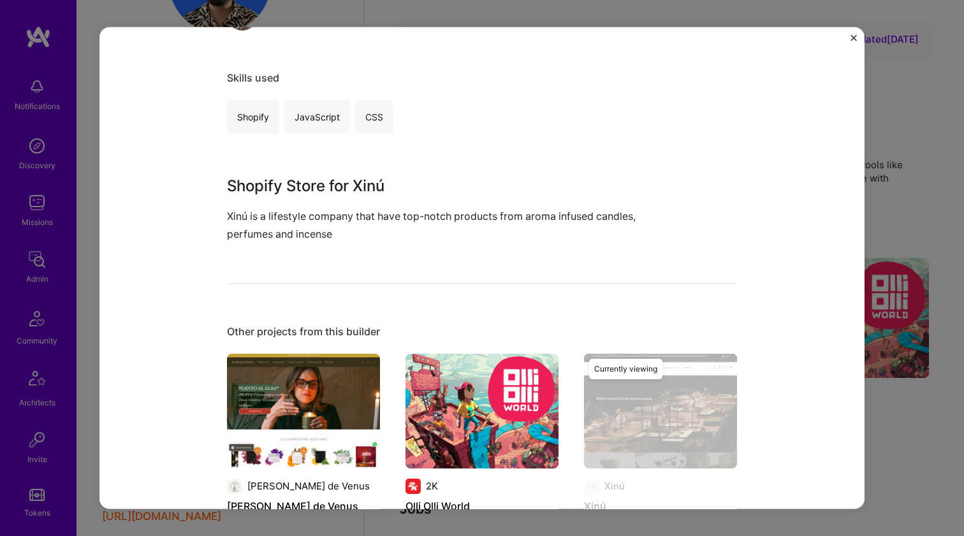
scroll to position [704, 0]
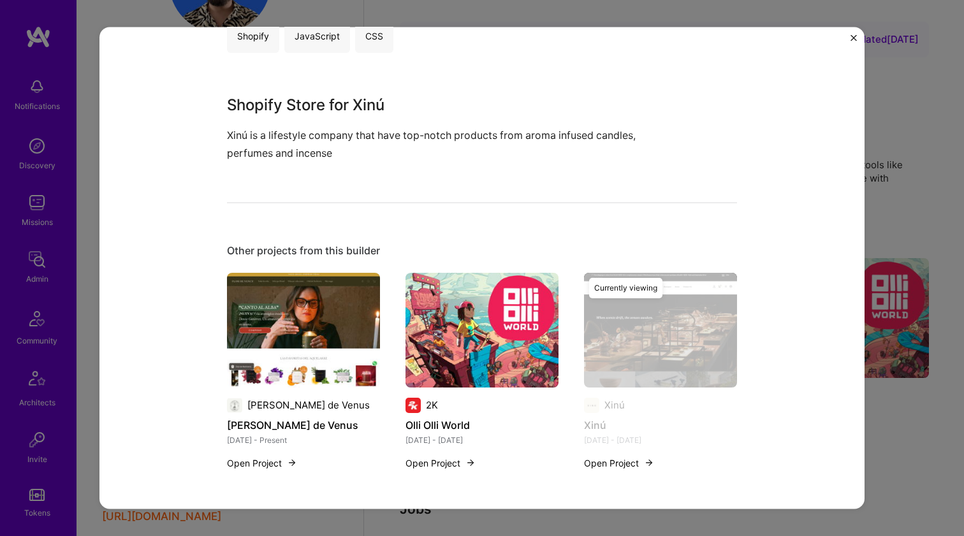
click at [483, 314] on img at bounding box center [481, 329] width 153 height 115
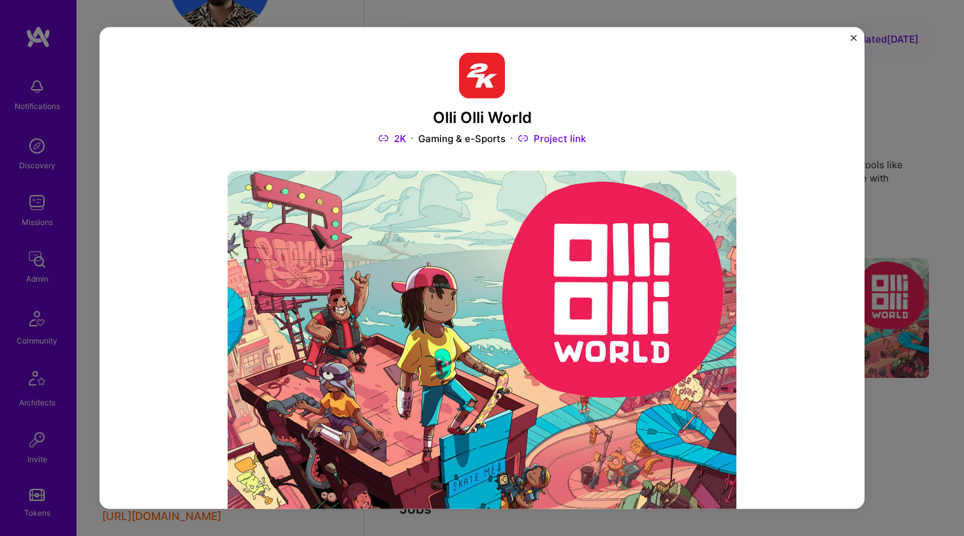
scroll to position [827, 0]
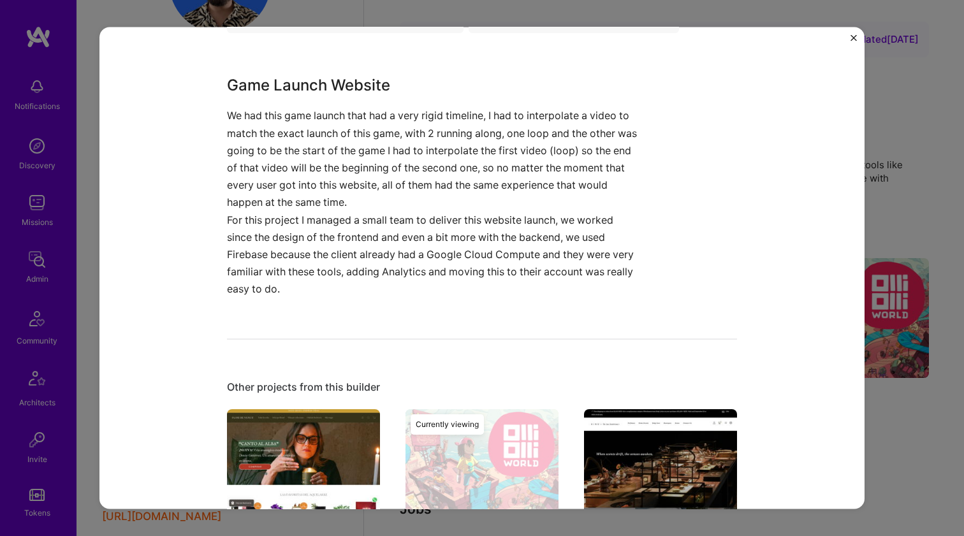
click at [321, 418] on img at bounding box center [303, 466] width 153 height 115
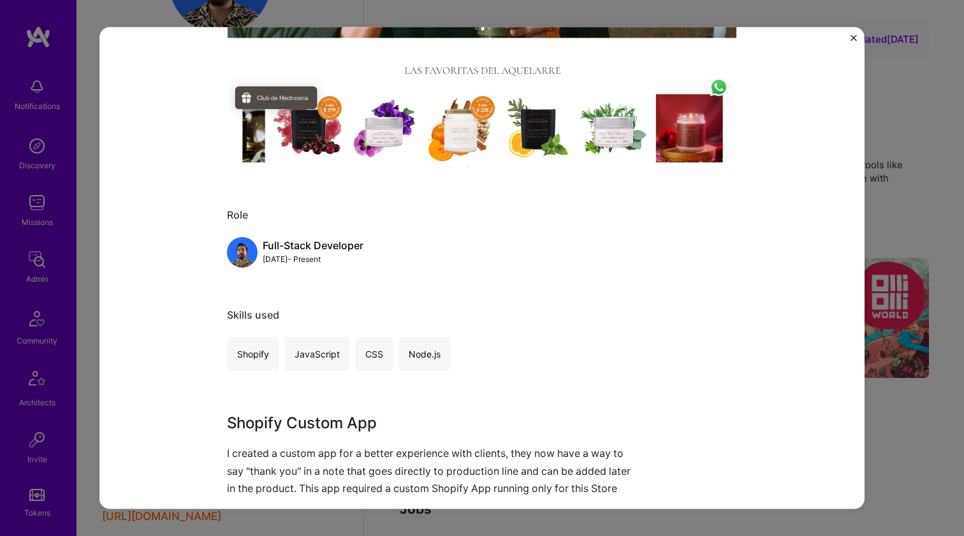
scroll to position [592, 0]
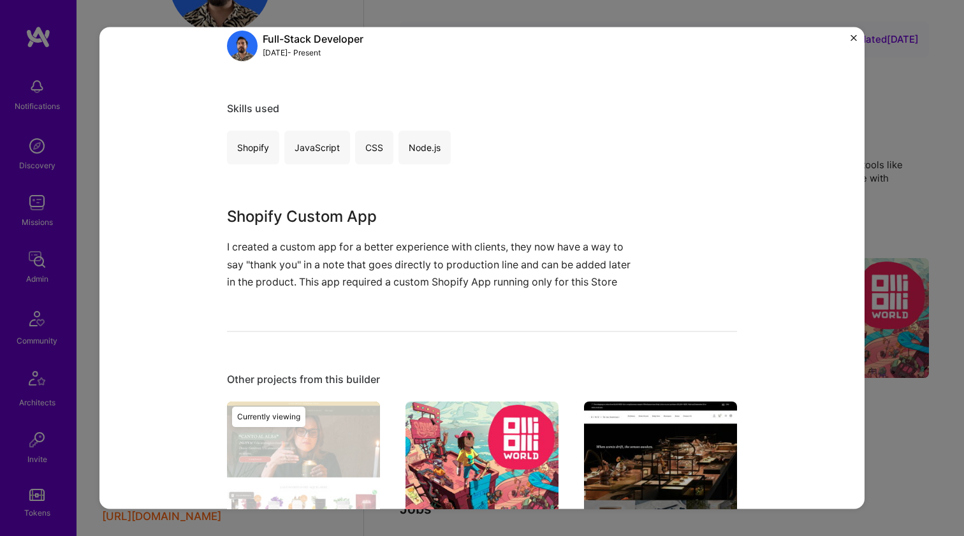
drag, startPoint x: 433, startPoint y: 420, endPoint x: 441, endPoint y: 422, distance: 7.9
click at [433, 421] on img at bounding box center [481, 458] width 153 height 115
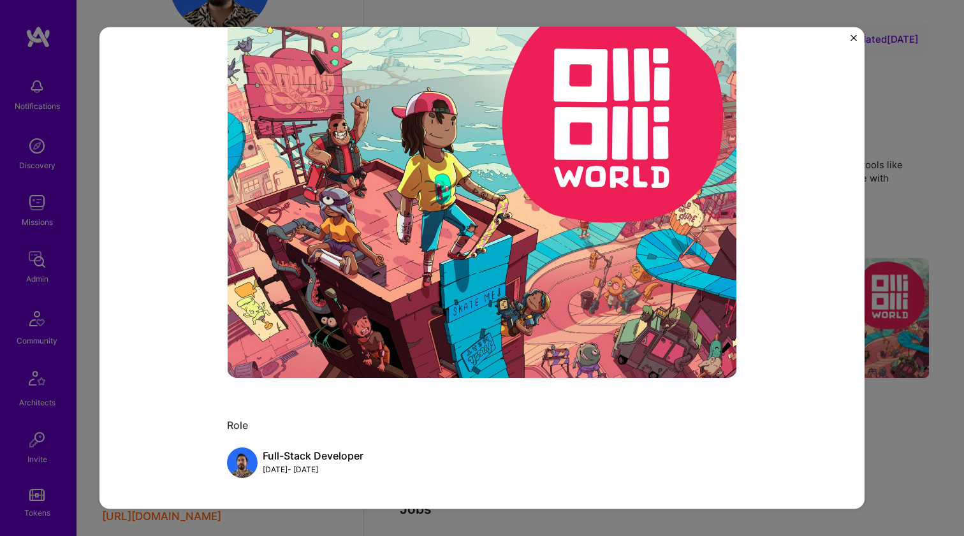
scroll to position [31, 0]
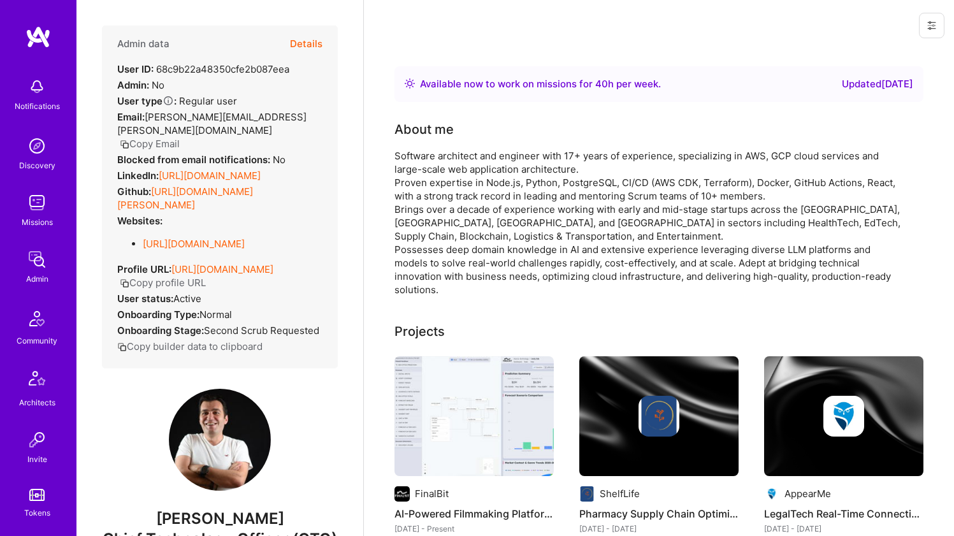
click at [173, 176] on link "[URL][DOMAIN_NAME]" at bounding box center [210, 176] width 102 height 12
click at [168, 187] on link "[URL][DOMAIN_NAME][PERSON_NAME]" at bounding box center [185, 198] width 136 height 25
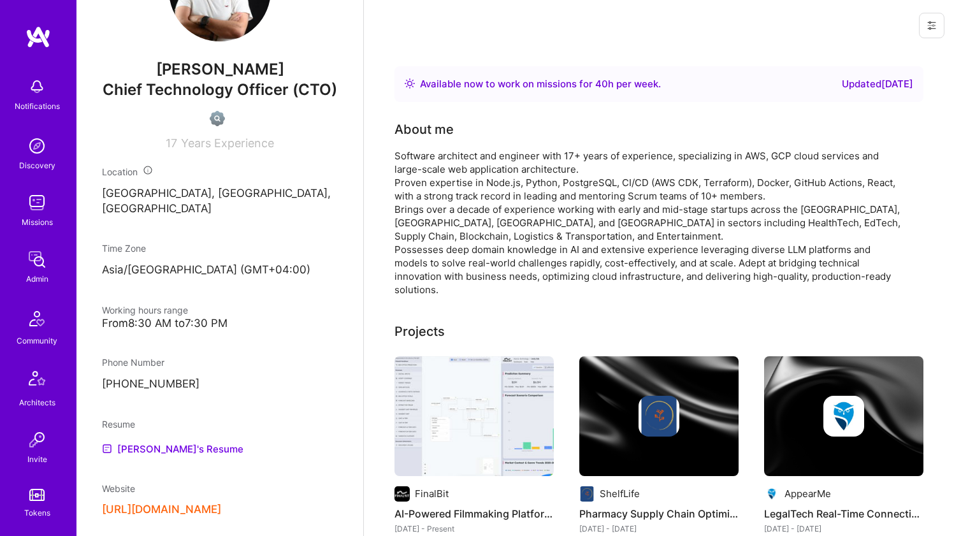
scroll to position [650, 0]
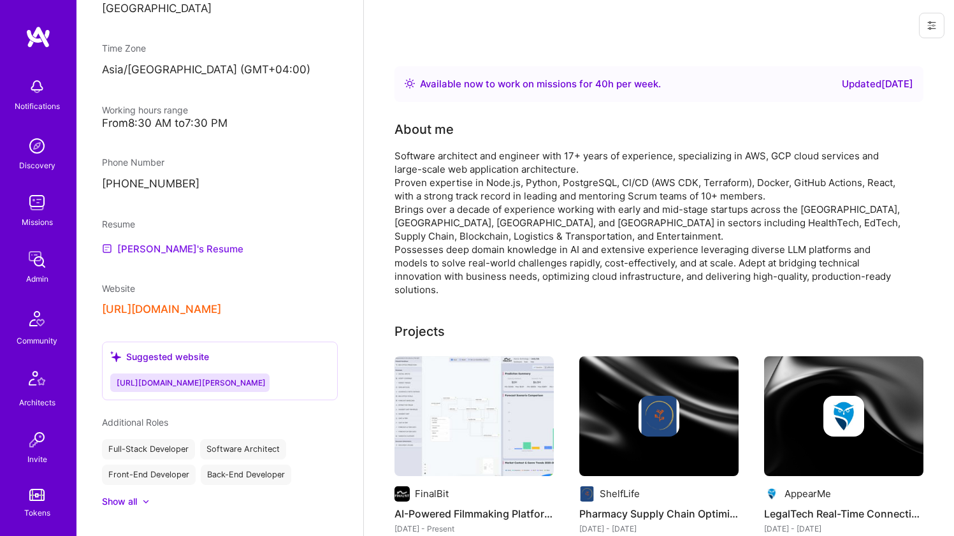
click at [167, 256] on link "[PERSON_NAME]'s Resume" at bounding box center [173, 248] width 142 height 15
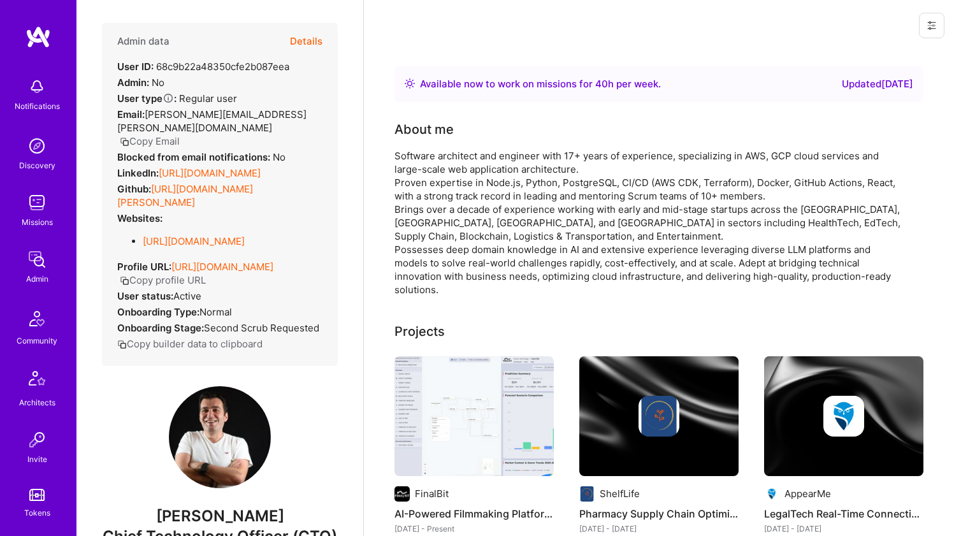
scroll to position [0, 0]
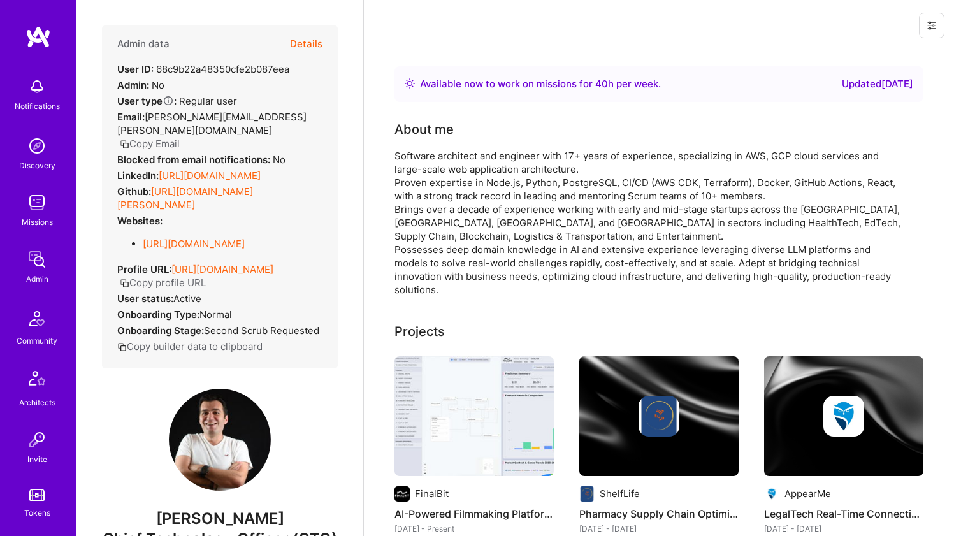
click at [439, 159] on div "Software architect and engineer with 17+ years of experience, specializing in A…" at bounding box center [650, 222] width 510 height 147
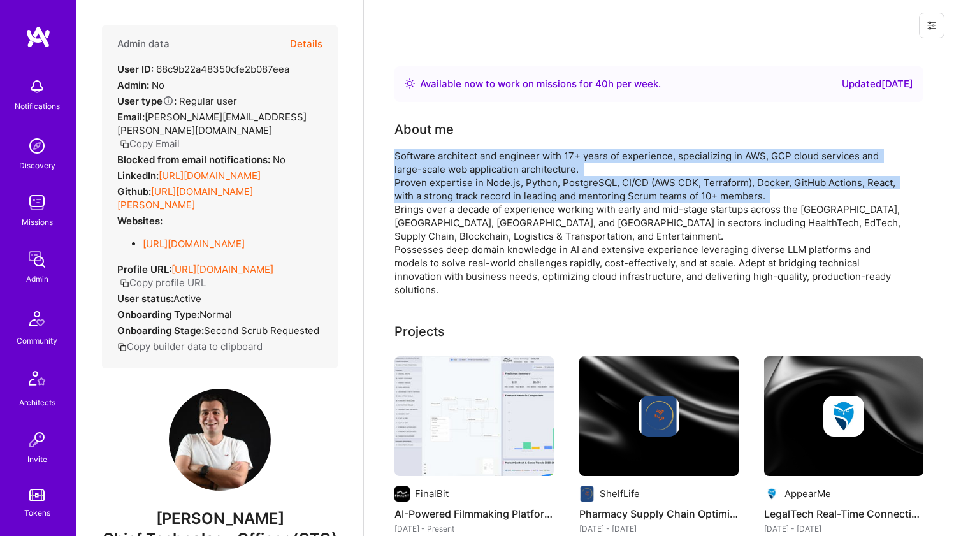
drag, startPoint x: 439, startPoint y: 158, endPoint x: 418, endPoint y: 184, distance: 34.0
click at [418, 184] on div "Software architect and engineer with 17+ years of experience, specializing in A…" at bounding box center [650, 222] width 510 height 147
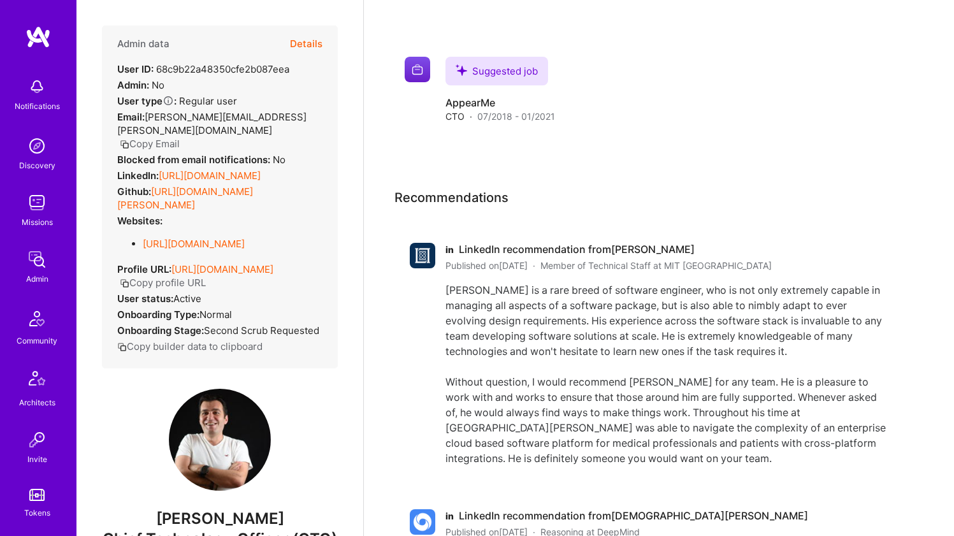
scroll to position [771, 0]
